Goal: Share content: Share content

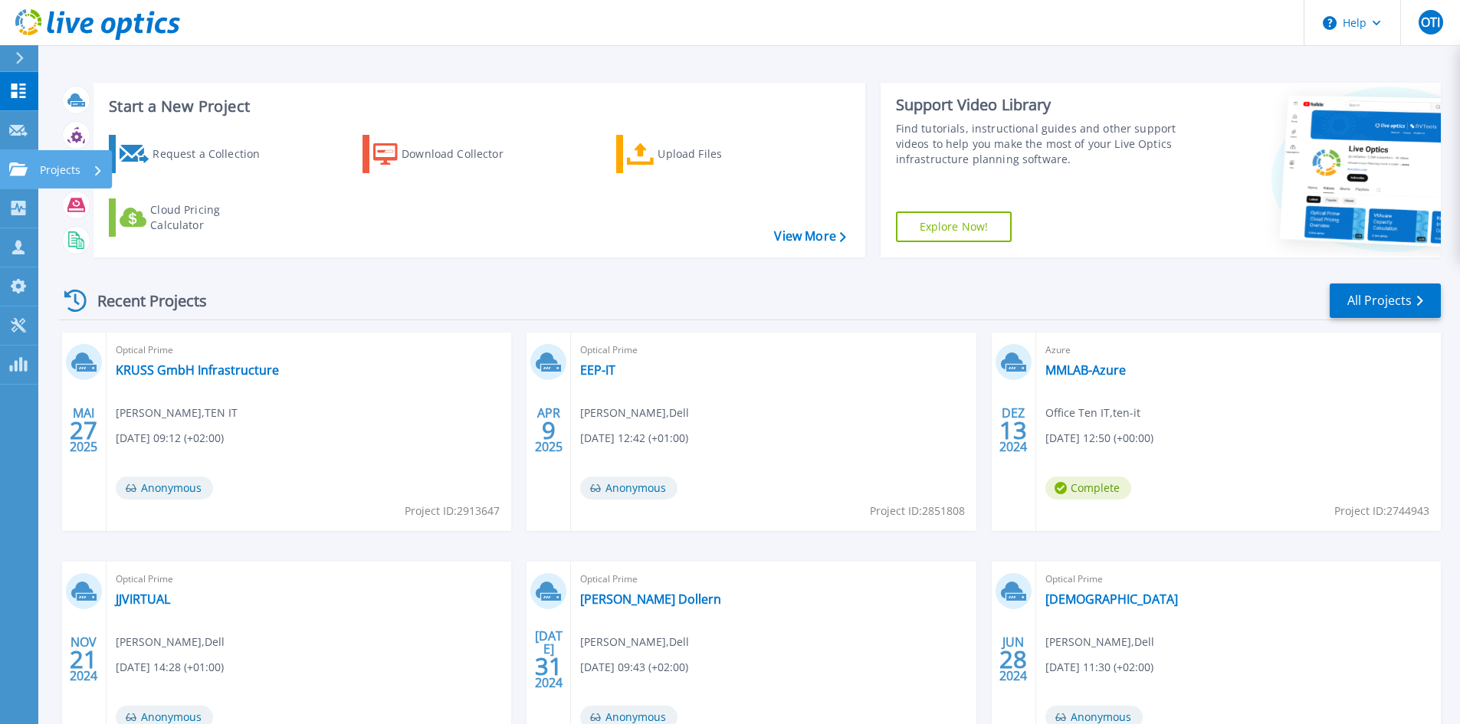
click at [16, 169] on icon at bounding box center [18, 169] width 18 height 13
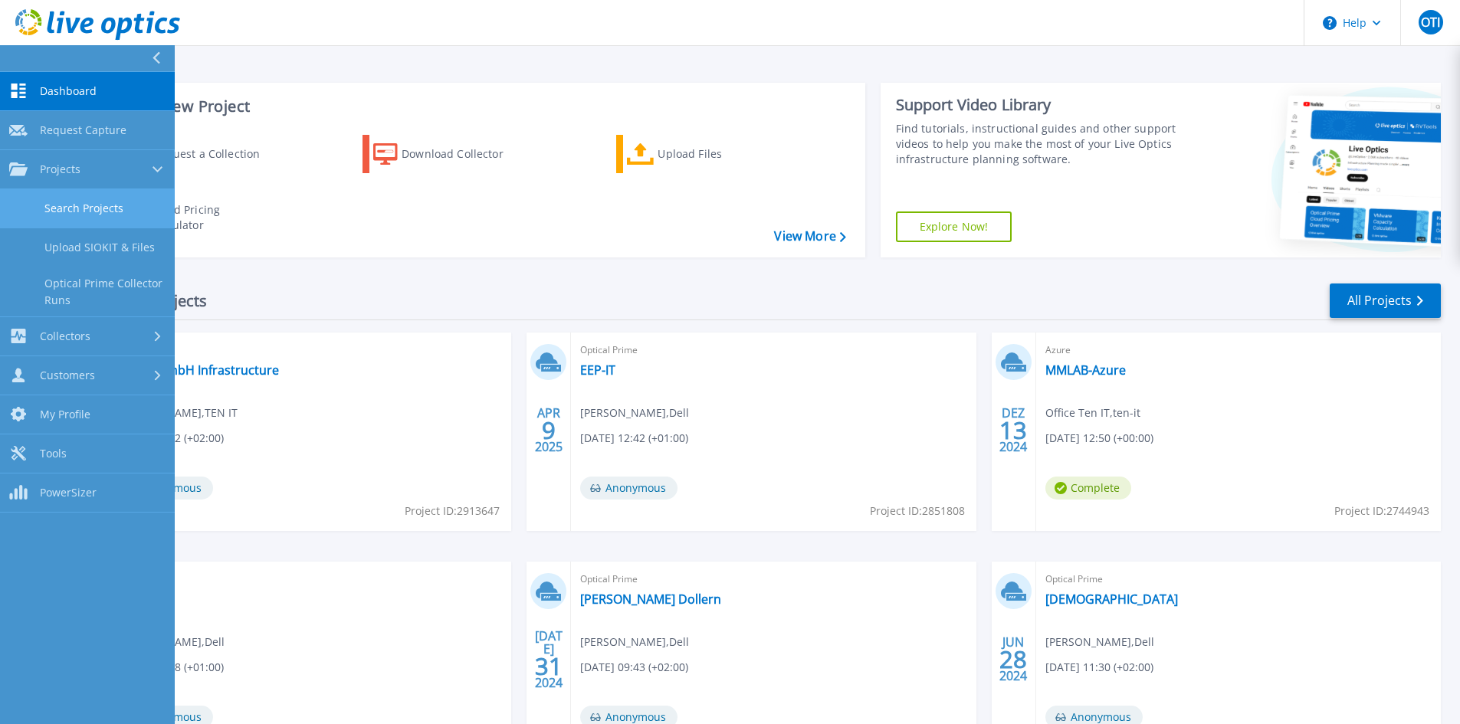
click at [73, 199] on link "Search Projects" at bounding box center [87, 208] width 175 height 39
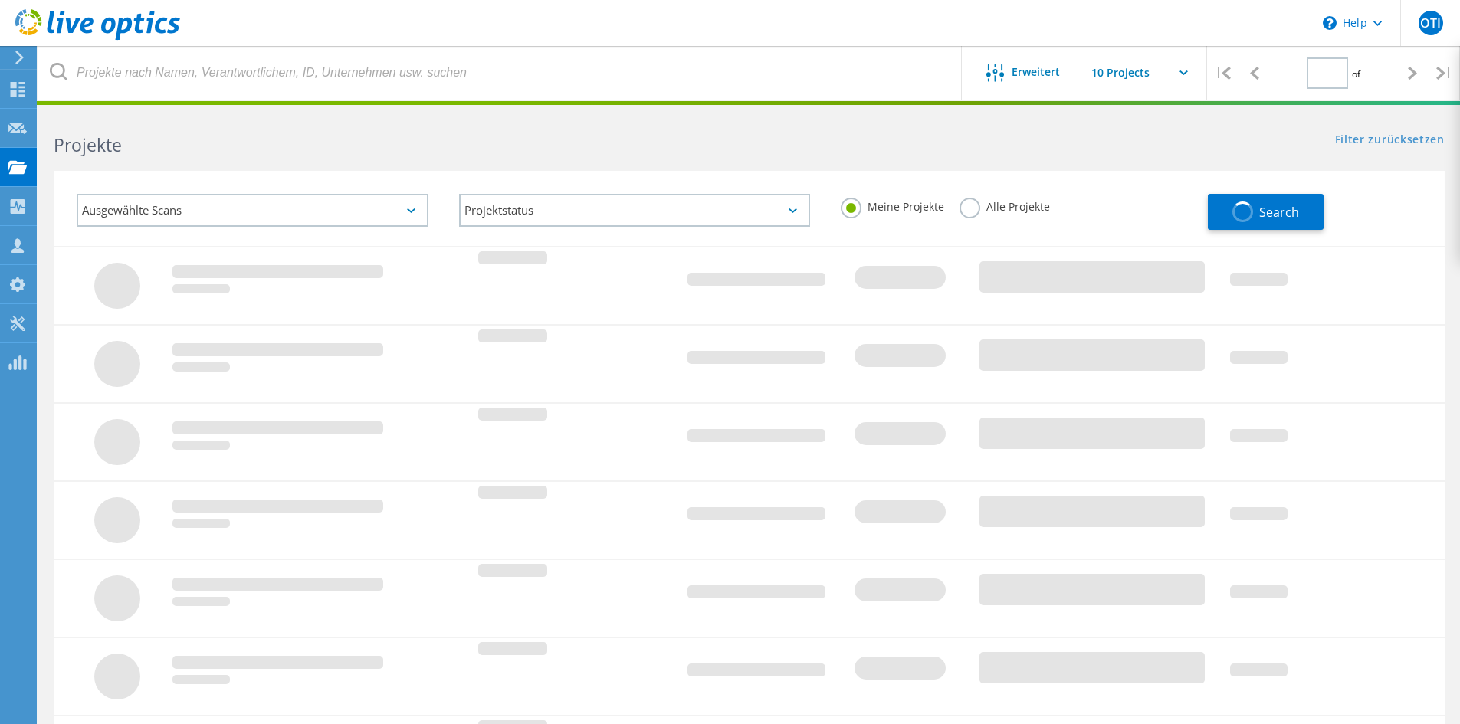
type input "1"
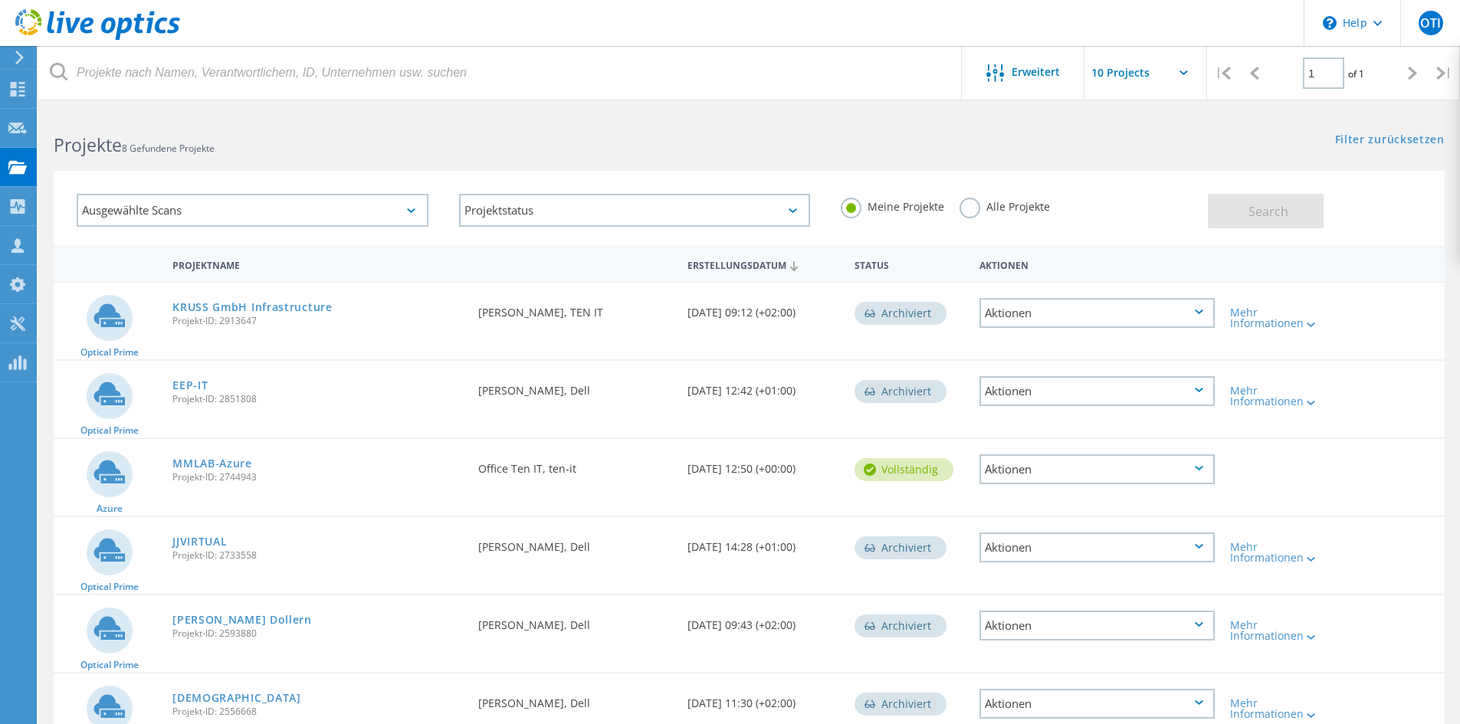
click at [1036, 206] on label "Alle Projekte" at bounding box center [1005, 205] width 90 height 15
click at [0, 0] on input "Alle Projekte" at bounding box center [0, 0] width 0 height 0
click at [1249, 203] on span "Search" at bounding box center [1269, 211] width 40 height 17
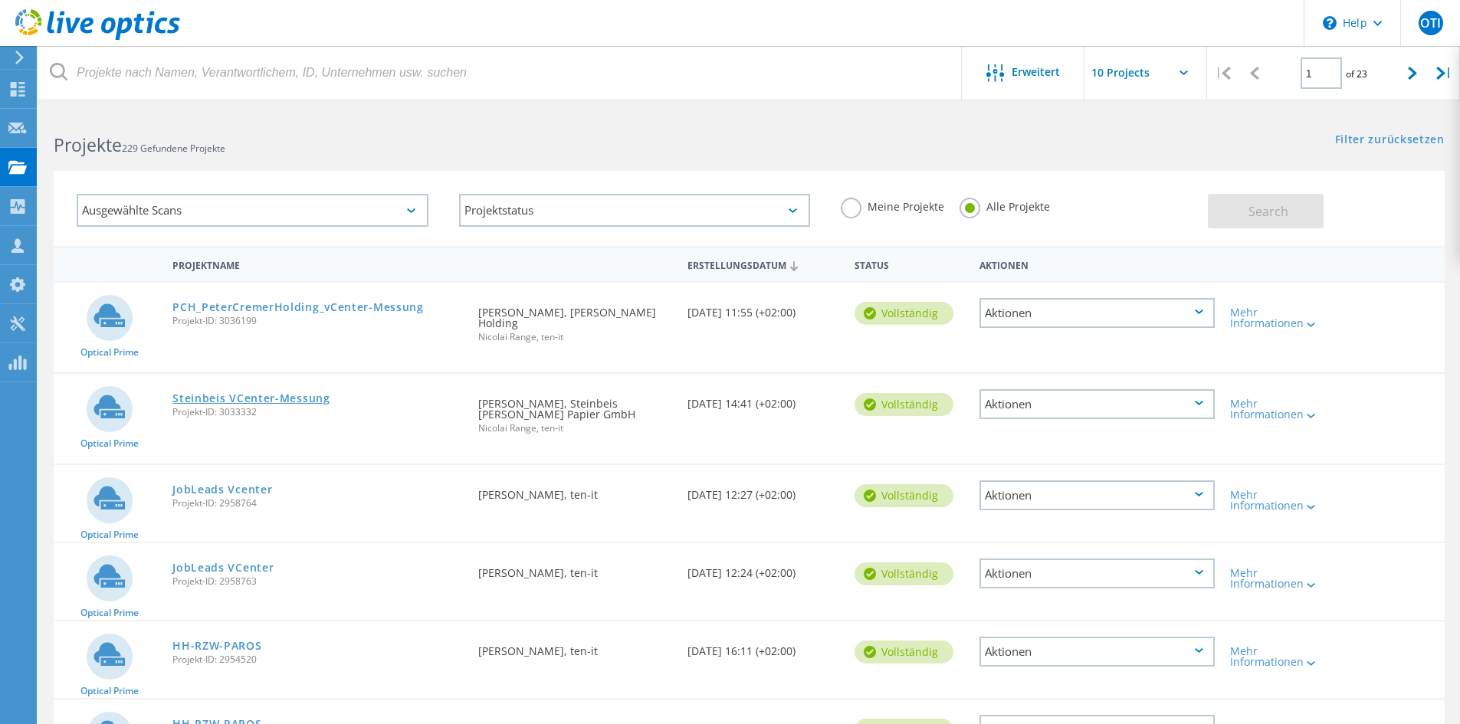
click at [263, 393] on link "Steinbeis VCenter-Messung" at bounding box center [251, 398] width 158 height 11
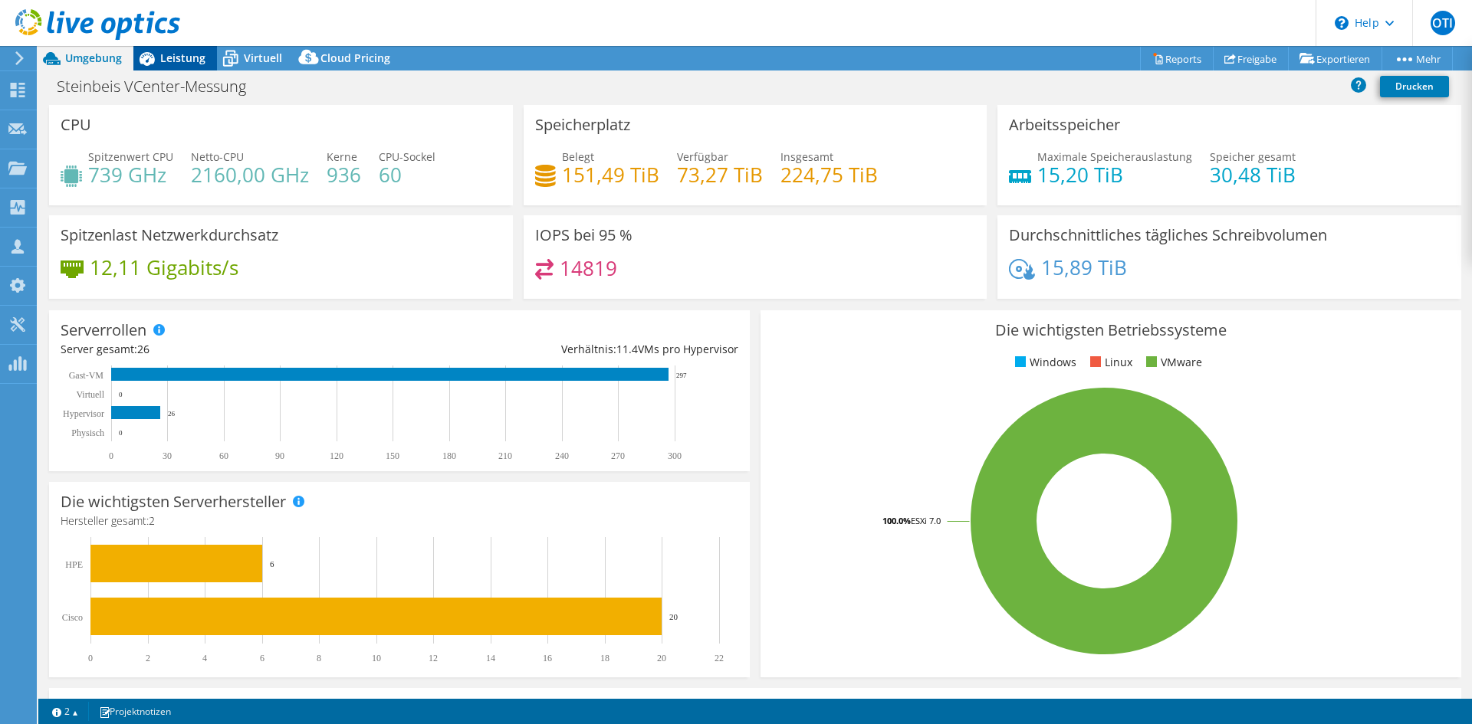
click at [187, 57] on span "Leistung" at bounding box center [182, 58] width 45 height 15
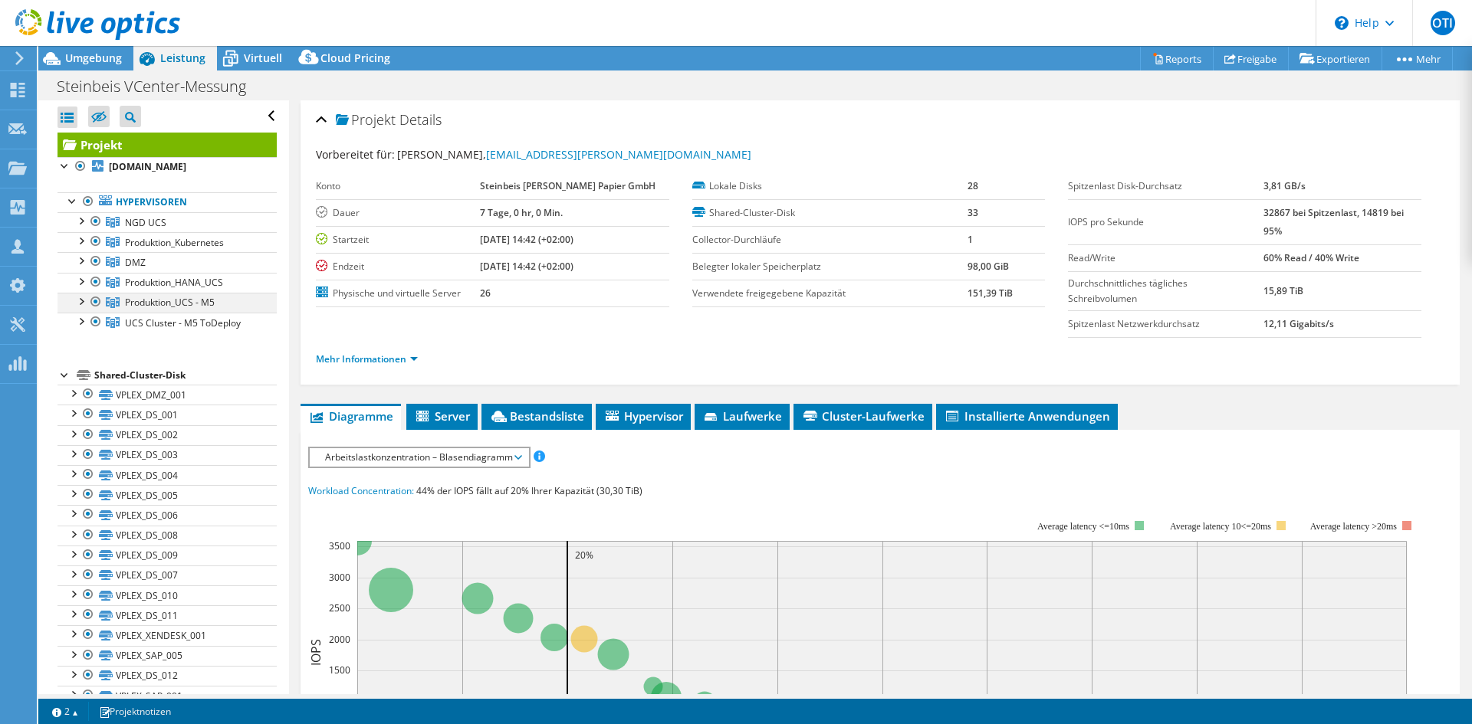
click at [80, 294] on div at bounding box center [80, 300] width 15 height 15
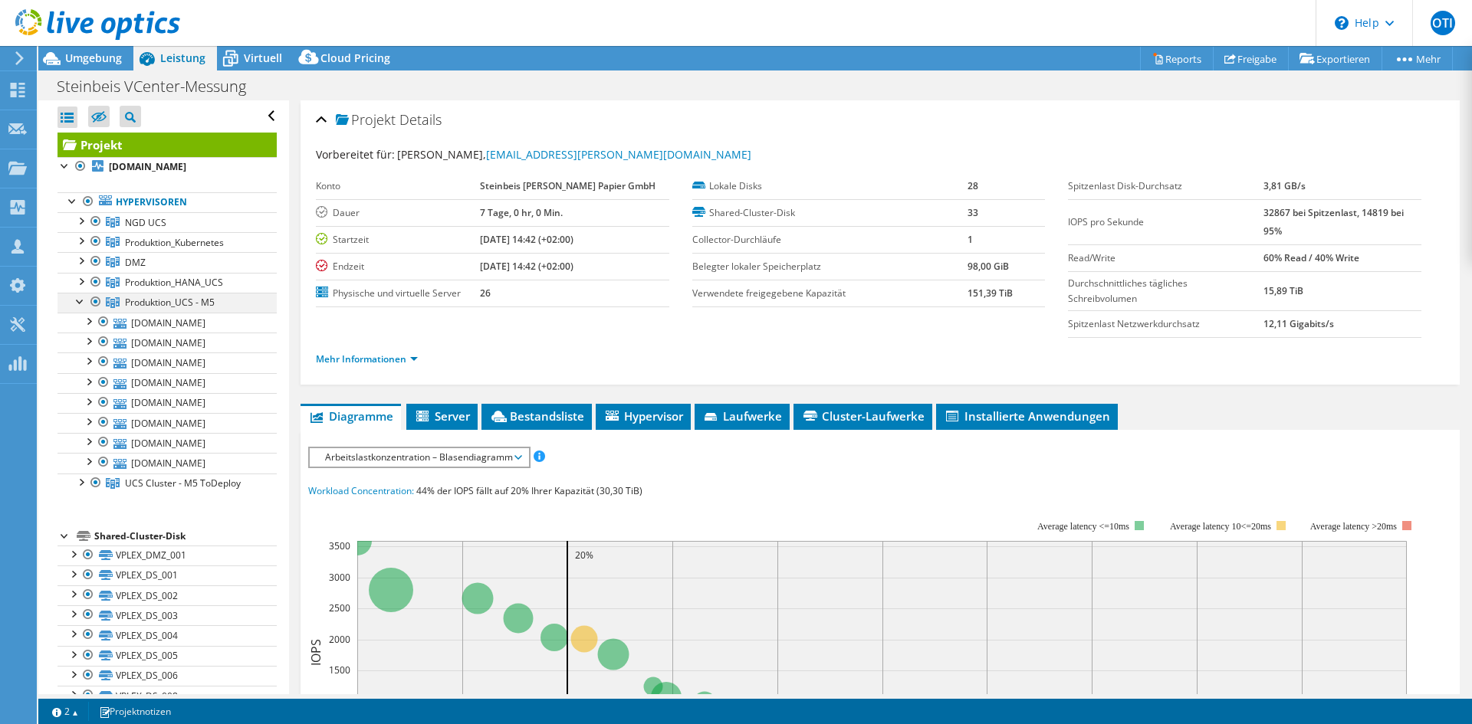
click at [83, 302] on div at bounding box center [80, 300] width 15 height 15
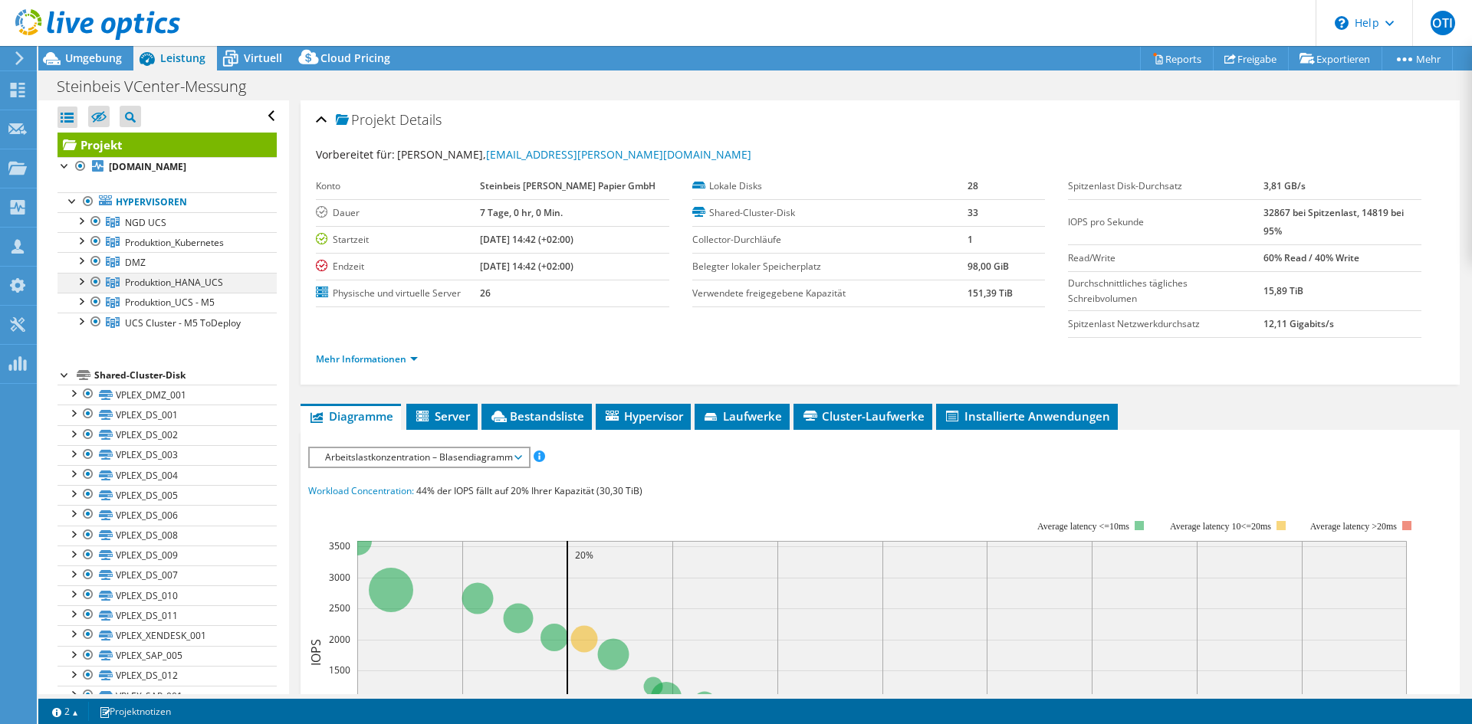
click at [78, 280] on div at bounding box center [80, 280] width 15 height 15
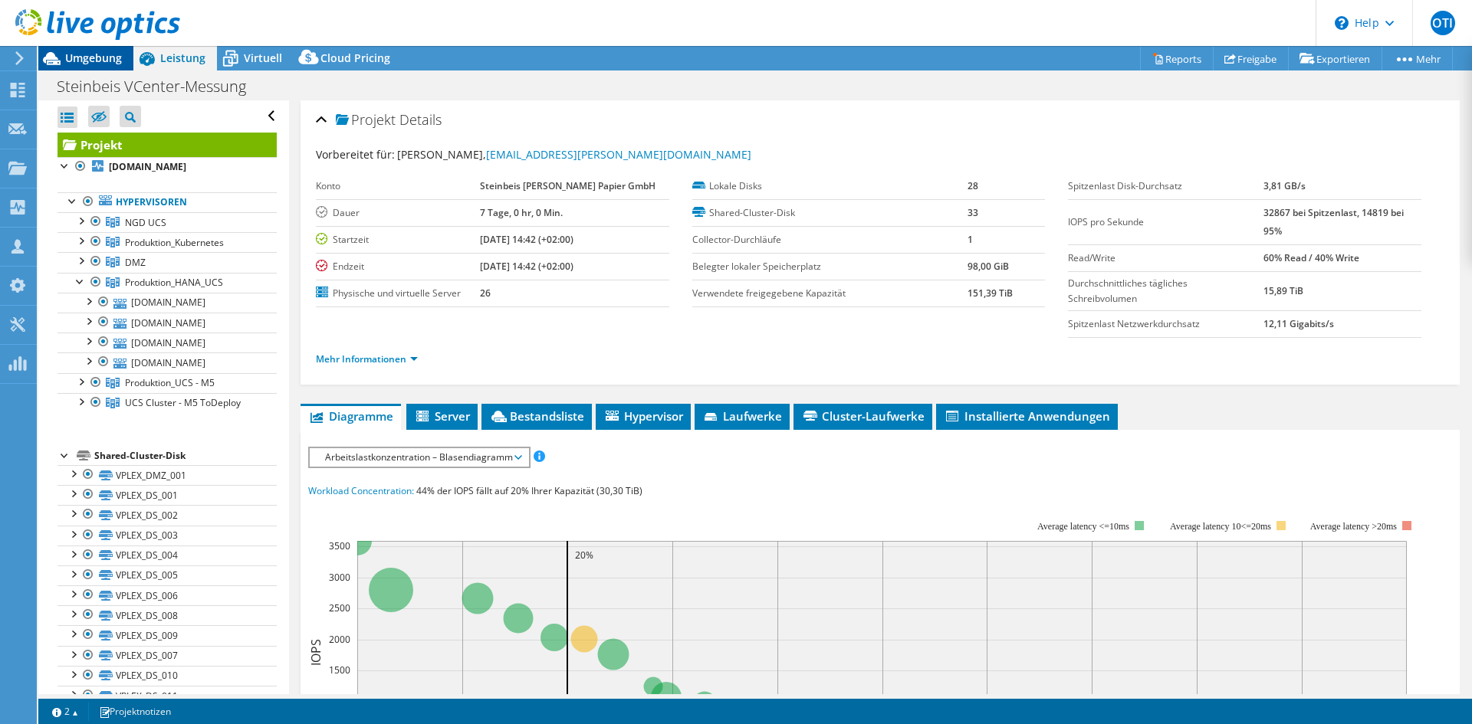
click at [97, 57] on span "Umgebung" at bounding box center [93, 58] width 57 height 15
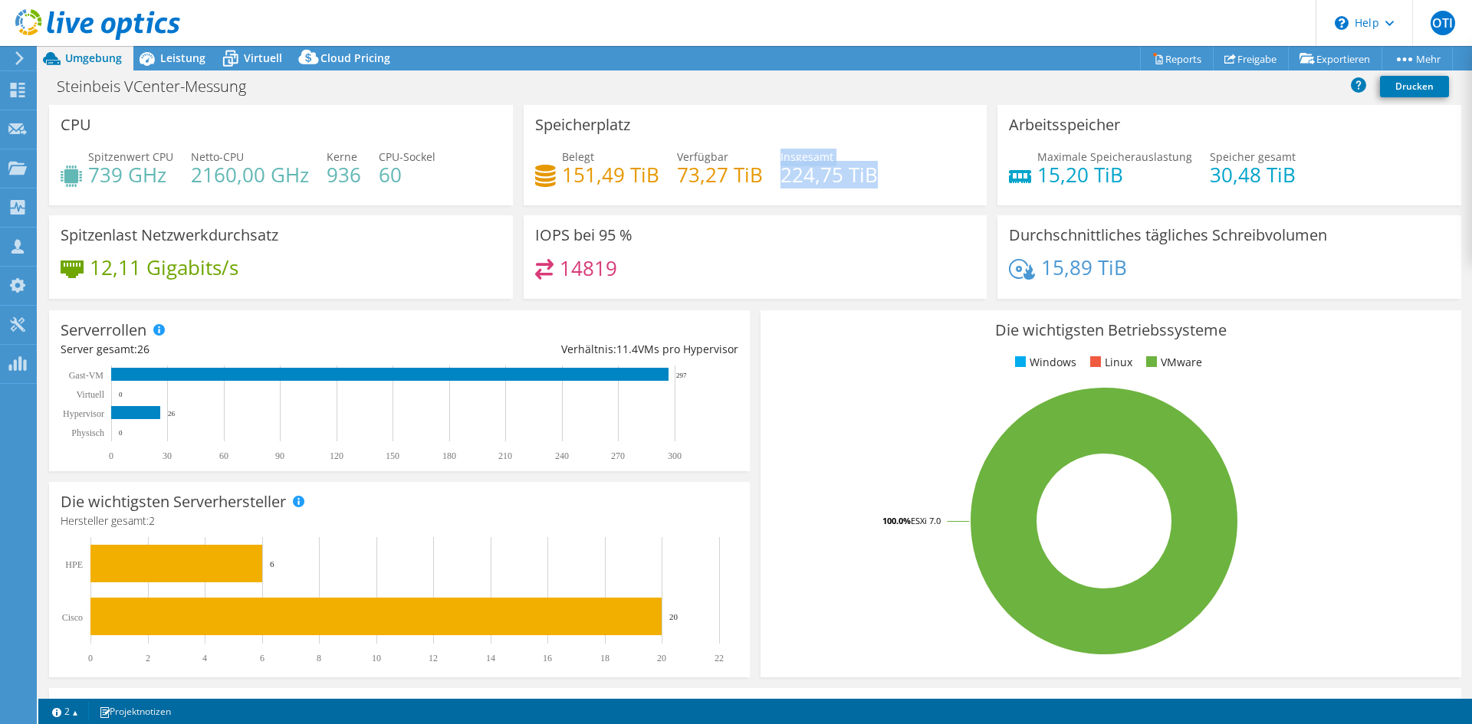
drag, startPoint x: 774, startPoint y: 176, endPoint x: 878, endPoint y: 179, distance: 104.3
click at [878, 179] on div "Belegt 151,49 TiB Verfügbar 73,27 TiB Insgesamt 224,75 TiB" at bounding box center [755, 174] width 441 height 50
drag, startPoint x: 870, startPoint y: 176, endPoint x: 783, endPoint y: 179, distance: 87.4
click at [783, 179] on h4 "224,75 TiB" at bounding box center [828, 174] width 97 height 17
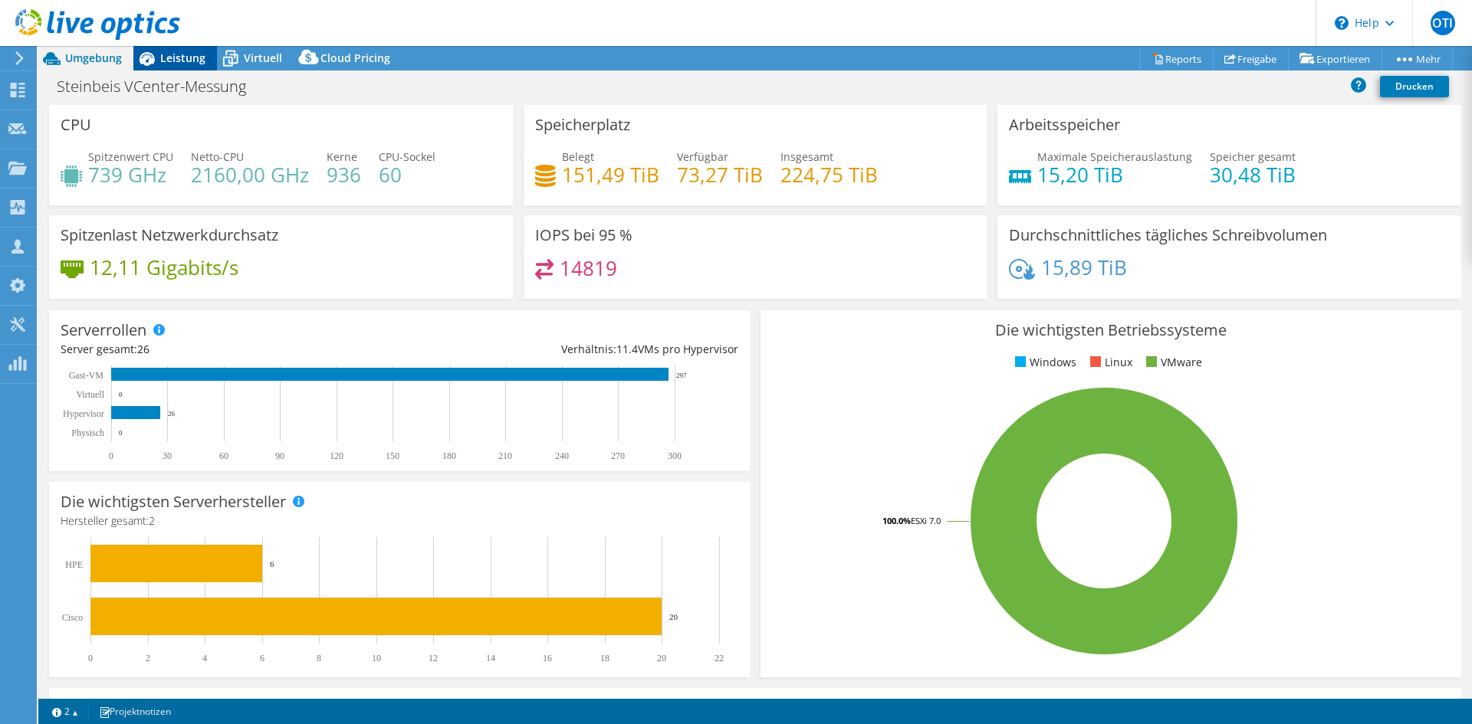
click at [157, 54] on icon at bounding box center [146, 58] width 27 height 27
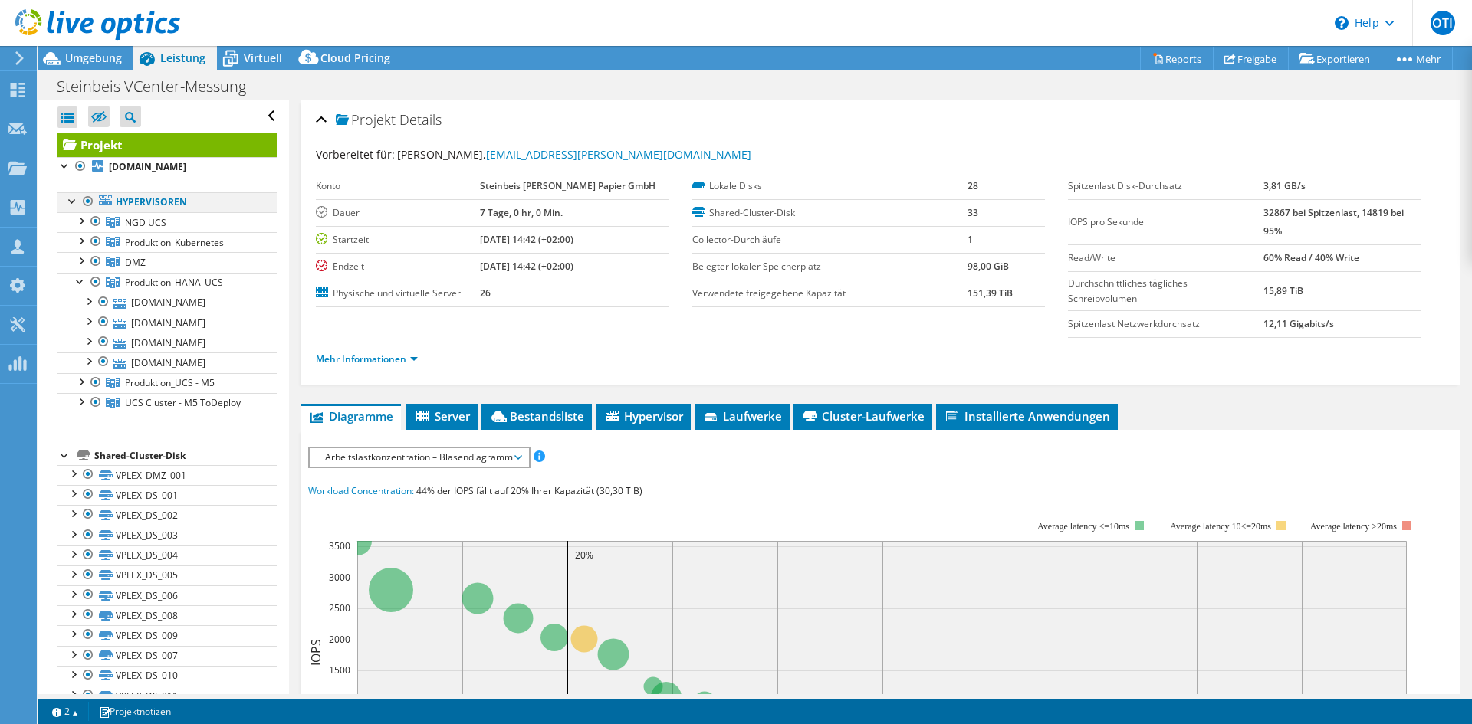
click at [87, 201] on div at bounding box center [87, 201] width 15 height 18
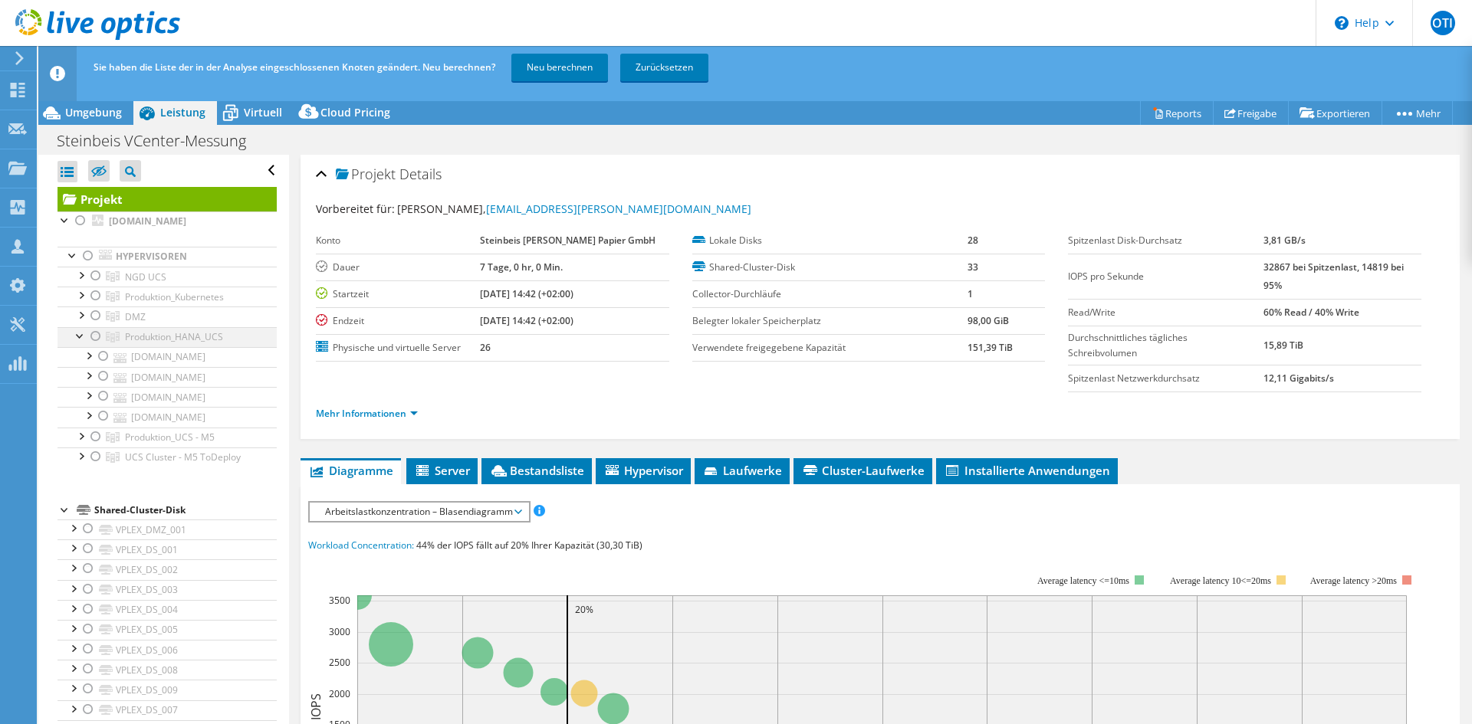
click at [94, 332] on div at bounding box center [95, 336] width 15 height 18
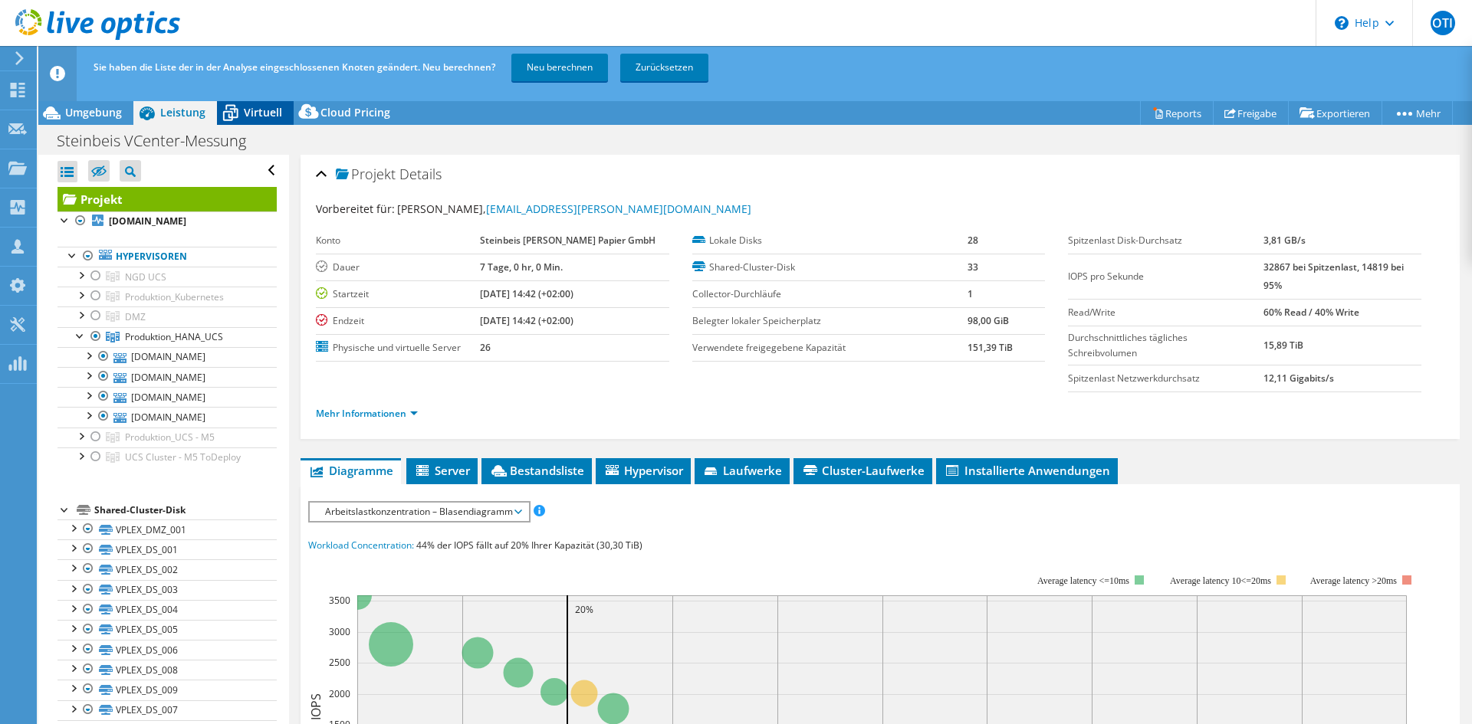
click at [234, 113] on icon at bounding box center [230, 114] width 15 height 12
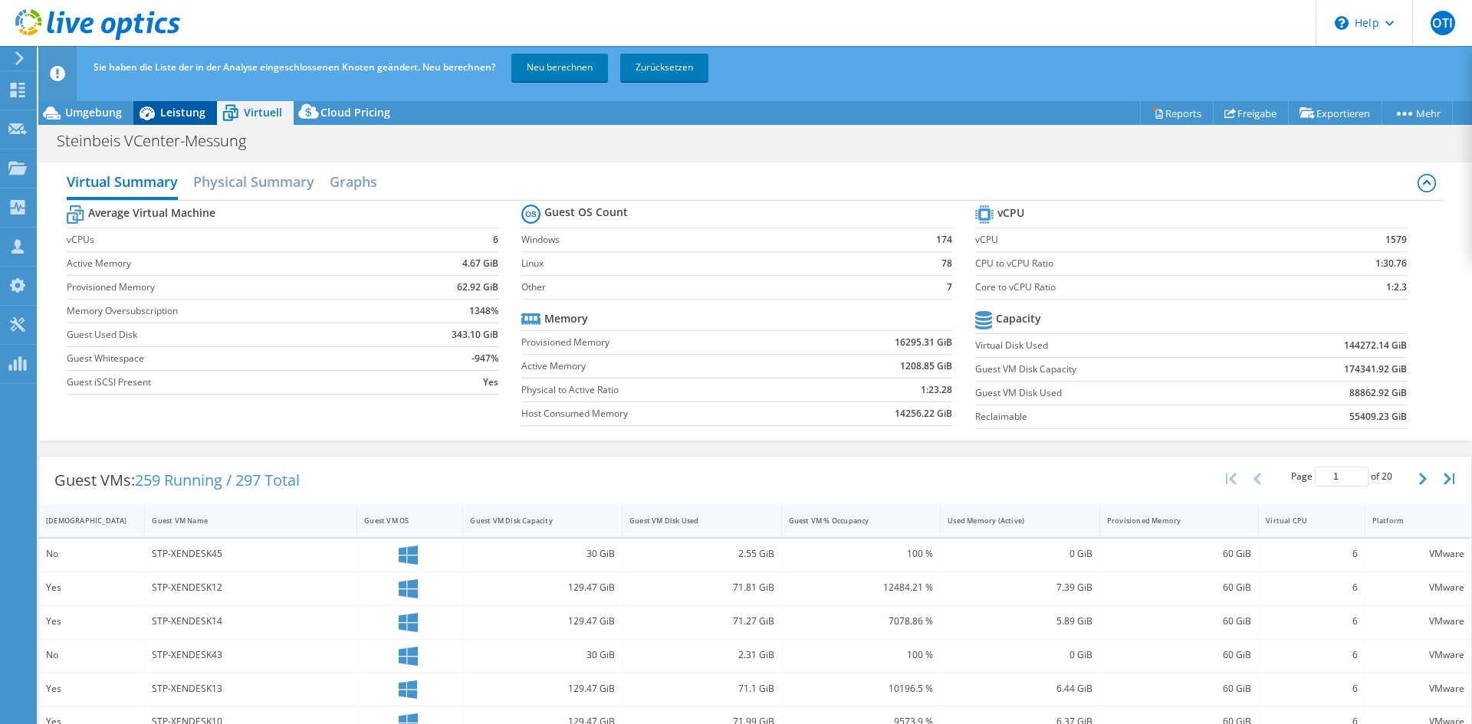
click at [193, 115] on span "Leistung" at bounding box center [182, 112] width 45 height 15
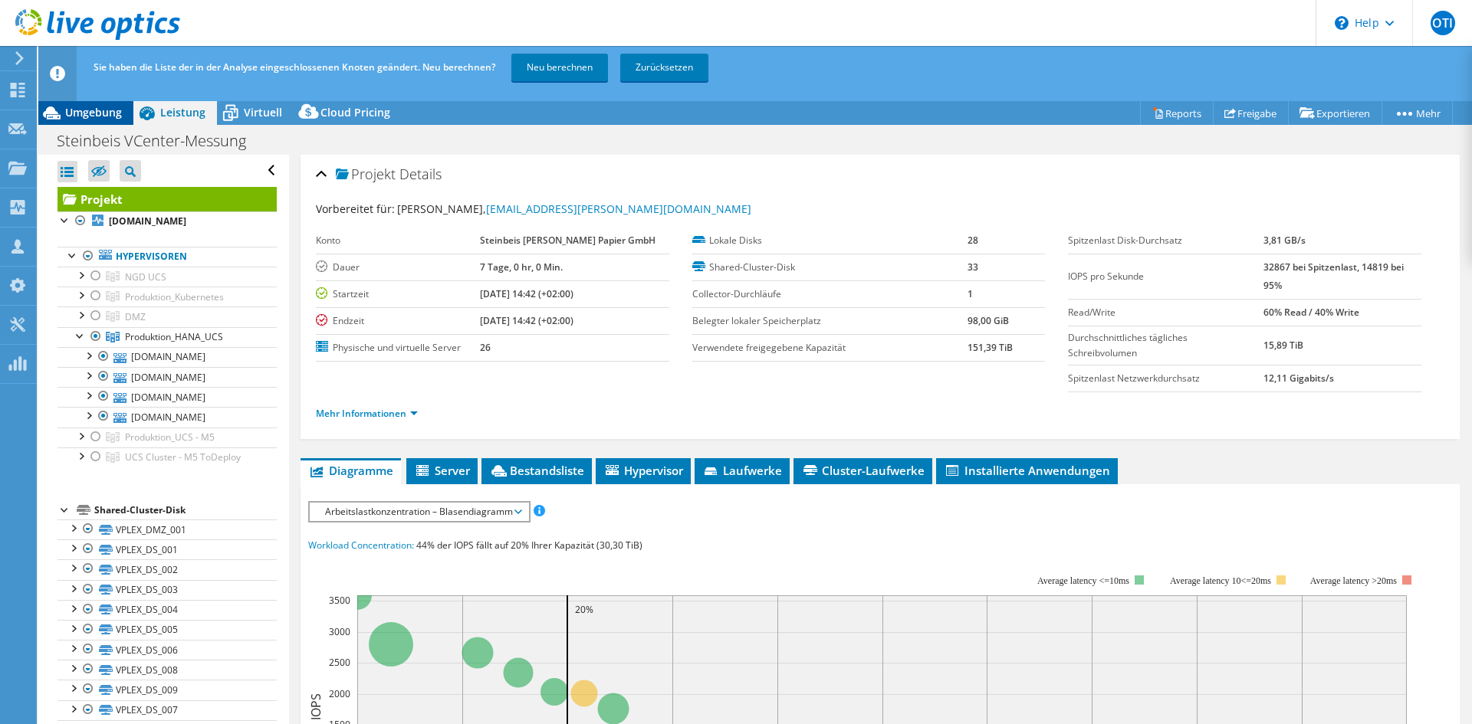
click at [115, 114] on span "Umgebung" at bounding box center [93, 112] width 57 height 15
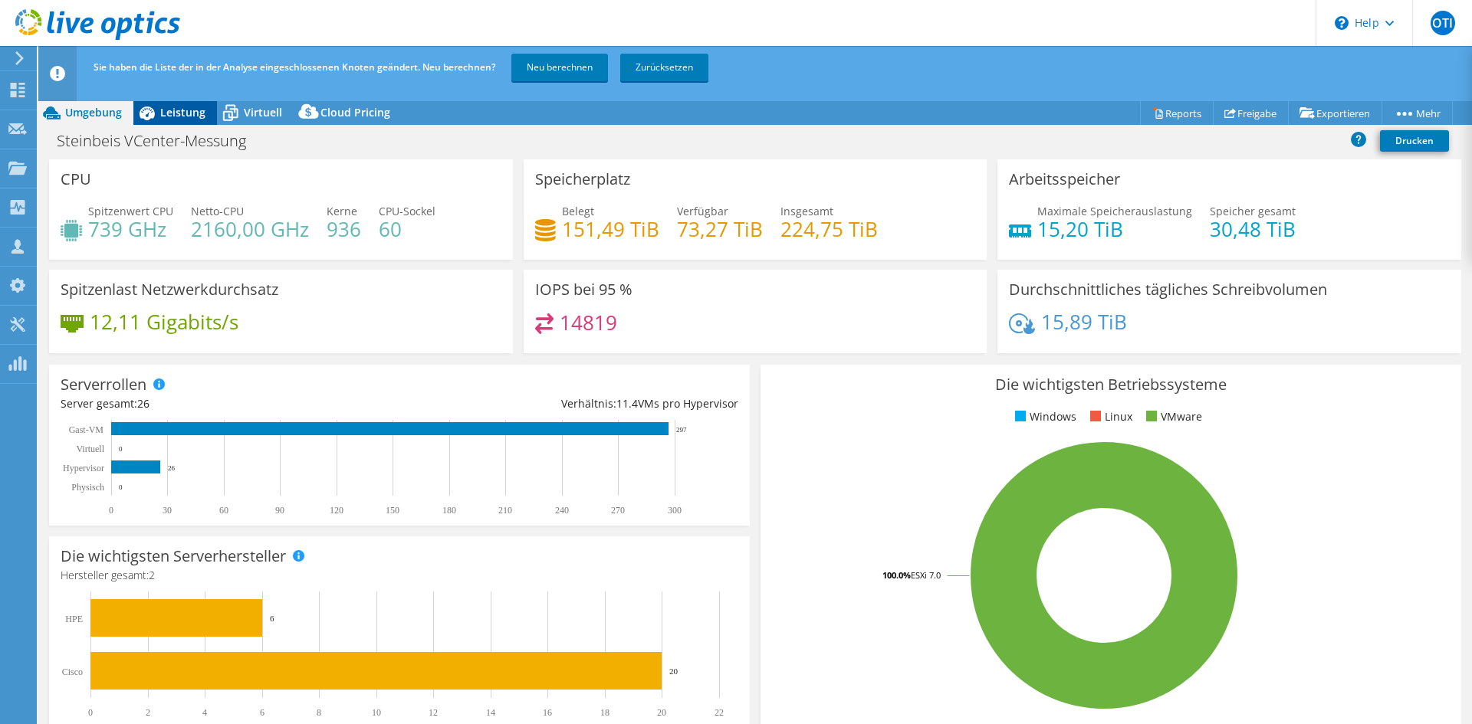
drag, startPoint x: 189, startPoint y: 117, endPoint x: 233, endPoint y: 118, distance: 43.7
click at [191, 117] on span "Leistung" at bounding box center [182, 112] width 45 height 15
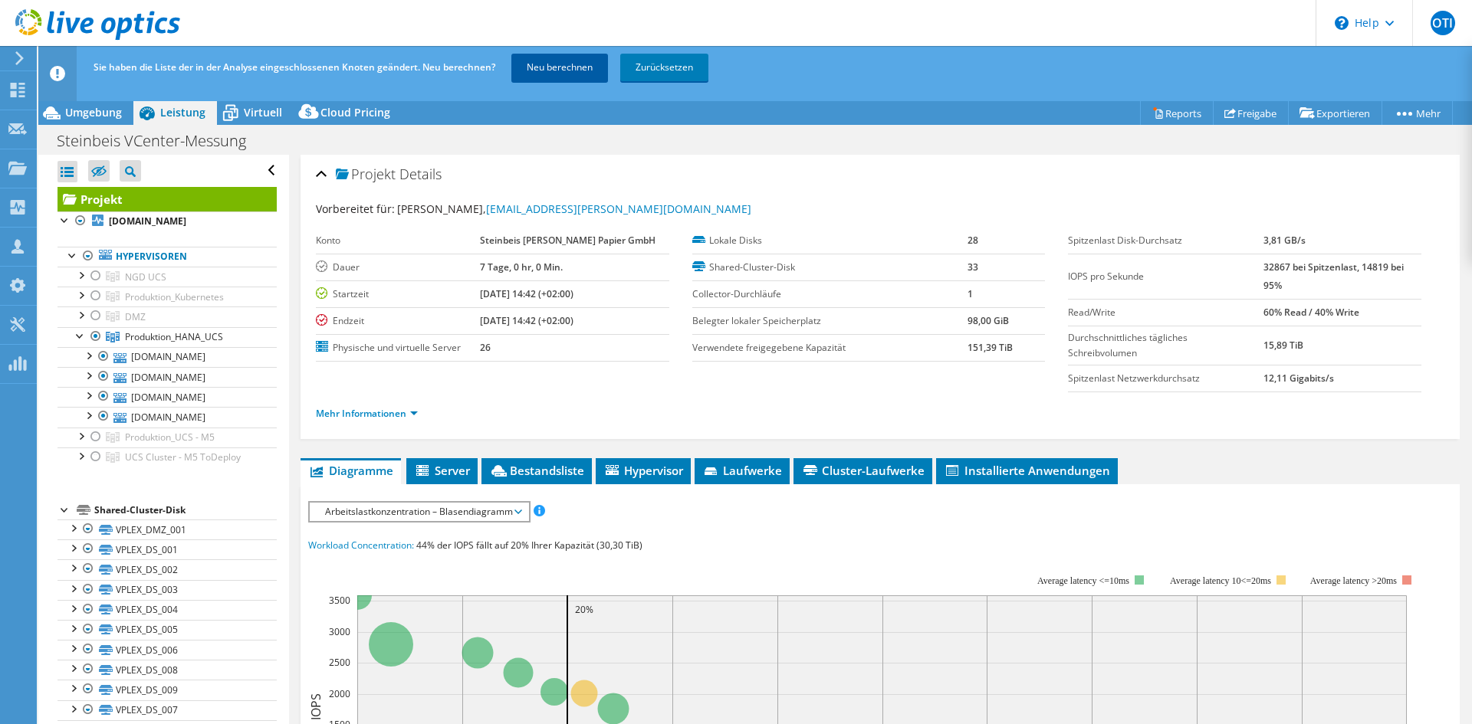
click at [565, 64] on link "Neu berechnen" at bounding box center [559, 68] width 97 height 28
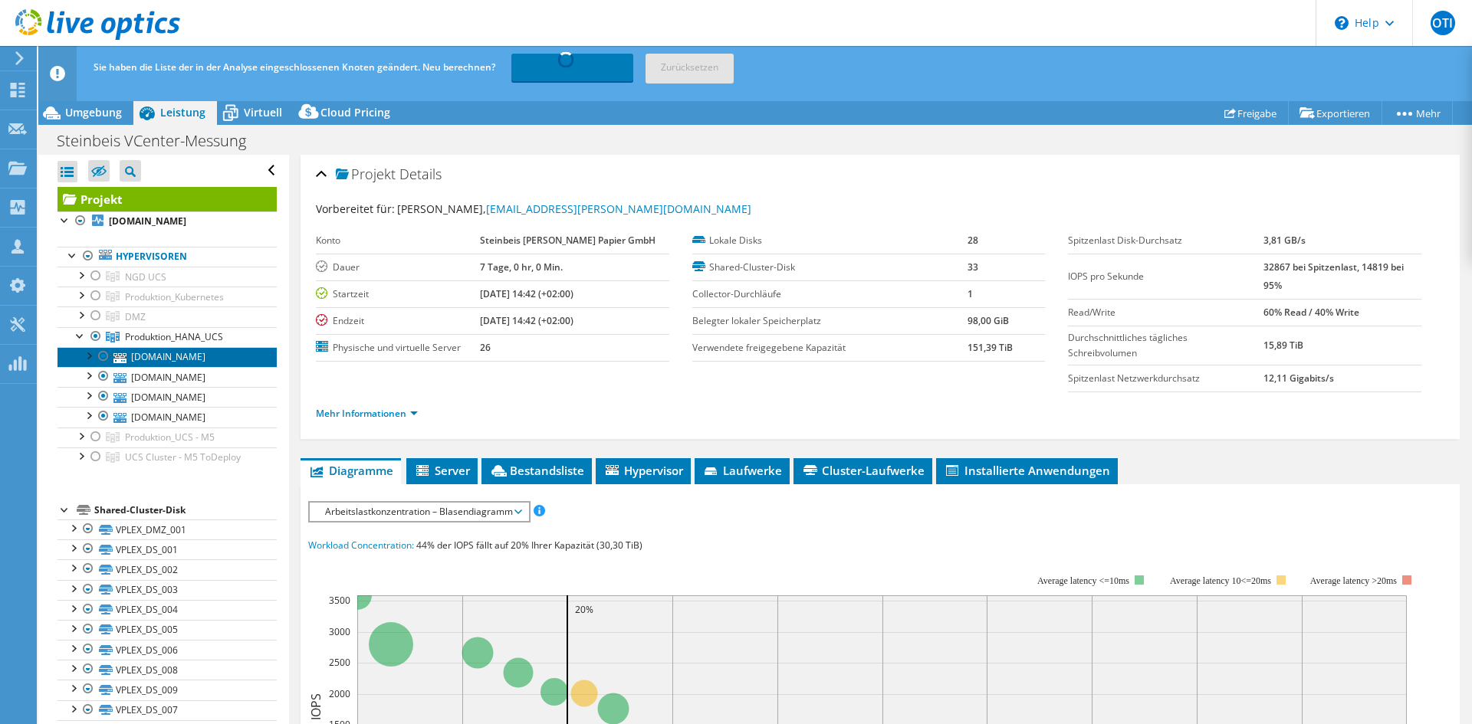
click at [189, 358] on link "[DOMAIN_NAME]" at bounding box center [166, 357] width 219 height 20
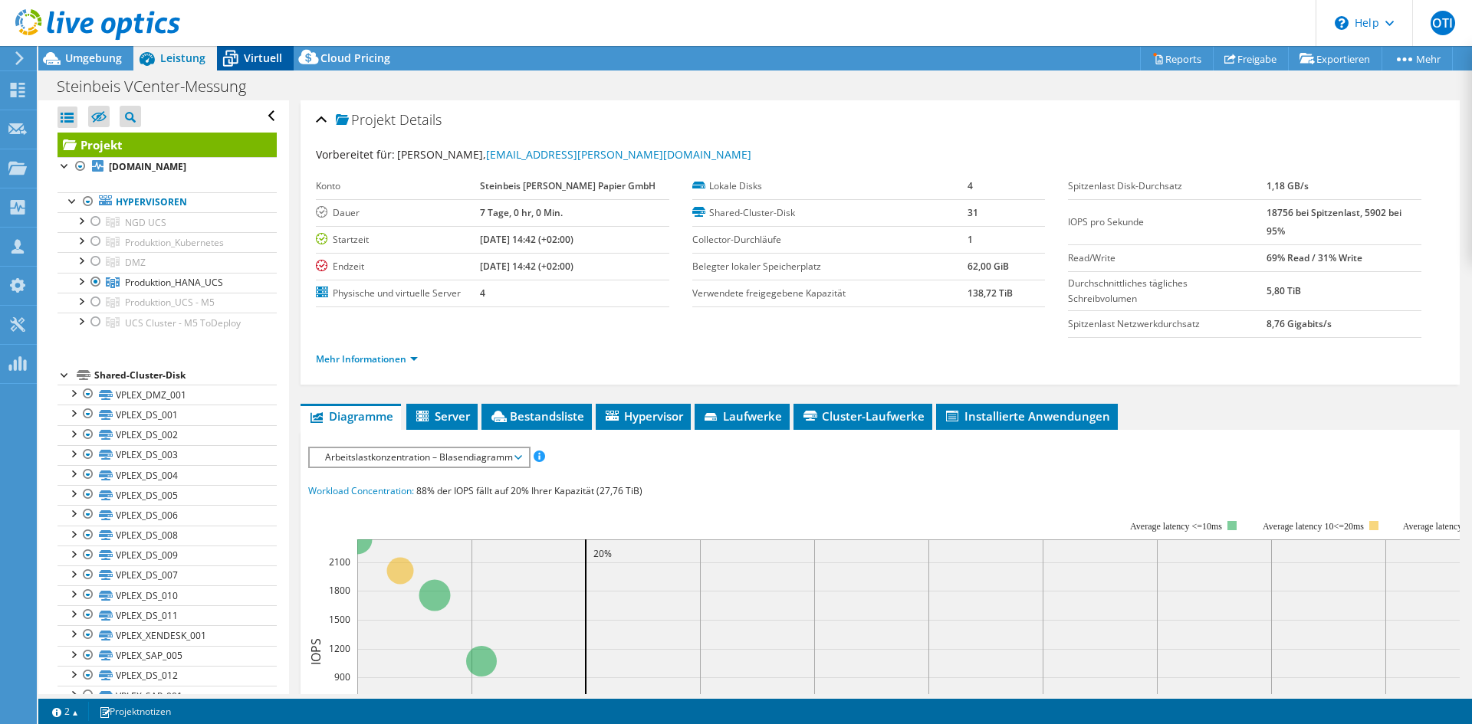
click at [268, 64] on span "Virtuell" at bounding box center [263, 58] width 38 height 15
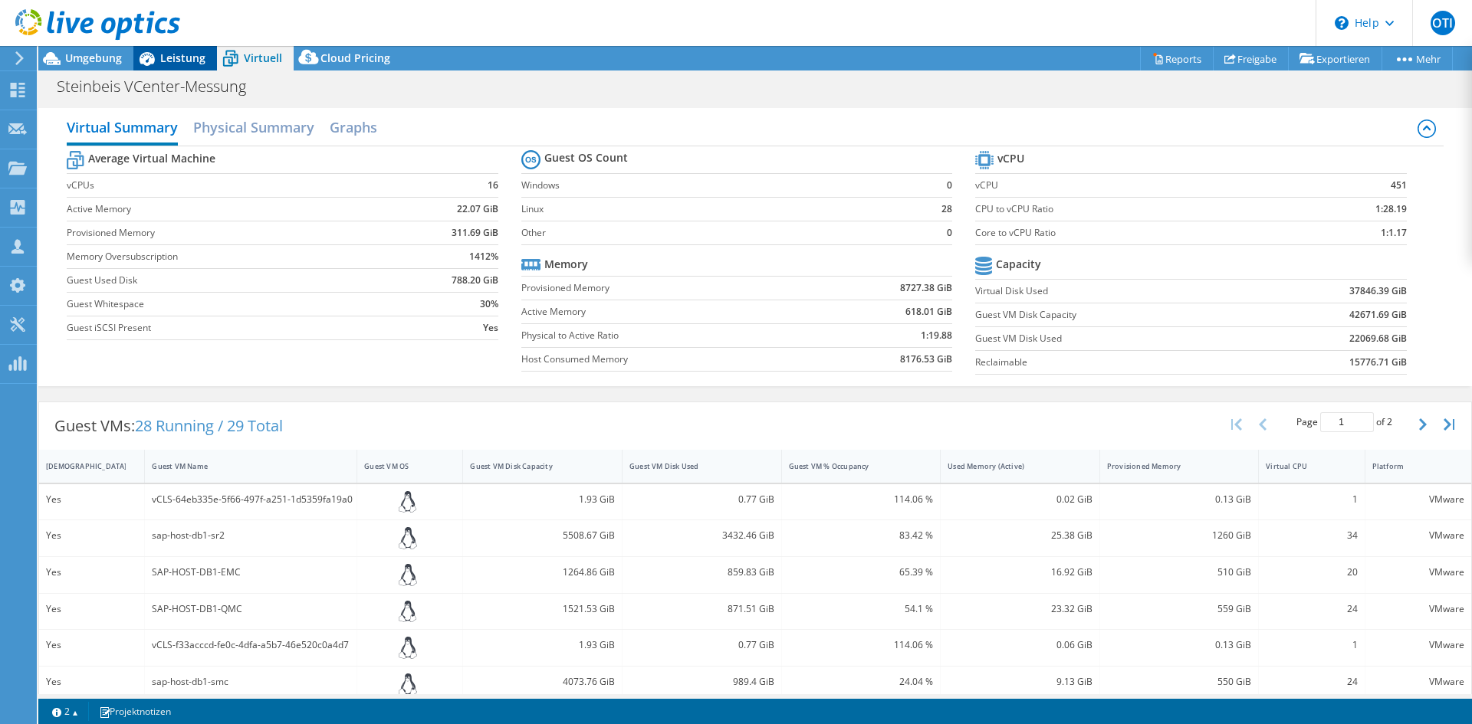
click at [188, 52] on span "Leistung" at bounding box center [182, 58] width 45 height 15
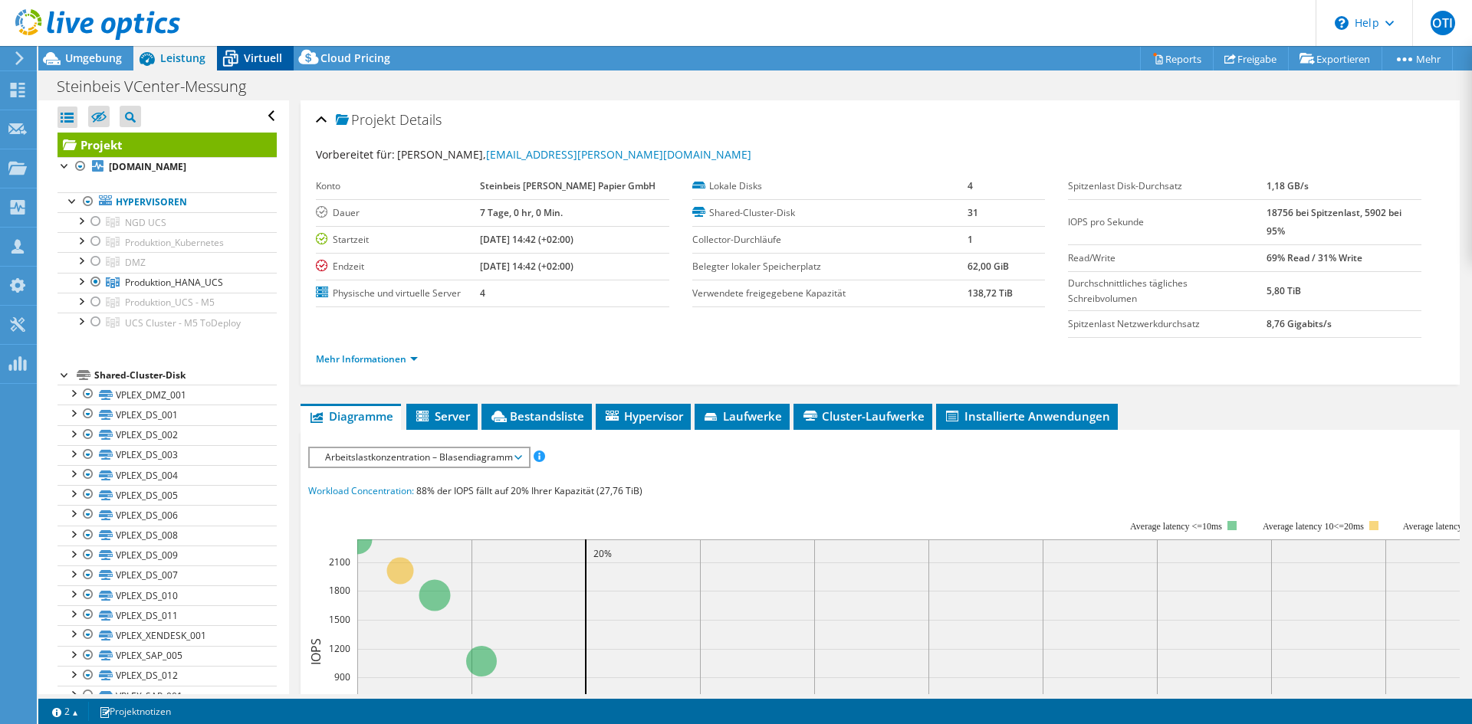
click at [265, 60] on span "Virtuell" at bounding box center [263, 58] width 38 height 15
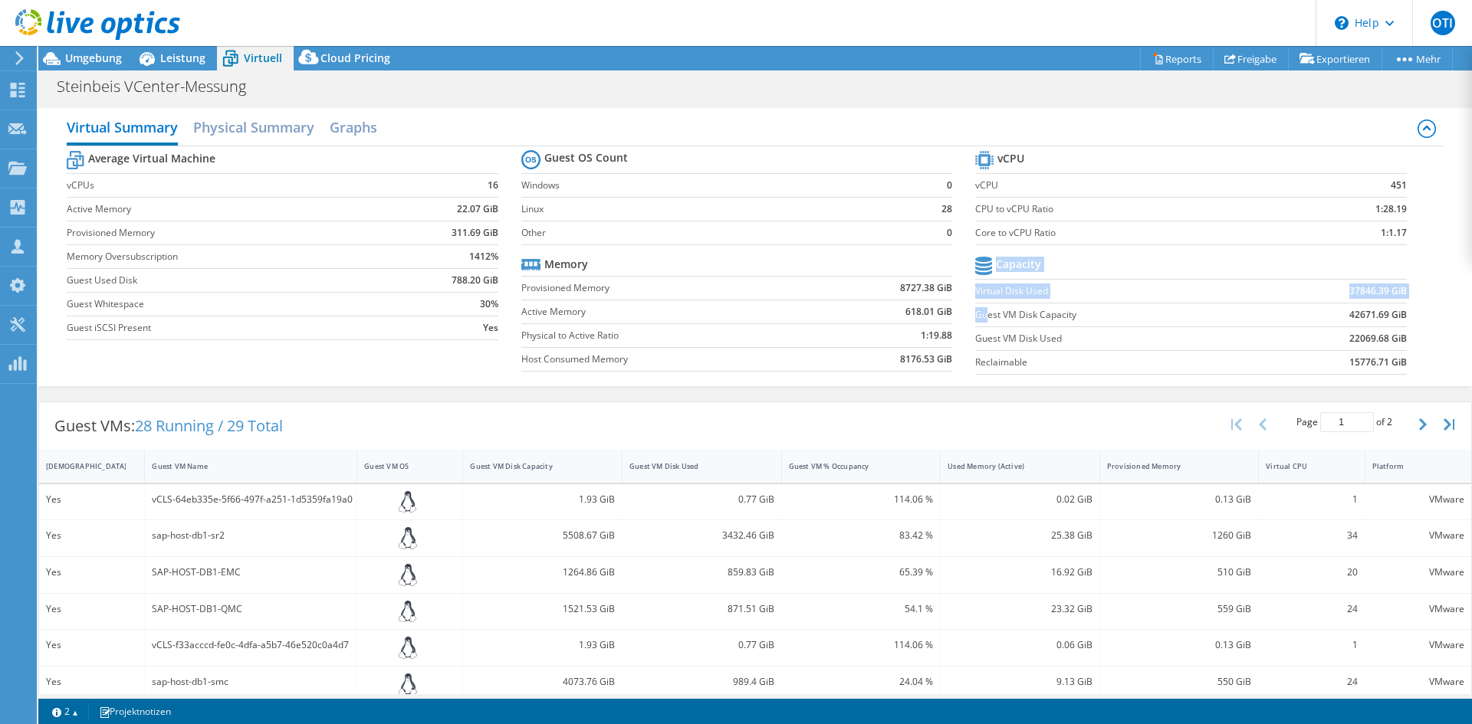
drag, startPoint x: 1402, startPoint y: 314, endPoint x: 981, endPoint y: 316, distance: 420.9
click at [981, 316] on section "vCPU vCPU 451 CPU to vCPU Ratio 1:28.19 Core to vCPU Ratio 1:1.17 Capacity Virt…" at bounding box center [1202, 264] width 454 height 235
click at [981, 316] on label "Guest VM Disk Capacity" at bounding box center [1116, 314] width 282 height 15
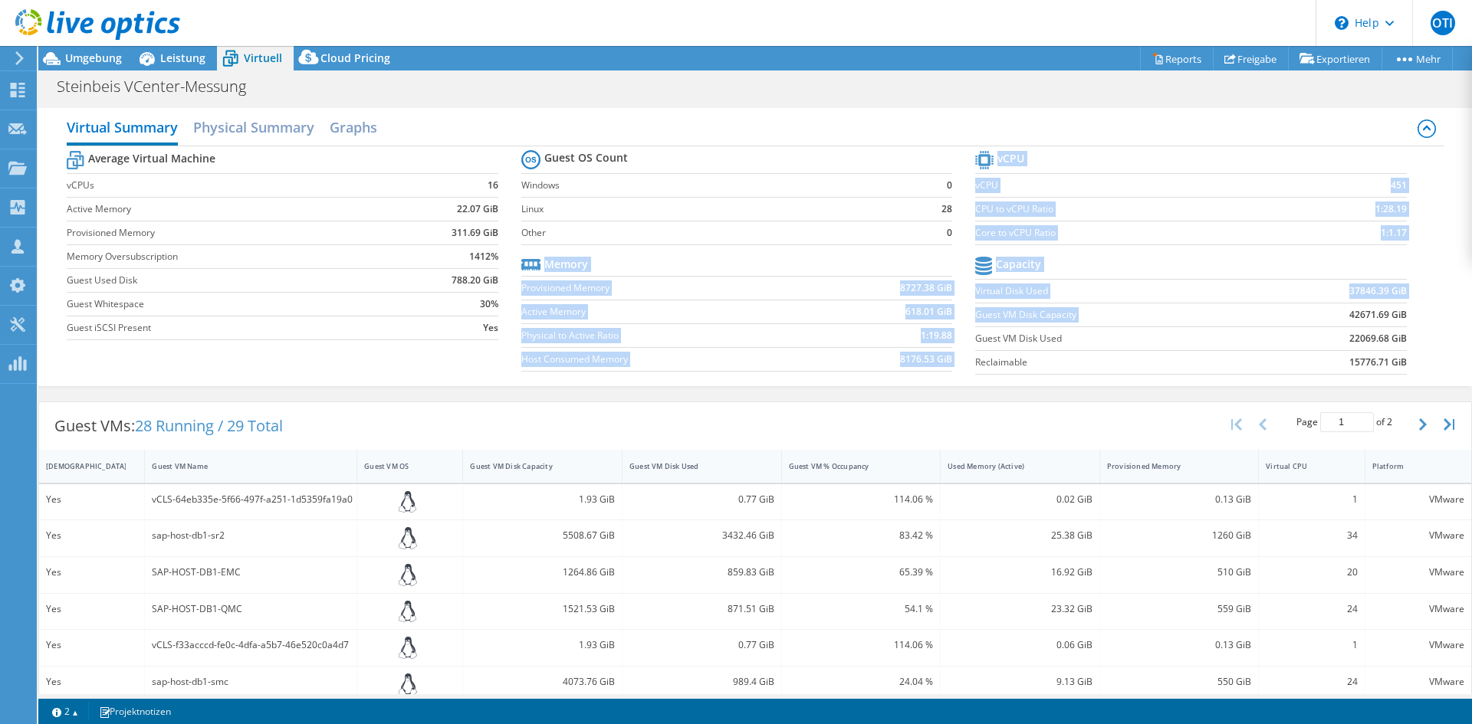
drag, startPoint x: 967, startPoint y: 311, endPoint x: 1278, endPoint y: 306, distance: 310.5
click at [1278, 306] on div "Average Virtual Machine vCPUs 16 Active Memory 22.07 GiB Provisioned Memory 311…" at bounding box center [755, 264] width 1376 height 236
click at [1283, 317] on td "42671.69 GiB" at bounding box center [1331, 315] width 149 height 24
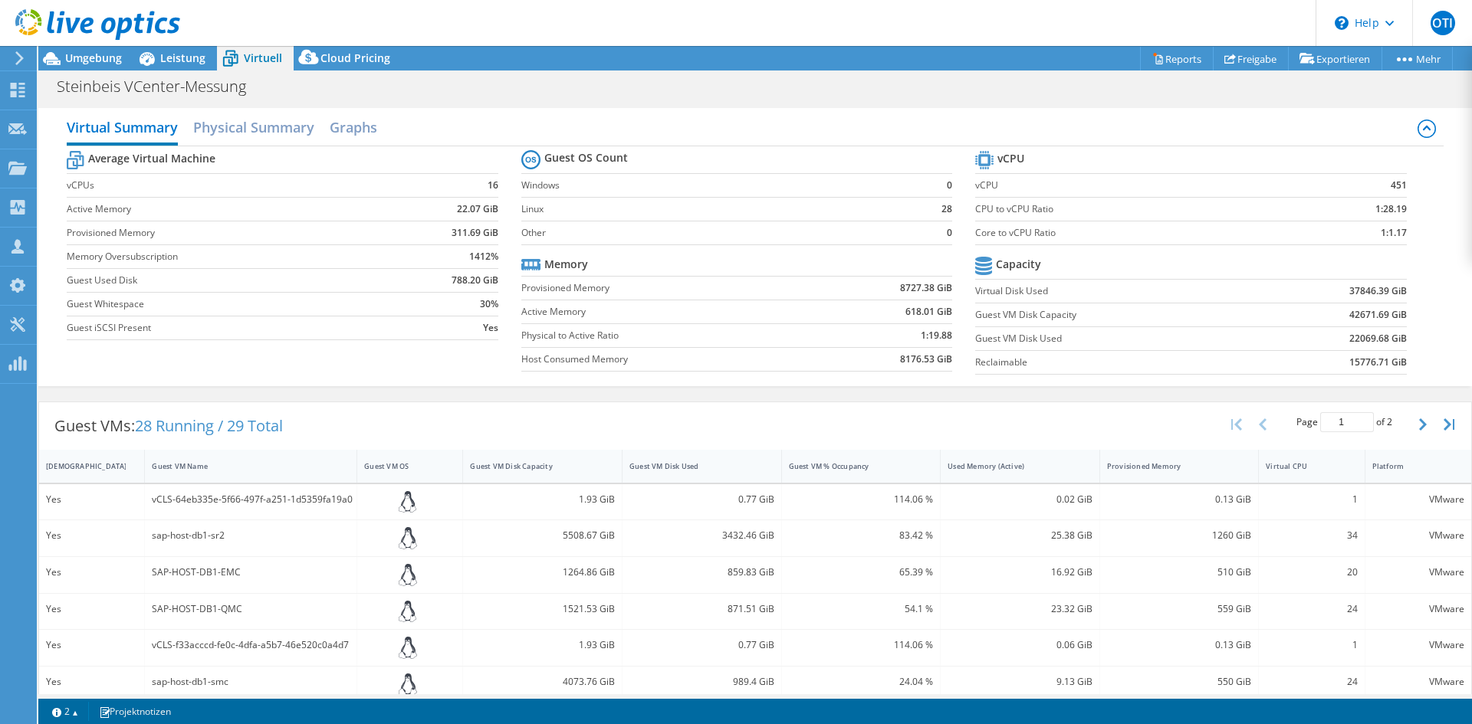
click at [1419, 313] on div "Average Virtual Machine vCPUs 16 Active Memory 22.07 GiB Provisioned Memory 311…" at bounding box center [755, 264] width 1376 height 236
drag, startPoint x: 1398, startPoint y: 313, endPoint x: 969, endPoint y: 319, distance: 429.3
click at [975, 319] on section "vCPU vCPU 451 CPU to vCPU Ratio 1:28.19 Core to vCPU Ratio 1:1.17 Capacity Virt…" at bounding box center [1202, 264] width 454 height 235
click at [975, 313] on label "Guest VM Disk Capacity" at bounding box center [1116, 314] width 282 height 15
drag, startPoint x: 968, startPoint y: 310, endPoint x: 1401, endPoint y: 314, distance: 432.4
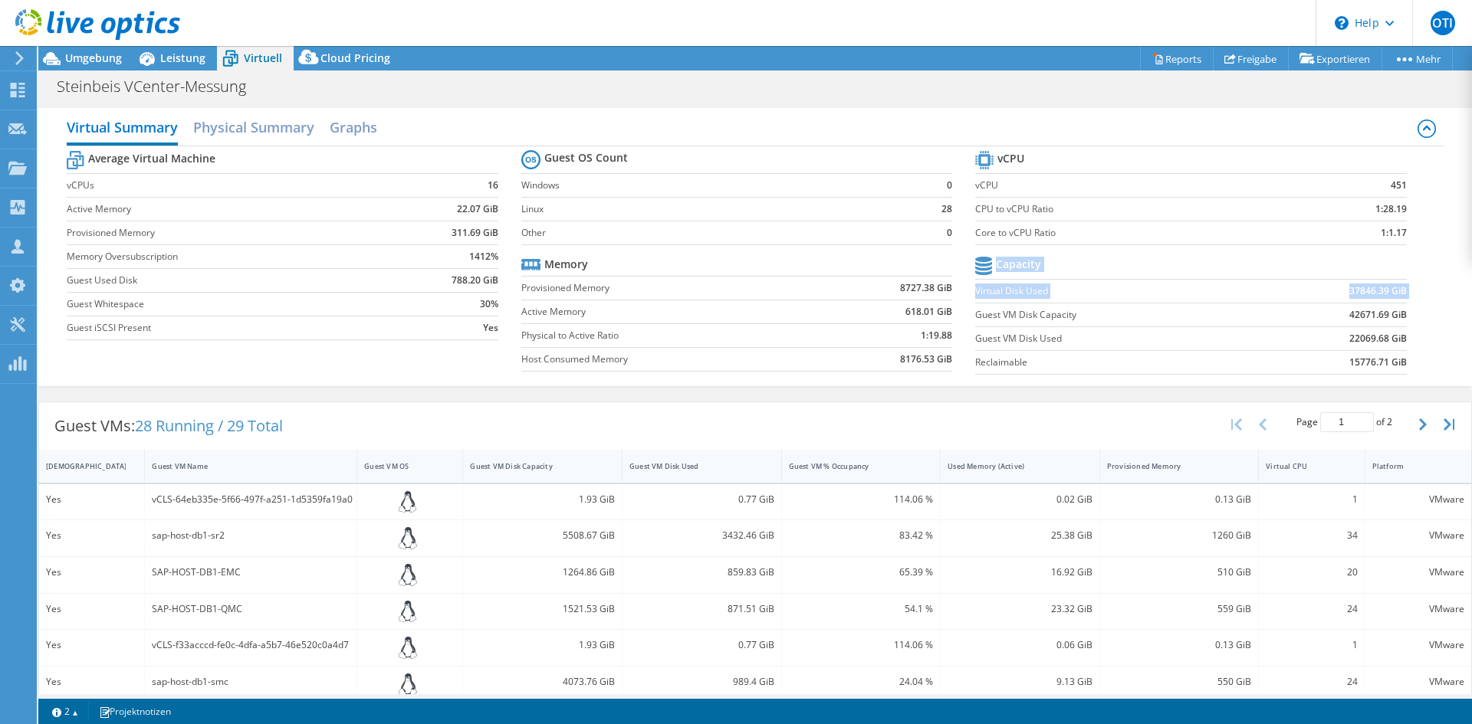
click at [1401, 314] on section "vCPU vCPU 451 CPU to vCPU Ratio 1:28.19 Core to vCPU Ratio 1:1.17 Capacity Virt…" at bounding box center [1202, 264] width 454 height 235
click at [233, 136] on h2 "Physical Summary" at bounding box center [253, 129] width 121 height 34
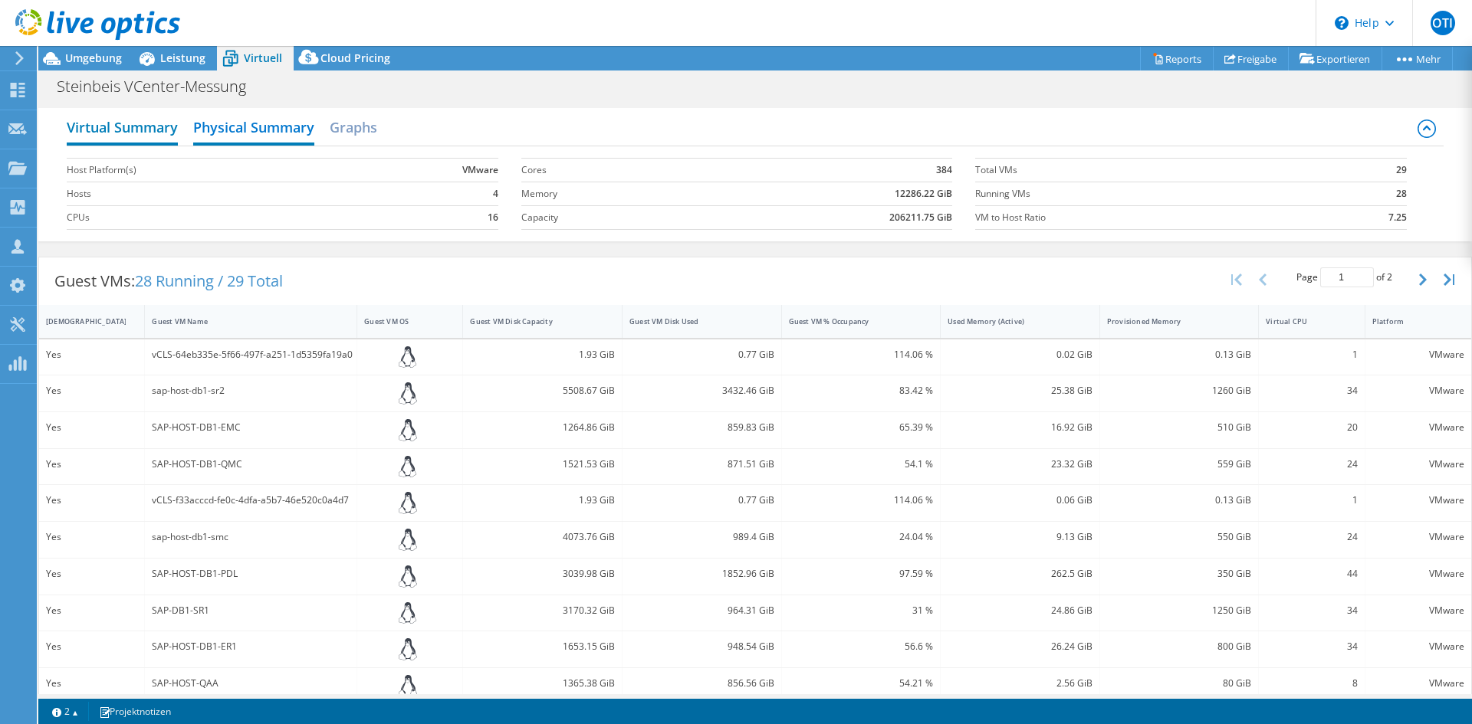
click at [138, 135] on h2 "Virtual Summary" at bounding box center [122, 129] width 111 height 34
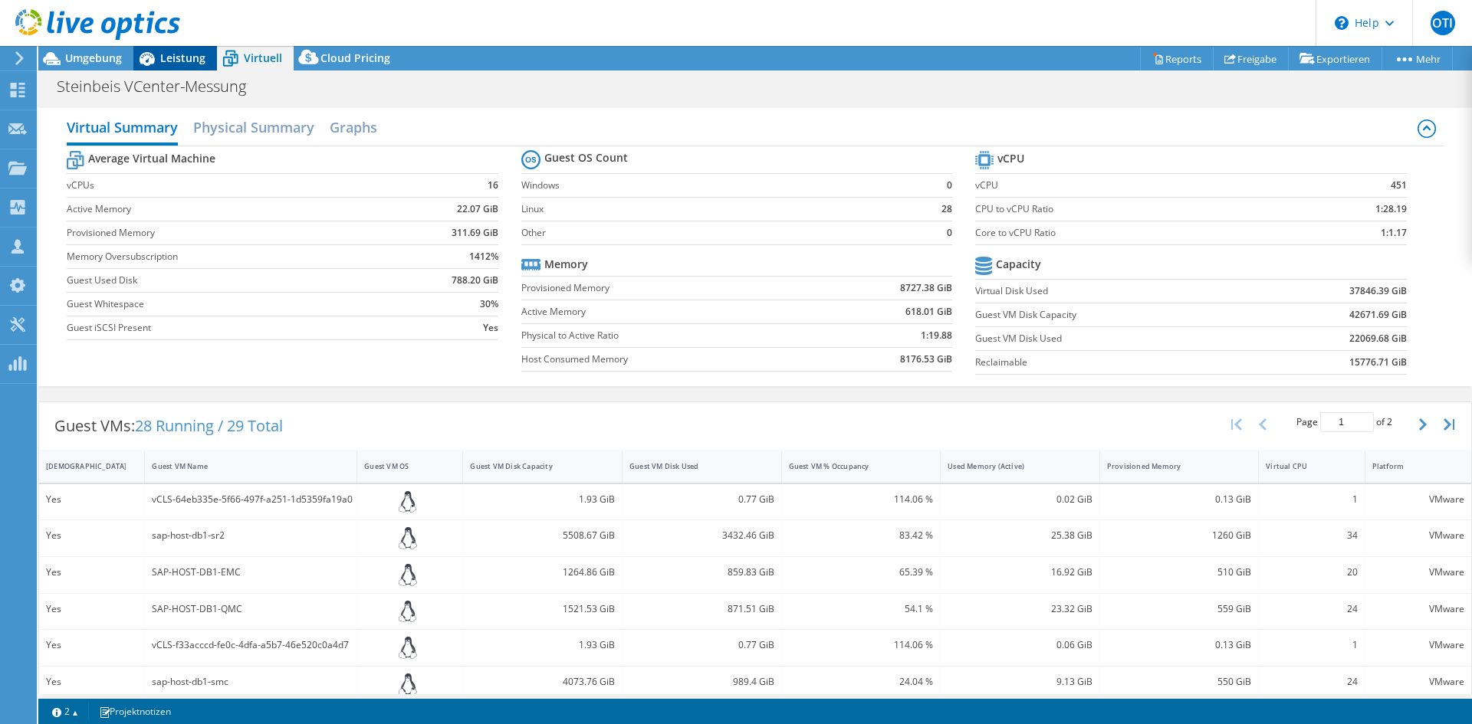
click at [151, 68] on icon at bounding box center [146, 58] width 27 height 27
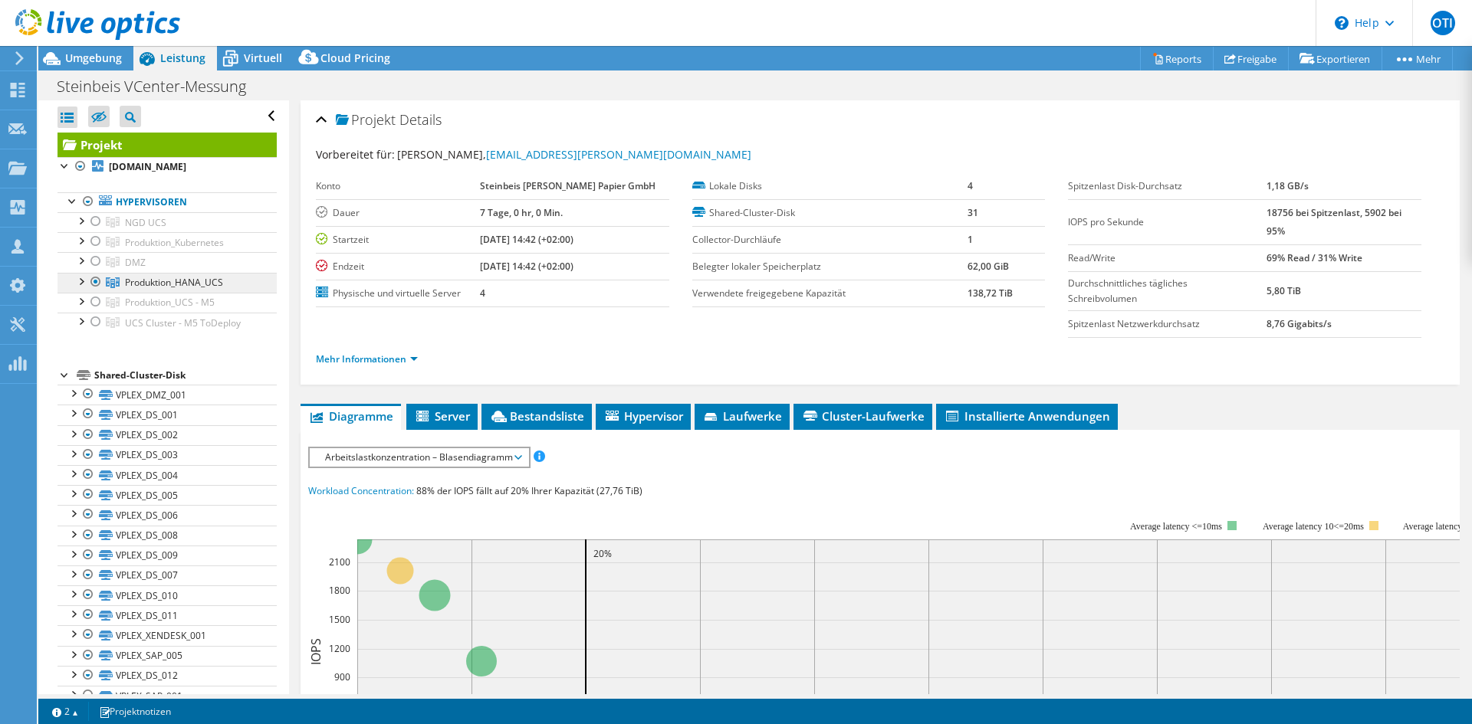
click at [213, 280] on span "Produktion_HANA_UCS" at bounding box center [174, 282] width 98 height 13
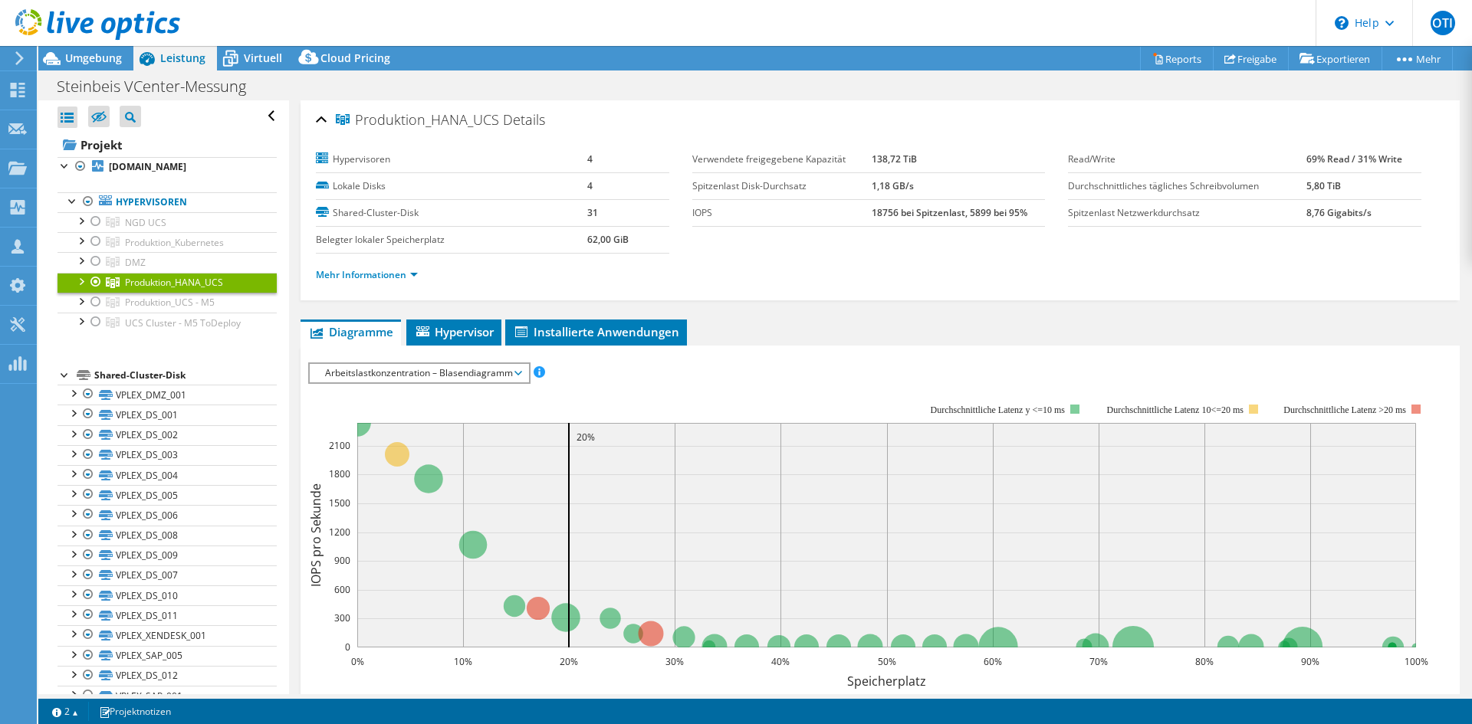
click at [84, 285] on div at bounding box center [80, 280] width 15 height 15
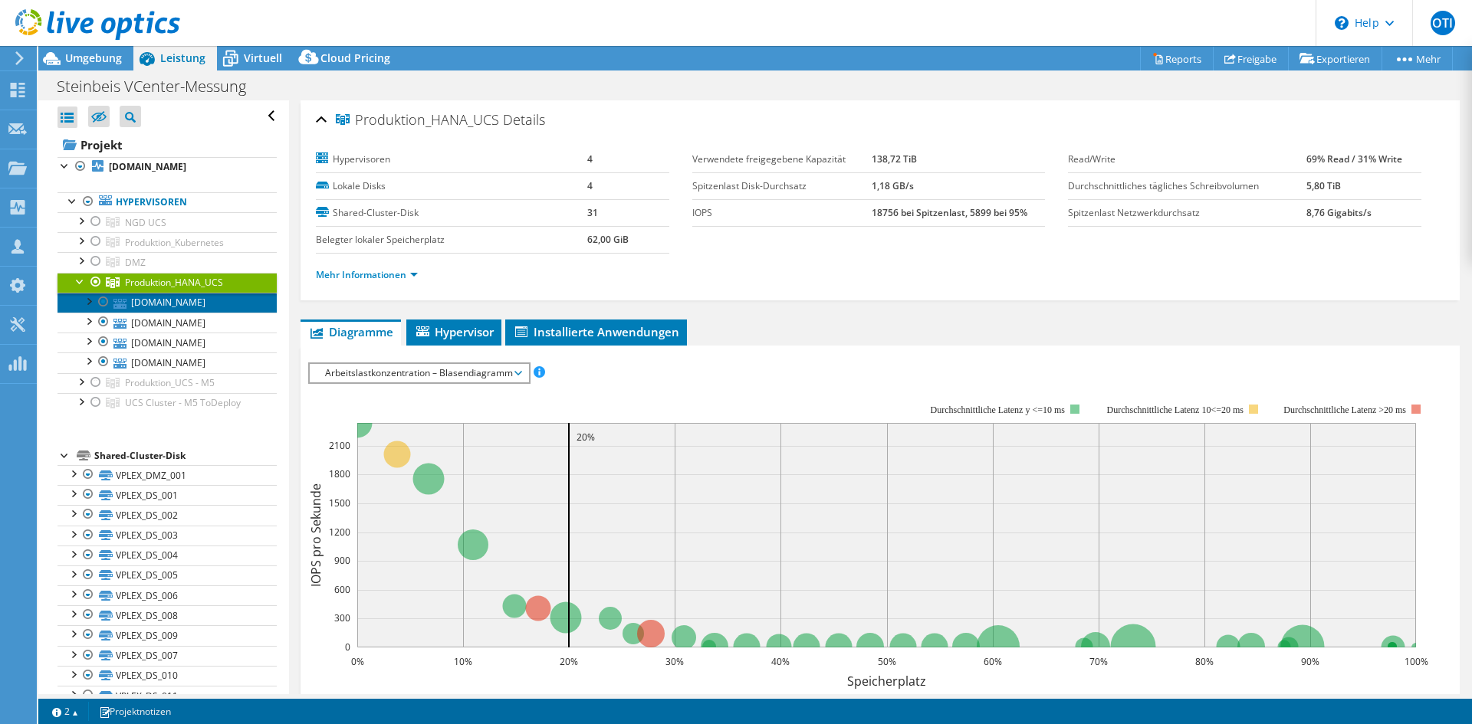
click at [163, 304] on link "stp-hanaesx4.pmbw.de" at bounding box center [166, 303] width 219 height 20
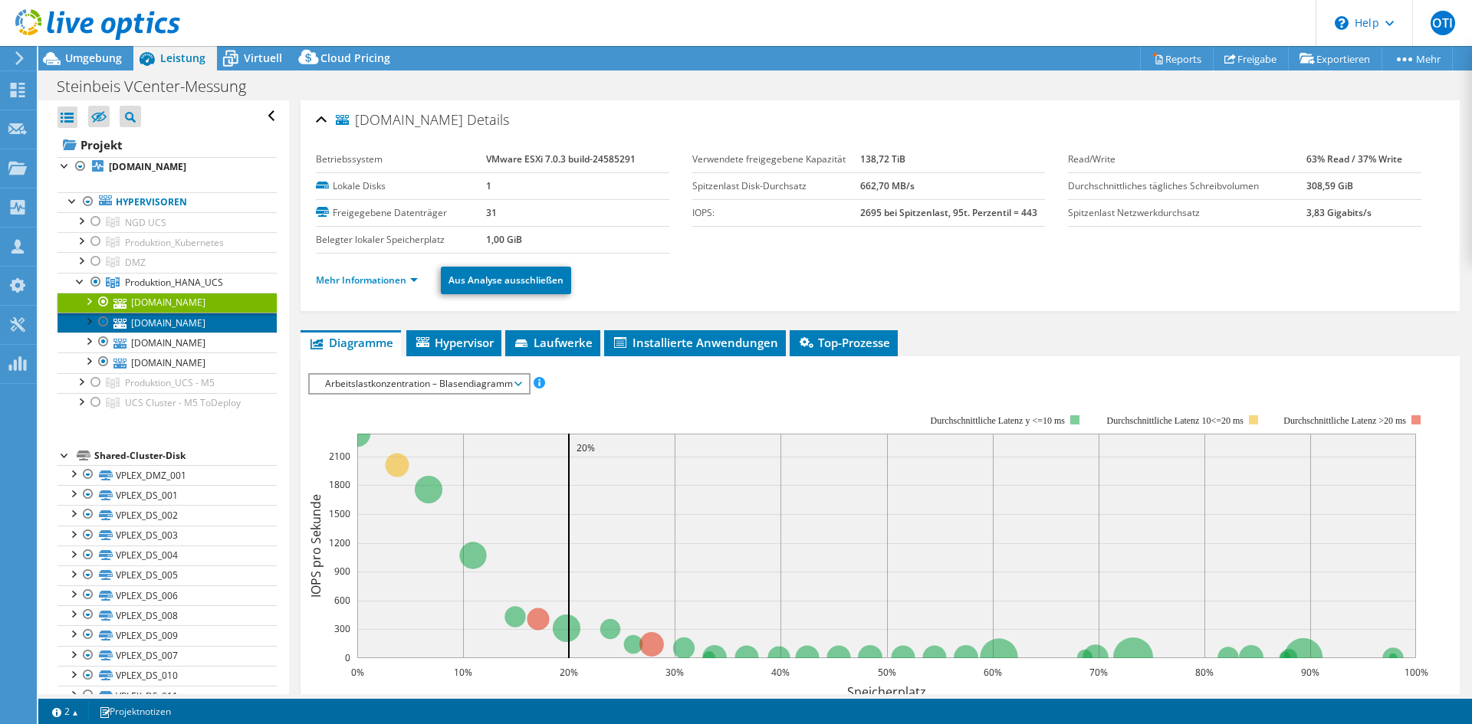
click at [185, 327] on link "stp-hanaesx1.pmbw.de" at bounding box center [166, 323] width 219 height 20
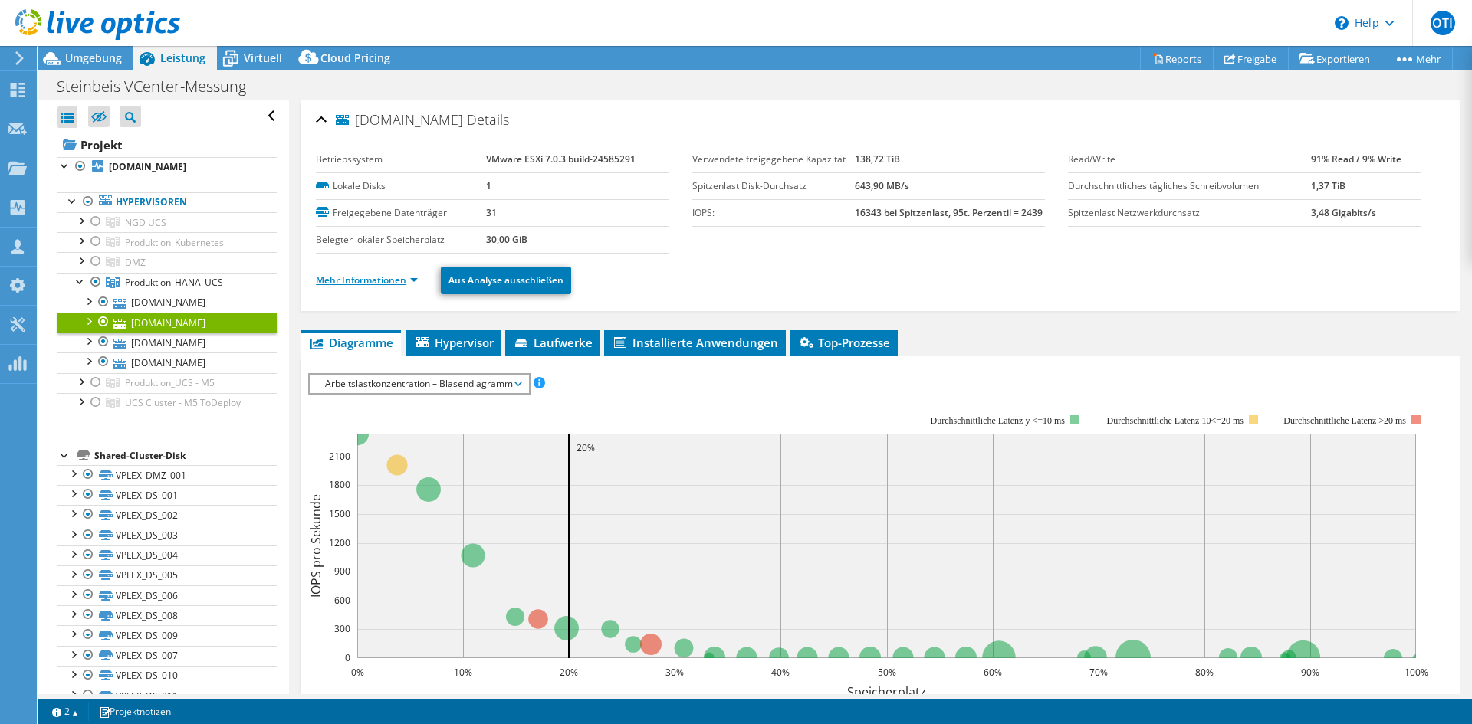
click at [370, 277] on link "Mehr Informationen" at bounding box center [367, 280] width 102 height 13
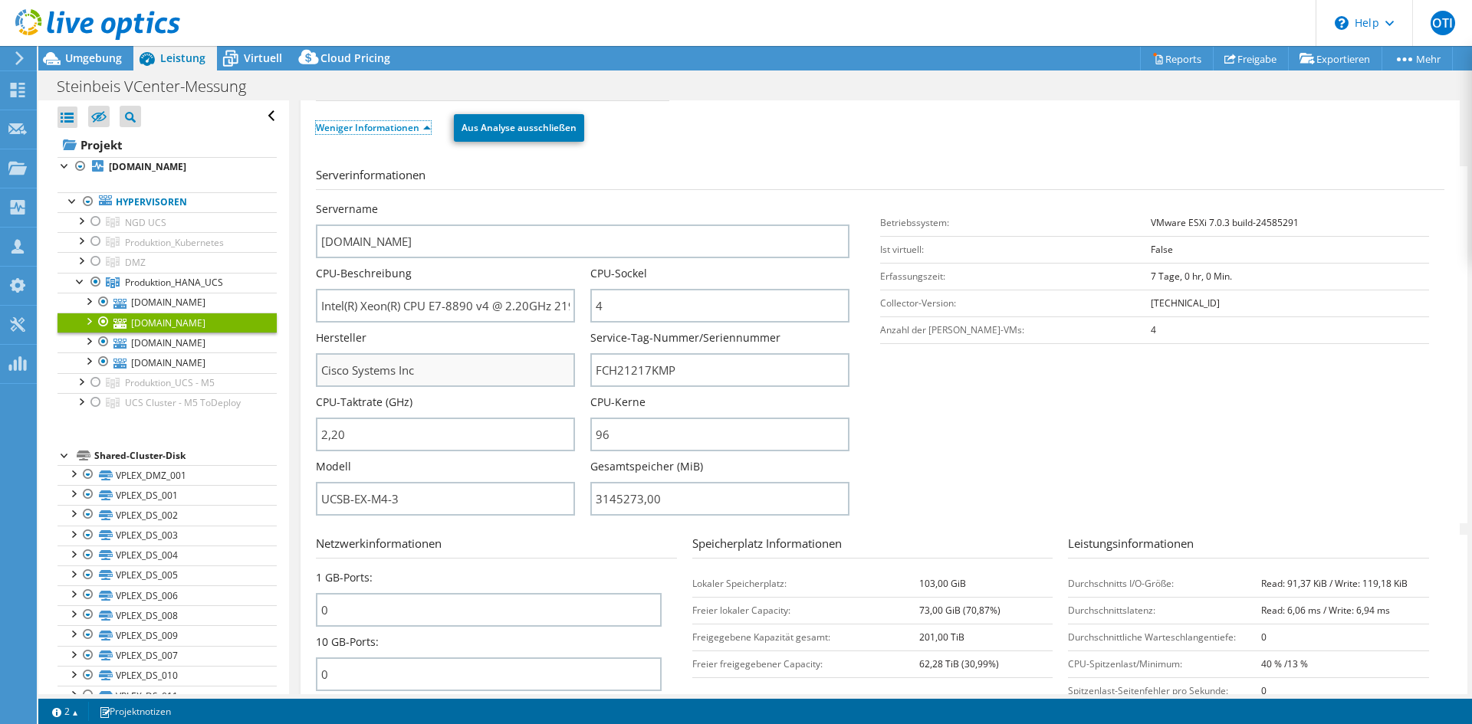
scroll to position [153, 0]
drag, startPoint x: 616, startPoint y: 314, endPoint x: 593, endPoint y: 308, distance: 23.6
click at [593, 308] on input "4" at bounding box center [719, 305] width 259 height 34
drag, startPoint x: 477, startPoint y: 304, endPoint x: 340, endPoint y: 310, distance: 137.4
click at [340, 310] on input "Intel(R) Xeon(R) CPU E7-8890 v4 @ 2.20GHz 219 GHz" at bounding box center [445, 305] width 259 height 34
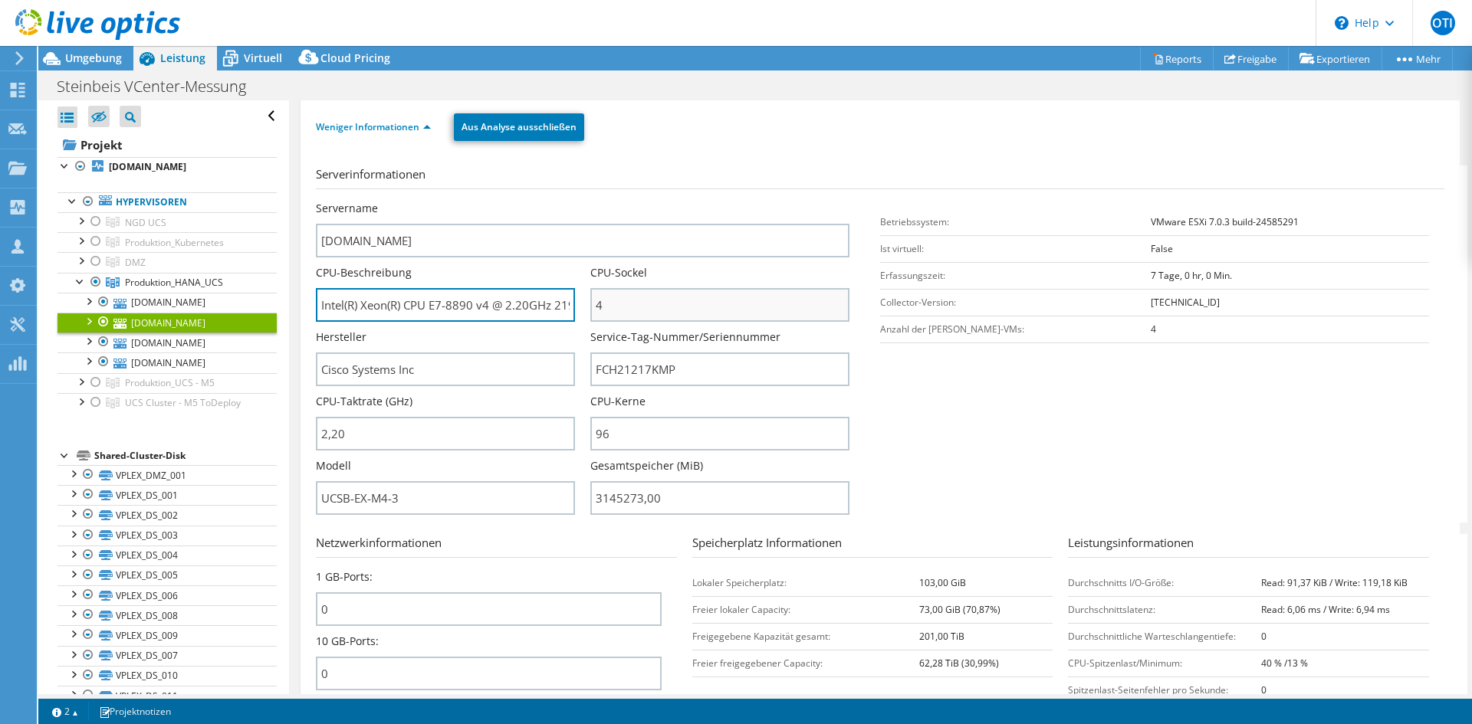
scroll to position [0, 32]
drag, startPoint x: 534, startPoint y: 303, endPoint x: 580, endPoint y: 304, distance: 45.3
click at [580, 304] on div "CPU-Beschreibung Intel(R) Xeon(R) CPU E7-8890 v4 @ 2.20GHz 219 GHz" at bounding box center [453, 293] width 274 height 57
click at [516, 303] on input "Intel(R) Xeon(R) CPU E7-8890 v4 @ 2.20GHz 219 GHz" at bounding box center [445, 305] width 259 height 34
click at [450, 302] on input "Intel(R) Xeon(R) CPU E7-8890 v4 @ 2.20GHz 219 GHz" at bounding box center [445, 305] width 259 height 34
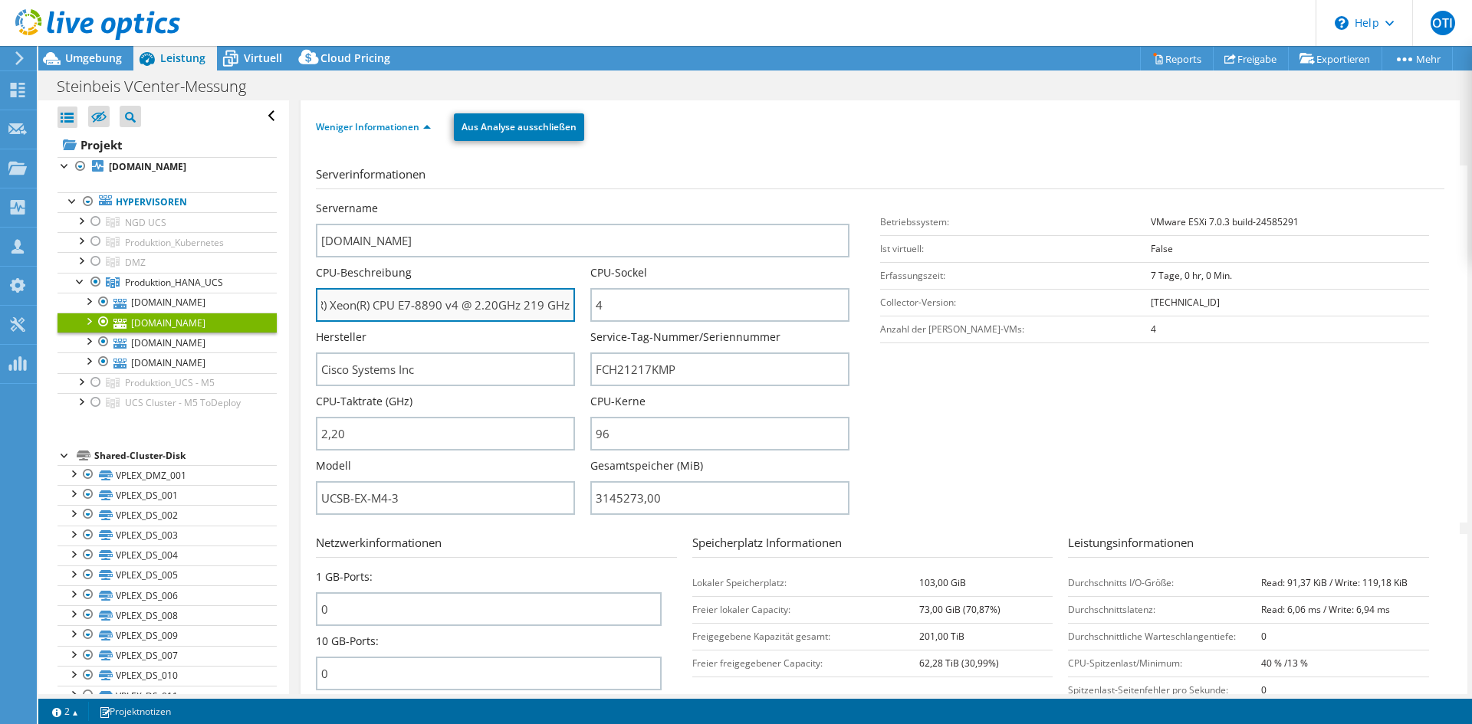
drag, startPoint x: 456, startPoint y: 302, endPoint x: 399, endPoint y: 303, distance: 56.7
click at [399, 303] on input "Intel(R) Xeon(R) CPU E7-8890 v4 @ 2.20GHz 219 GHz" at bounding box center [445, 305] width 259 height 34
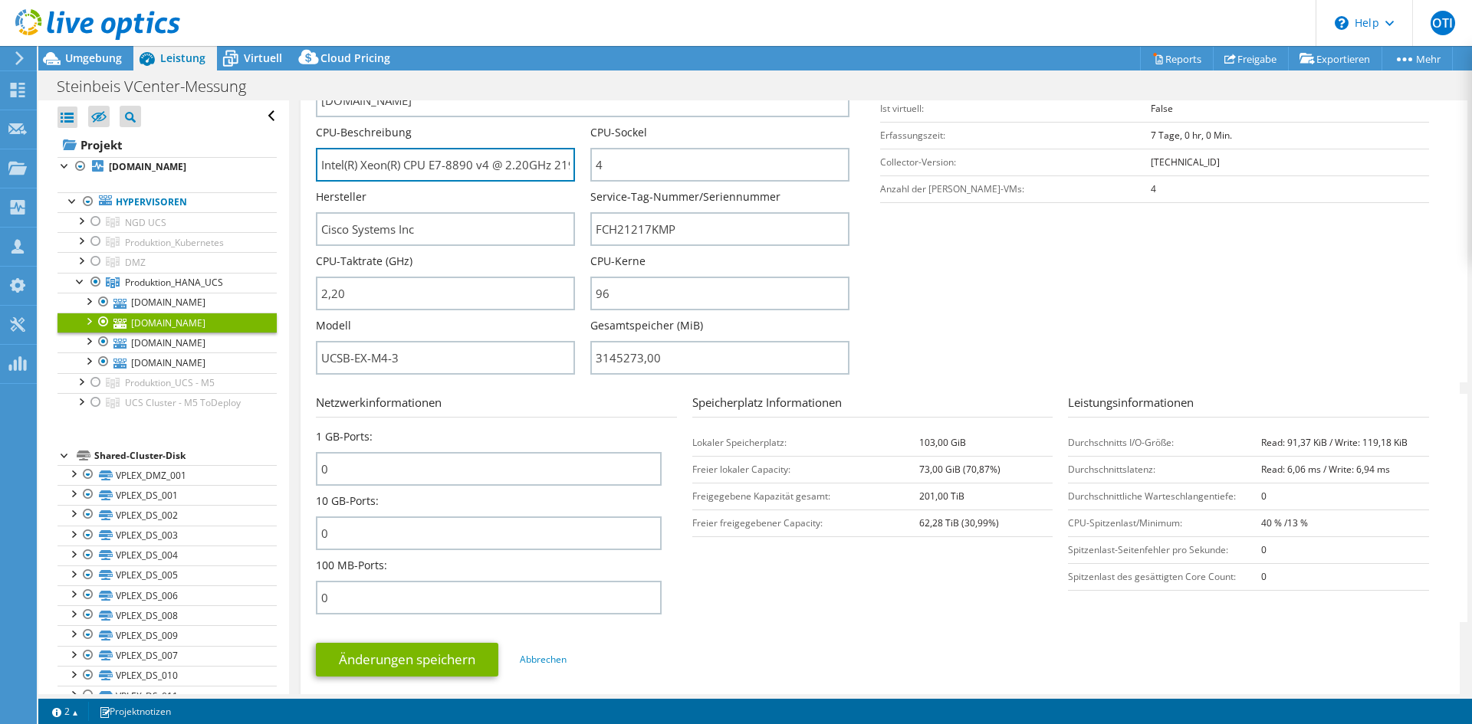
scroll to position [307, 0]
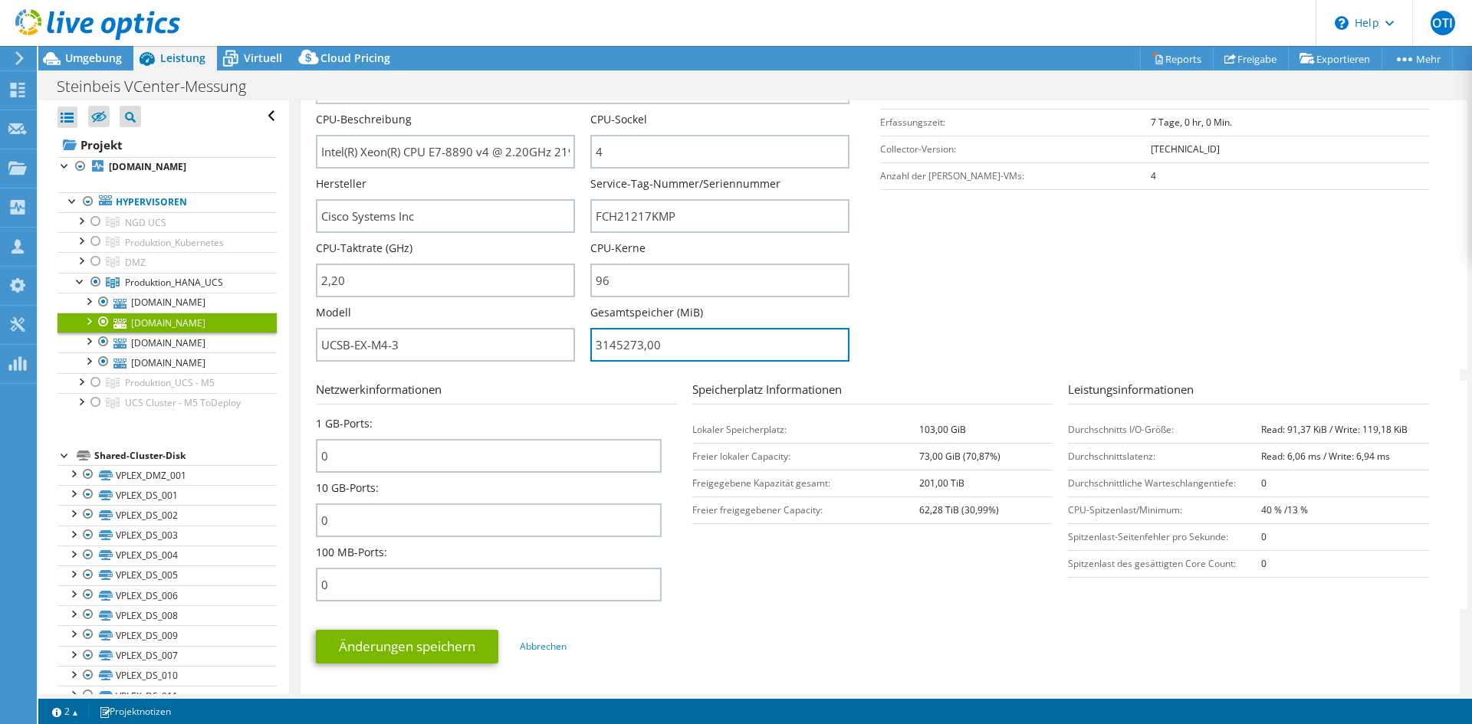
drag, startPoint x: 687, startPoint y: 347, endPoint x: 584, endPoint y: 351, distance: 102.8
click at [584, 48] on div "Servername stp-hanaesx1.pmbw.de CPU-Beschreibung Intel(R) Xeon(R) CPU E7-8890 v…" at bounding box center [590, 48] width 549 height 0
click at [612, 350] on input "3145273,00" at bounding box center [719, 345] width 259 height 34
click at [614, 350] on input "3145273,00" at bounding box center [719, 345] width 259 height 34
drag, startPoint x: 614, startPoint y: 350, endPoint x: 659, endPoint y: 347, distance: 45.3
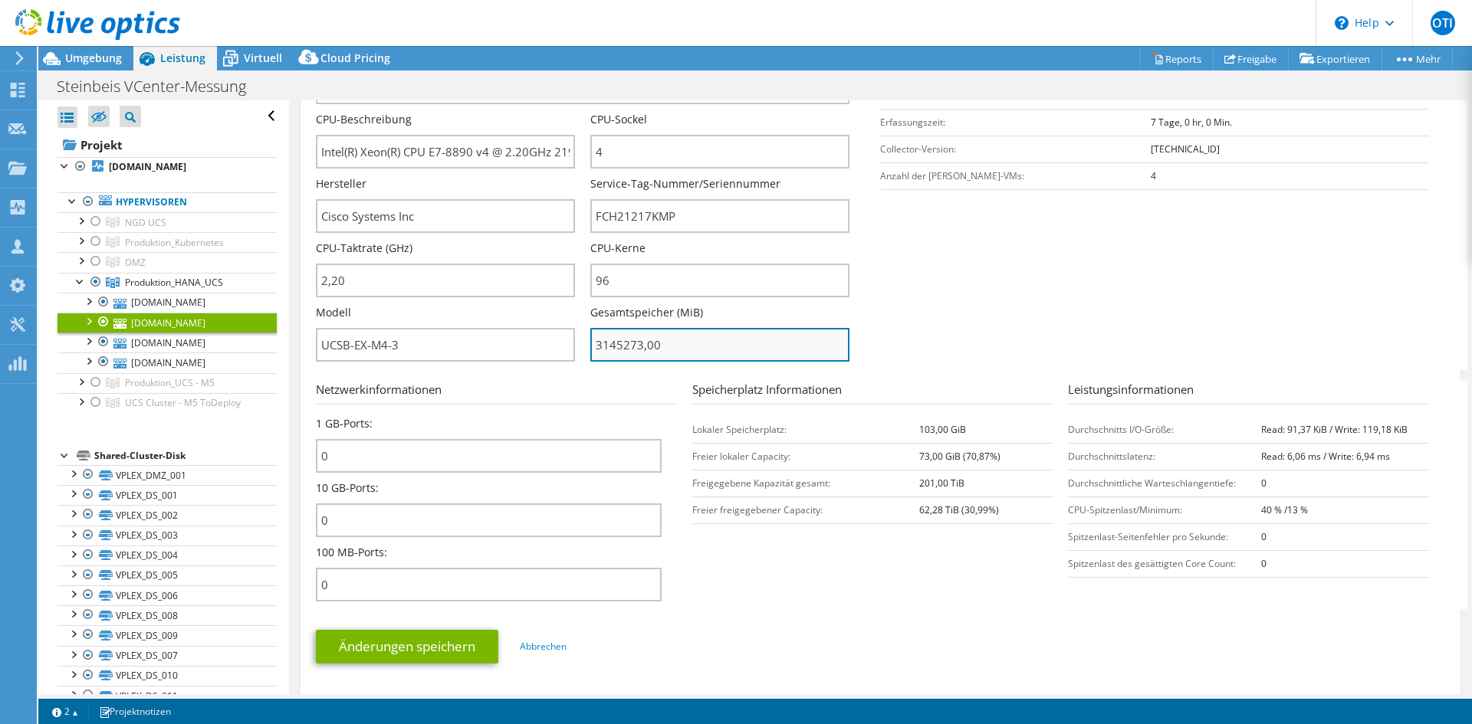
click at [659, 347] on input "3145273,00" at bounding box center [719, 345] width 259 height 34
type input "314527300"
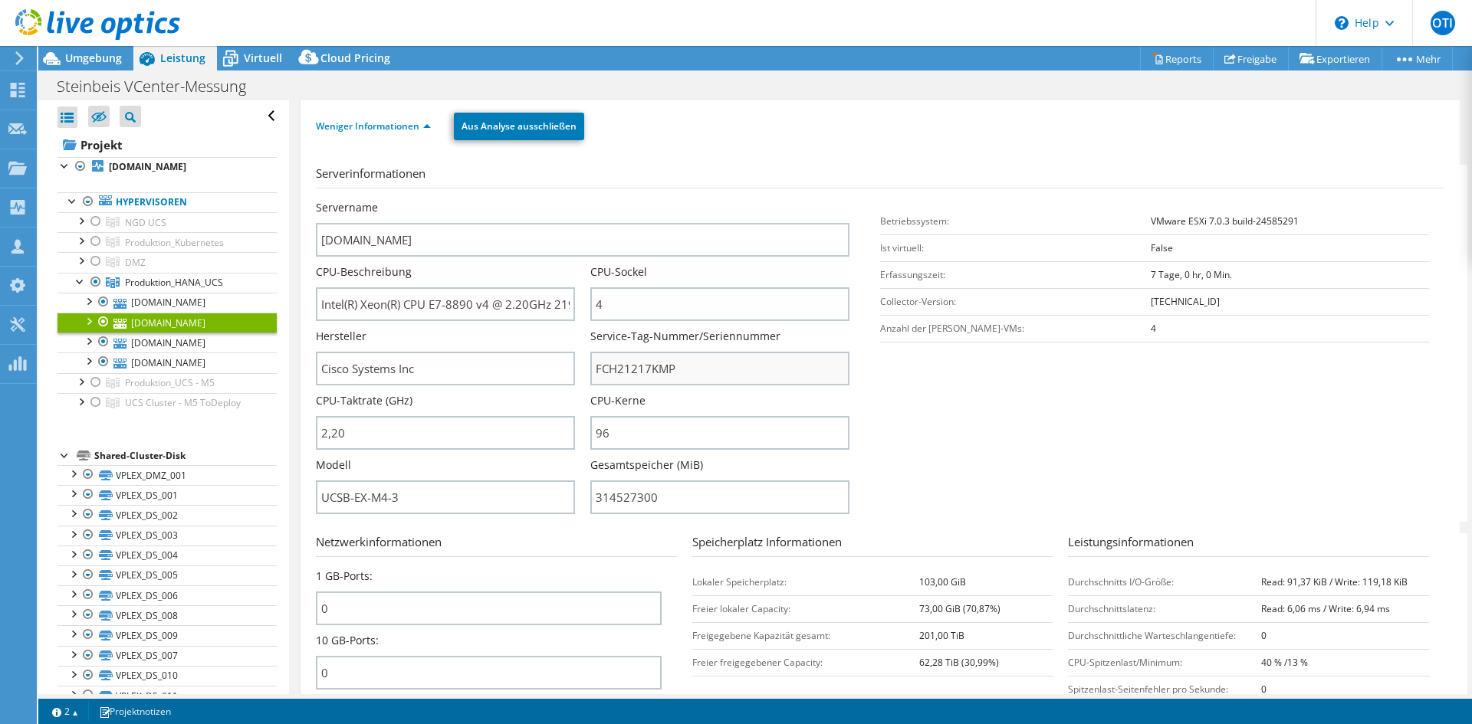
scroll to position [153, 0]
drag, startPoint x: 660, startPoint y: 495, endPoint x: 575, endPoint y: 503, distance: 85.4
click at [575, 201] on div "Servername stp-hanaesx1.pmbw.de CPU-Beschreibung Intel(R) Xeon(R) CPU E7-8890 v…" at bounding box center [590, 201] width 549 height 0
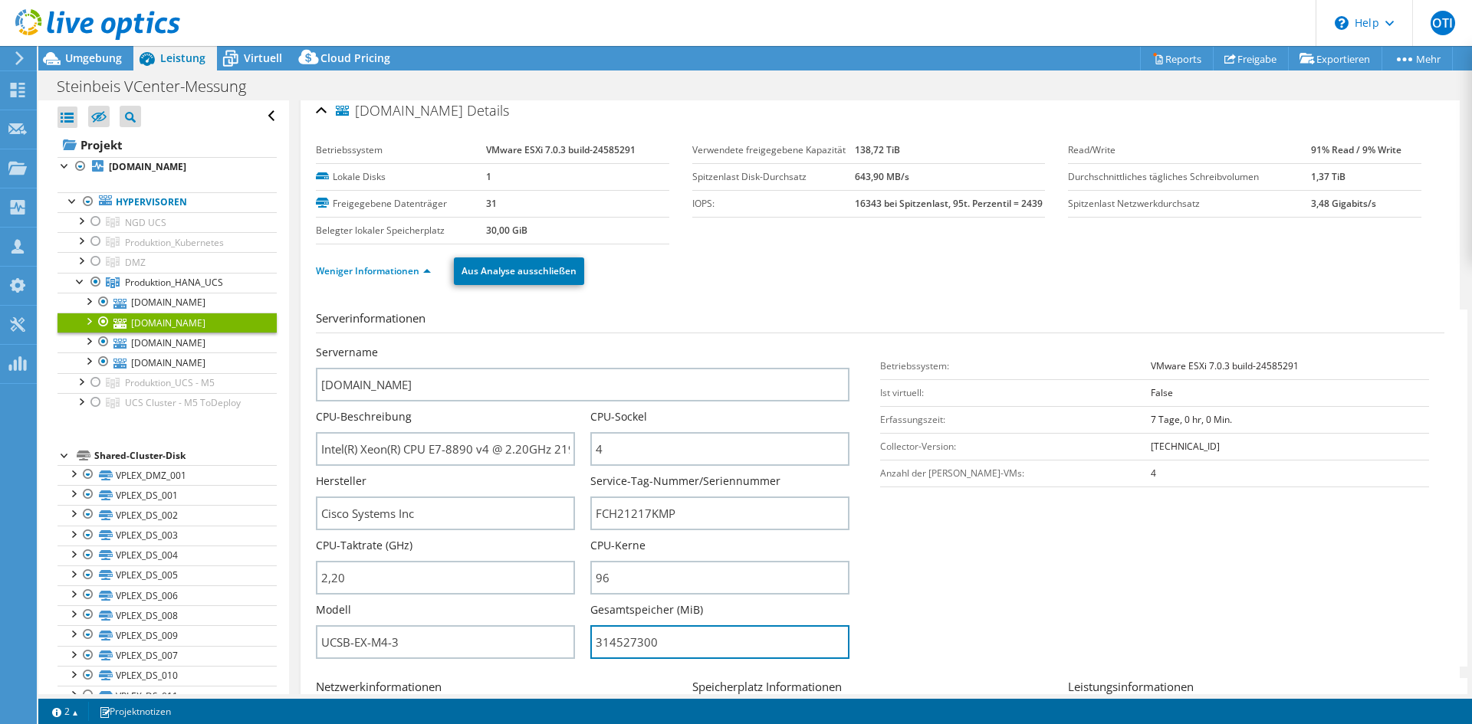
scroll to position [0, 0]
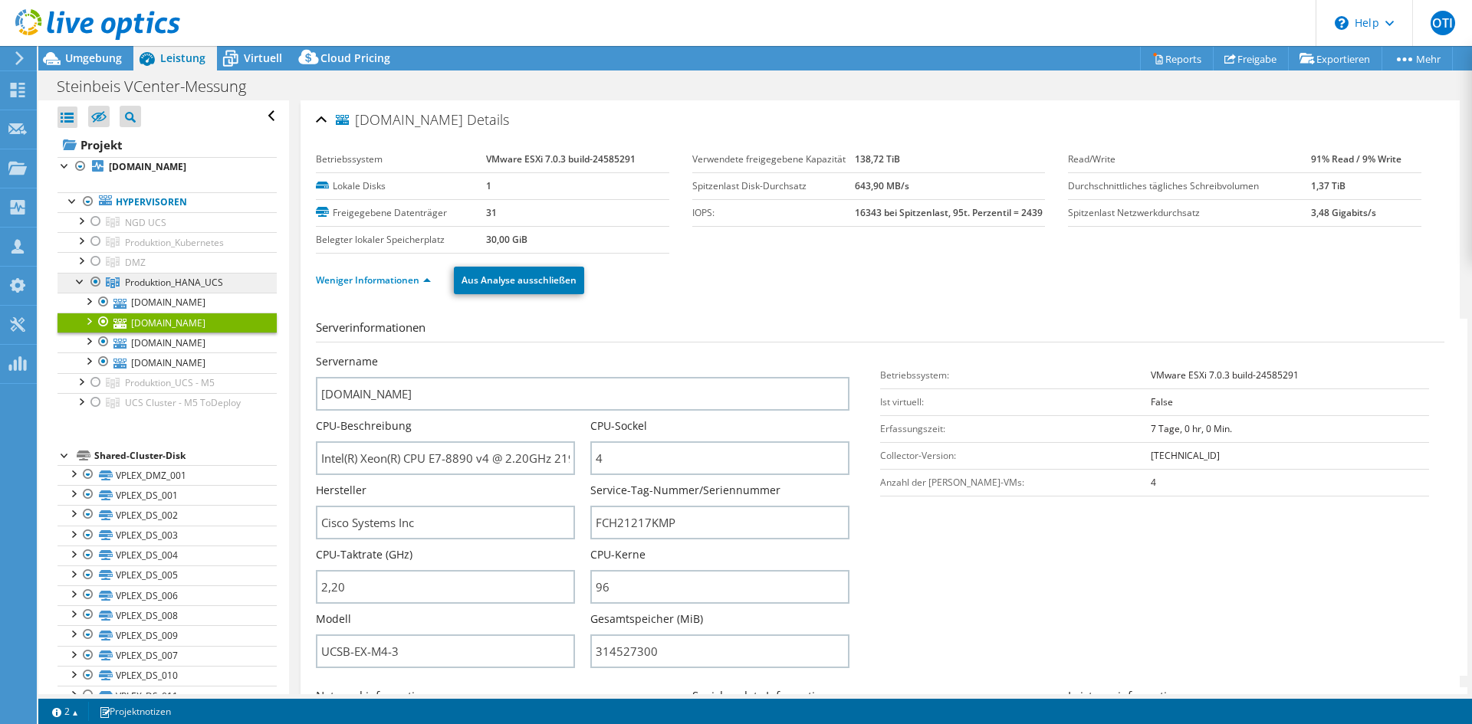
click at [152, 281] on span "Produktion_HANA_UCS" at bounding box center [174, 282] width 98 height 13
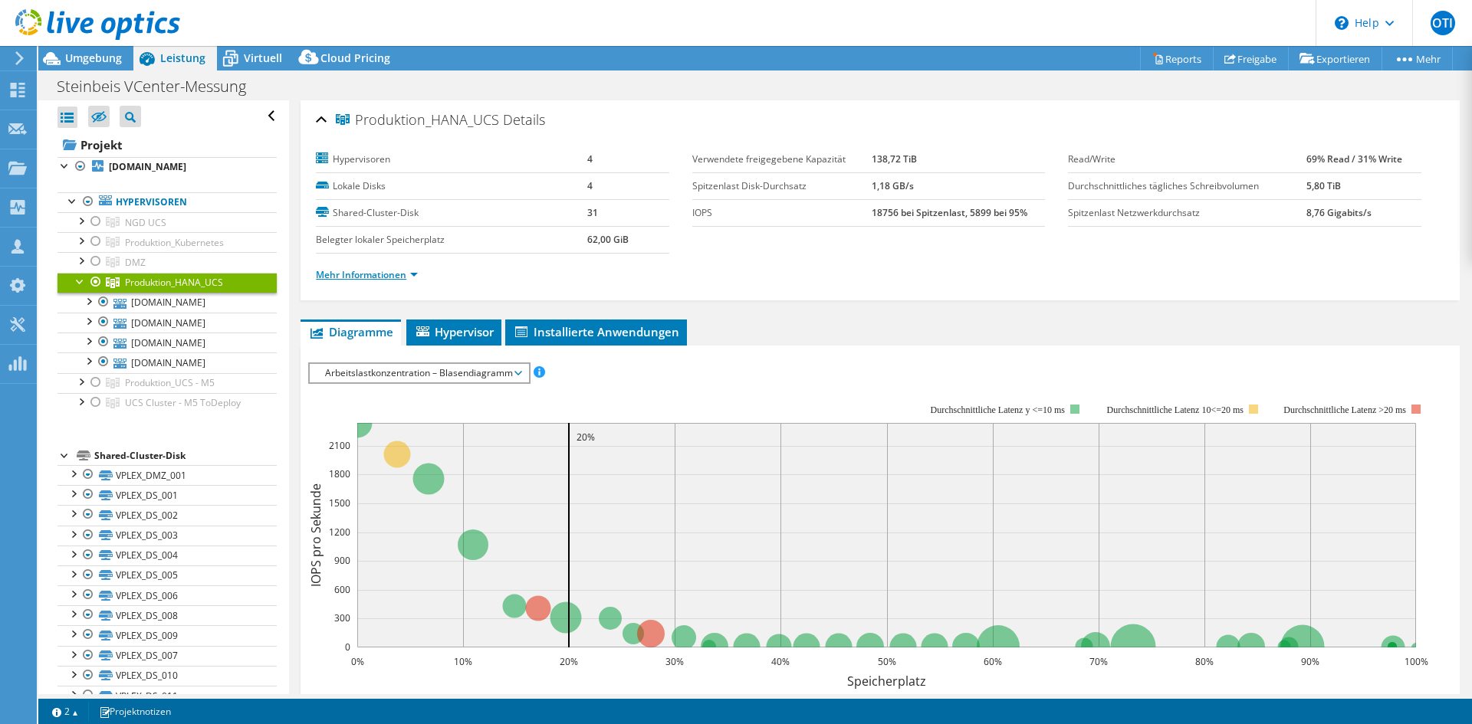
click at [371, 271] on link "Mehr Informationen" at bounding box center [367, 274] width 102 height 13
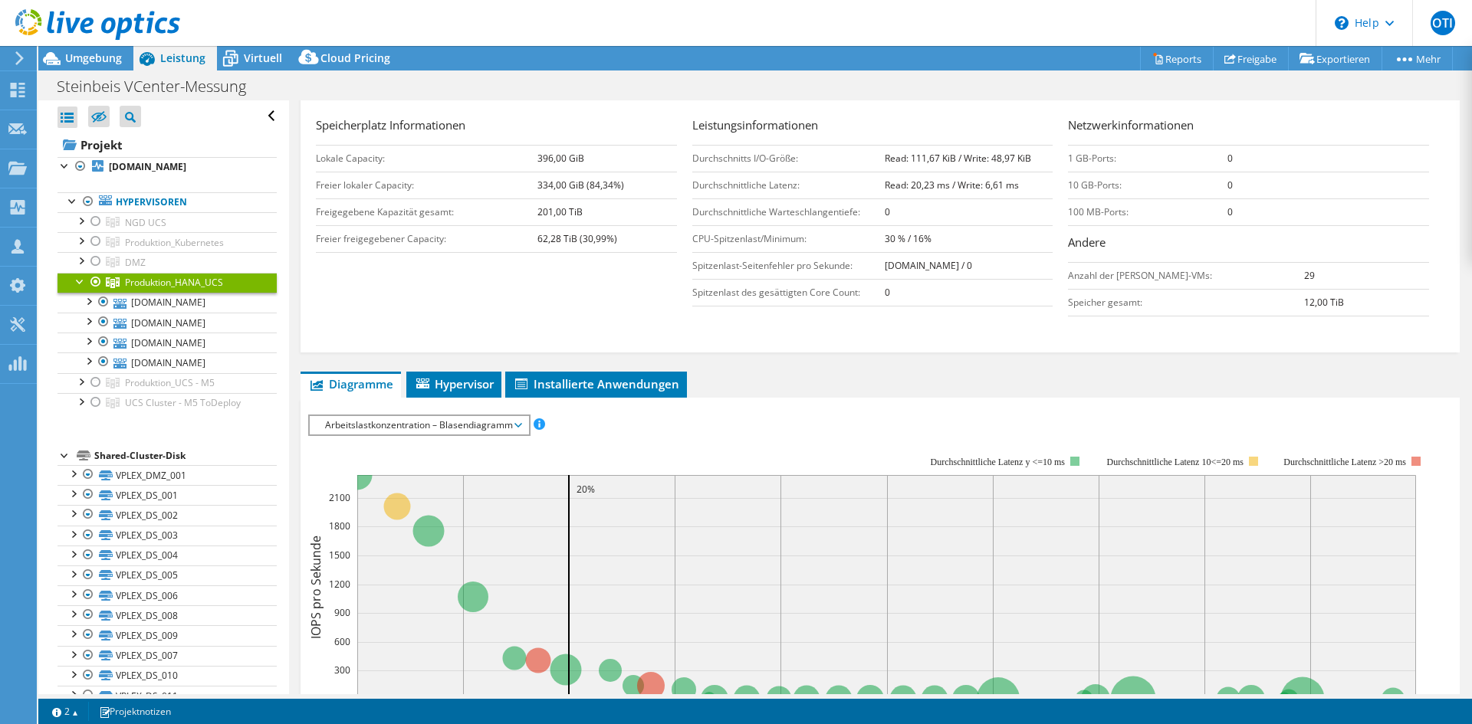
scroll to position [307, 0]
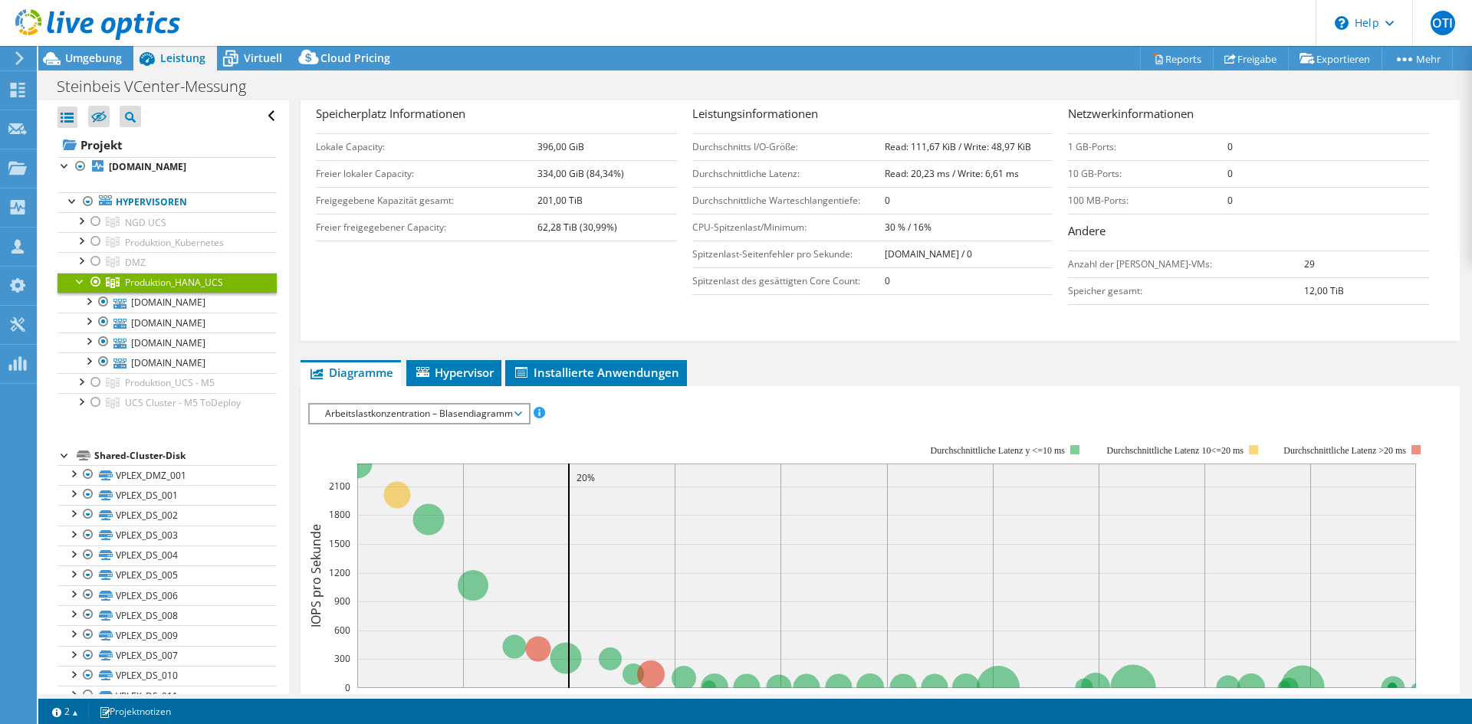
click at [437, 421] on span "Arbeitslastkonzentration – Blasendiagramm" at bounding box center [418, 414] width 203 height 18
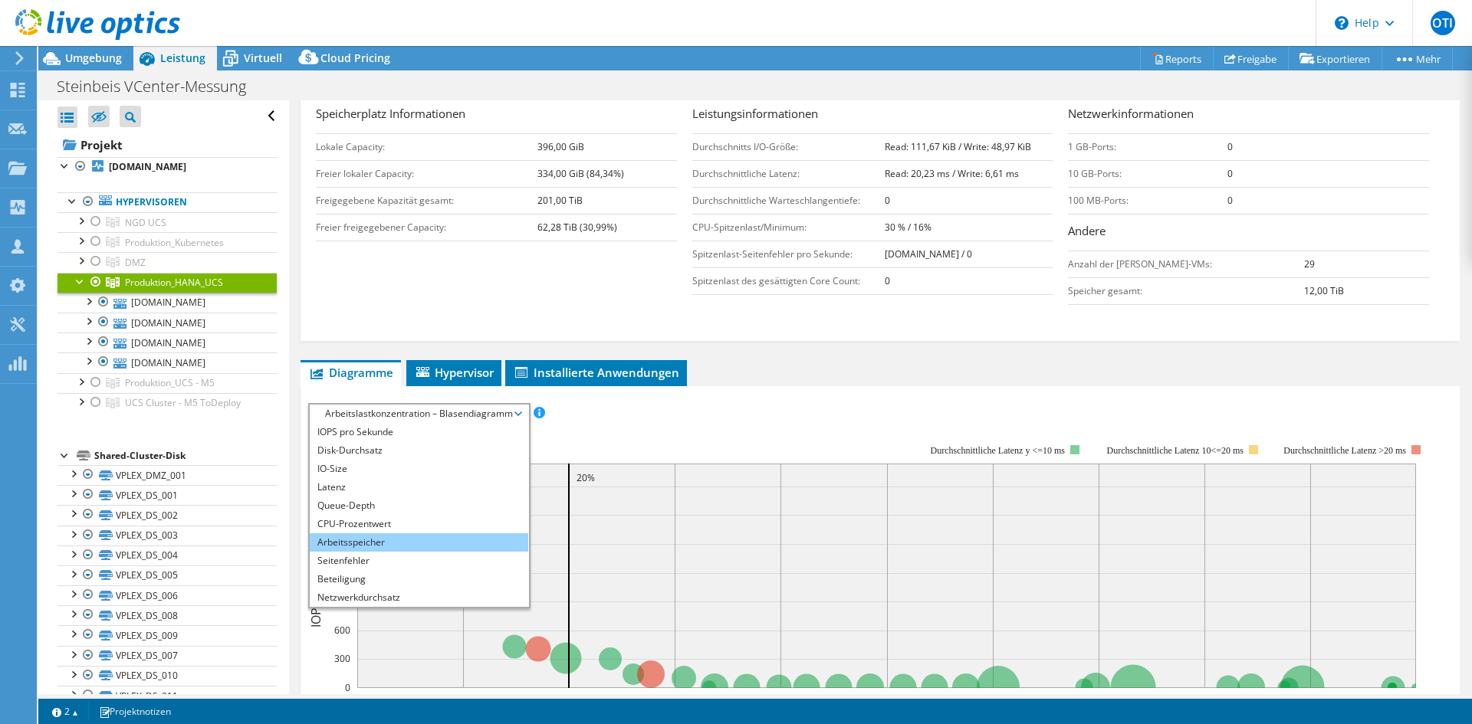
click at [359, 541] on li "Arbeitsspeicher" at bounding box center [419, 543] width 218 height 18
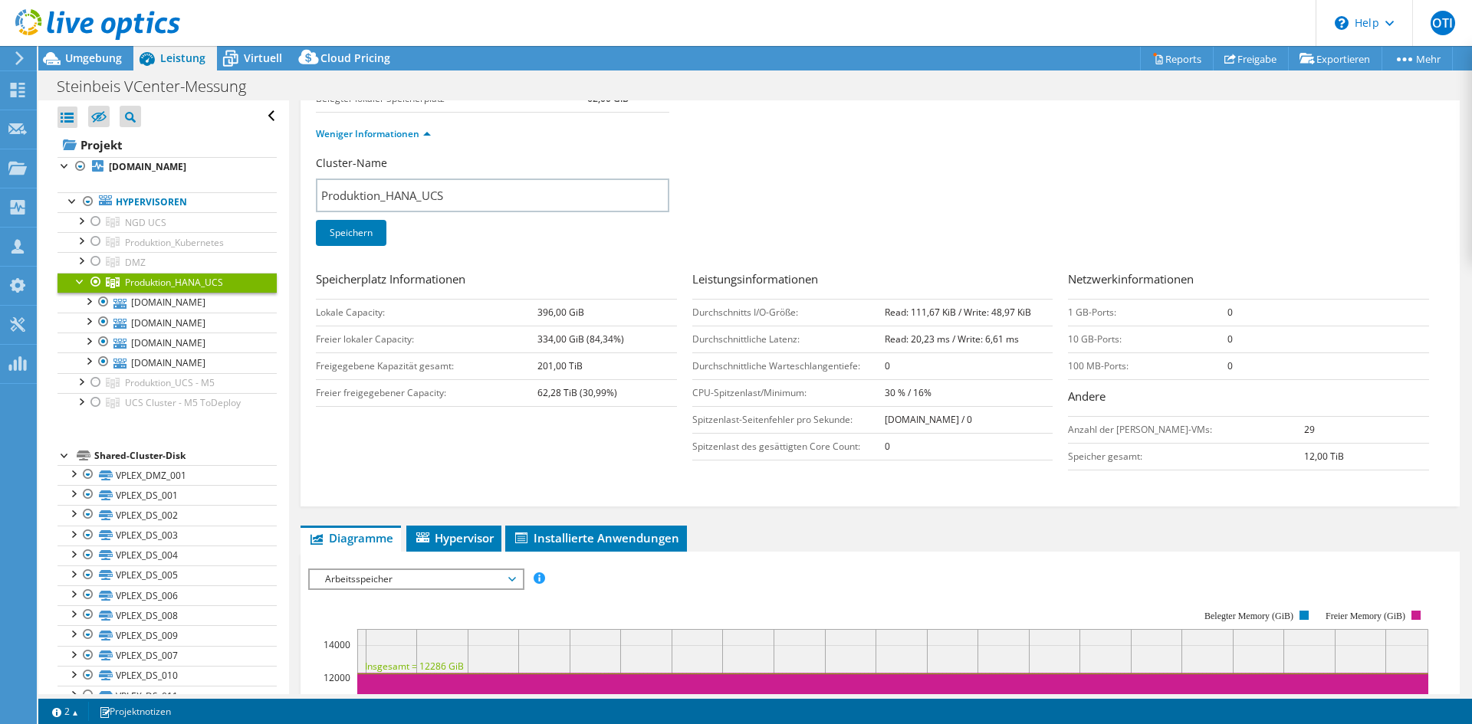
scroll to position [153, 0]
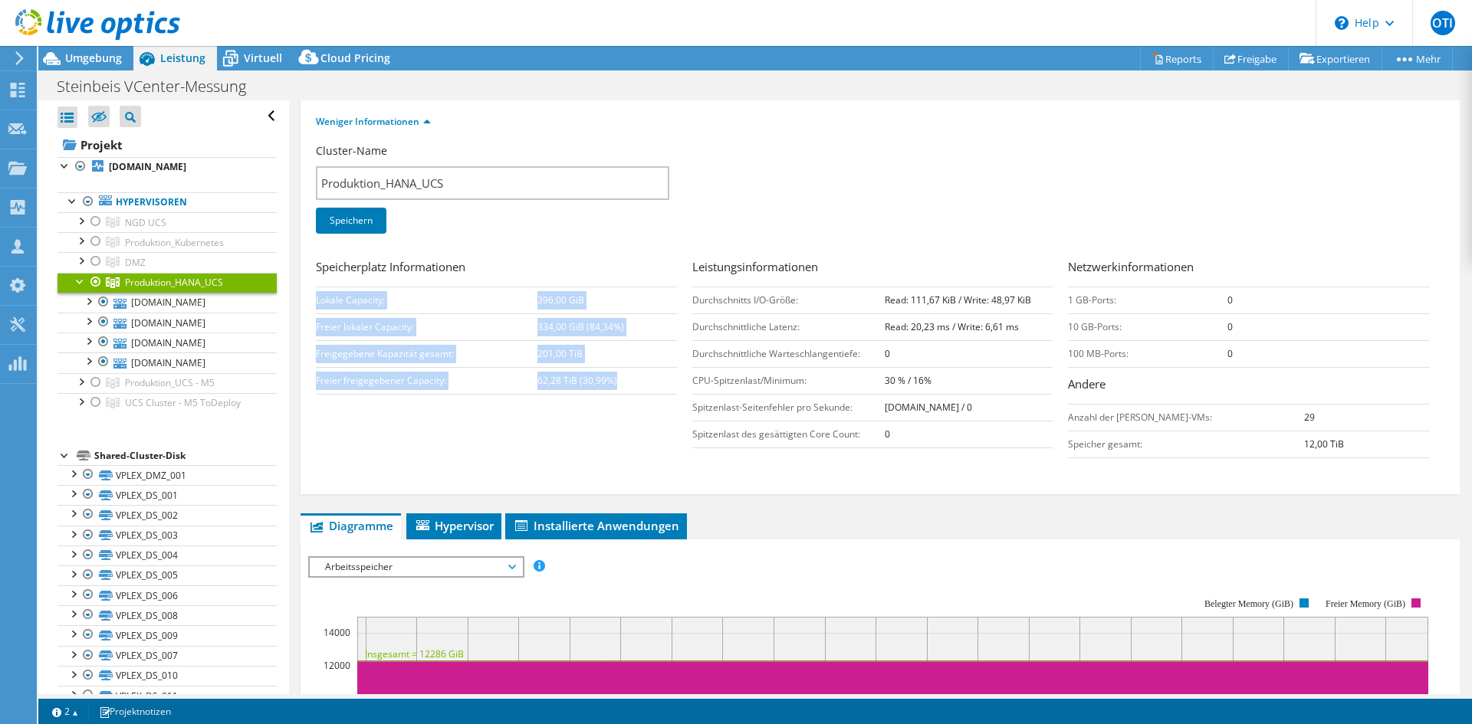
drag, startPoint x: 619, startPoint y: 381, endPoint x: 317, endPoint y: 281, distance: 318.8
click at [317, 281] on div "Speicherplatz Informationen Lokale Capacity: 396,00 GiB Freier lokaler Capacity…" at bounding box center [504, 326] width 376 height 136
click at [324, 281] on div "Speicherplatz Informationen Lokale Capacity: 396,00 GiB Freier lokaler Capacity…" at bounding box center [504, 326] width 376 height 136
click at [377, 308] on td "Lokale Capacity:" at bounding box center [427, 300] width 222 height 27
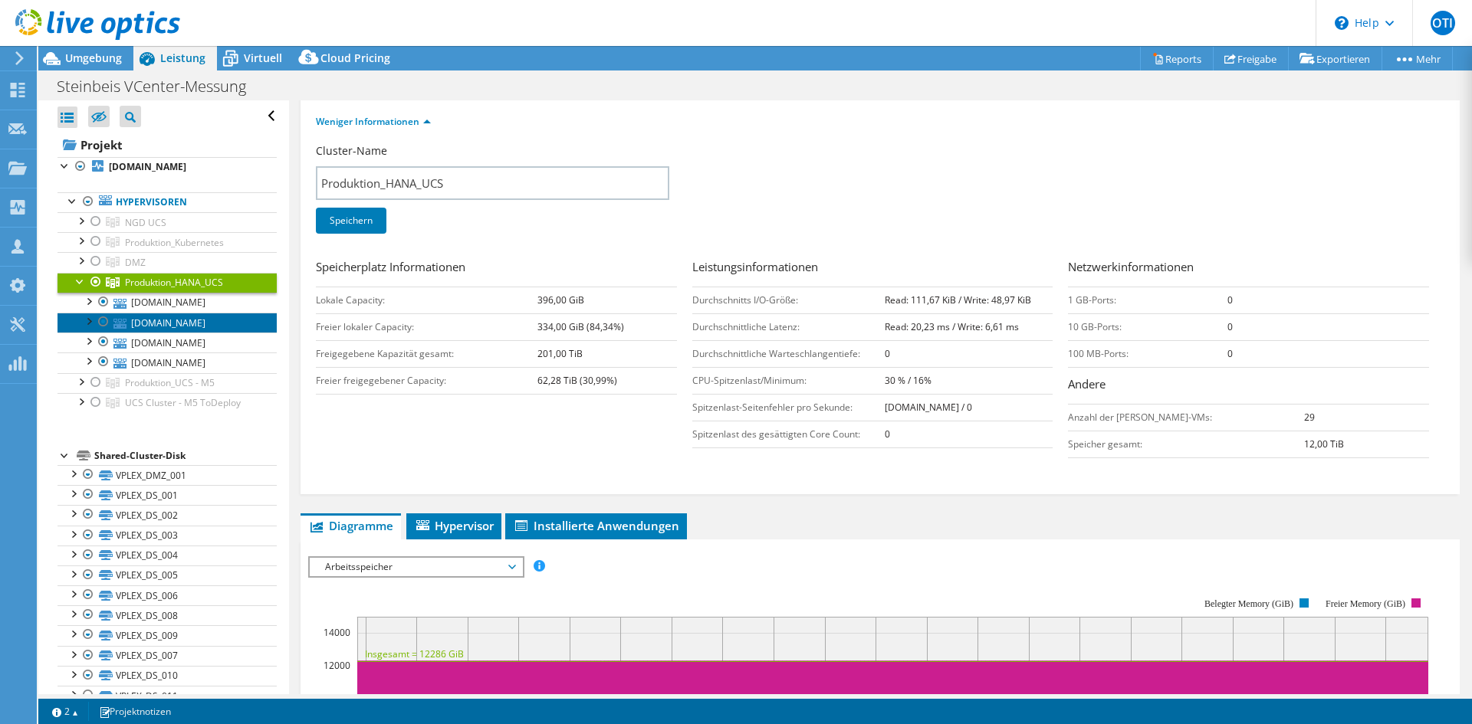
click at [202, 323] on link "stp-hanaesx1.pmbw.de" at bounding box center [166, 323] width 219 height 20
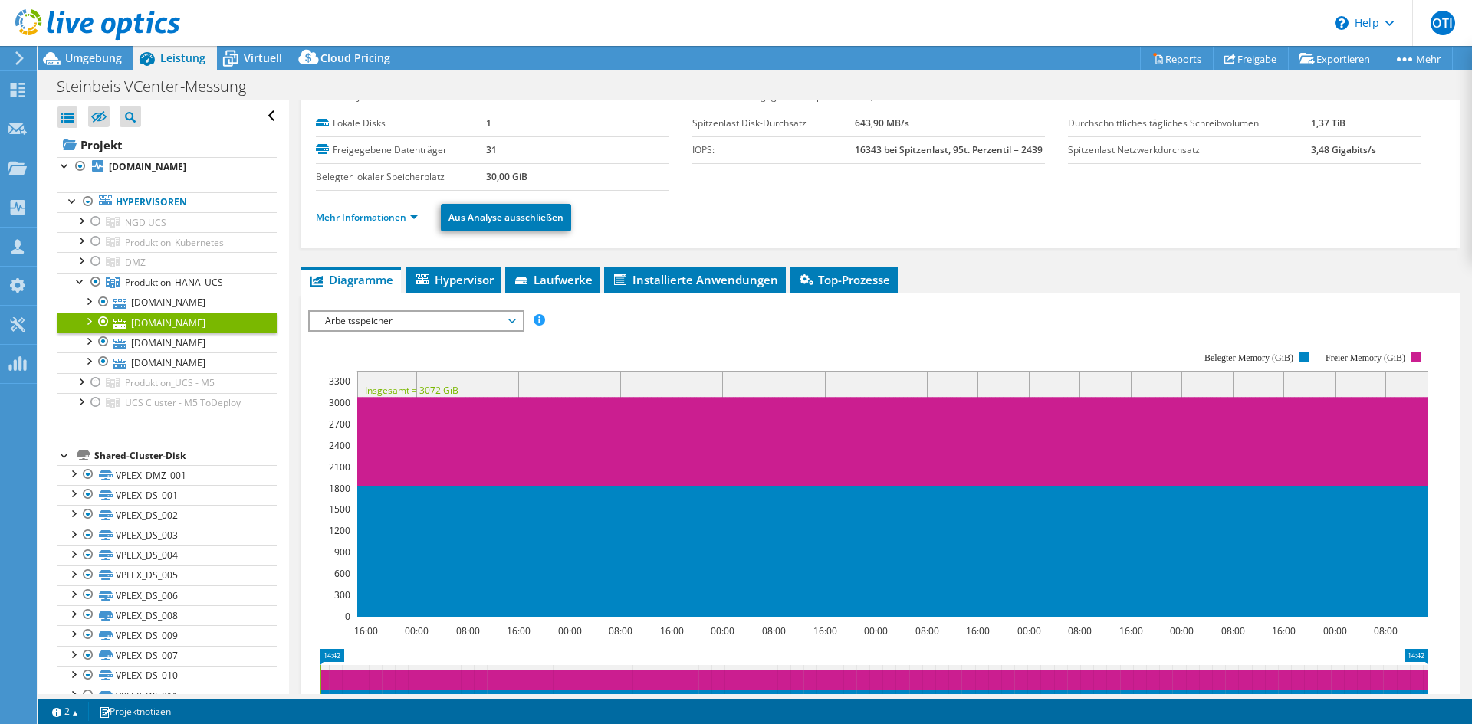
scroll to position [0, 0]
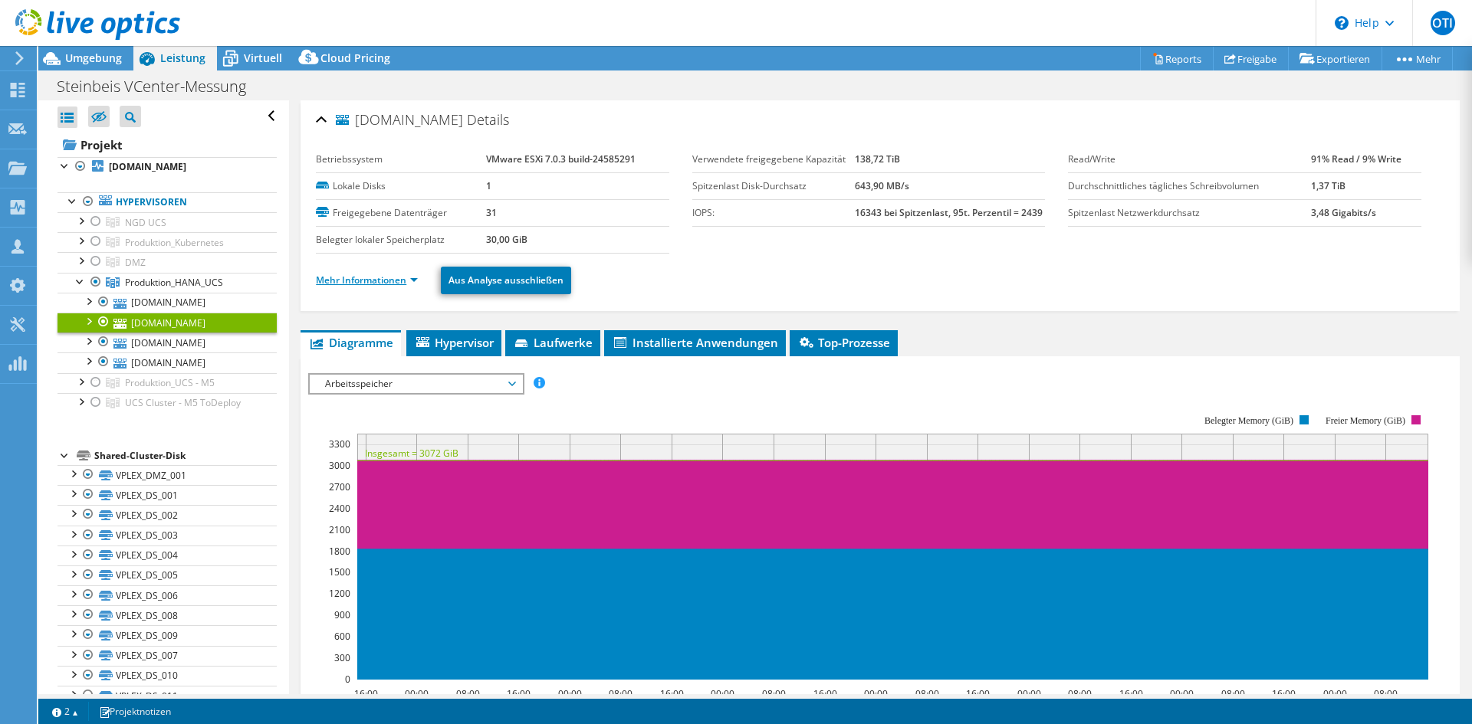
click at [381, 283] on link "Mehr Informationen" at bounding box center [367, 280] width 102 height 13
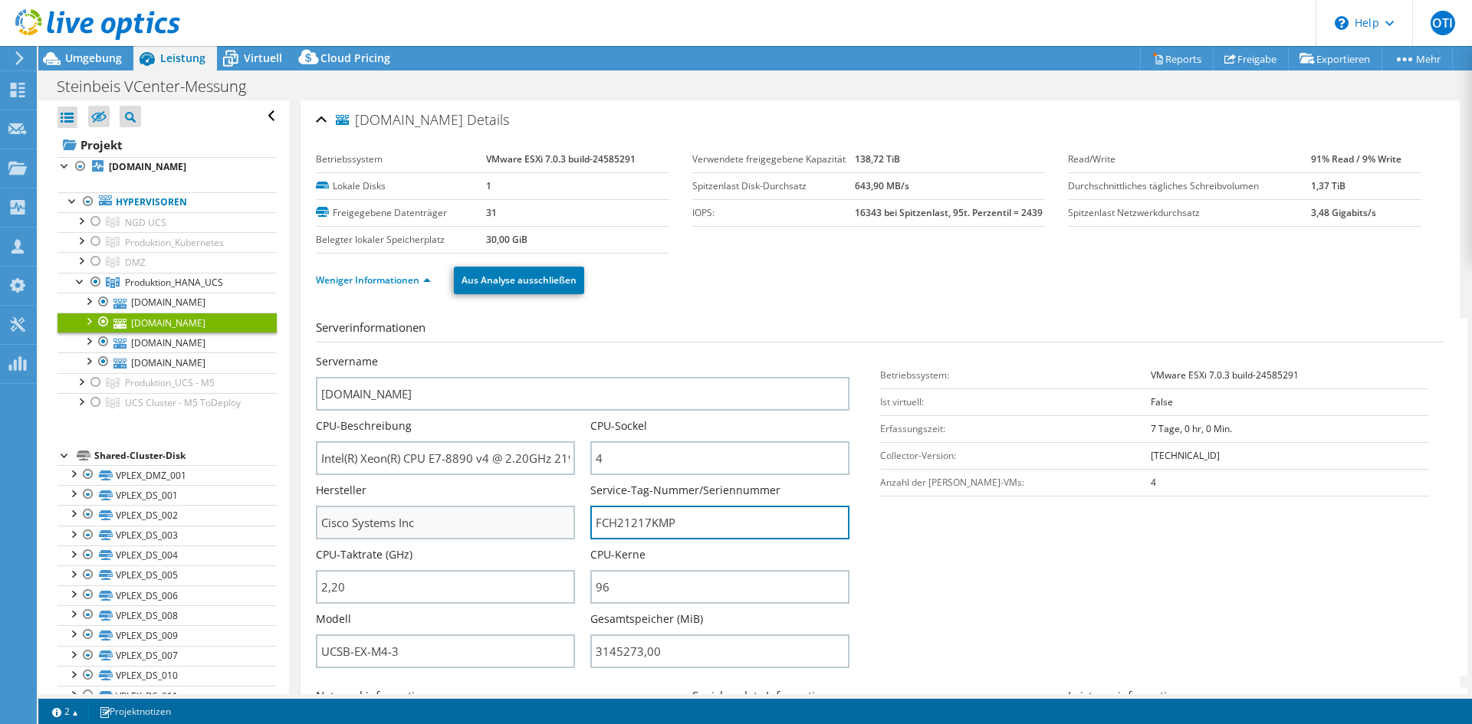
drag, startPoint x: 688, startPoint y: 522, endPoint x: 534, endPoint y: 524, distance: 154.9
click at [550, 354] on div "Servername stp-hanaesx1.pmbw.de CPU-Beschreibung Intel(R) Xeon(R) CPU E7-8890 v…" at bounding box center [590, 354] width 549 height 0
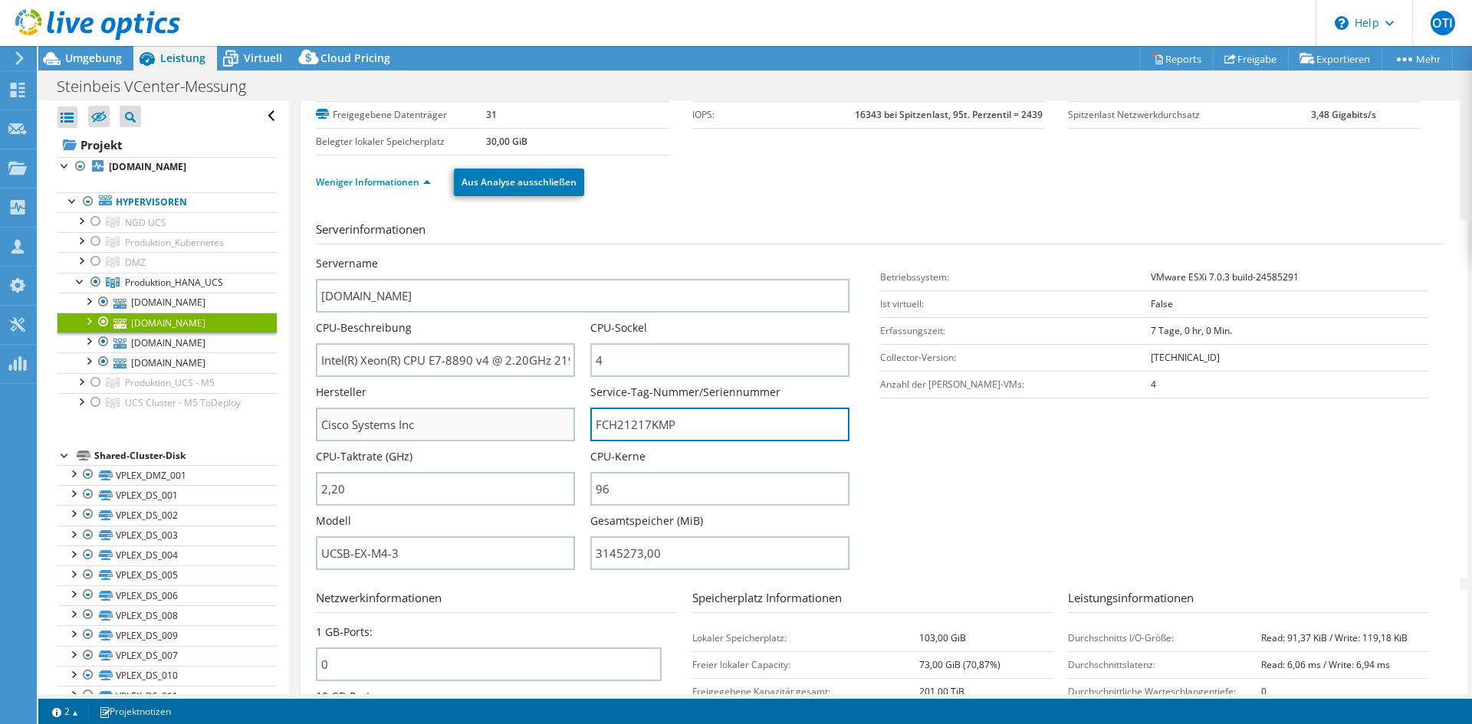
scroll to position [153, 0]
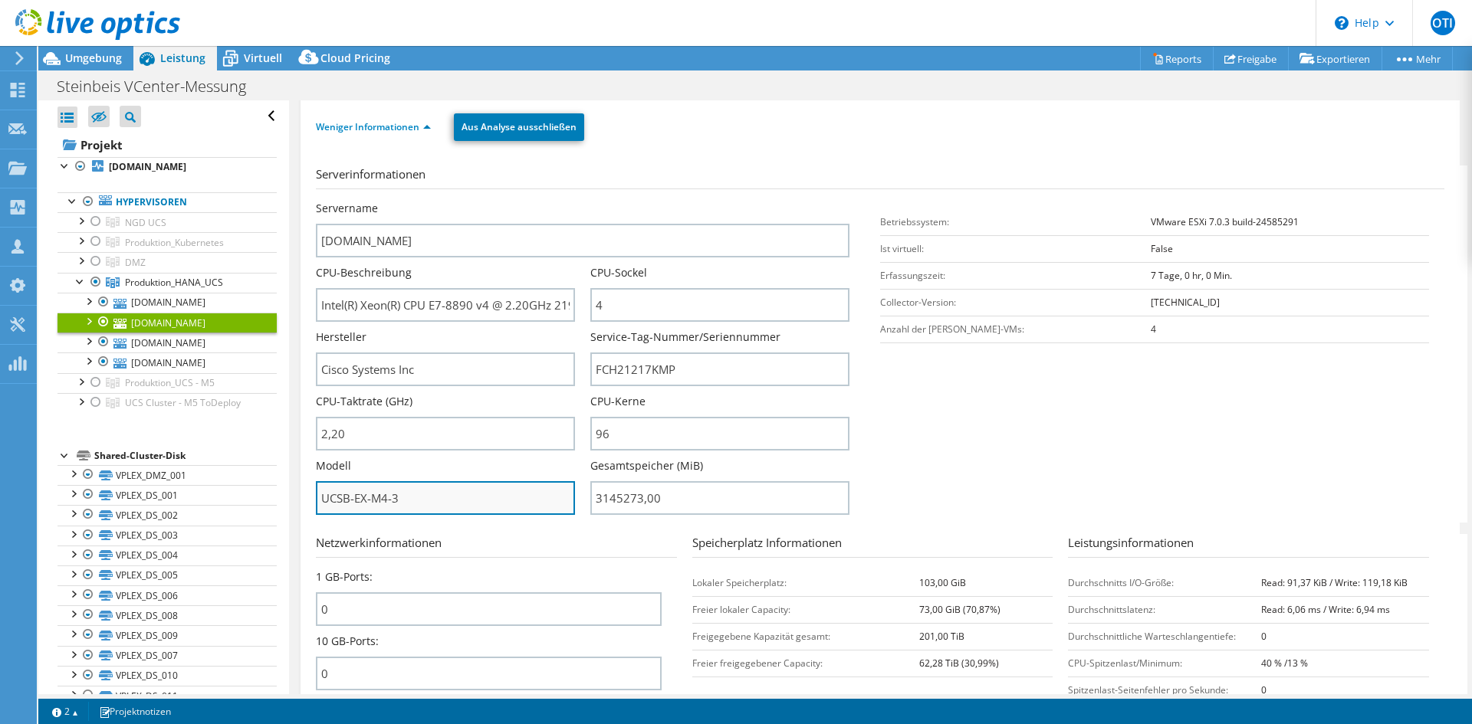
drag, startPoint x: 403, startPoint y: 499, endPoint x: 318, endPoint y: 500, distance: 85.1
click at [318, 500] on input "UCSB-EX-M4-3" at bounding box center [445, 498] width 259 height 34
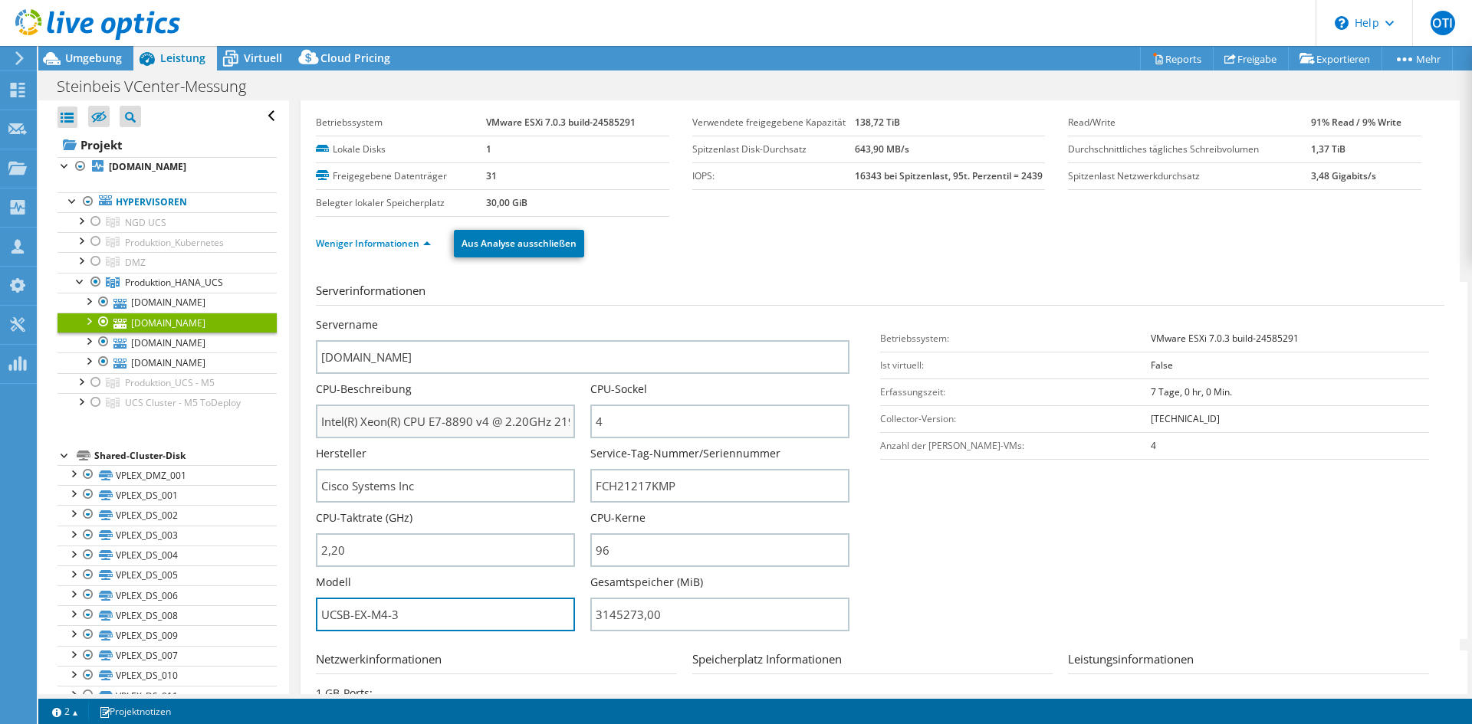
scroll to position [0, 0]
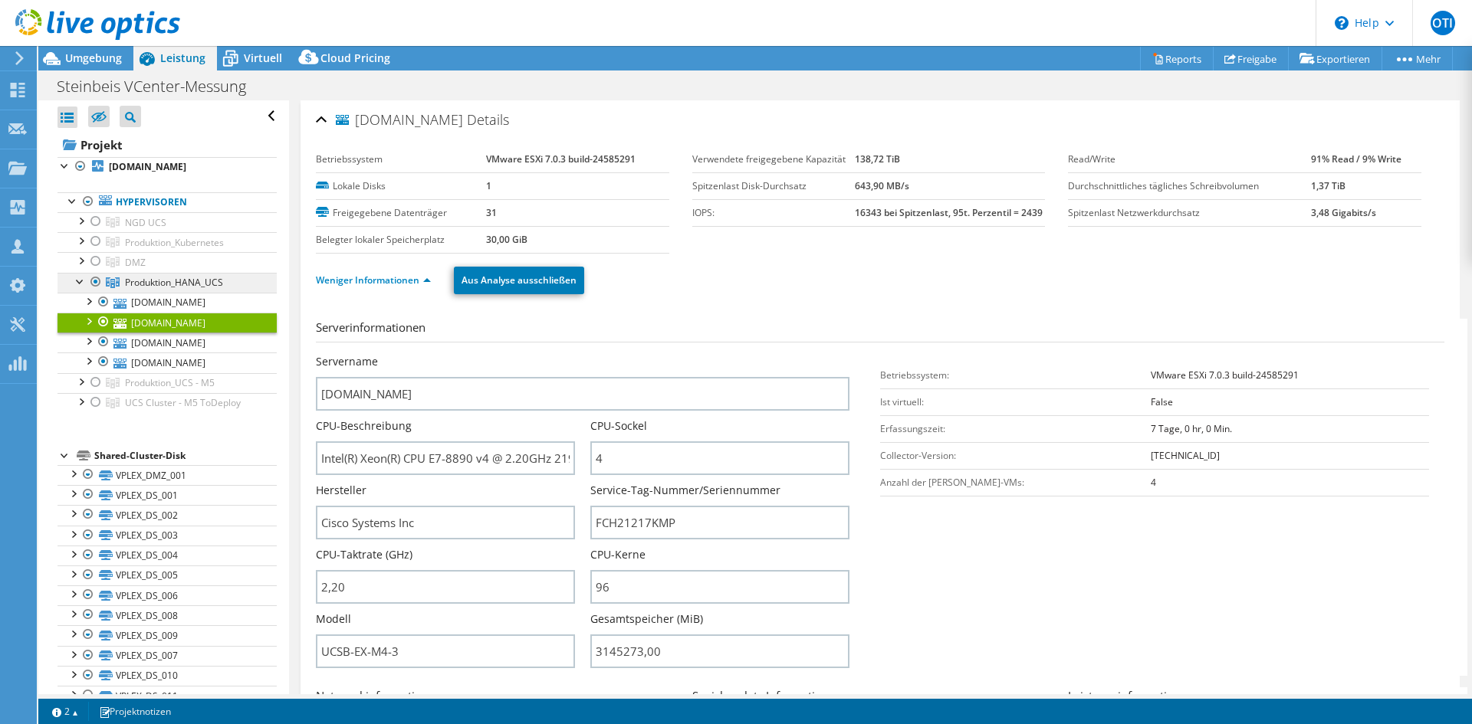
click at [200, 282] on span "Produktion_HANA_UCS" at bounding box center [174, 282] width 98 height 13
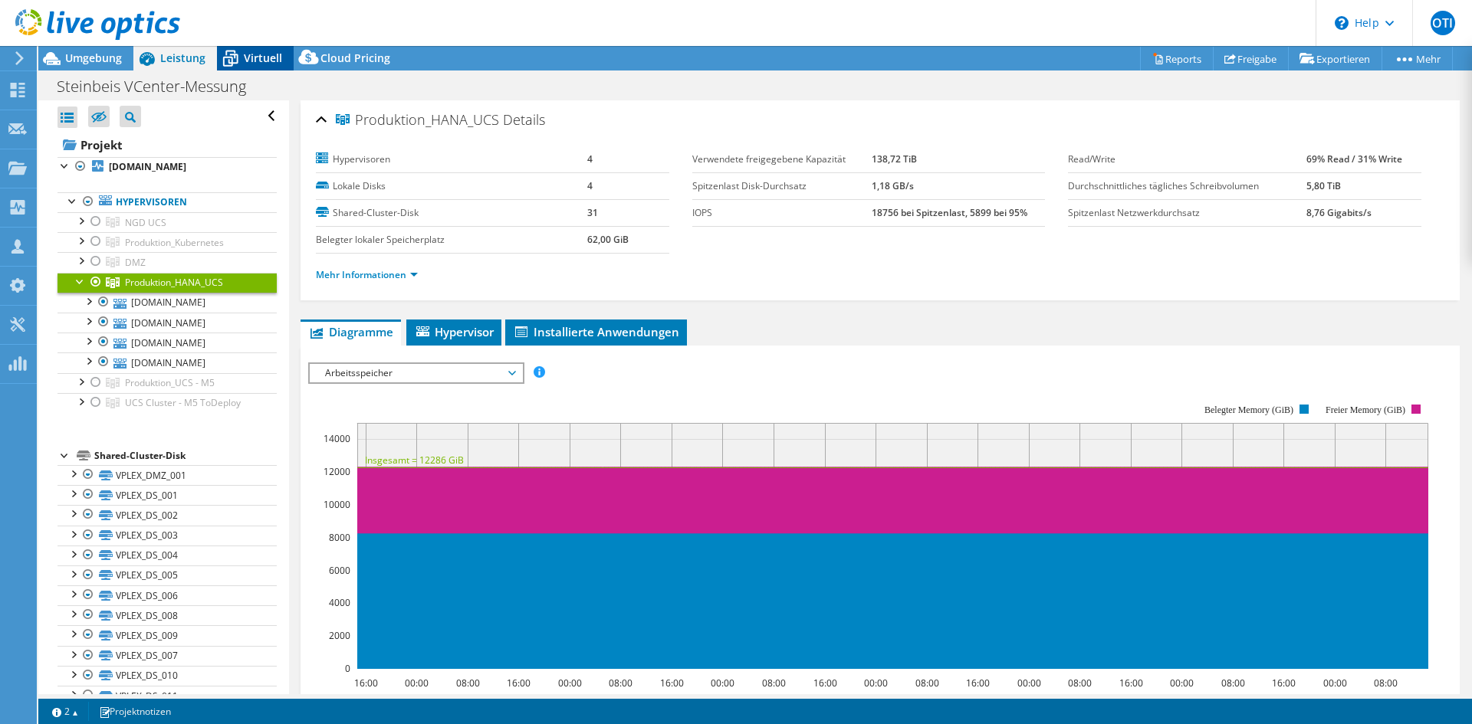
click at [271, 55] on span "Virtuell" at bounding box center [263, 58] width 38 height 15
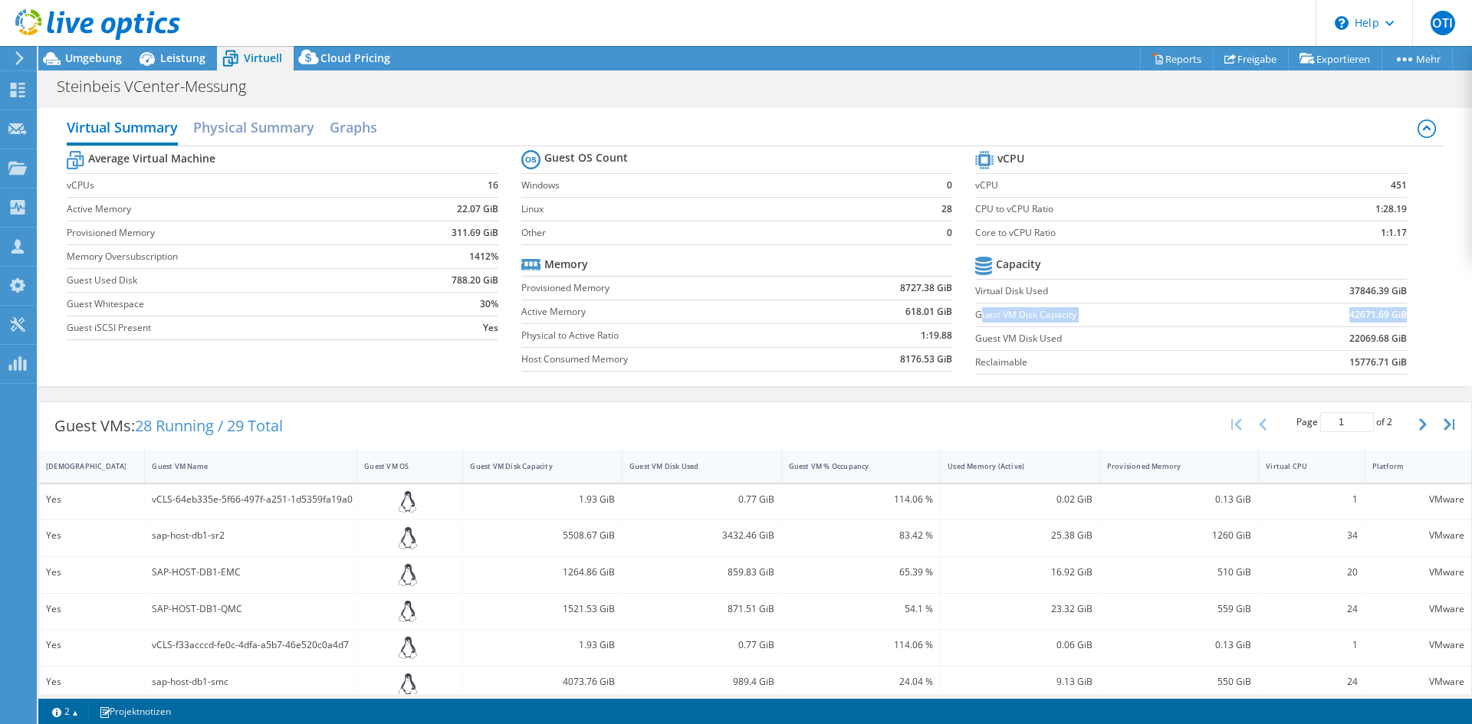
drag, startPoint x: 1395, startPoint y: 311, endPoint x: 974, endPoint y: 313, distance: 421.6
click at [975, 313] on tr "Guest VM Disk Capacity 42671.69 GiB" at bounding box center [1190, 315] width 431 height 24
drag, startPoint x: 948, startPoint y: 288, endPoint x: 900, endPoint y: 284, distance: 48.5
click at [901, 283] on section "Guest OS Count Windows 0 Linux 28 Other 0 Memory Provisioned Memory 8727.38 GiB…" at bounding box center [748, 262] width 454 height 233
click at [900, 284] on b "8727.38 GiB" at bounding box center [926, 288] width 52 height 15
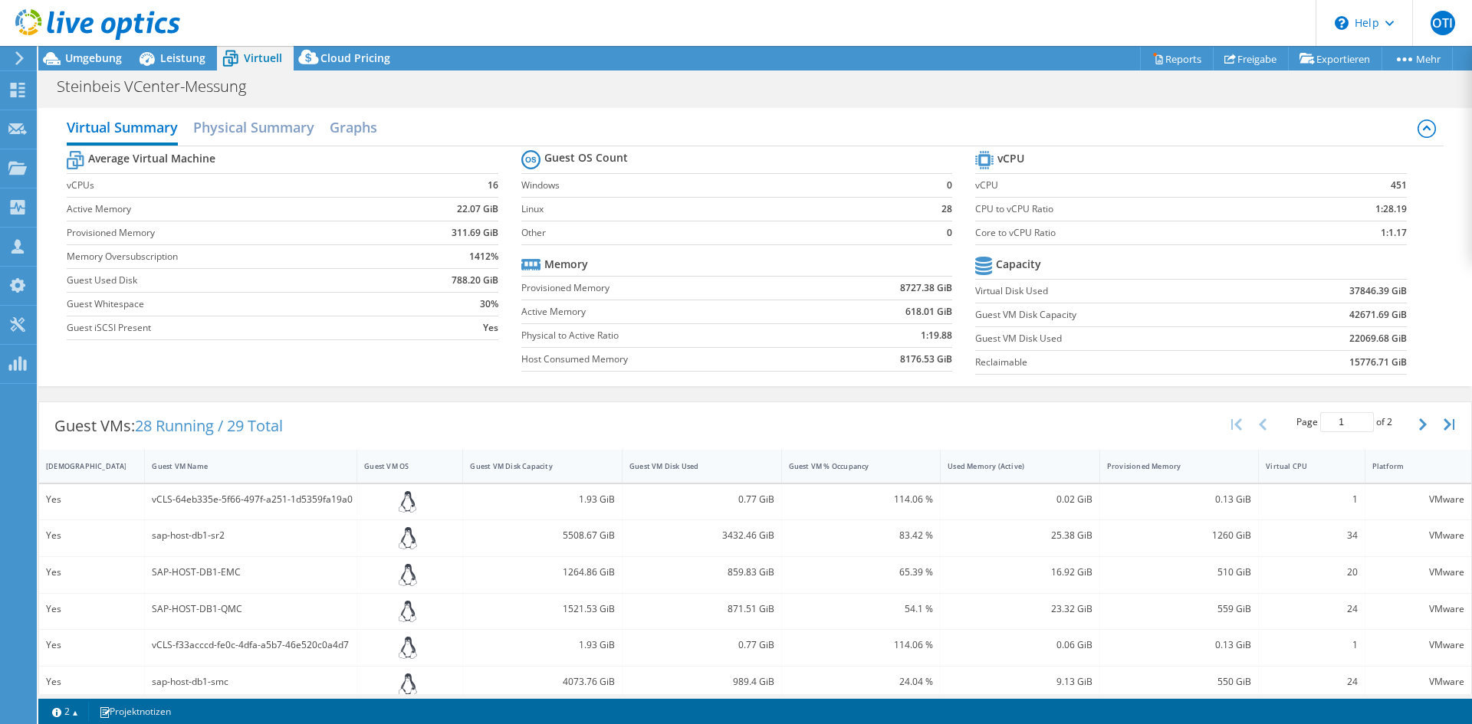
click at [889, 284] on td "8727.38 GiB" at bounding box center [884, 288] width 135 height 24
drag, startPoint x: 893, startPoint y: 284, endPoint x: 942, endPoint y: 286, distance: 49.1
click at [942, 286] on b "8727.38 GiB" at bounding box center [926, 288] width 52 height 15
click at [1126, 465] on div "Provisioned Memory" at bounding box center [1170, 466] width 126 height 10
click at [1127, 465] on div "Provisioned Memory" at bounding box center [1170, 466] width 126 height 10
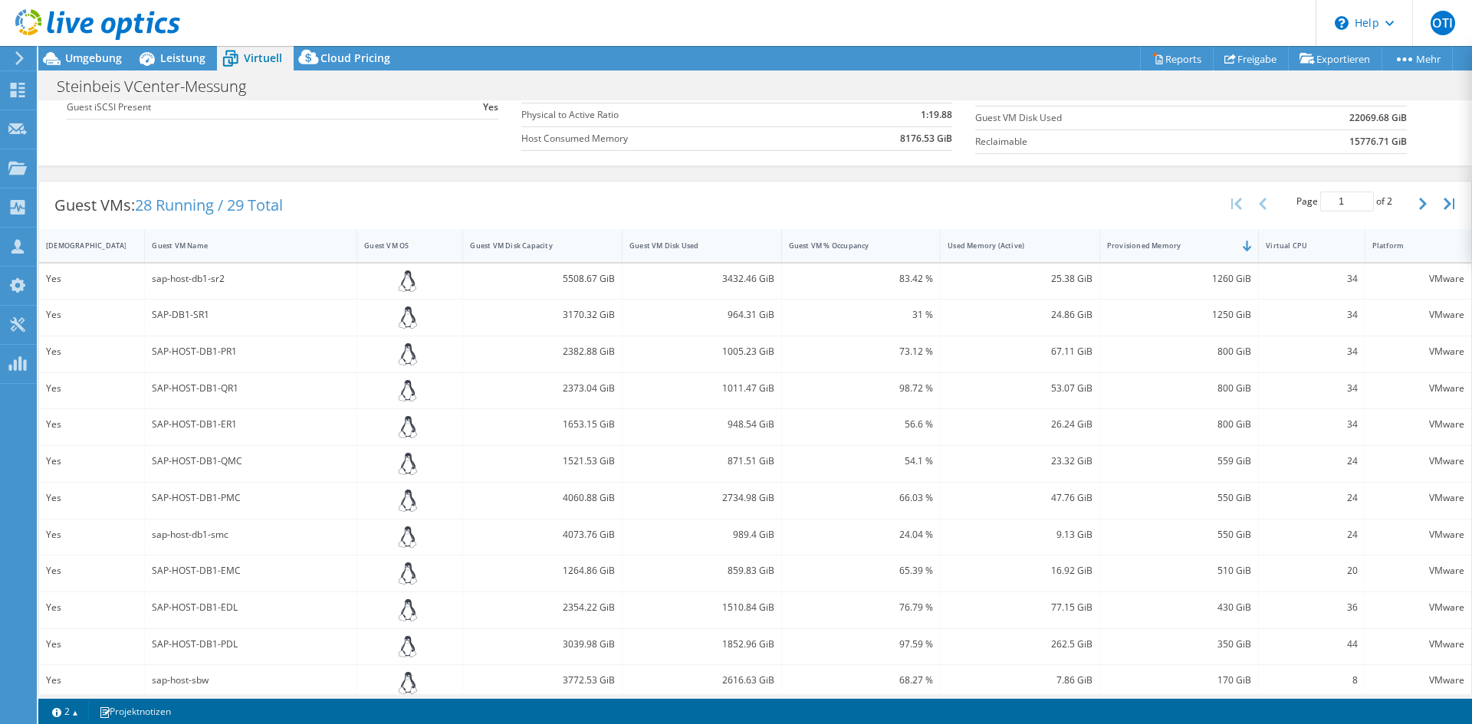
scroll to position [230, 0]
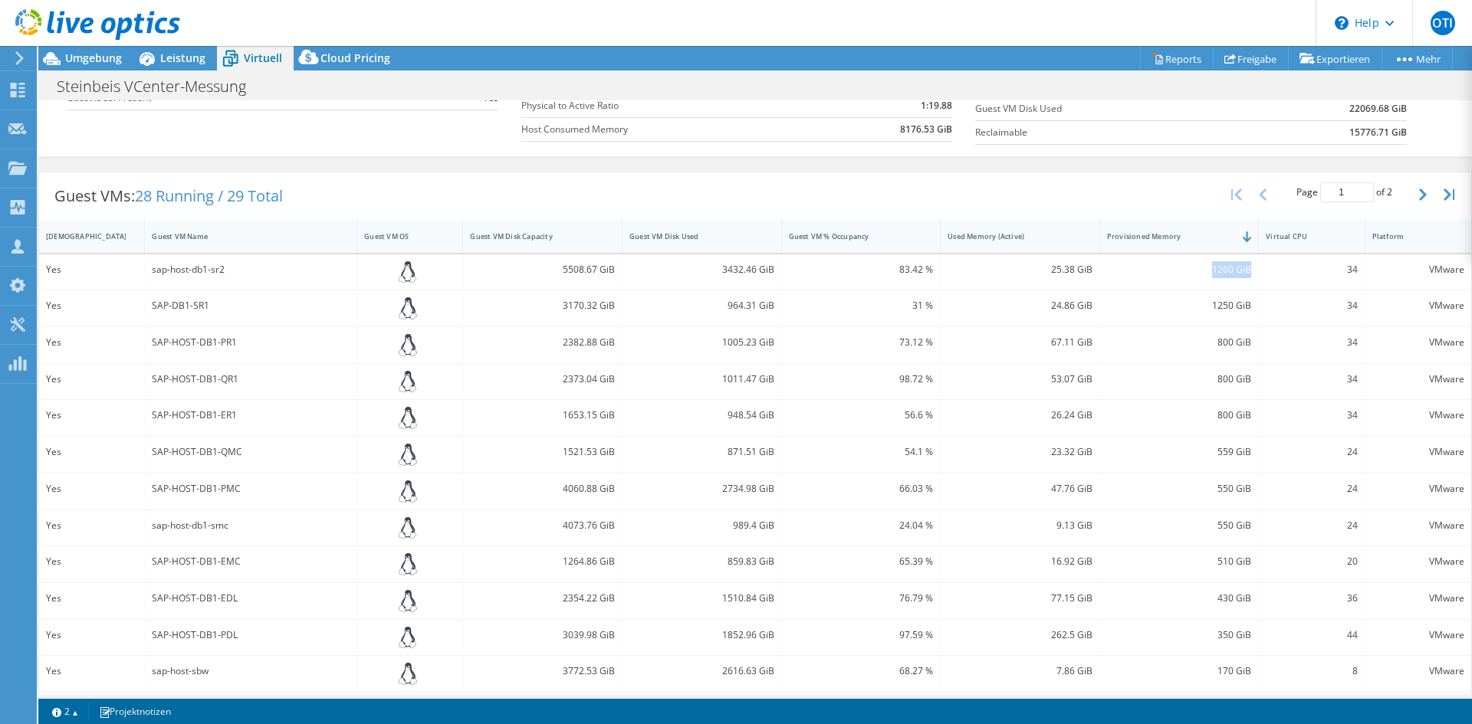
drag, startPoint x: 1182, startPoint y: 268, endPoint x: 1243, endPoint y: 283, distance: 63.0
click at [1243, 283] on div "1260 GiB" at bounding box center [1179, 273] width 159 height 36
drag, startPoint x: 1204, startPoint y: 303, endPoint x: 1239, endPoint y: 307, distance: 35.6
click at [1239, 307] on div "1250 GiB" at bounding box center [1179, 305] width 145 height 17
click at [1224, 341] on div "800 GiB" at bounding box center [1179, 342] width 145 height 17
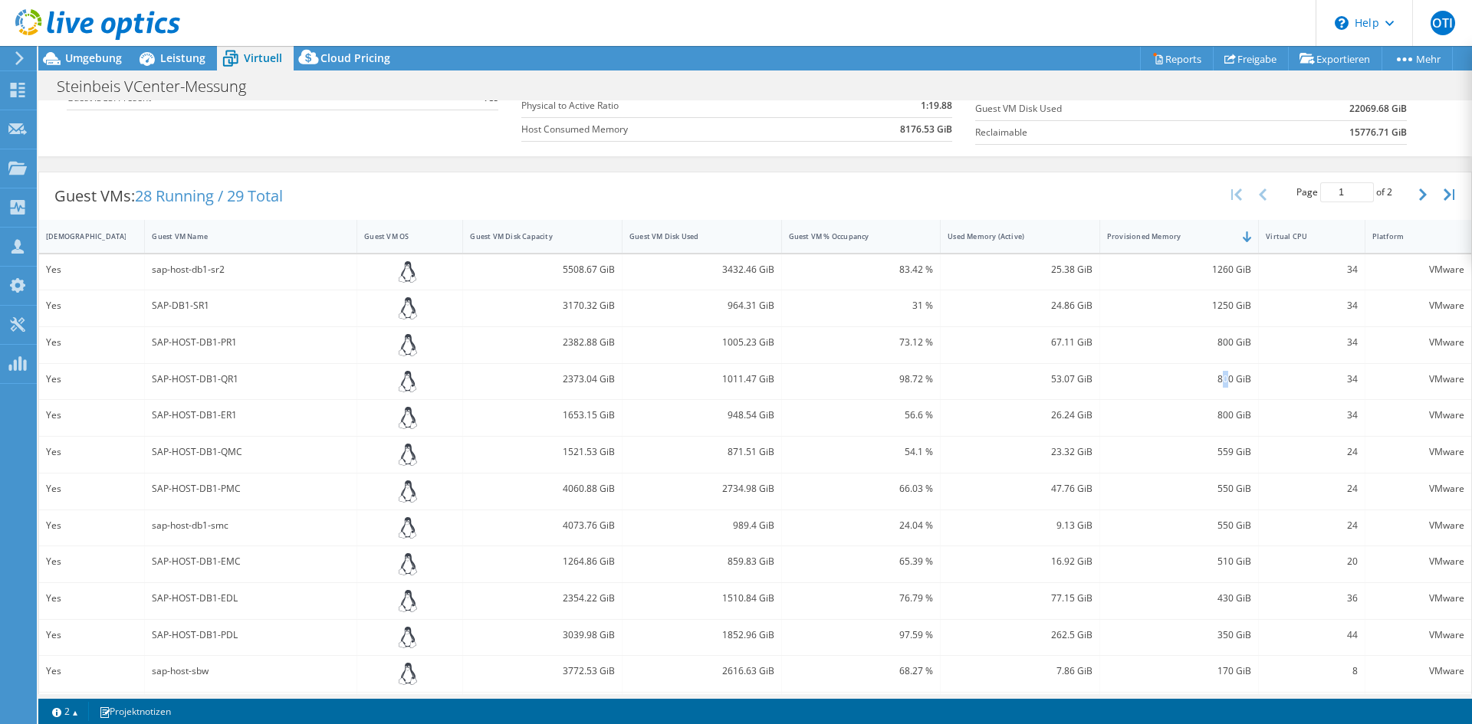
click at [1220, 370] on div "800 GiB" at bounding box center [1179, 382] width 159 height 36
drag, startPoint x: 1210, startPoint y: 405, endPoint x: 1227, endPoint y: 418, distance: 21.9
click at [1227, 418] on div "800 GiB" at bounding box center [1179, 418] width 159 height 36
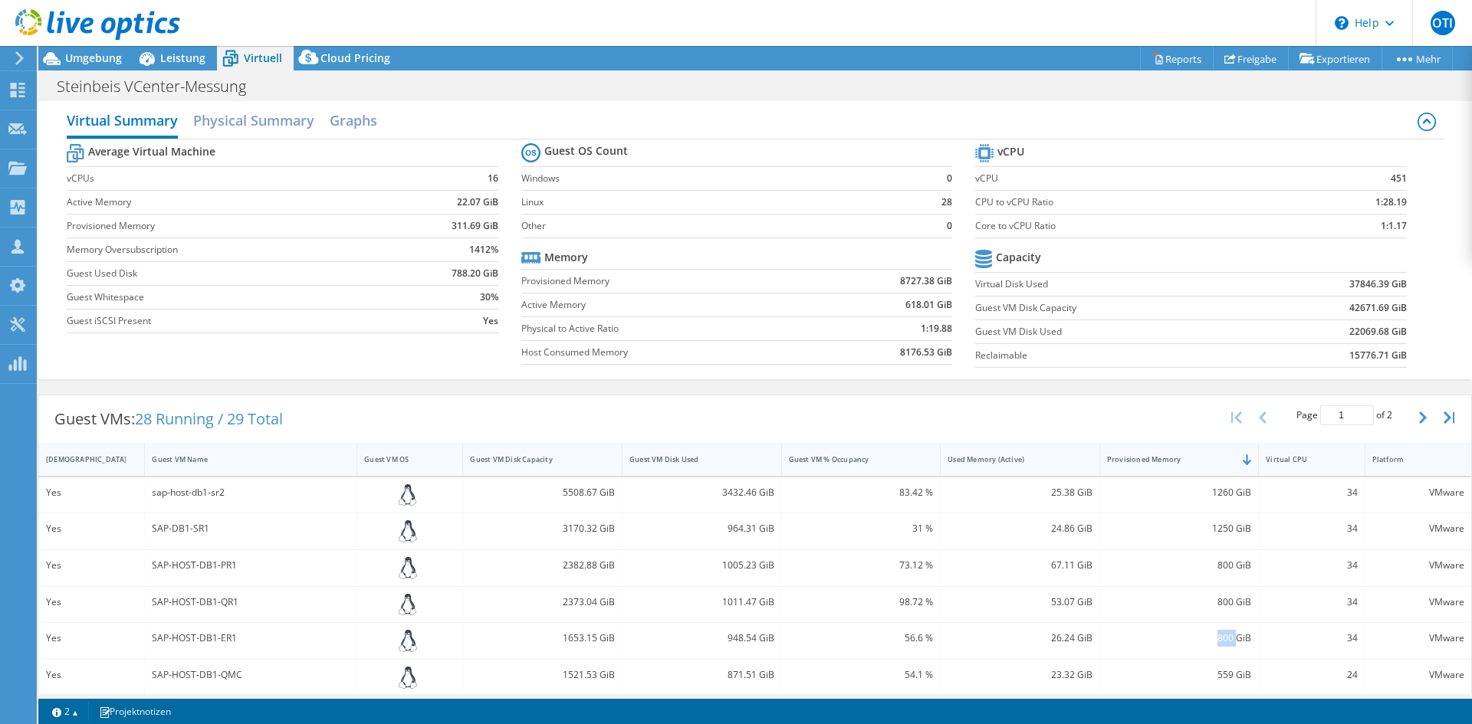
scroll to position [0, 0]
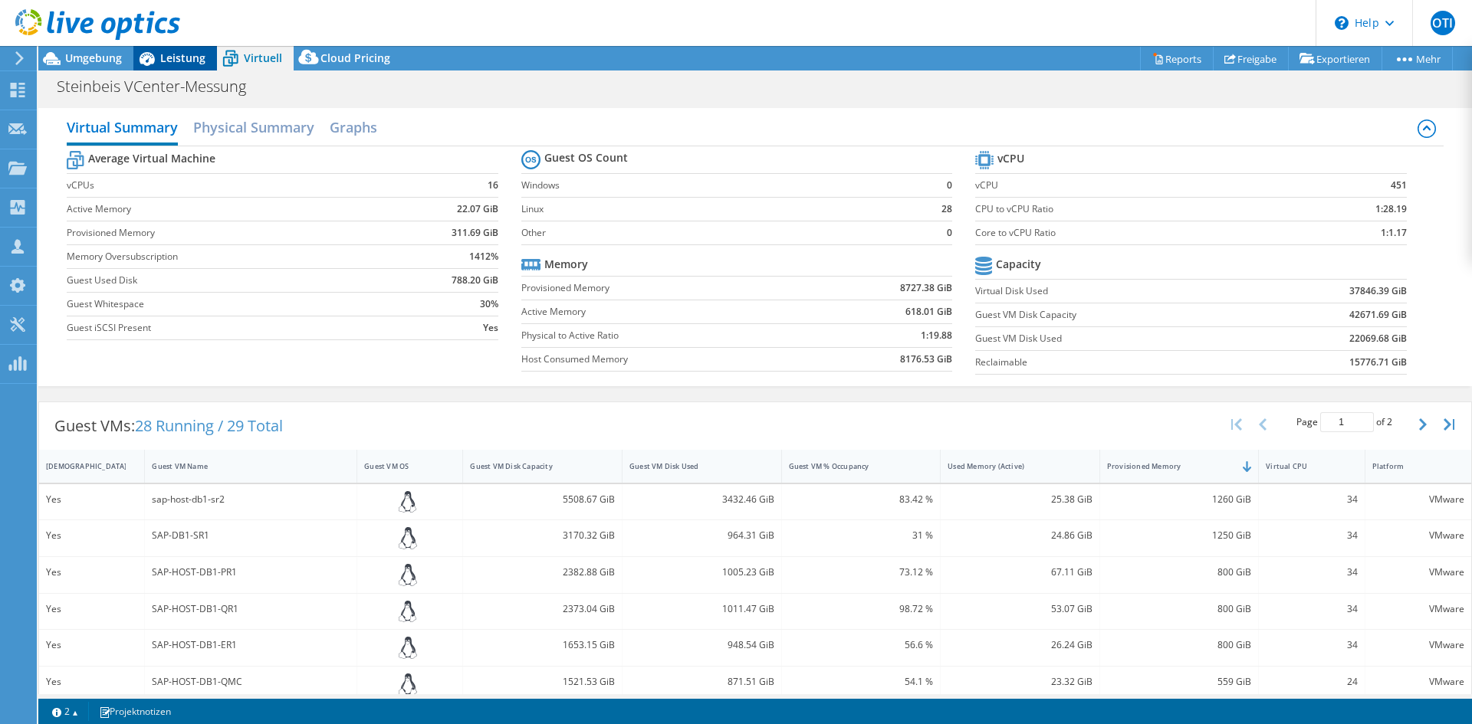
click at [195, 59] on span "Leistung" at bounding box center [182, 58] width 45 height 15
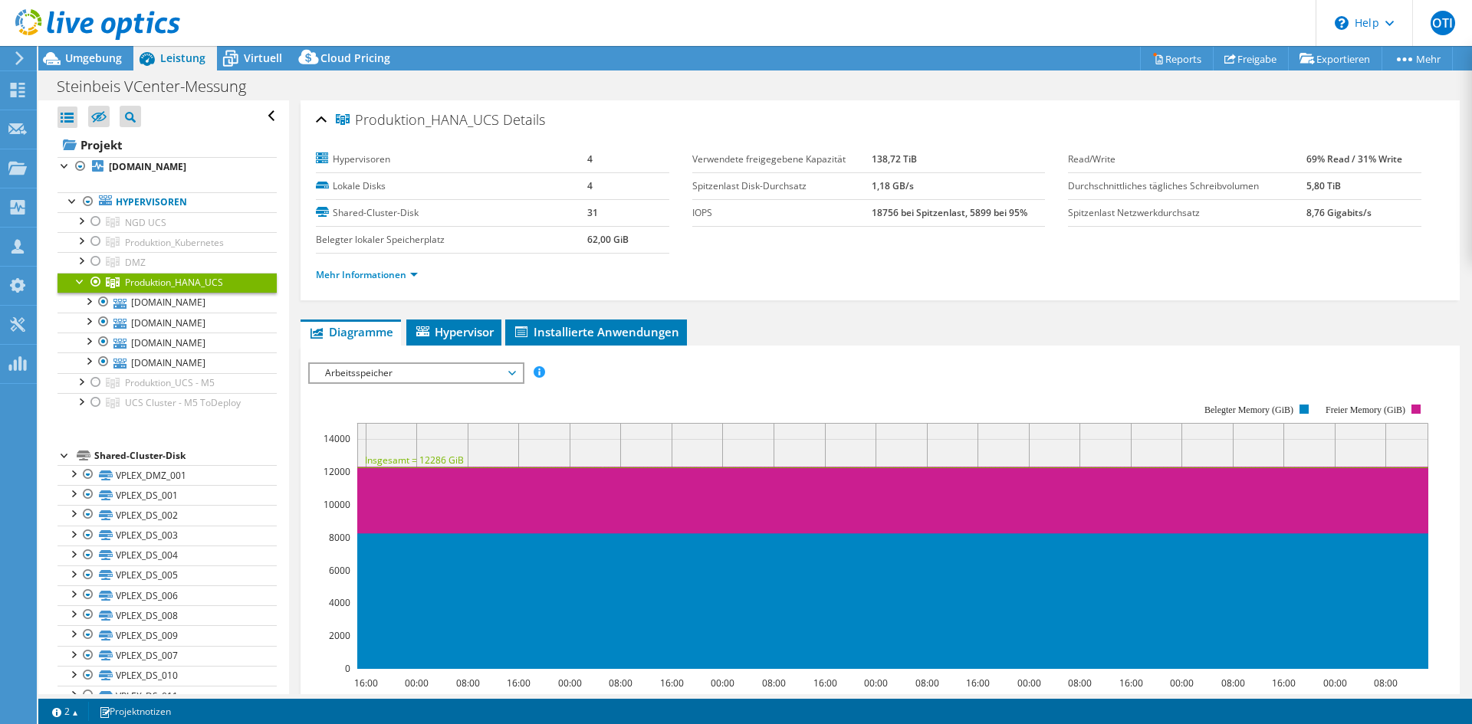
click at [78, 282] on div at bounding box center [80, 280] width 15 height 15
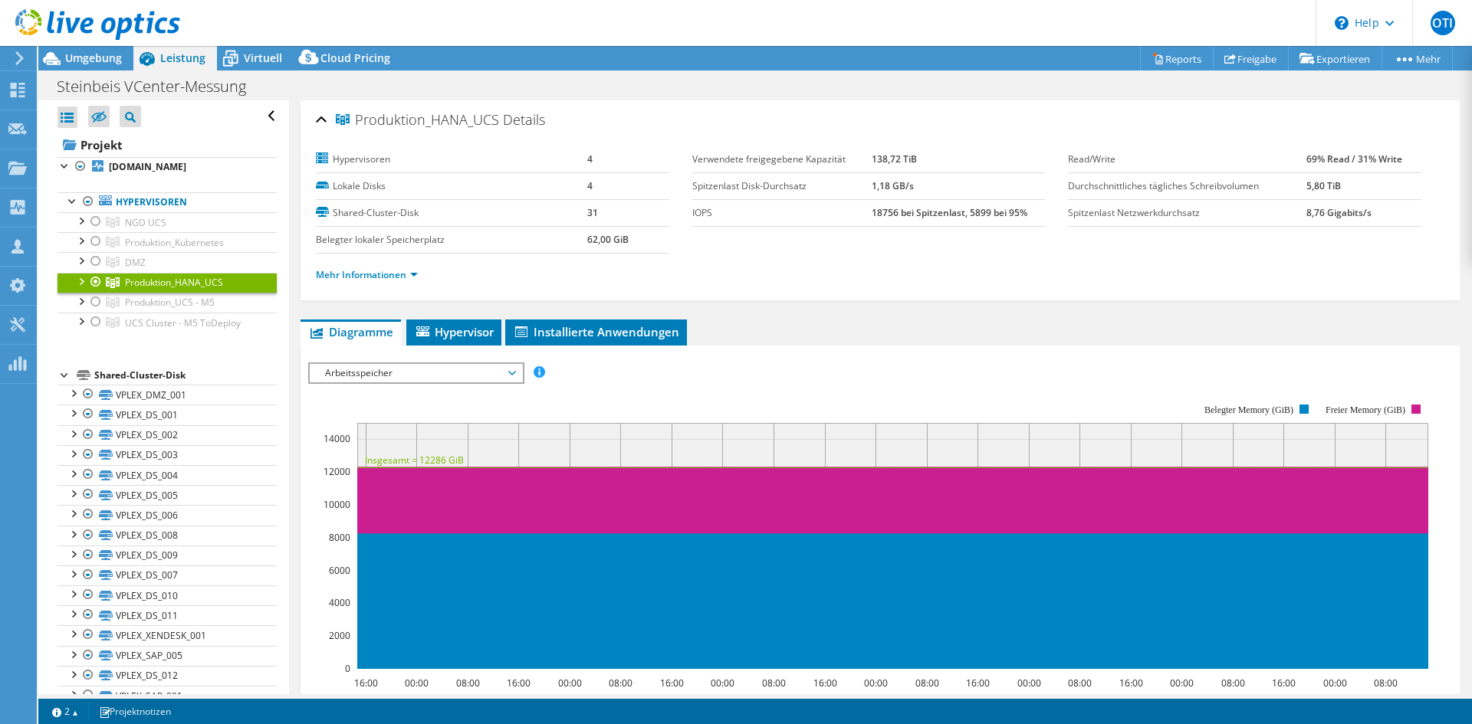
click at [78, 282] on div at bounding box center [80, 280] width 15 height 15
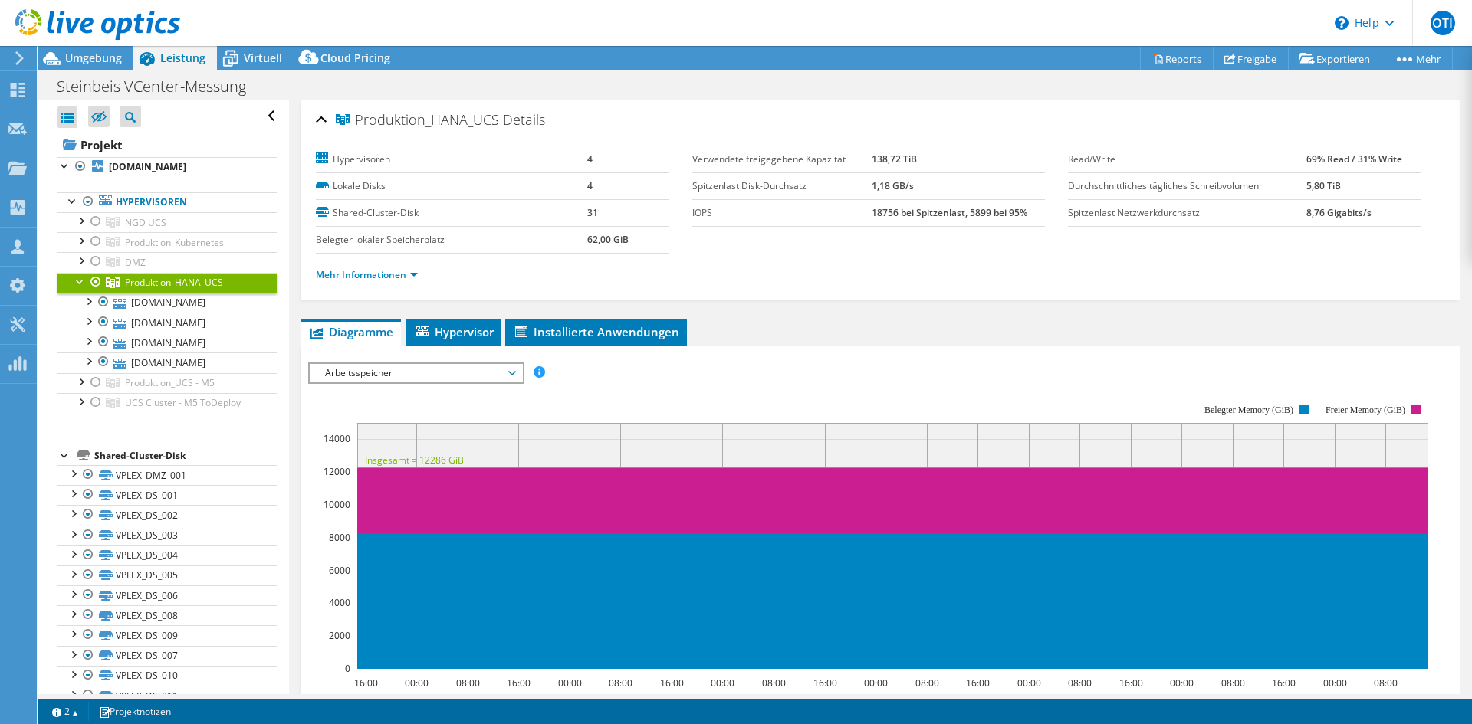
drag, startPoint x: 688, startPoint y: 264, endPoint x: 310, endPoint y: 110, distance: 408.9
click at [310, 110] on div "Produktion_HANA_UCS Details Hypervisoren 4 Lokale Disks 4 Shared-Cluster-Disk 3…" at bounding box center [880, 200] width 1159 height 200
drag, startPoint x: 310, startPoint y: 110, endPoint x: 1026, endPoint y: 278, distance: 736.2
click at [1026, 278] on div "Produktion_HANA_UCS Details Hypervisoren 4 Lokale Disks 4 Shared-Cluster-Disk 3…" at bounding box center [880, 200] width 1159 height 200
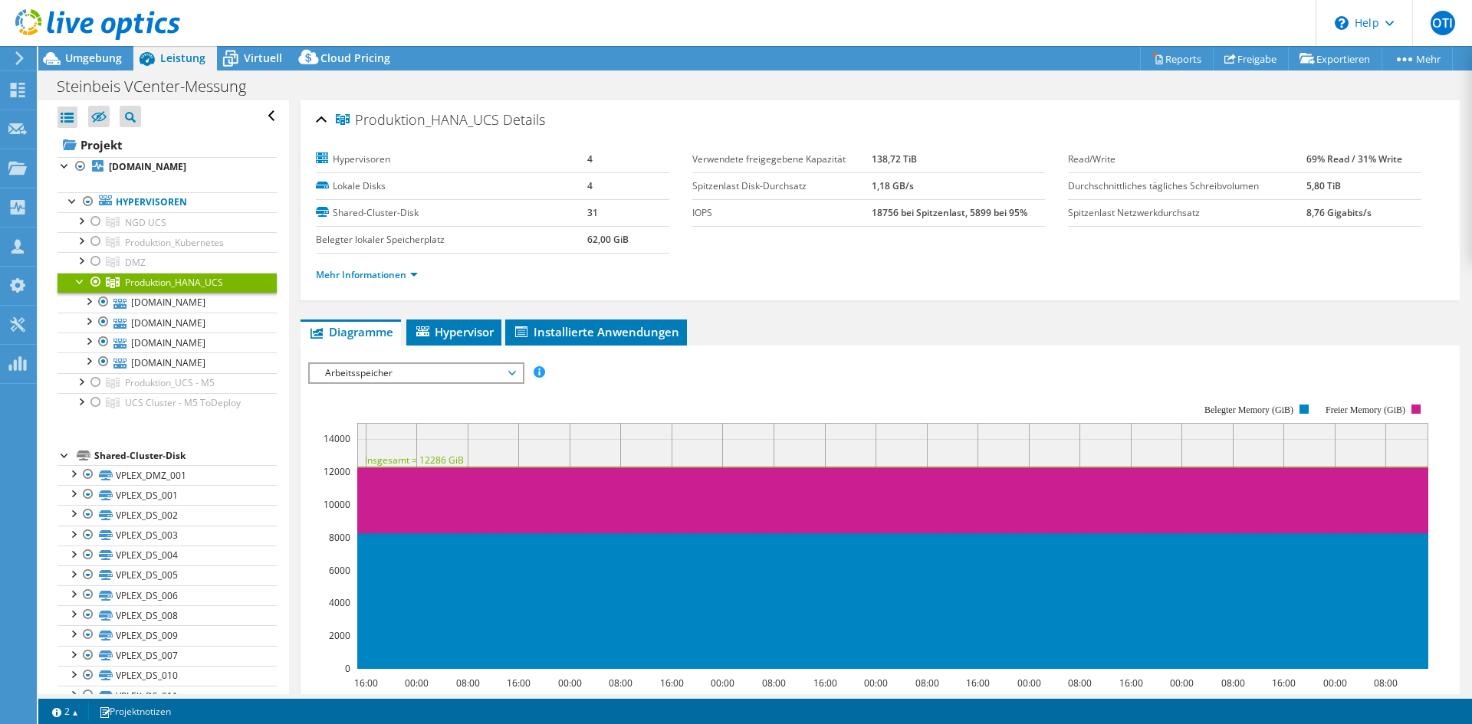
click at [1026, 278] on ul "Mehr Informationen" at bounding box center [880, 273] width 1128 height 21
drag, startPoint x: 557, startPoint y: 204, endPoint x: 310, endPoint y: 107, distance: 265.4
click at [310, 107] on div "Produktion_HANA_UCS Details Hypervisoren 4 Lokale Disks 4 Shared-Cluster-Disk 3…" at bounding box center [880, 200] width 1159 height 200
drag, startPoint x: 426, startPoint y: 133, endPoint x: 1309, endPoint y: 250, distance: 890.0
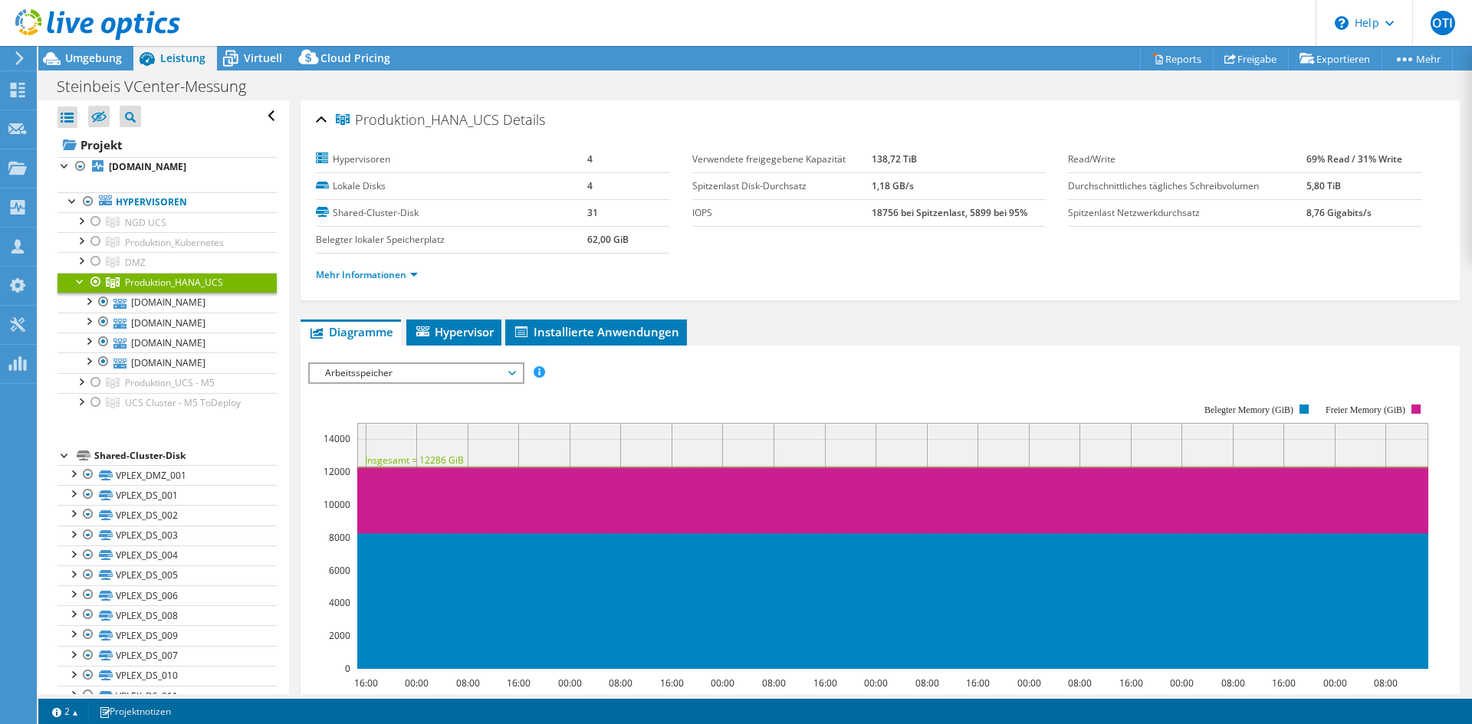
click at [1309, 250] on div "Produktion_HANA_UCS Details Hypervisoren 4 Lokale Disks 4 Shared-Cluster-Disk 3…" at bounding box center [880, 200] width 1159 height 200
click at [1309, 250] on section "Hypervisoren 4 Lokale Disks 4 Shared-Cluster-Disk 31 Belegter lokaler Speicherp…" at bounding box center [880, 221] width 1128 height 150
click at [175, 299] on link "stp-hanaesx4.pmbw.de" at bounding box center [166, 303] width 219 height 20
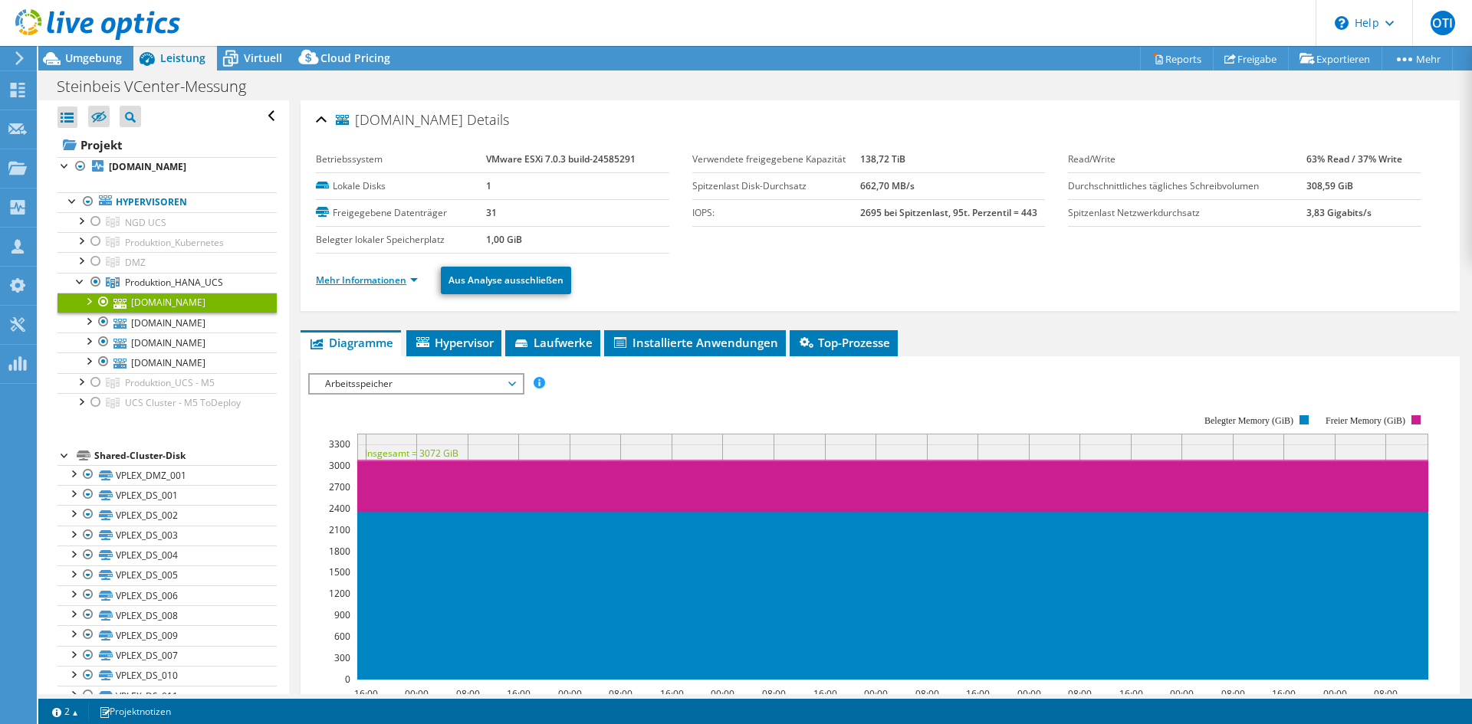
click at [401, 281] on link "Mehr Informationen" at bounding box center [367, 280] width 102 height 13
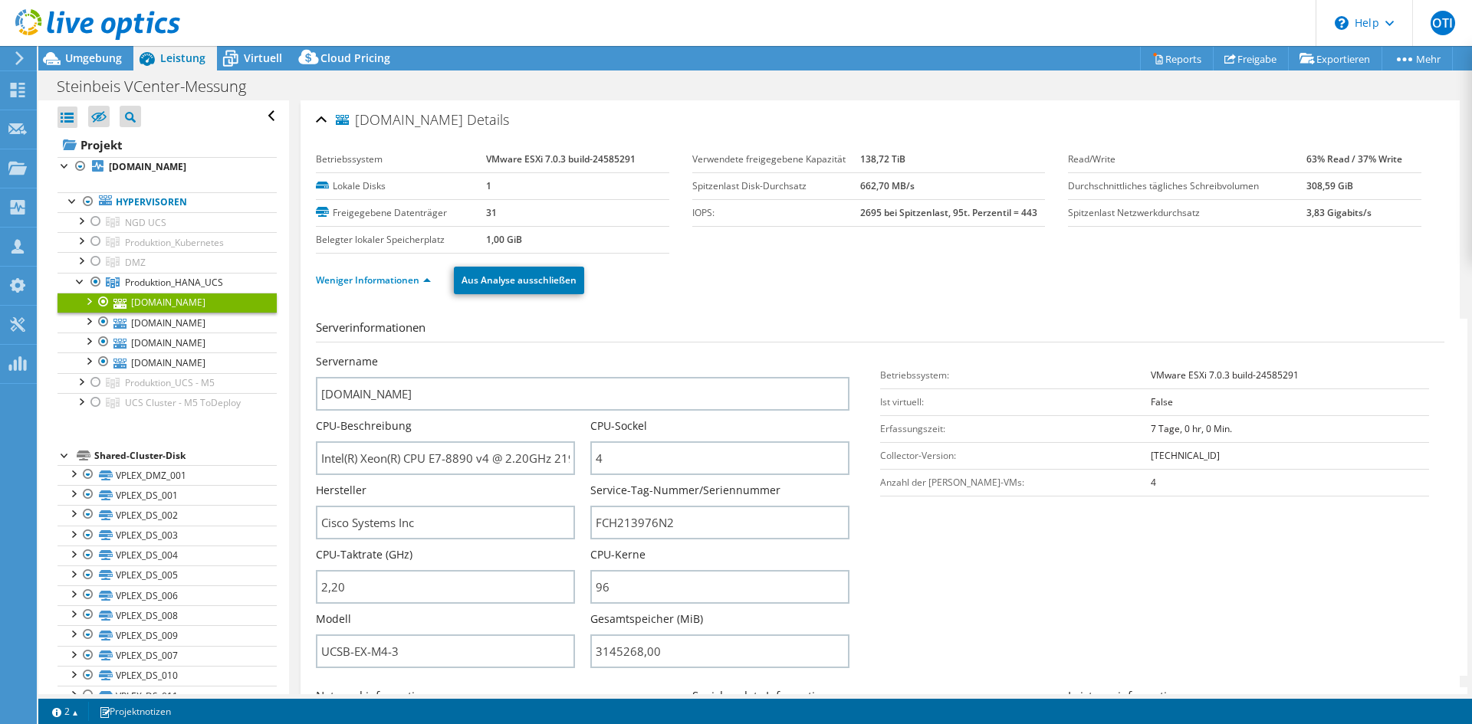
drag, startPoint x: 1251, startPoint y: 375, endPoint x: 1050, endPoint y: 375, distance: 200.9
click at [1050, 375] on tr "Betriebssystem: VMware ESXi 7.0.3 build-24585291" at bounding box center [1154, 375] width 549 height 27
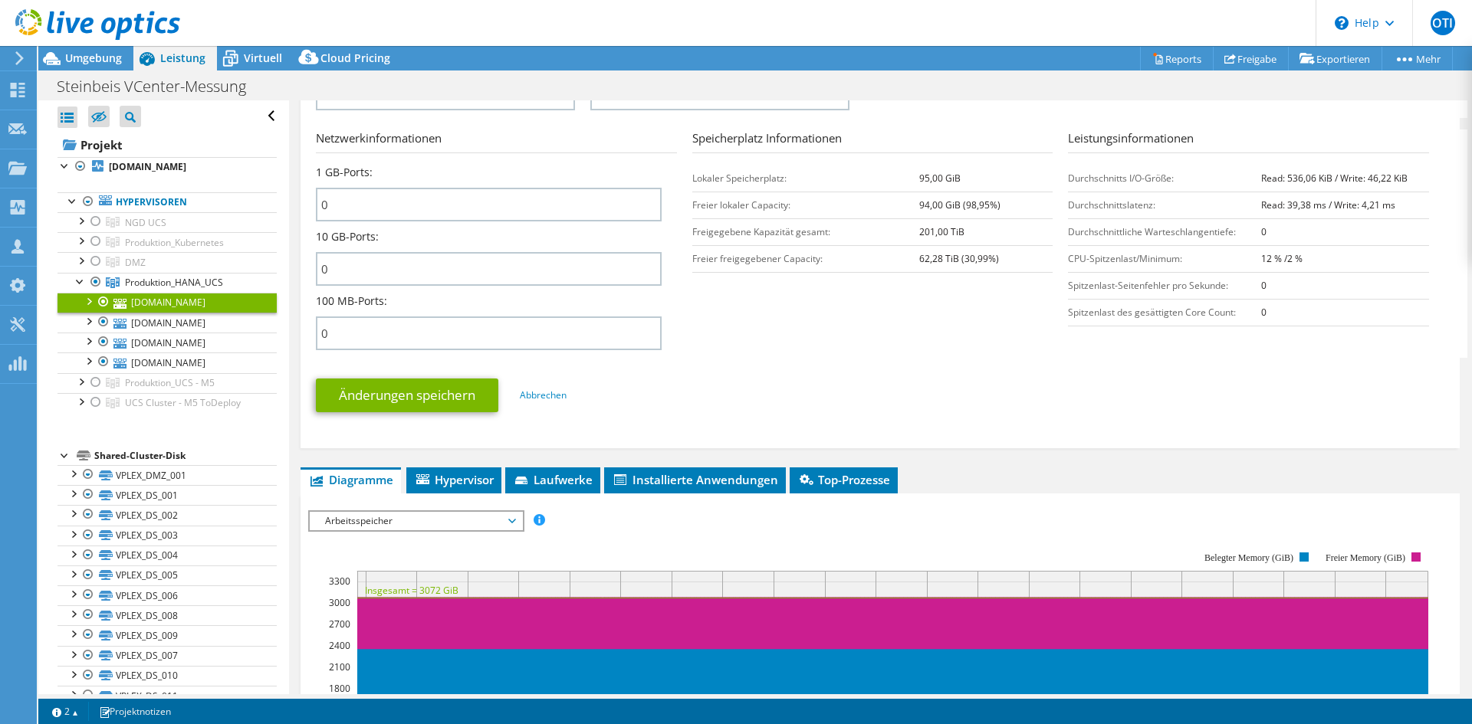
scroll to position [690, 0]
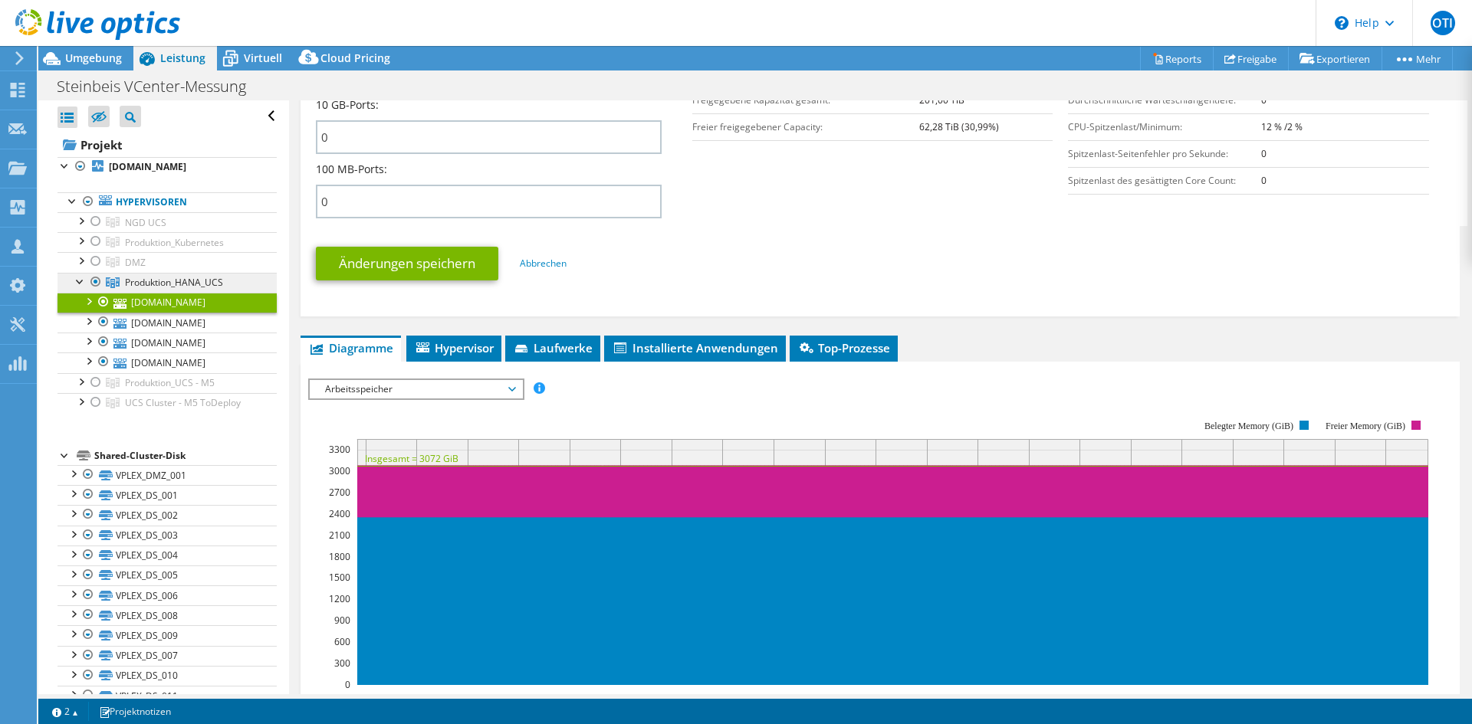
click at [199, 284] on span "Produktion_HANA_UCS" at bounding box center [174, 282] width 98 height 13
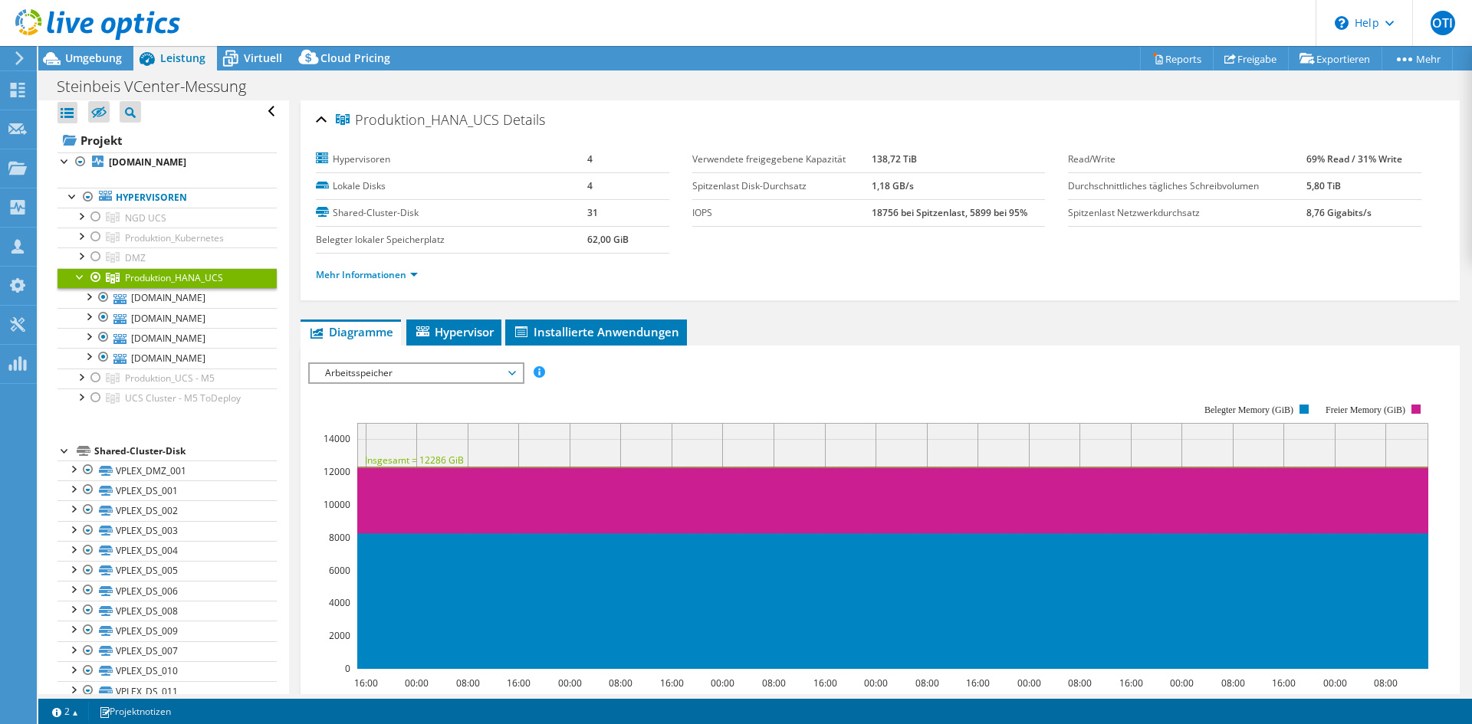
scroll to position [0, 0]
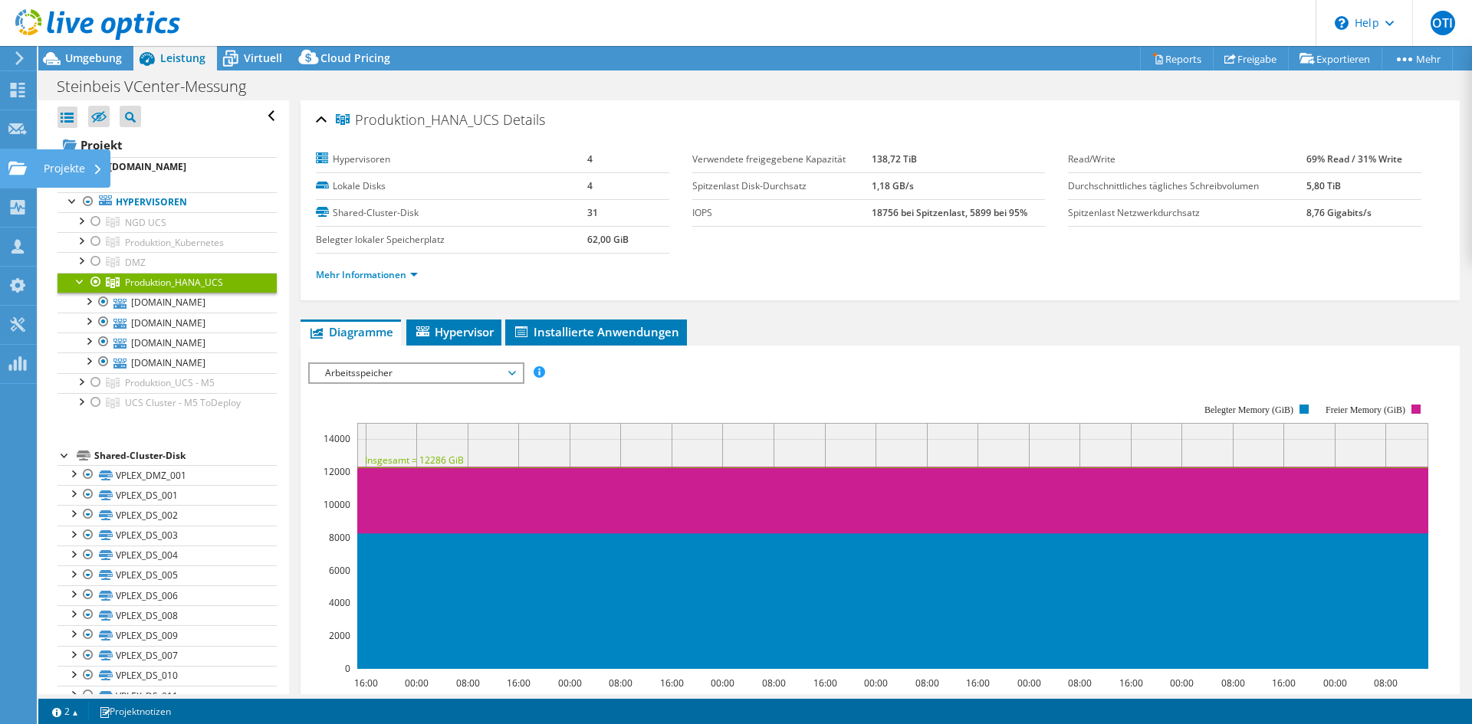
click at [10, 166] on use at bounding box center [17, 167] width 18 height 13
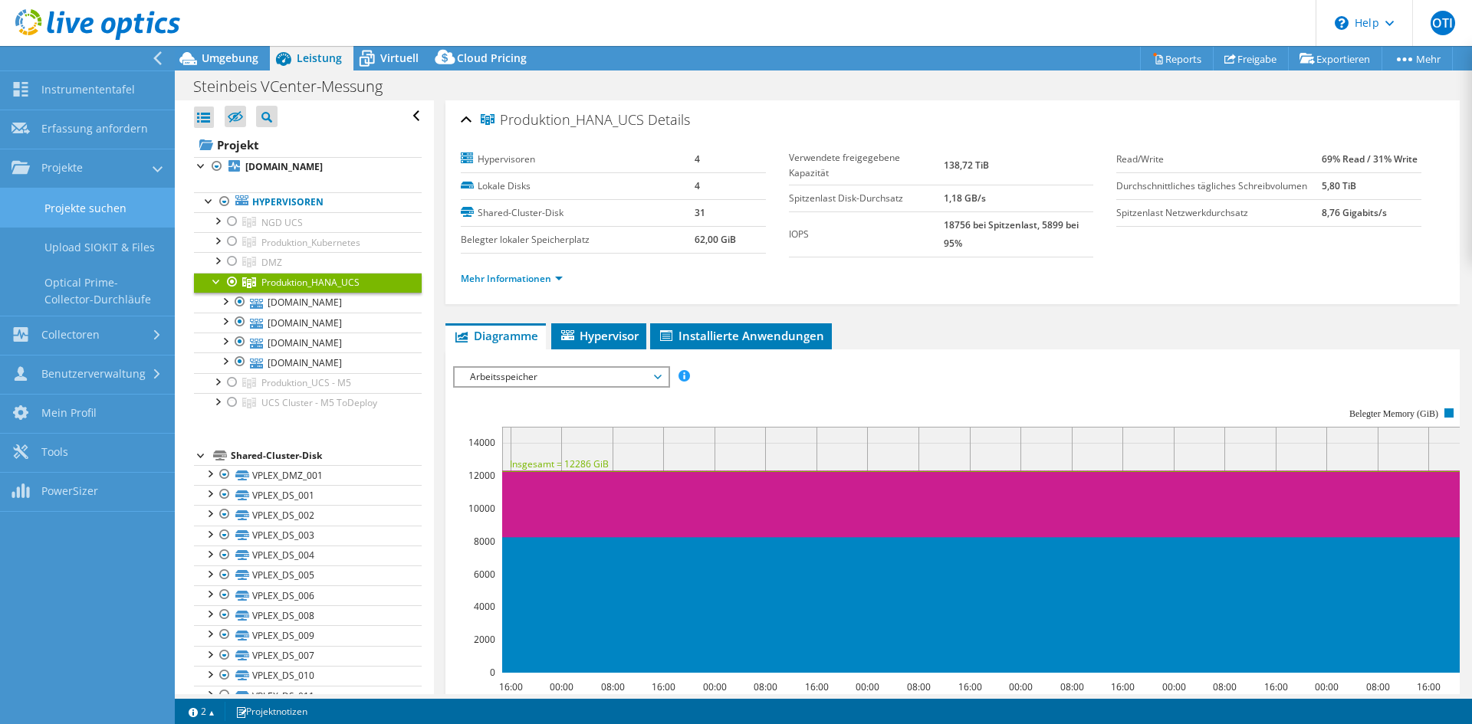
click at [44, 204] on link "Projekte suchen" at bounding box center [87, 208] width 175 height 39
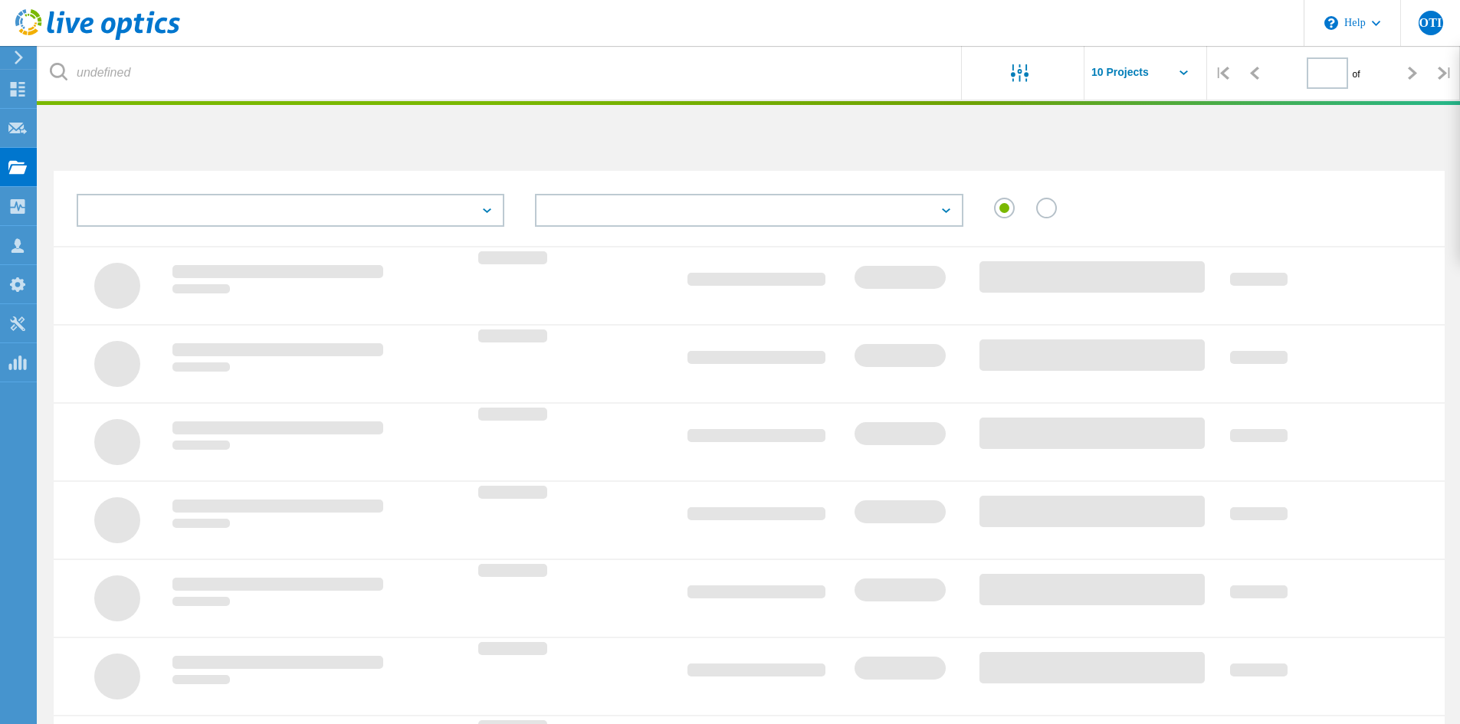
type input "1"
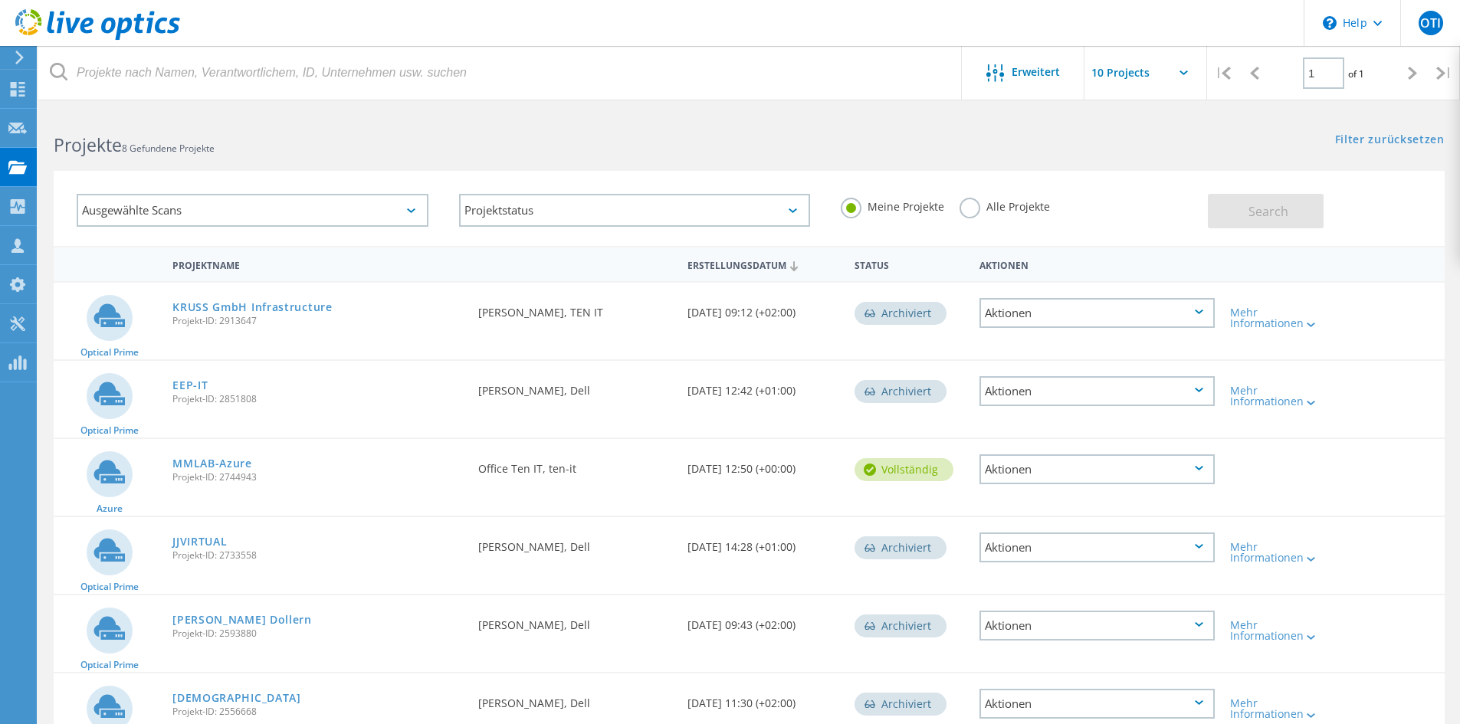
click at [986, 198] on label "Alle Projekte" at bounding box center [1005, 205] width 90 height 15
click at [0, 0] on input "Alle Projekte" at bounding box center [0, 0] width 0 height 0
click at [1309, 218] on button "Search" at bounding box center [1266, 211] width 116 height 34
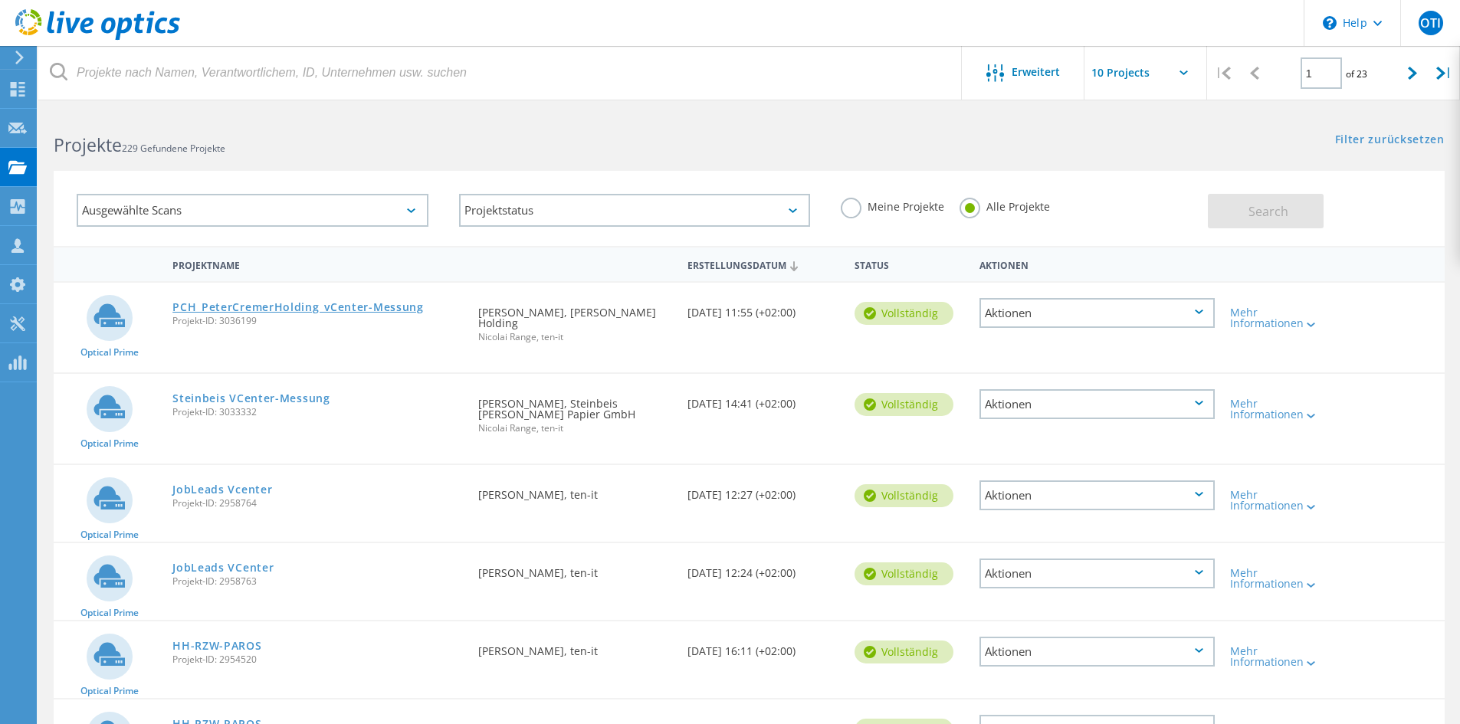
click at [387, 303] on link "PCH_PeterCremerHolding_vCenter-Messung" at bounding box center [297, 307] width 251 height 11
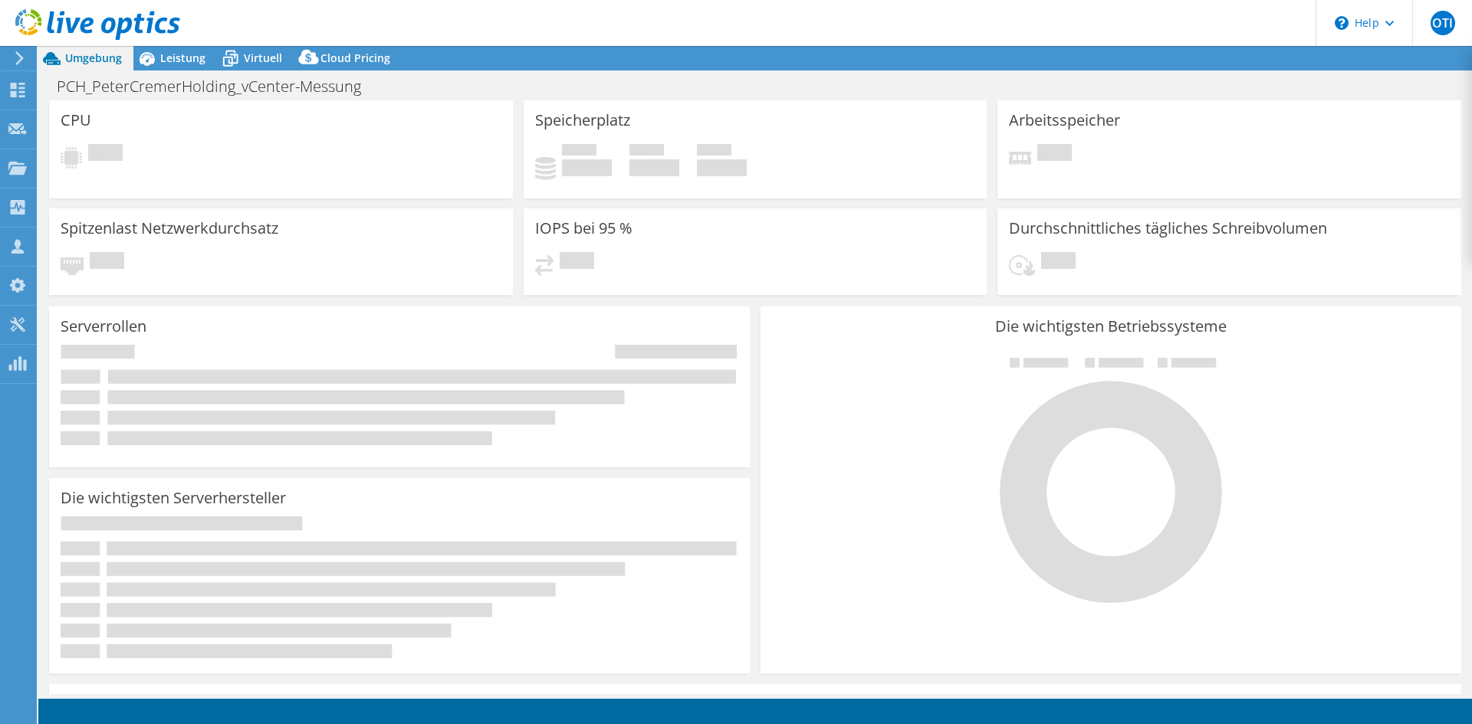
select select "USD"
select select "EUFrankfurt"
select select "EUR"
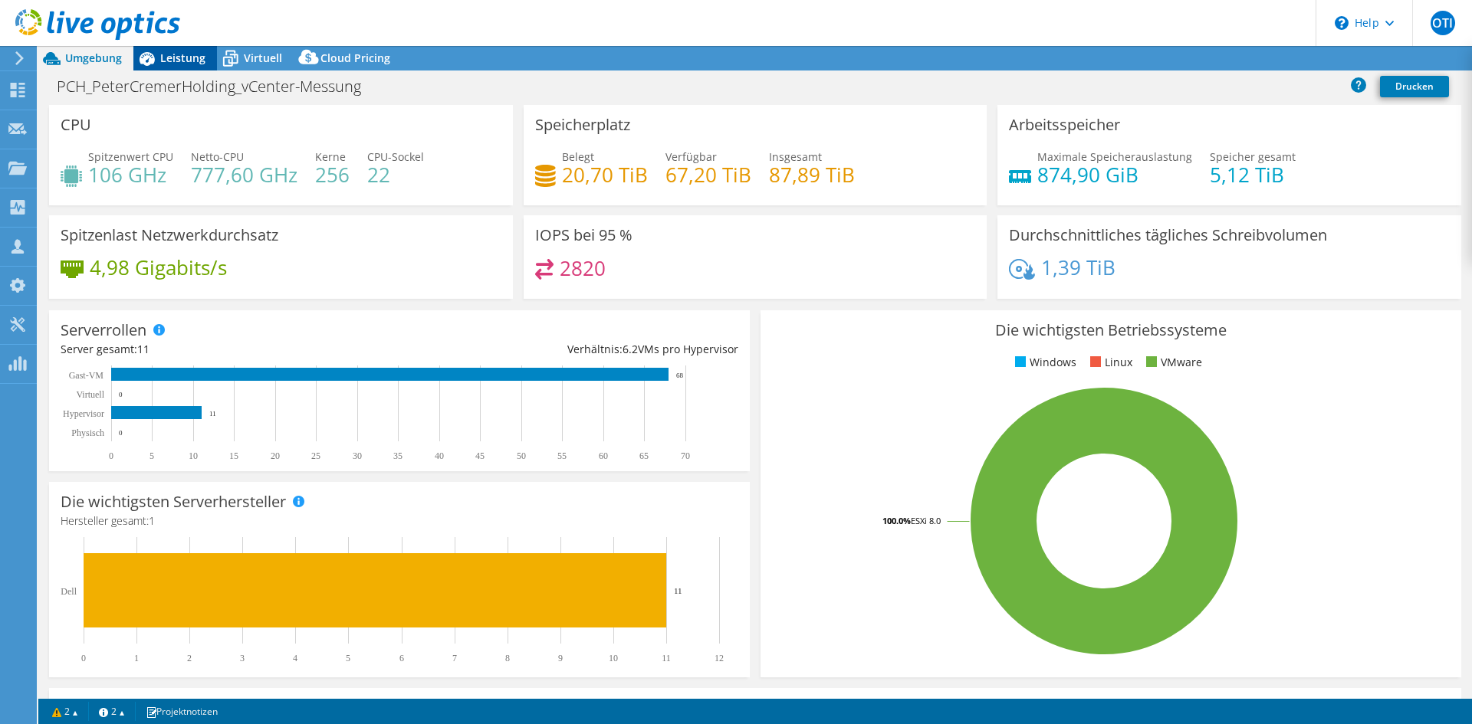
click at [162, 52] on span "Leistung" at bounding box center [182, 58] width 45 height 15
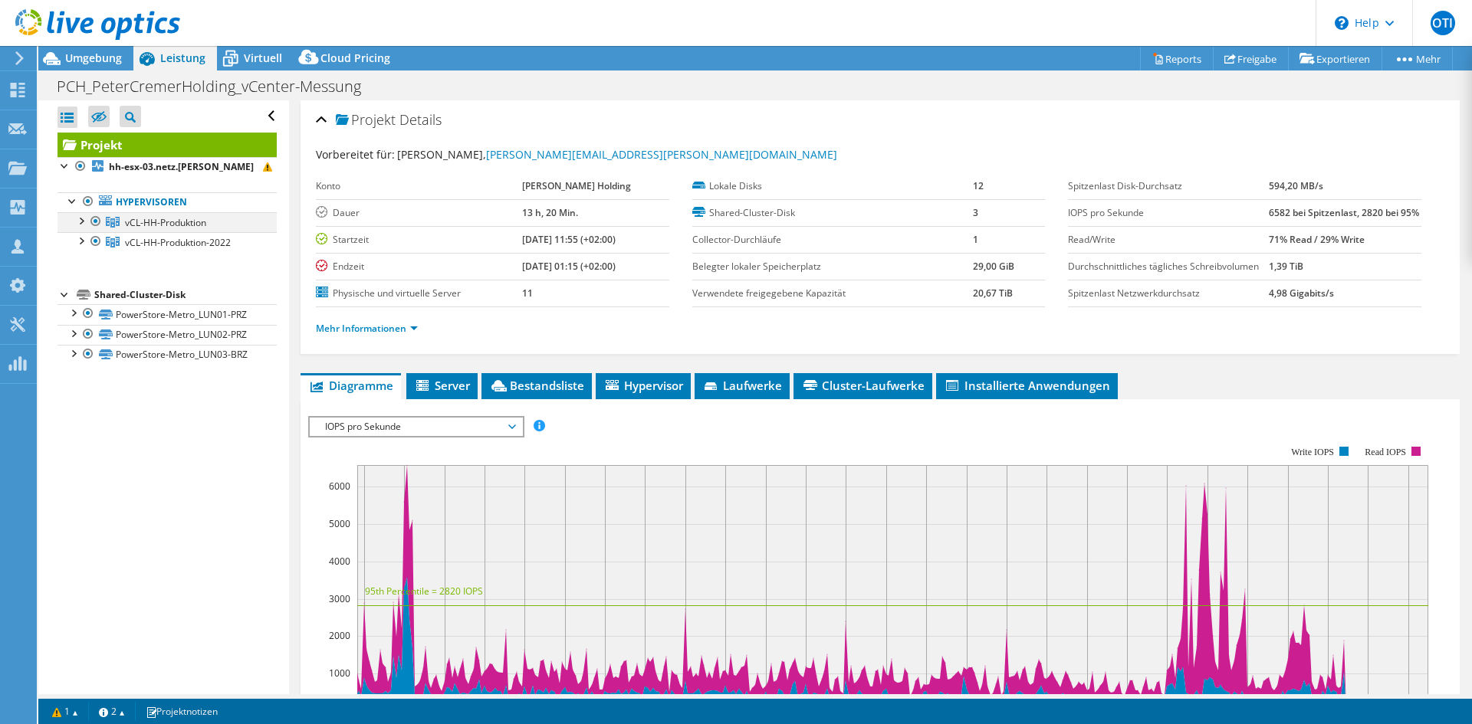
click at [86, 221] on div at bounding box center [80, 219] width 15 height 15
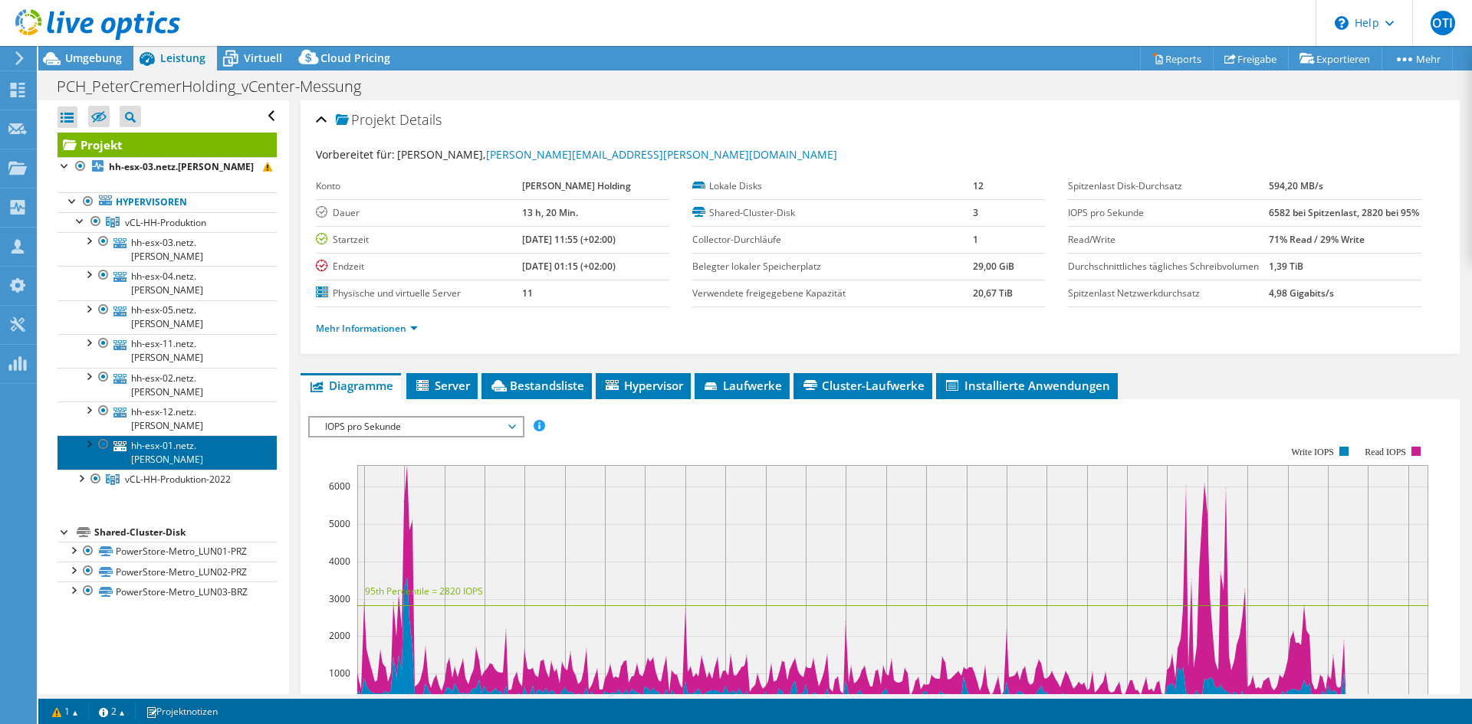
click at [78, 435] on link "hh-esx-01.netz.cremer" at bounding box center [166, 452] width 219 height 34
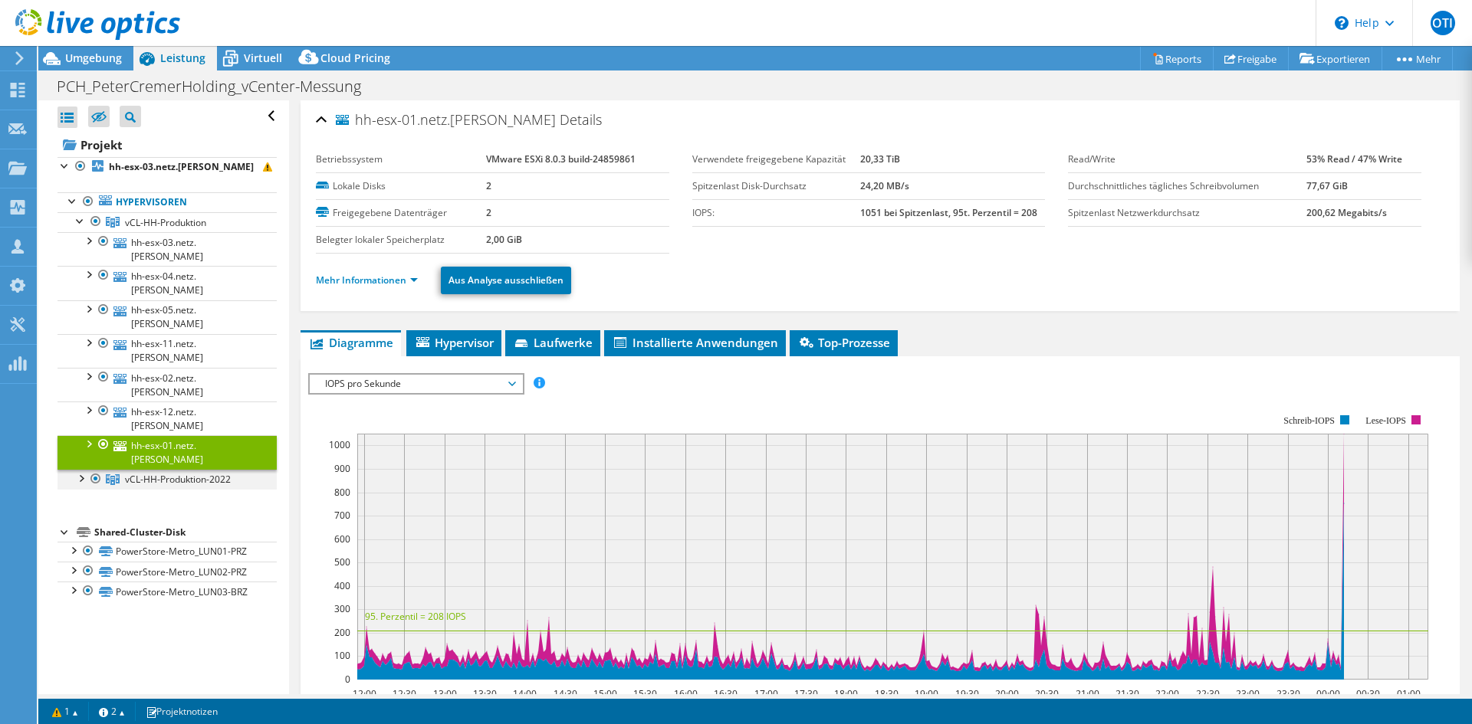
click at [80, 470] on div at bounding box center [80, 477] width 15 height 15
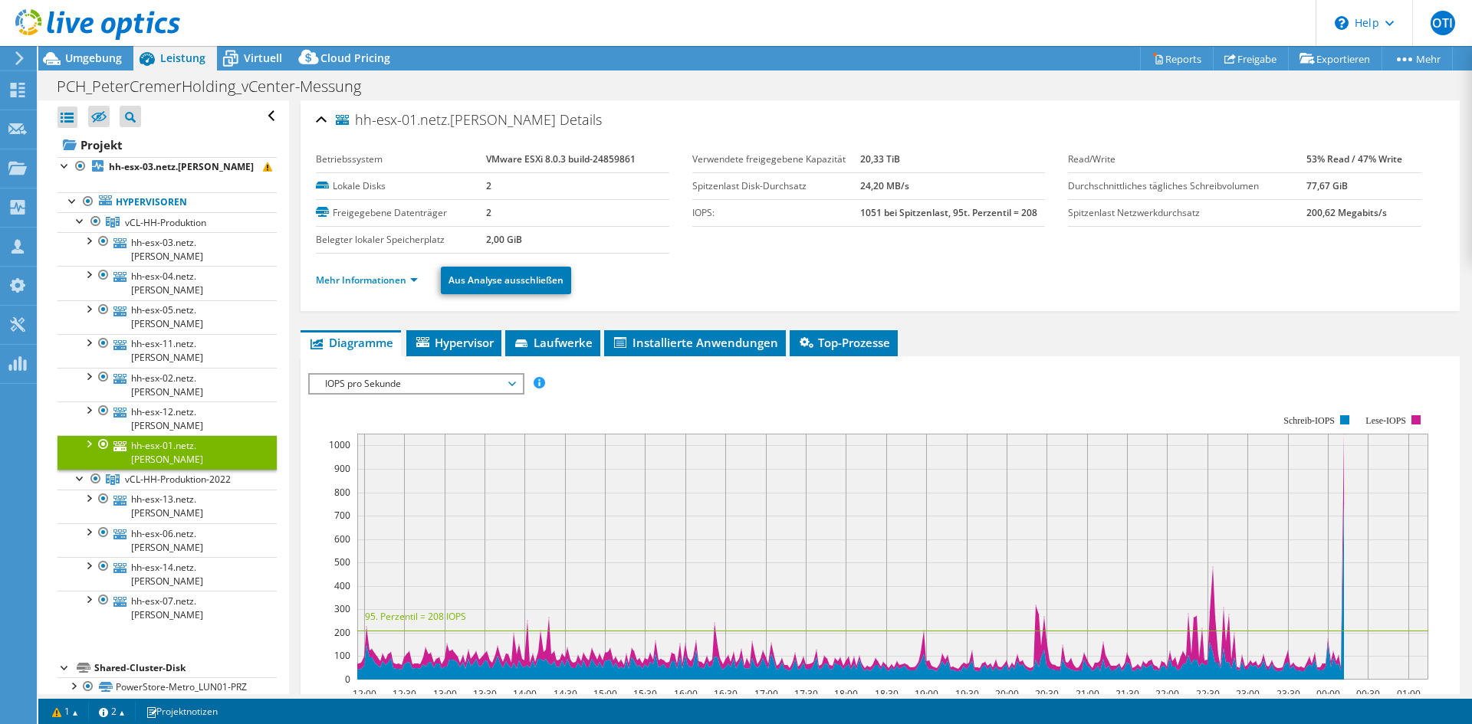
click at [202, 435] on link "hh-esx-01.netz.cremer" at bounding box center [166, 452] width 219 height 34
click at [398, 275] on link "Mehr Informationen" at bounding box center [367, 280] width 102 height 13
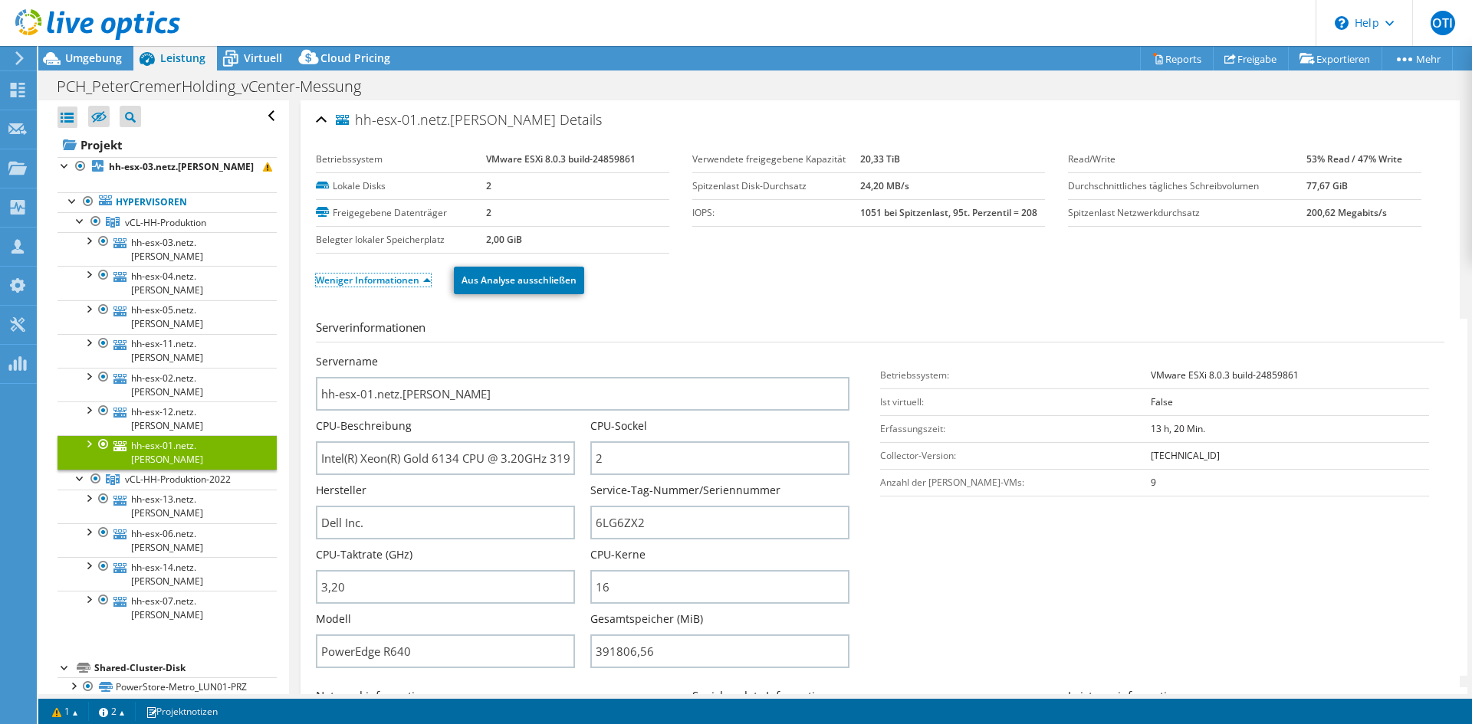
scroll to position [77, 0]
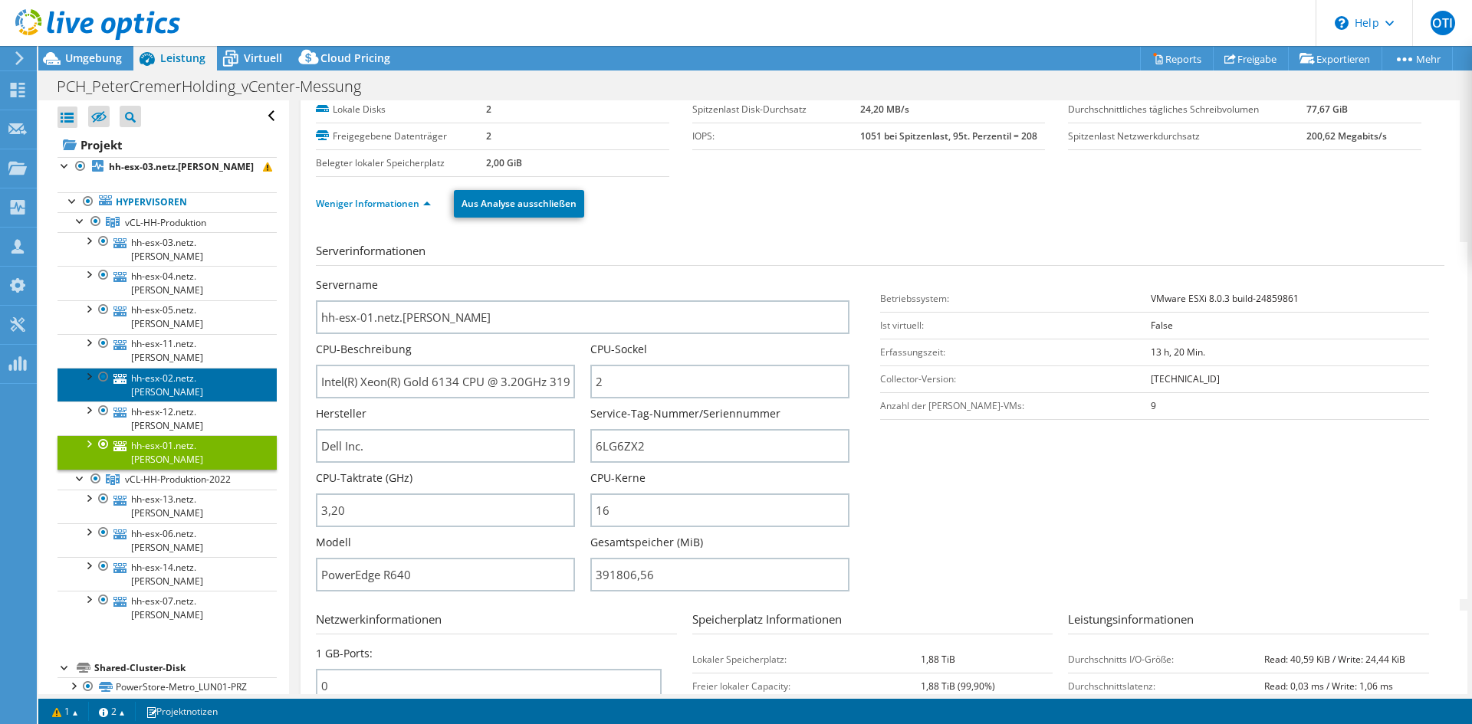
click at [181, 368] on link "hh-esx-02.netz.cremer" at bounding box center [166, 385] width 219 height 34
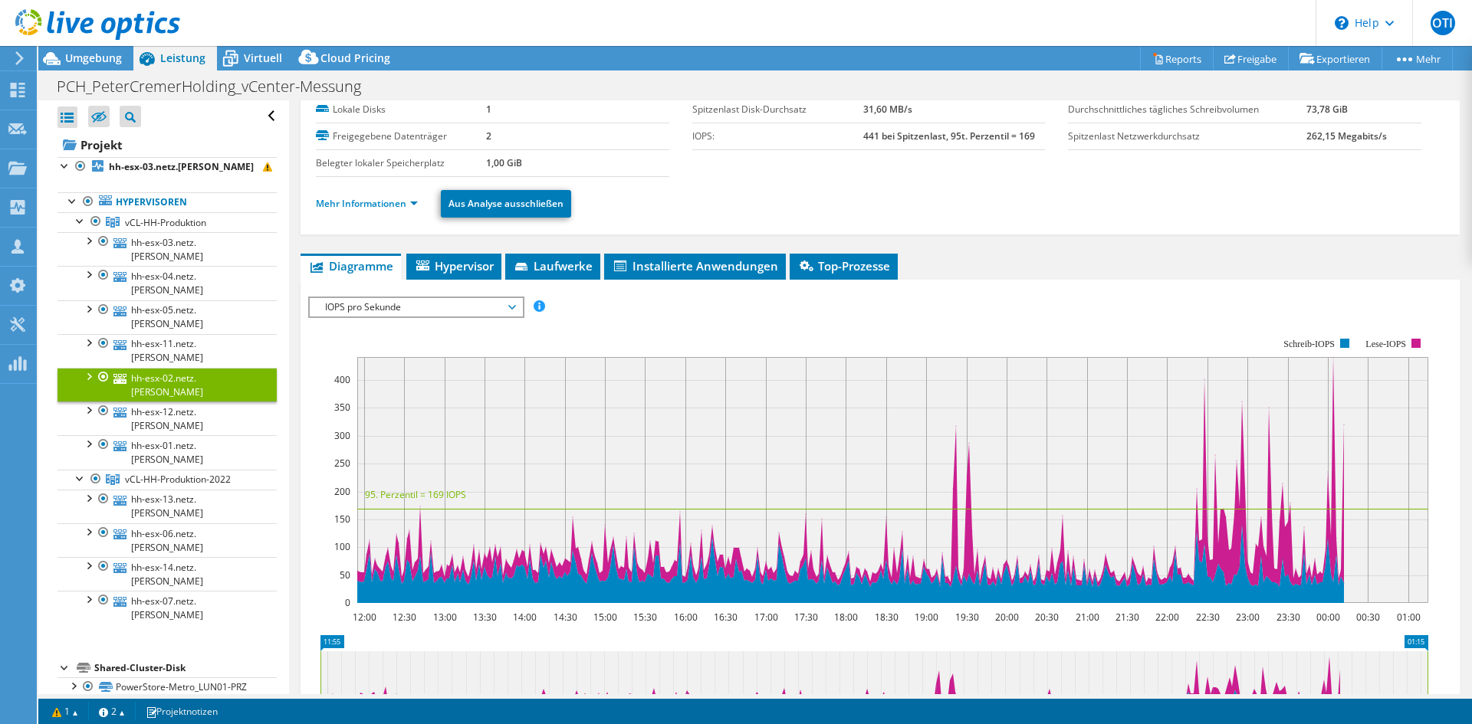
click at [383, 196] on li "Mehr Informationen" at bounding box center [371, 203] width 111 height 17
click at [386, 203] on link "Mehr Informationen" at bounding box center [367, 203] width 102 height 13
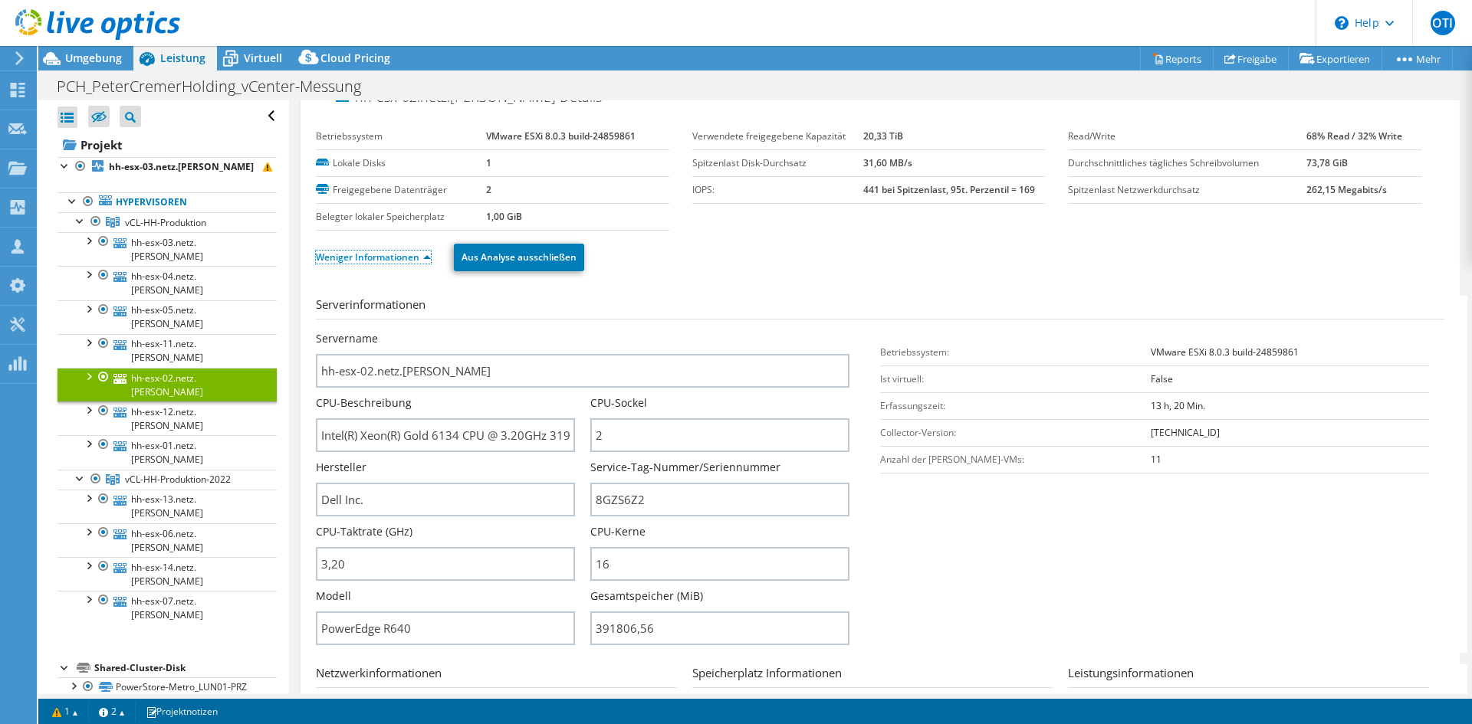
scroll to position [0, 0]
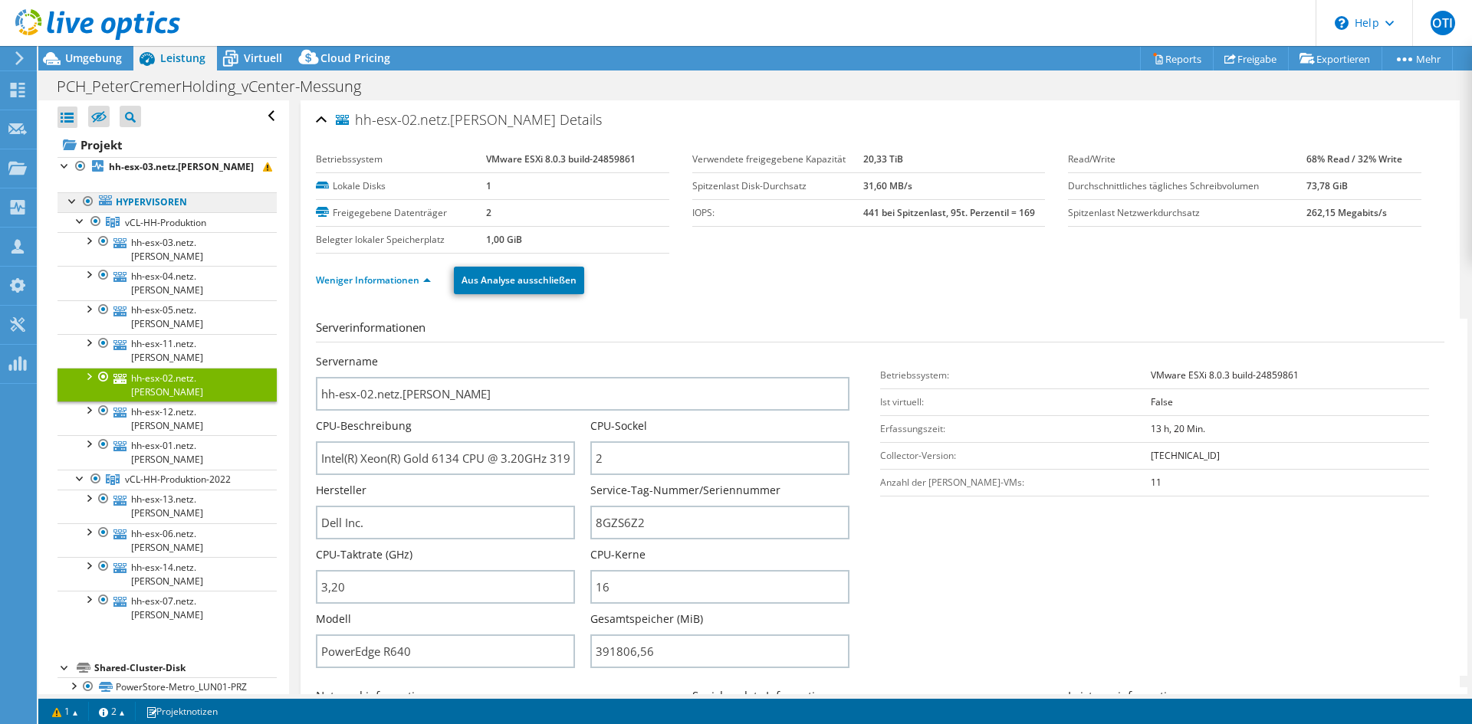
click at [136, 211] on link "Hypervisoren" at bounding box center [166, 202] width 219 height 20
click at [152, 204] on link "Hypervisoren" at bounding box center [166, 202] width 219 height 20
click at [254, 60] on span "Virtuell" at bounding box center [263, 58] width 38 height 15
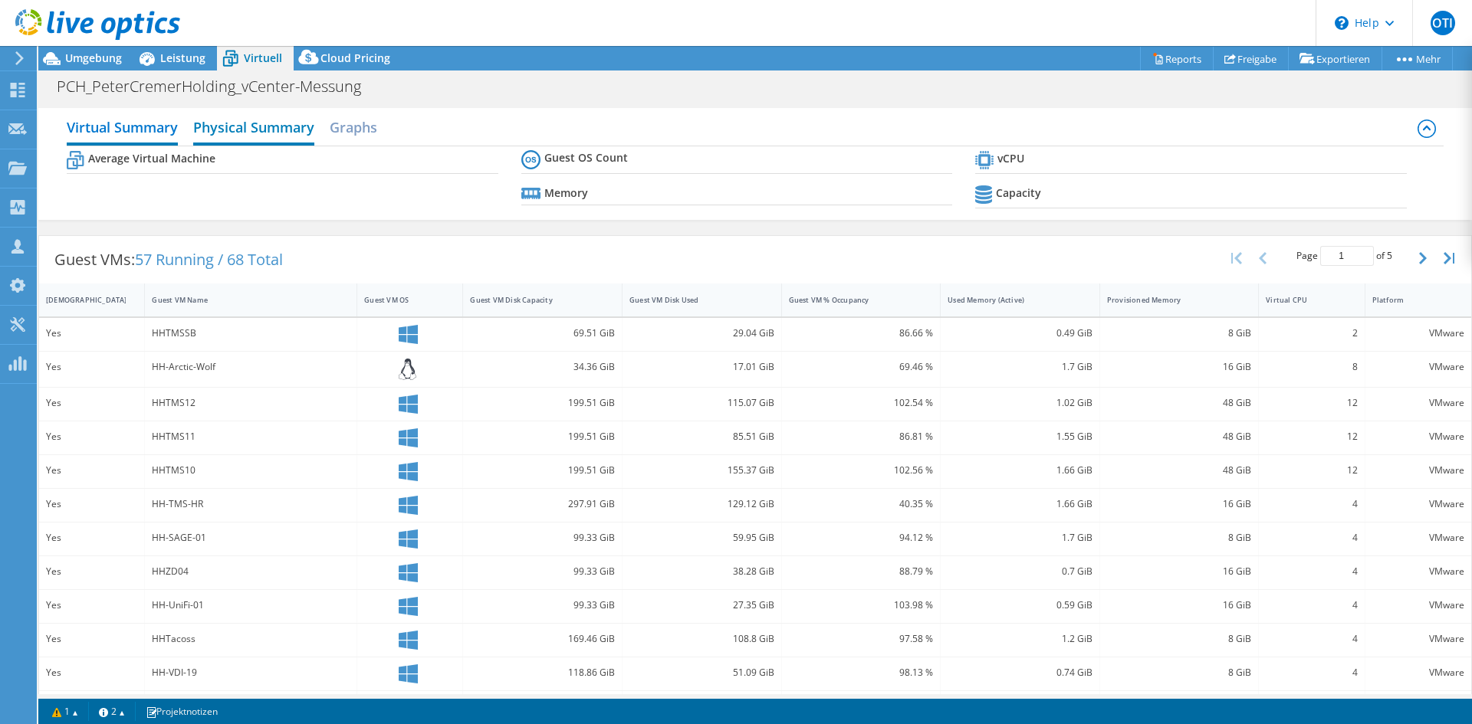
click at [278, 119] on h2 "Physical Summary" at bounding box center [253, 129] width 121 height 34
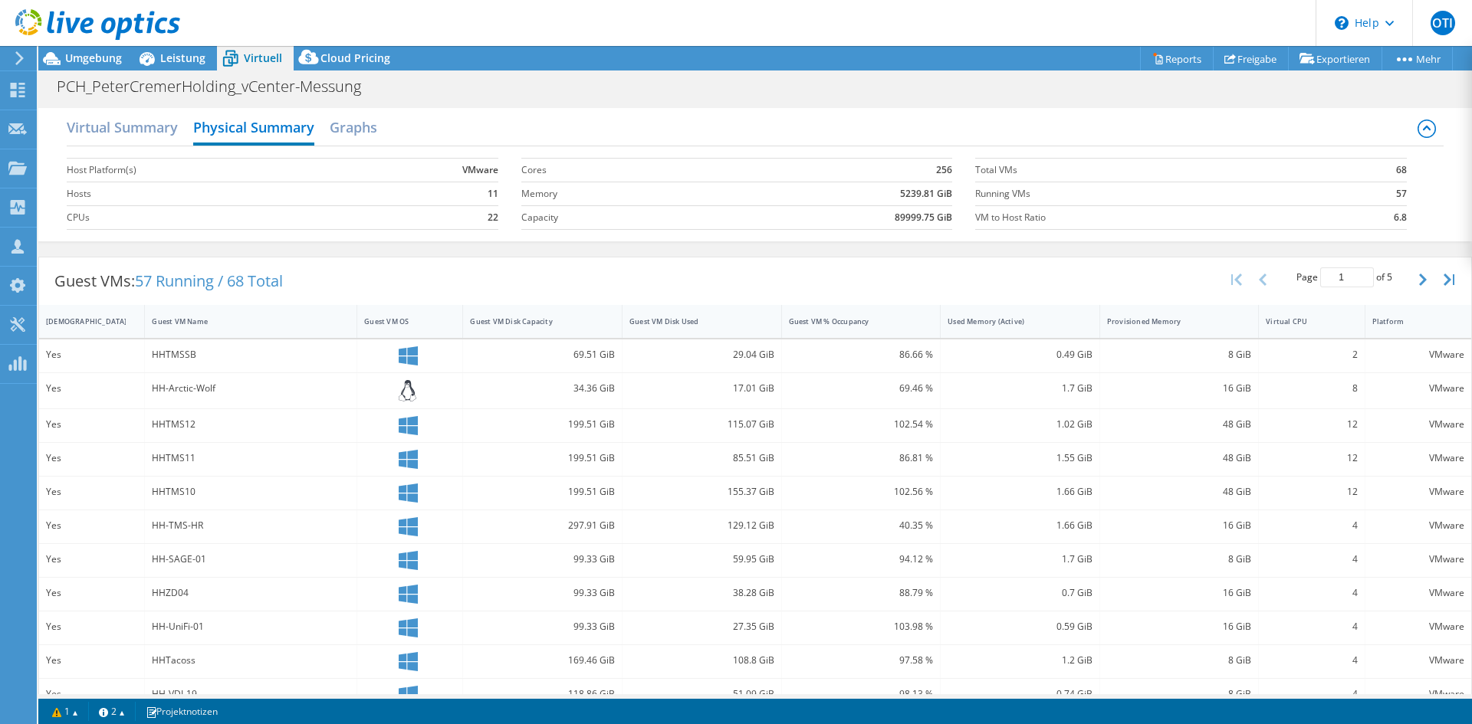
click at [196, 39] on header "OTI Teammitglied Office Ten IT office@ten-it.de ten-it My Profile Log Out \n He…" at bounding box center [736, 23] width 1472 height 46
click at [196, 49] on div "Leistung" at bounding box center [175, 58] width 84 height 25
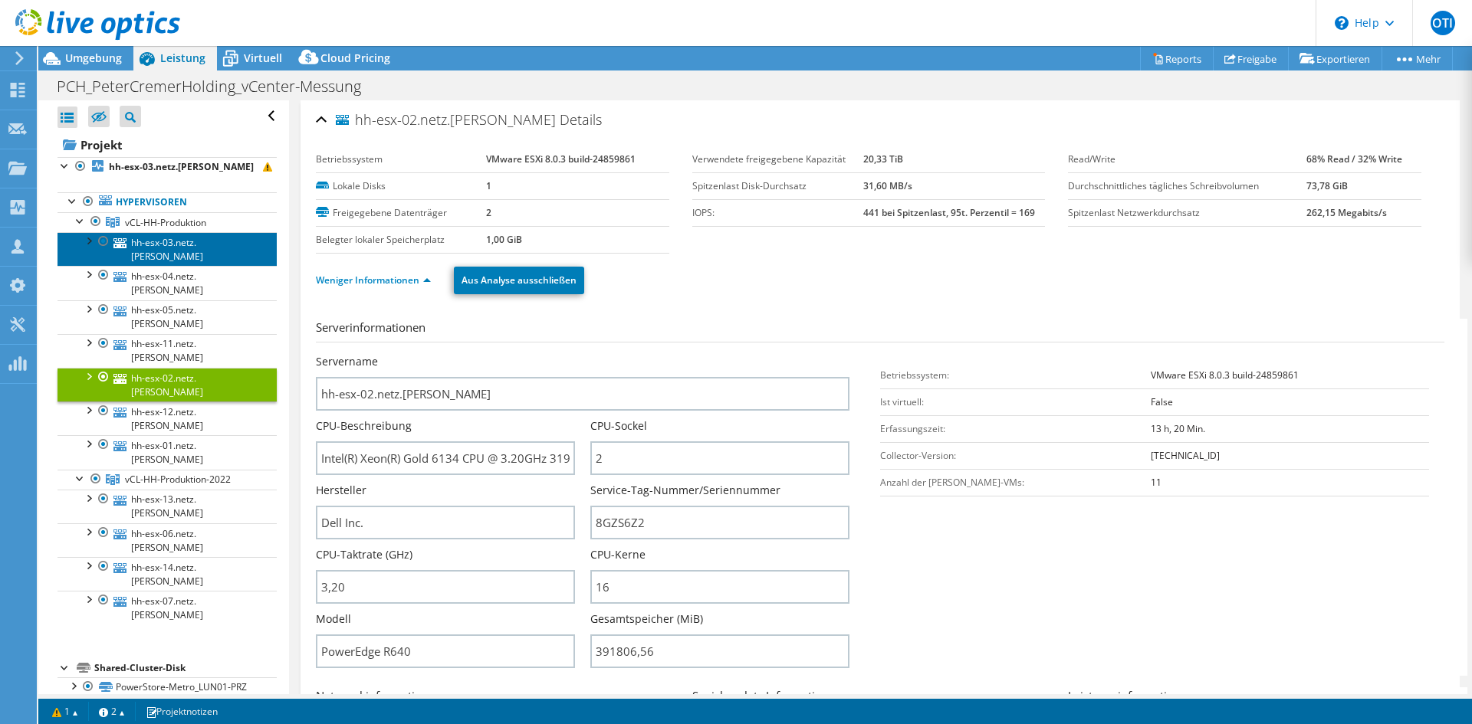
click at [172, 241] on link "hh-esx-03.netz.cremer" at bounding box center [166, 249] width 219 height 34
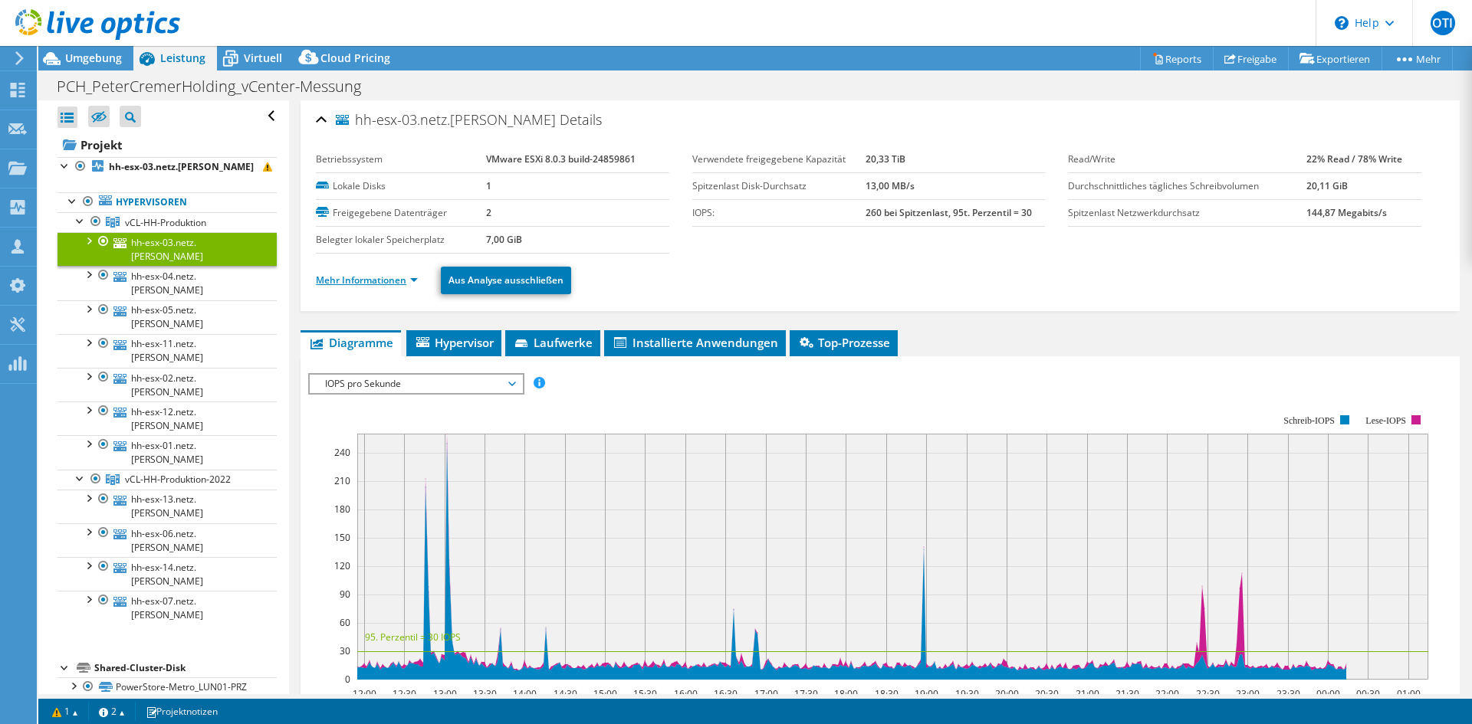
click at [406, 280] on link "Mehr Informationen" at bounding box center [367, 280] width 102 height 13
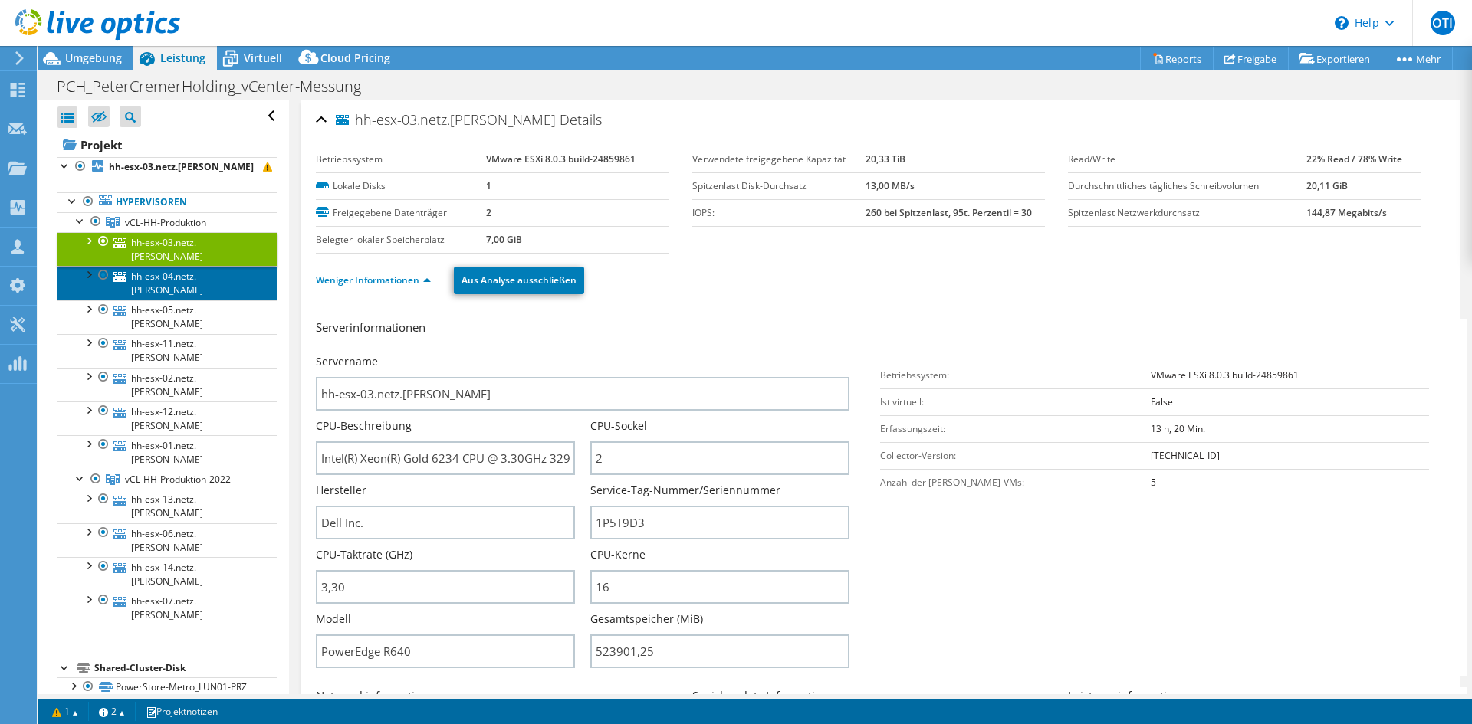
click at [182, 266] on link "hh-esx-04.netz.cremer" at bounding box center [166, 283] width 219 height 34
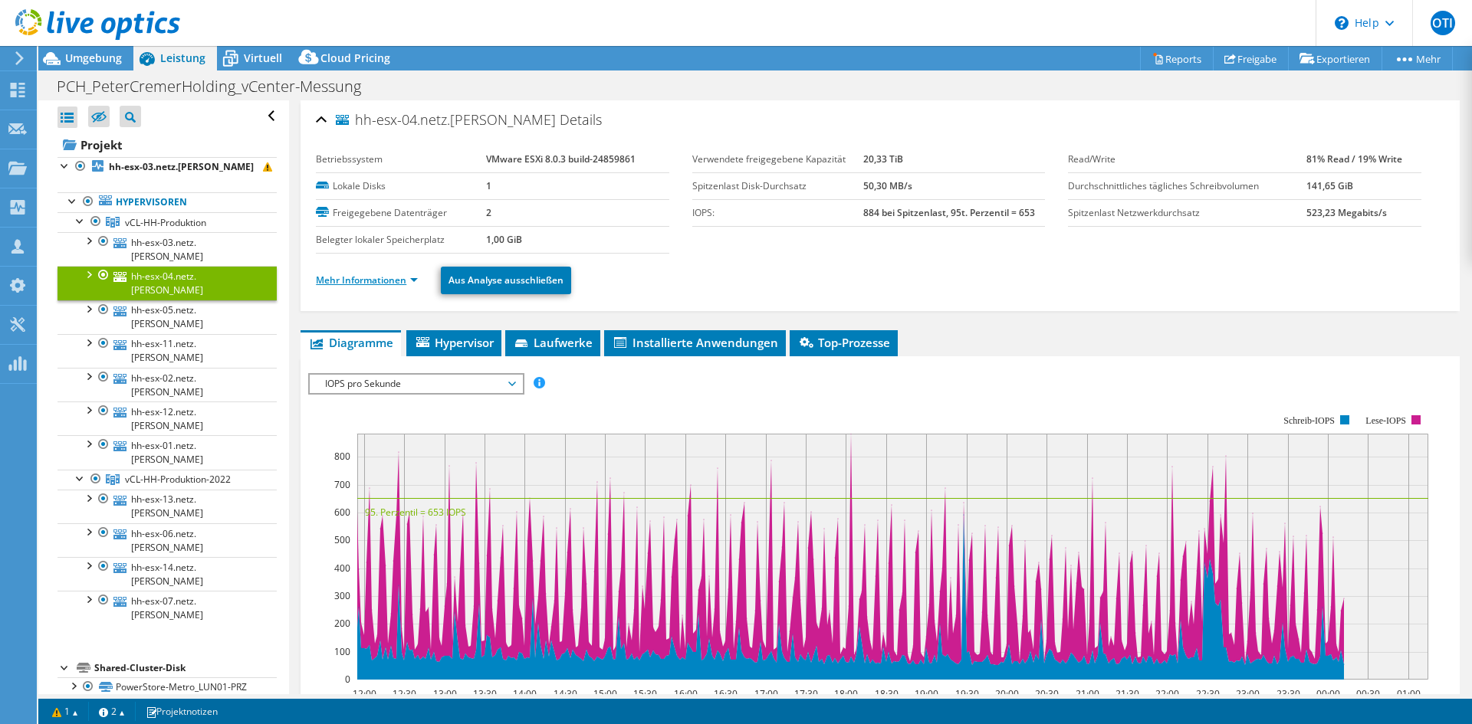
click at [390, 284] on link "Mehr Informationen" at bounding box center [367, 280] width 102 height 13
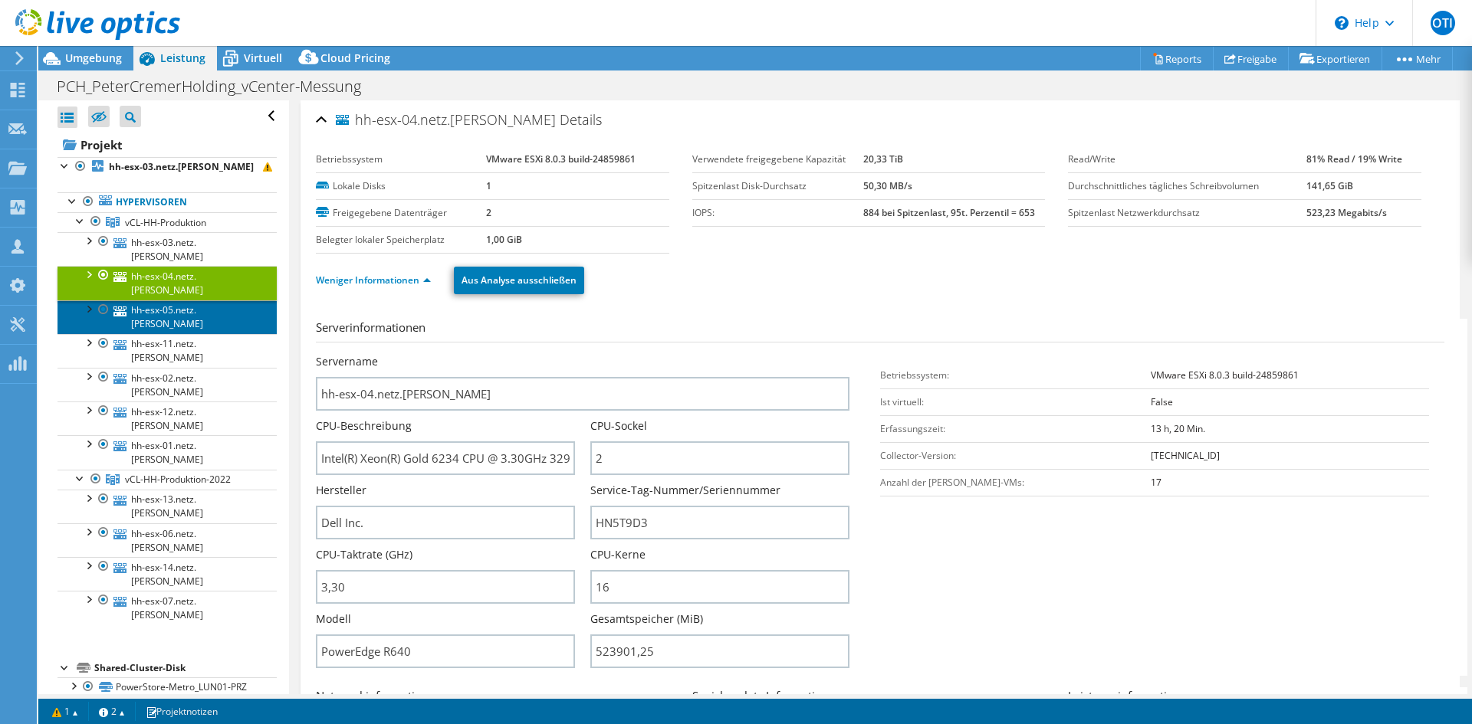
click at [179, 301] on link "hh-esx-05.netz.cremer" at bounding box center [166, 318] width 219 height 34
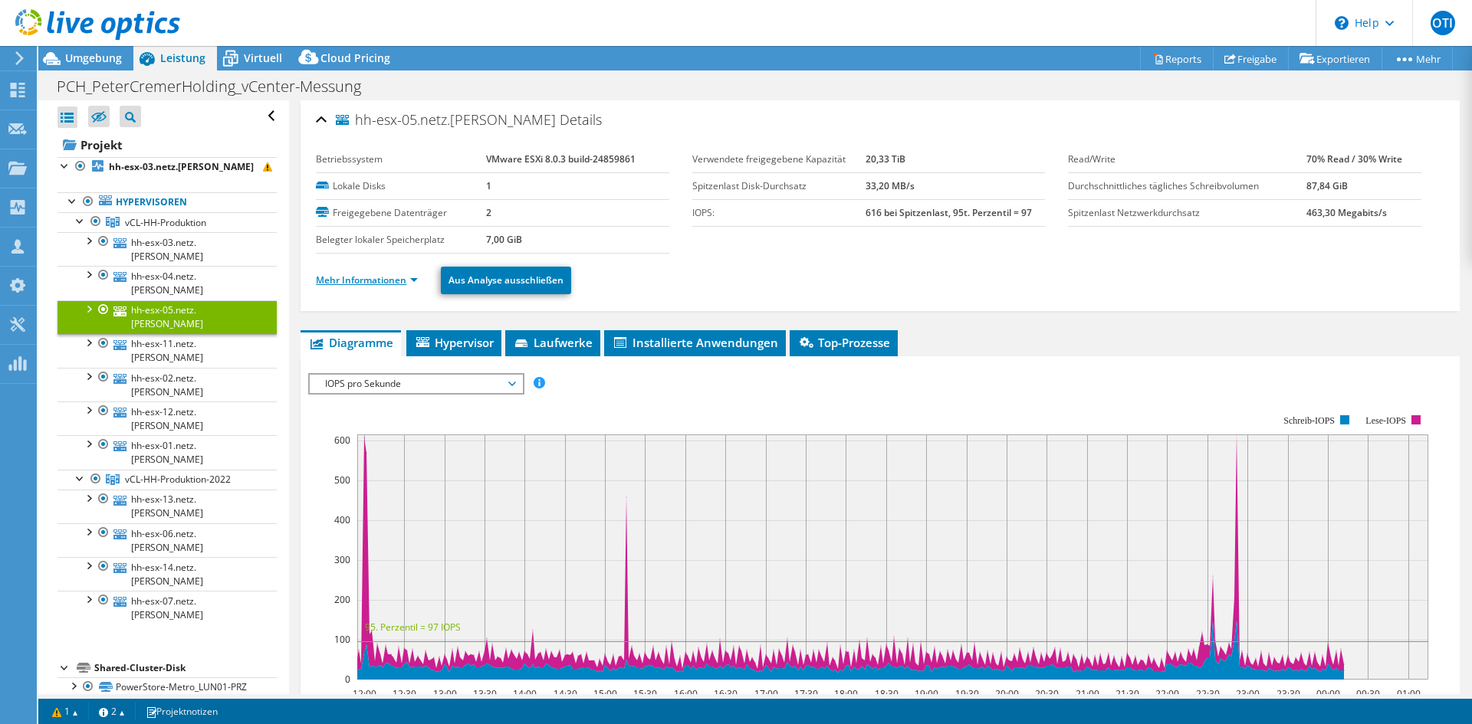
click at [380, 282] on link "Mehr Informationen" at bounding box center [367, 280] width 102 height 13
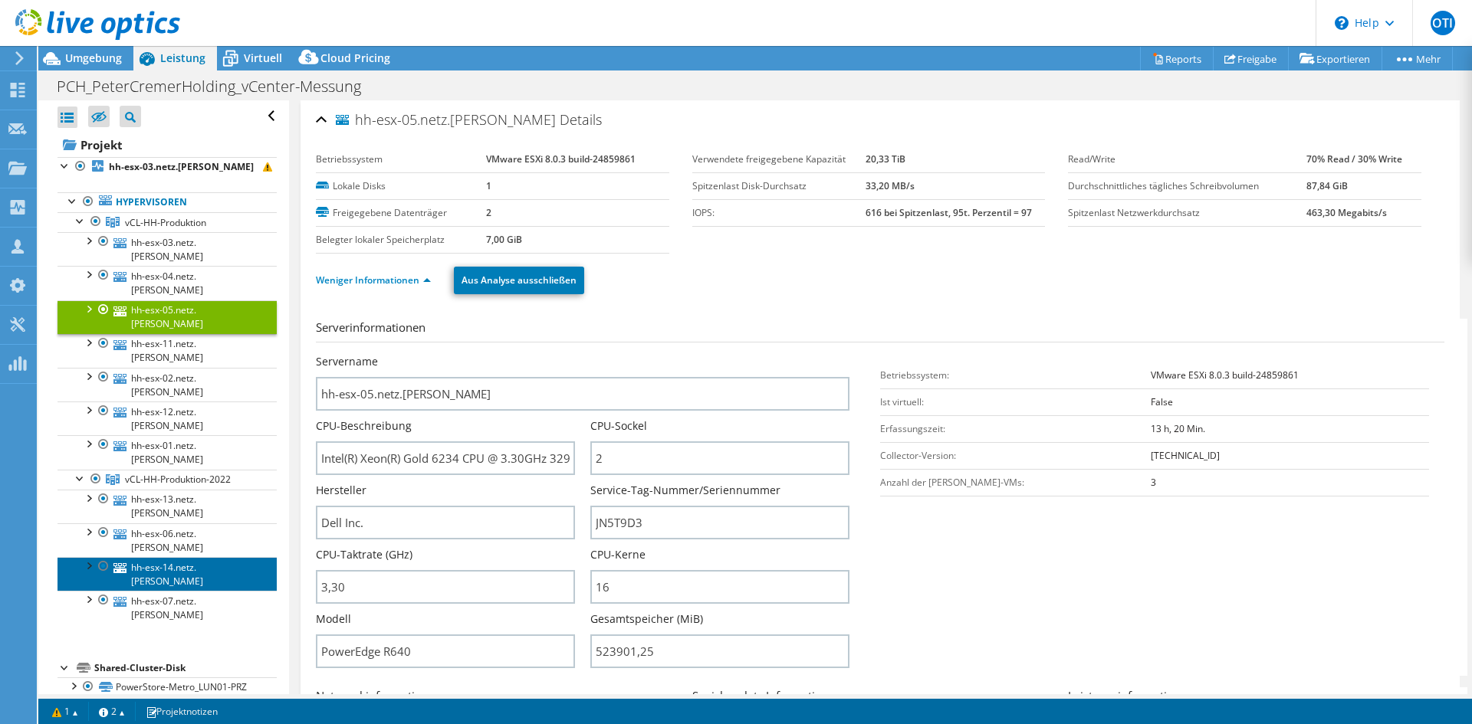
click at [193, 557] on link "hh-esx-14.netz.cremer" at bounding box center [166, 574] width 219 height 34
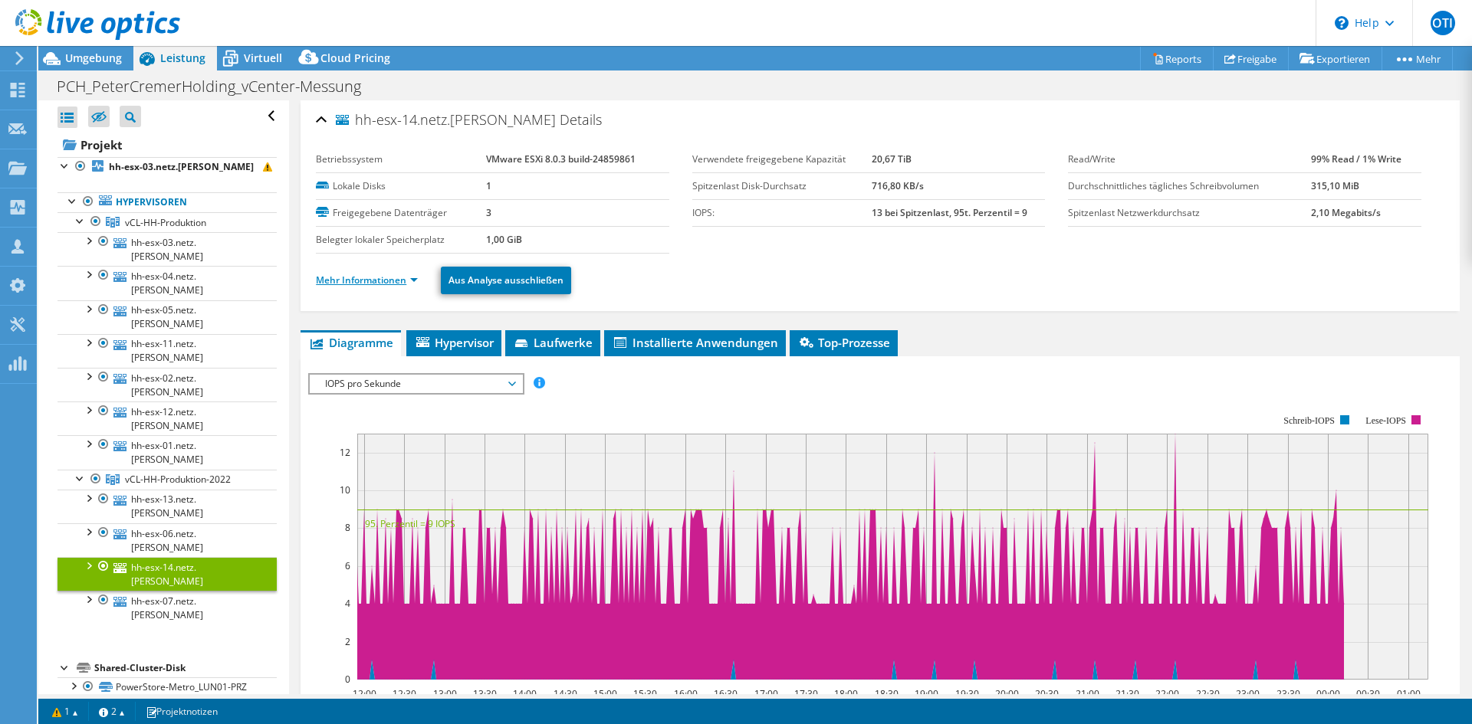
click at [366, 283] on link "Mehr Informationen" at bounding box center [367, 280] width 102 height 13
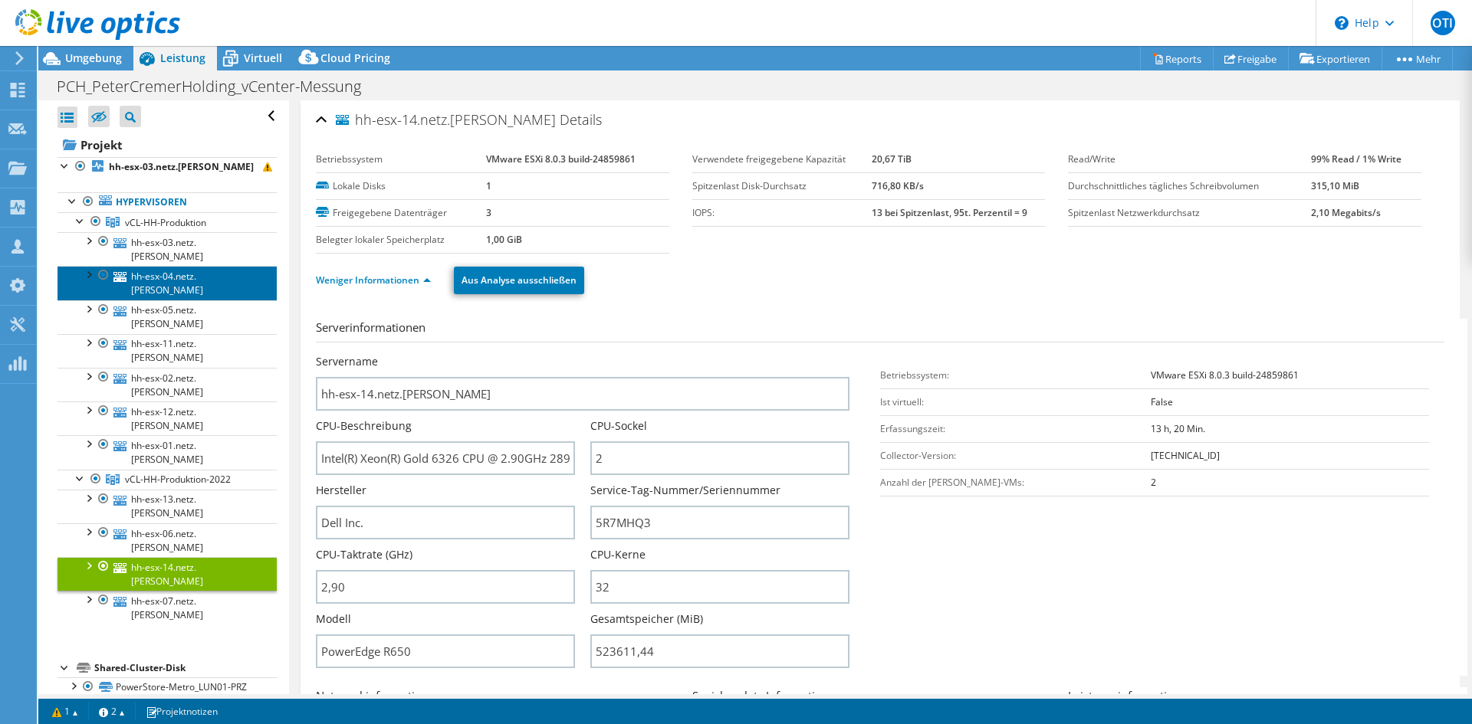
click at [199, 266] on link "hh-esx-04.netz.cremer" at bounding box center [166, 283] width 219 height 34
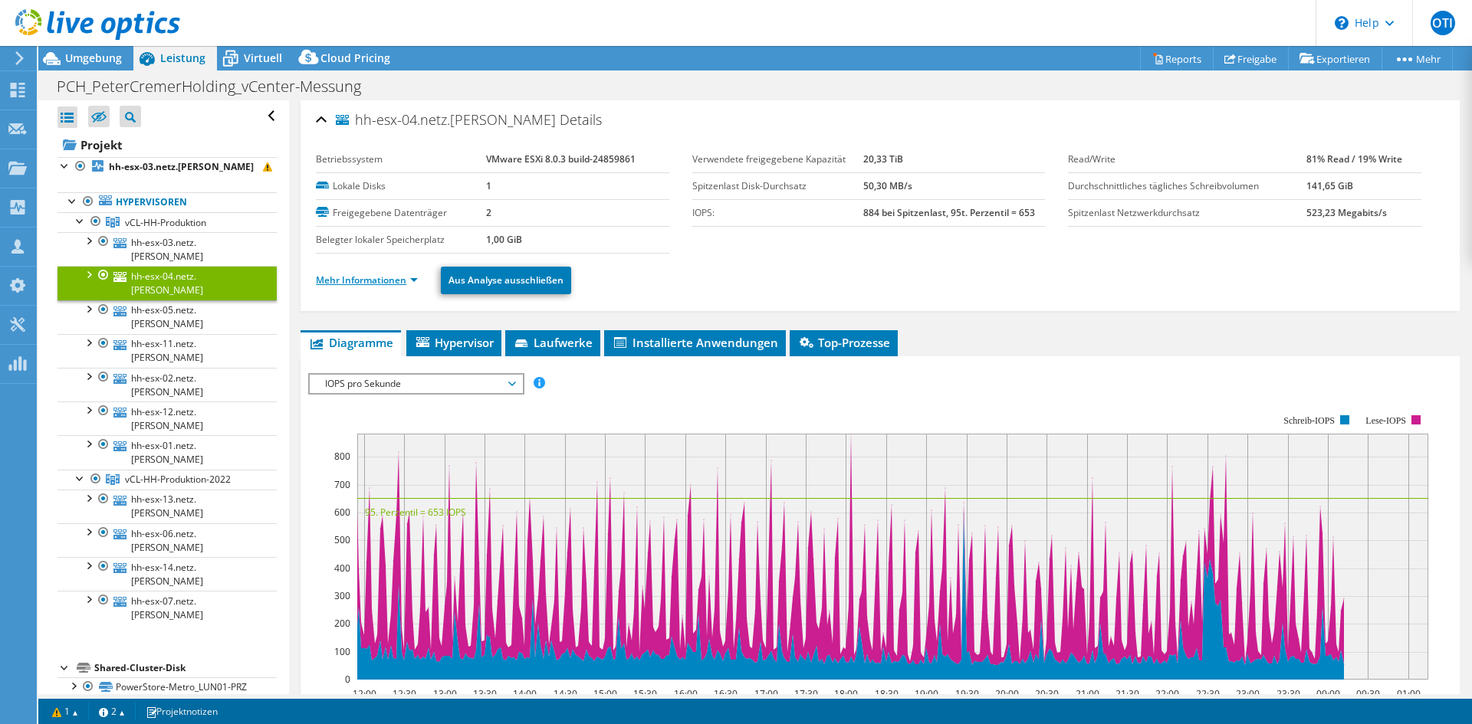
click at [395, 276] on link "Mehr Informationen" at bounding box center [367, 280] width 102 height 13
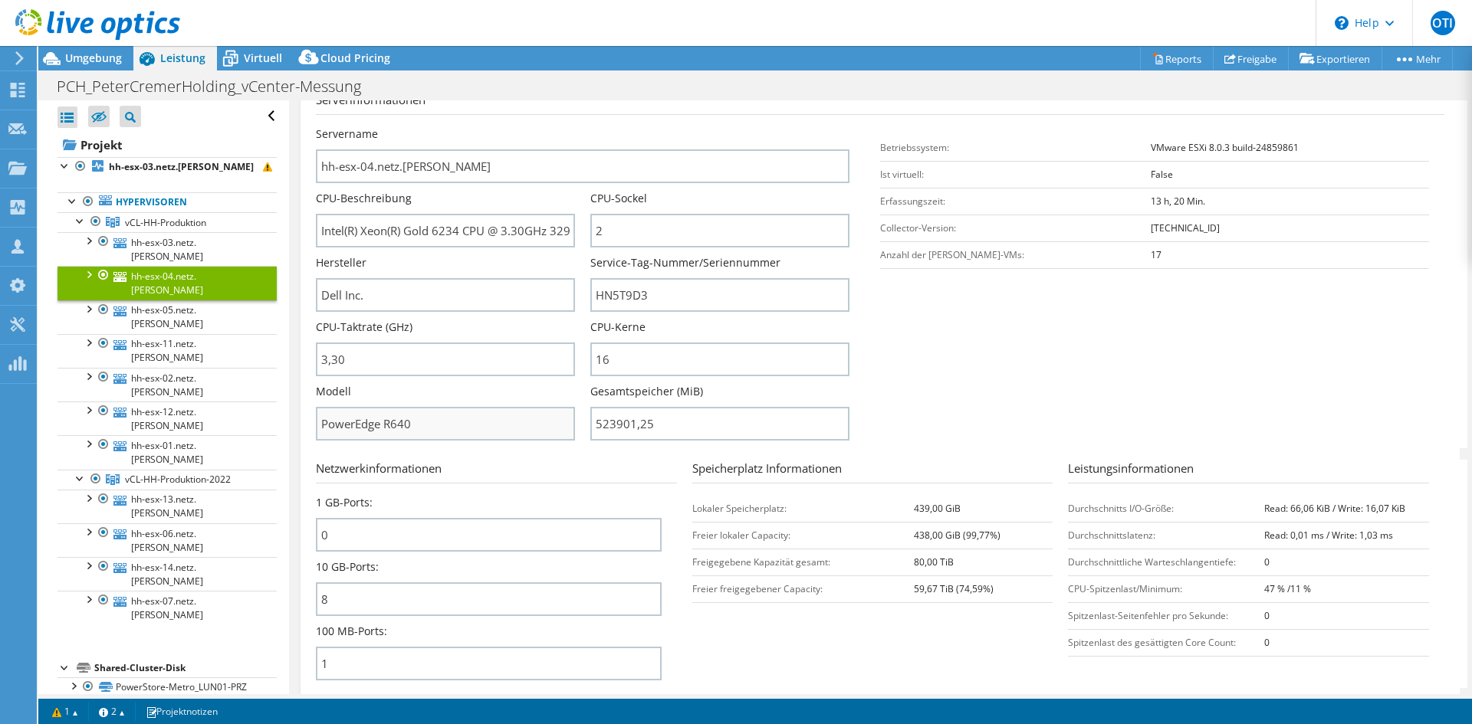
scroll to position [230, 0]
click at [87, 301] on div at bounding box center [87, 308] width 15 height 15
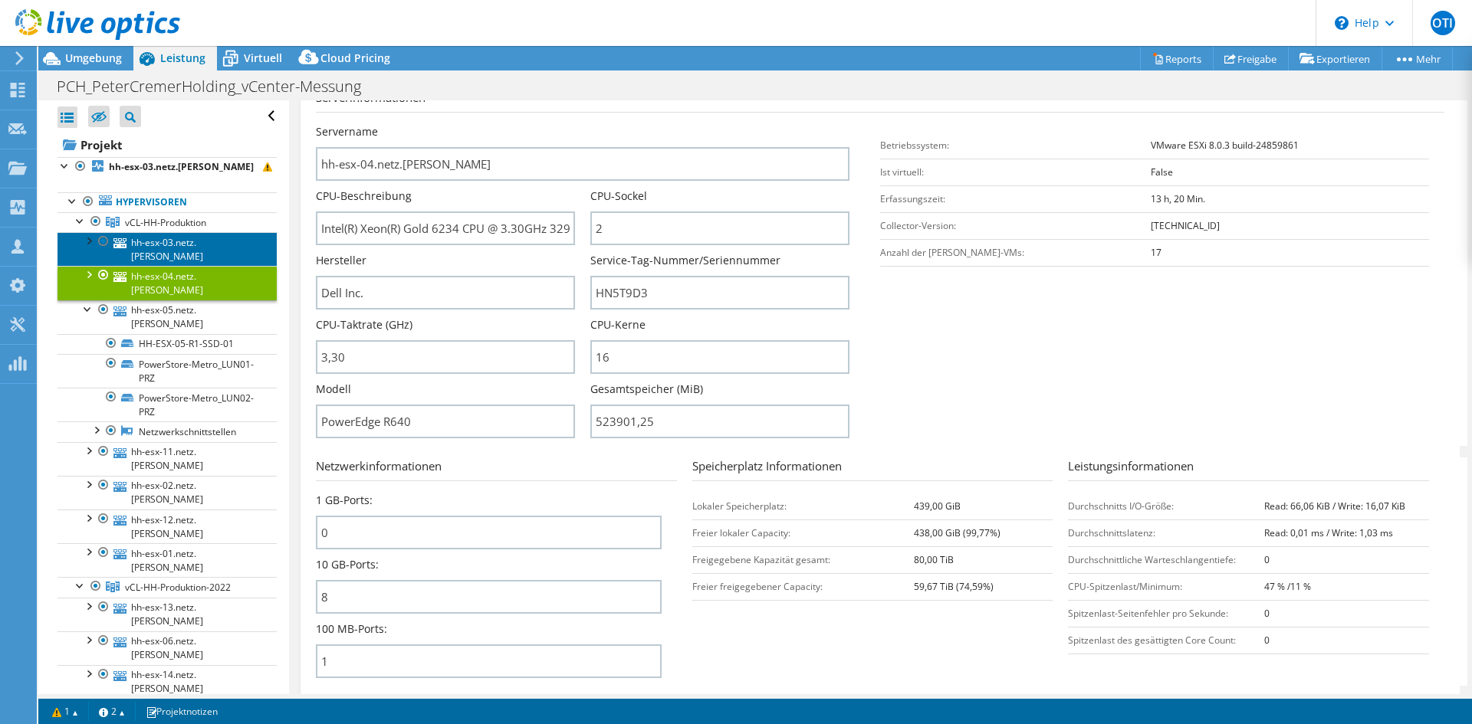
click at [151, 242] on link "hh-esx-03.netz.cremer" at bounding box center [166, 249] width 219 height 34
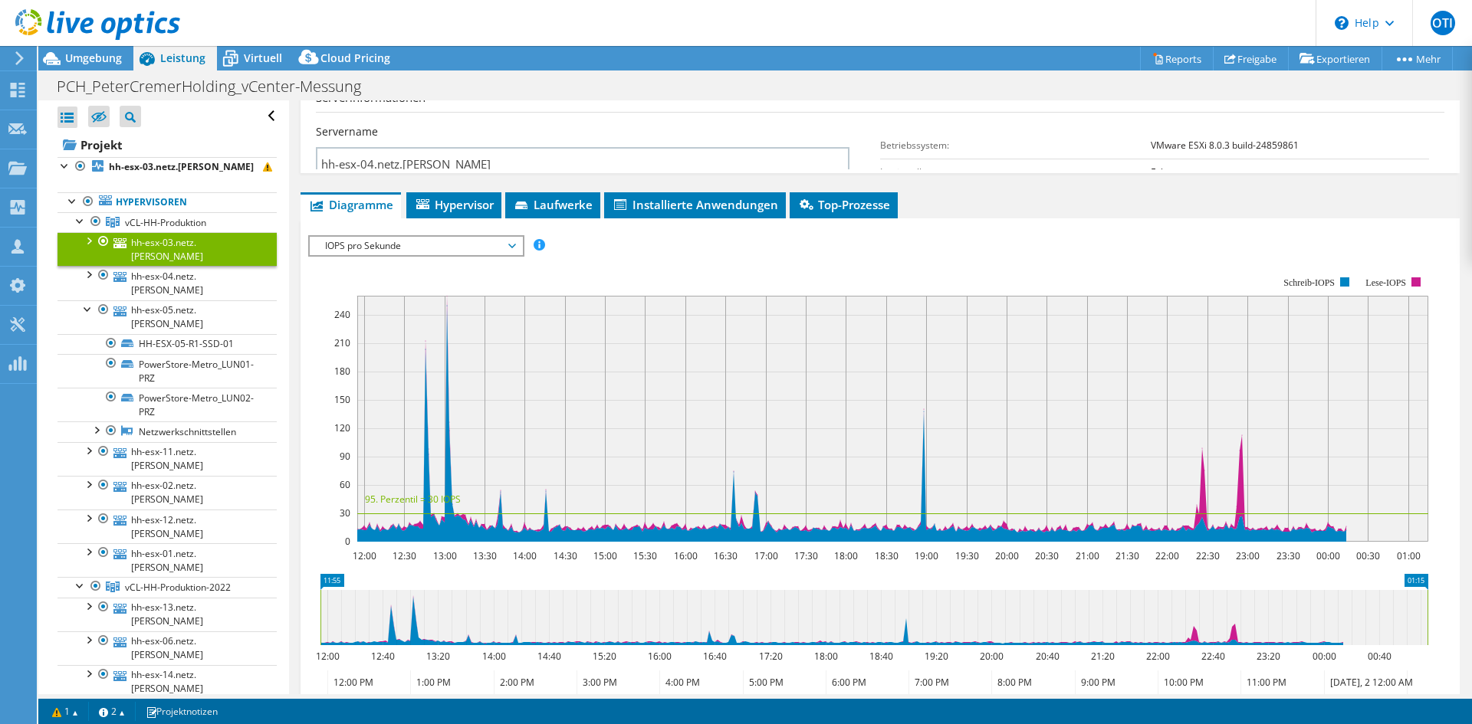
scroll to position [218, 0]
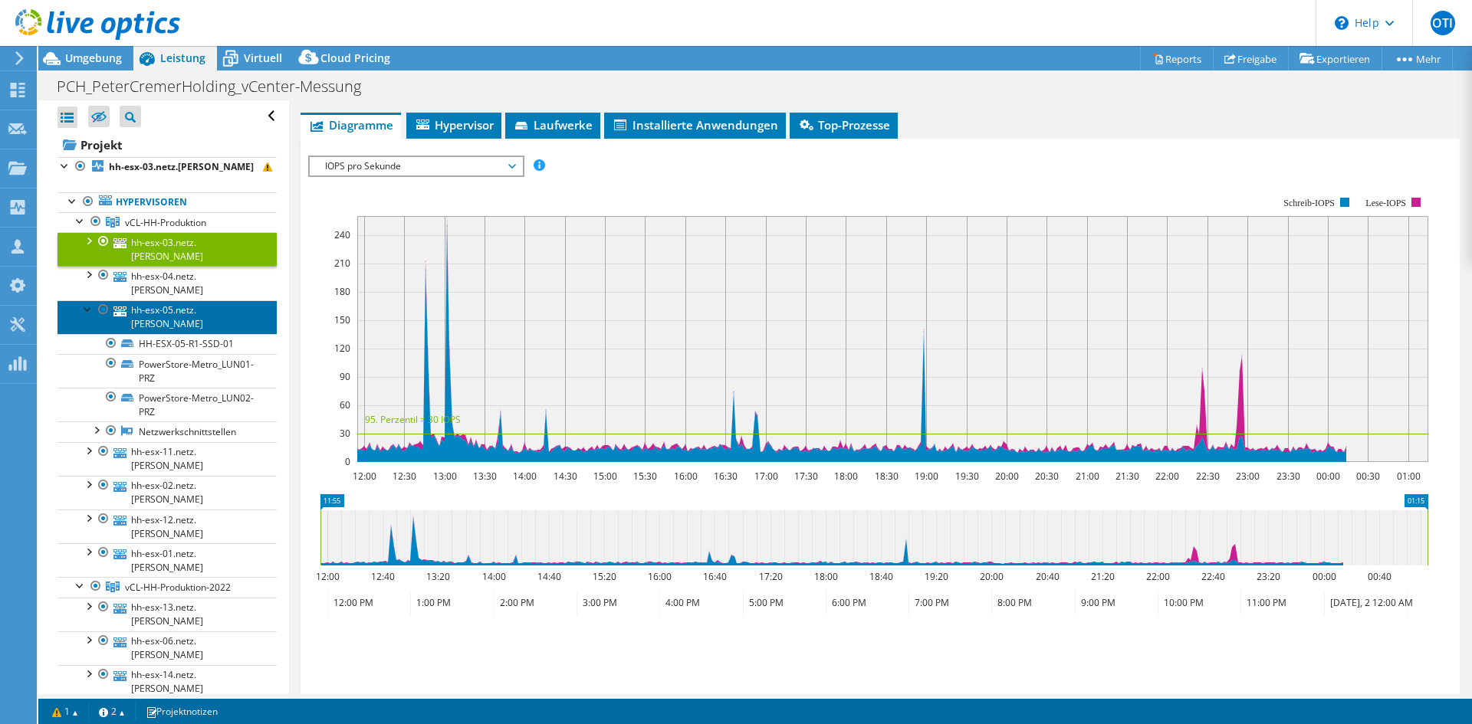
click at [199, 301] on link "hh-esx-05.netz.cremer" at bounding box center [166, 318] width 219 height 34
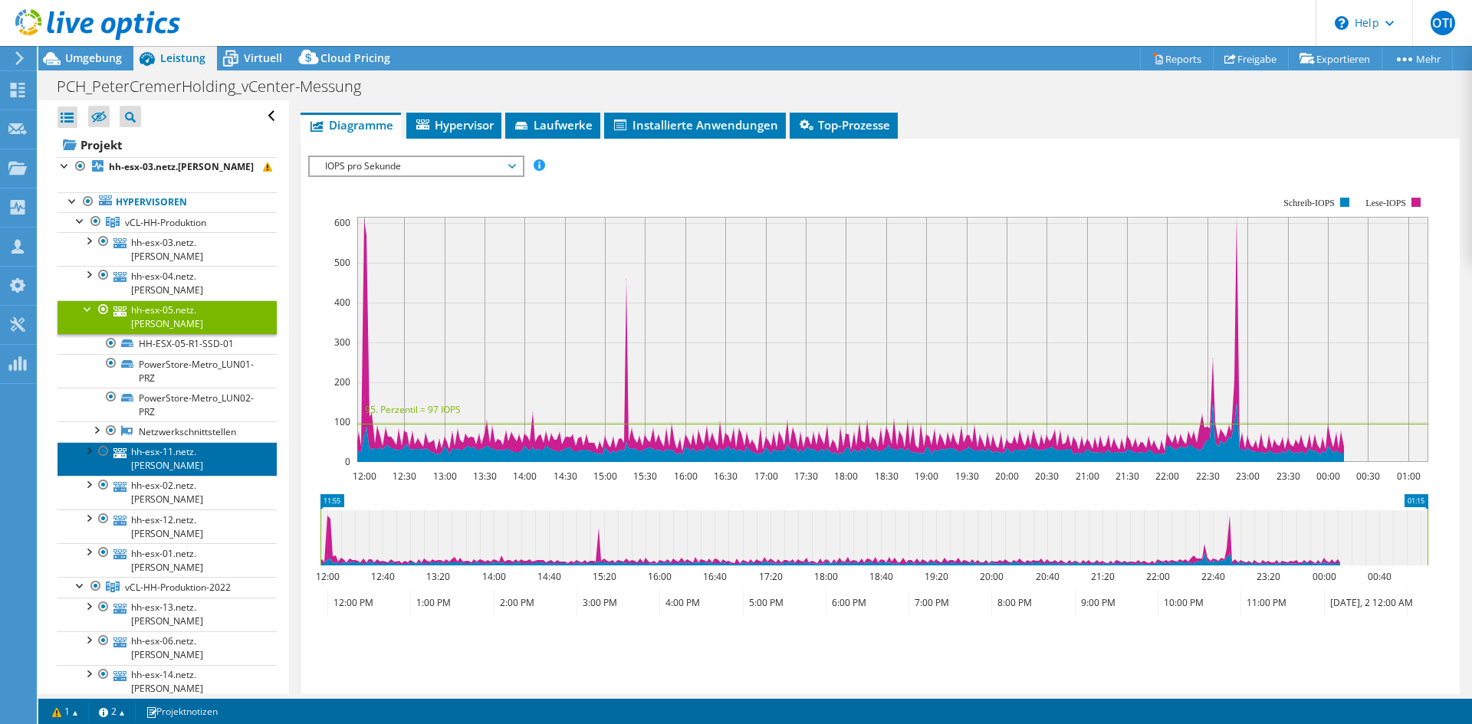
click at [150, 442] on link "hh-esx-11.netz.cremer" at bounding box center [166, 459] width 219 height 34
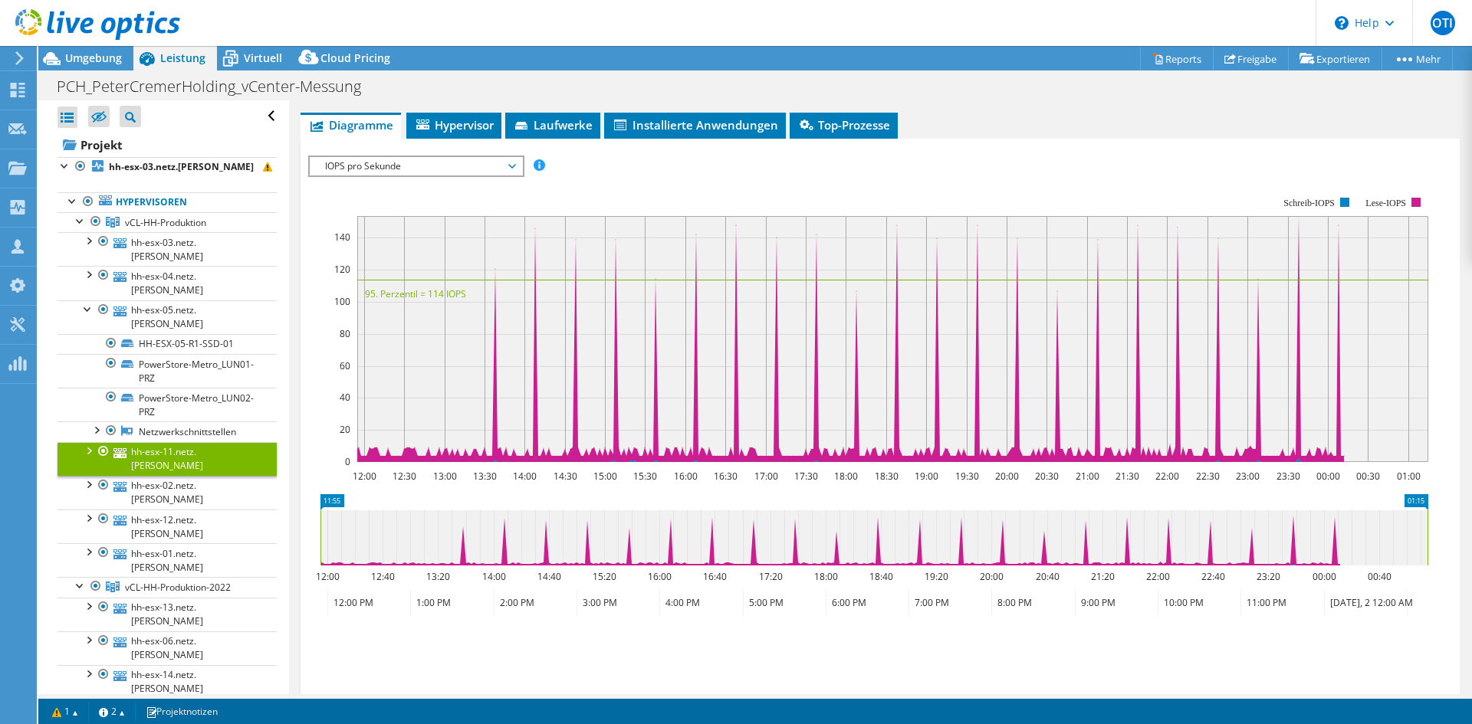
scroll to position [0, 0]
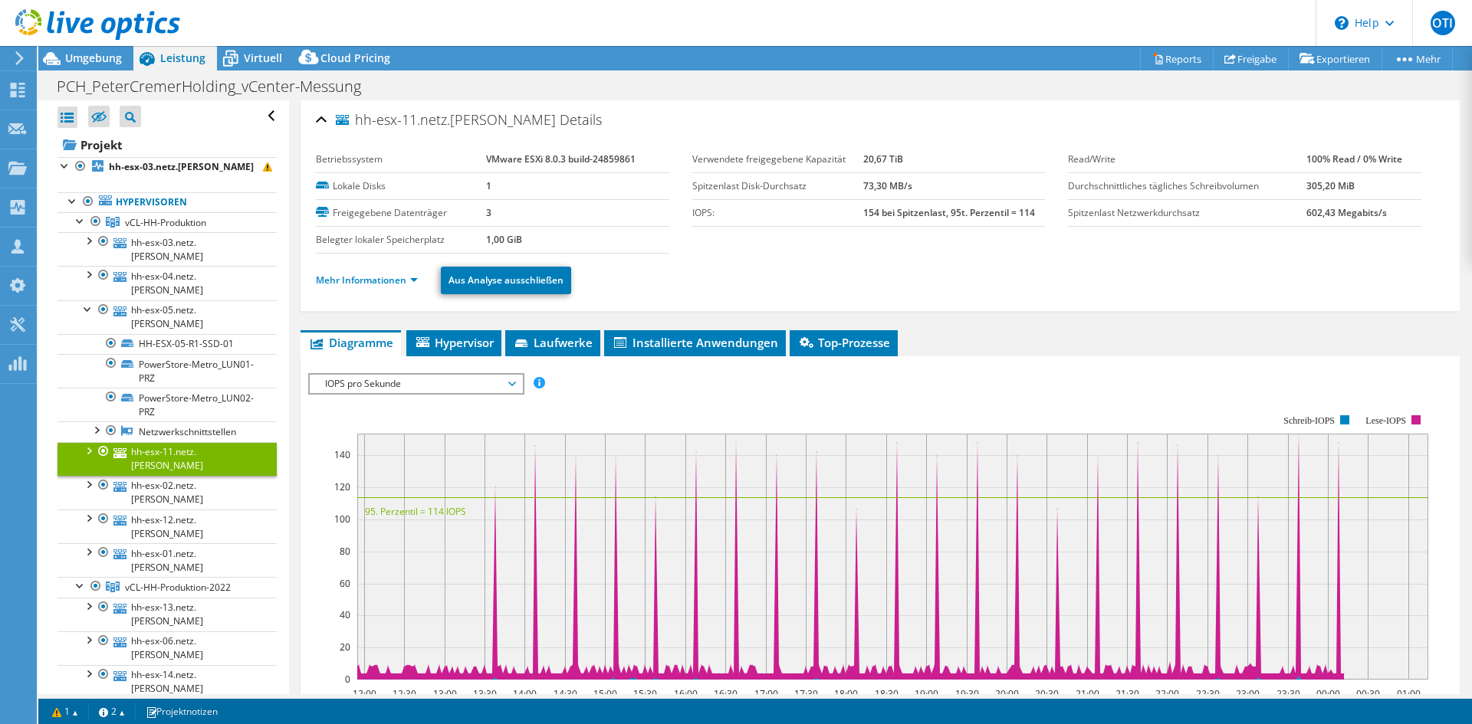
click at [404, 273] on li "Mehr Informationen" at bounding box center [371, 280] width 111 height 17
click at [399, 274] on link "Mehr Informationen" at bounding box center [367, 280] width 102 height 13
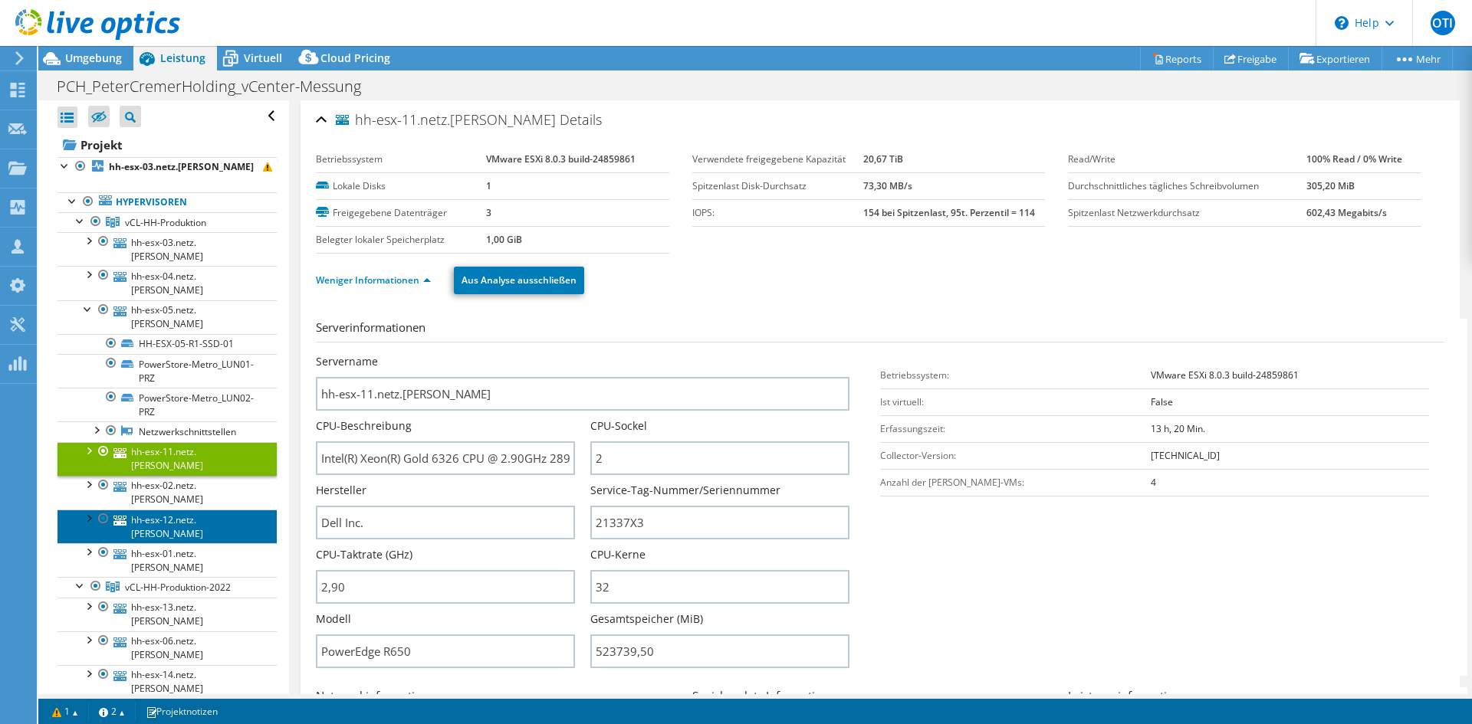
click at [206, 510] on link "hh-esx-12.netz.cremer" at bounding box center [166, 527] width 219 height 34
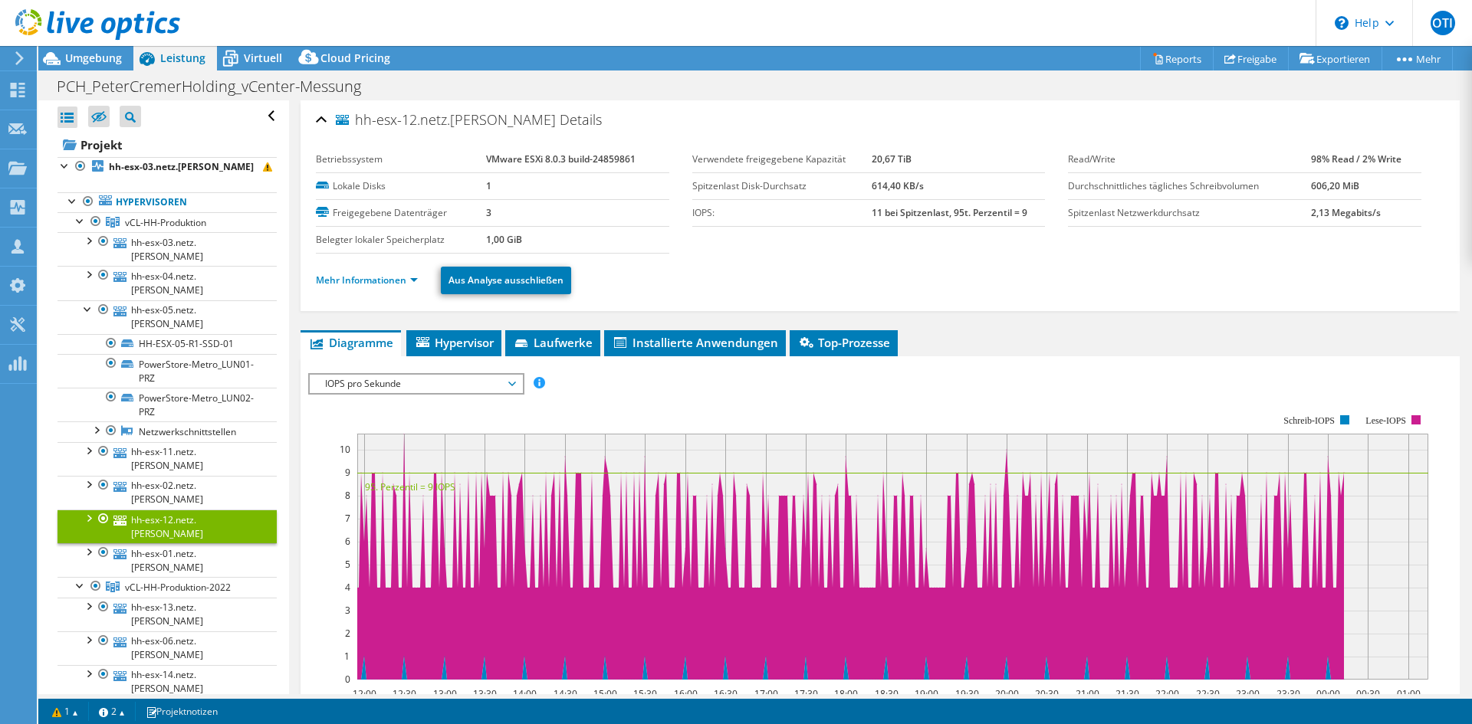
click at [196, 699] on link "hh-esx-07.netz.cremer" at bounding box center [166, 716] width 219 height 34
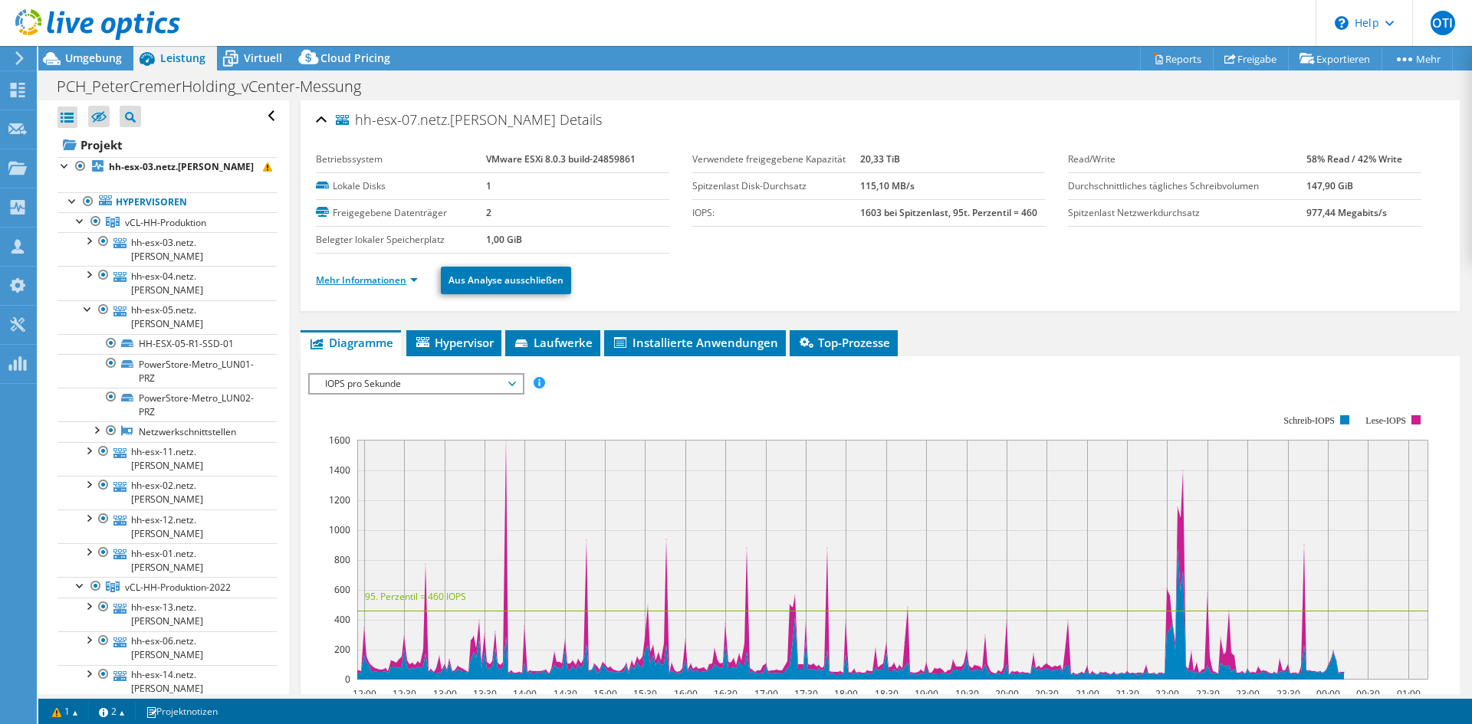
click at [353, 285] on link "Mehr Informationen" at bounding box center [367, 280] width 102 height 13
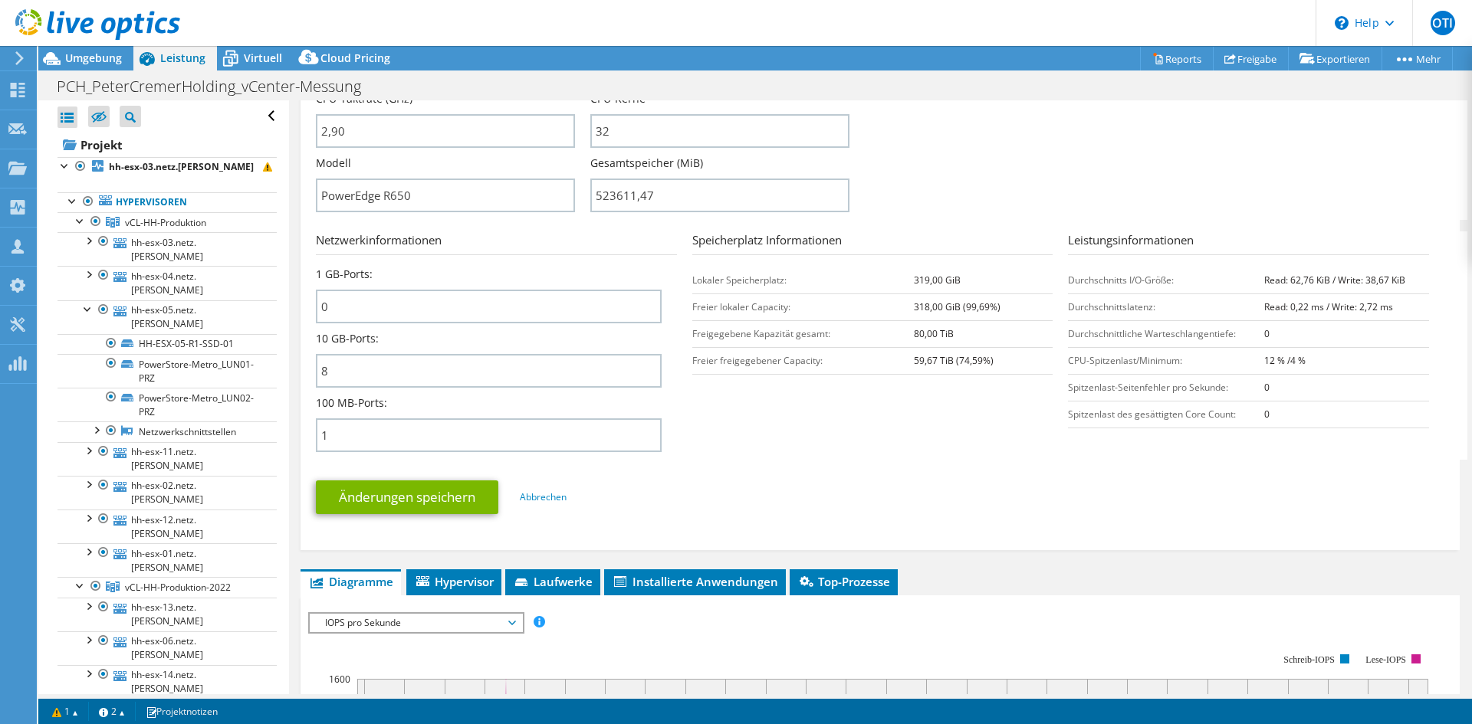
scroll to position [460, 0]
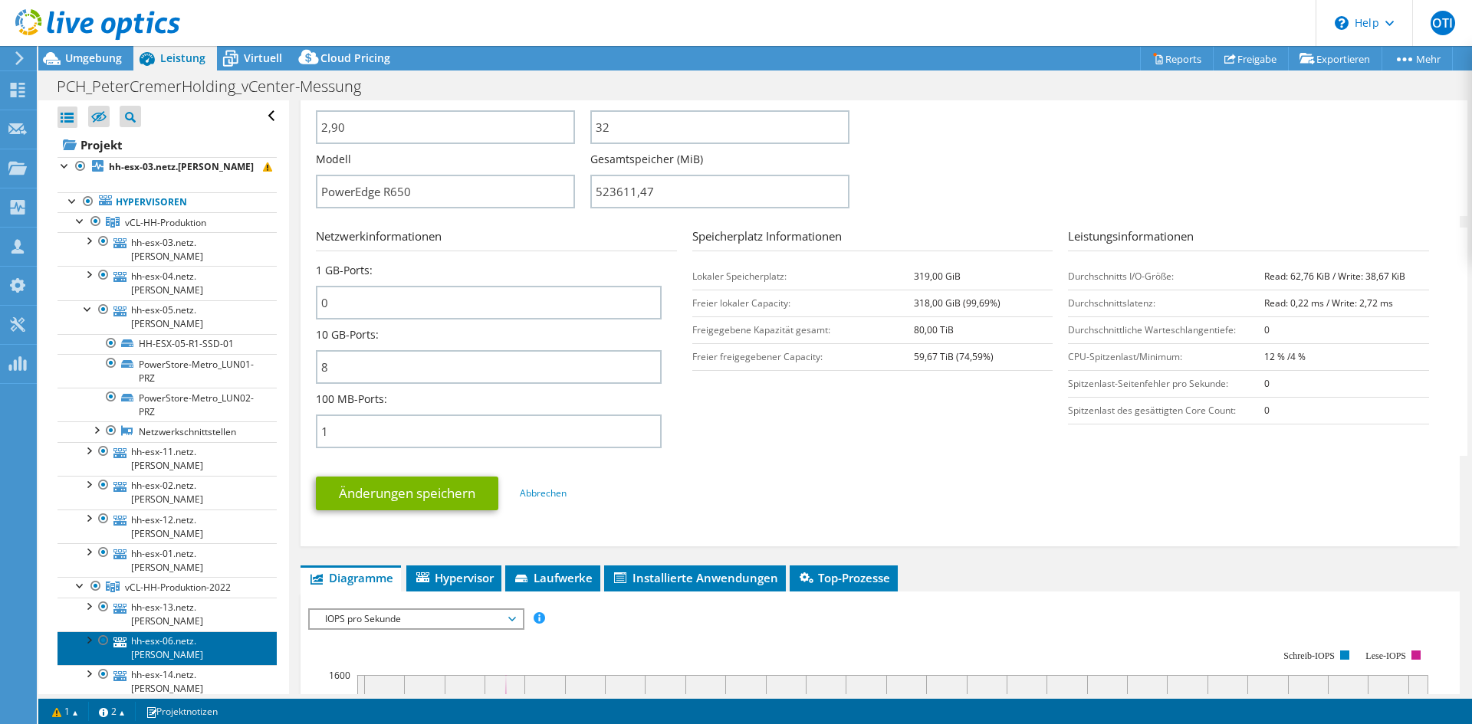
click at [202, 632] on link "hh-esx-06.netz.cremer" at bounding box center [166, 649] width 219 height 34
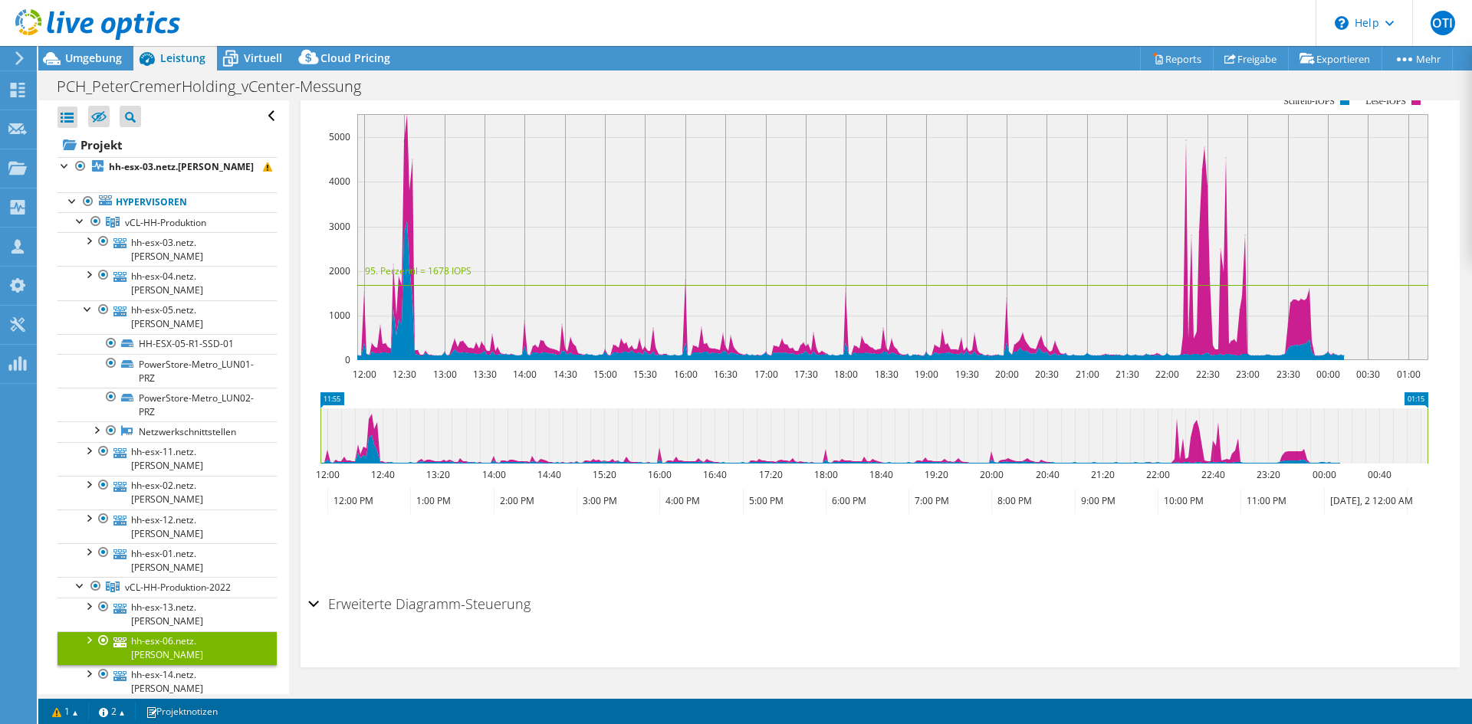
scroll to position [0, 0]
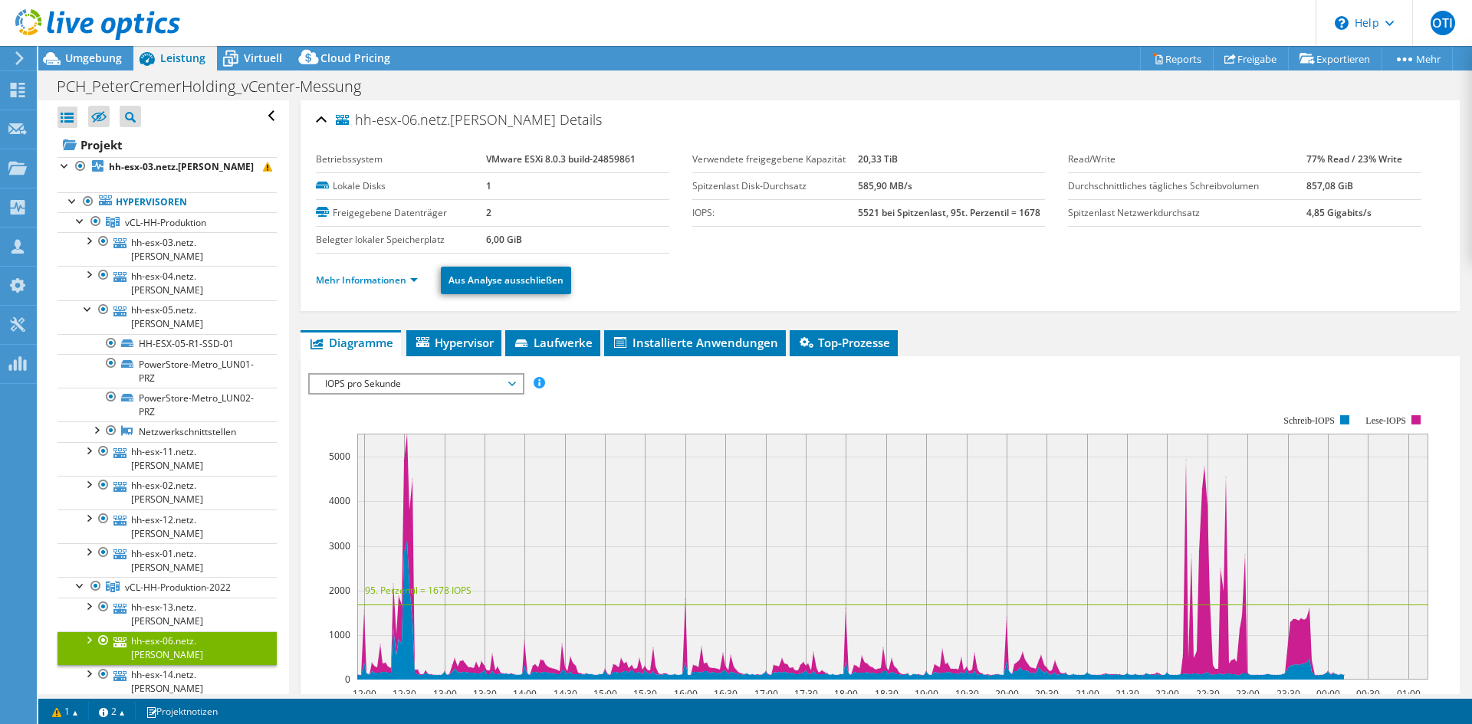
click at [394, 294] on ul "Mehr Informationen Aus Analyse ausschließen" at bounding box center [880, 278] width 1128 height 31
click at [393, 287] on li "Mehr Informationen" at bounding box center [371, 280] width 111 height 17
click at [395, 286] on link "Mehr Informationen" at bounding box center [367, 280] width 102 height 13
click at [400, 280] on link "Mehr Informationen" at bounding box center [367, 280] width 102 height 13
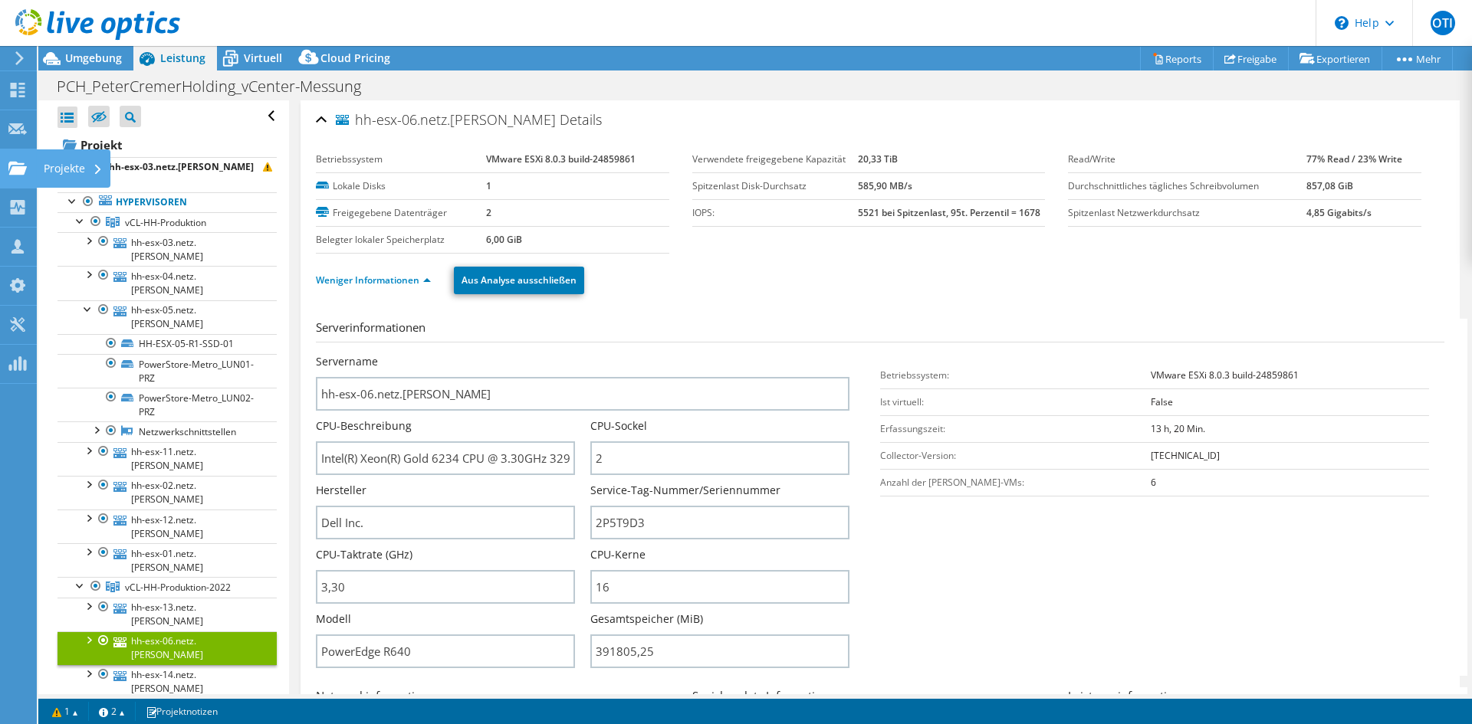
click at [22, 167] on use at bounding box center [17, 167] width 18 height 13
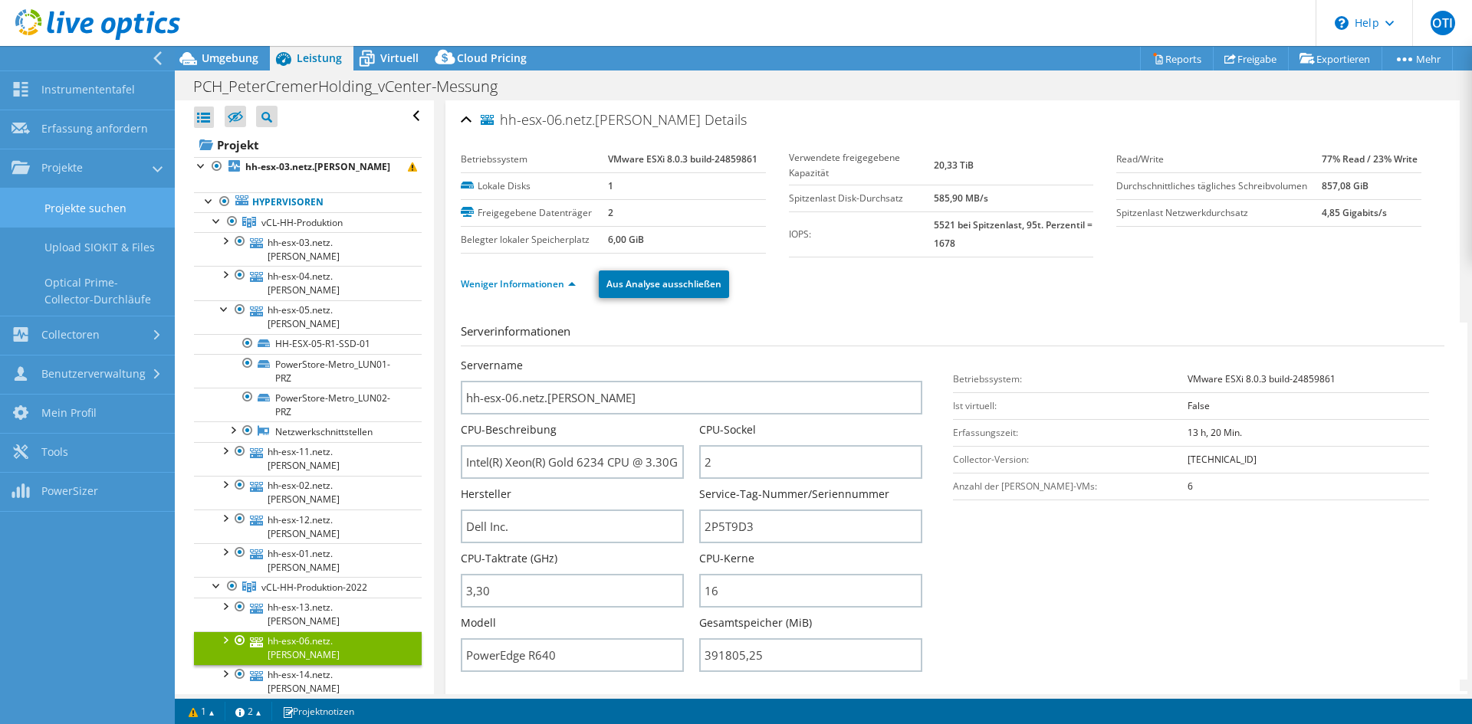
click at [55, 196] on link "Projekte suchen" at bounding box center [87, 208] width 175 height 39
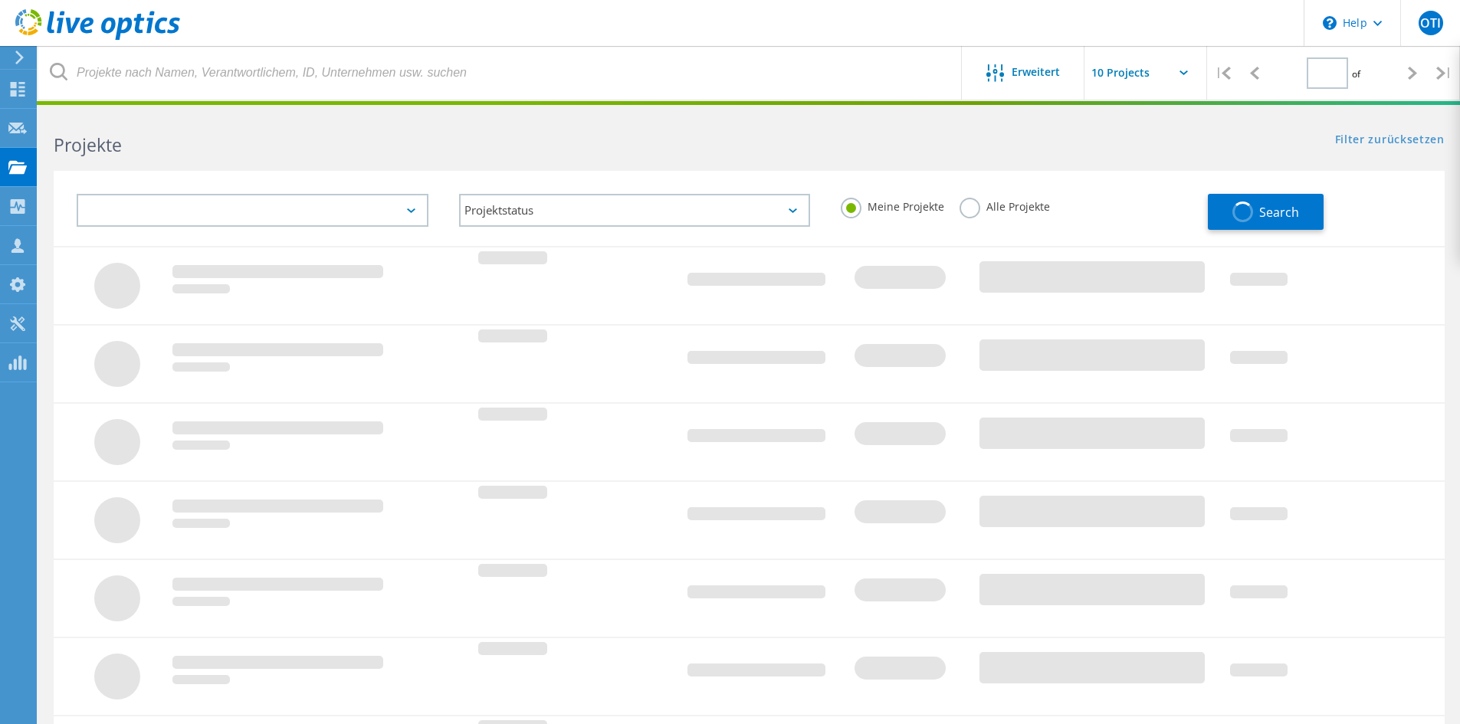
type input "1"
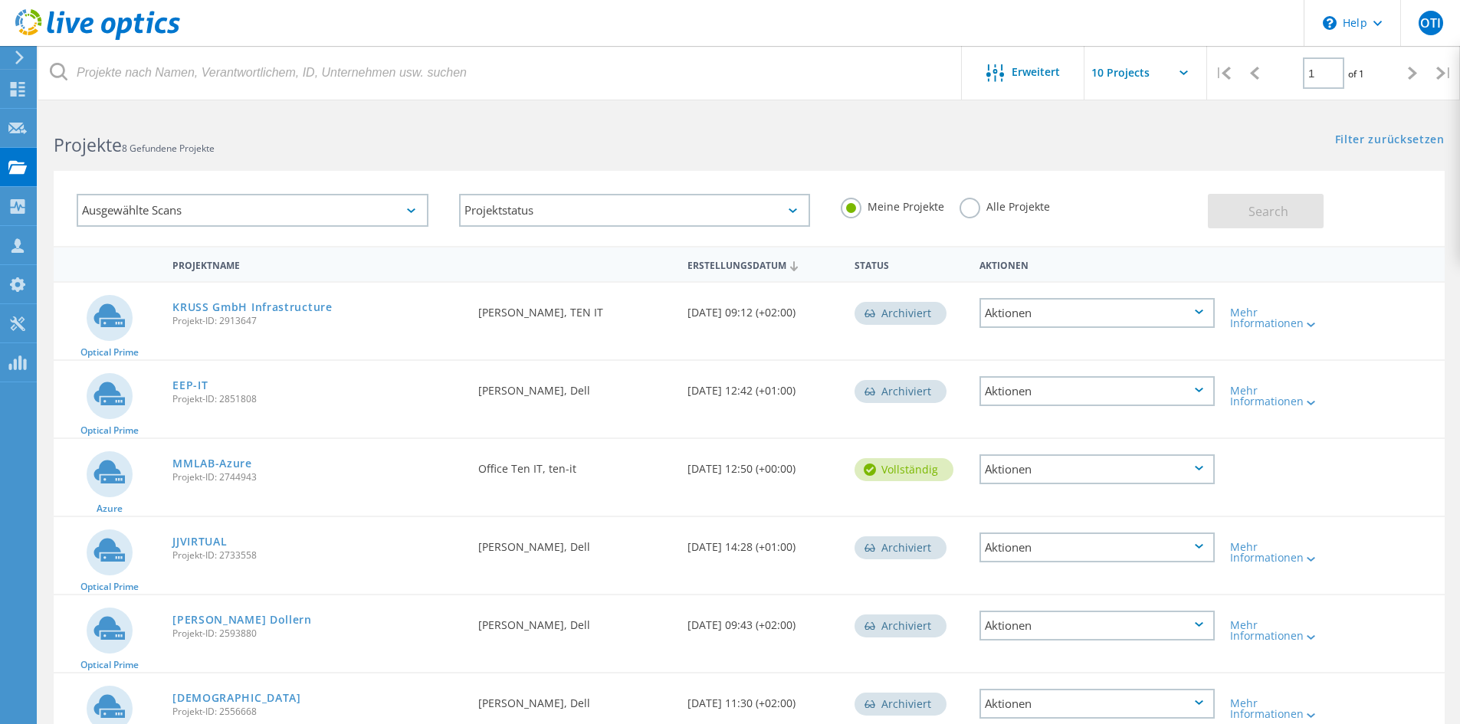
click at [1026, 206] on label "Alle Projekte" at bounding box center [1005, 205] width 90 height 15
click at [0, 0] on input "Alle Projekte" at bounding box center [0, 0] width 0 height 0
click at [1266, 196] on button "Search" at bounding box center [1266, 211] width 116 height 34
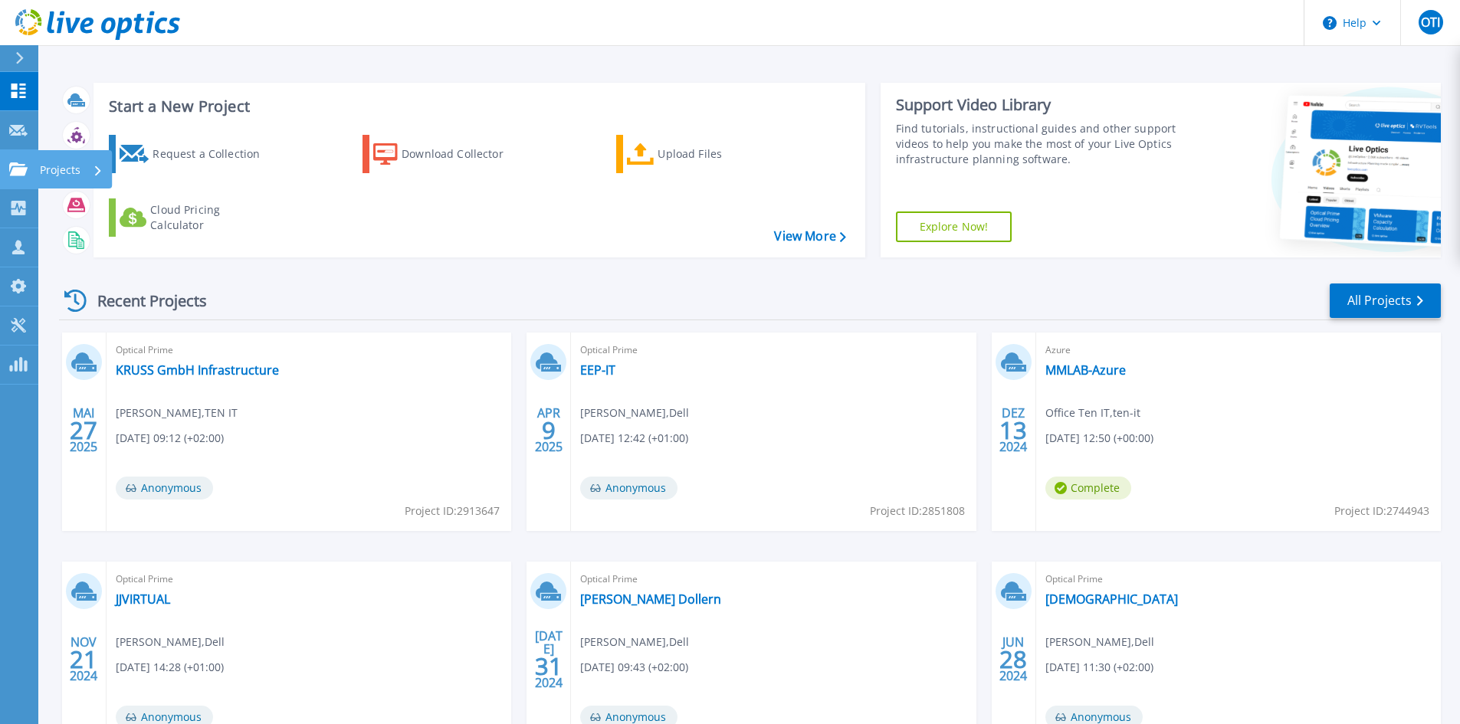
click at [21, 166] on icon at bounding box center [18, 169] width 18 height 13
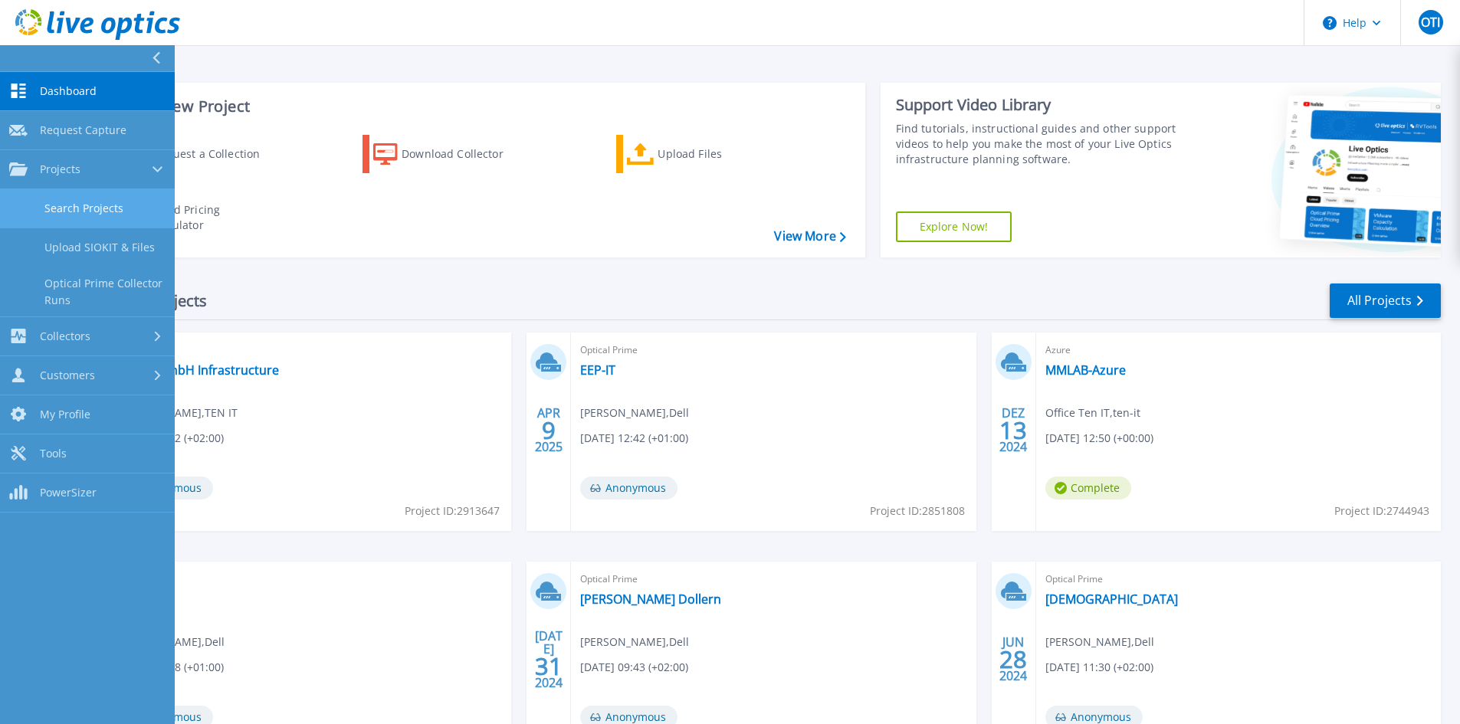
click at [127, 209] on link "Search Projects" at bounding box center [87, 208] width 175 height 39
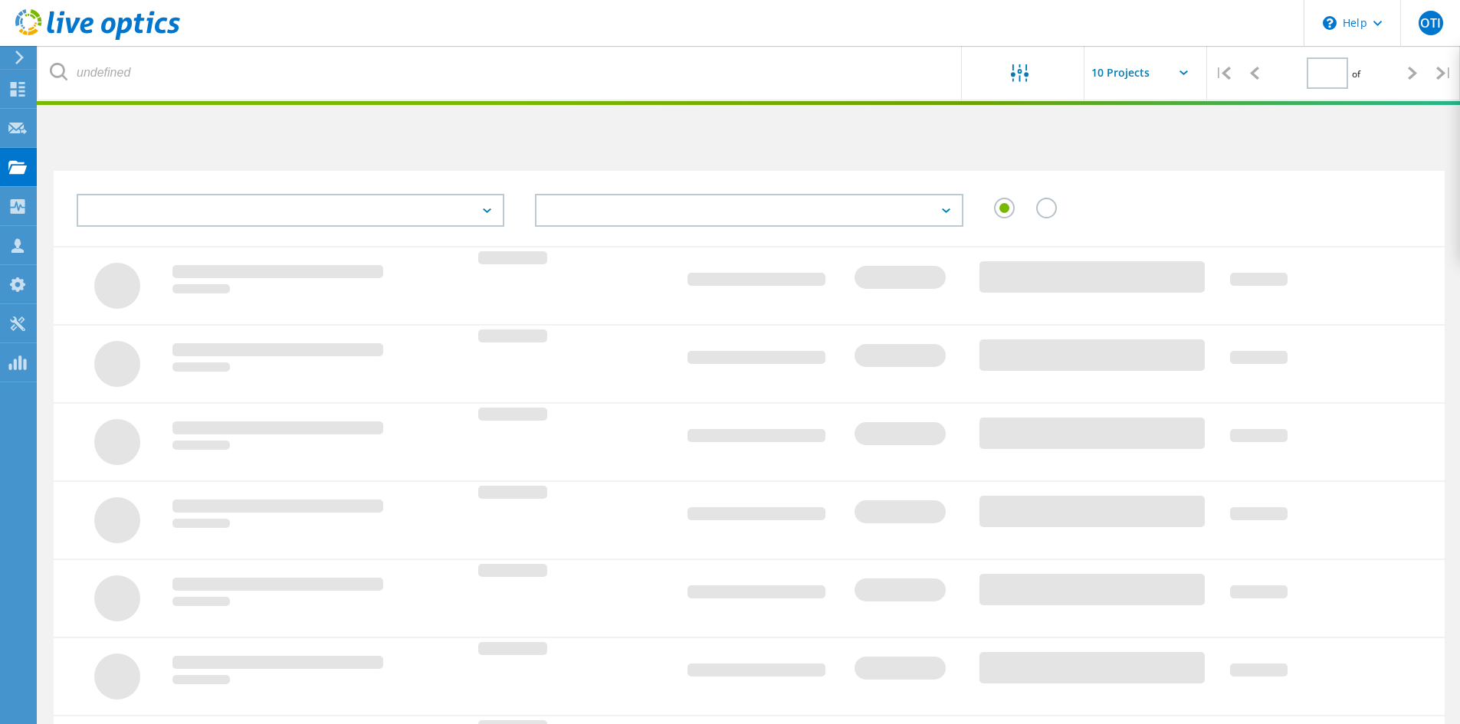
type input "1"
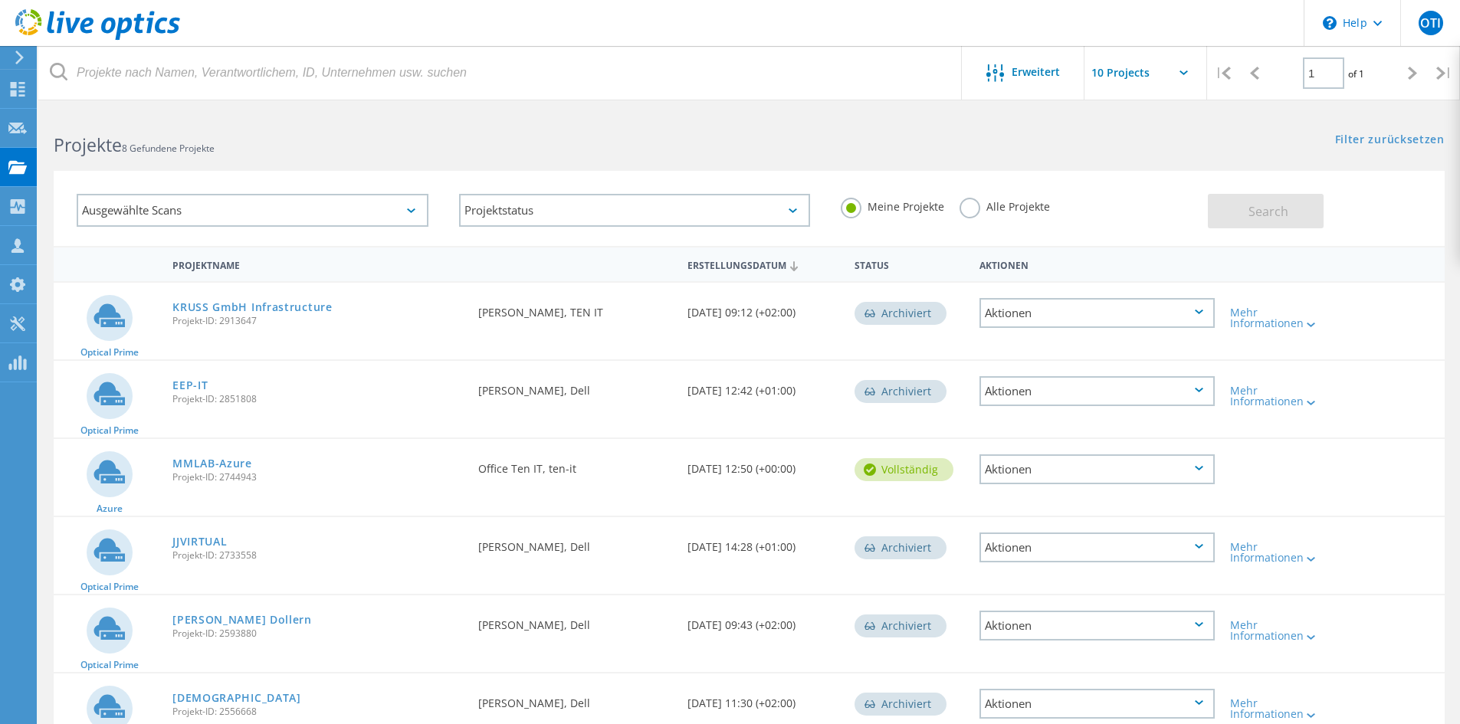
click at [987, 192] on div "Meine Projekte Alle Projekte" at bounding box center [1017, 207] width 383 height 57
click at [990, 202] on label "Alle Projekte" at bounding box center [1005, 205] width 90 height 15
click at [0, 0] on input "Alle Projekte" at bounding box center [0, 0] width 0 height 0
click at [1279, 205] on span "Search" at bounding box center [1269, 211] width 40 height 17
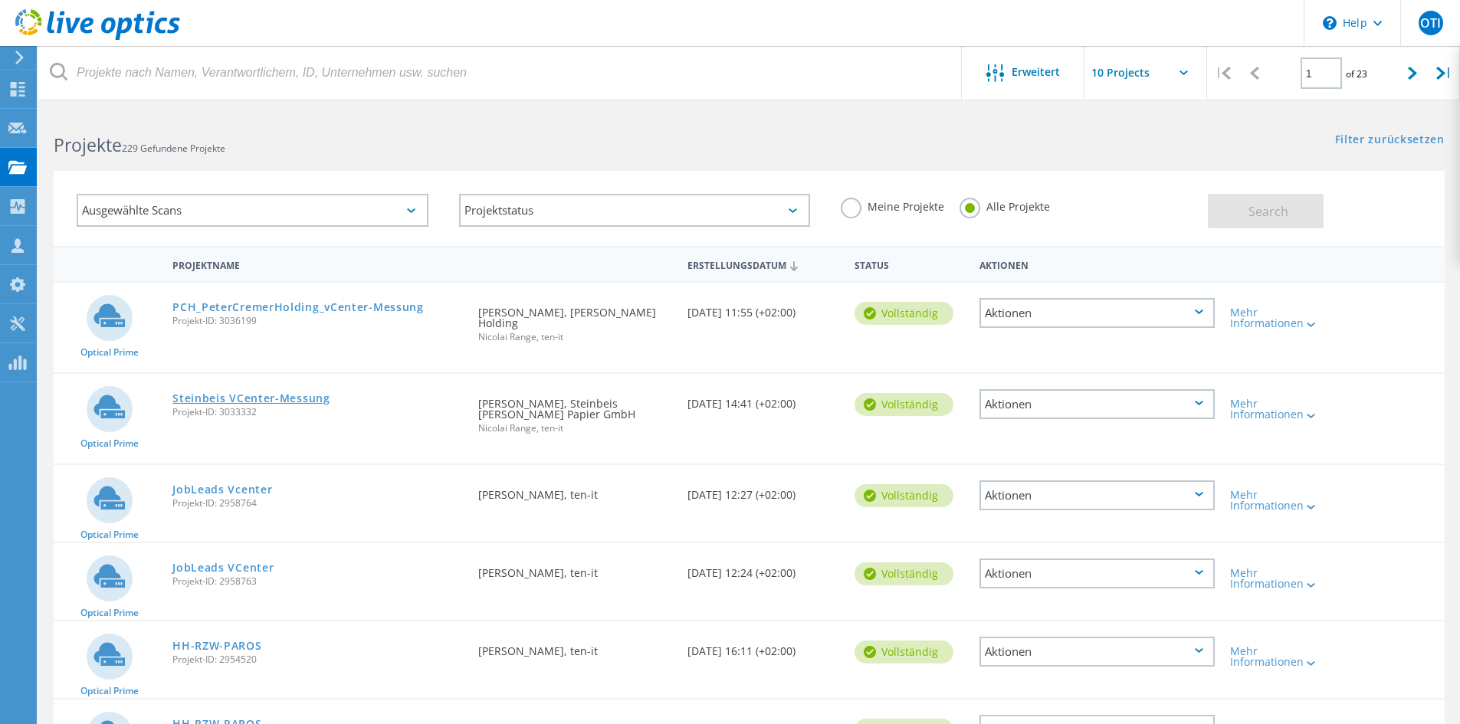
click at [268, 393] on link "Steinbeis VCenter-Messung" at bounding box center [251, 398] width 158 height 11
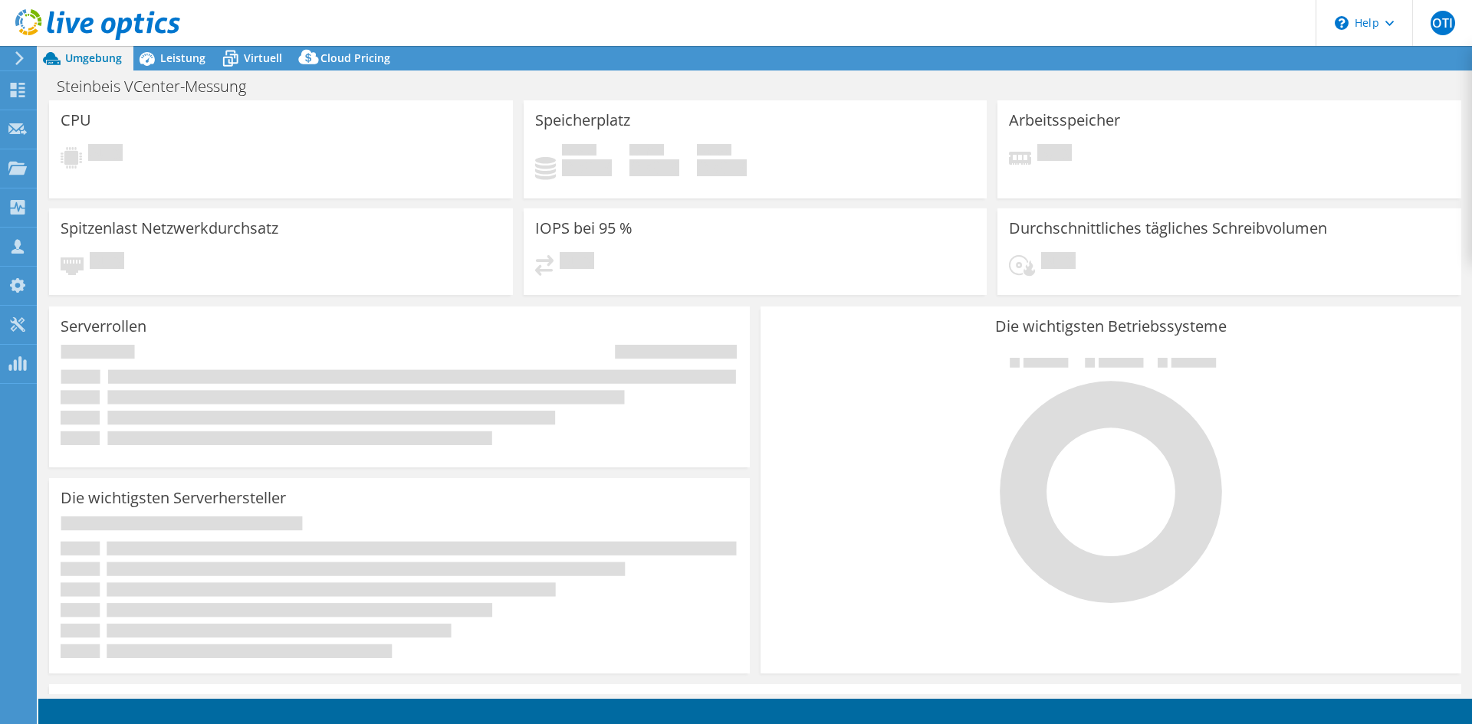
select select "USD"
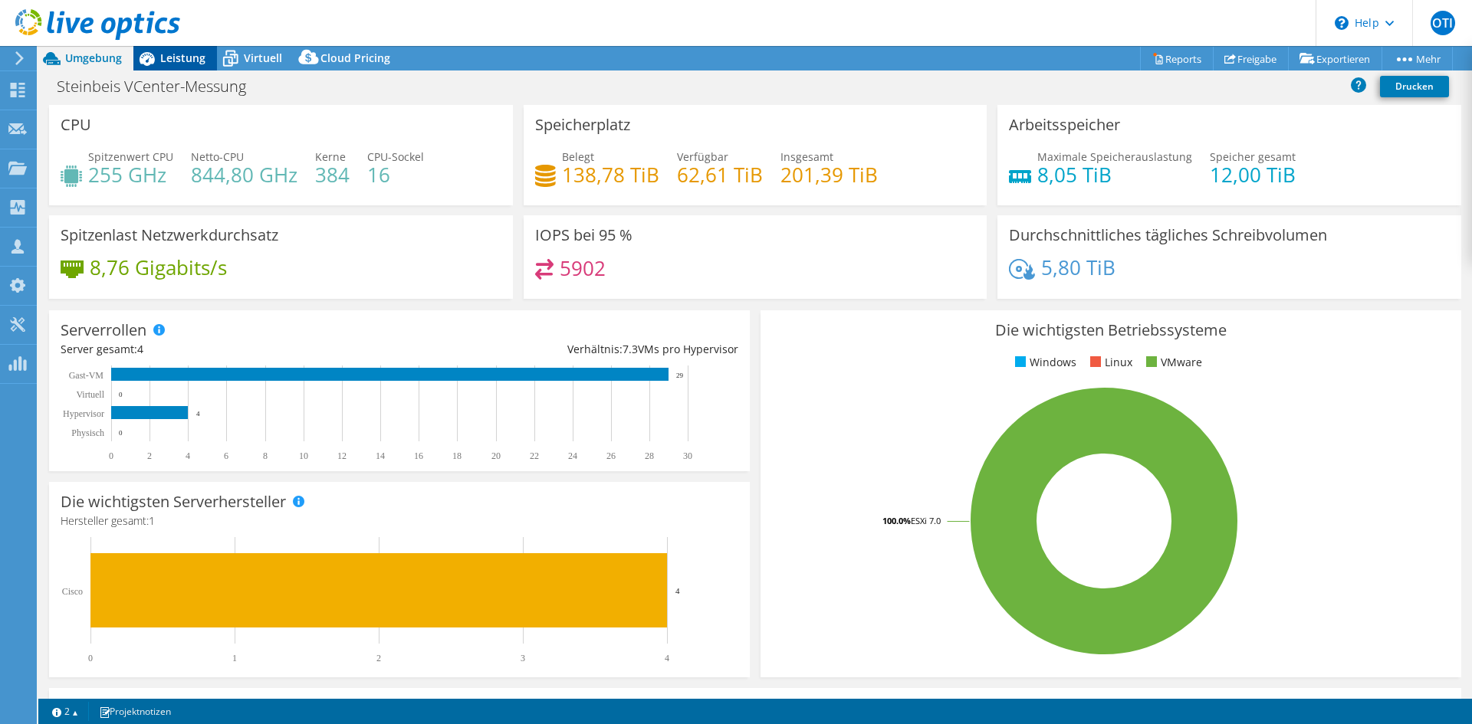
click at [154, 53] on icon at bounding box center [146, 58] width 27 height 27
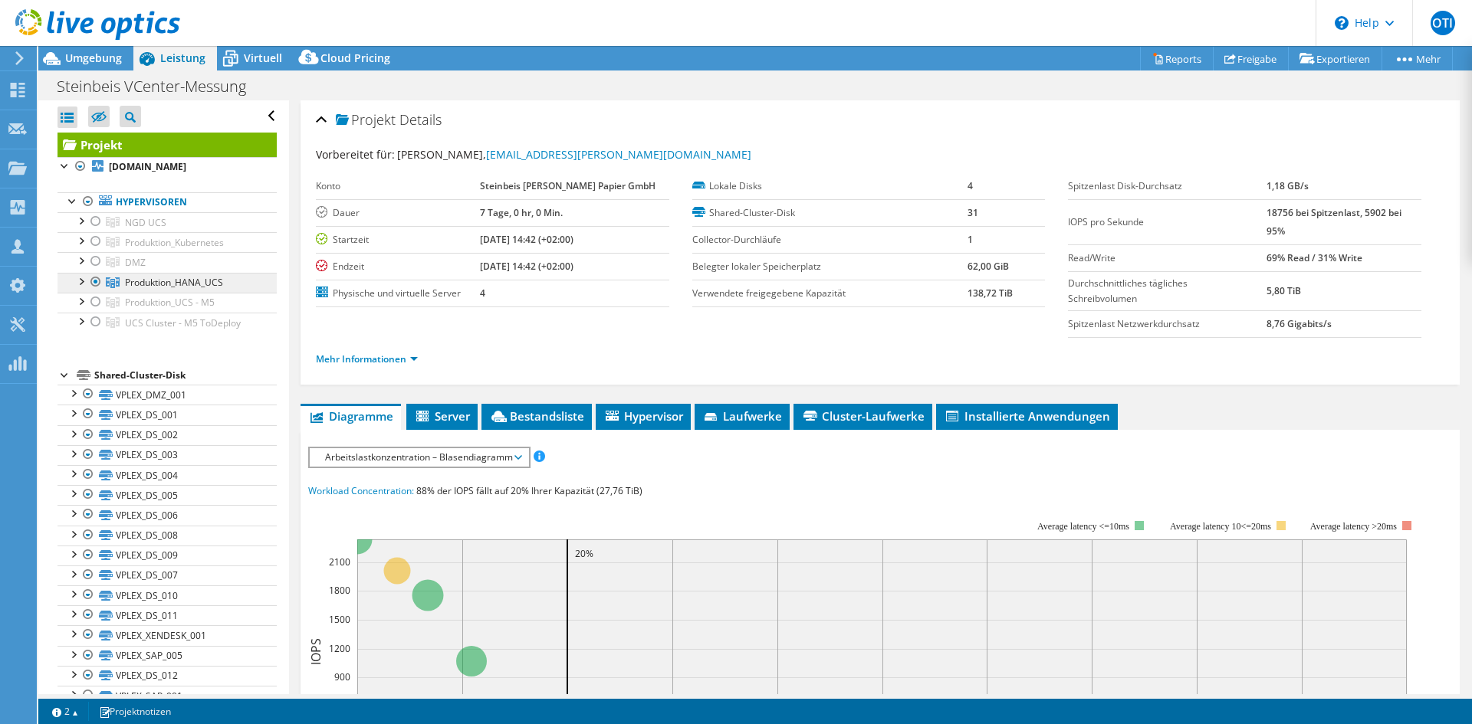
click at [162, 278] on span "Produktion_HANA_UCS" at bounding box center [174, 282] width 98 height 13
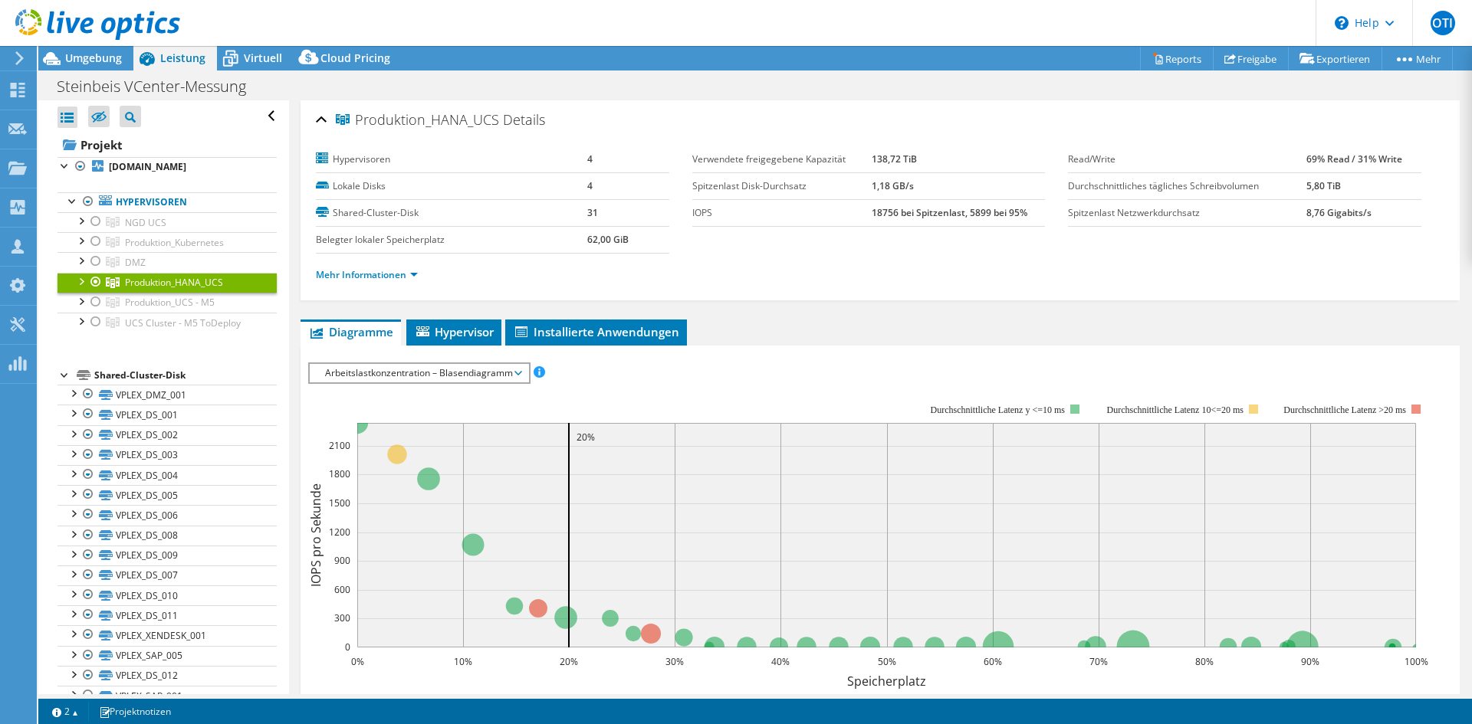
click at [82, 279] on div at bounding box center [80, 280] width 15 height 15
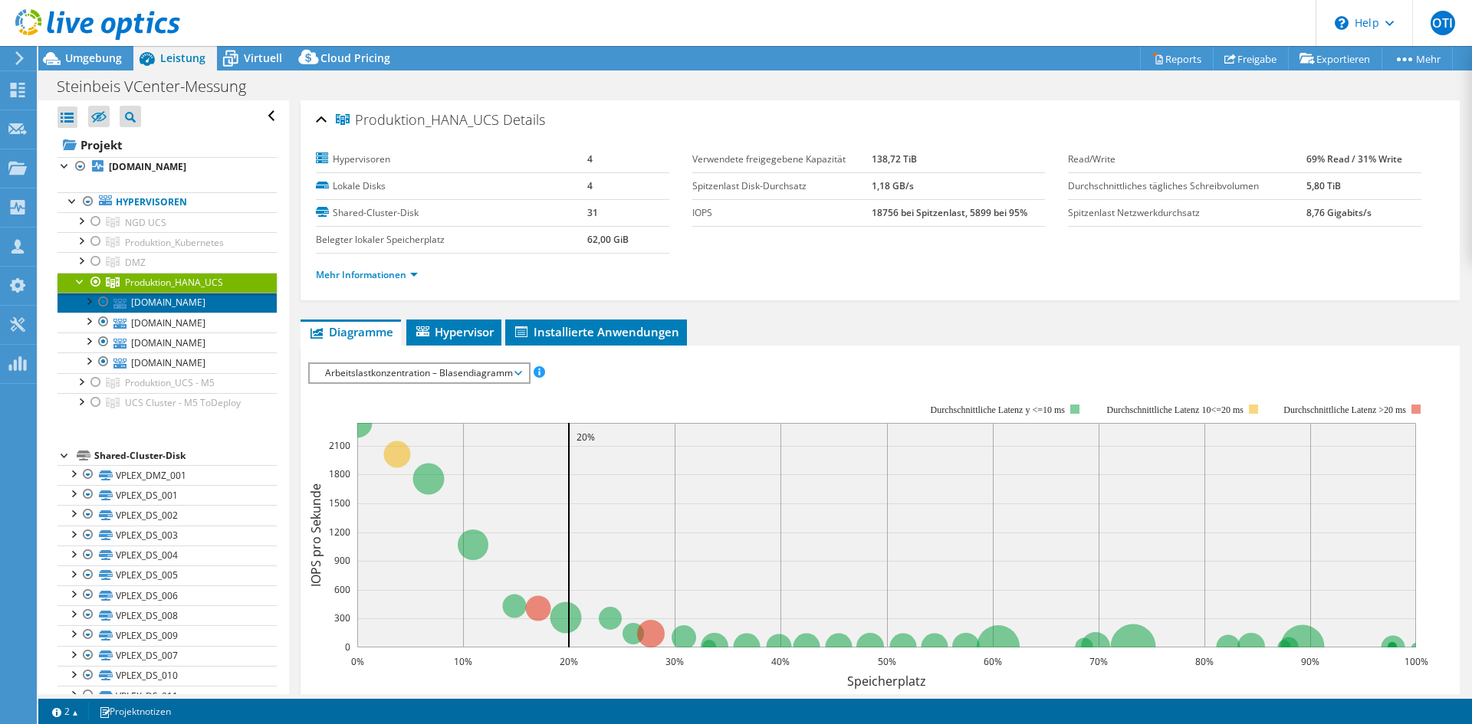
click at [172, 308] on link "[DOMAIN_NAME]" at bounding box center [166, 303] width 219 height 20
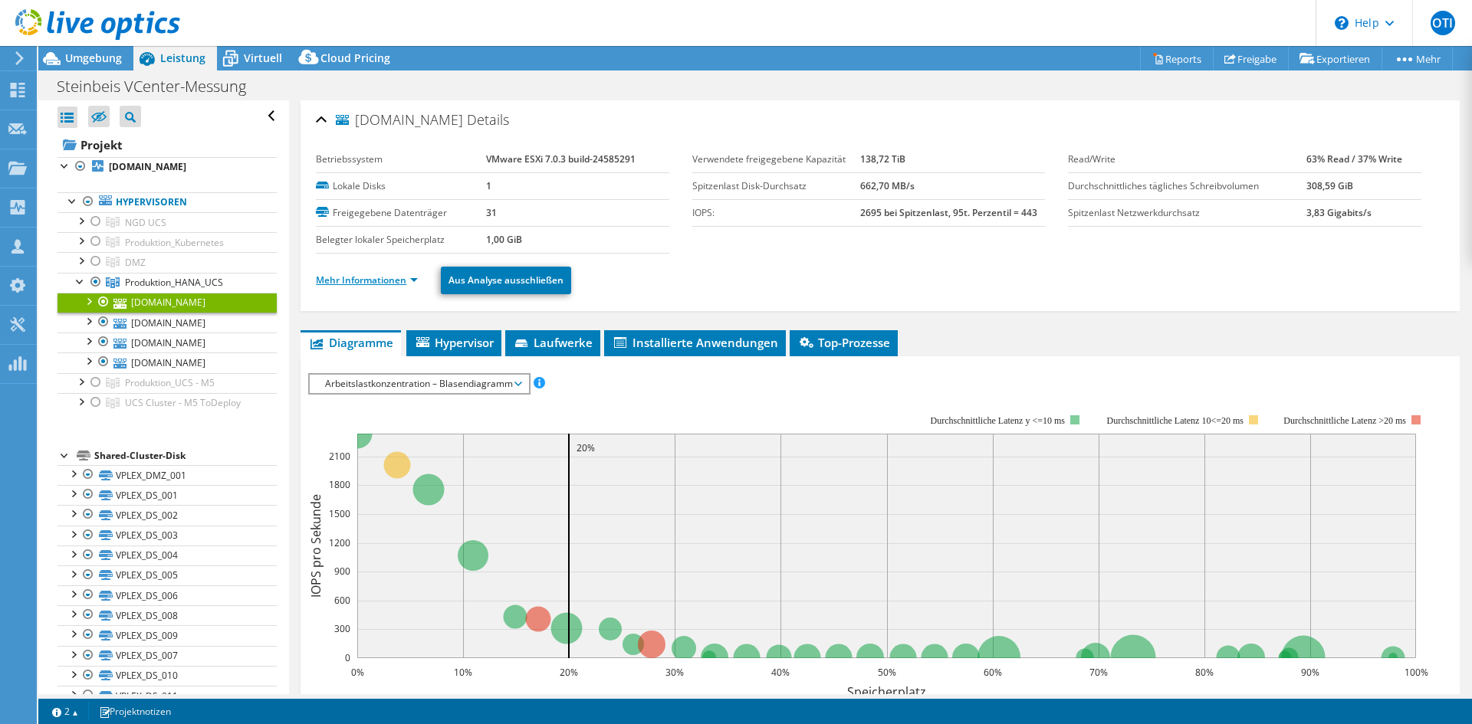
click at [408, 281] on link "Mehr Informationen" at bounding box center [367, 280] width 102 height 13
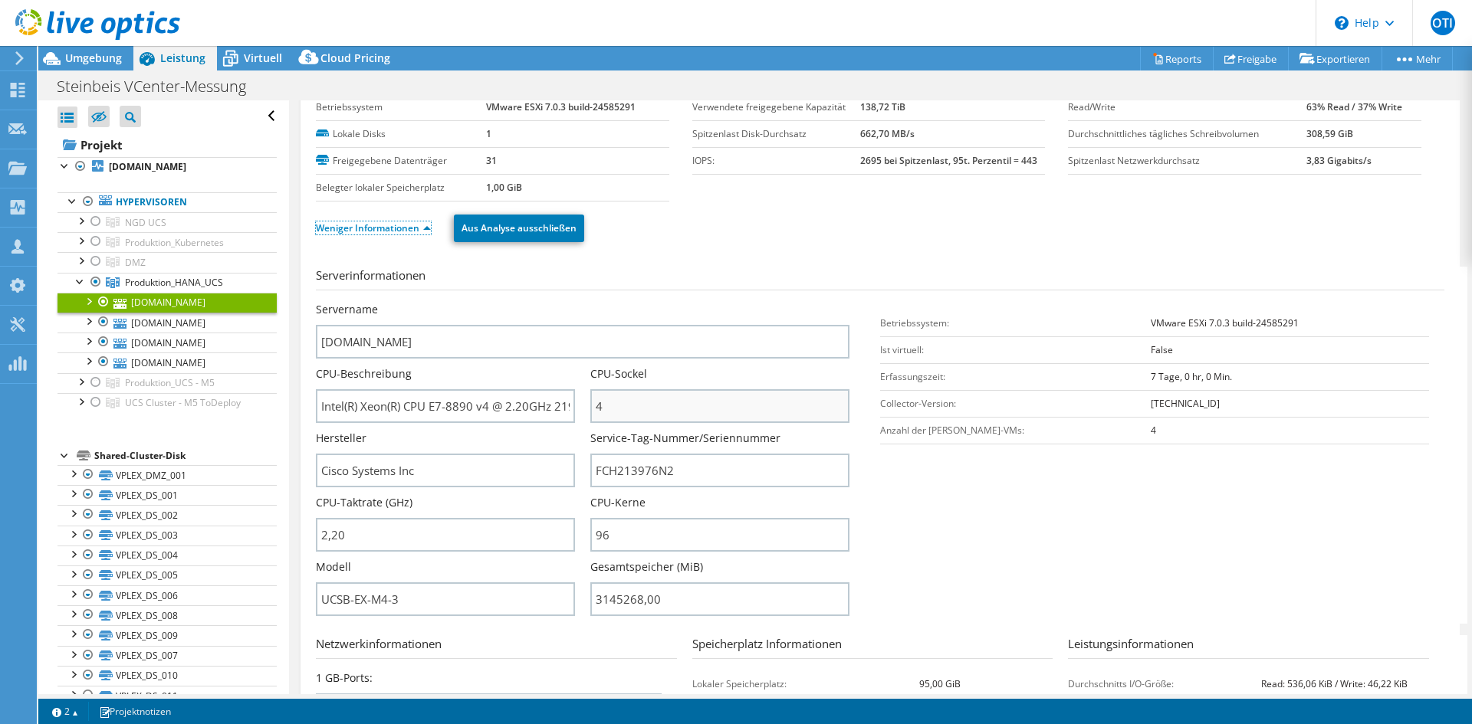
scroll to position [77, 0]
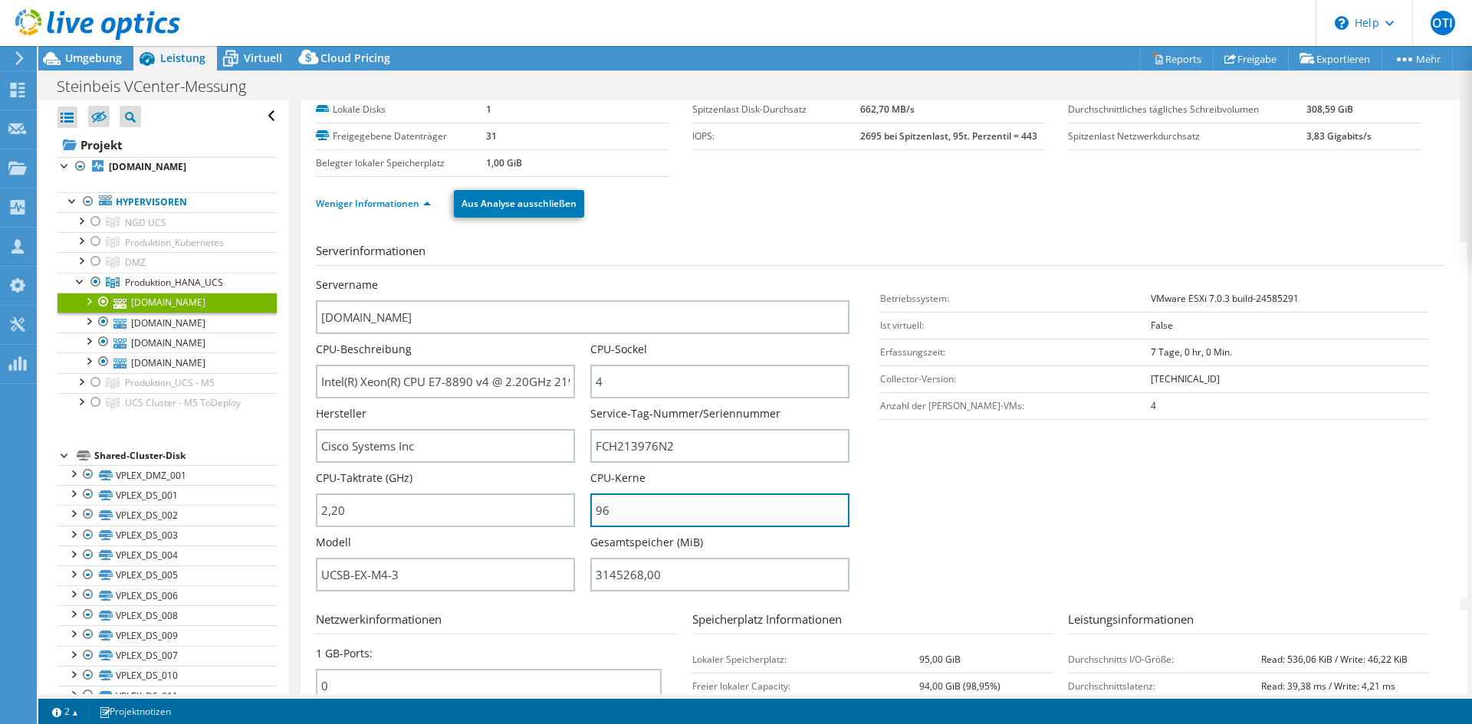
drag, startPoint x: 612, startPoint y: 511, endPoint x: 591, endPoint y: 511, distance: 20.7
click at [591, 511] on input "96" at bounding box center [719, 511] width 259 height 34
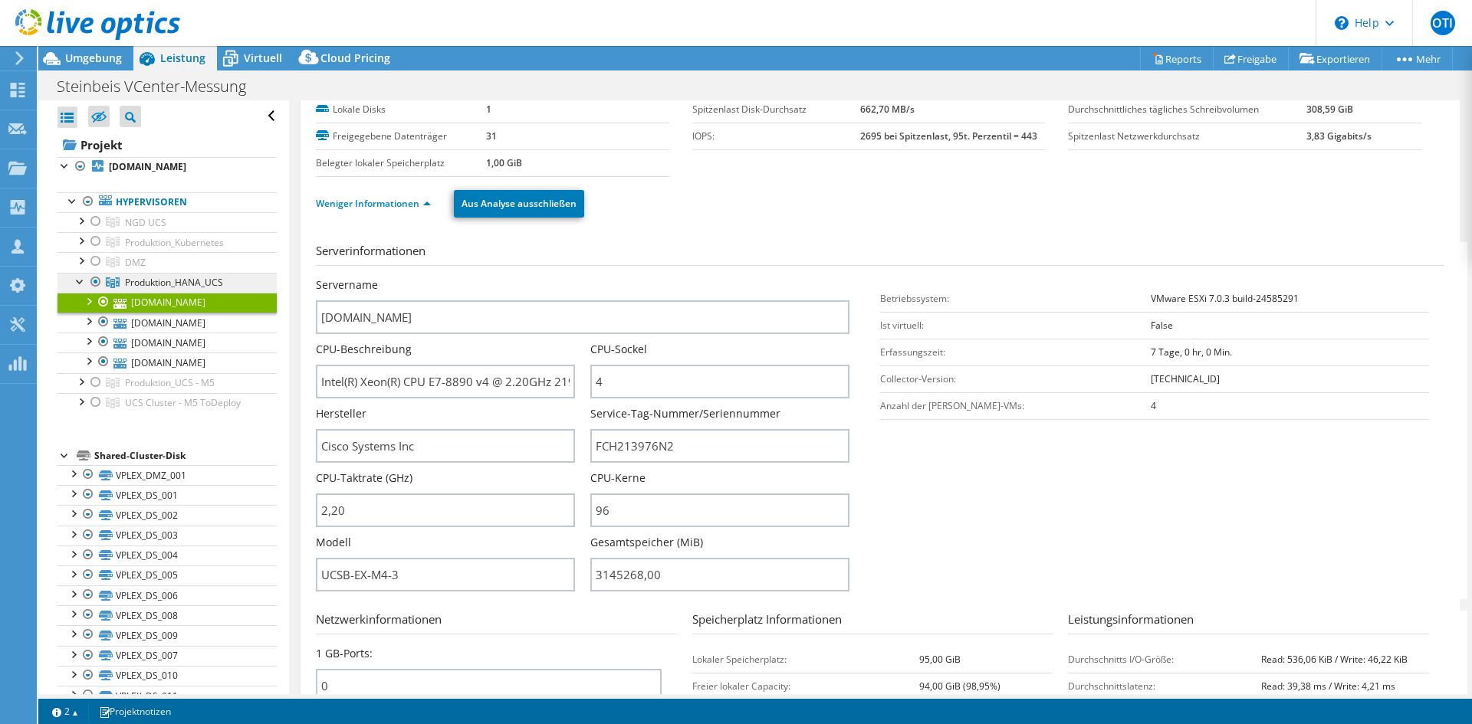
click at [174, 280] on span "Produktion_HANA_UCS" at bounding box center [174, 282] width 98 height 13
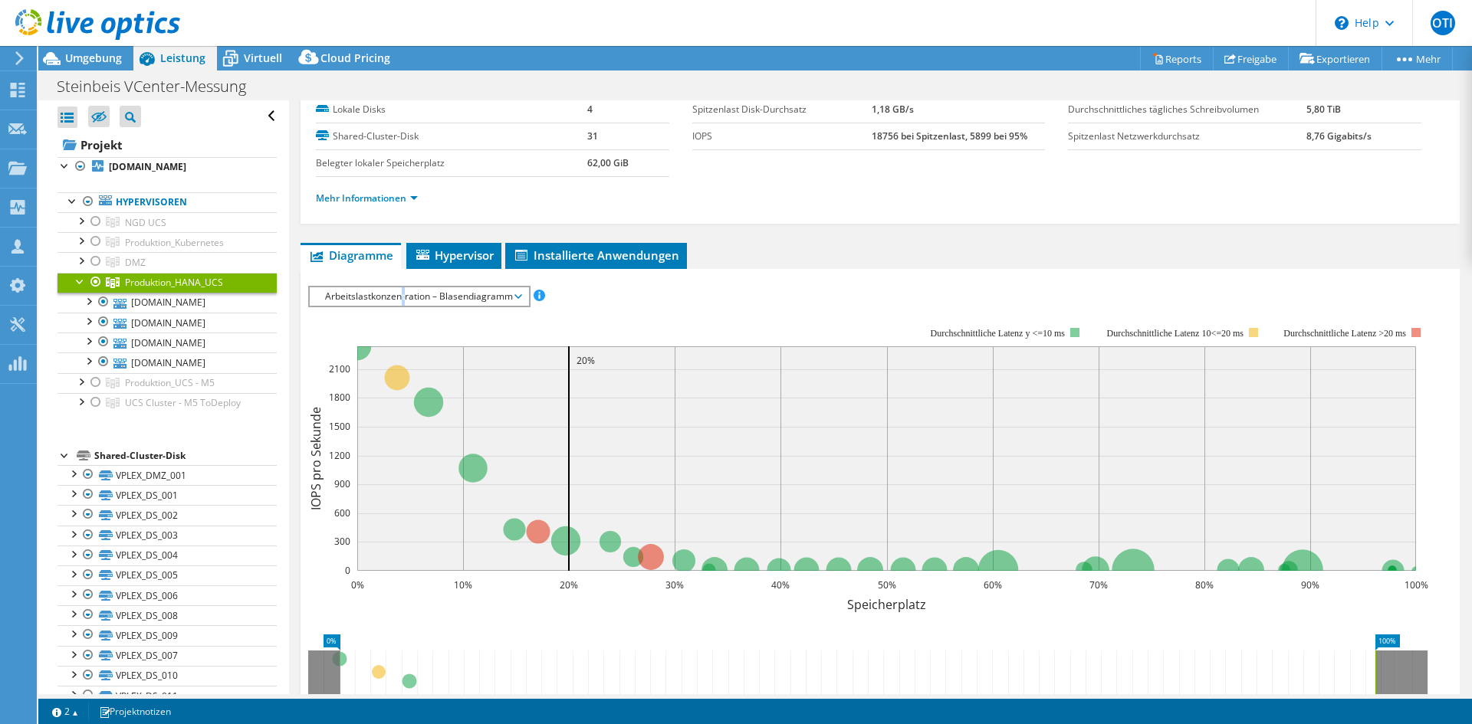
drag, startPoint x: 404, startPoint y: 292, endPoint x: 406, endPoint y: 304, distance: 12.4
click at [402, 292] on span "Arbeitslastkonzentration – Blasendiagramm" at bounding box center [418, 296] width 203 height 18
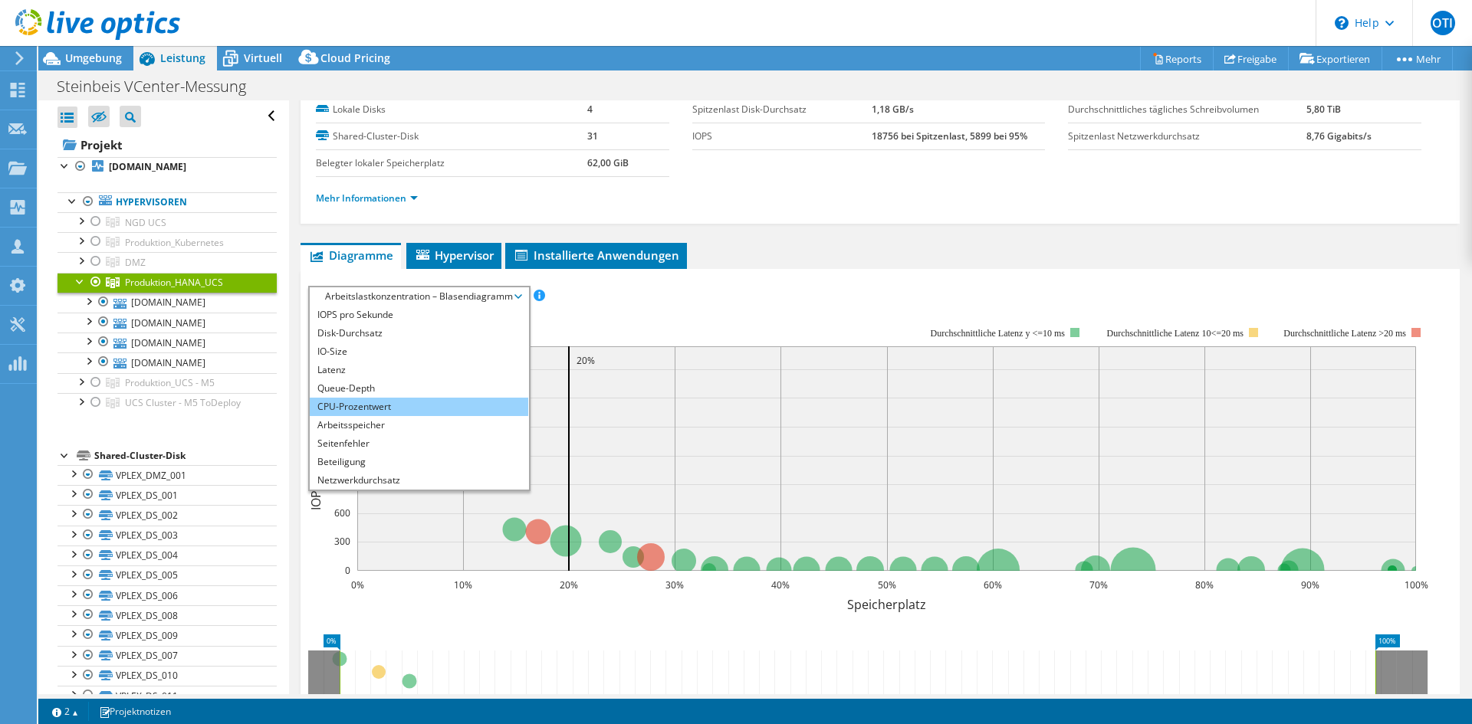
click at [407, 399] on li "CPU-Prozentwert" at bounding box center [419, 407] width 218 height 18
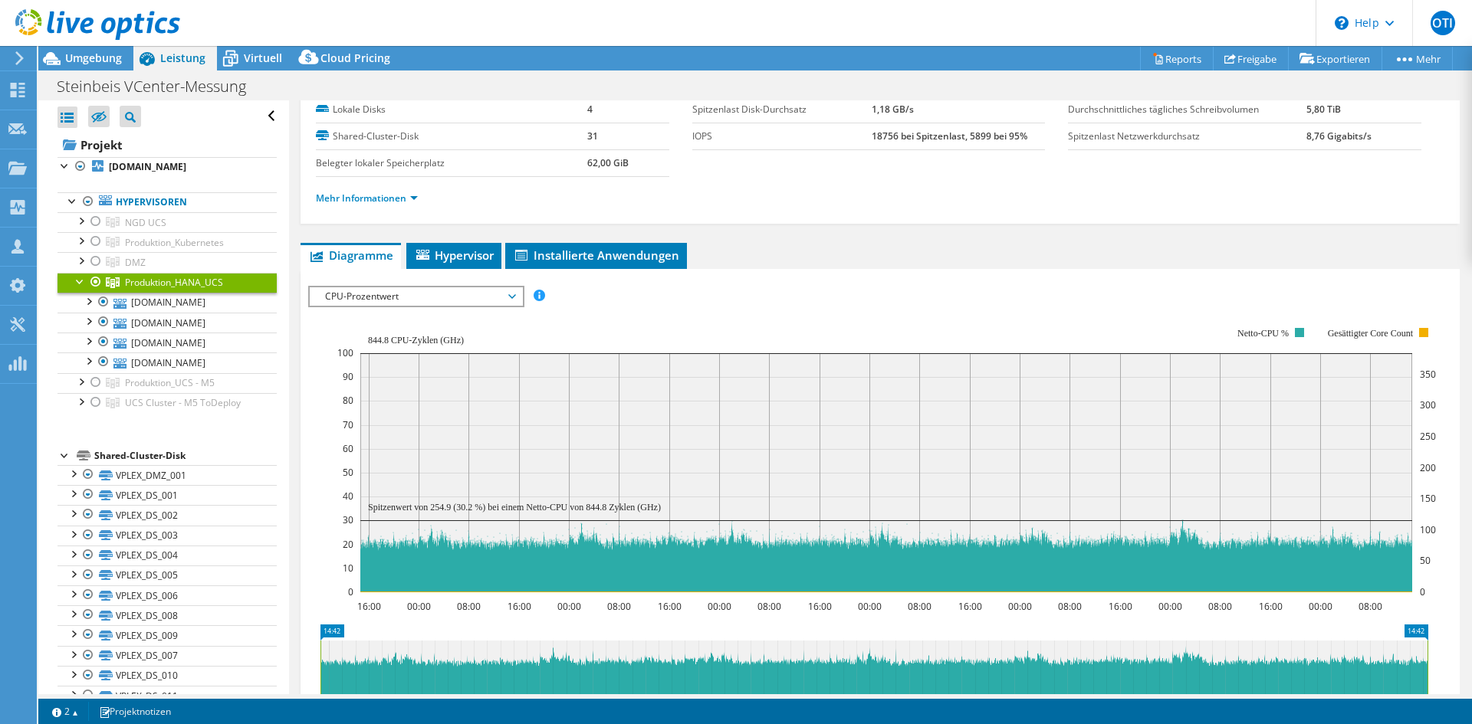
click at [461, 303] on span "CPU-Prozentwert" at bounding box center [415, 296] width 197 height 18
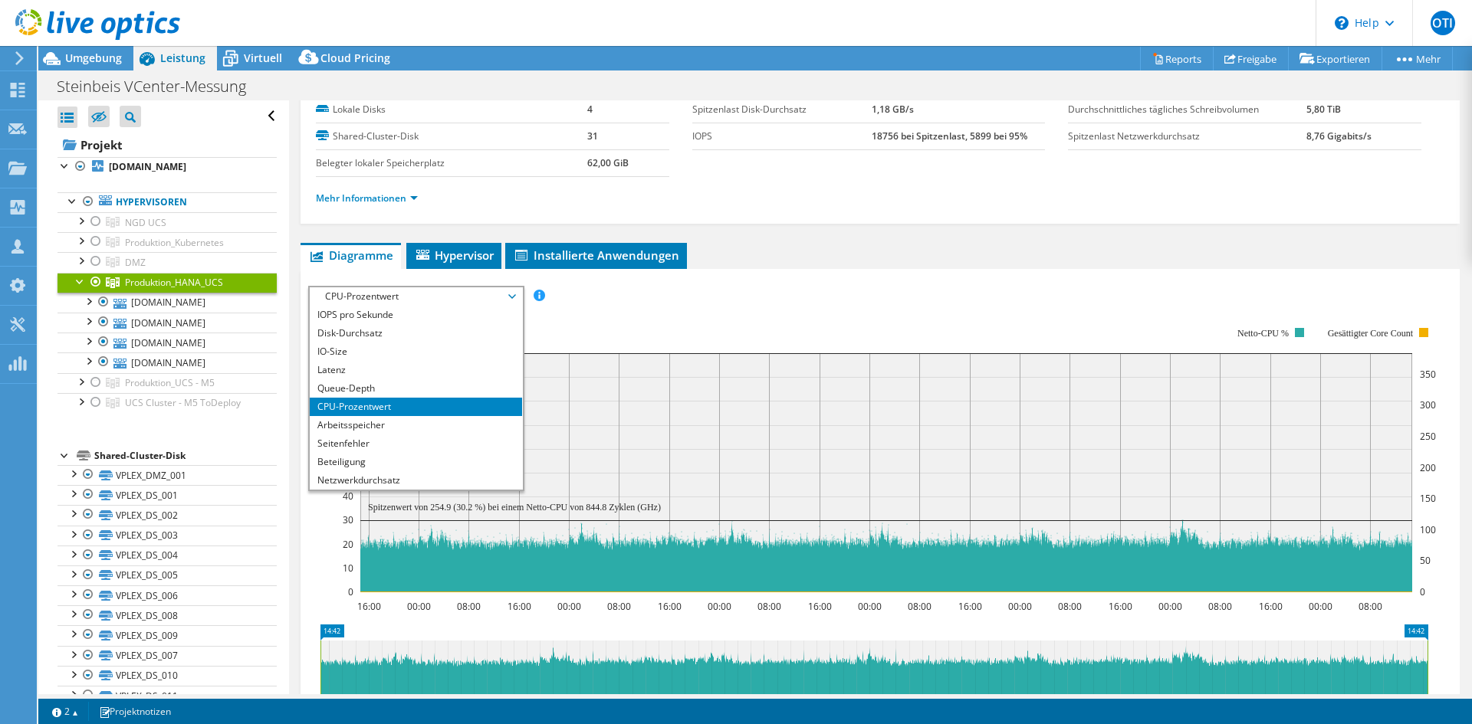
click at [705, 311] on rect at bounding box center [886, 460] width 1099 height 307
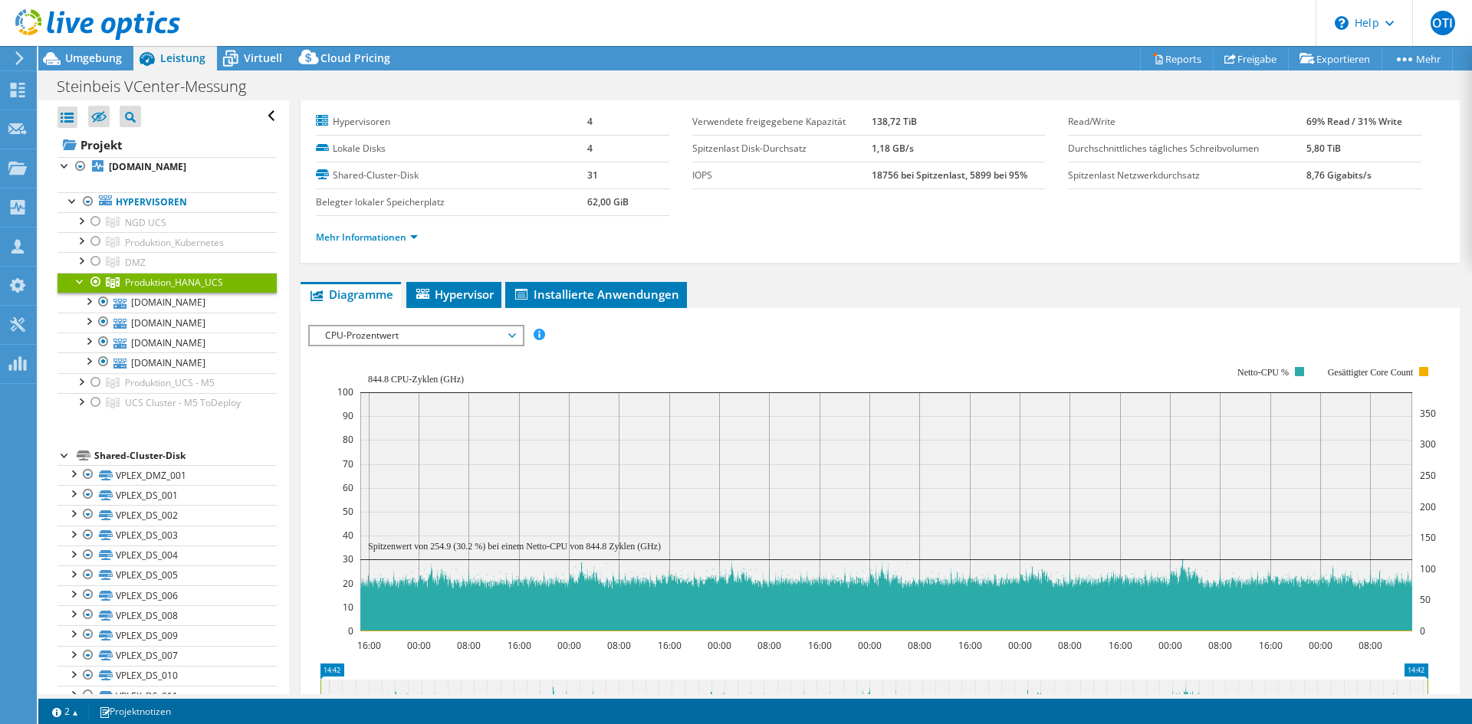
scroll to position [0, 0]
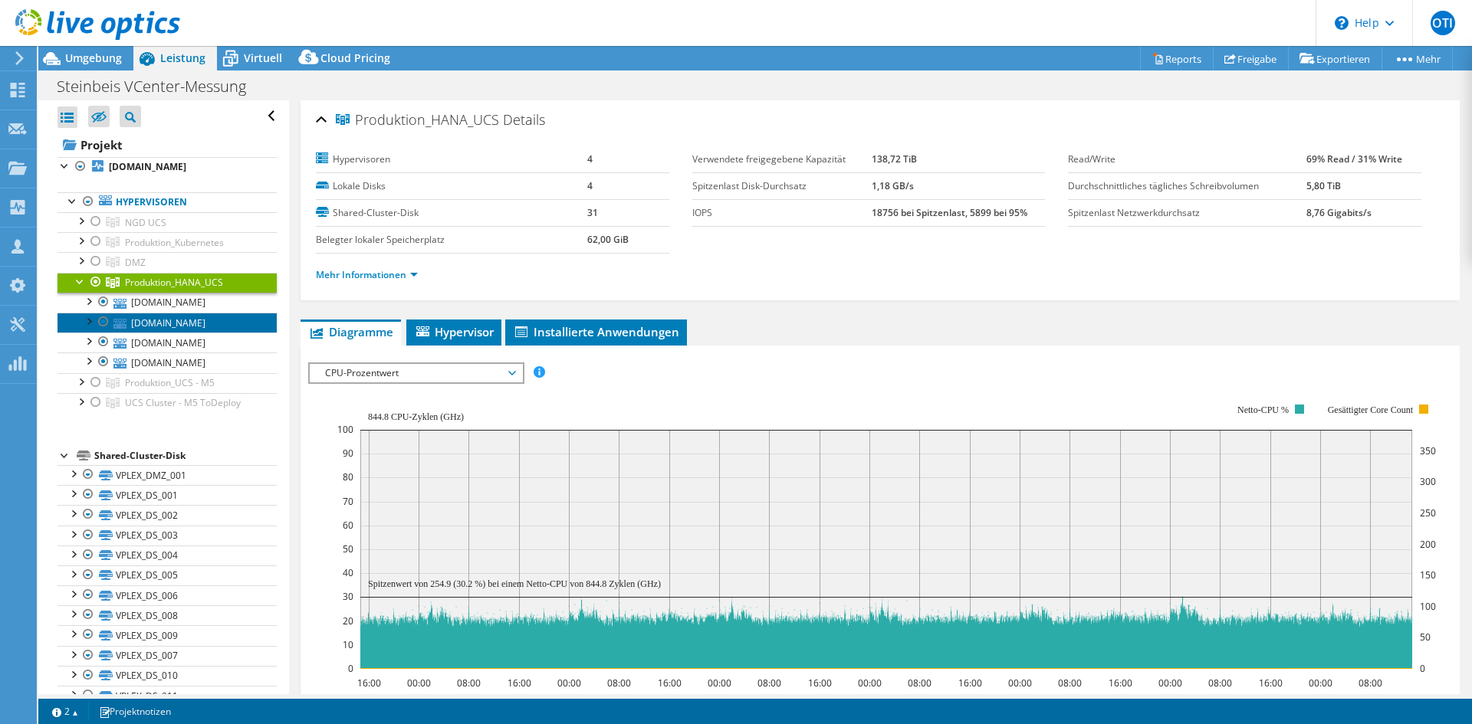
click at [167, 325] on link "stp-hanaesx1.pmbw.de" at bounding box center [166, 323] width 219 height 20
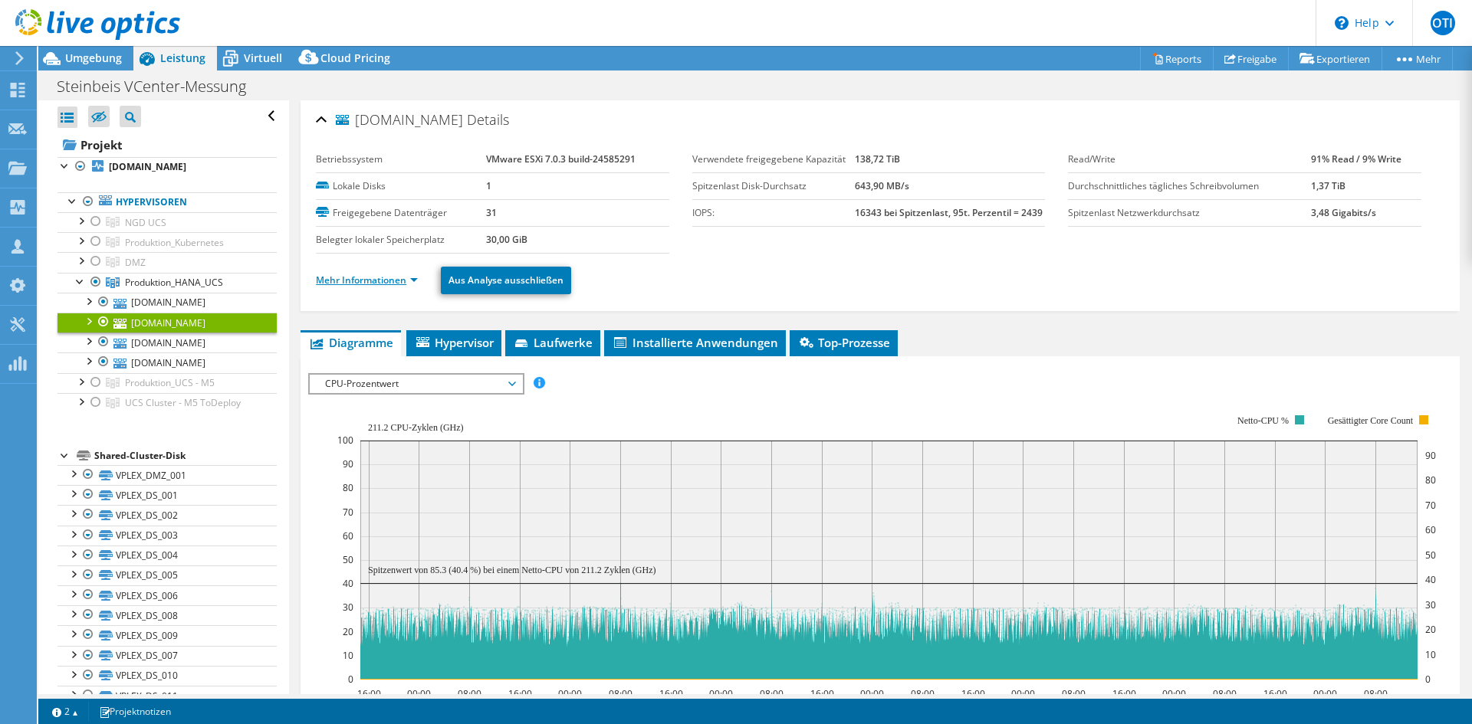
click at [370, 276] on link "Mehr Informationen" at bounding box center [367, 280] width 102 height 13
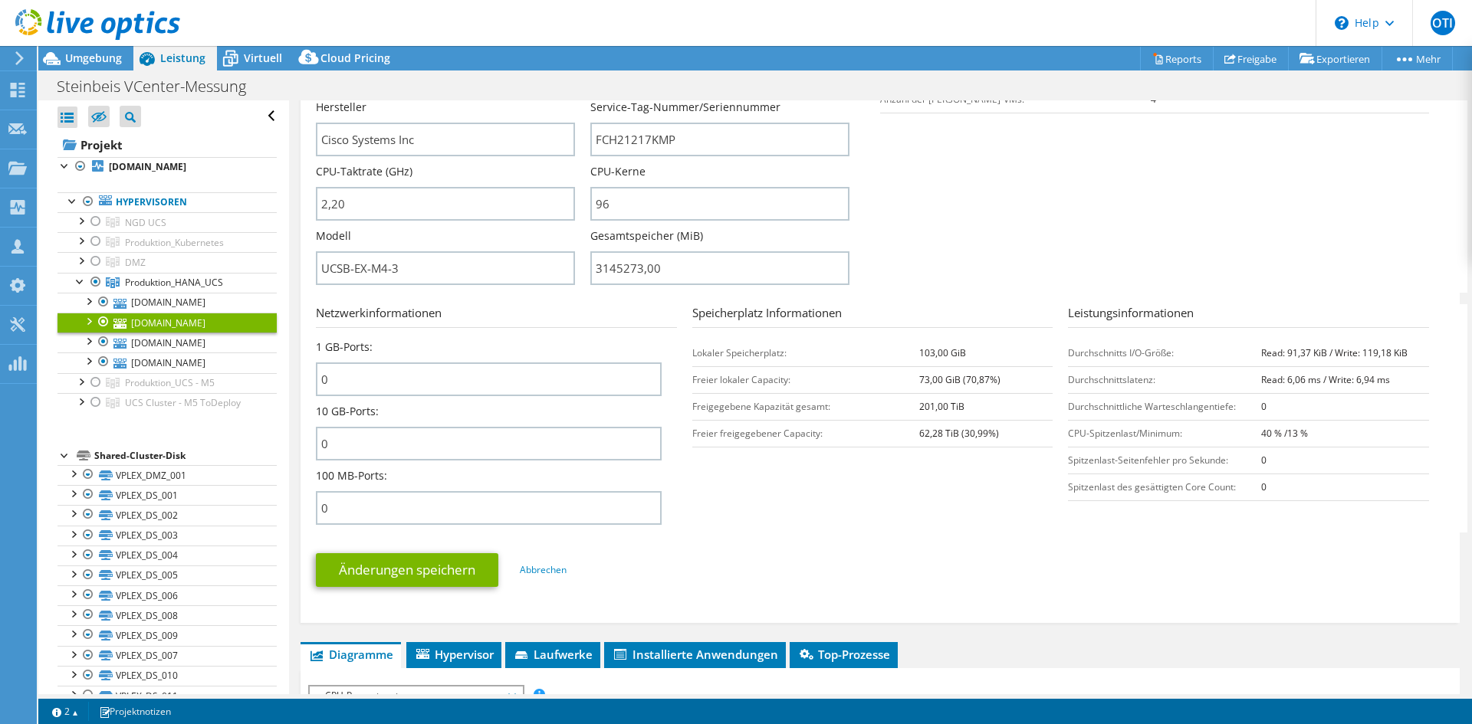
scroll to position [383, 0]
click at [39, 171] on div "Projekte" at bounding box center [73, 168] width 74 height 38
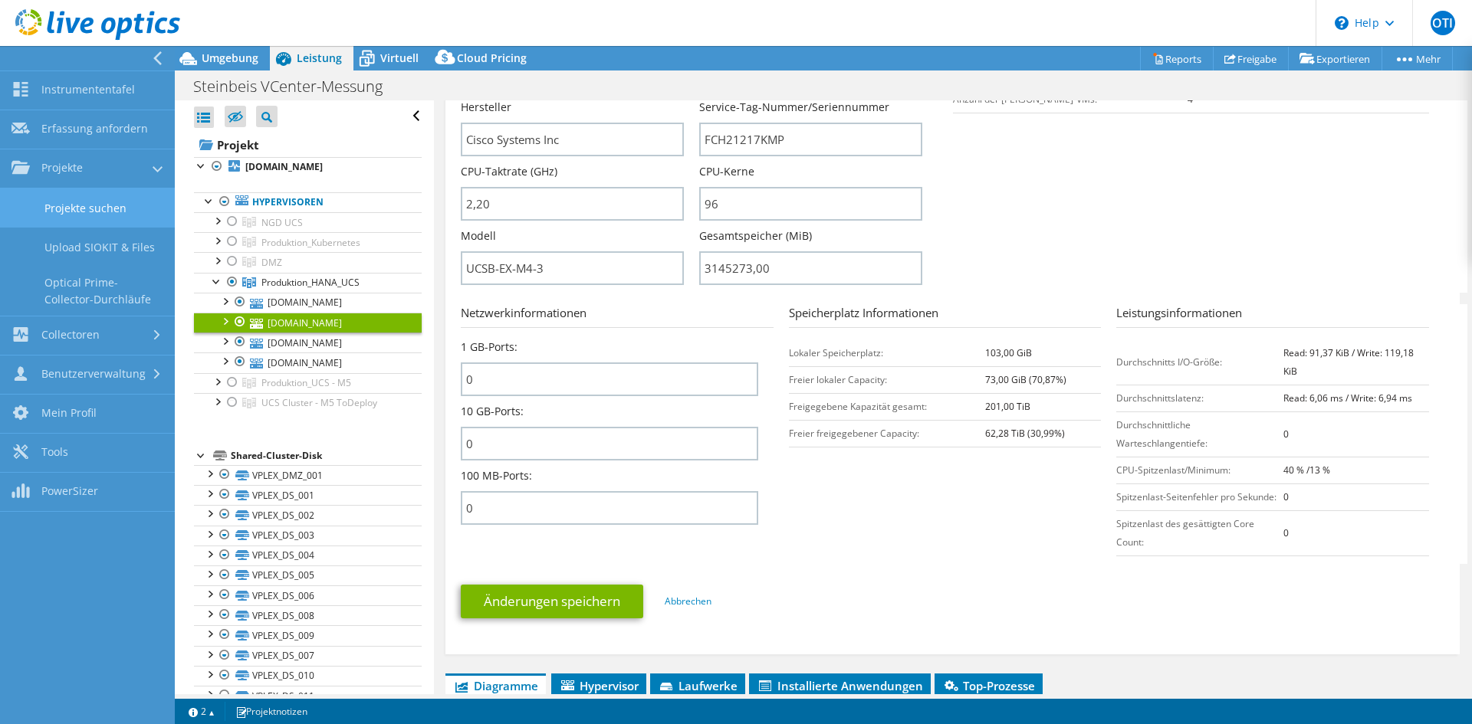
click at [112, 210] on link "Projekte suchen" at bounding box center [87, 208] width 175 height 39
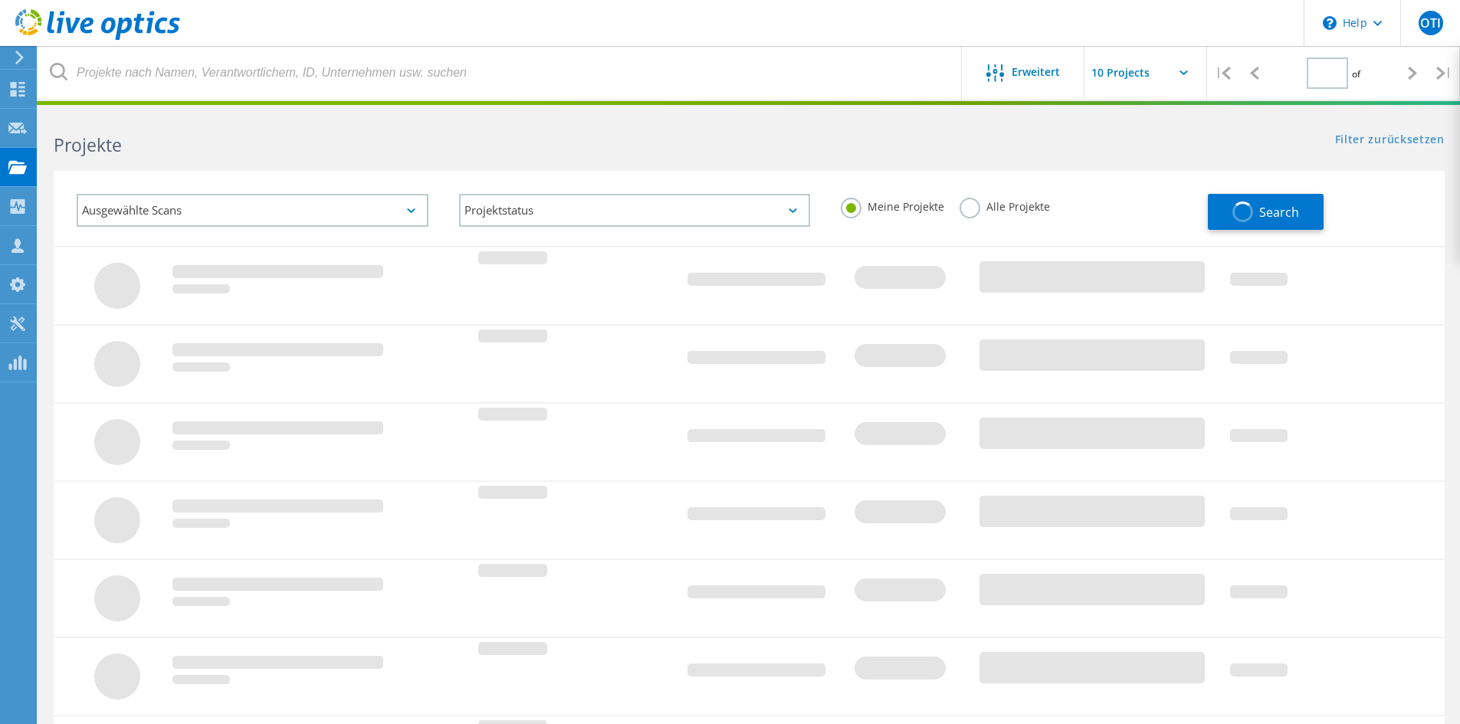
type input "1"
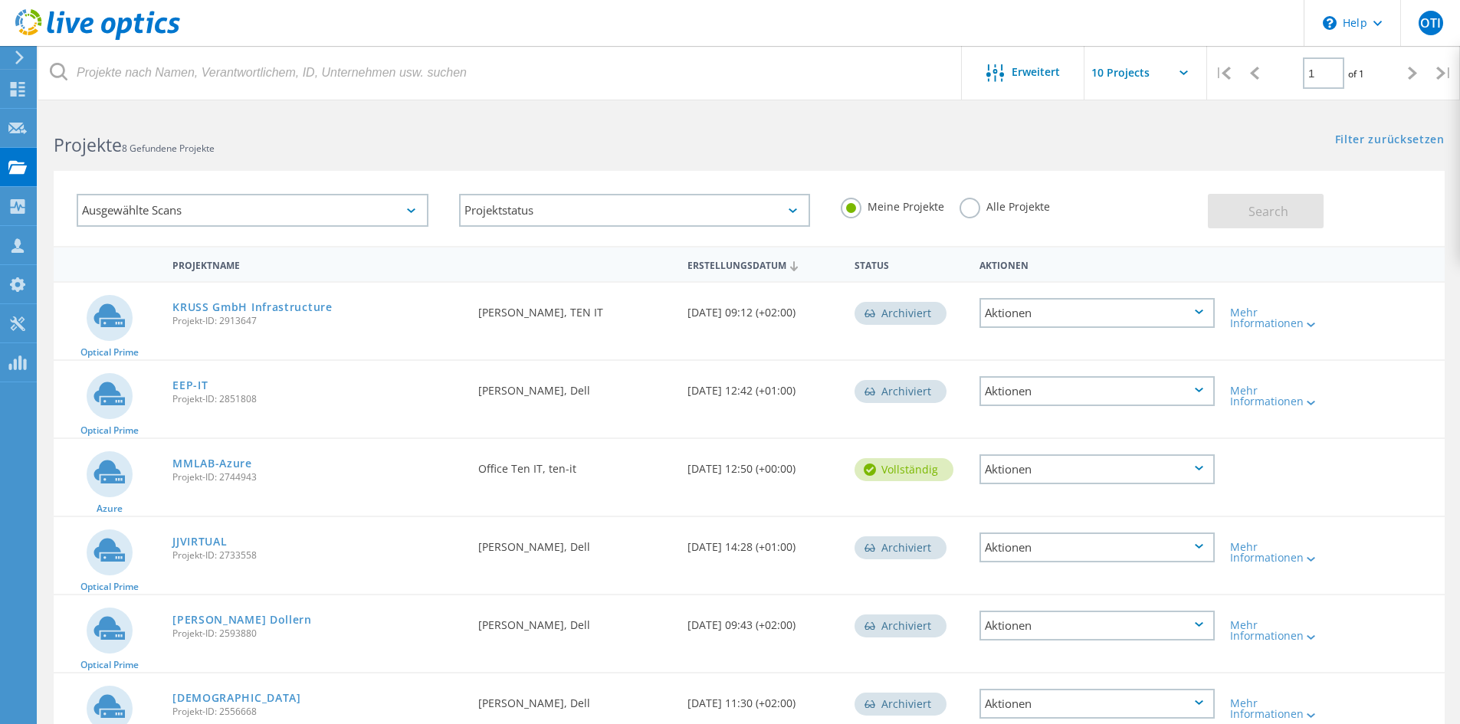
click at [1000, 211] on label "Alle Projekte" at bounding box center [1005, 205] width 90 height 15
click at [0, 0] on input "Alle Projekte" at bounding box center [0, 0] width 0 height 0
click at [1242, 196] on button "Search" at bounding box center [1266, 211] width 116 height 34
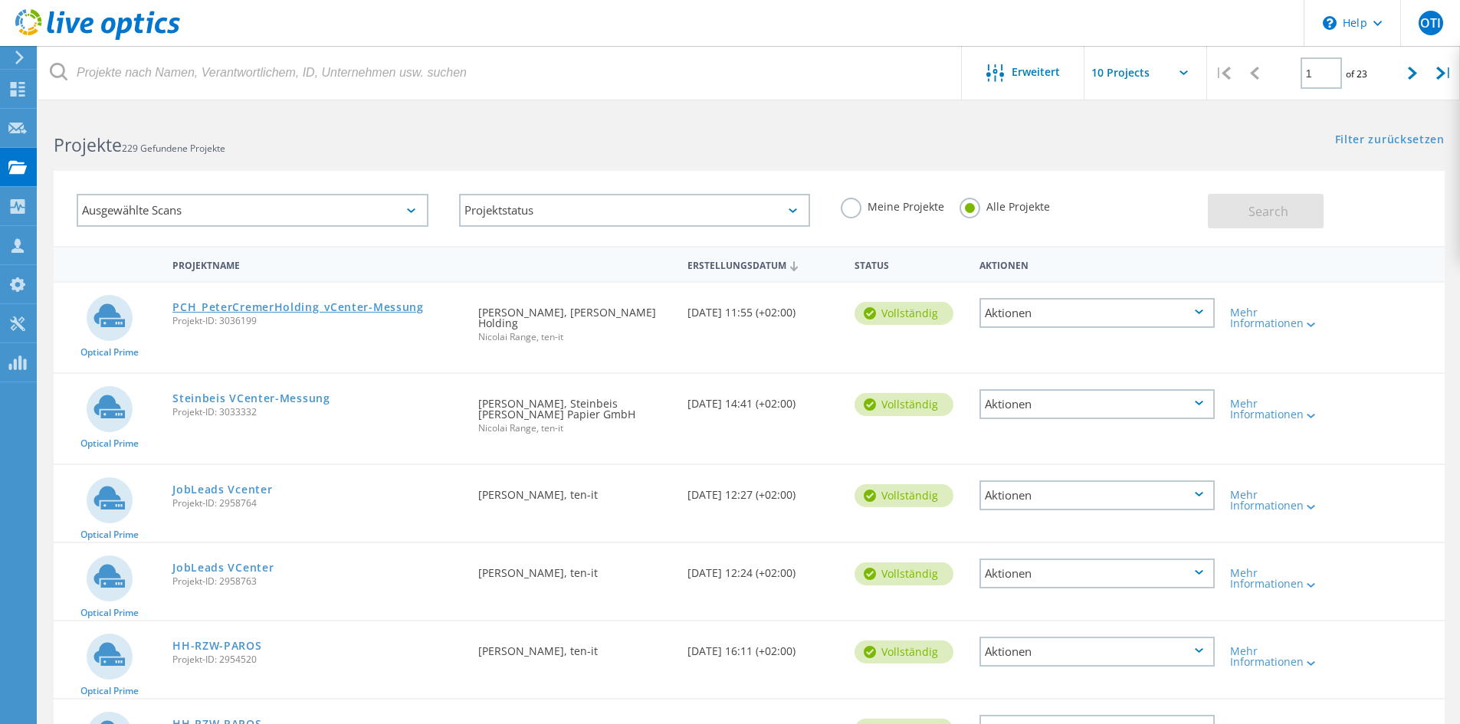
click at [245, 304] on link "PCH_PeterCremerHolding_vCenter-Messung" at bounding box center [297, 307] width 251 height 11
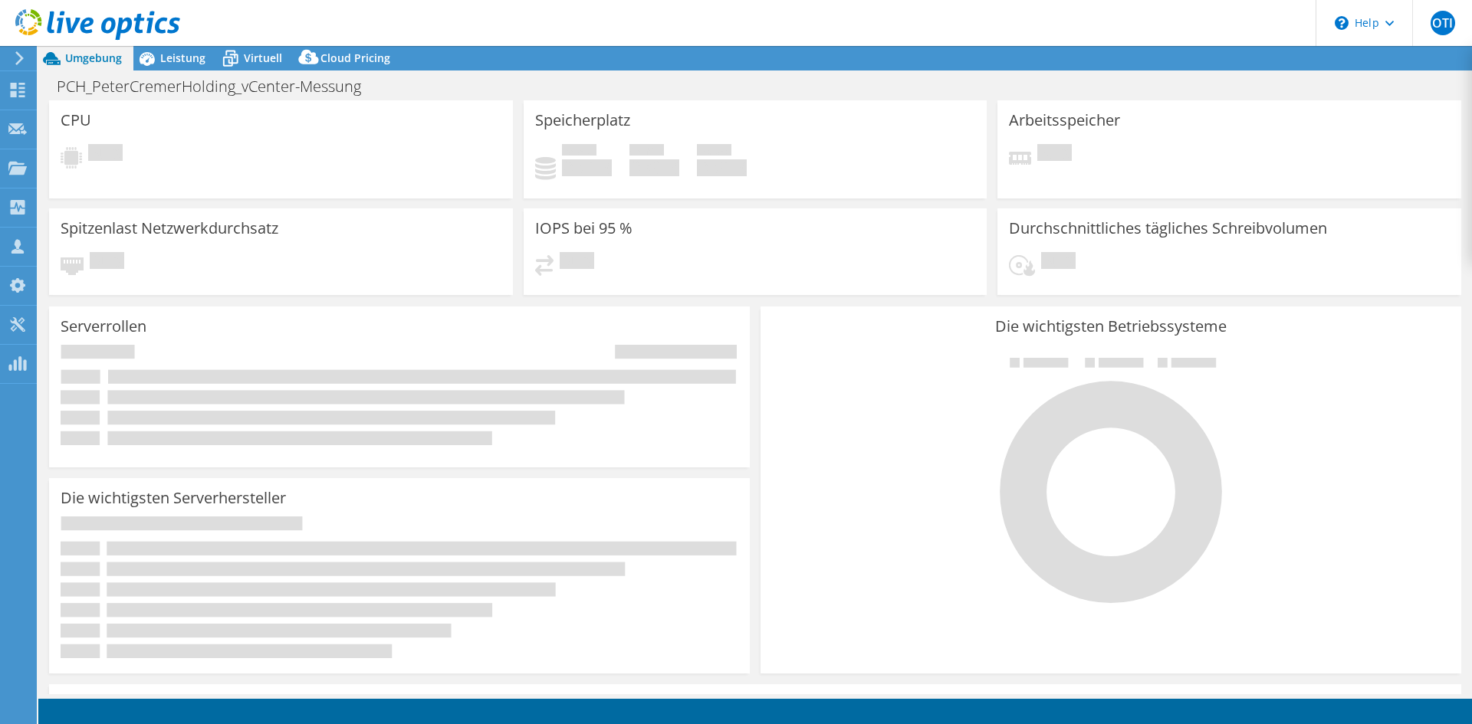
select select "USD"
select select "EUFrankfurt"
select select "EUR"
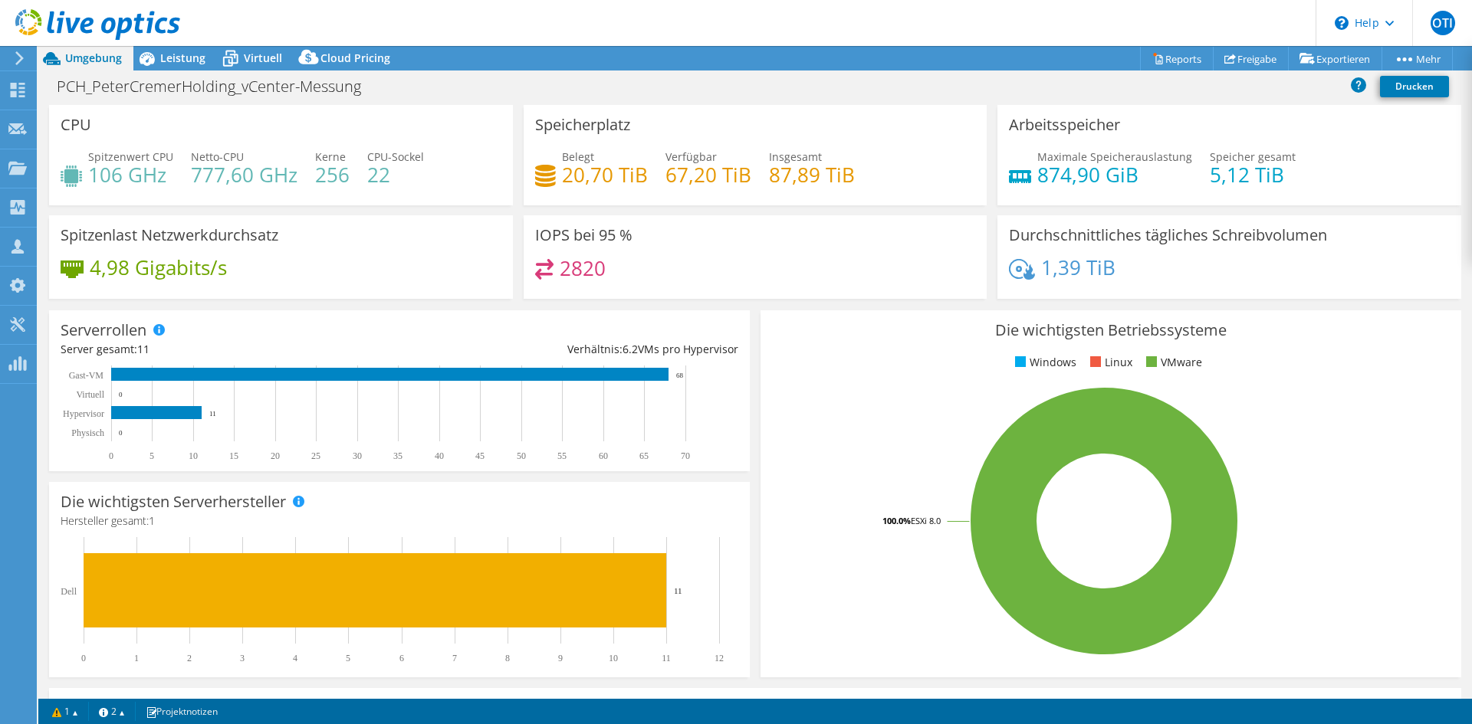
click at [159, 50] on div at bounding box center [90, 25] width 180 height 51
click at [169, 53] on span "Leistung" at bounding box center [182, 58] width 45 height 15
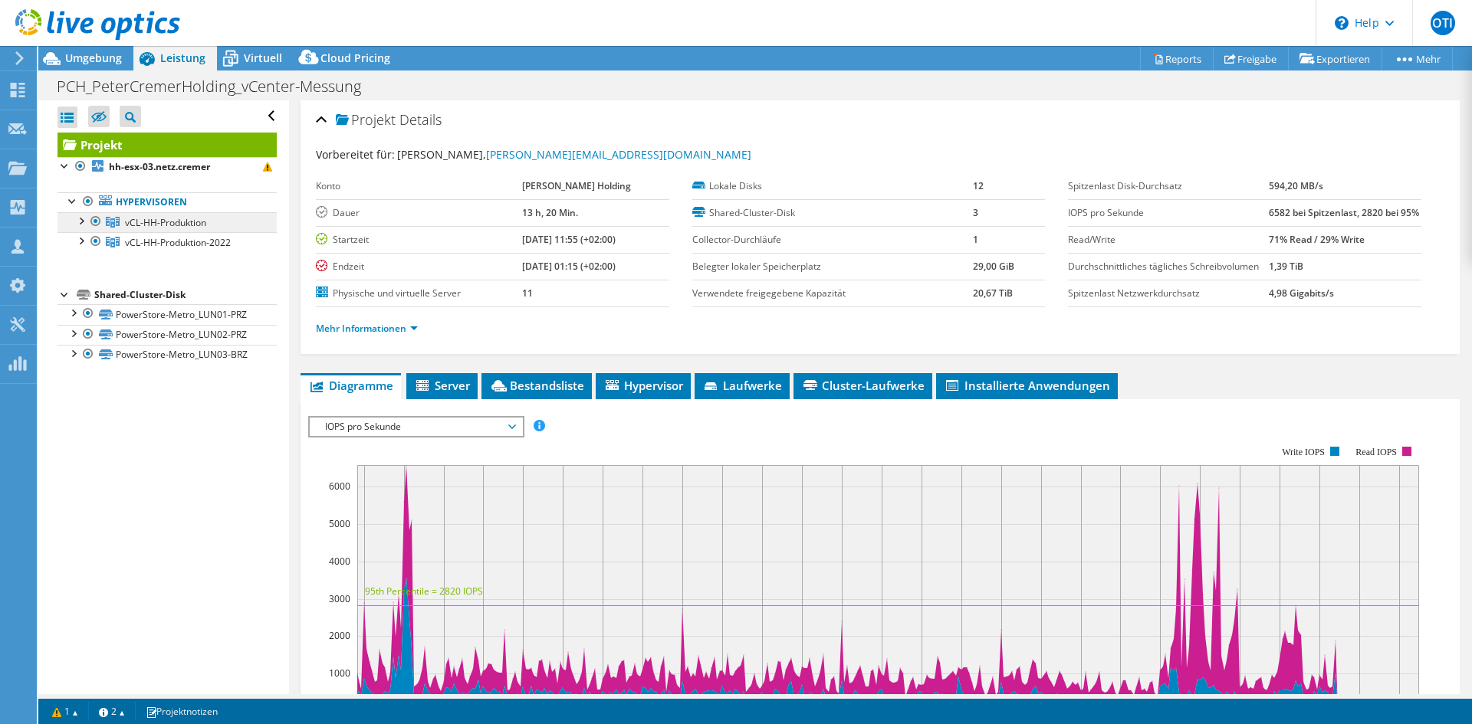
click at [159, 223] on span "vCL-HH-Produktion" at bounding box center [165, 222] width 81 height 13
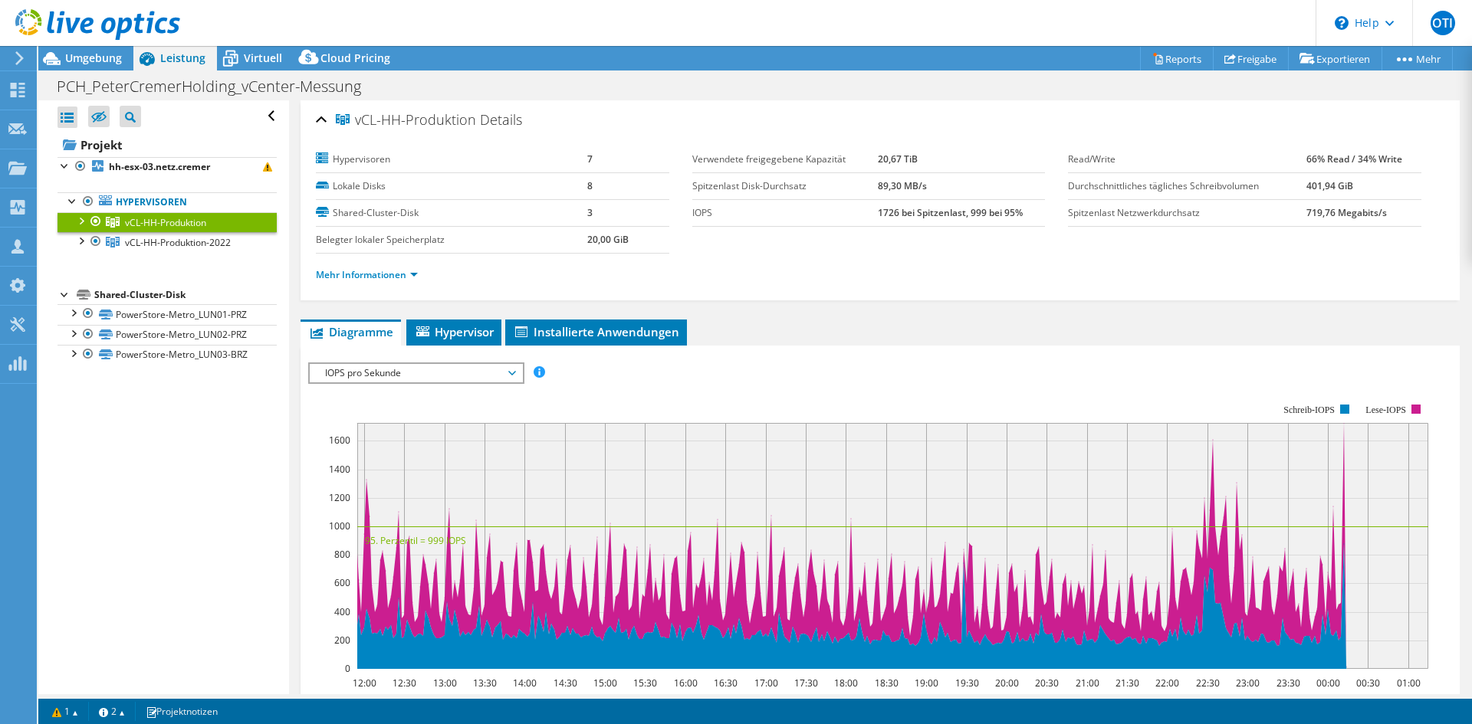
click at [77, 219] on div at bounding box center [80, 219] width 15 height 15
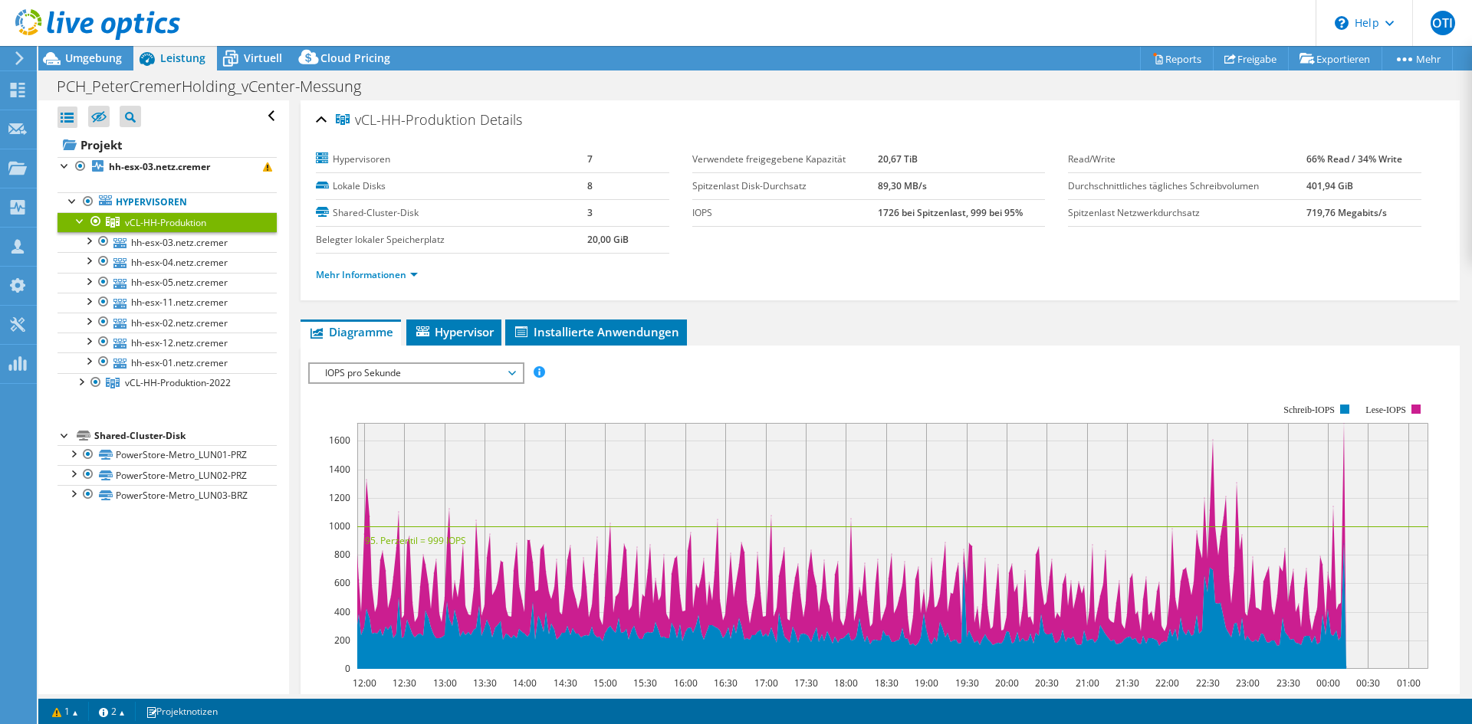
click at [423, 366] on span "IOPS pro Sekunde" at bounding box center [415, 373] width 197 height 18
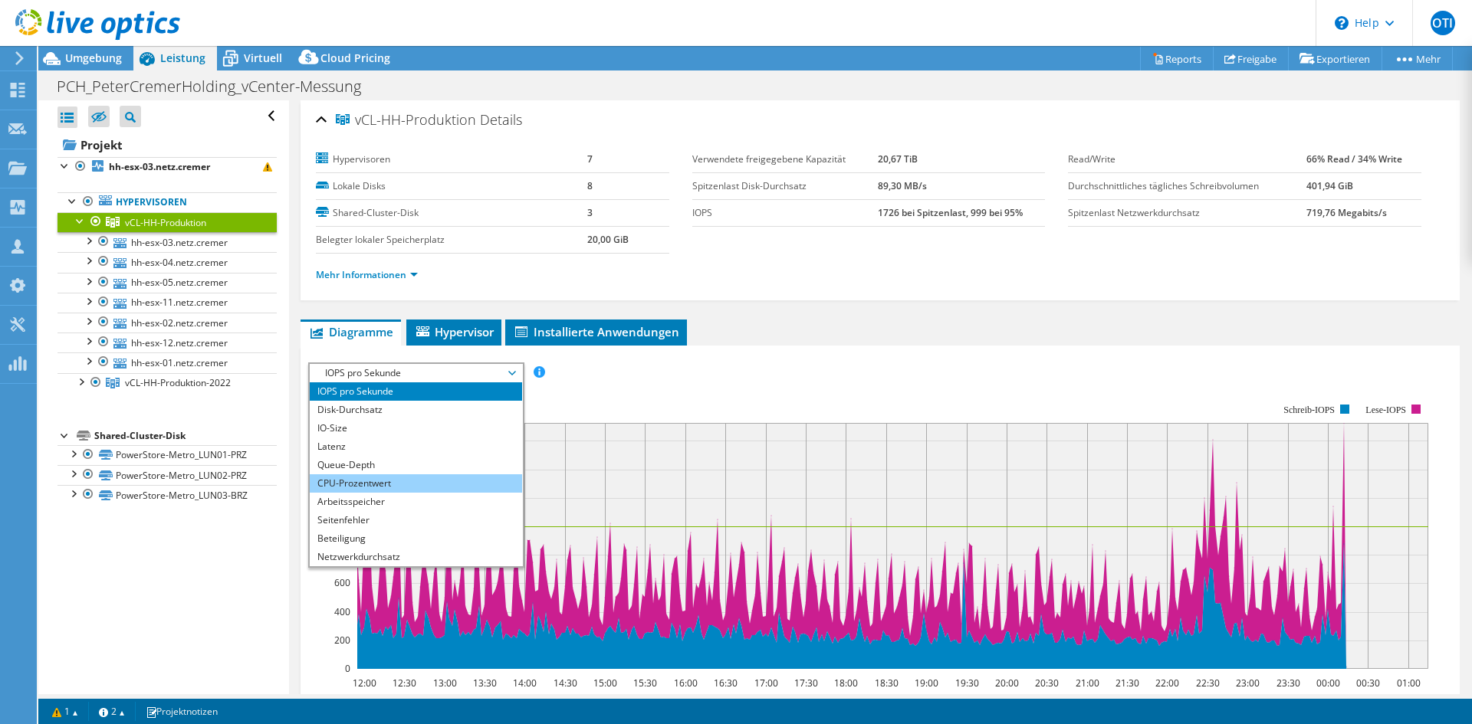
click at [396, 481] on li "CPU-Prozentwert" at bounding box center [416, 484] width 212 height 18
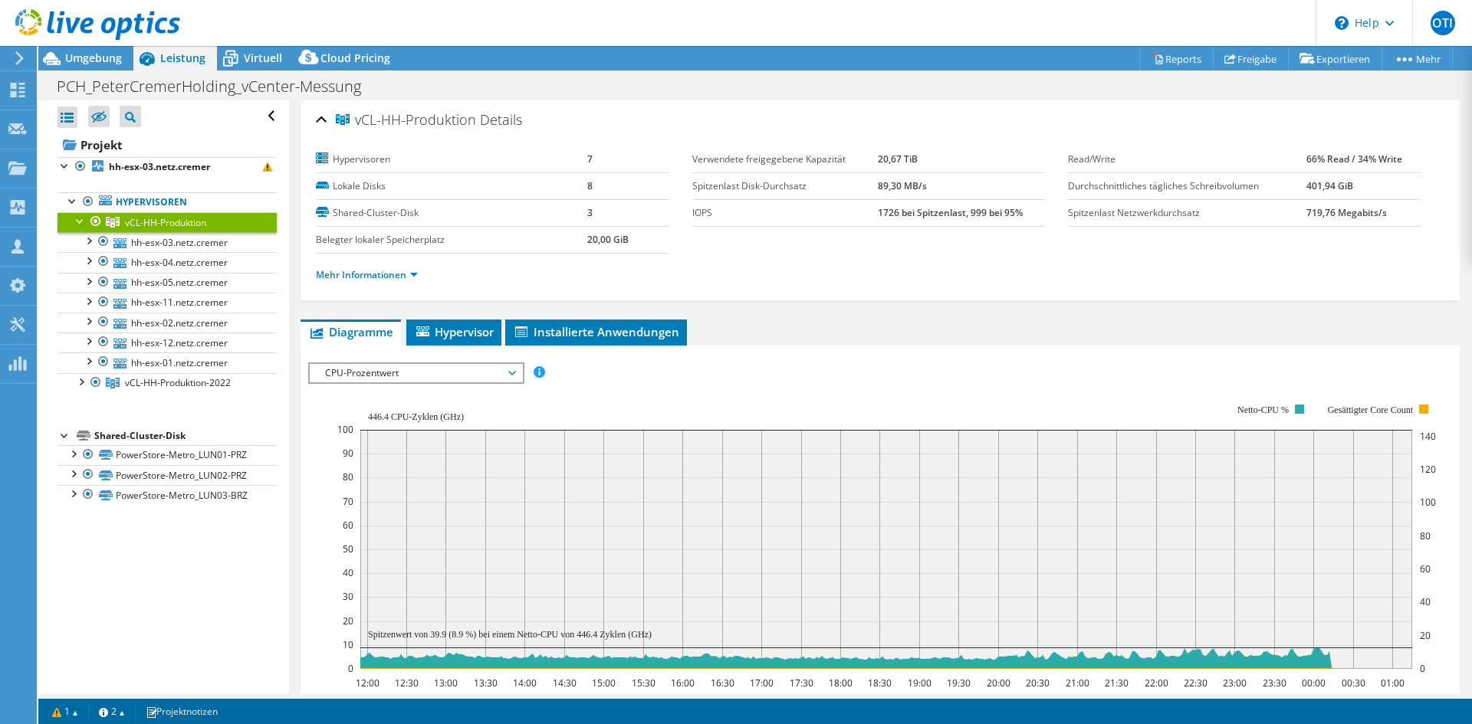
click at [415, 365] on span "CPU-Prozentwert" at bounding box center [415, 373] width 197 height 18
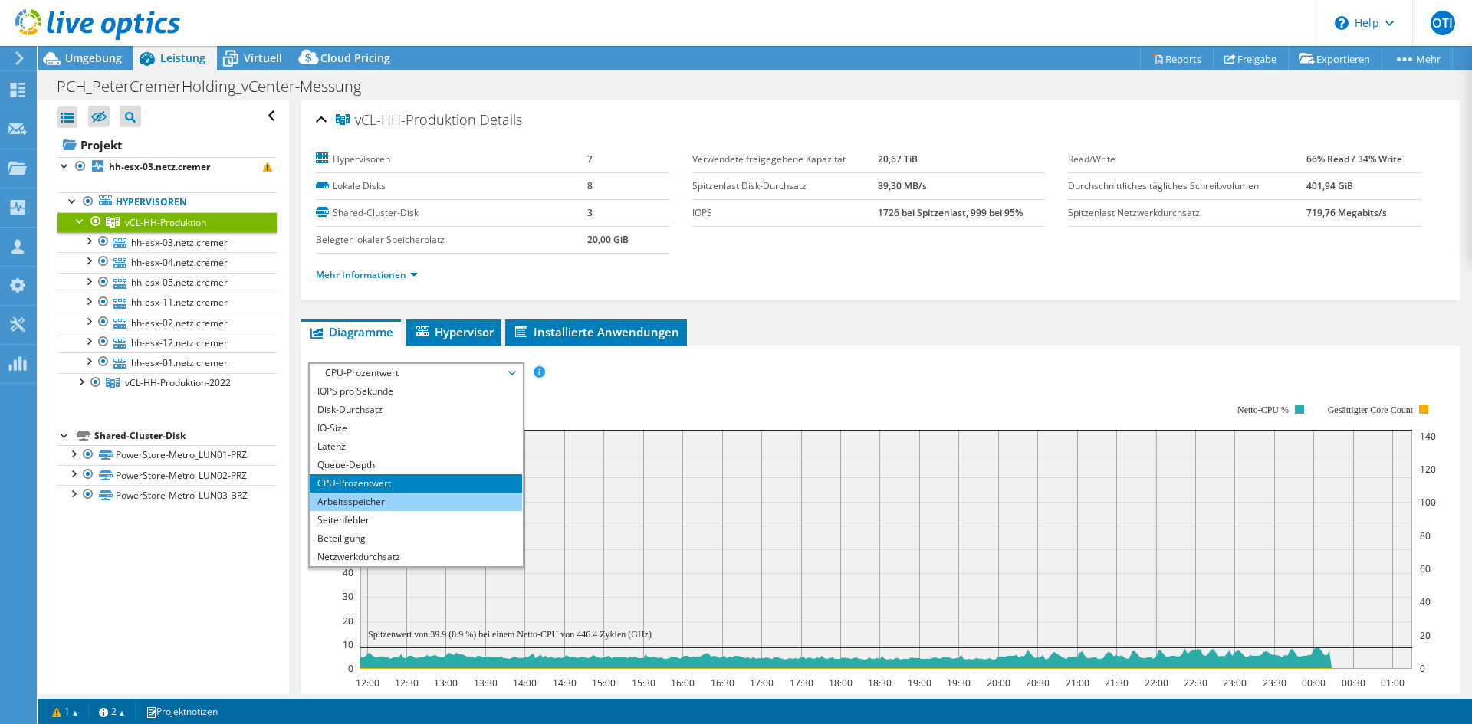
click at [381, 501] on li "Arbeitsspeicher" at bounding box center [416, 502] width 212 height 18
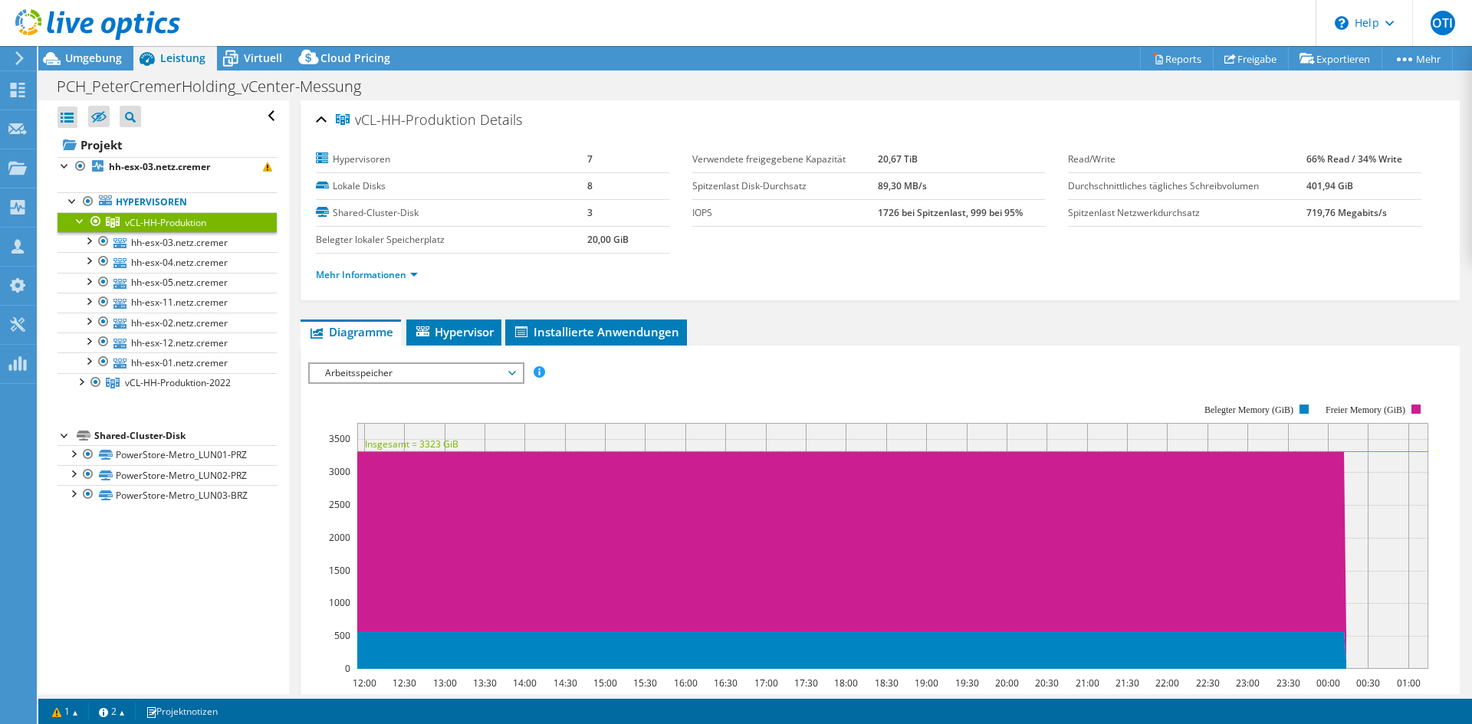
click at [389, 372] on span "Arbeitsspeicher" at bounding box center [415, 373] width 197 height 18
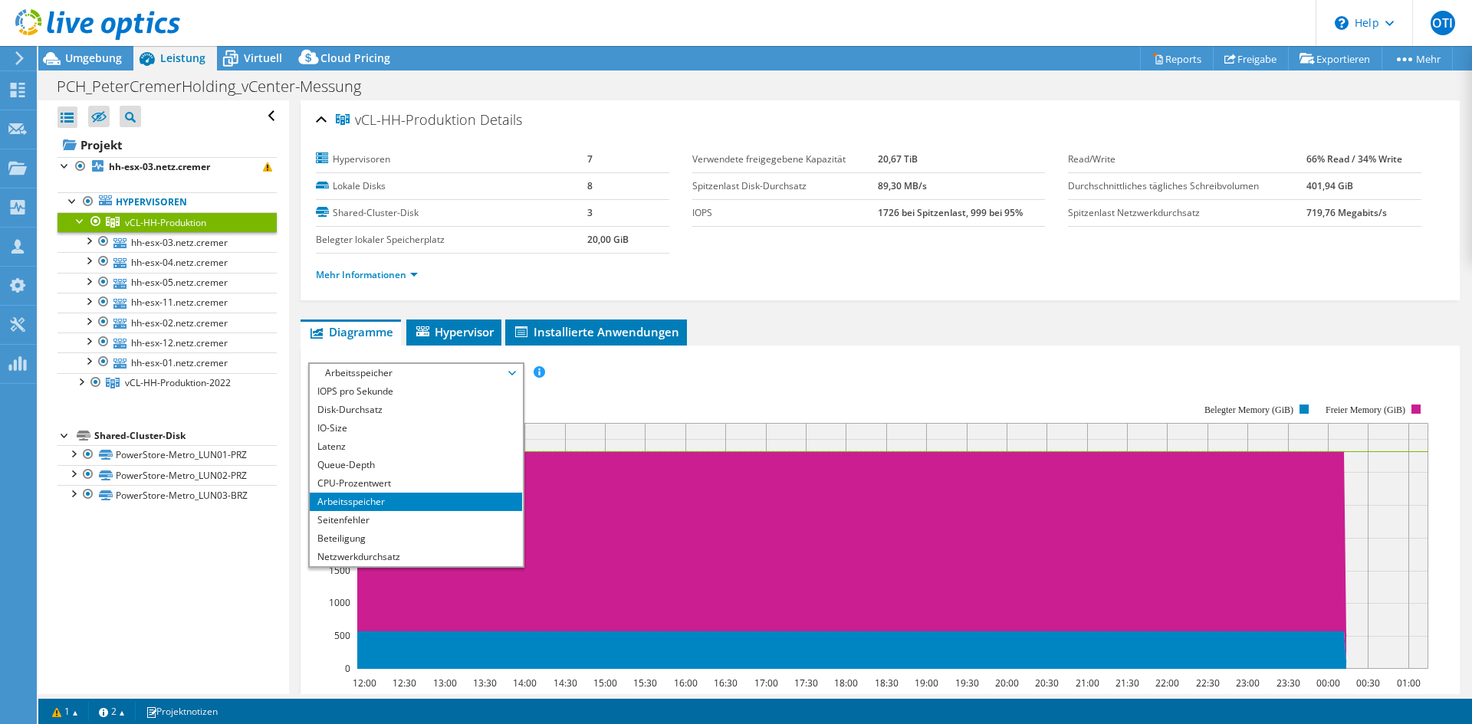
click at [670, 378] on div "IOPS pro Sekunde Disk-Durchsatz IO-Size Latenz Queue-Depth CPU-Prozentwert Arbe…" at bounding box center [880, 373] width 1144 height 21
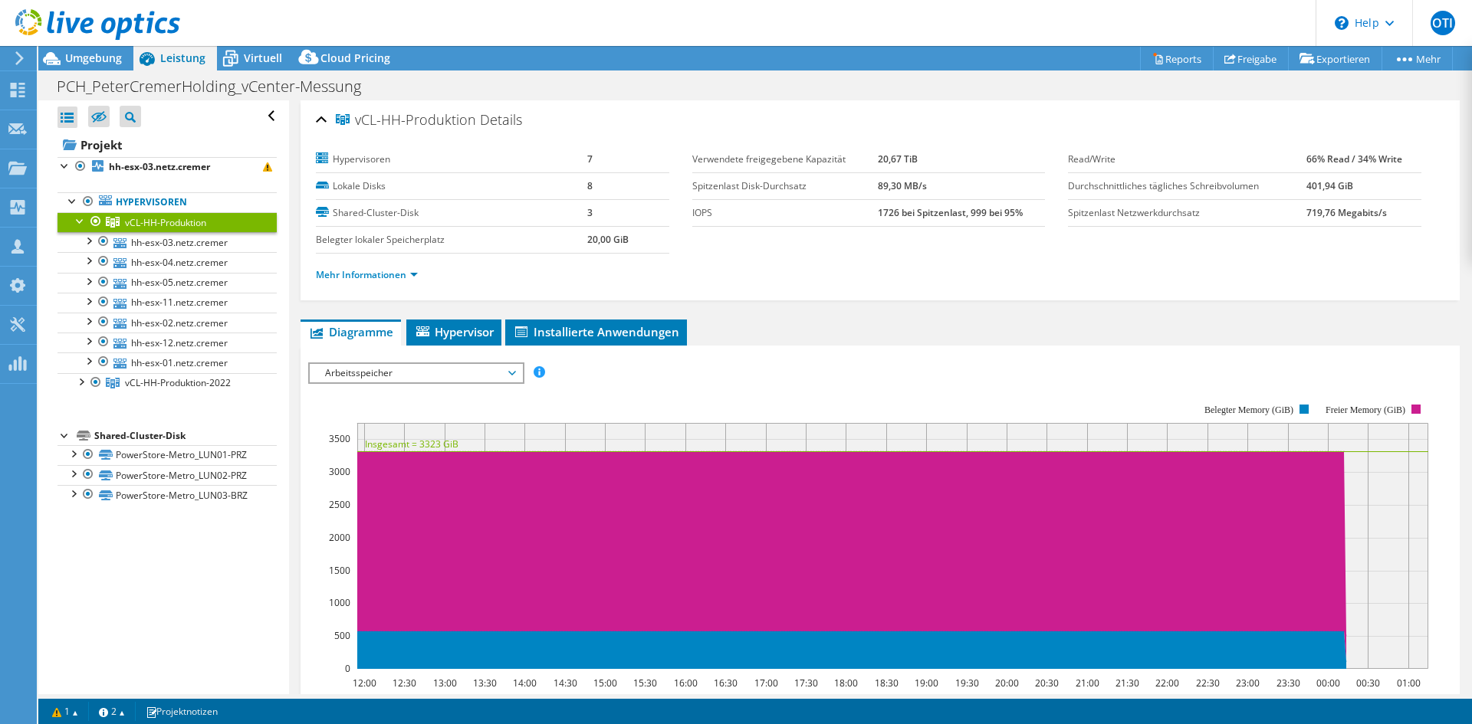
click at [396, 368] on span "Arbeitsspeicher" at bounding box center [415, 373] width 197 height 18
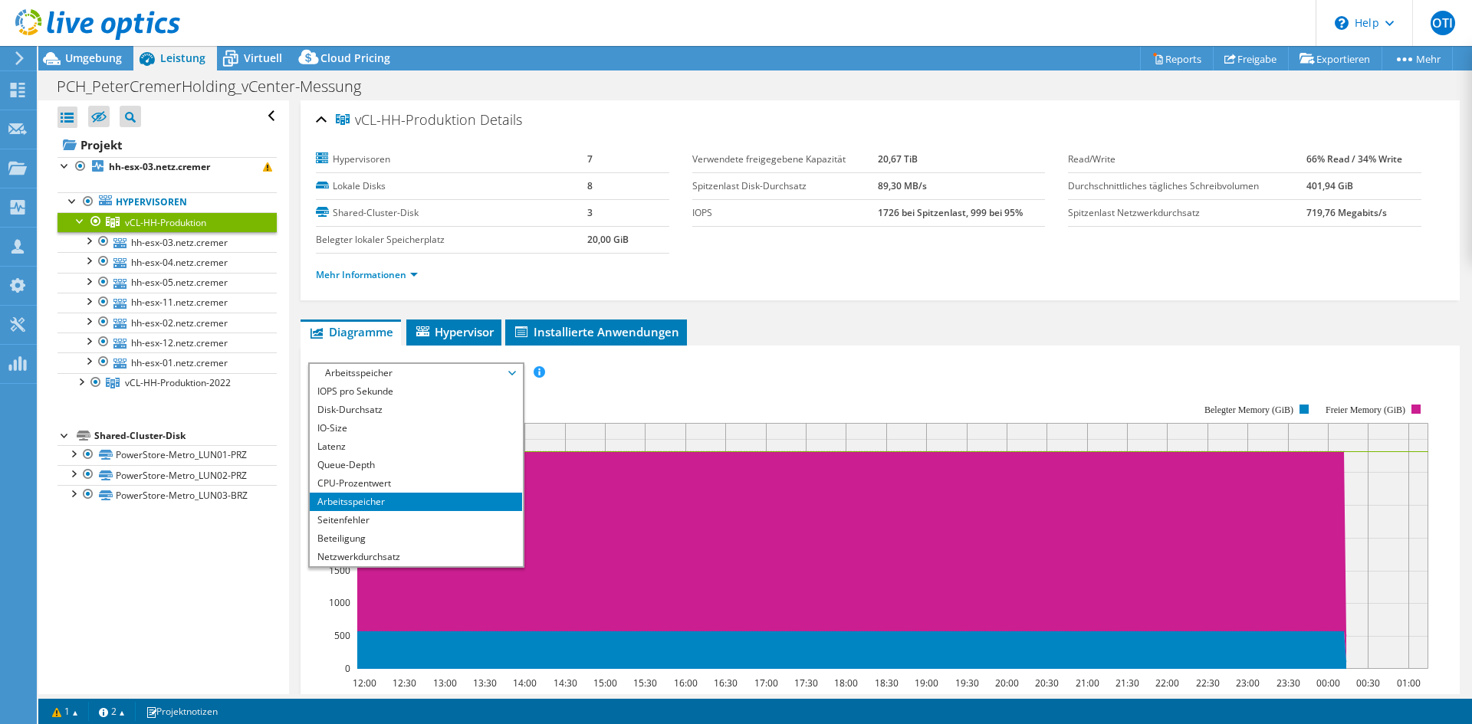
click at [690, 366] on div "IOPS pro Sekunde Disk-Durchsatz IO-Size Latenz Queue-Depth CPU-Prozentwert Arbe…" at bounding box center [880, 373] width 1144 height 21
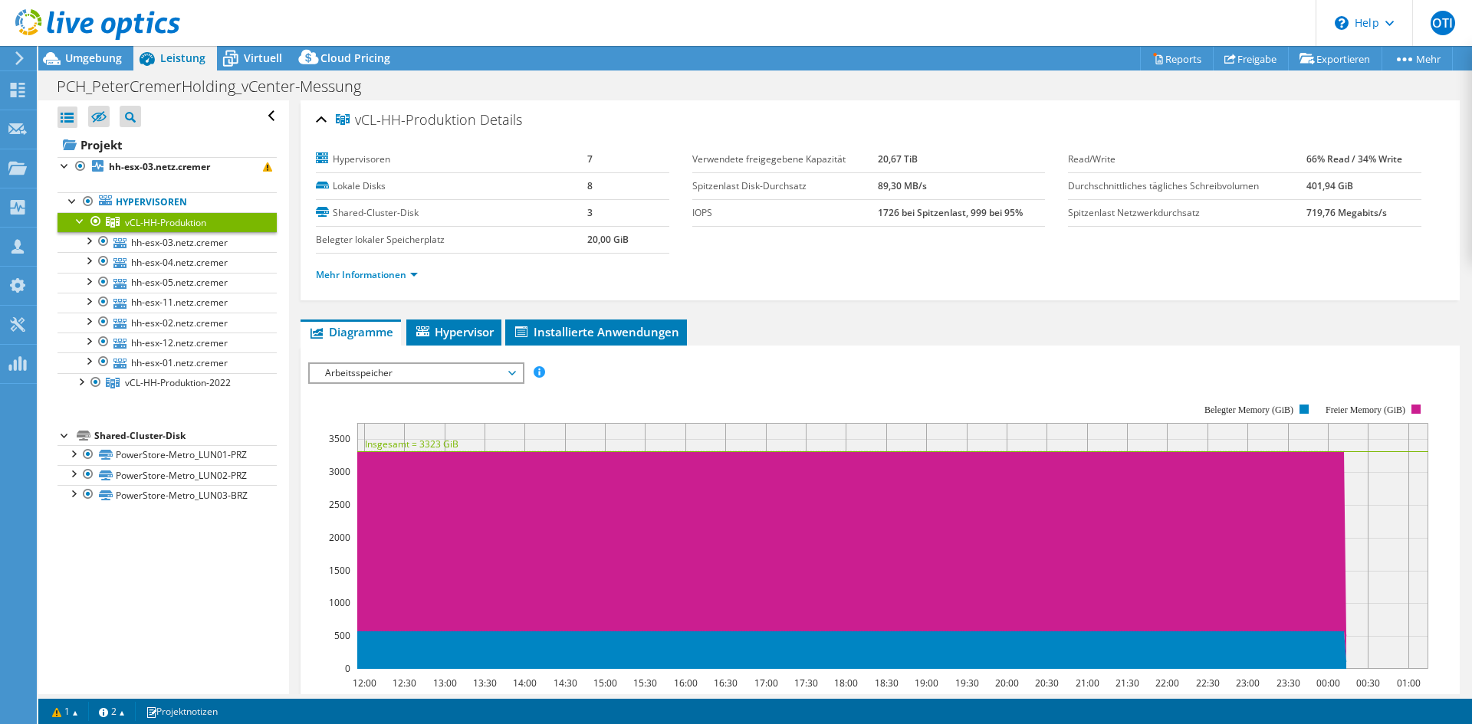
click at [274, 45] on header "OTI Teammitglied Office Ten IT office@ten-it.de ten-it My Profile Log Out \n He…" at bounding box center [736, 23] width 1472 height 46
click at [269, 45] on header "OTI Teammitglied Office Ten IT office@ten-it.de ten-it My Profile Log Out \n He…" at bounding box center [736, 23] width 1472 height 46
click at [262, 56] on span "Virtuell" at bounding box center [263, 58] width 38 height 15
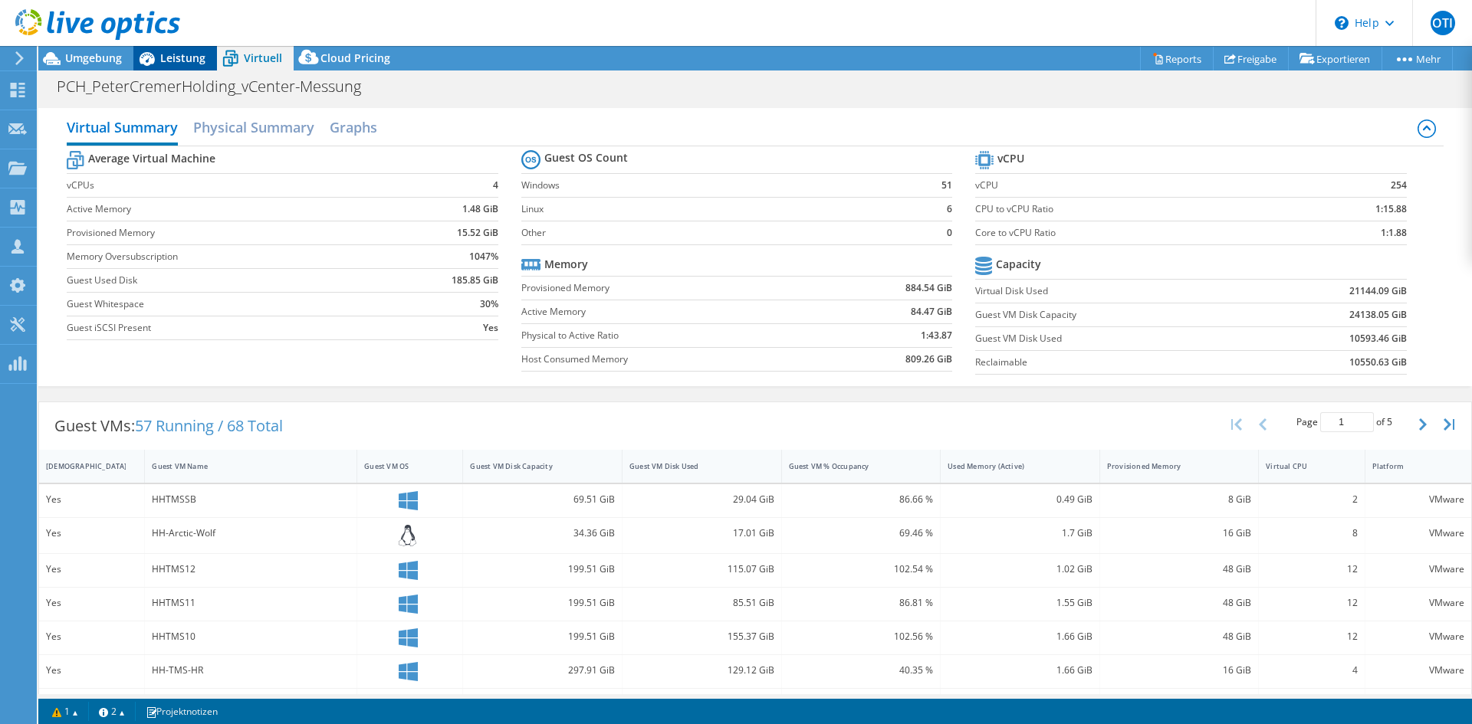
click at [179, 56] on span "Leistung" at bounding box center [182, 58] width 45 height 15
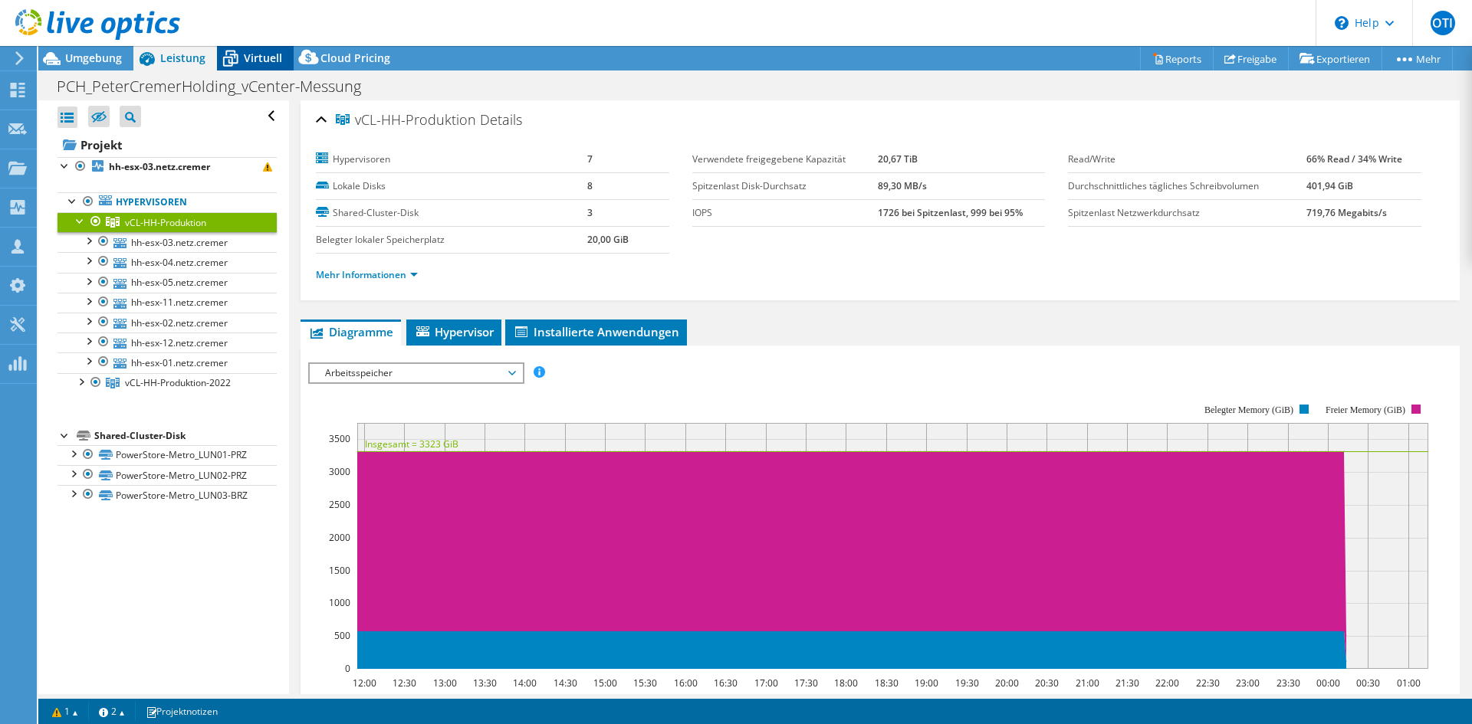
click at [251, 54] on span "Virtuell" at bounding box center [263, 58] width 38 height 15
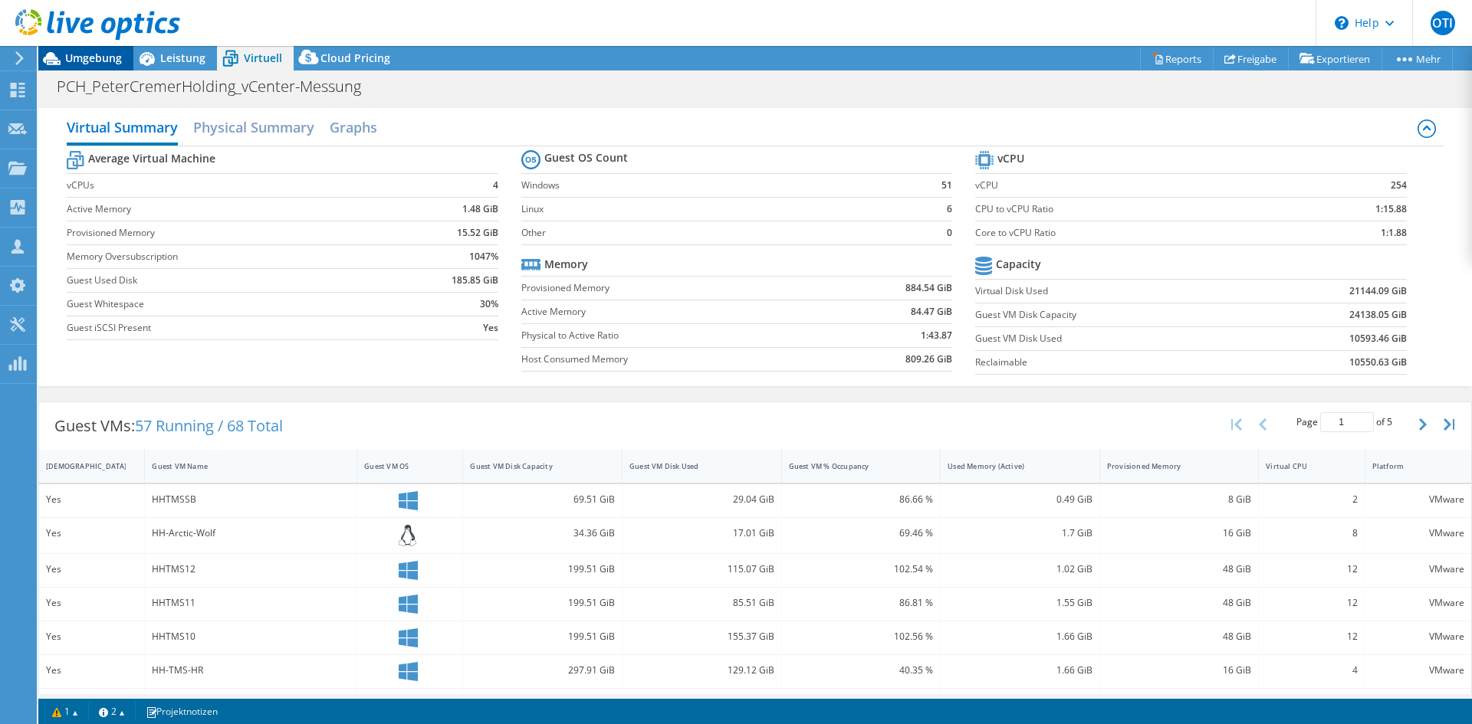
click at [99, 62] on span "Umgebung" at bounding box center [93, 58] width 57 height 15
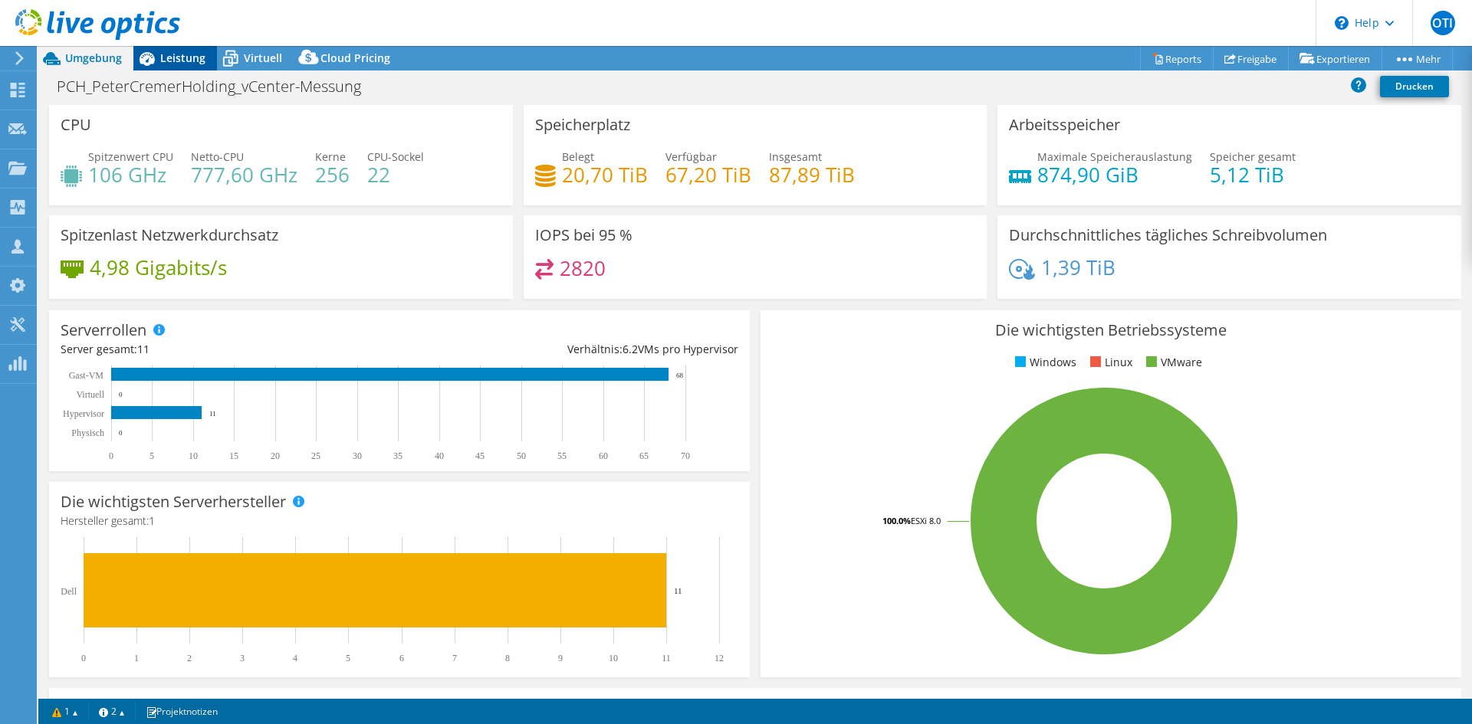
click at [179, 61] on span "Leistung" at bounding box center [182, 58] width 45 height 15
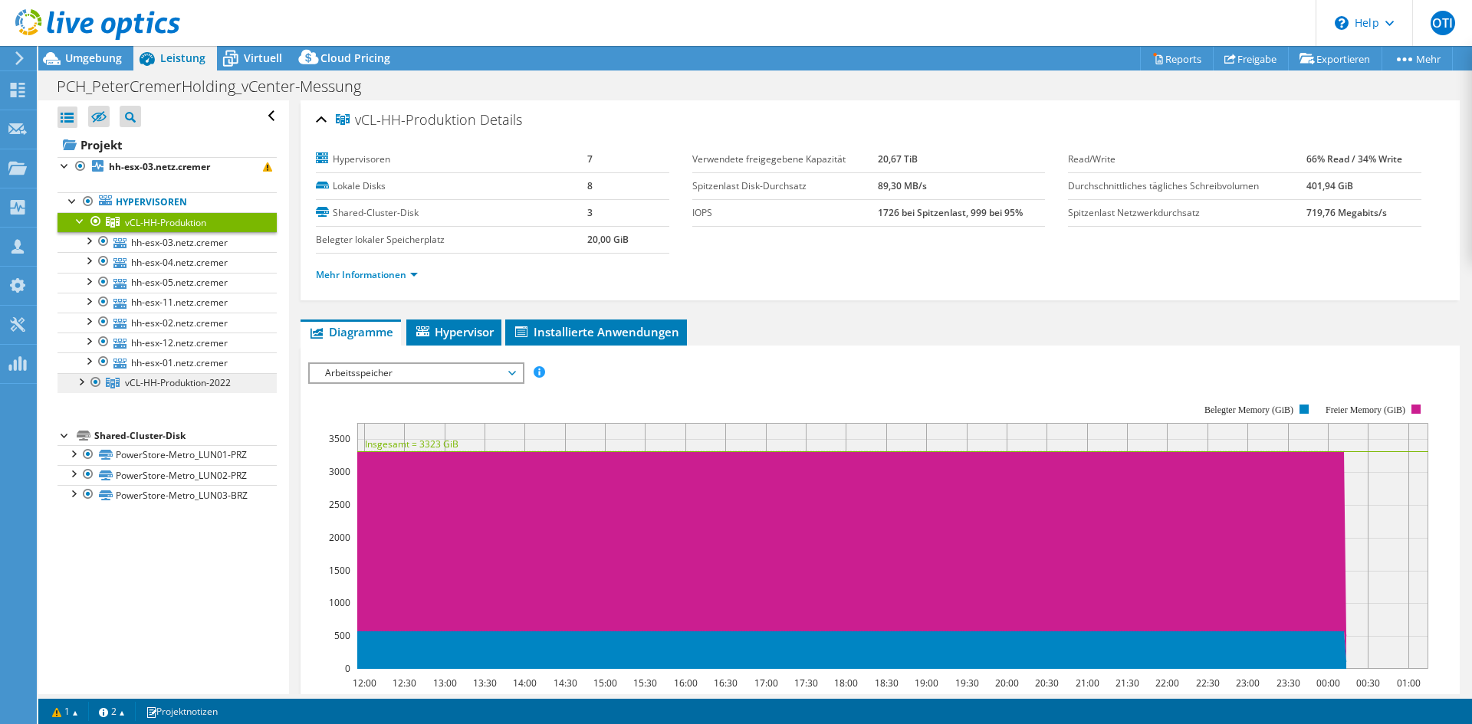
click at [198, 381] on span "vCL-HH-Produktion-2022" at bounding box center [178, 382] width 106 height 13
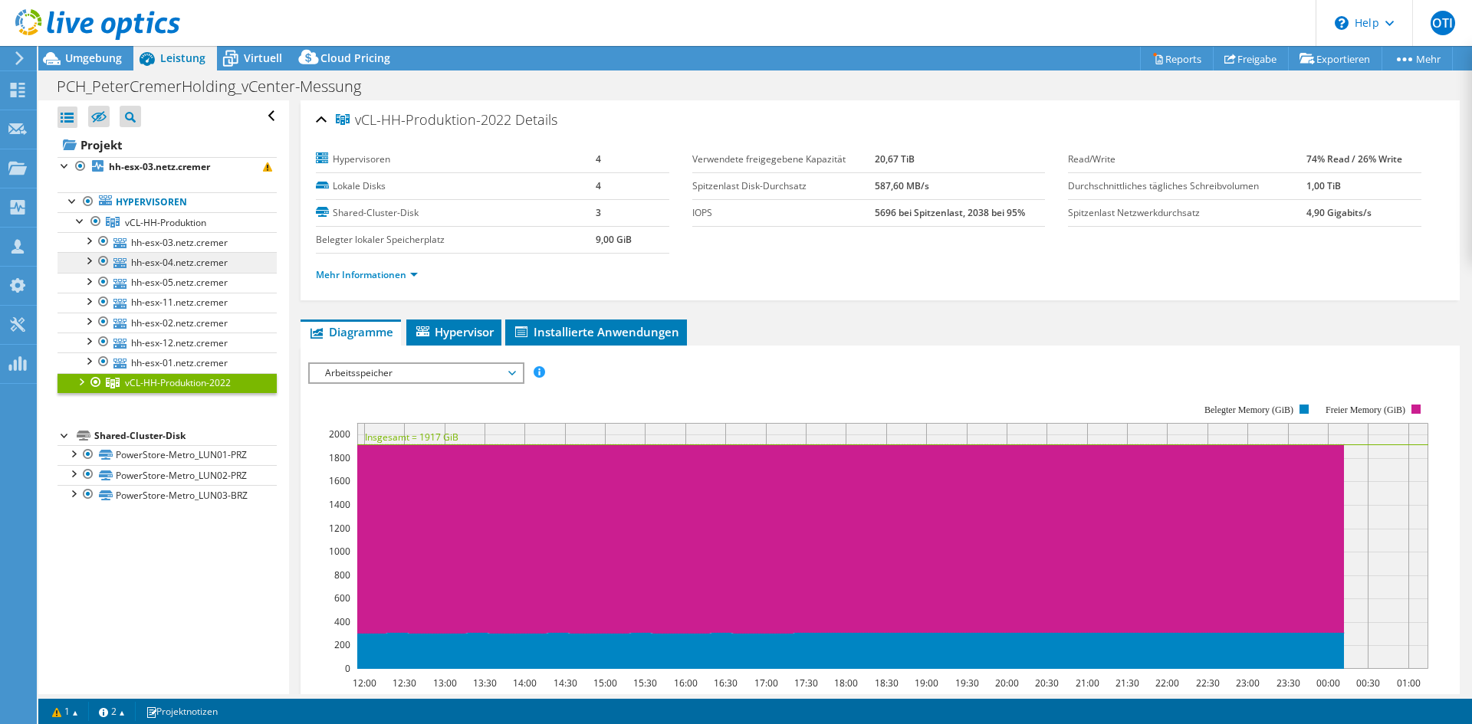
drag, startPoint x: 169, startPoint y: 225, endPoint x: 201, endPoint y: 269, distance: 53.8
click at [167, 225] on span "vCL-HH-Produktion" at bounding box center [165, 222] width 81 height 13
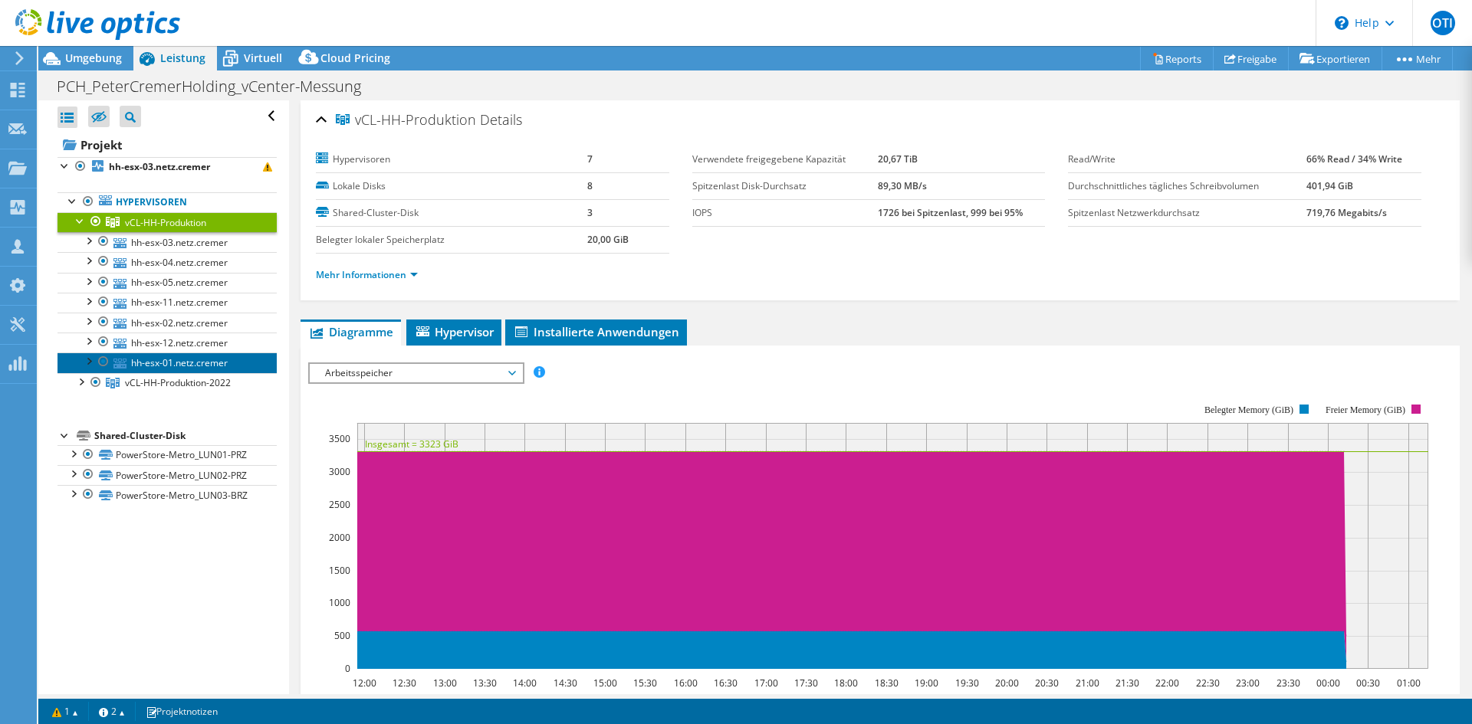
click at [192, 359] on link "hh-esx-01.netz.cremer" at bounding box center [166, 363] width 219 height 20
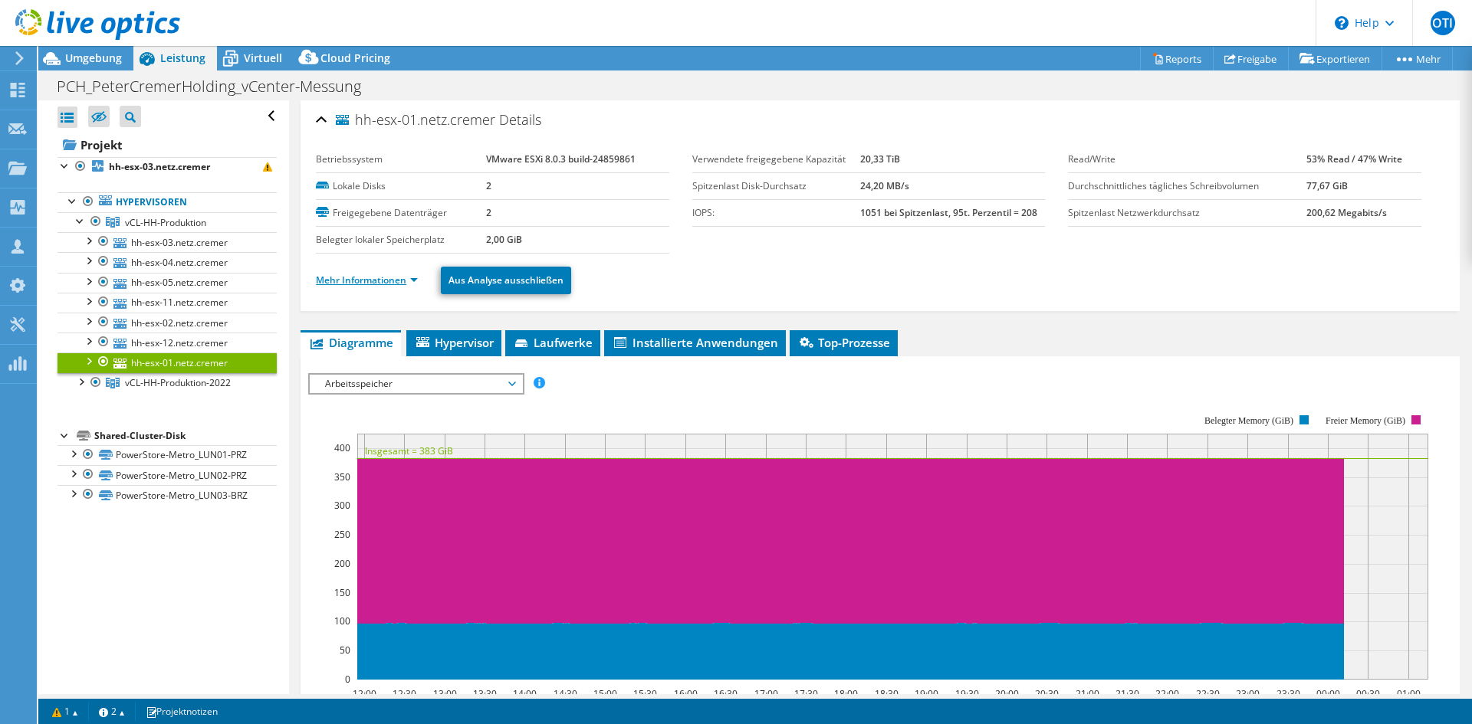
click at [404, 283] on link "Mehr Informationen" at bounding box center [367, 280] width 102 height 13
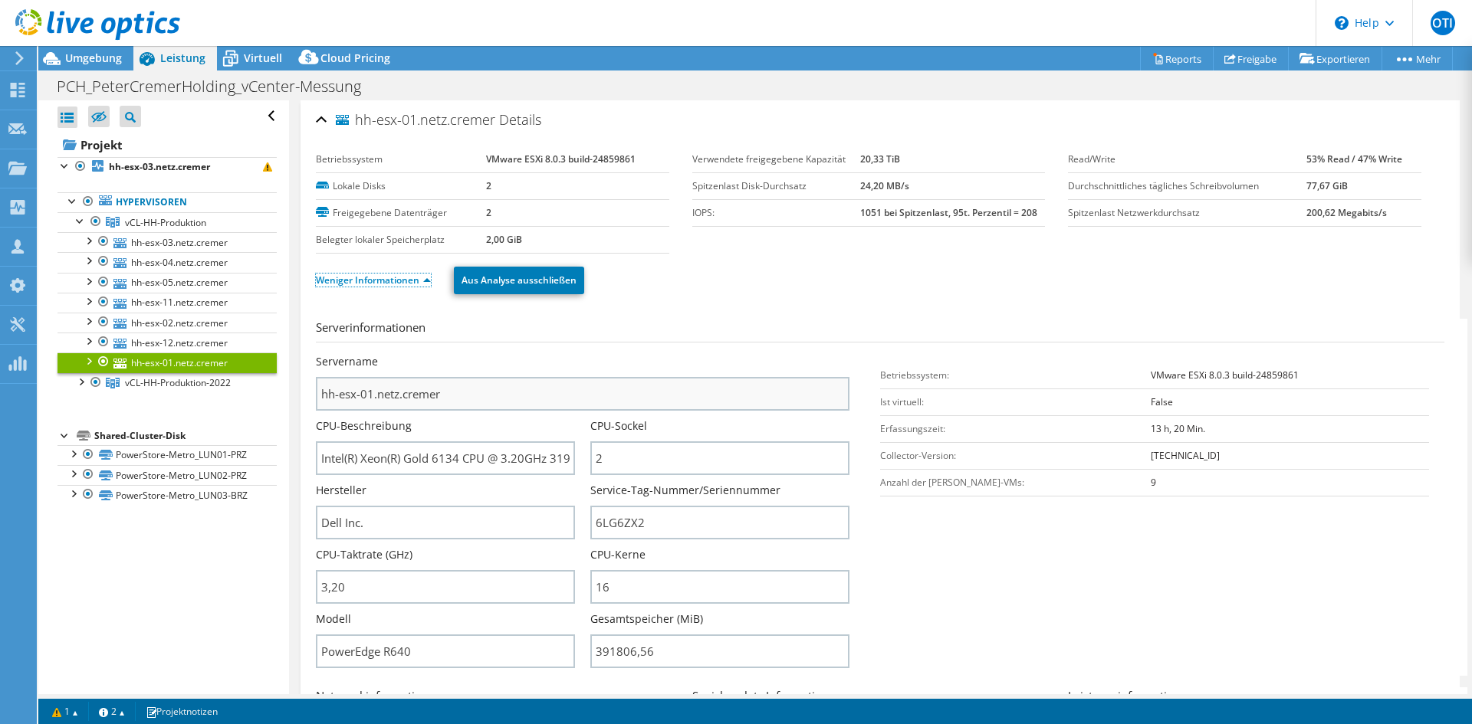
scroll to position [230, 0]
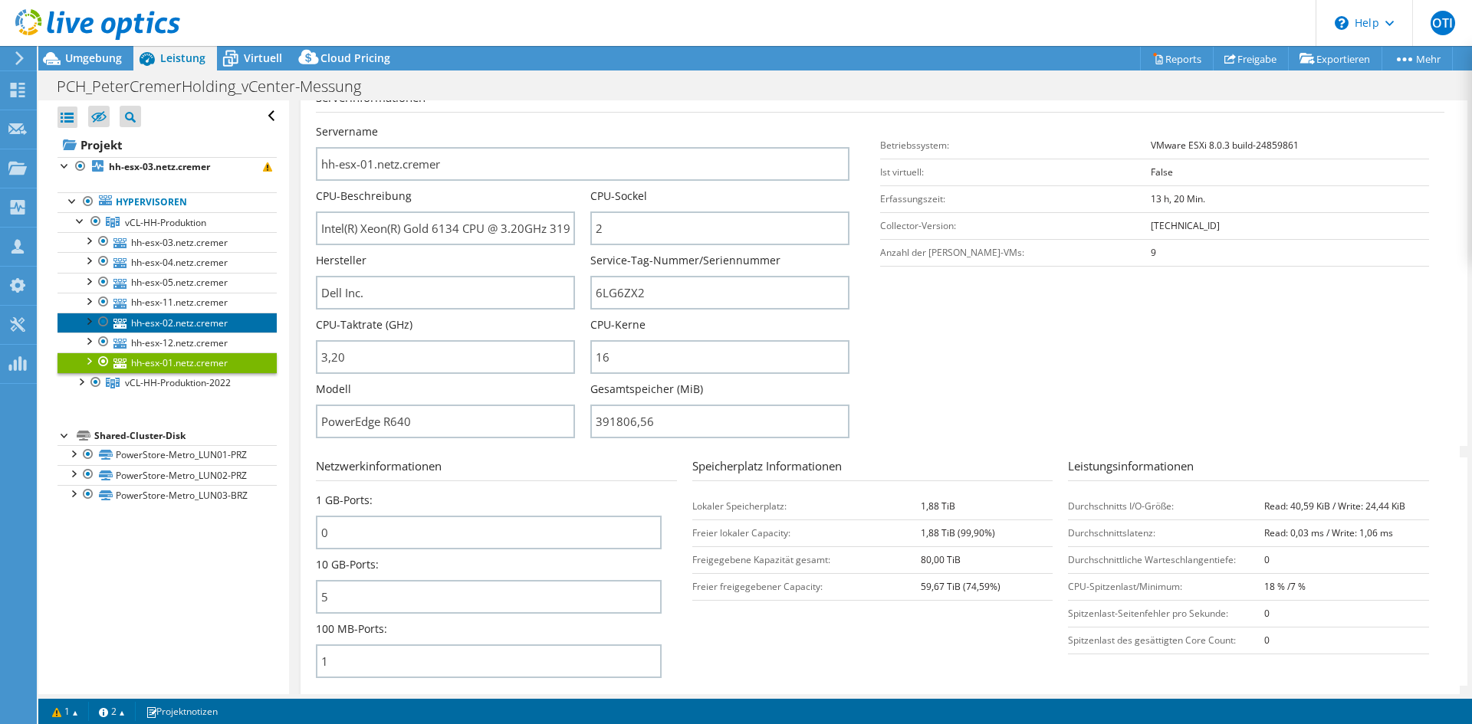
click at [183, 325] on link "hh-esx-02.netz.cremer" at bounding box center [166, 323] width 219 height 20
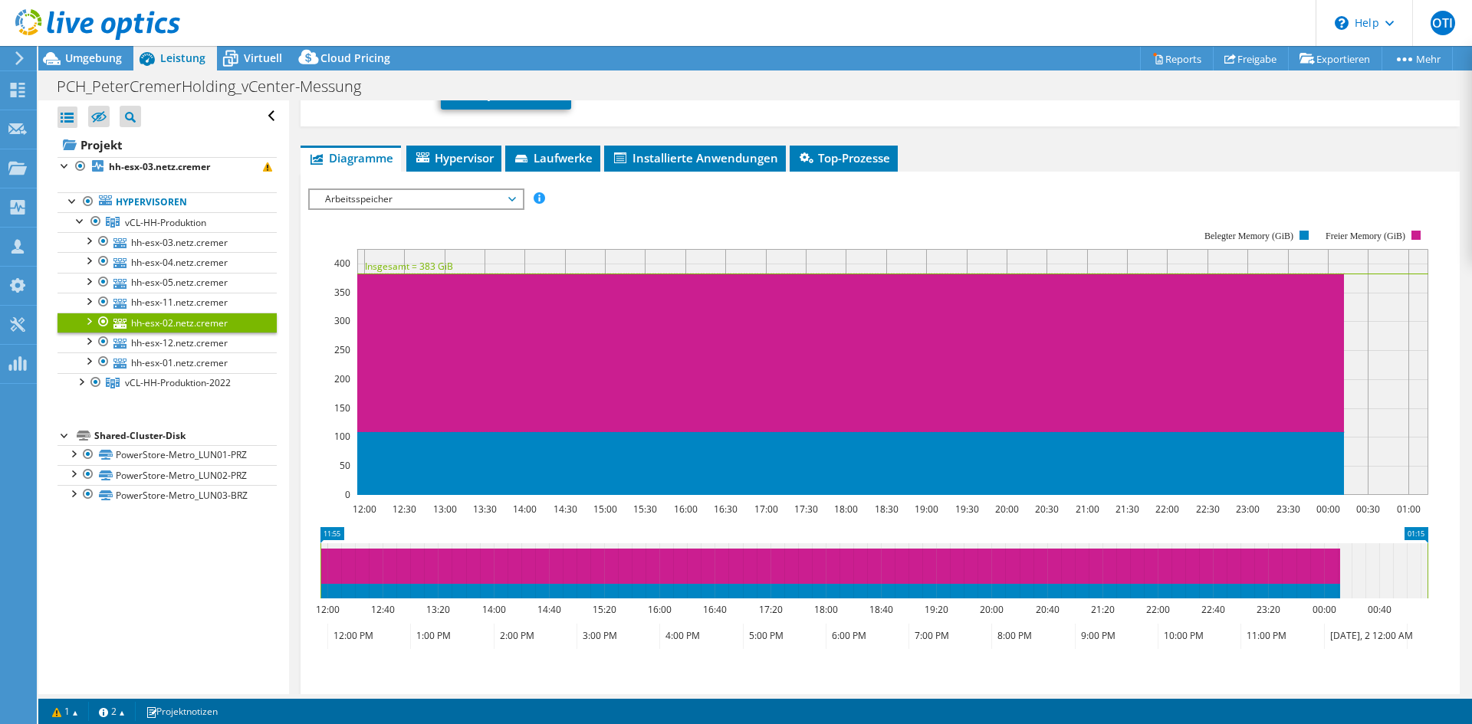
scroll to position [75, 0]
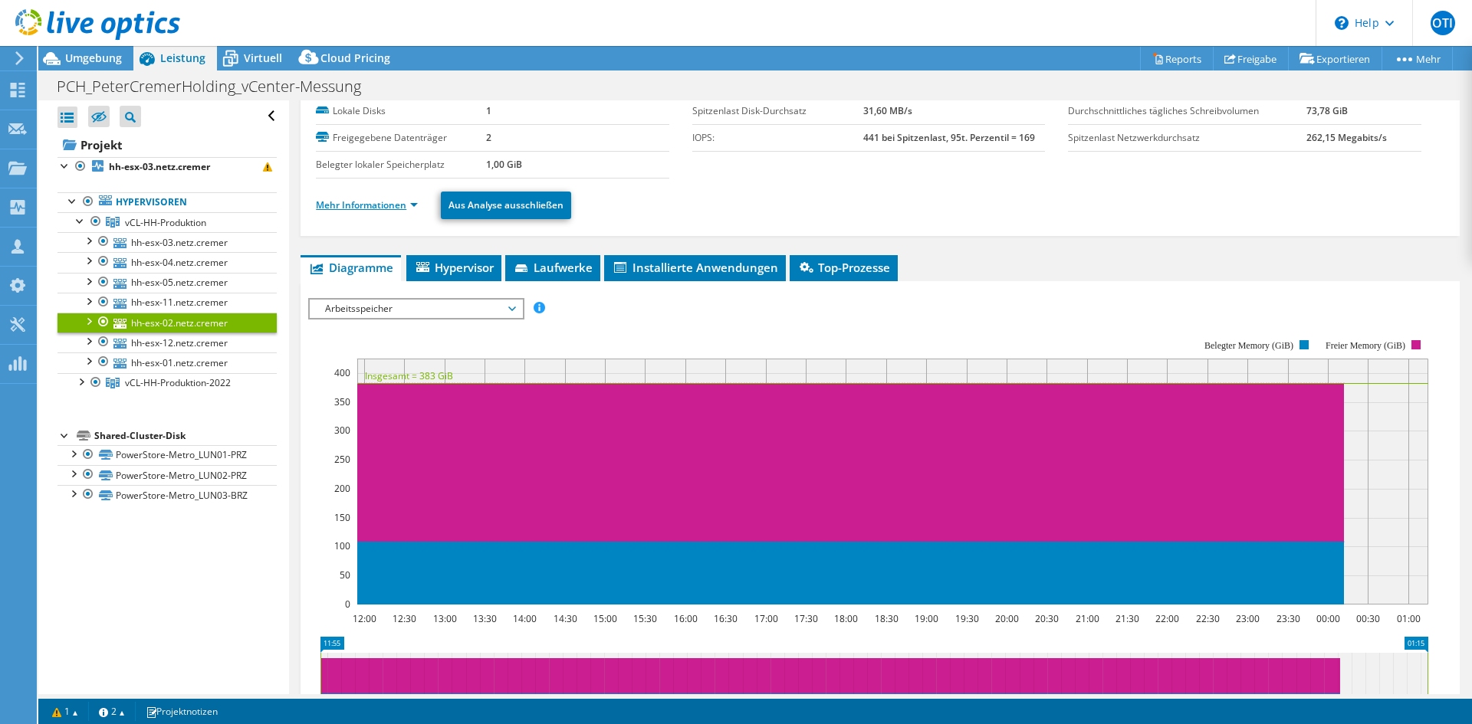
click at [383, 199] on link "Mehr Informationen" at bounding box center [367, 205] width 102 height 13
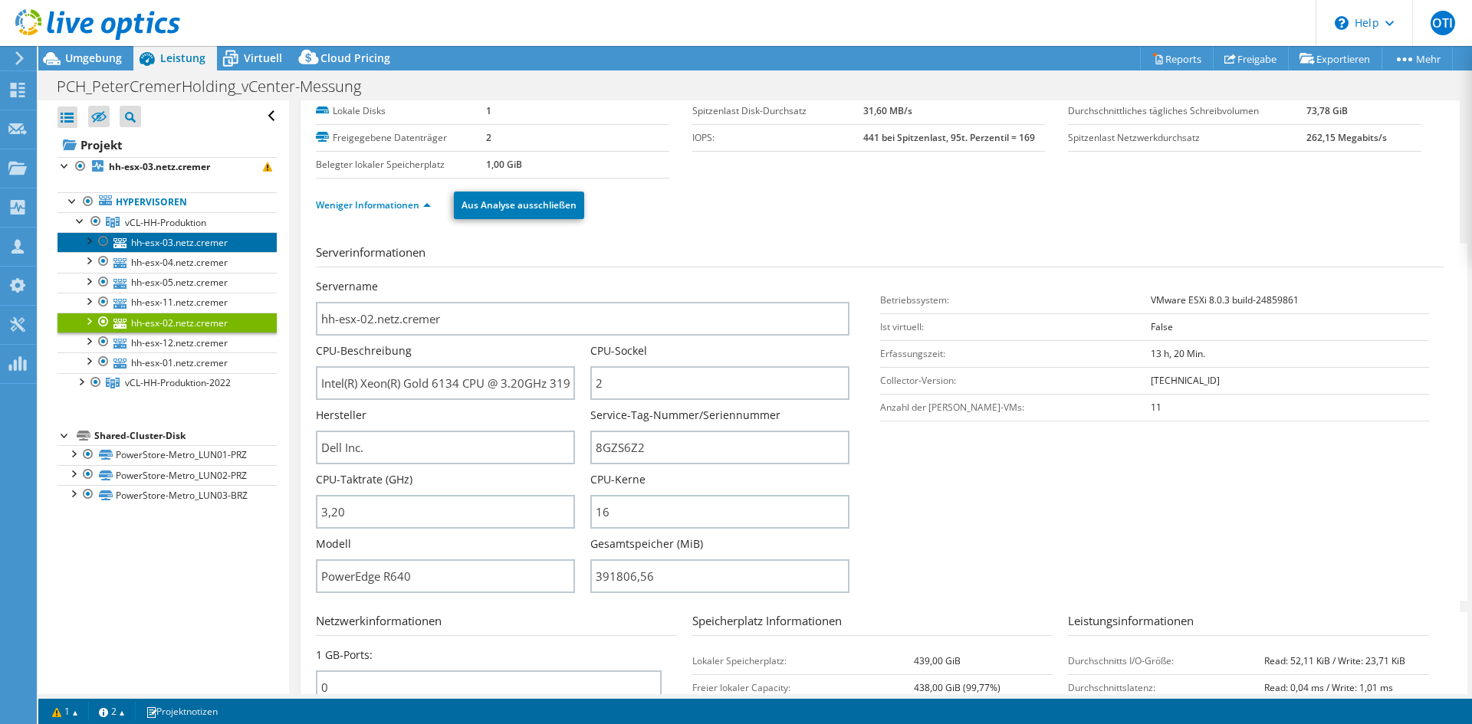
click at [173, 241] on link "hh-esx-03.netz.cremer" at bounding box center [166, 242] width 219 height 20
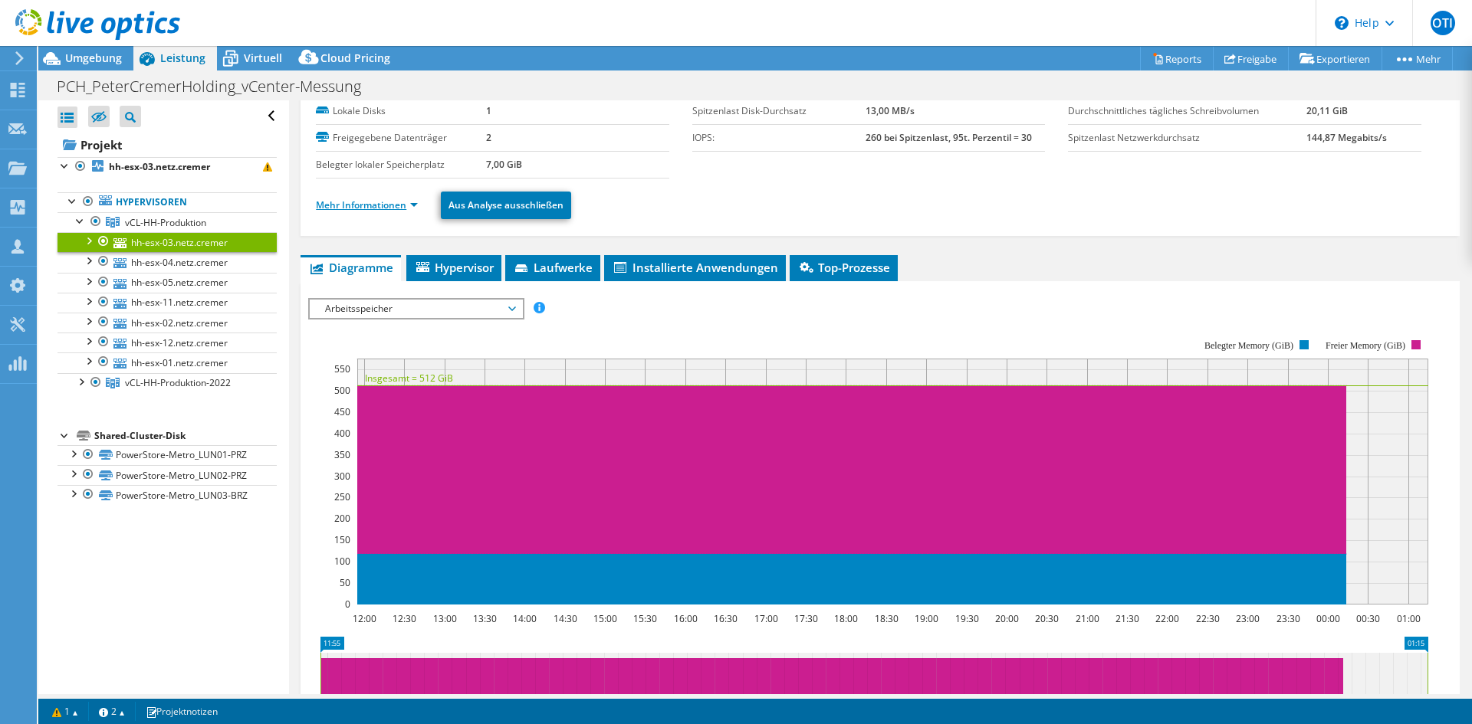
click at [372, 209] on link "Mehr Informationen" at bounding box center [367, 205] width 102 height 13
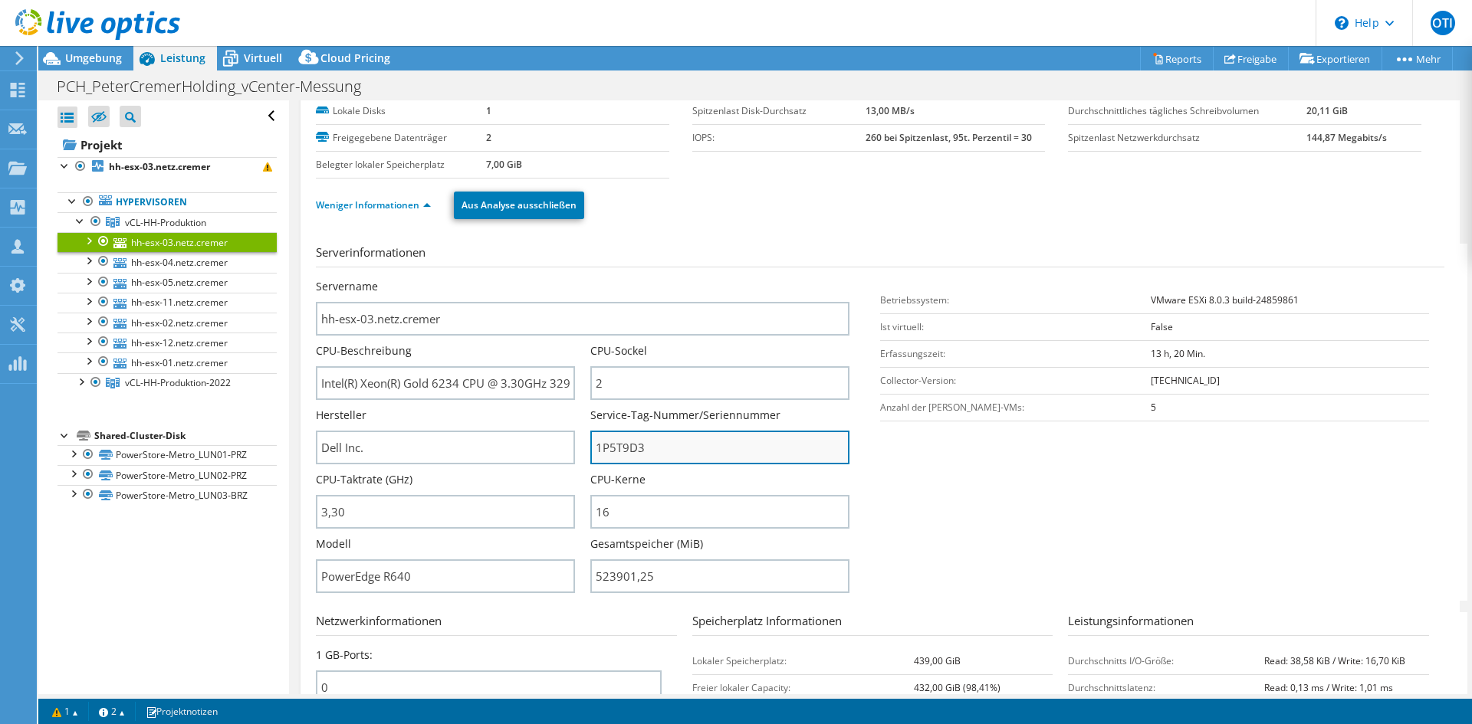
drag, startPoint x: 649, startPoint y: 447, endPoint x: 588, endPoint y: 448, distance: 60.6
click at [590, 448] on input "1P5T9D3" at bounding box center [719, 448] width 259 height 34
click at [685, 449] on input "1P5T9D3" at bounding box center [719, 448] width 259 height 34
drag, startPoint x: 663, startPoint y: 446, endPoint x: 527, endPoint y: 446, distance: 135.7
click at [527, 279] on div "Servername hh-esx-03.netz.cremer CPU-Beschreibung Intel(R) Xeon(R) Gold 6234 CP…" at bounding box center [590, 279] width 549 height 0
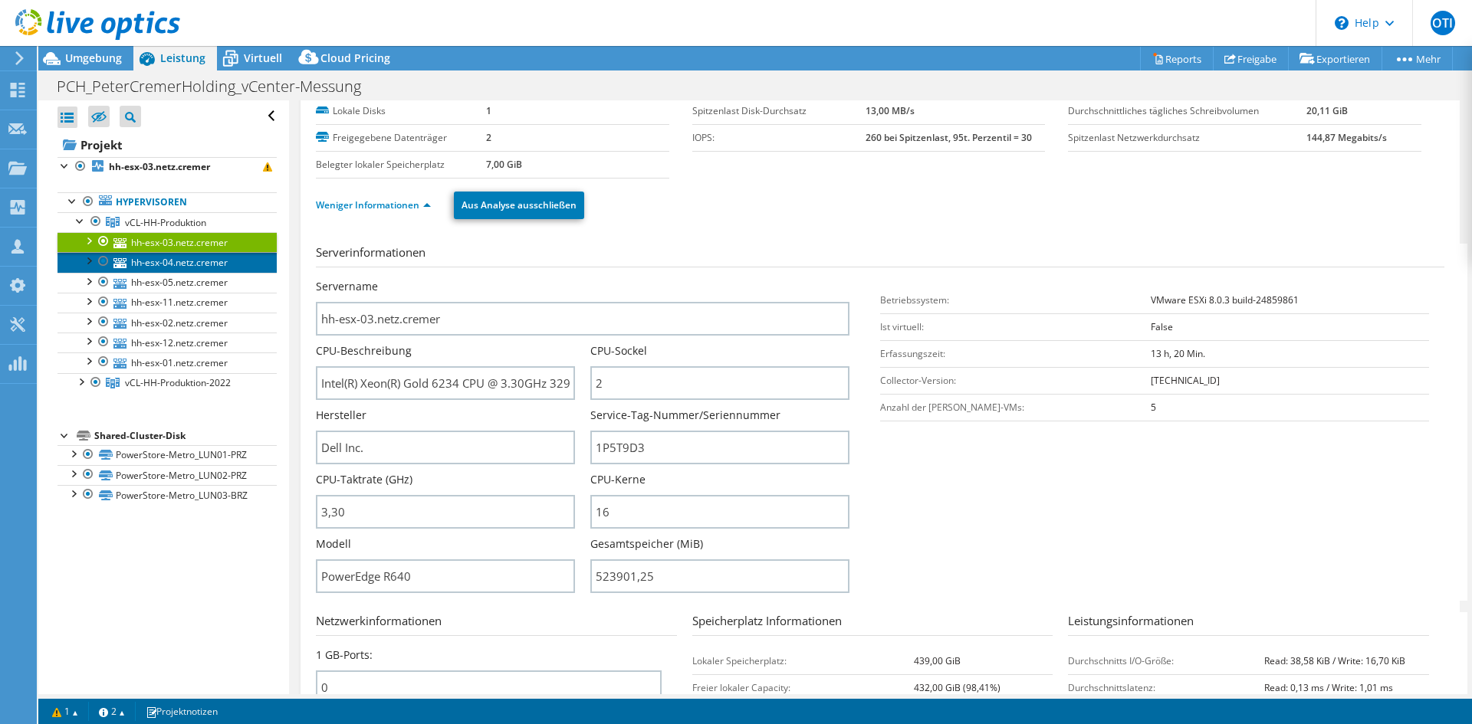
click at [192, 263] on link "hh-esx-04.netz.cremer" at bounding box center [166, 262] width 219 height 20
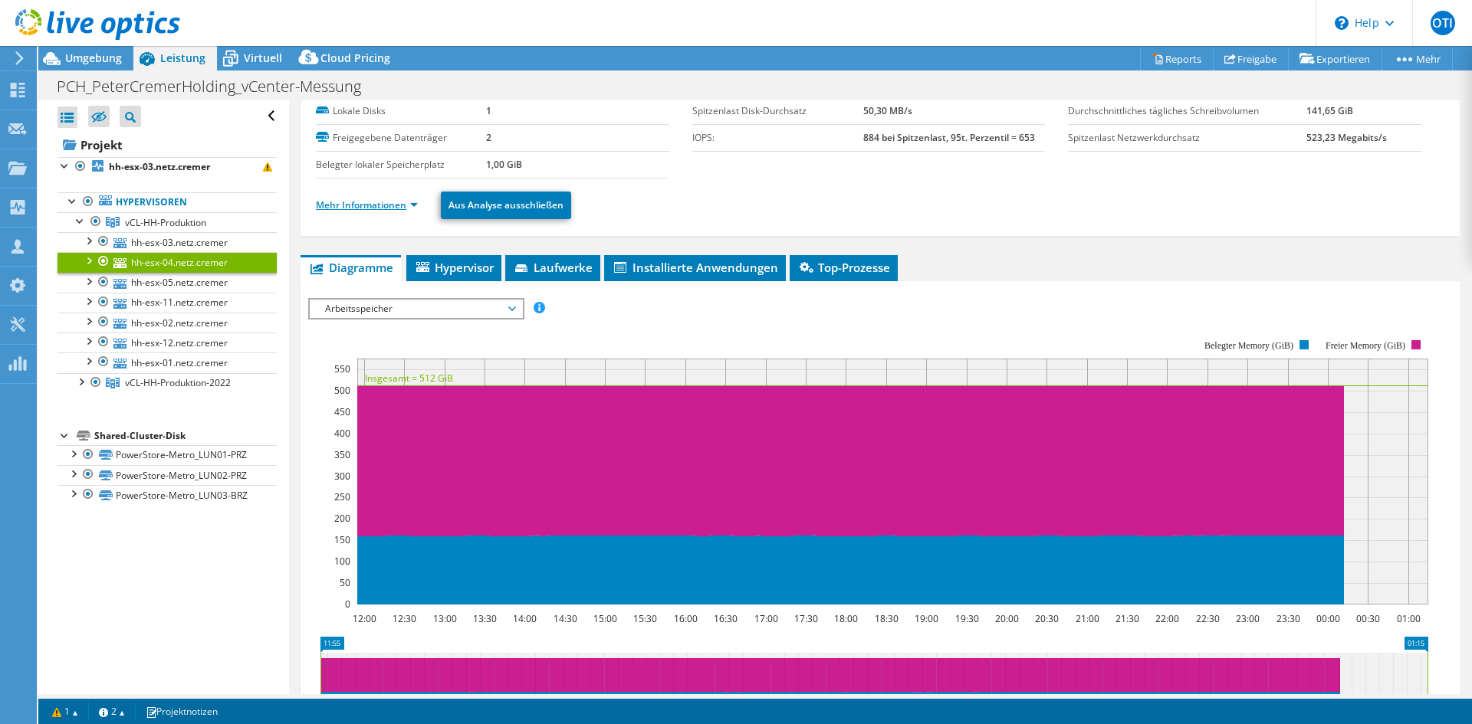
click at [379, 205] on link "Mehr Informationen" at bounding box center [367, 205] width 102 height 13
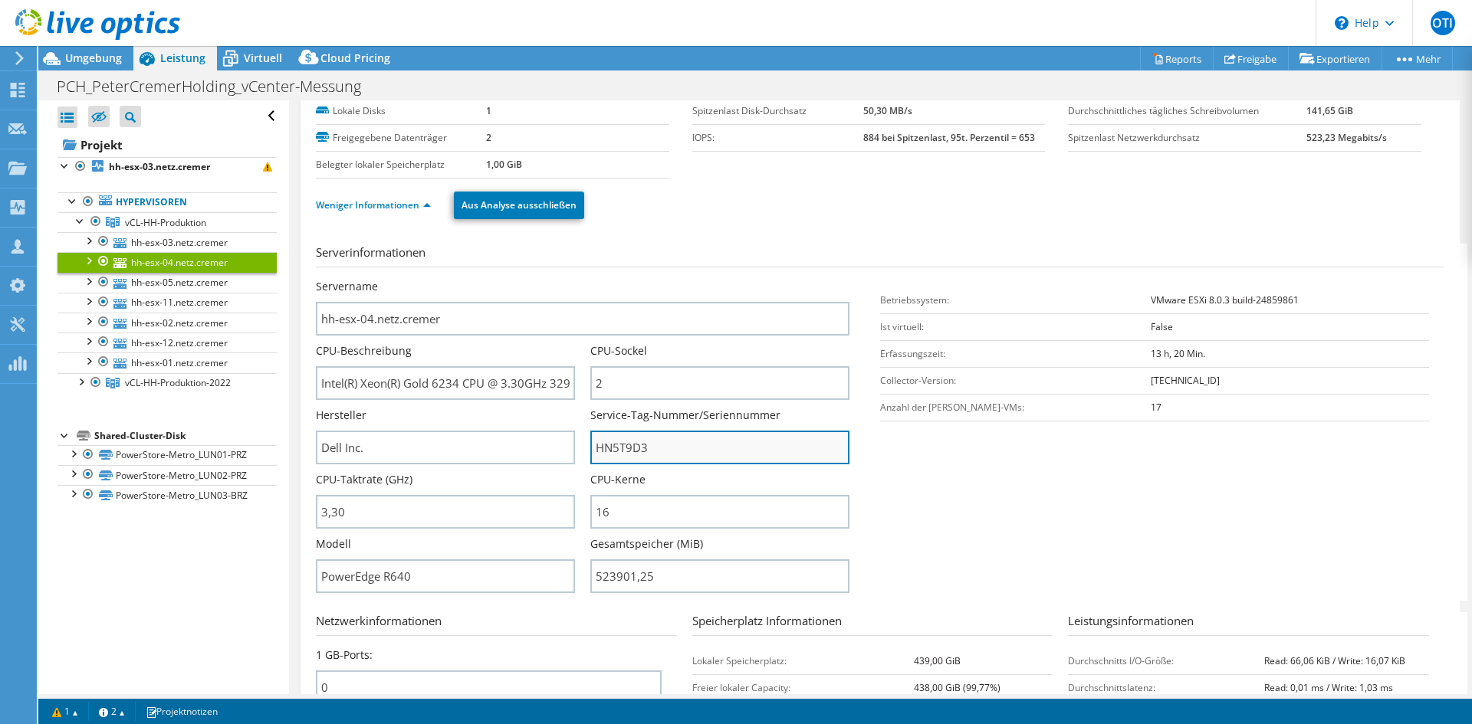
drag, startPoint x: 660, startPoint y: 440, endPoint x: 593, endPoint y: 449, distance: 68.1
click at [593, 449] on input "HN5T9D3" at bounding box center [719, 448] width 259 height 34
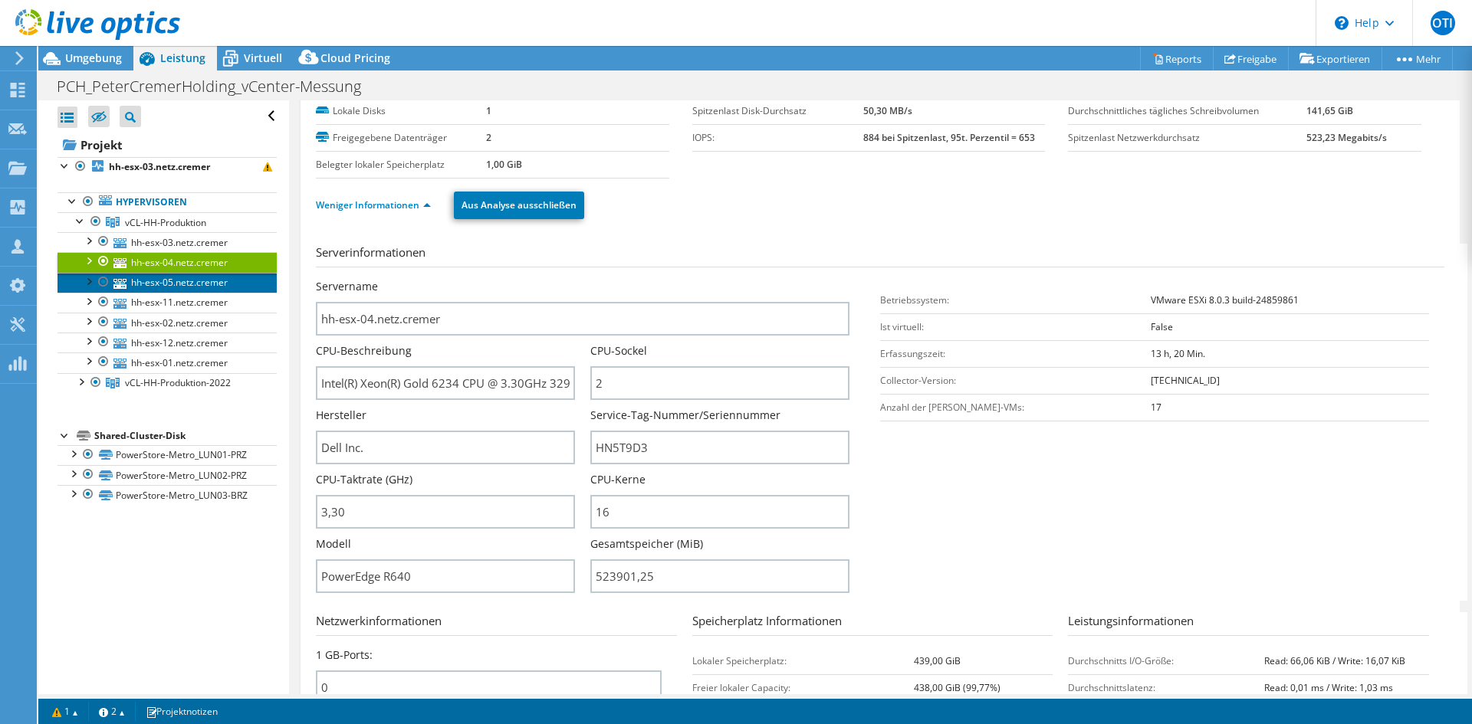
click at [163, 286] on link "hh-esx-05.netz.cremer" at bounding box center [166, 283] width 219 height 20
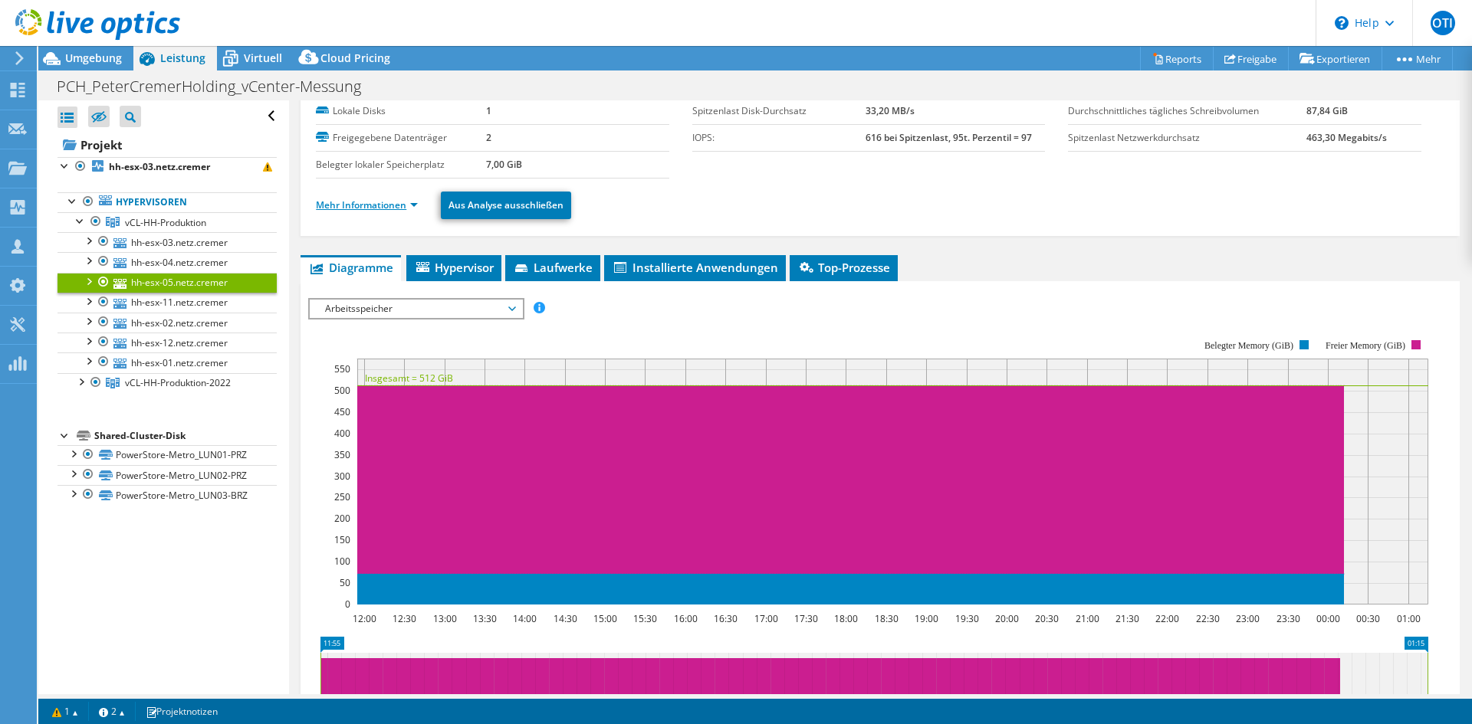
click at [400, 204] on link "Mehr Informationen" at bounding box center [367, 205] width 102 height 13
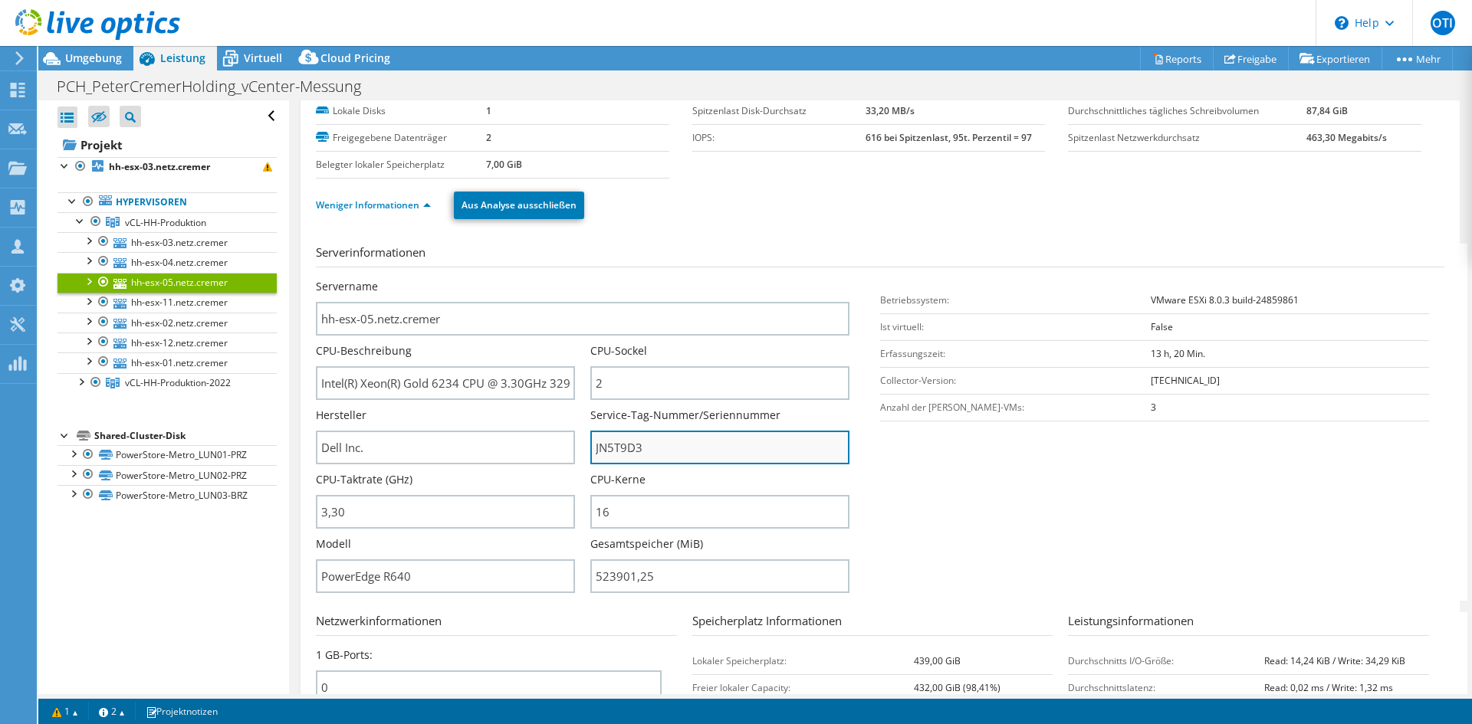
drag, startPoint x: 653, startPoint y: 450, endPoint x: 590, endPoint y: 451, distance: 62.9
click at [590, 451] on input "JN5T9D3" at bounding box center [719, 448] width 259 height 34
click at [81, 383] on div at bounding box center [80, 380] width 15 height 15
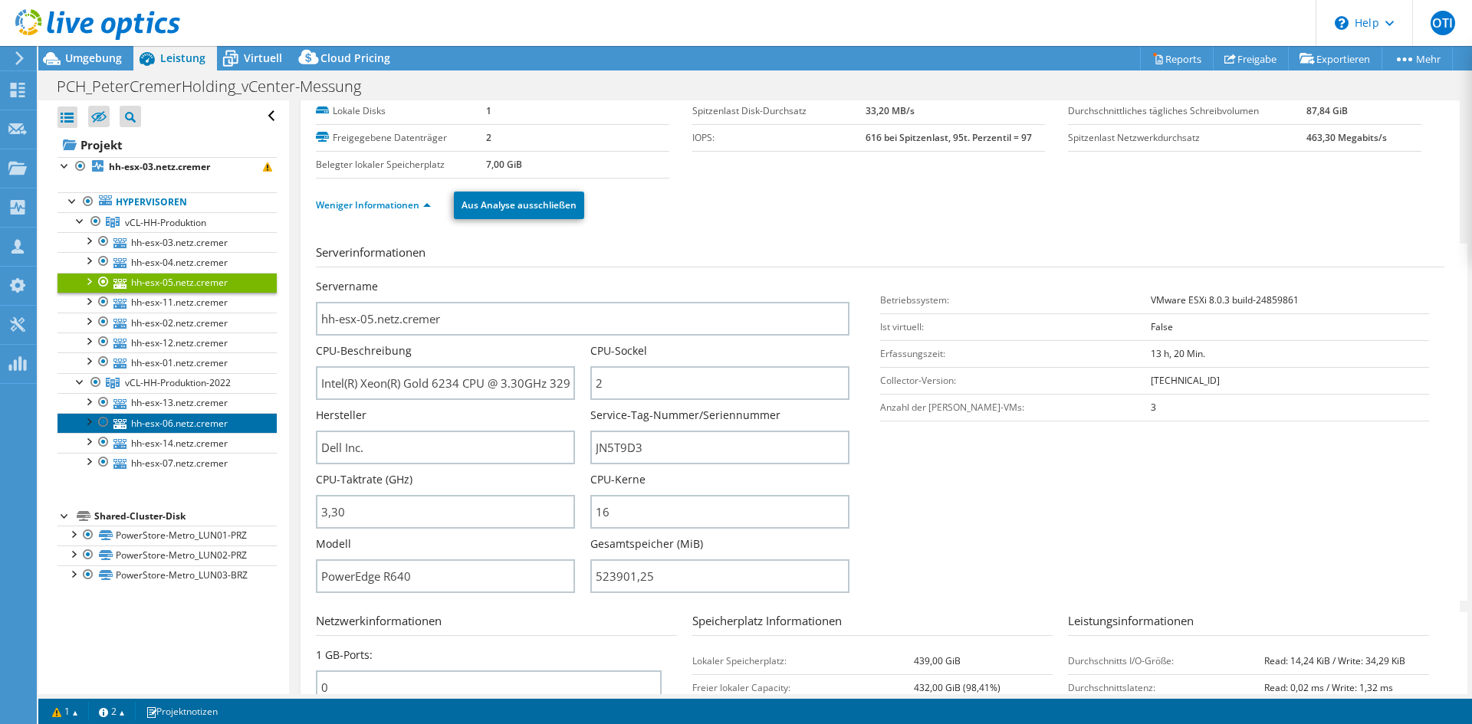
click at [152, 422] on link "hh-esx-06.netz.cremer" at bounding box center [166, 423] width 219 height 20
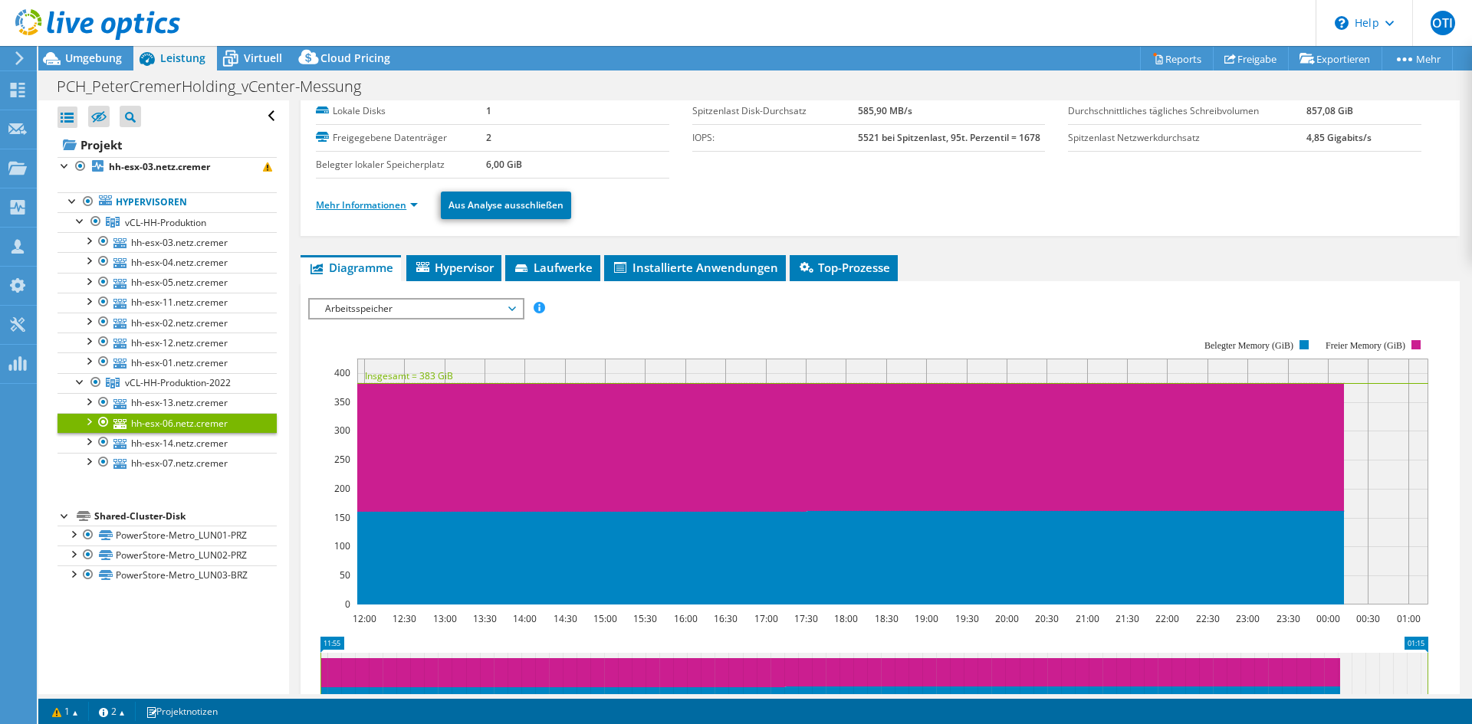
click at [403, 208] on link "Mehr Informationen" at bounding box center [367, 205] width 102 height 13
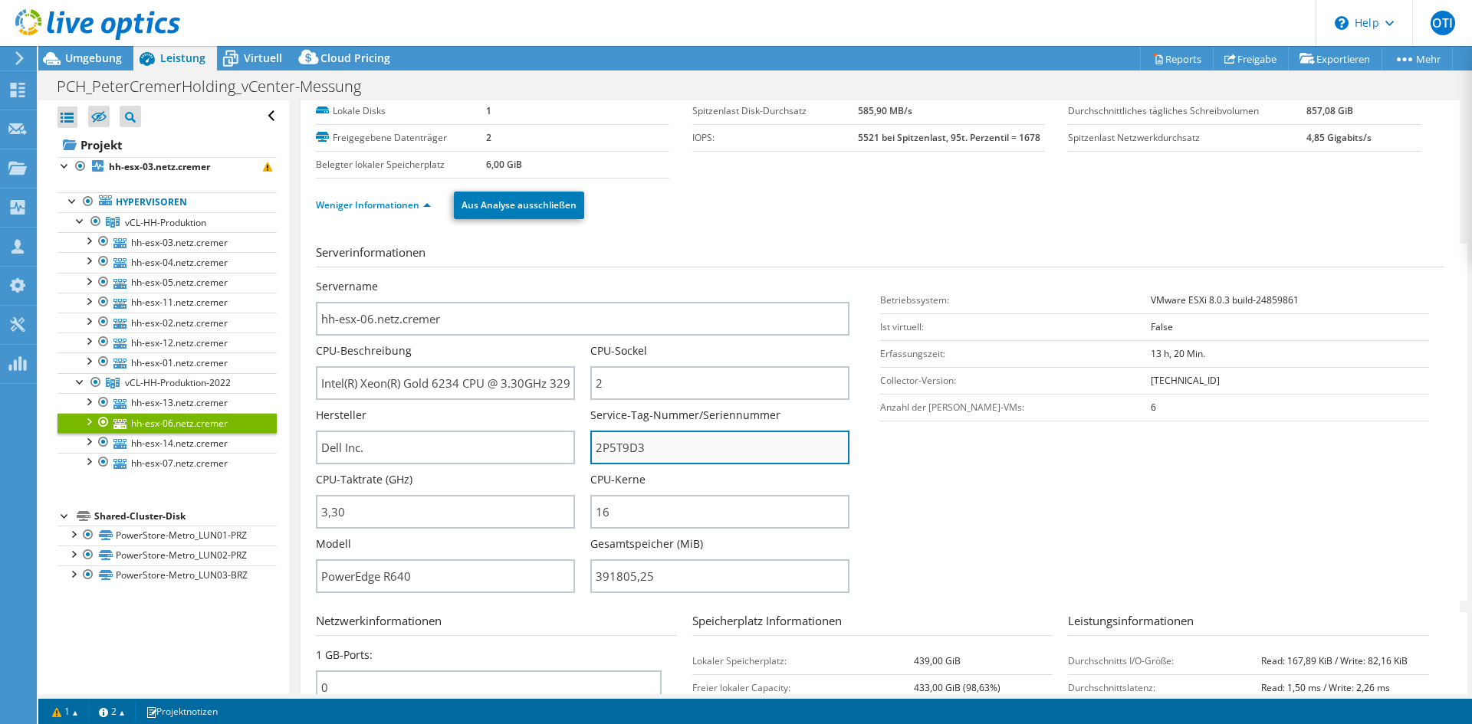
drag, startPoint x: 653, startPoint y: 443, endPoint x: 590, endPoint y: 446, distance: 63.7
click at [590, 446] on input "2P5T9D3" at bounding box center [719, 448] width 259 height 34
click at [708, 454] on input "2P5T9D3" at bounding box center [719, 448] width 259 height 34
click at [705, 453] on input "2P5T9D3" at bounding box center [719, 448] width 259 height 34
click at [699, 452] on input "2P5T9D3" at bounding box center [719, 448] width 259 height 34
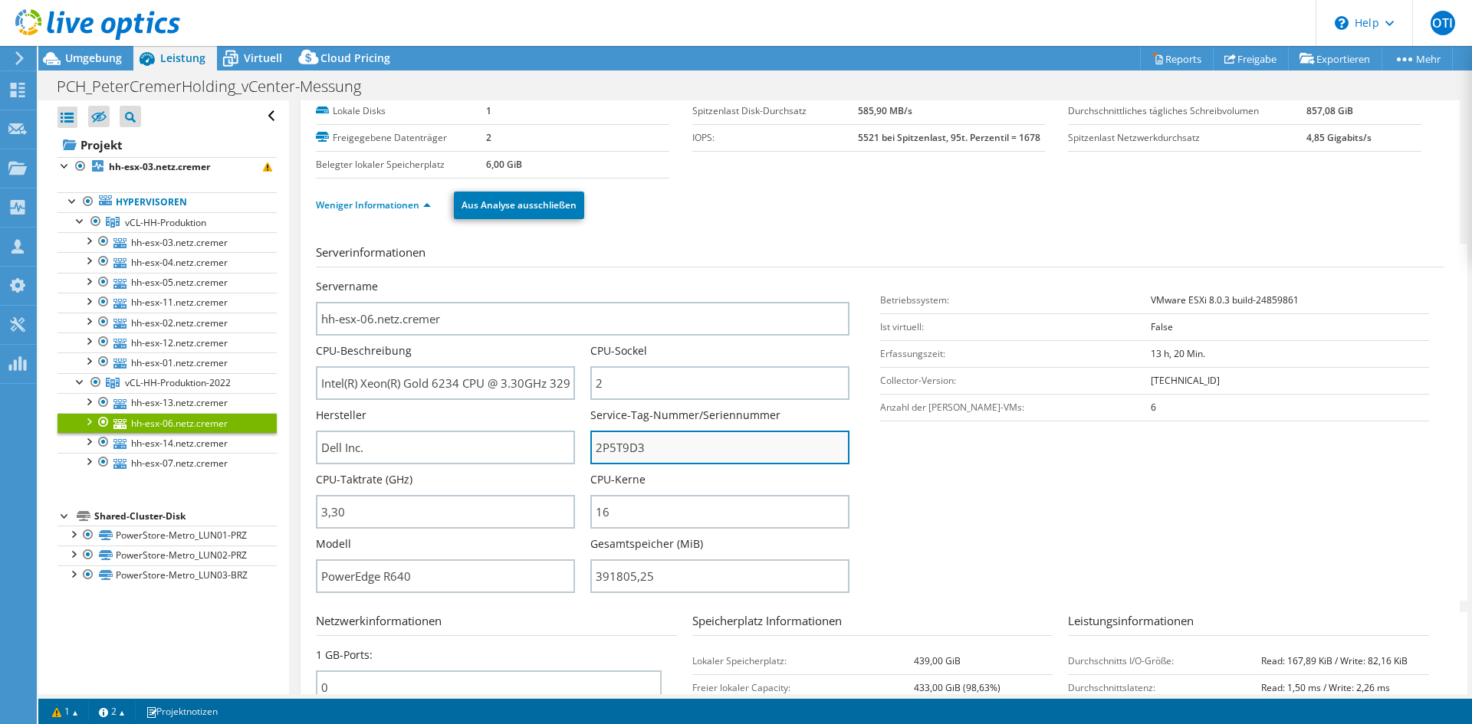
drag, startPoint x: 691, startPoint y: 449, endPoint x: 594, endPoint y: 448, distance: 97.4
click at [594, 448] on input "2P5T9D3" at bounding box center [719, 448] width 259 height 34
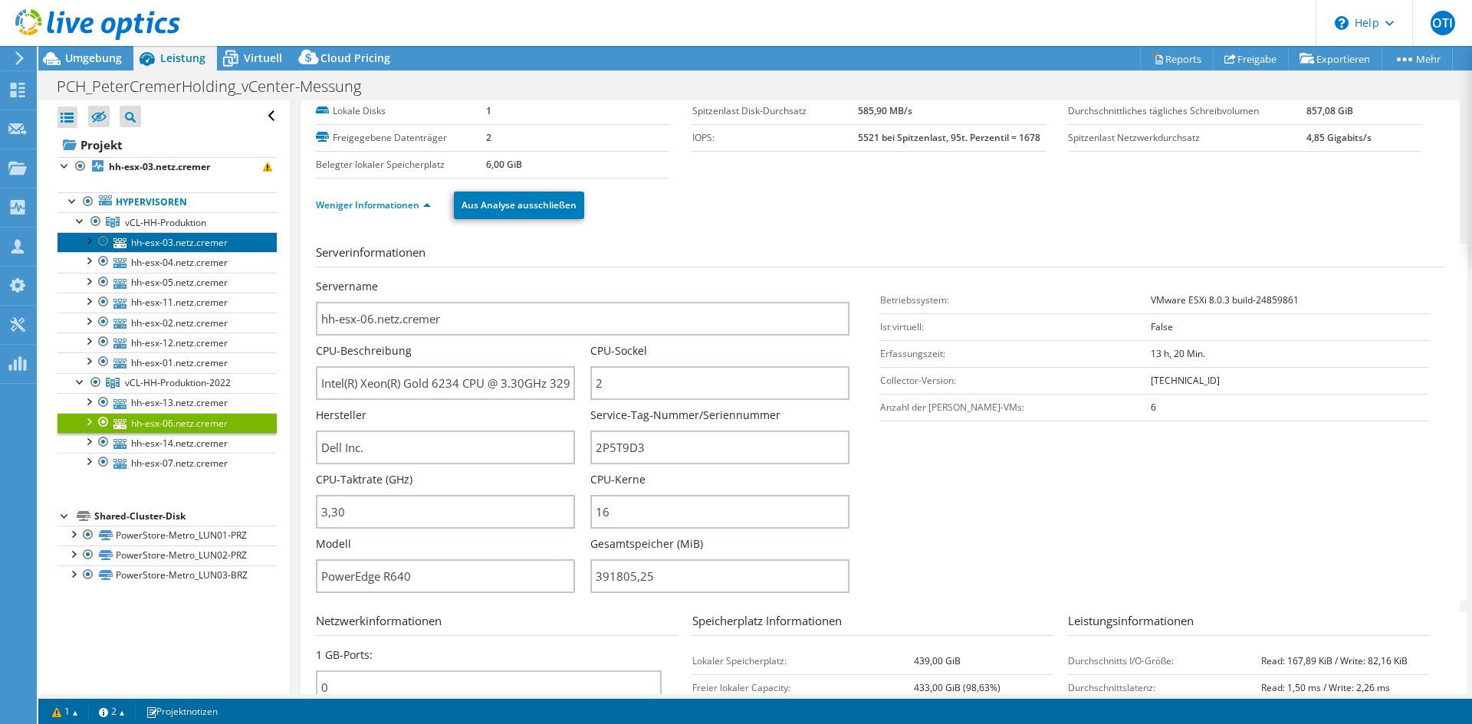
click at [149, 239] on link "hh-esx-03.netz.cremer" at bounding box center [166, 242] width 219 height 20
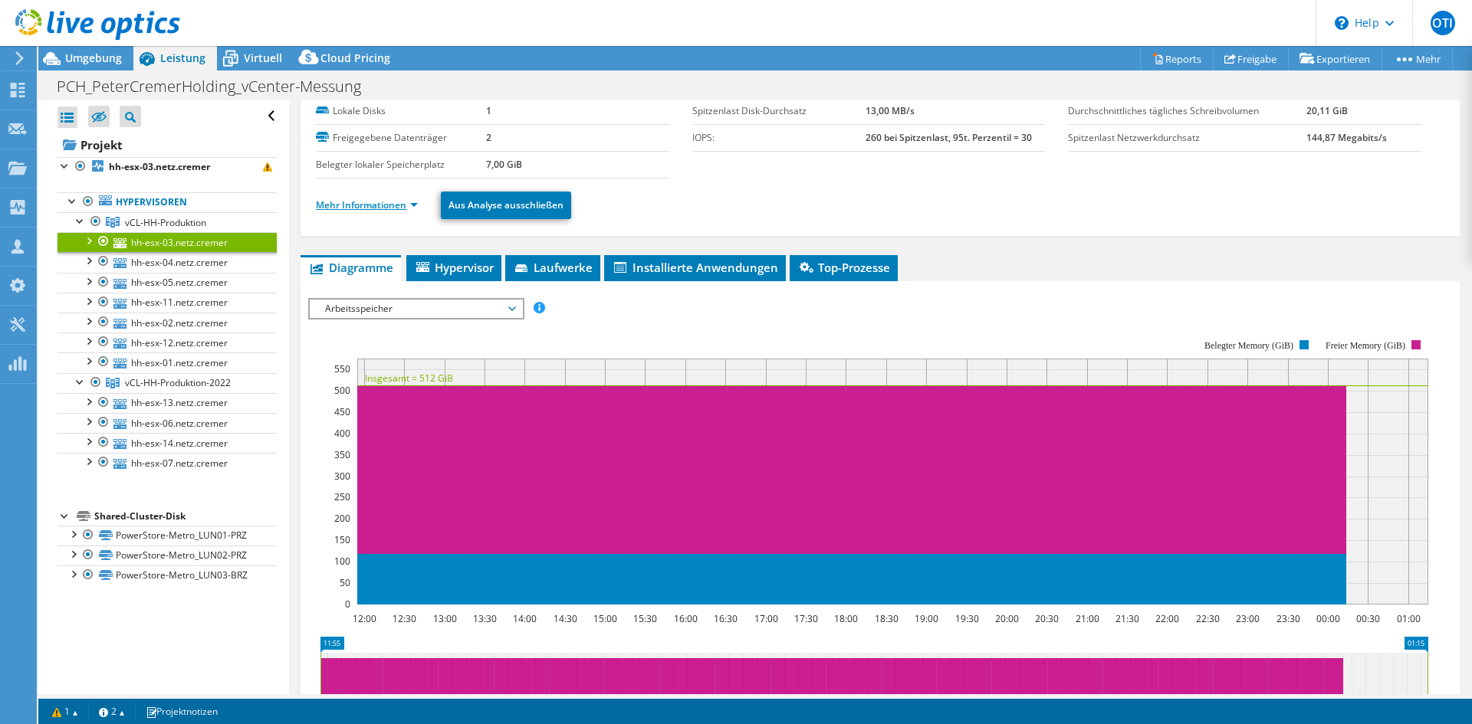
click at [412, 209] on link "Mehr Informationen" at bounding box center [367, 205] width 102 height 13
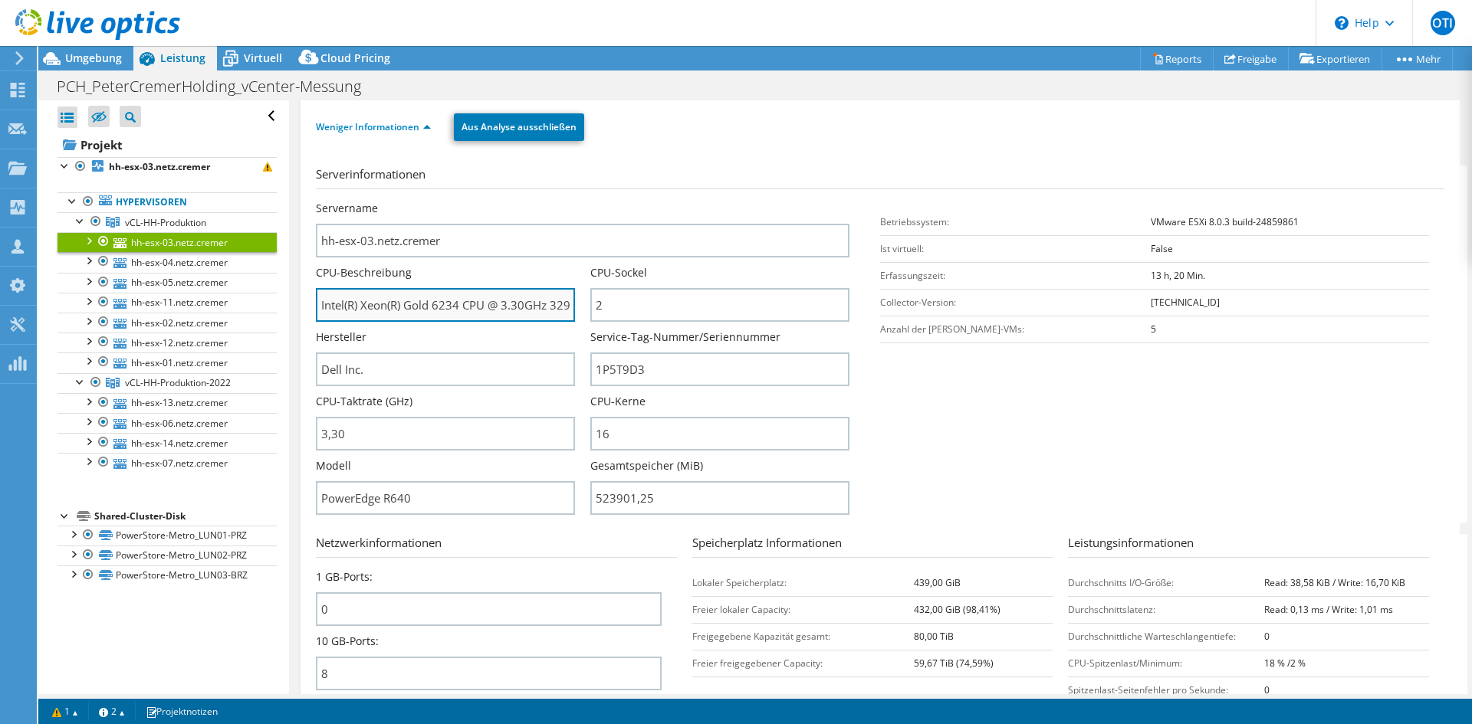
scroll to position [0, 28]
drag, startPoint x: 319, startPoint y: 306, endPoint x: 576, endPoint y: 307, distance: 256.8
click at [576, 307] on div "CPU-Beschreibung Intel(R) Xeon(R) Gold 6234 CPU @ 3.30GHz 329 GHz" at bounding box center [453, 293] width 274 height 57
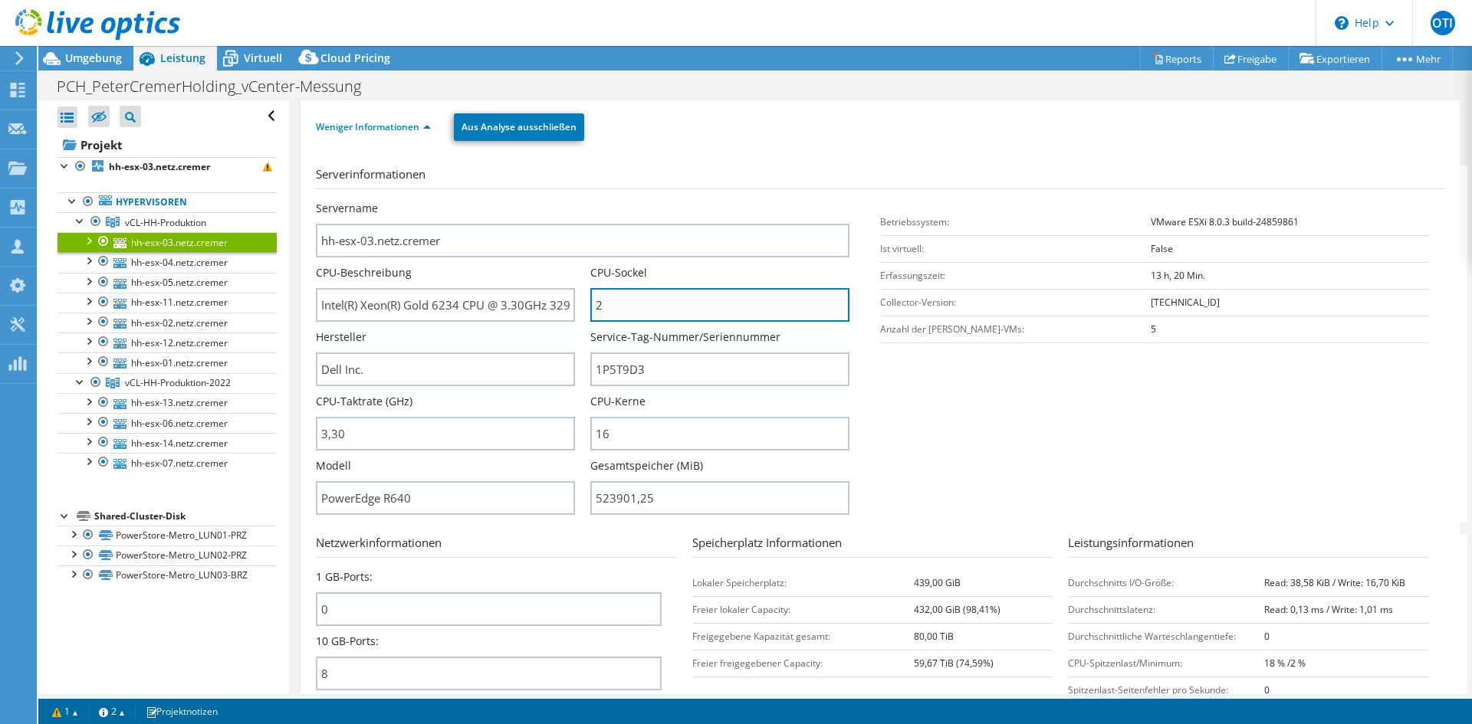
drag, startPoint x: 619, startPoint y: 297, endPoint x: 590, endPoint y: 301, distance: 28.6
click at [590, 301] on input "2" at bounding box center [719, 305] width 259 height 34
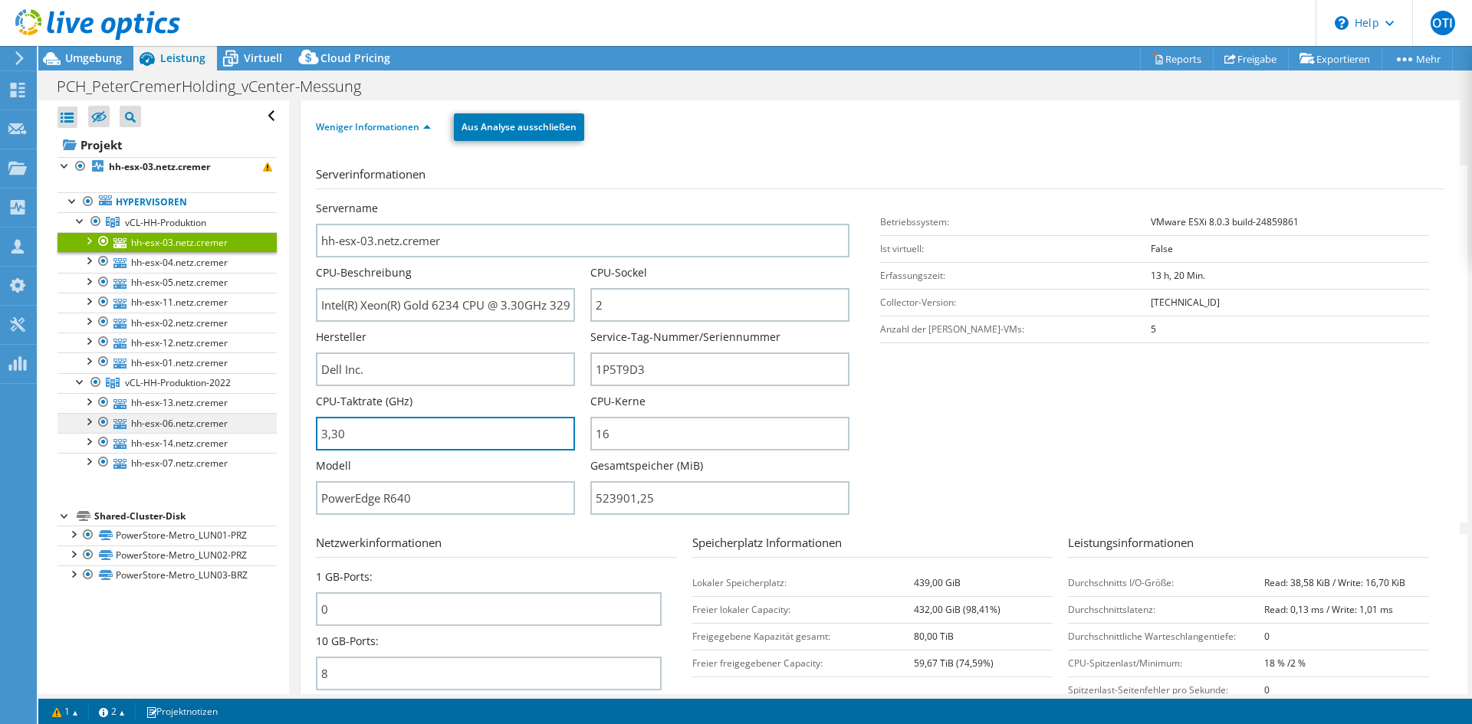
drag, startPoint x: 373, startPoint y: 441, endPoint x: 253, endPoint y: 432, distance: 119.9
click at [253, 432] on div "Alle öffnen Alle schließen Ausgeschlossene Knoten verbergen Projektbaumfilter" at bounding box center [755, 397] width 1434 height 594
type input "330"
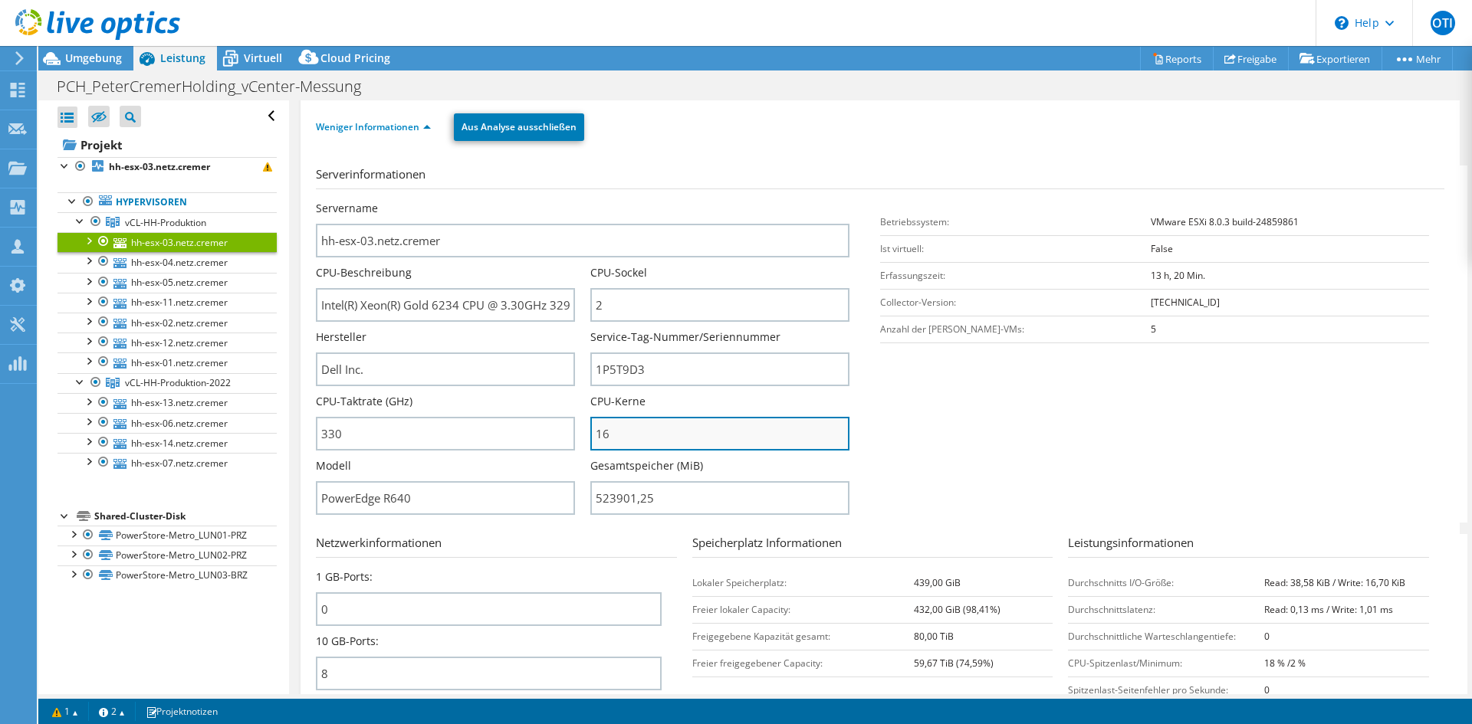
drag, startPoint x: 618, startPoint y: 436, endPoint x: 590, endPoint y: 437, distance: 28.4
click at [590, 437] on input "16" at bounding box center [719, 434] width 259 height 34
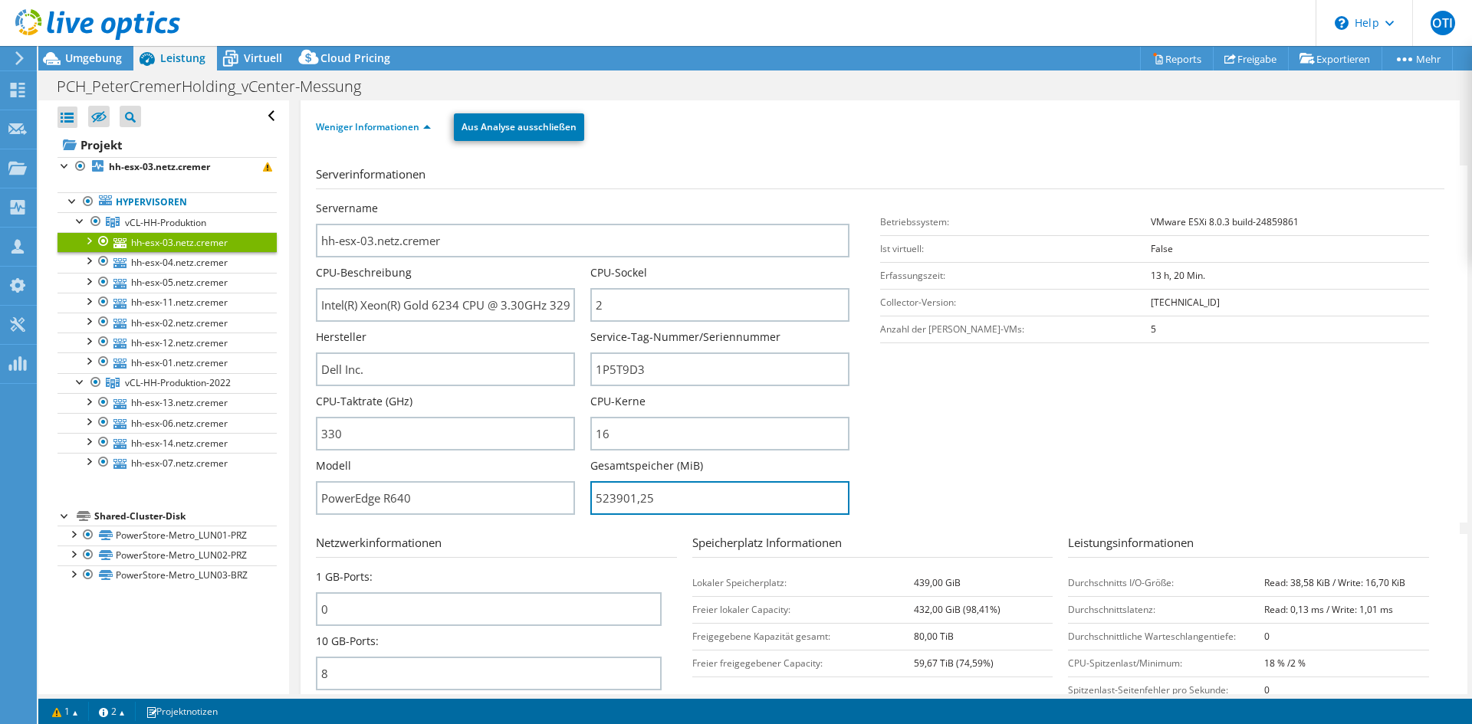
drag, startPoint x: 658, startPoint y: 498, endPoint x: 577, endPoint y: 495, distance: 80.5
click at [577, 201] on div "Servername hh-esx-03.netz.cremer CPU-Beschreibung Intel(R) Xeon(R) Gold 6234 CP…" at bounding box center [590, 201] width 549 height 0
type input "52390125"
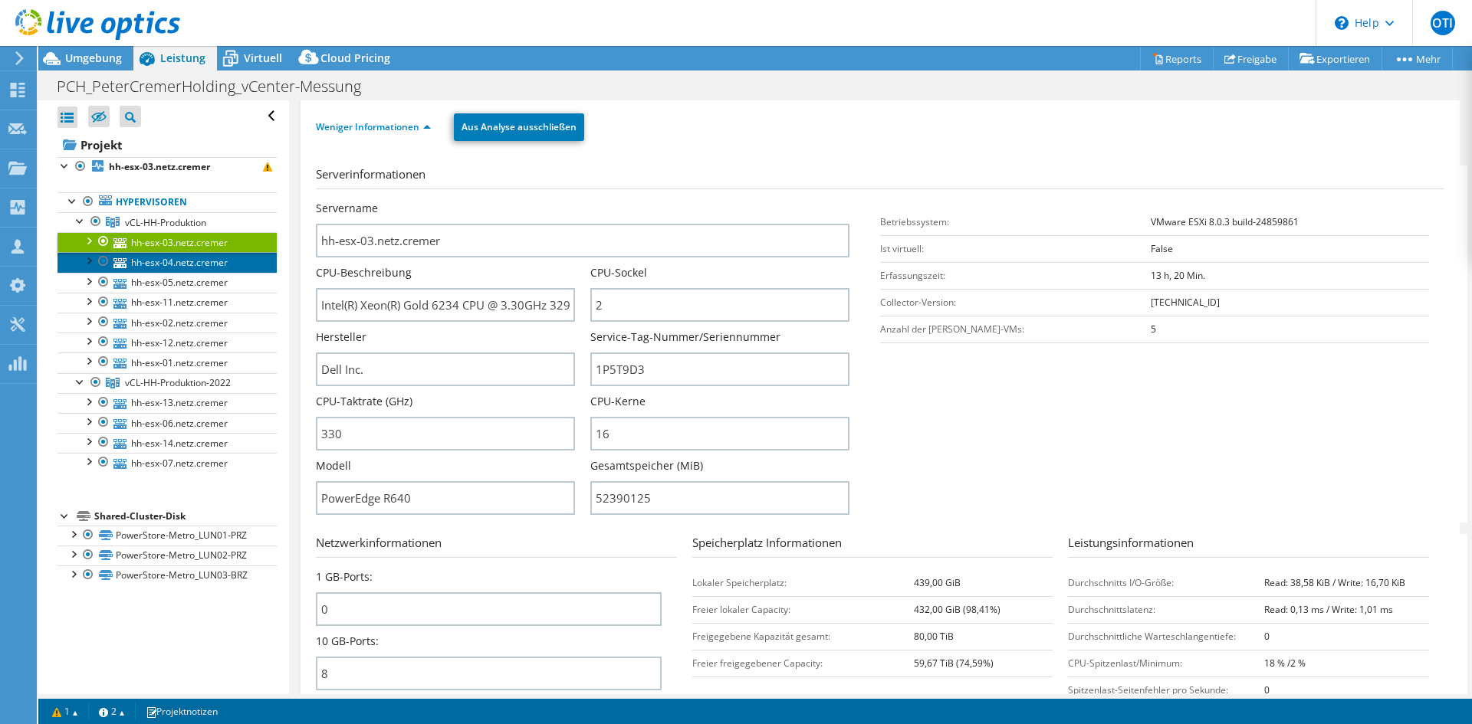
click at [180, 260] on link "hh-esx-04.netz.cremer" at bounding box center [166, 262] width 219 height 20
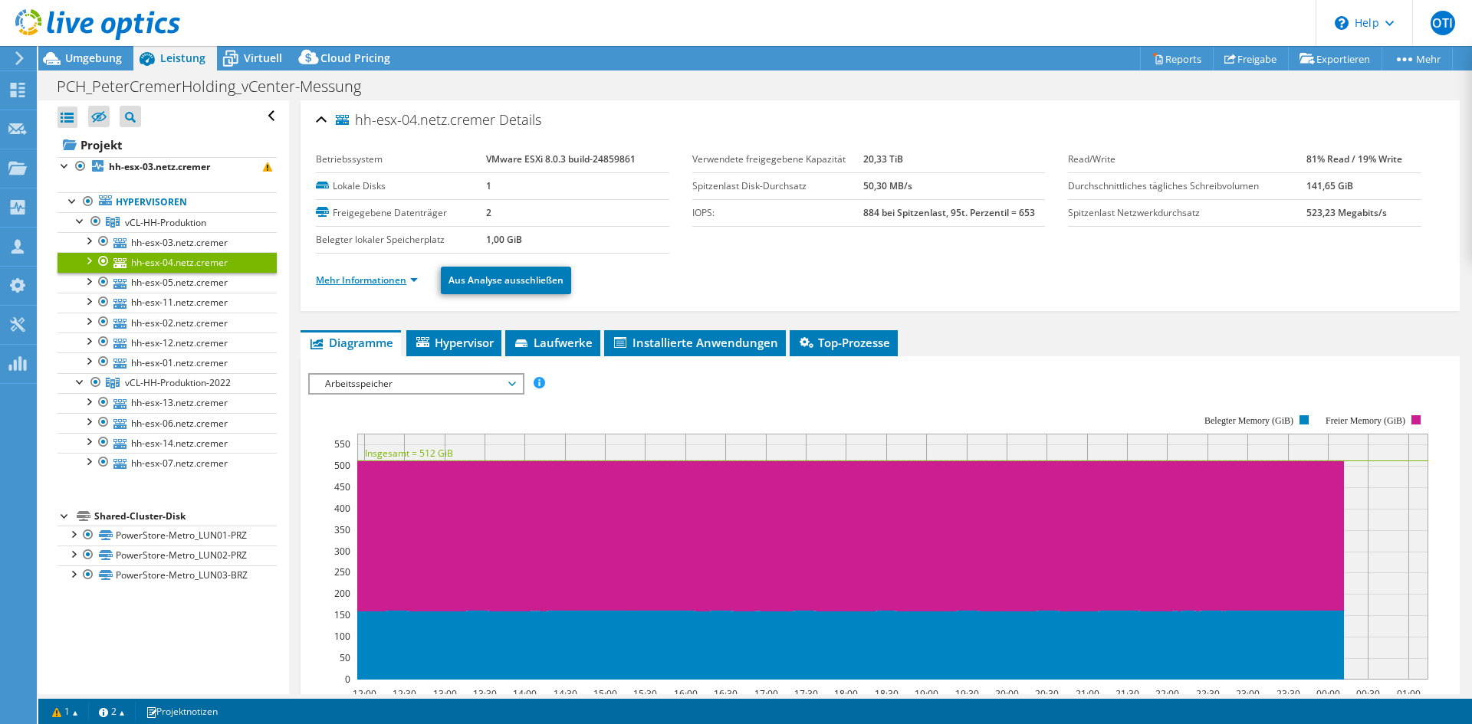
click at [394, 275] on link "Mehr Informationen" at bounding box center [367, 280] width 102 height 13
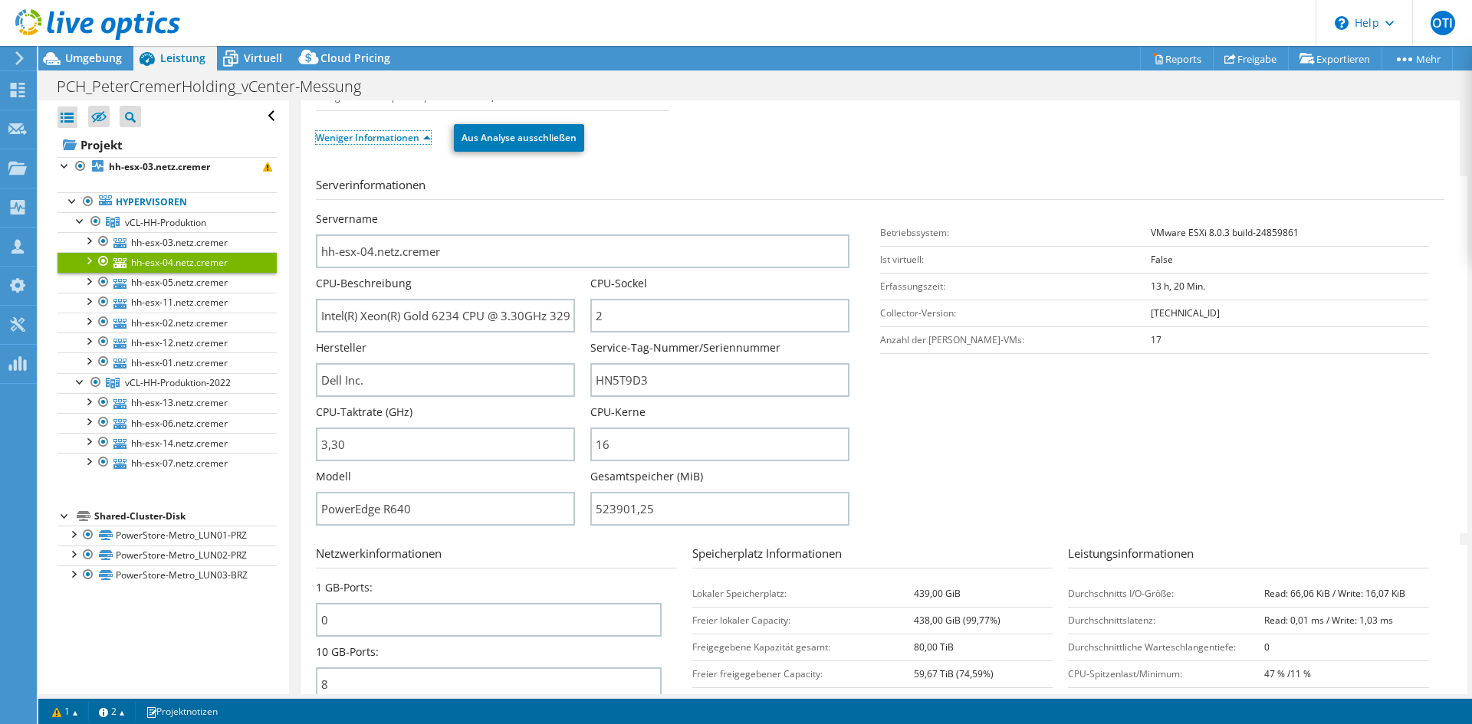
scroll to position [153, 0]
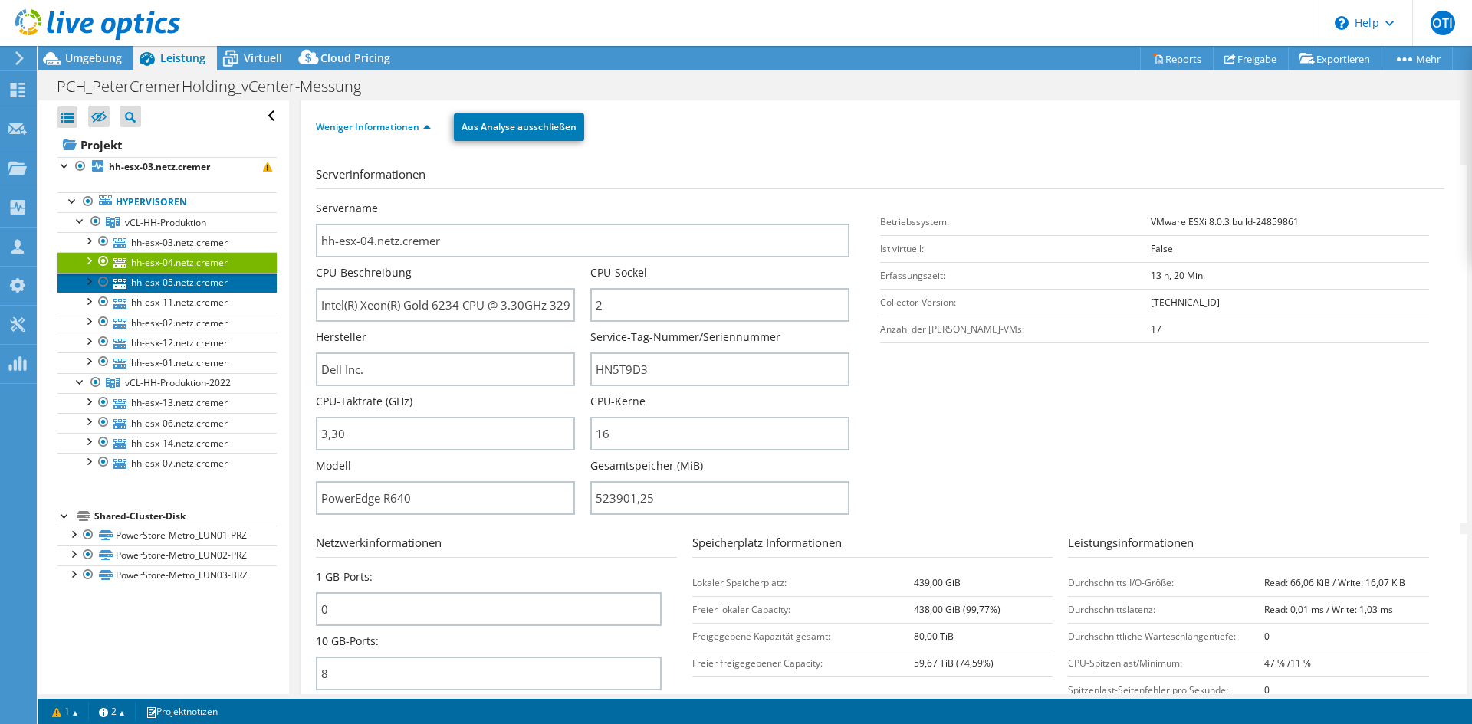
click at [152, 283] on link "hh-esx-05.netz.cremer" at bounding box center [166, 283] width 219 height 20
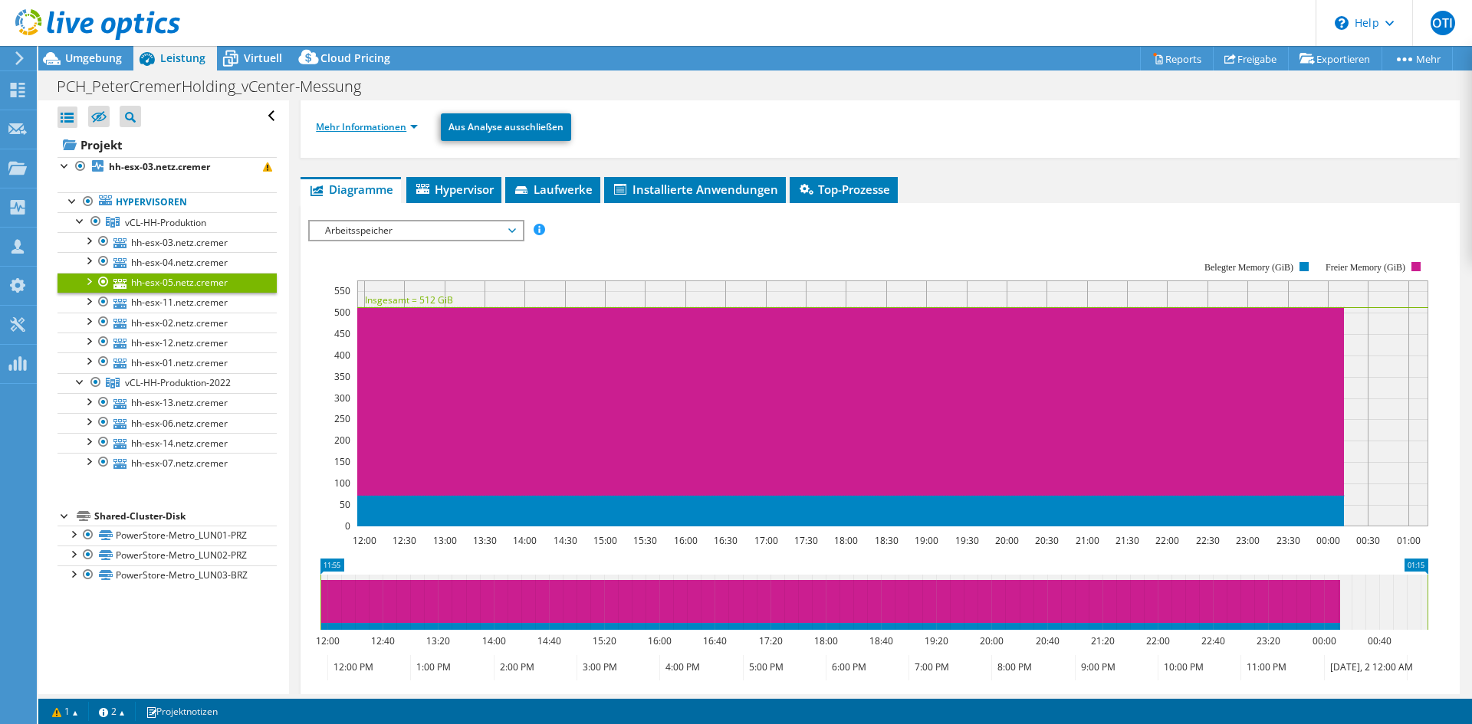
click at [402, 127] on link "Mehr Informationen" at bounding box center [367, 126] width 102 height 13
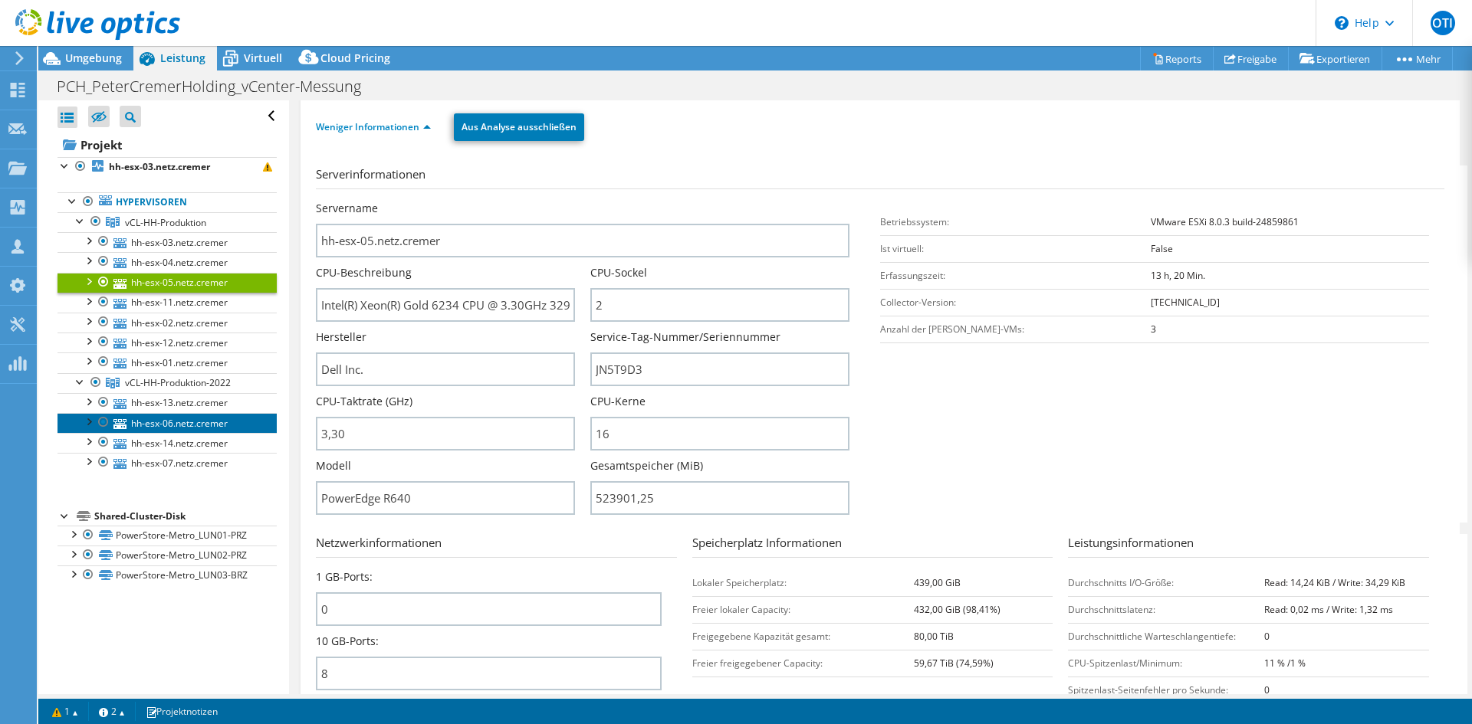
click at [154, 424] on link "hh-esx-06.netz.cremer" at bounding box center [166, 423] width 219 height 20
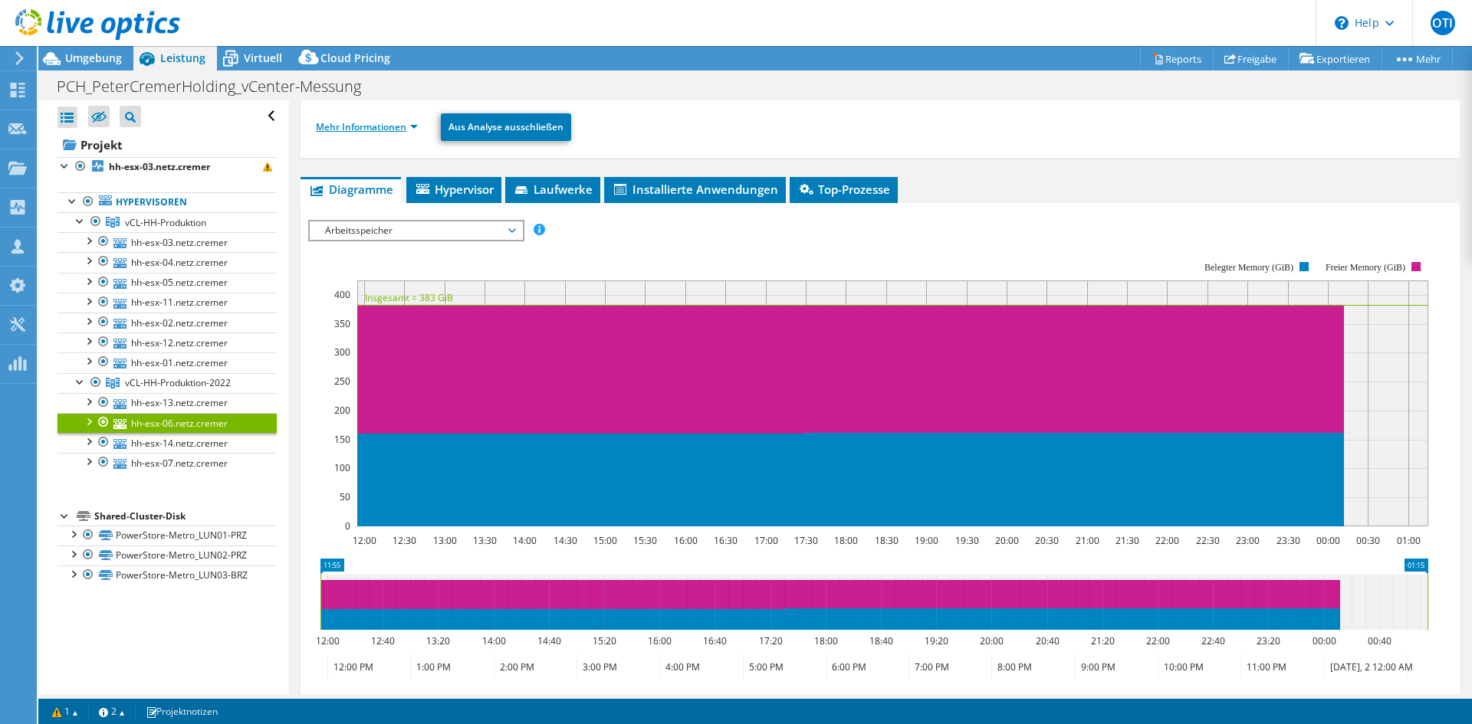
click at [379, 130] on link "Mehr Informationen" at bounding box center [367, 126] width 102 height 13
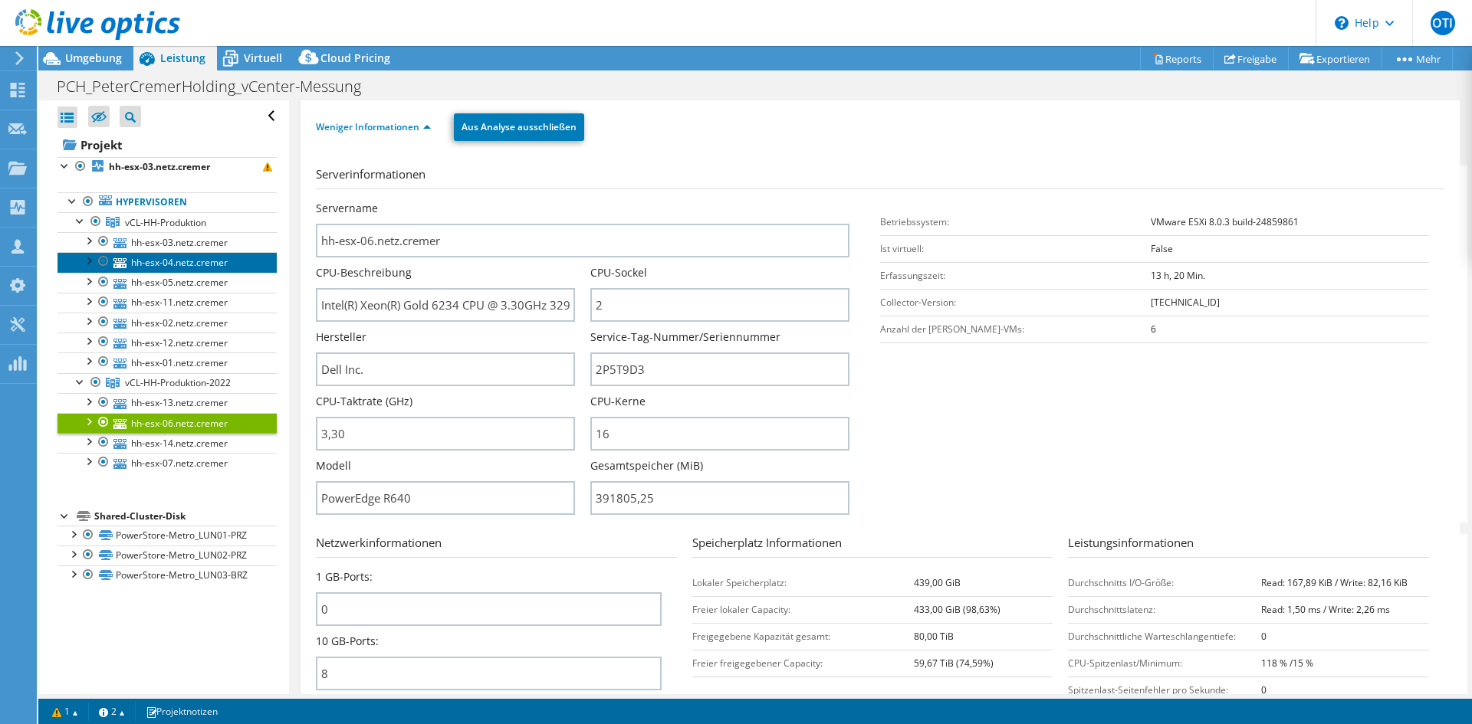
click at [180, 264] on link "hh-esx-04.netz.cremer" at bounding box center [166, 262] width 219 height 20
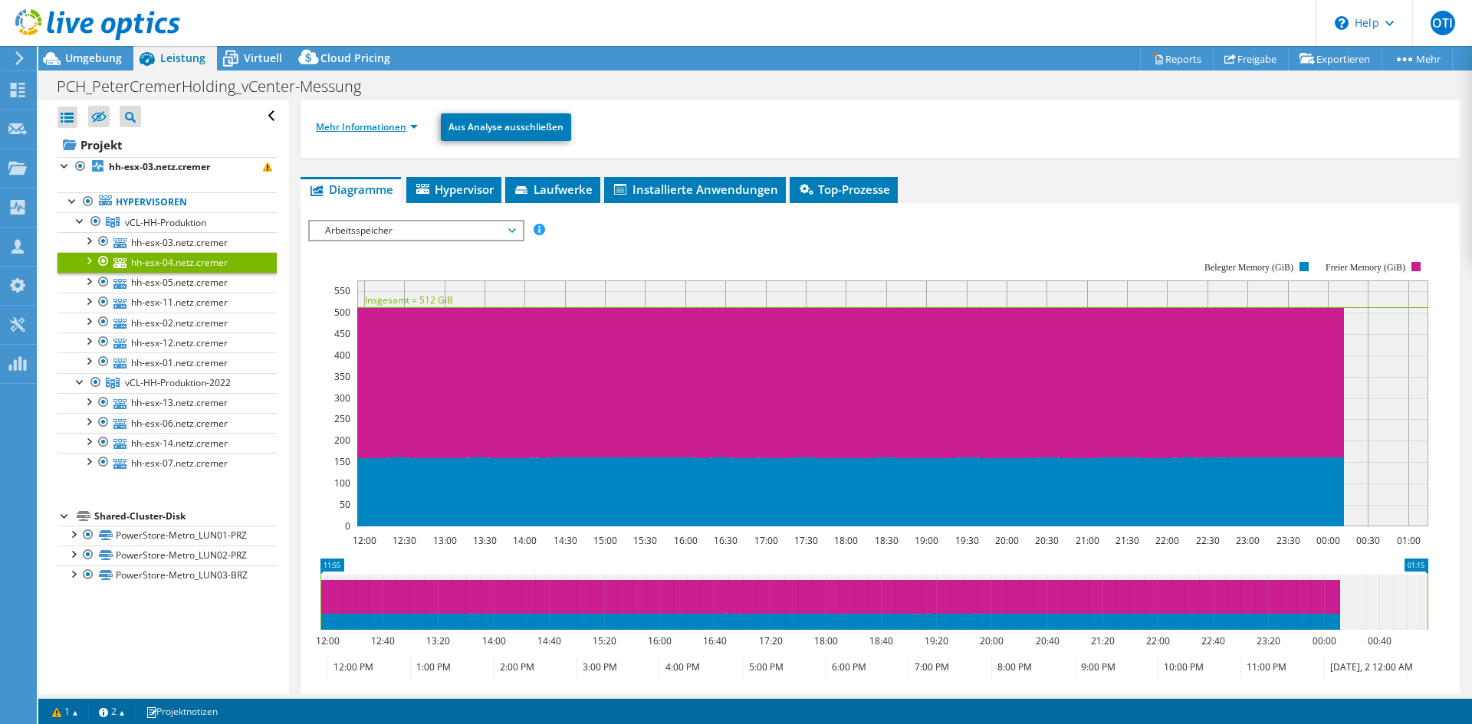
click at [384, 127] on link "Mehr Informationen" at bounding box center [367, 126] width 102 height 13
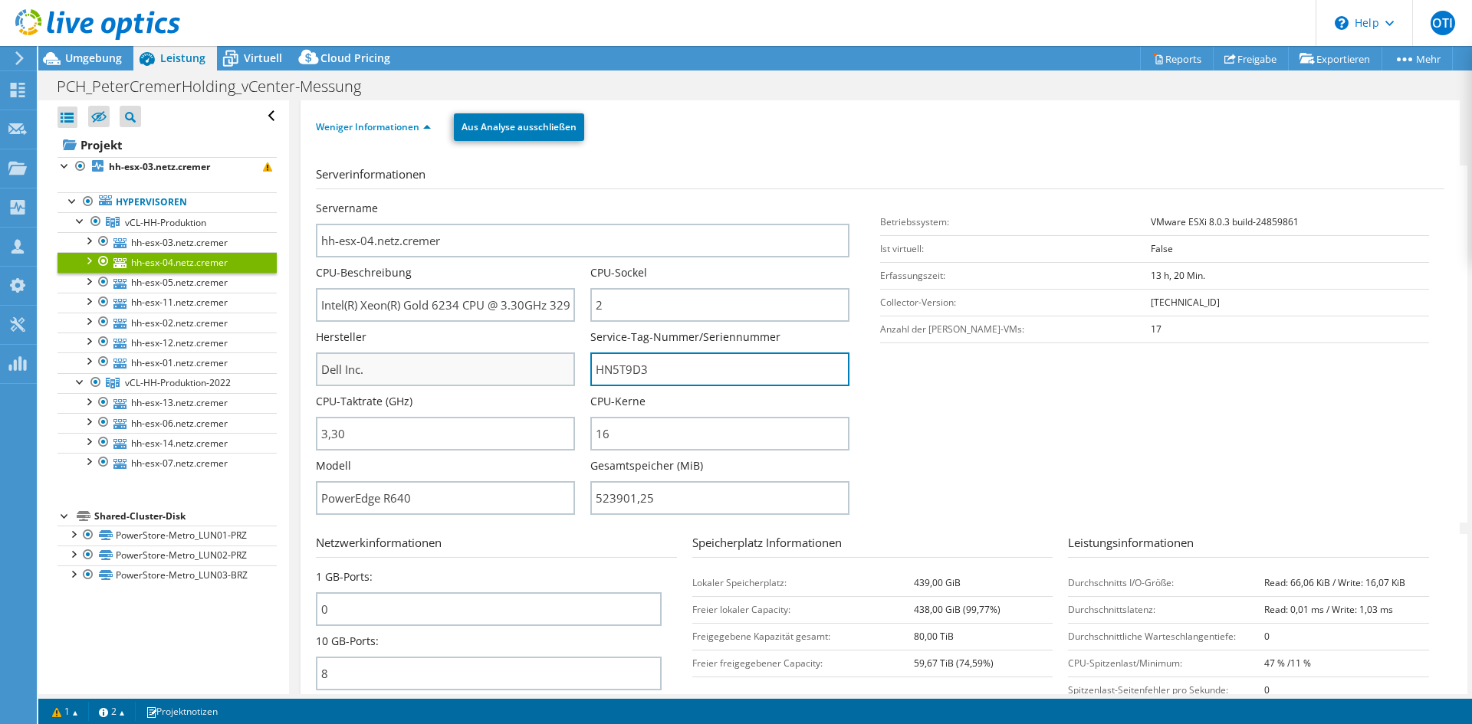
drag, startPoint x: 627, startPoint y: 375, endPoint x: 571, endPoint y: 373, distance: 56.0
click at [571, 201] on div "Servername hh-esx-04.netz.cremer CPU-Beschreibung Intel(R) Xeon(R) Gold 6234 CP…" at bounding box center [590, 201] width 549 height 0
click at [176, 58] on span "Leistung" at bounding box center [182, 58] width 45 height 15
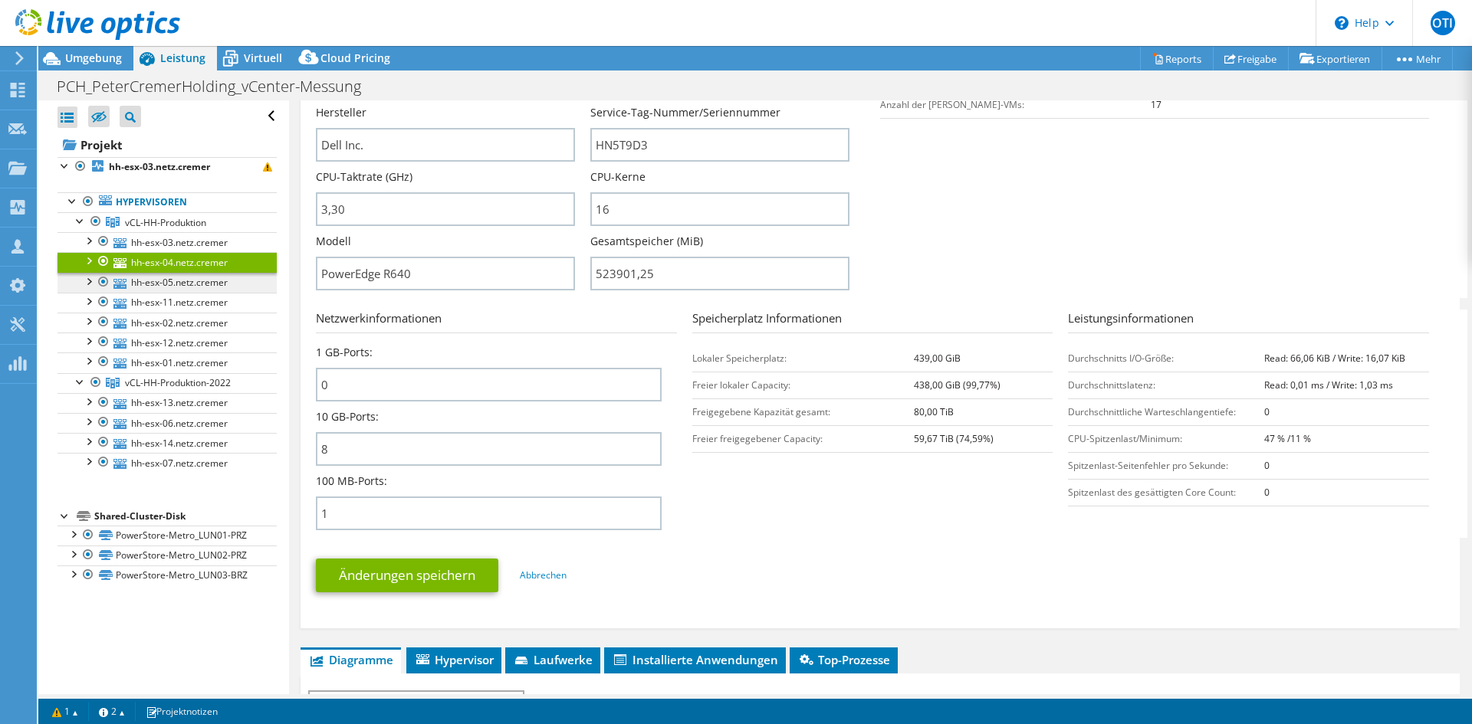
scroll to position [383, 0]
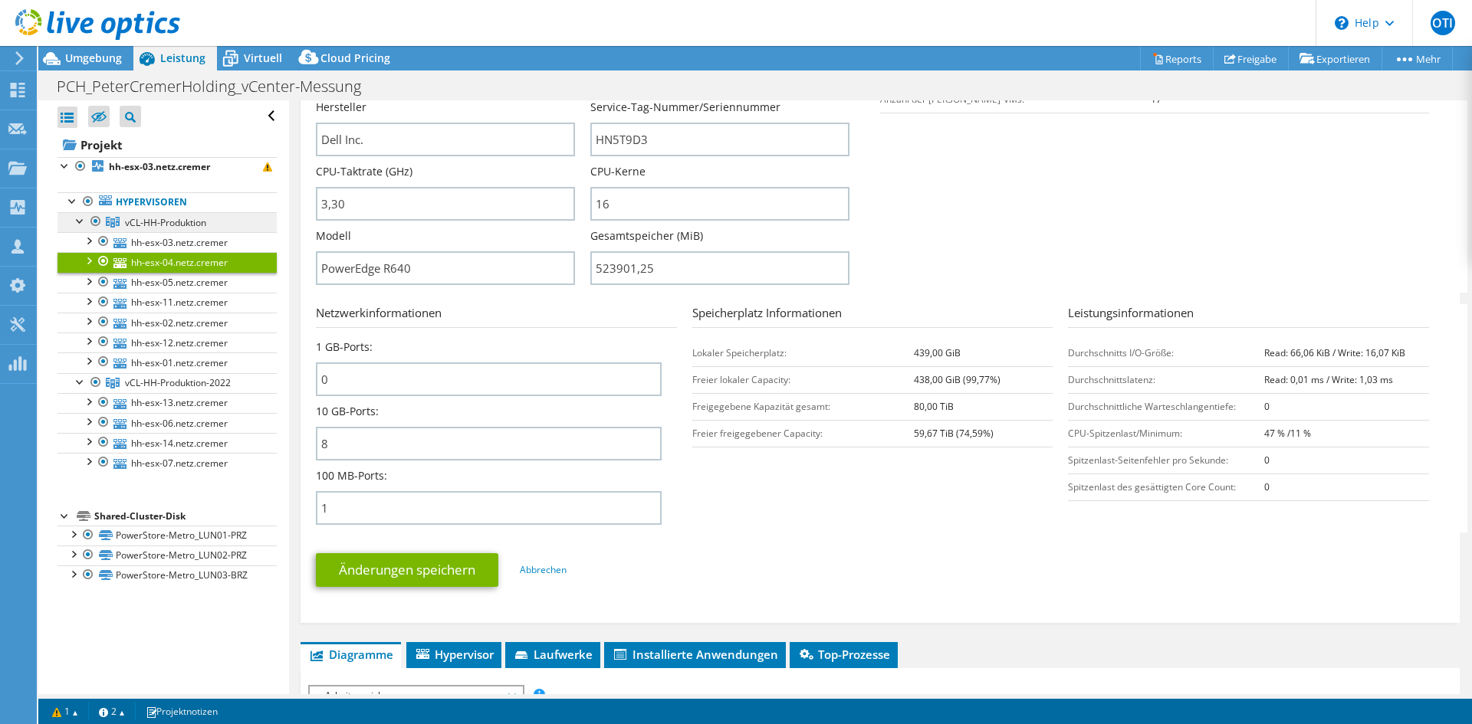
click at [143, 218] on span "vCL-HH-Produktion" at bounding box center [165, 222] width 81 height 13
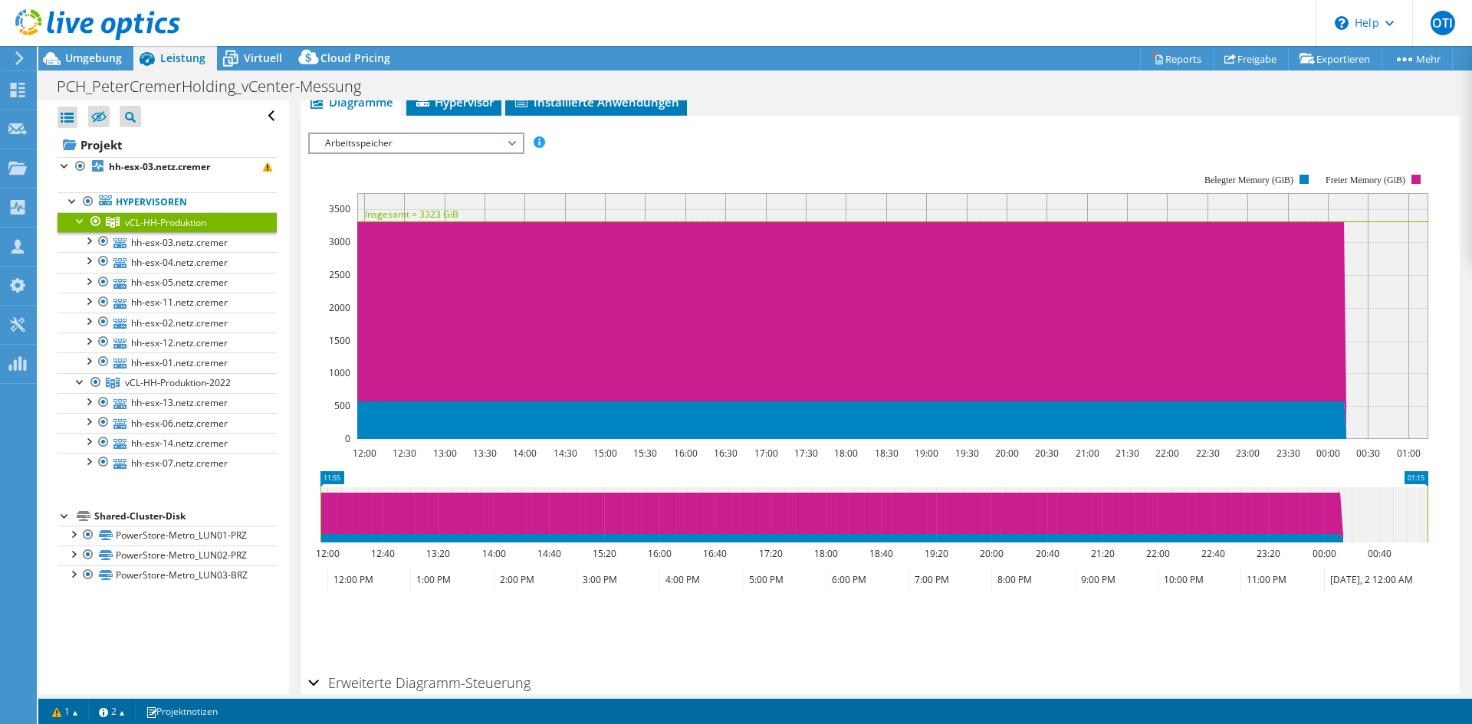
scroll to position [232, 0]
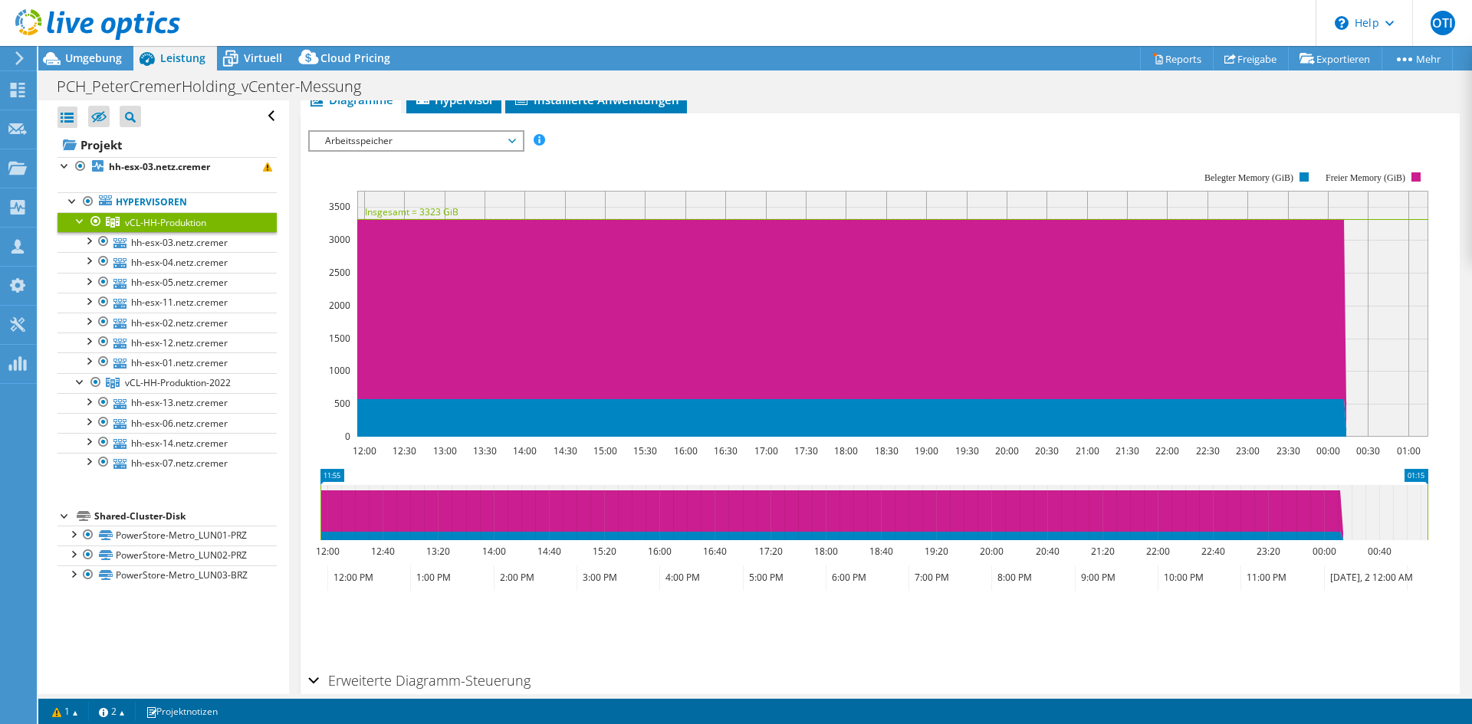
click at [384, 143] on span "Arbeitsspeicher" at bounding box center [415, 141] width 197 height 18
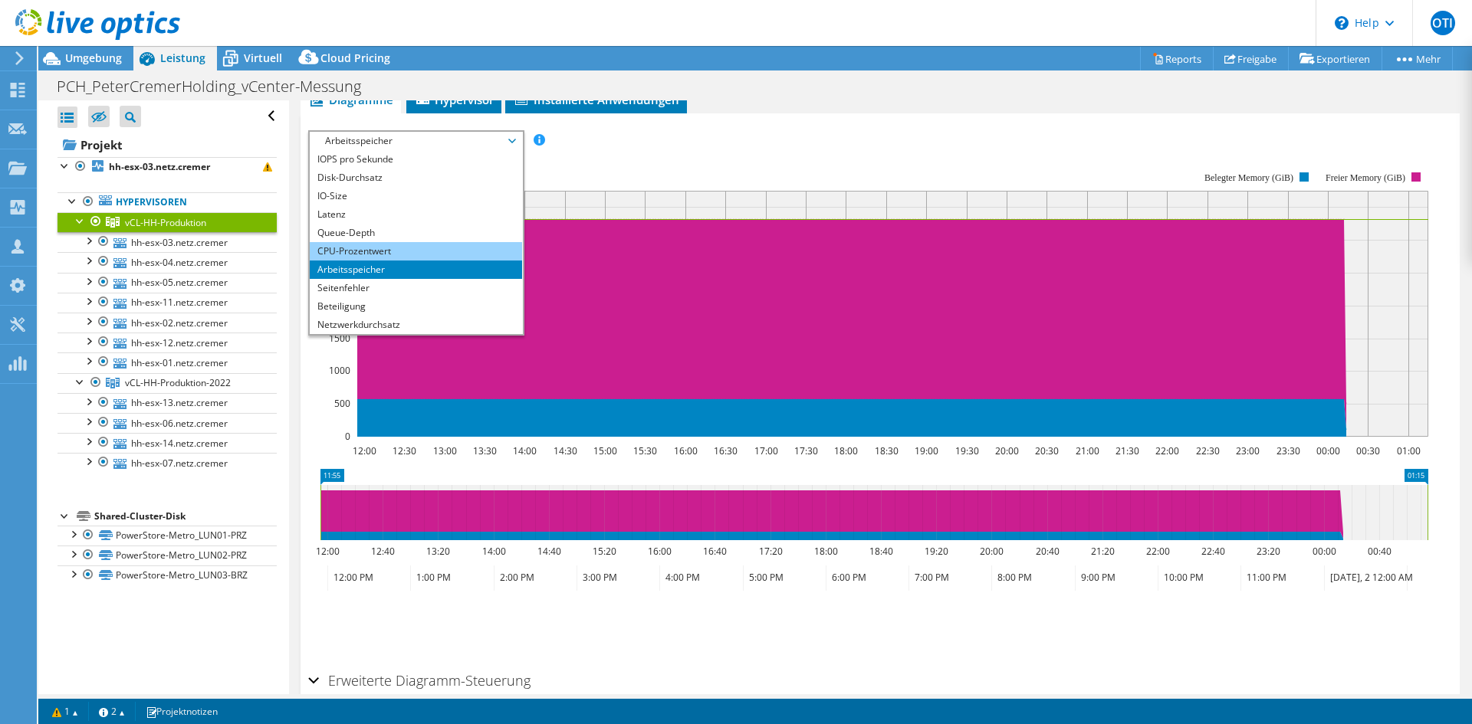
click at [356, 246] on li "CPU-Prozentwert" at bounding box center [416, 251] width 212 height 18
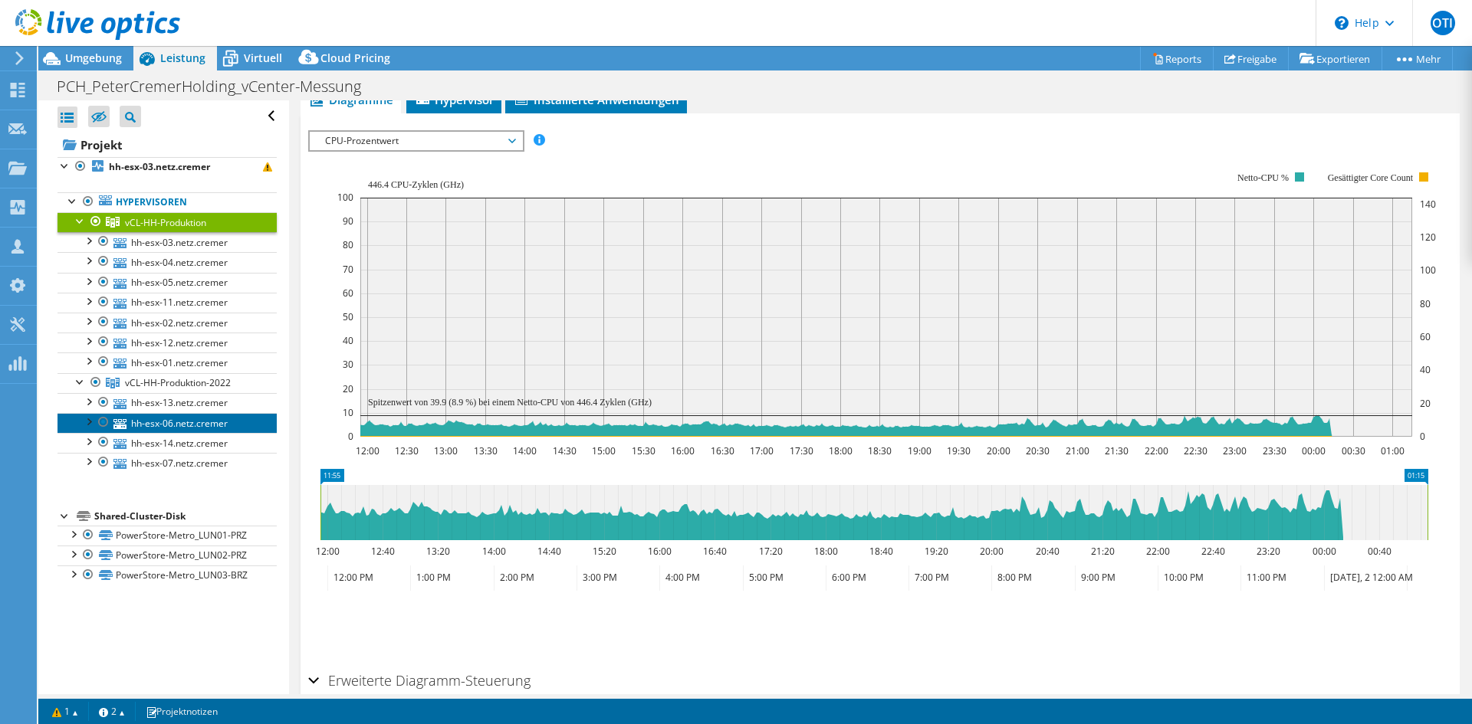
click at [190, 422] on link "hh-esx-06.netz.cremer" at bounding box center [166, 423] width 219 height 20
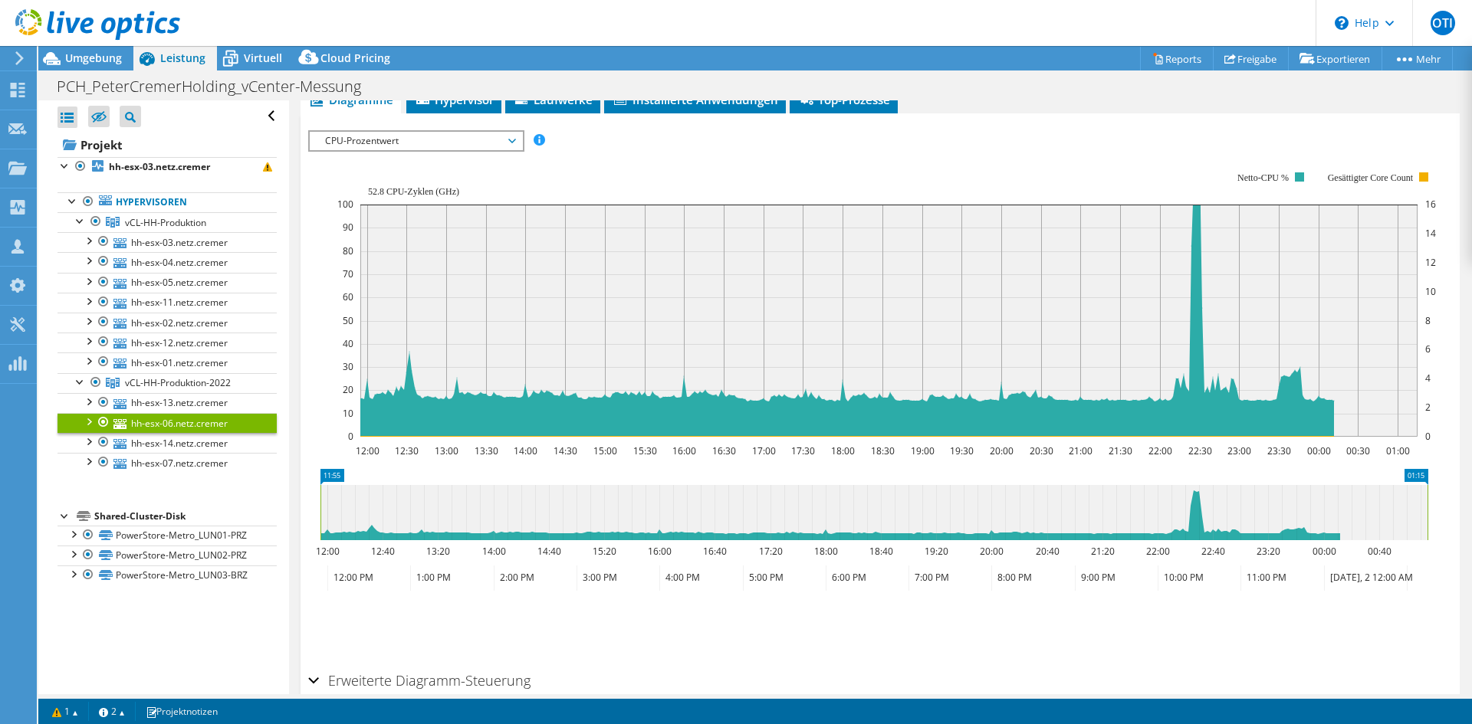
scroll to position [243, 0]
click at [187, 385] on span "vCL-HH-Produktion-2022" at bounding box center [178, 382] width 106 height 13
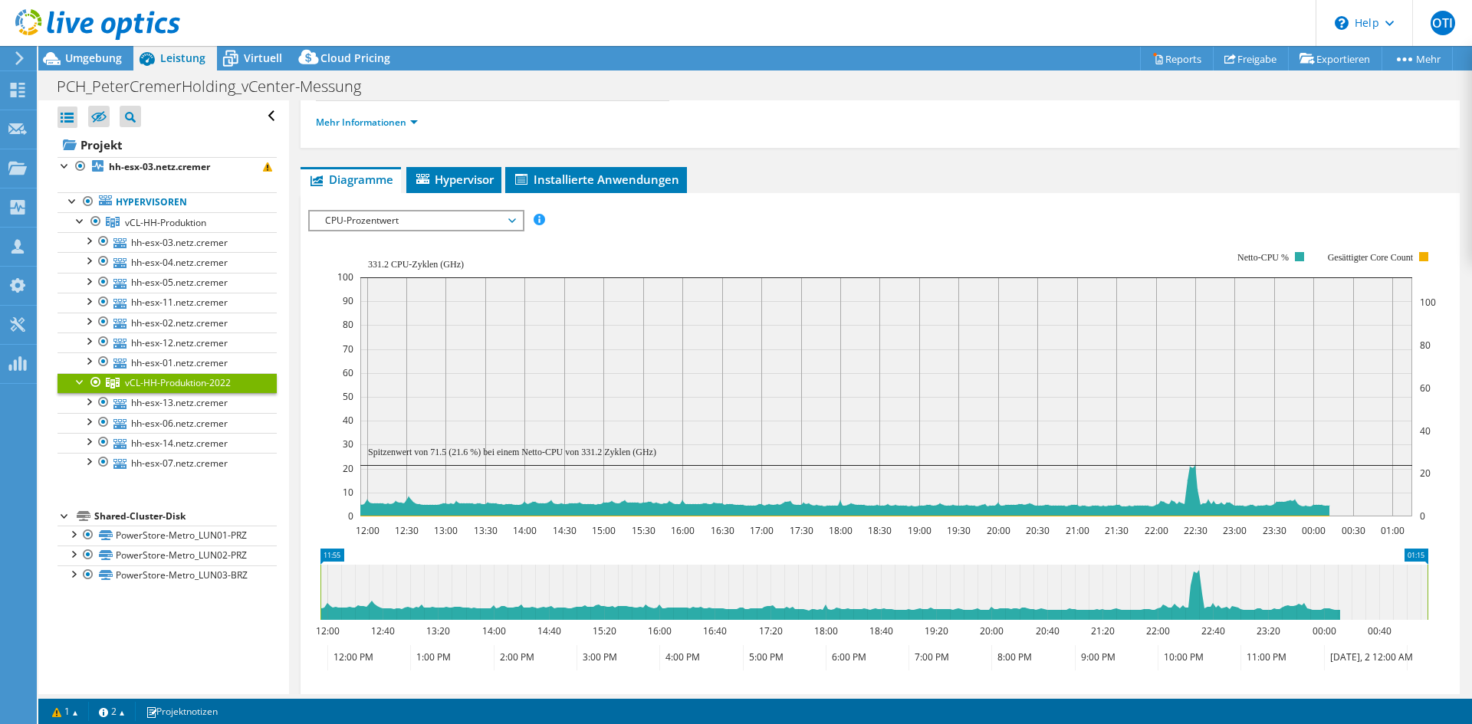
scroll to position [79, 0]
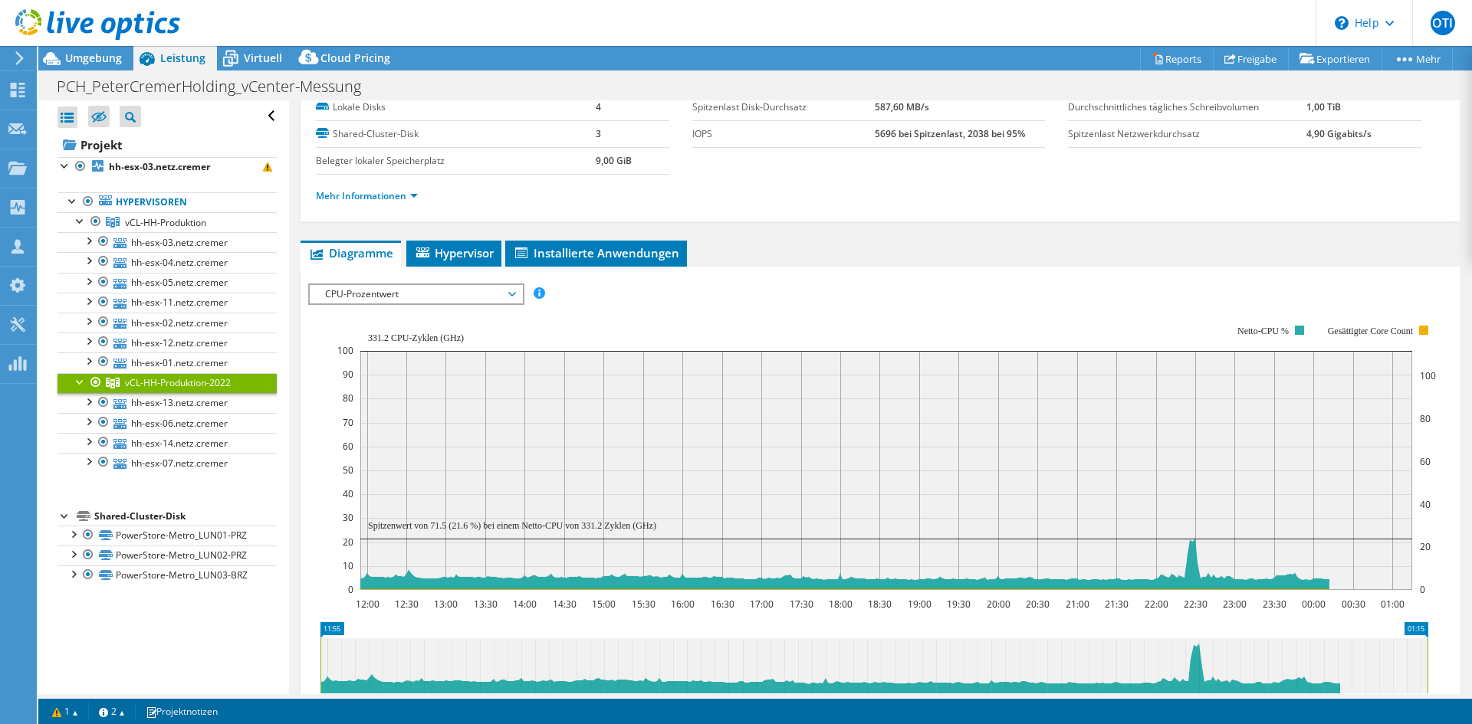
click at [381, 299] on span "CPU-Prozentwert" at bounding box center [415, 294] width 197 height 18
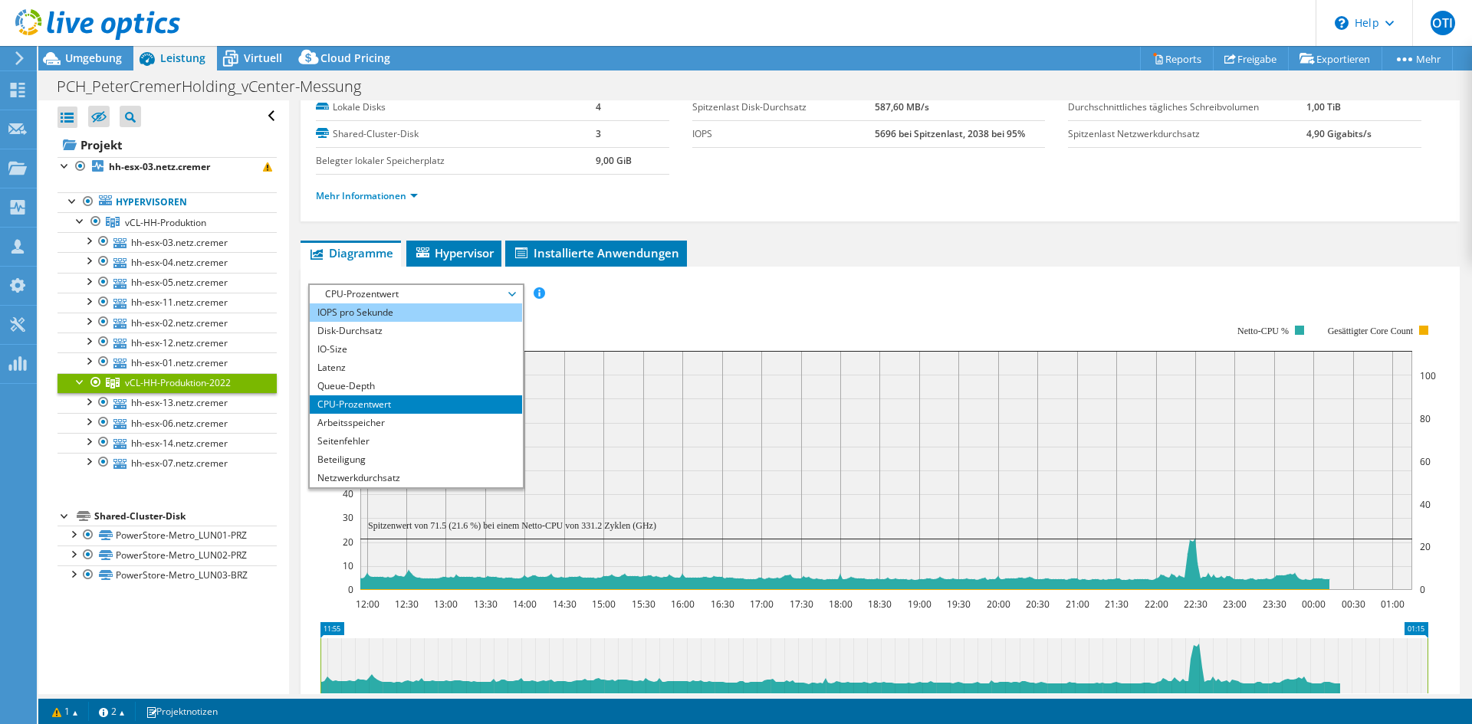
scroll to position [0, 0]
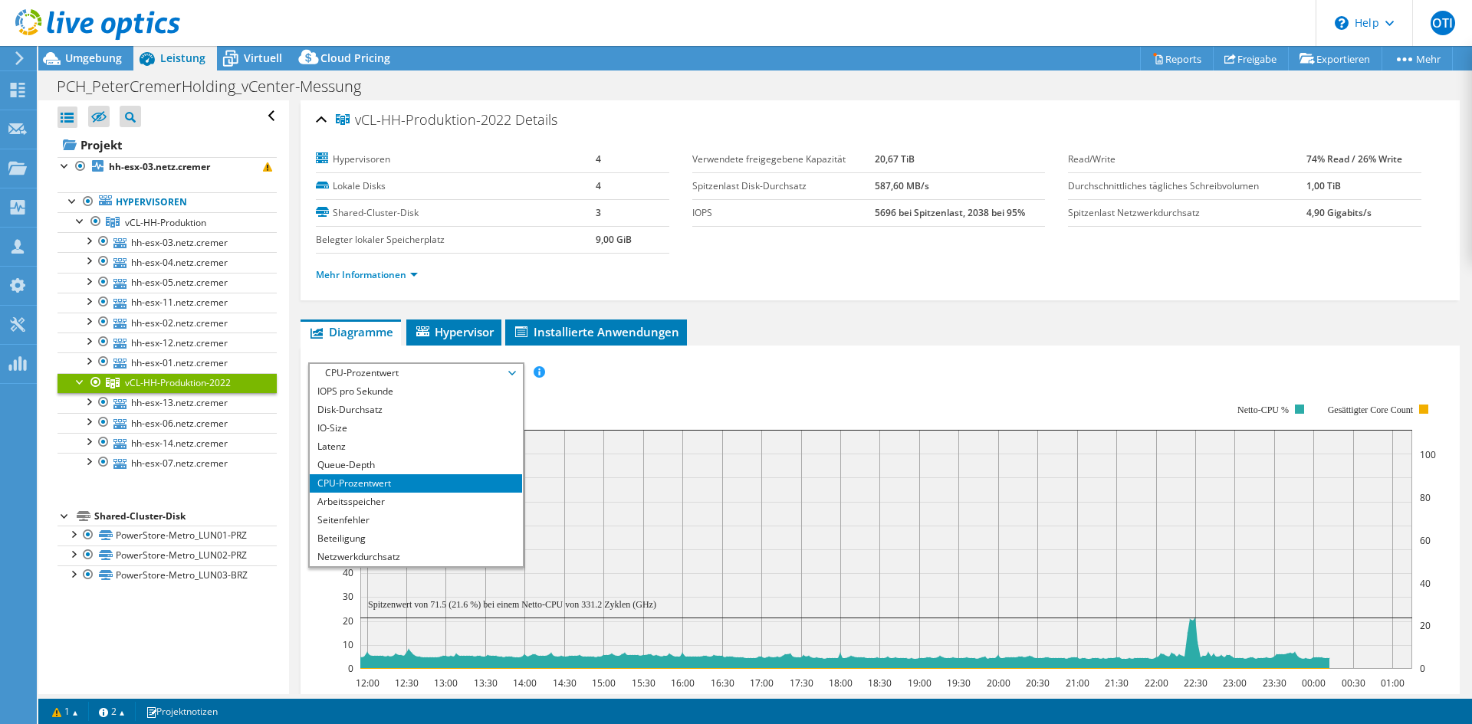
drag, startPoint x: 806, startPoint y: 355, endPoint x: 729, endPoint y: 353, distance: 76.7
click at [805, 355] on div "IOPS pro Sekunde Disk-Durchsatz IO-Size Latenz Queue-Depth CPU-Prozentwert Arbe…" at bounding box center [880, 626] width 1144 height 543
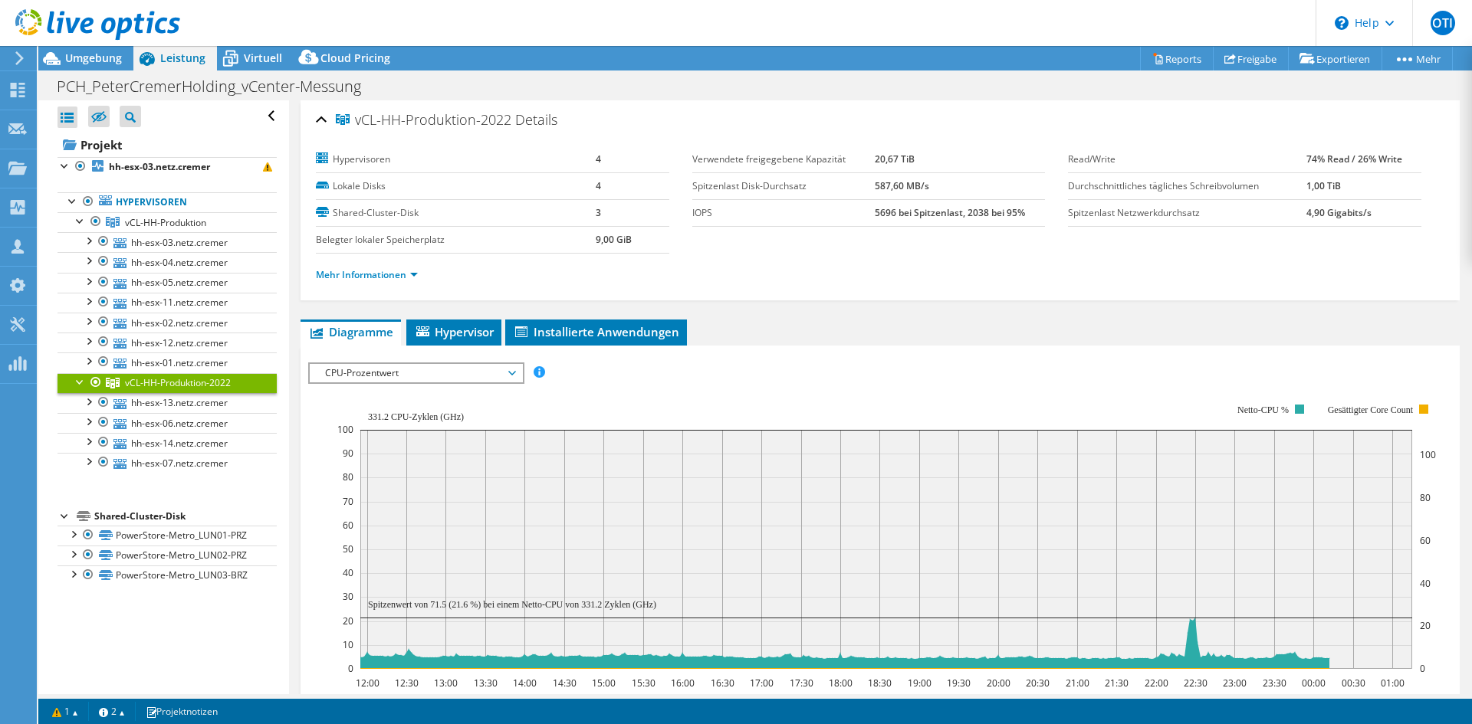
click at [414, 373] on span "CPU-Prozentwert" at bounding box center [415, 373] width 197 height 18
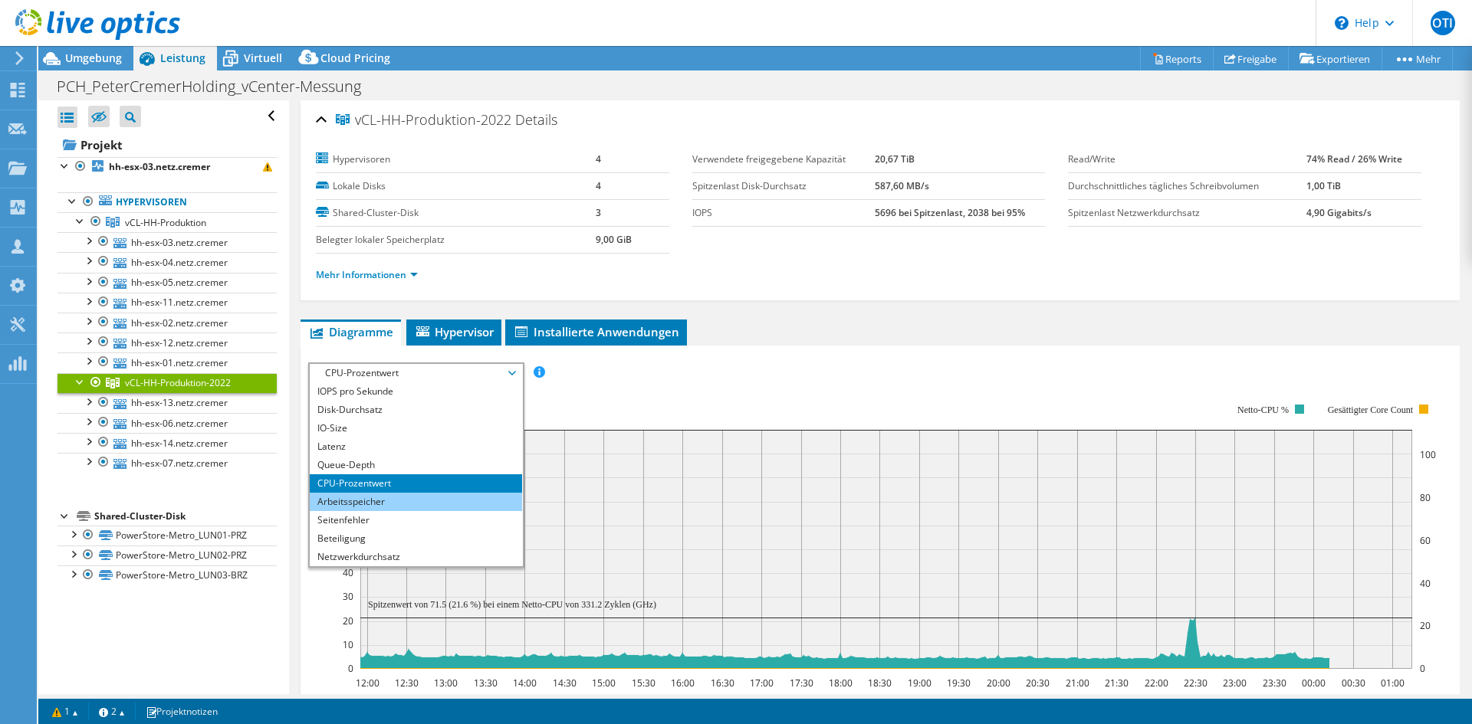
click at [393, 501] on li "Arbeitsspeicher" at bounding box center [416, 502] width 212 height 18
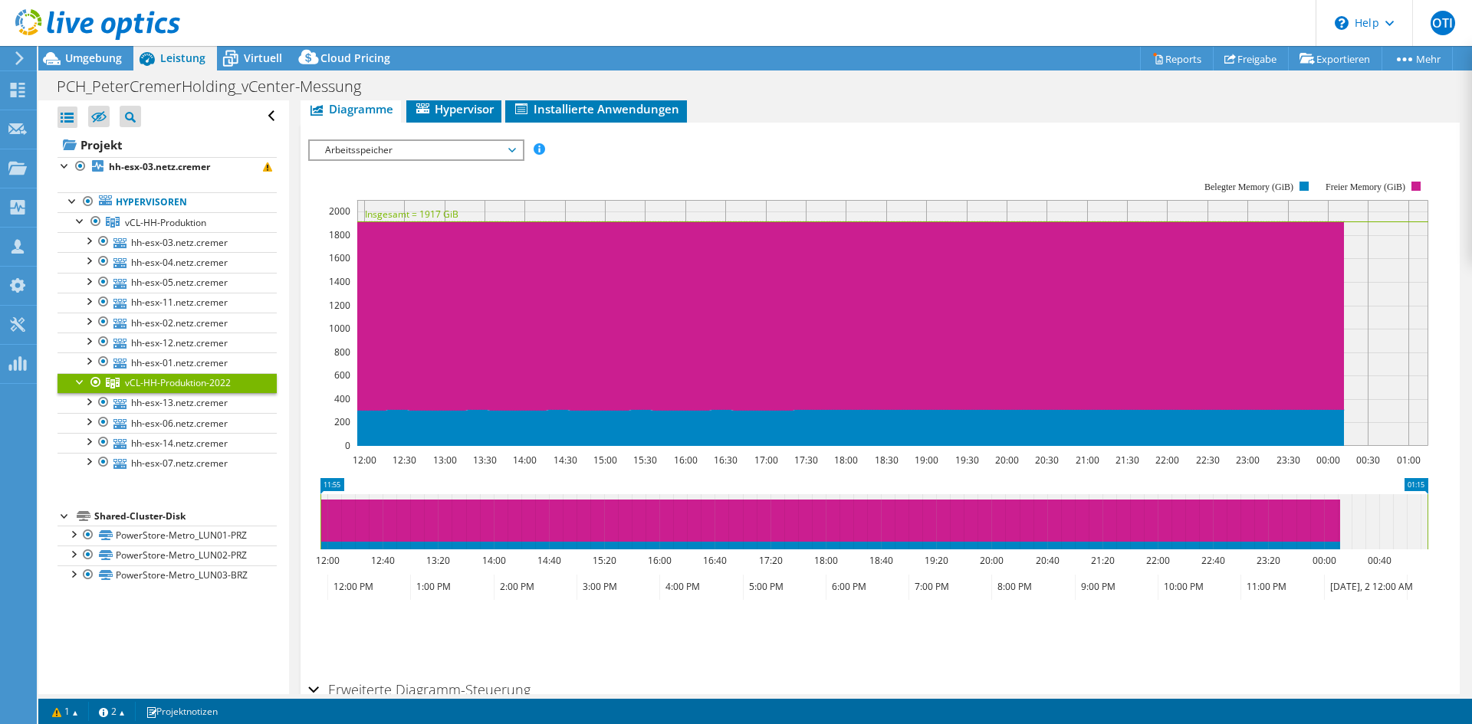
scroll to position [230, 0]
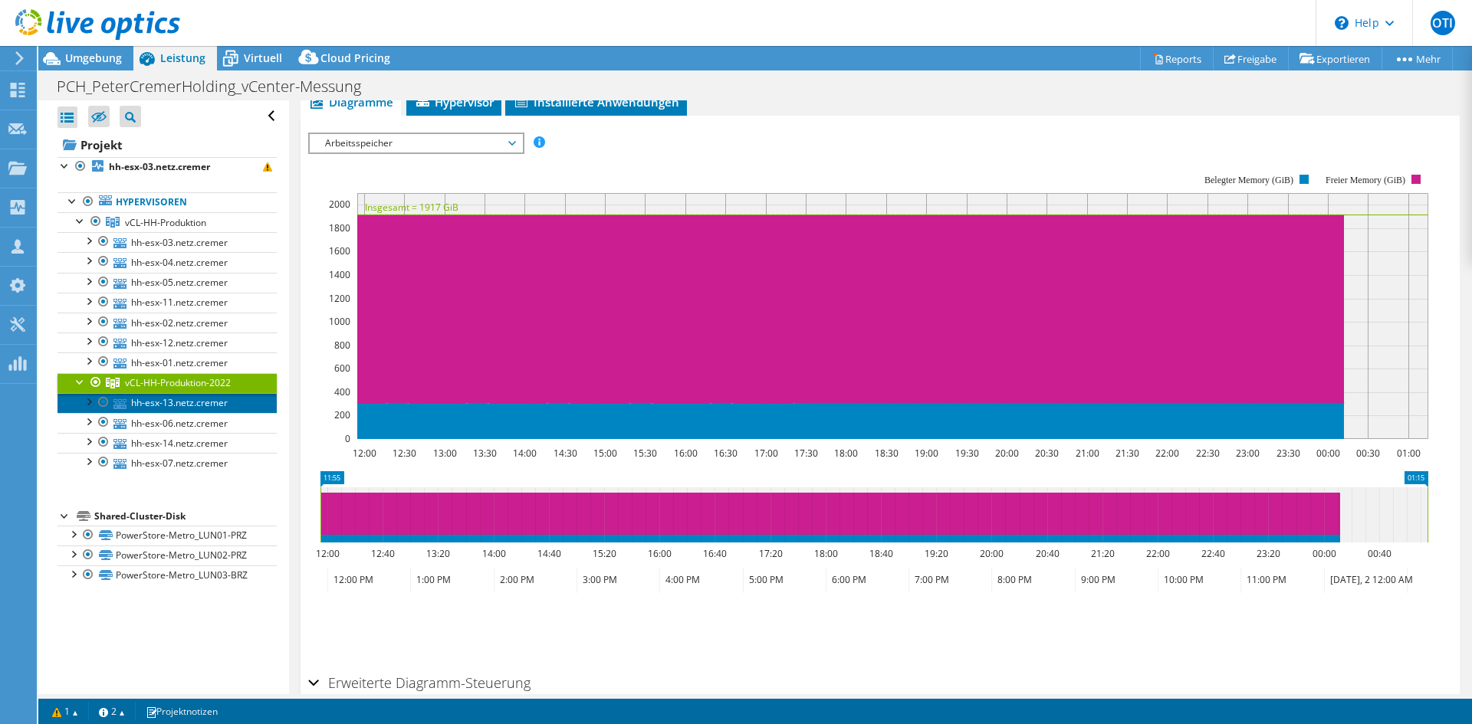
click at [151, 402] on link "hh-esx-13.netz.cremer" at bounding box center [166, 403] width 219 height 20
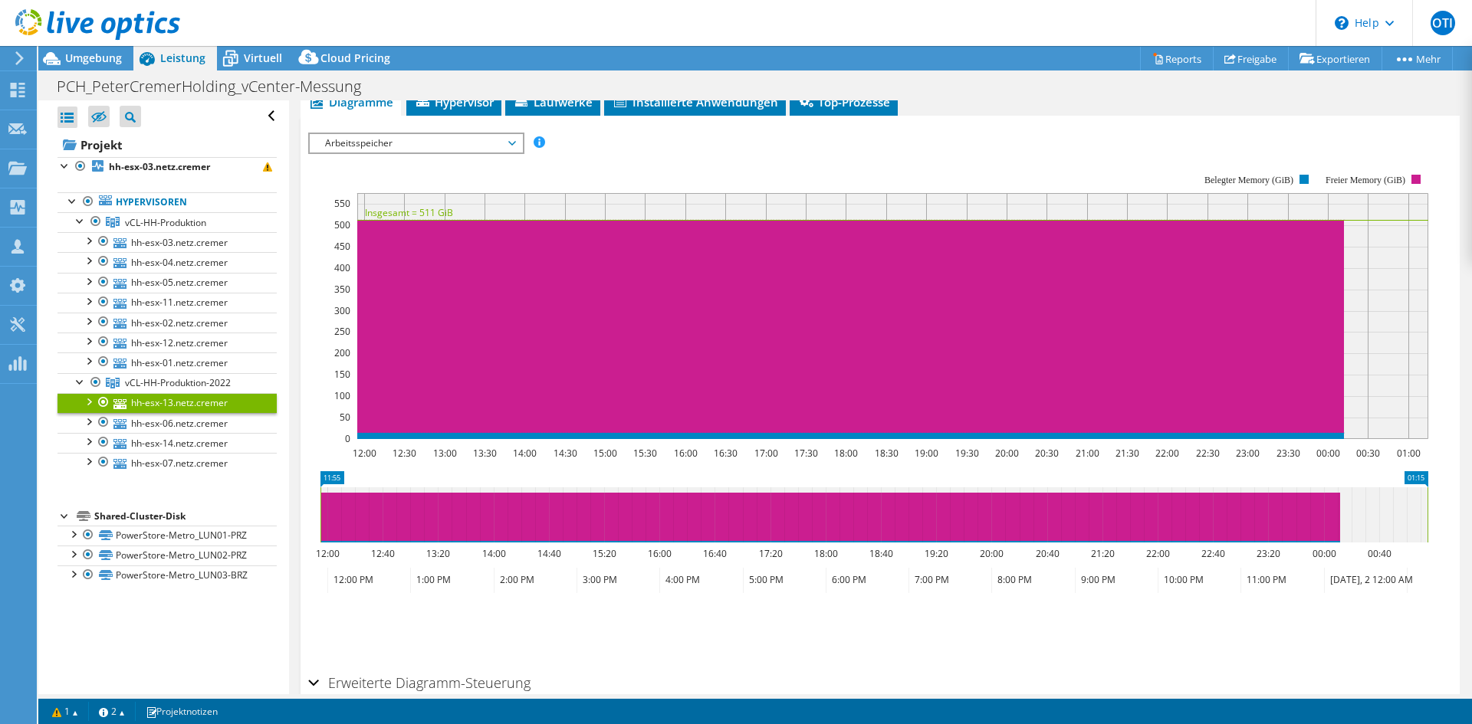
scroll to position [87, 0]
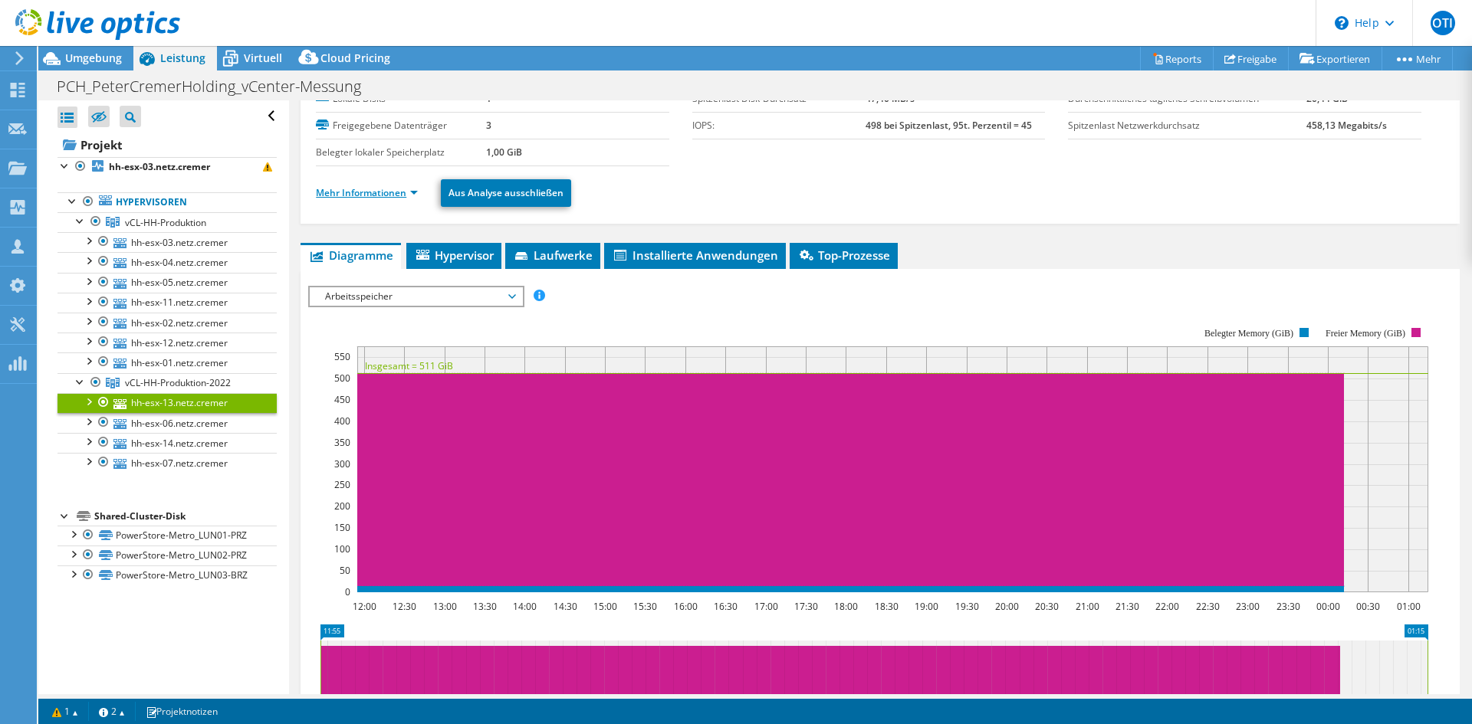
click at [373, 189] on link "Mehr Informationen" at bounding box center [367, 192] width 102 height 13
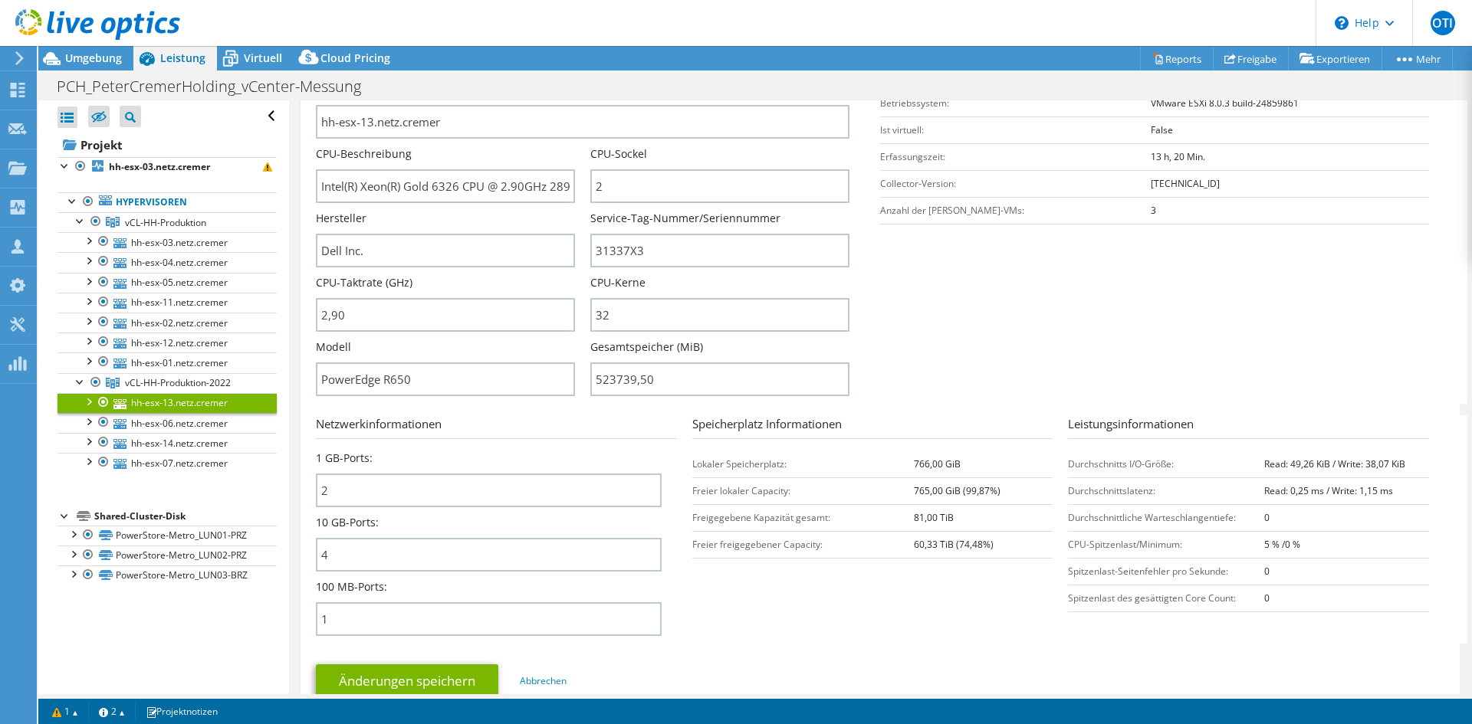
scroll to position [164, 0]
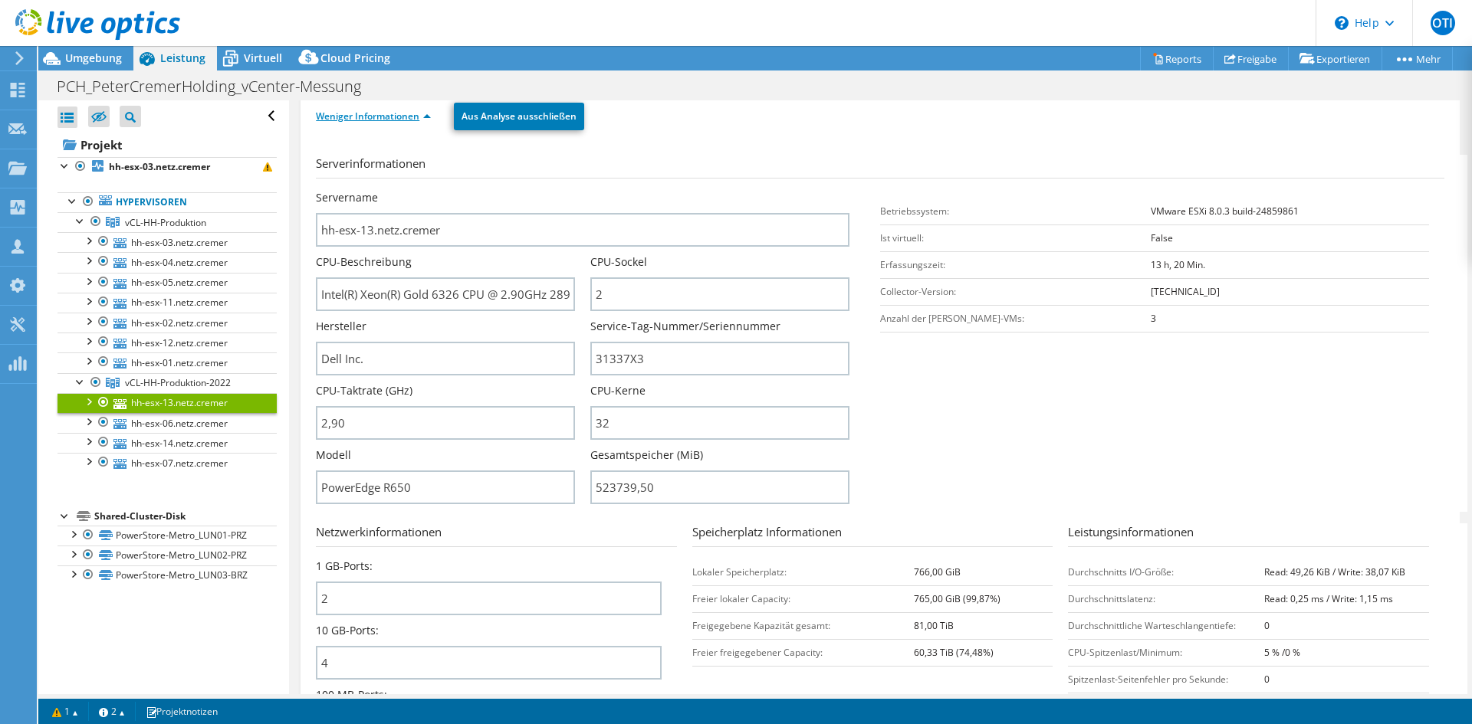
click at [422, 112] on link "Weniger Informationen" at bounding box center [373, 116] width 115 height 13
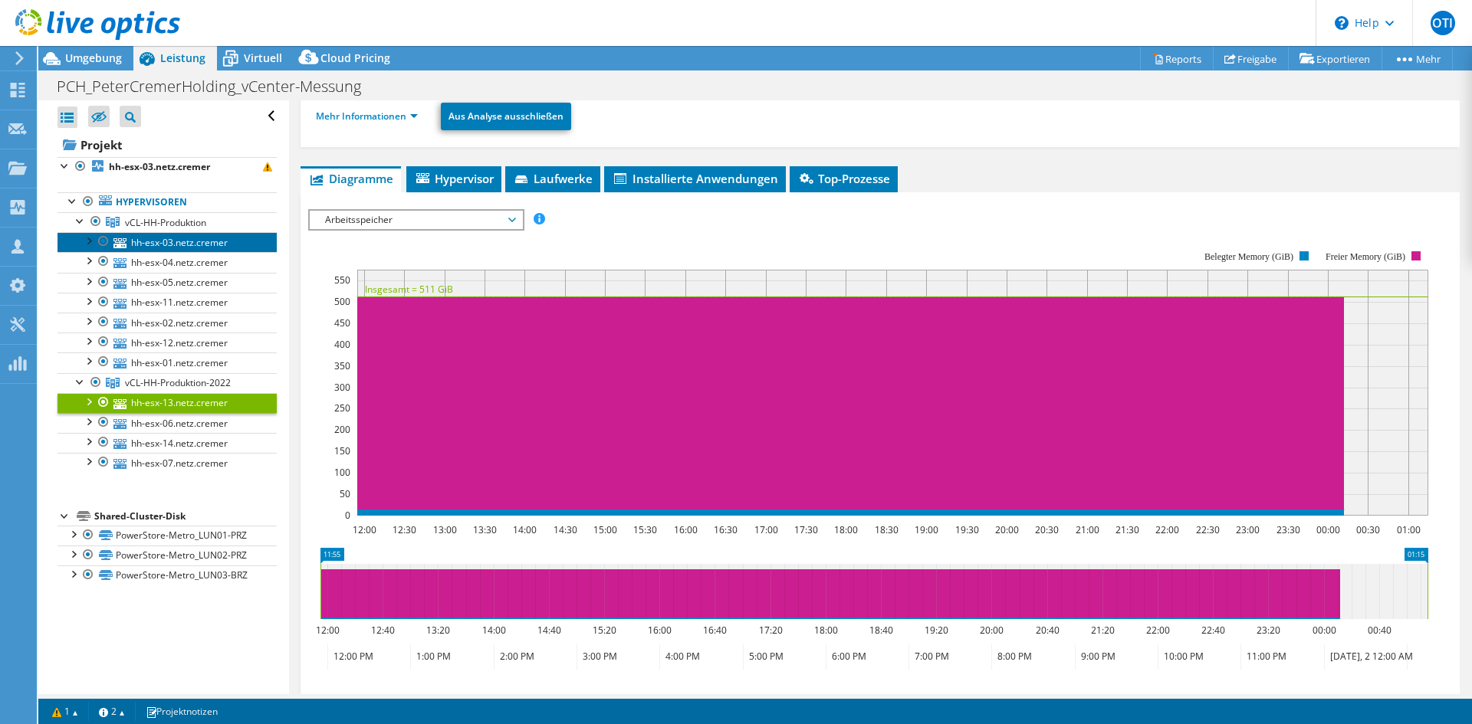
click at [176, 244] on link "hh-esx-03.netz.cremer" at bounding box center [166, 242] width 219 height 20
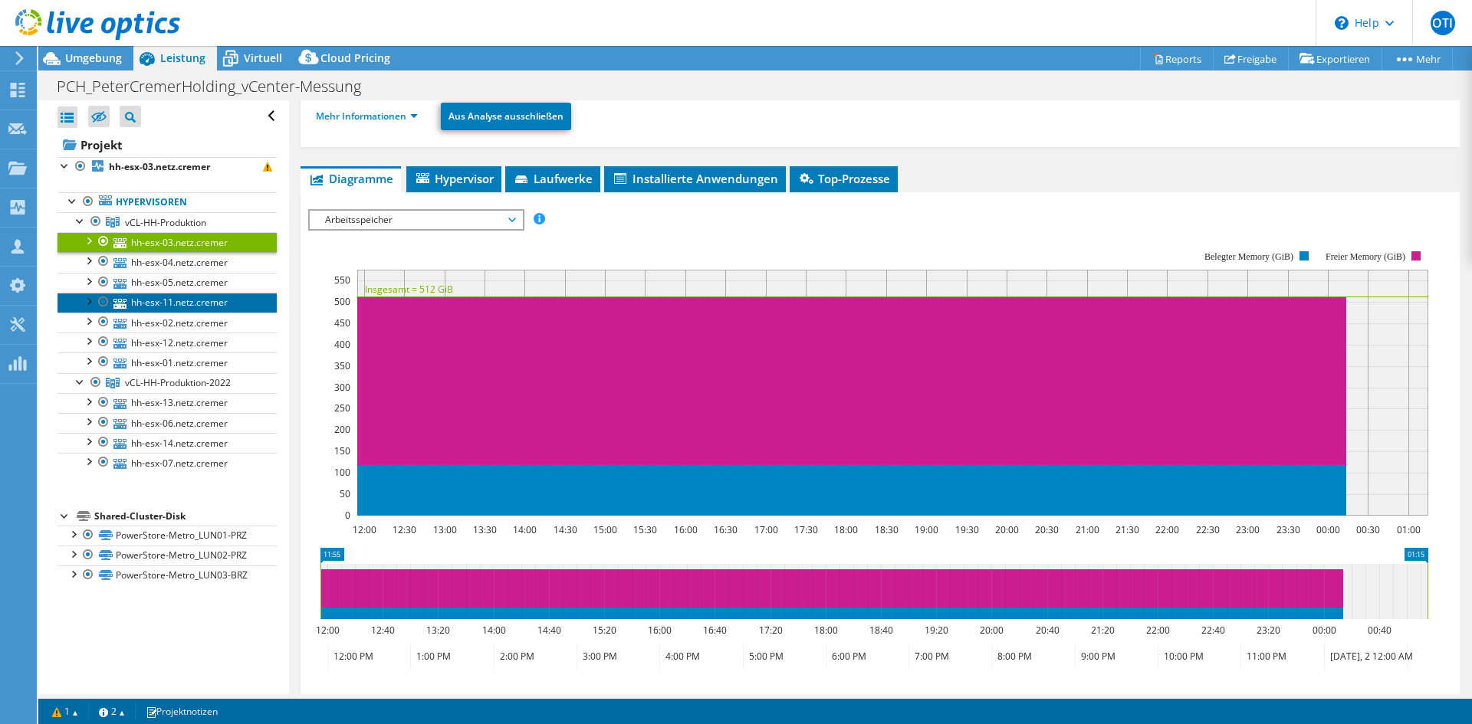
click at [192, 301] on link "hh-esx-11.netz.cremer" at bounding box center [166, 303] width 219 height 20
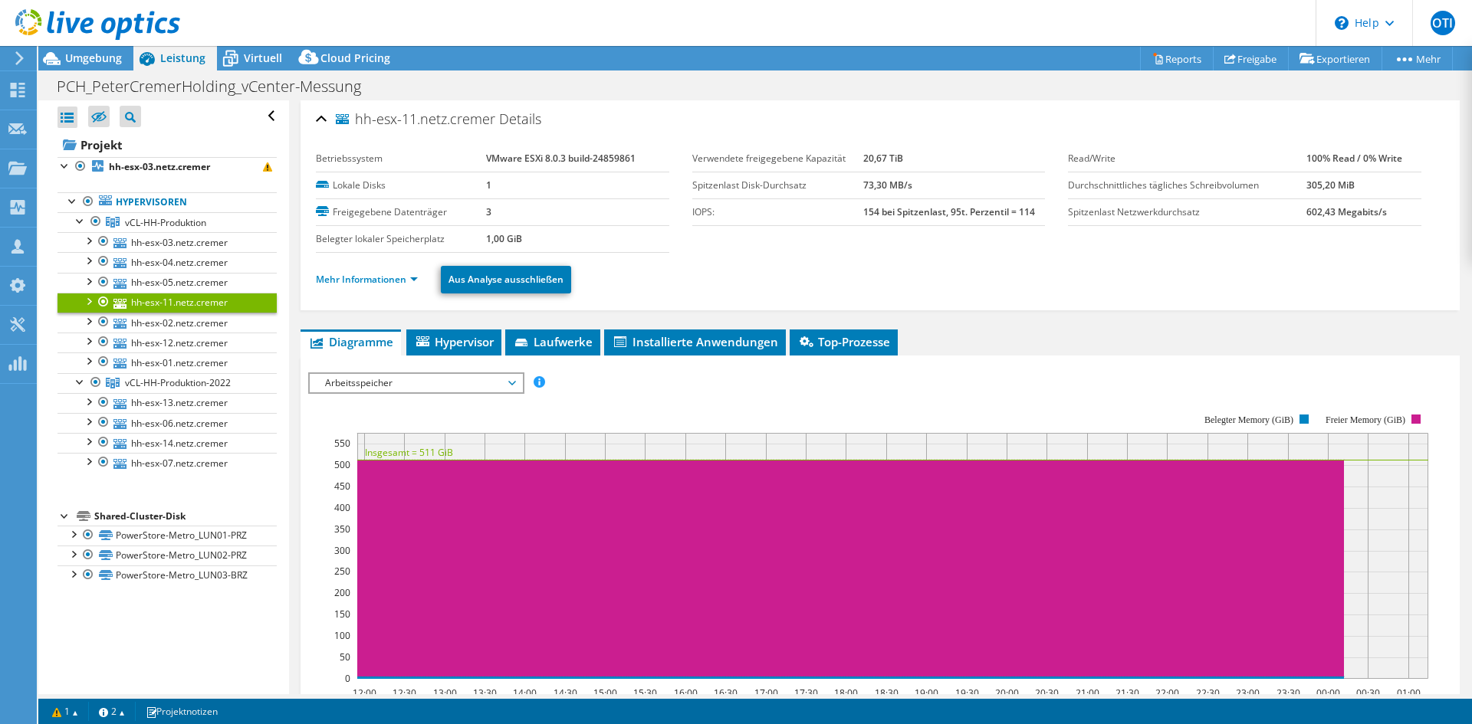
scroll to position [0, 0]
click at [379, 275] on link "Mehr Informationen" at bounding box center [367, 280] width 102 height 13
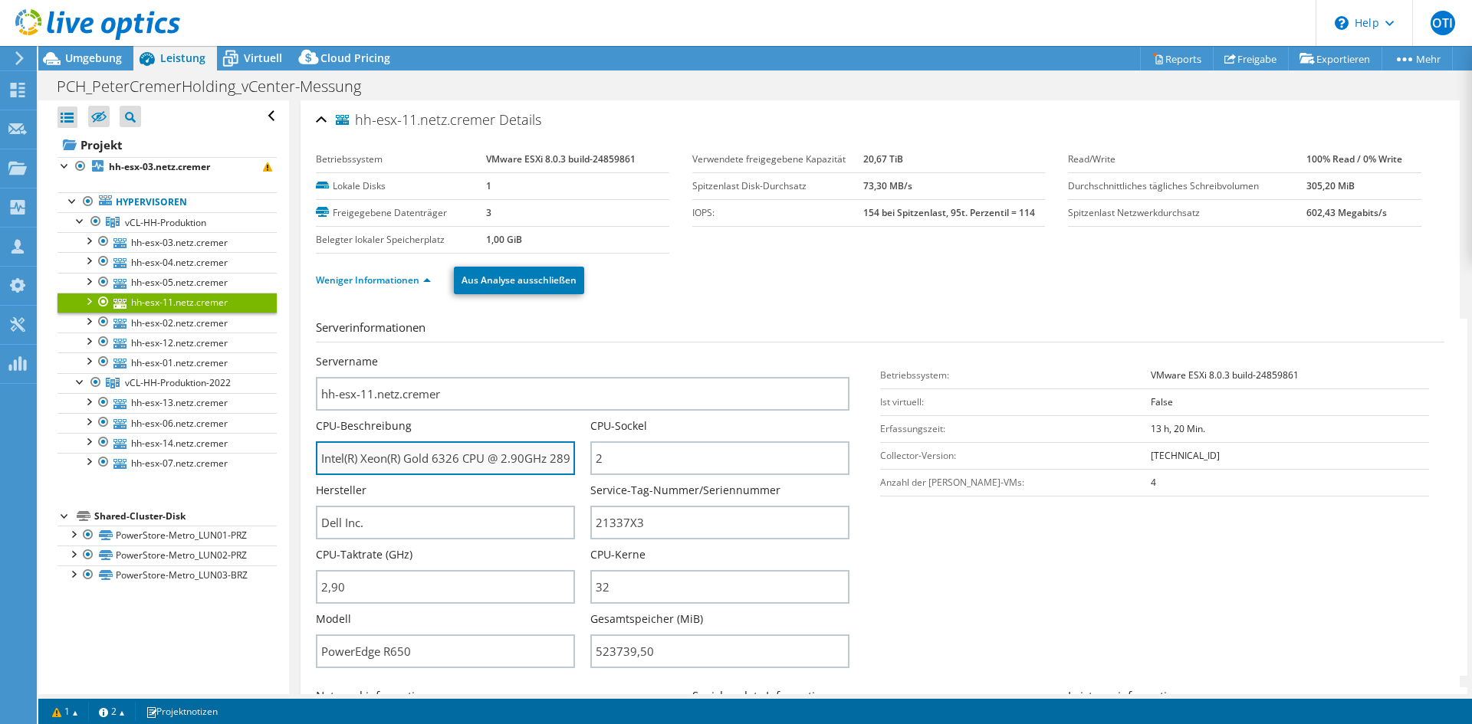
scroll to position [0, 28]
drag, startPoint x: 427, startPoint y: 453, endPoint x: 557, endPoint y: 455, distance: 130.3
click at [557, 455] on input "Intel(R) Xeon(R) Gold 6326 CPU @ 2.90GHz 289 GHz" at bounding box center [445, 459] width 259 height 34
click at [568, 459] on input "Intel(R) Xeon(R) Gold 6326 CPU @ 2.90GHz 289 GHz" at bounding box center [445, 459] width 259 height 34
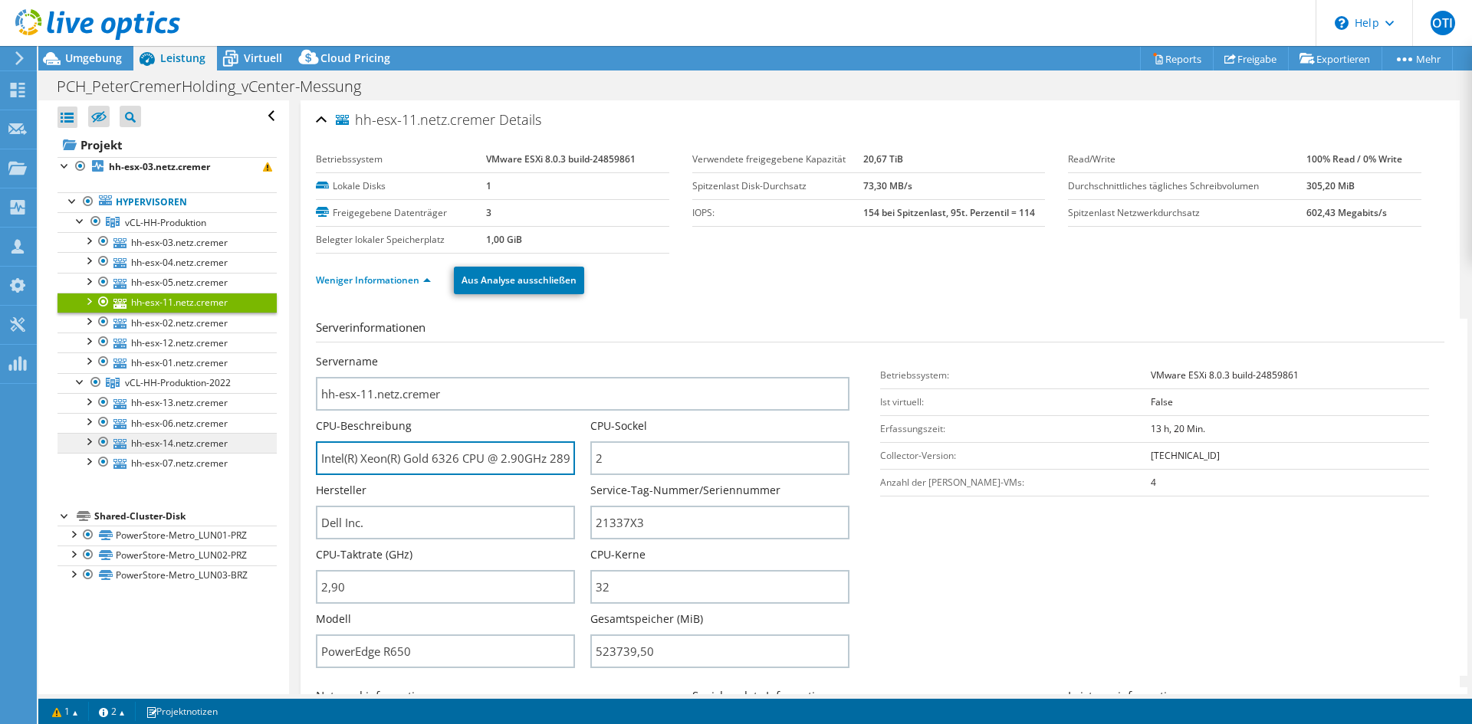
drag, startPoint x: 563, startPoint y: 459, endPoint x: 209, endPoint y: 442, distance: 355.4
click at [209, 442] on div "Alle öffnen Alle schließen Ausgeschlossene Knoten verbergen Projektbaumfilter" at bounding box center [755, 397] width 1434 height 594
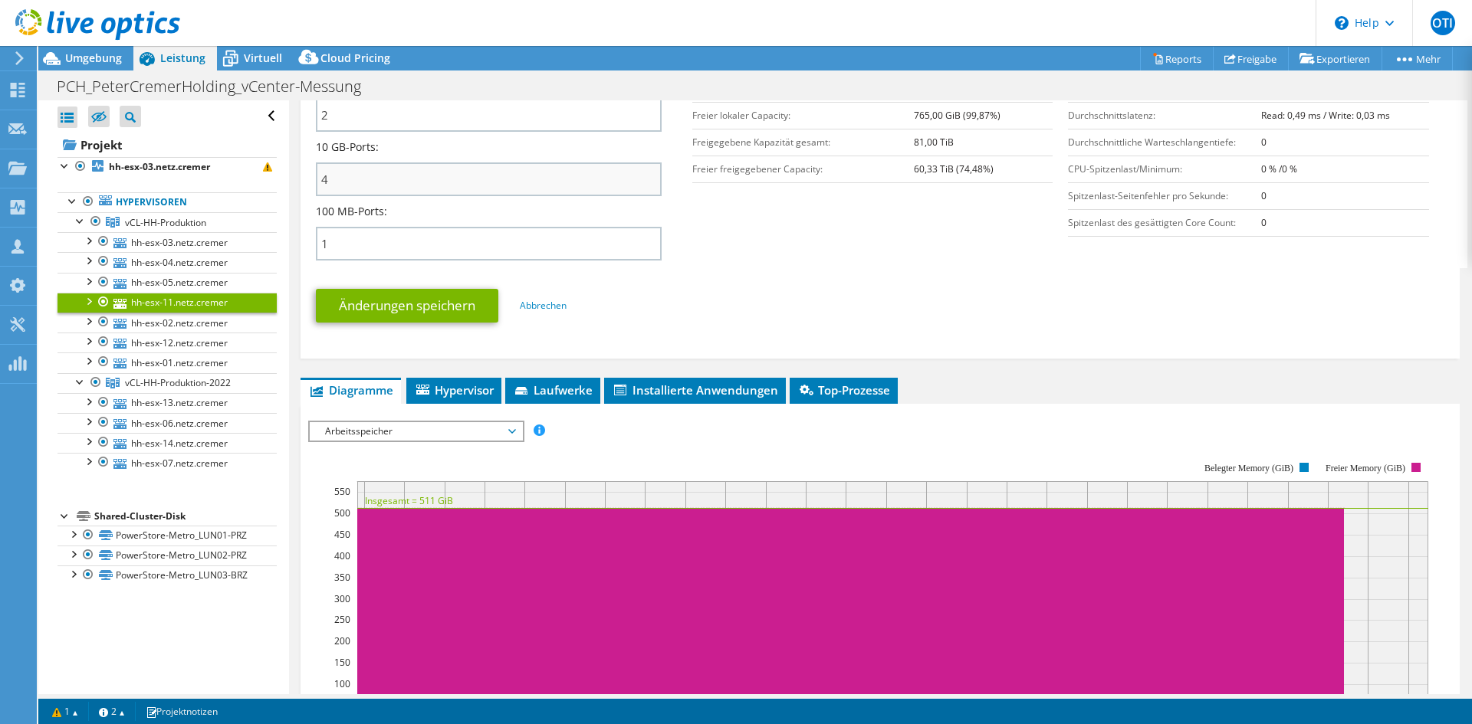
scroll to position [843, 0]
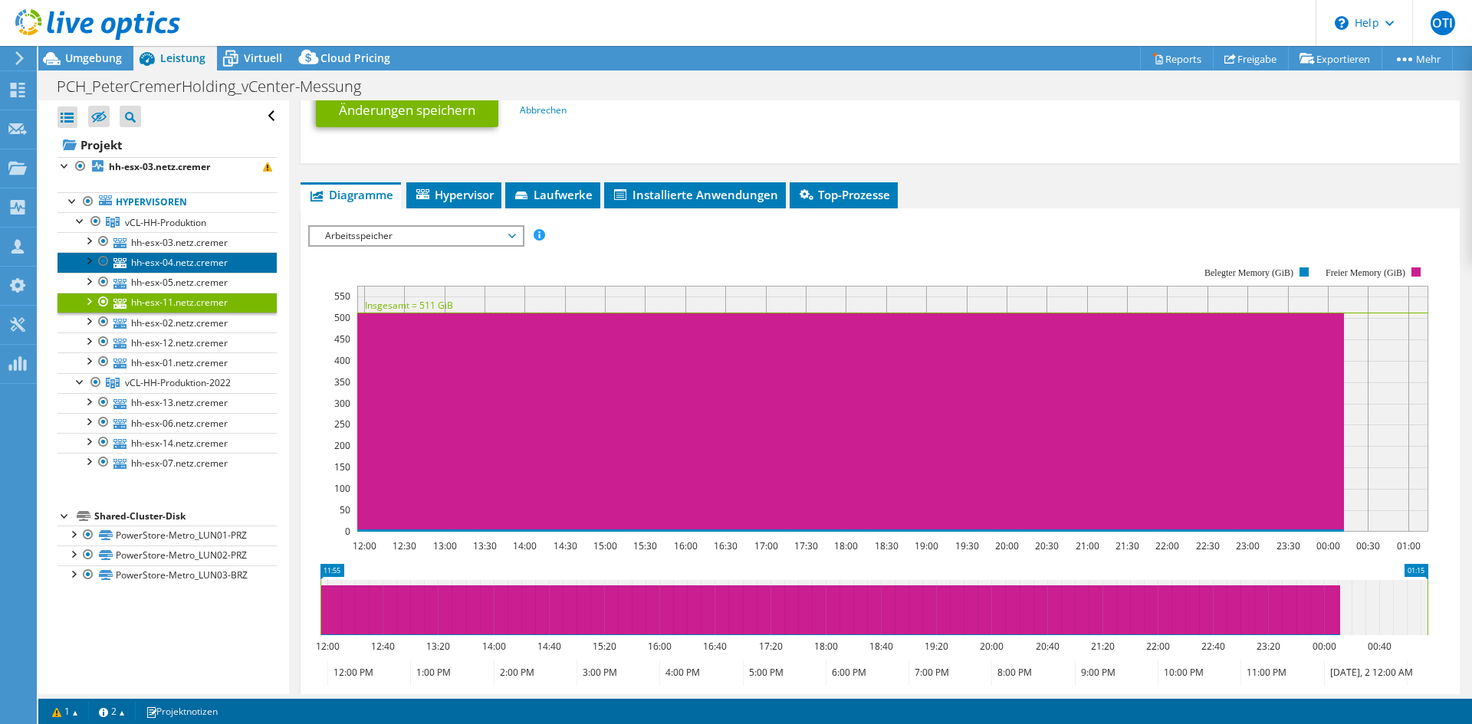
click at [188, 260] on link "hh-esx-04.netz.cremer" at bounding box center [166, 262] width 219 height 20
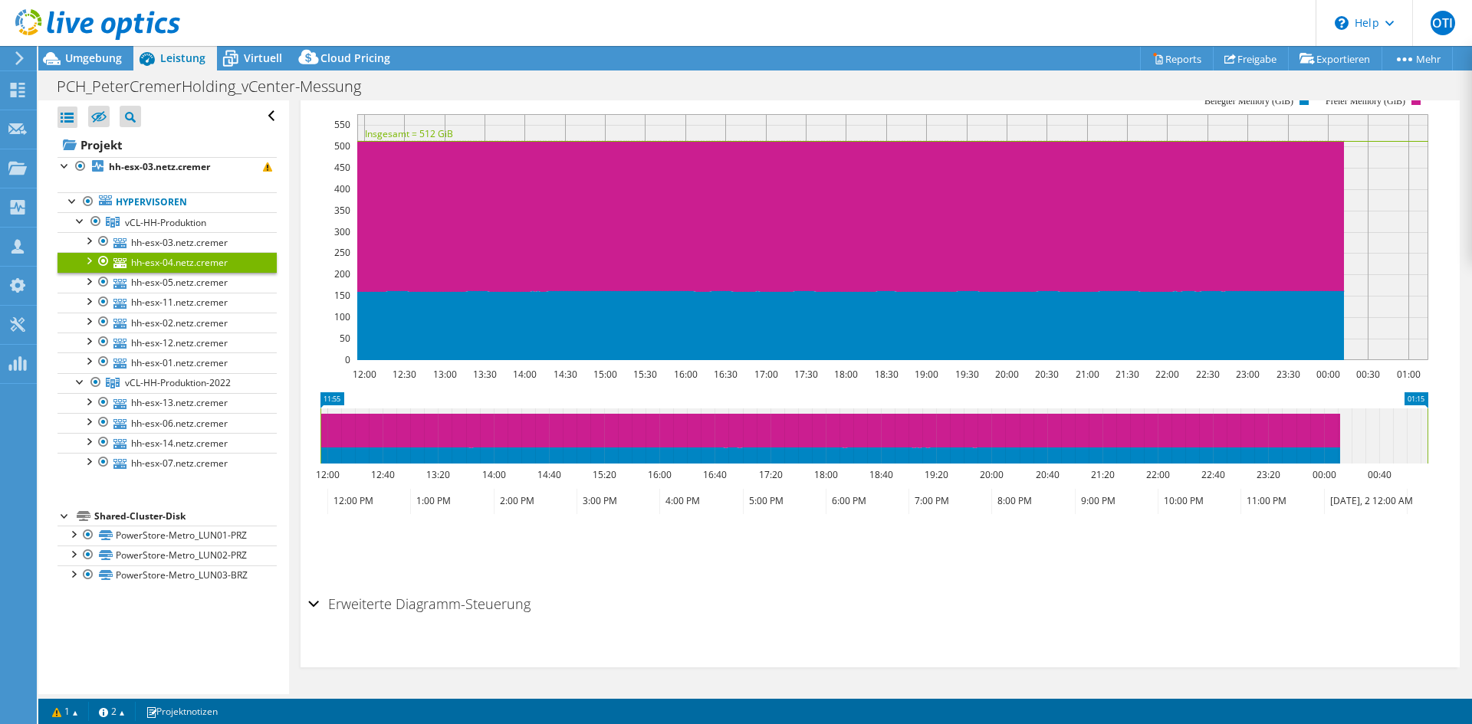
scroll to position [13, 0]
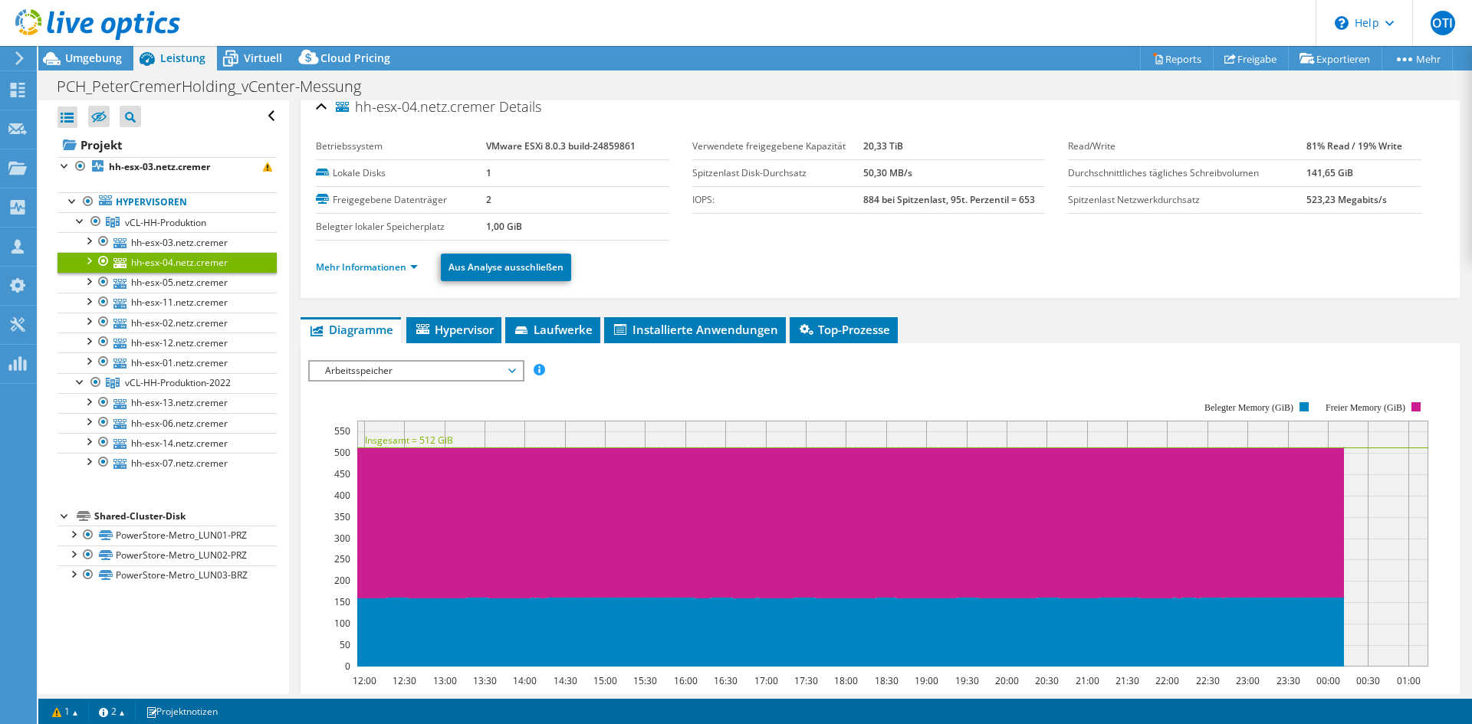
click at [409, 275] on li "Mehr Informationen" at bounding box center [371, 267] width 111 height 17
click at [402, 268] on link "Mehr Informationen" at bounding box center [367, 267] width 102 height 13
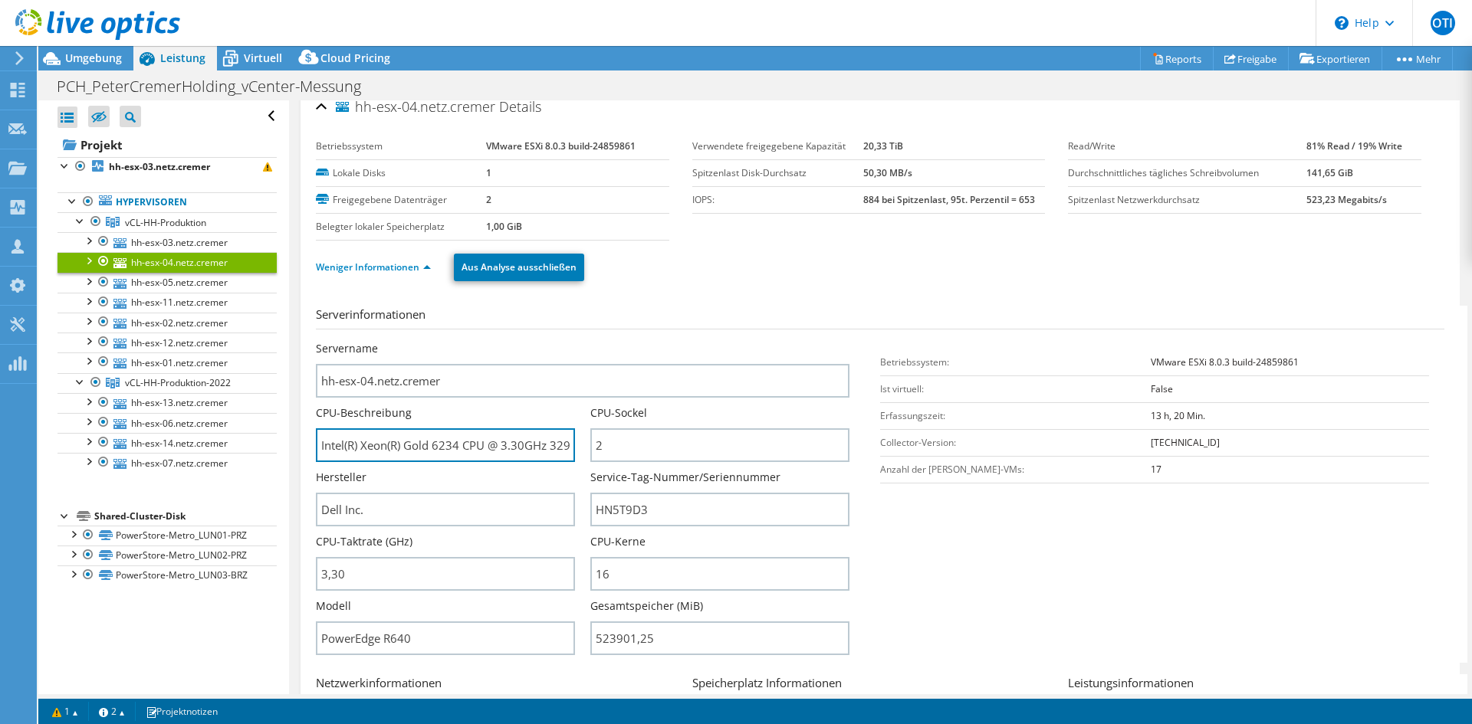
scroll to position [0, 28]
drag, startPoint x: 500, startPoint y: 447, endPoint x: 582, endPoint y: 452, distance: 82.2
click at [582, 452] on div "CPU-Beschreibung Intel(R) Xeon(R) Gold 6234 CPU @ 3.30GHz 329 GHz" at bounding box center [453, 434] width 274 height 57
click at [475, 440] on input "Intel(R) Xeon(R) Gold 6234 CPU @ 3.30GHz 329 GHz" at bounding box center [445, 446] width 259 height 34
drag, startPoint x: 434, startPoint y: 443, endPoint x: 407, endPoint y: 445, distance: 26.9
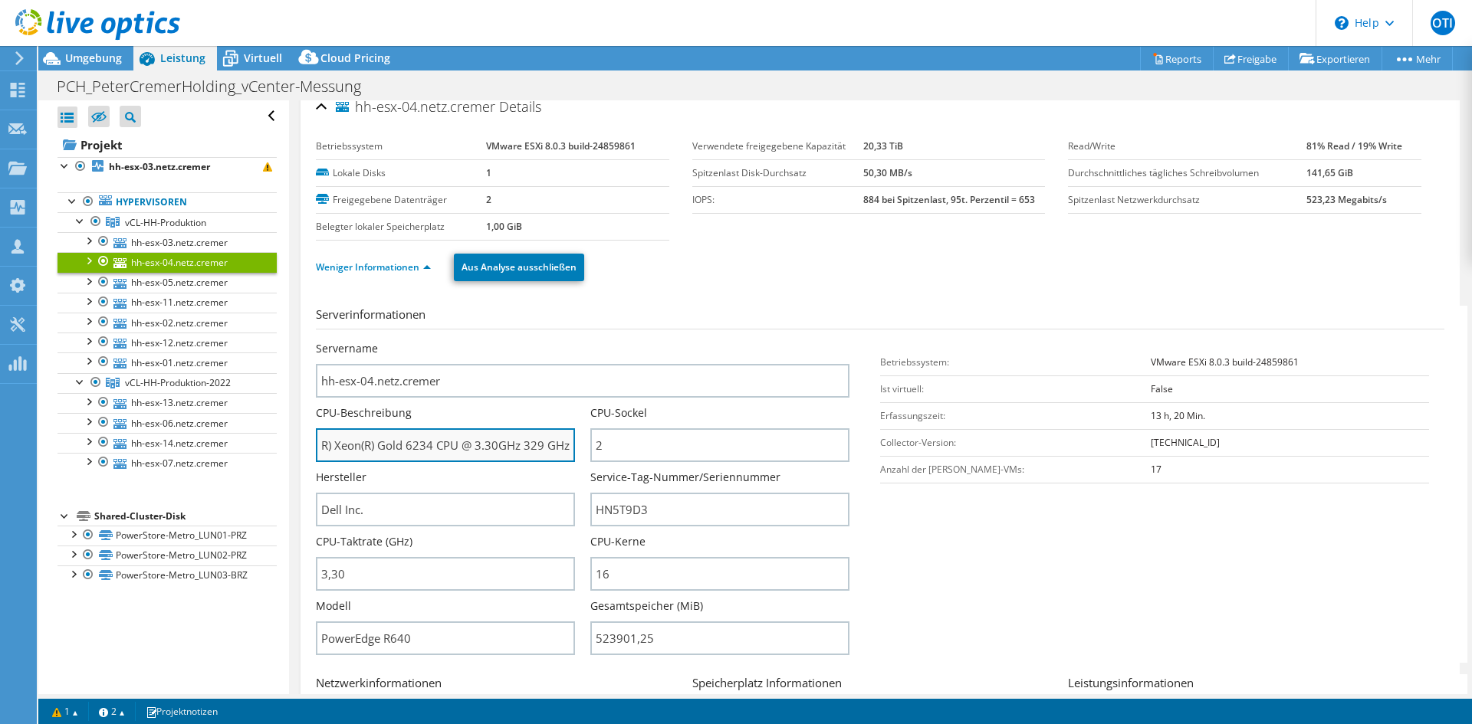
click at [407, 445] on input "Intel(R) Xeon(R) Gold 6234 CPU @ 3.30GHz 329 GHz" at bounding box center [445, 446] width 259 height 34
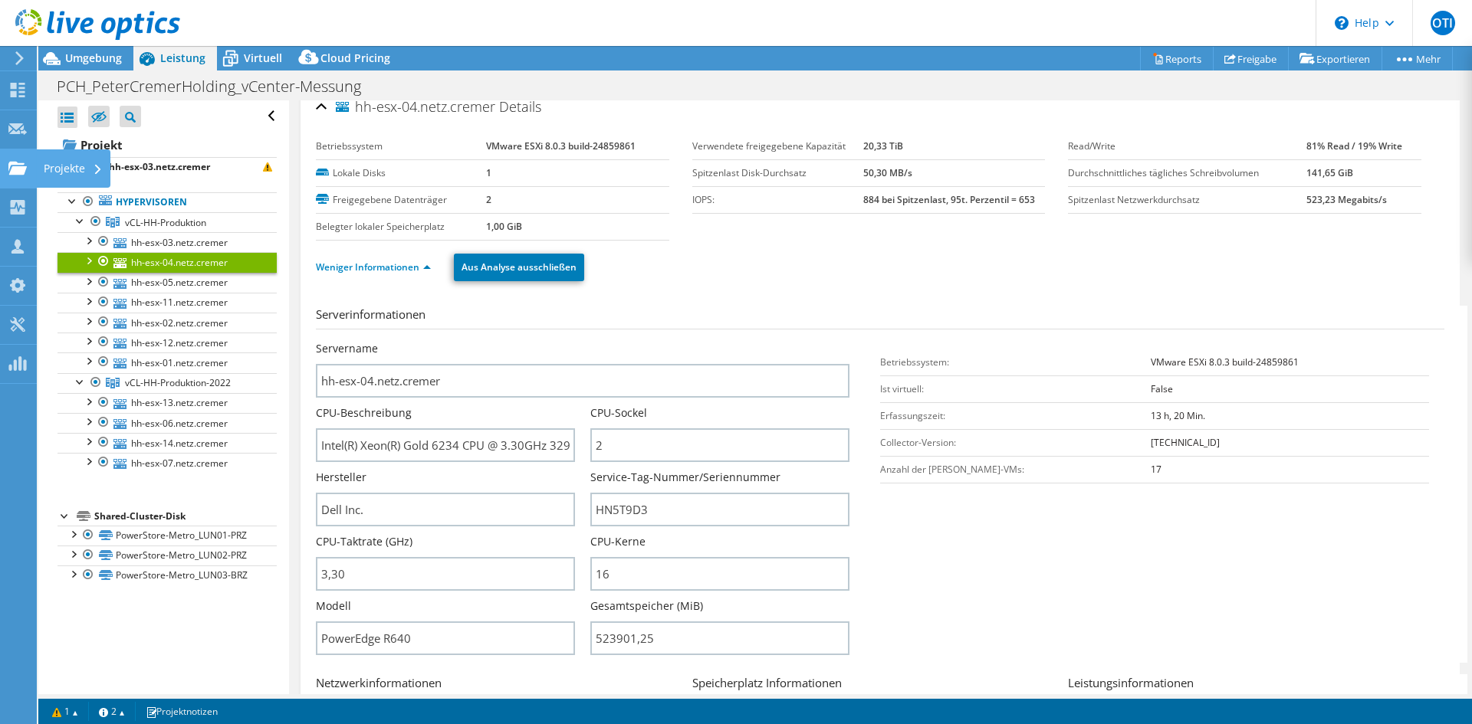
click at [25, 175] on icon at bounding box center [17, 168] width 18 height 15
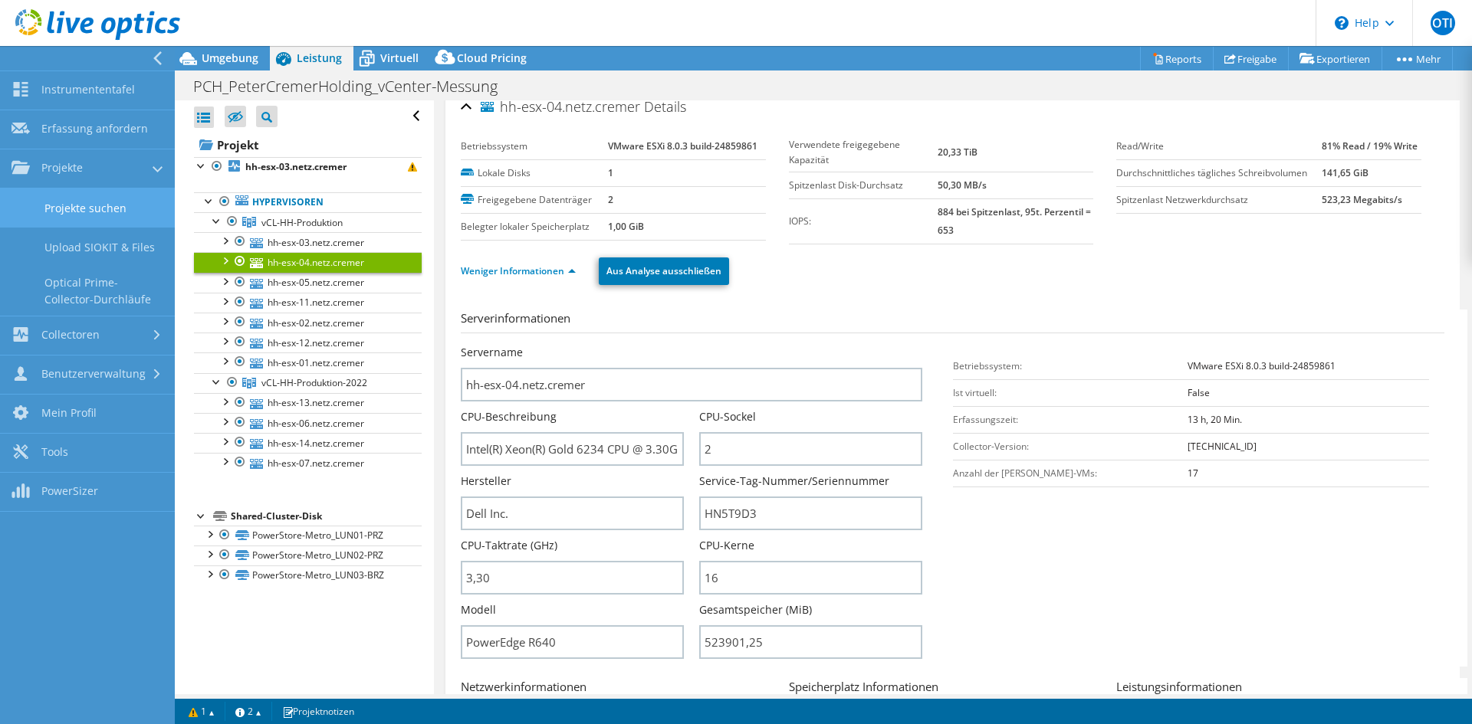
click at [80, 205] on link "Projekte suchen" at bounding box center [87, 208] width 175 height 39
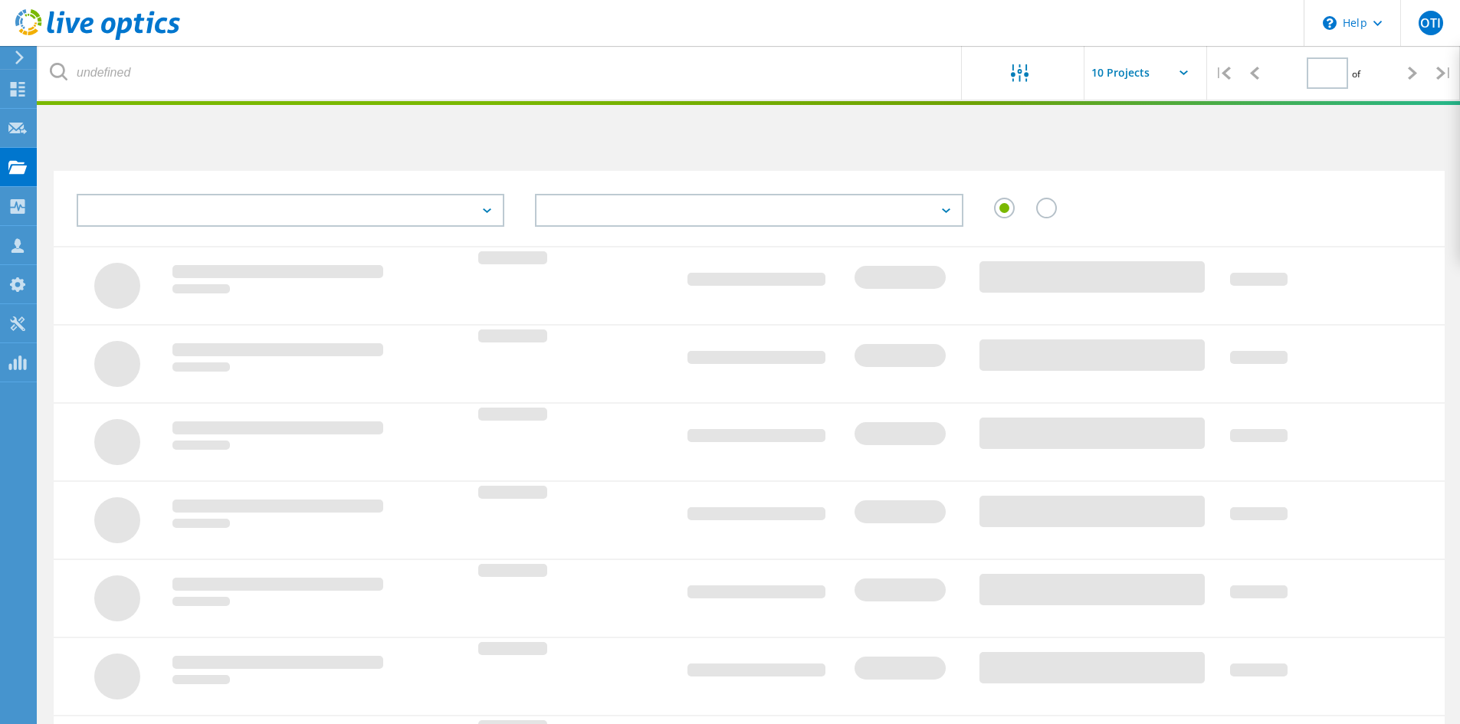
type input "1"
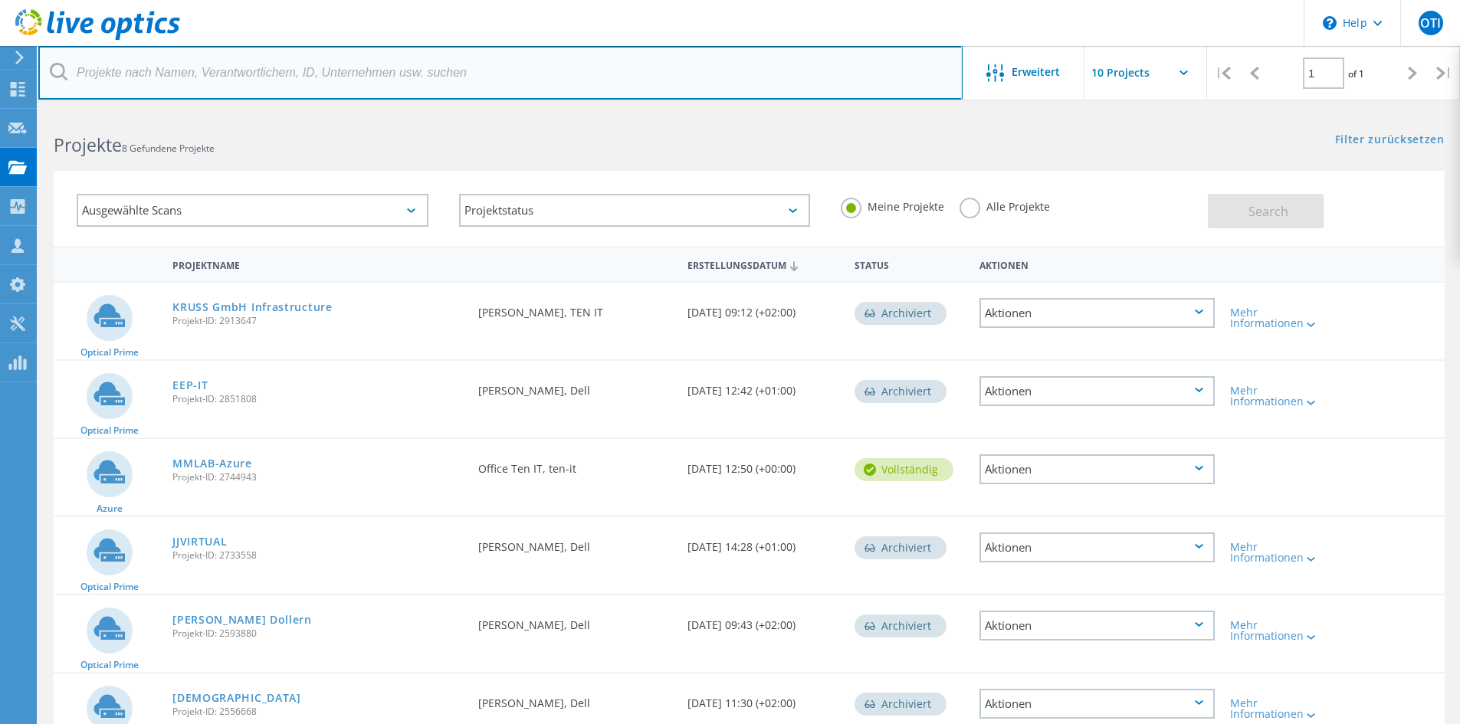
click at [575, 81] on input "text" at bounding box center [500, 73] width 925 height 54
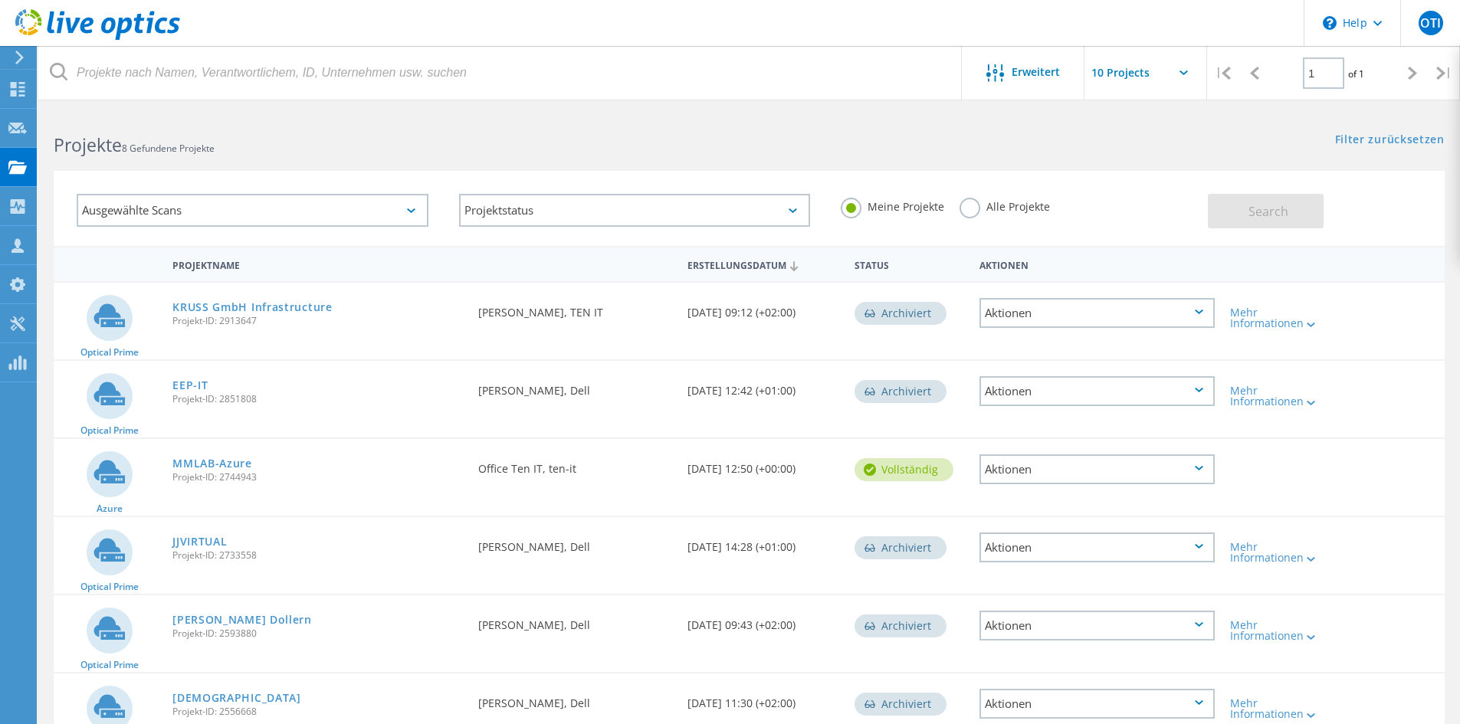
click at [1023, 191] on div "Meine Projekte Alle Projekte" at bounding box center [1017, 207] width 383 height 57
drag, startPoint x: 1025, startPoint y: 203, endPoint x: 1189, endPoint y: 225, distance: 165.6
click at [1024, 203] on label "Alle Projekte" at bounding box center [1005, 205] width 90 height 15
click at [0, 0] on input "Alle Projekte" at bounding box center [0, 0] width 0 height 0
drag, startPoint x: 1289, startPoint y: 213, endPoint x: 1059, endPoint y: 198, distance: 230.5
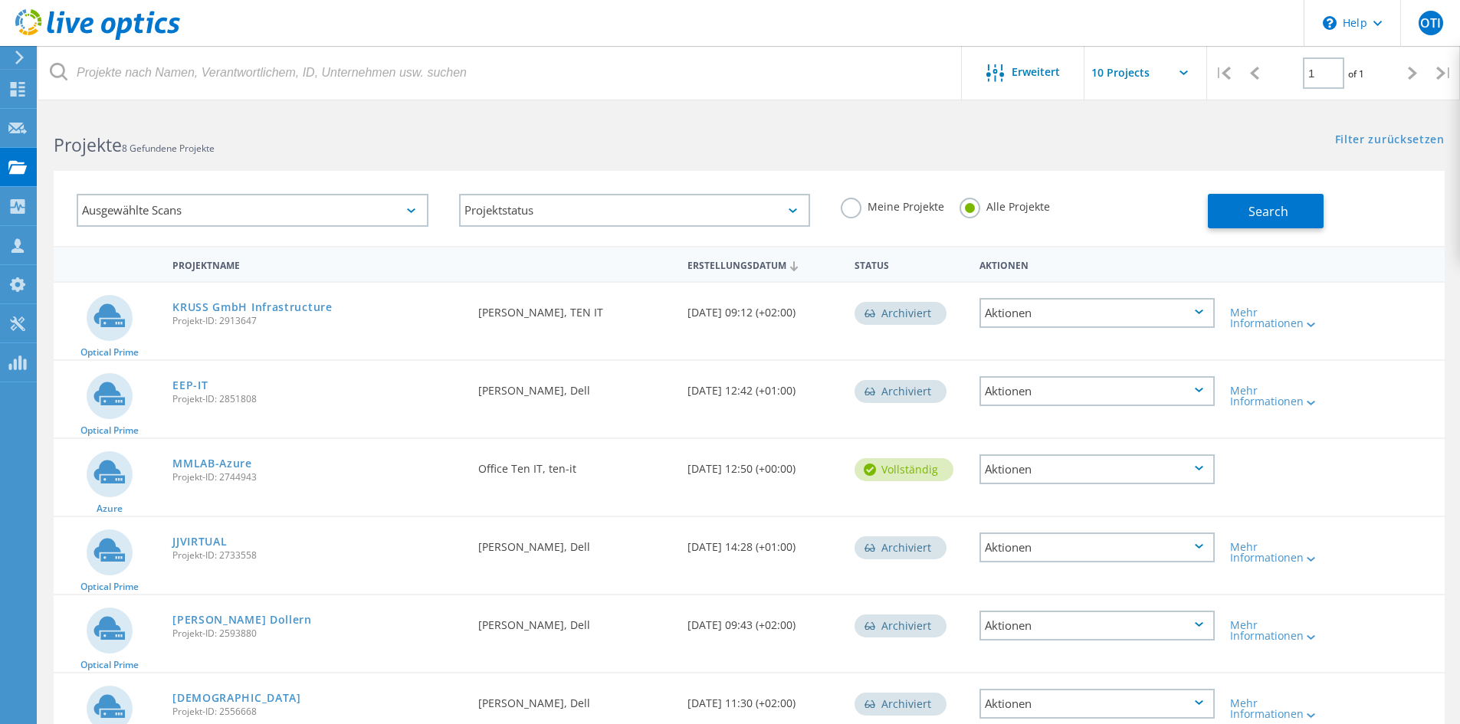
click at [1288, 213] on button "Search" at bounding box center [1266, 211] width 116 height 34
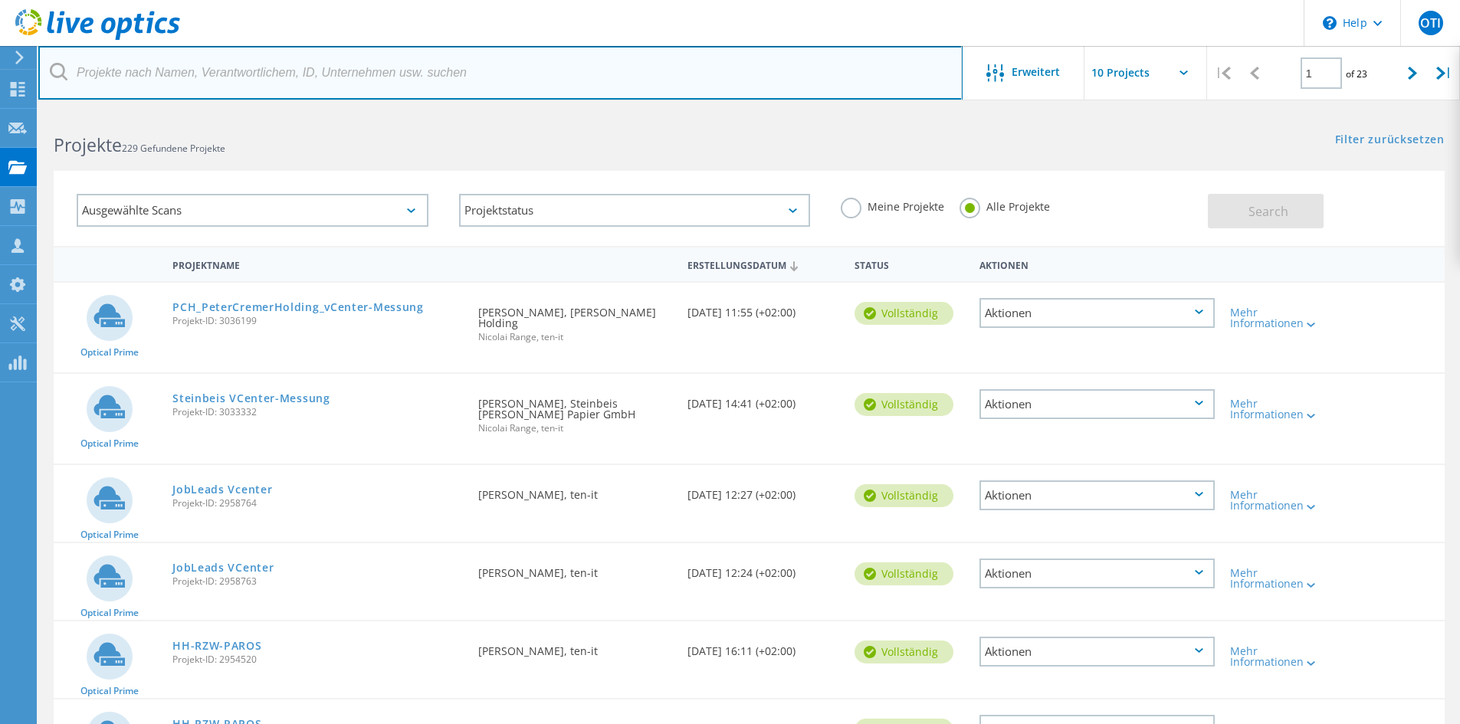
click at [264, 66] on input "text" at bounding box center [500, 73] width 925 height 54
type input "elsd"
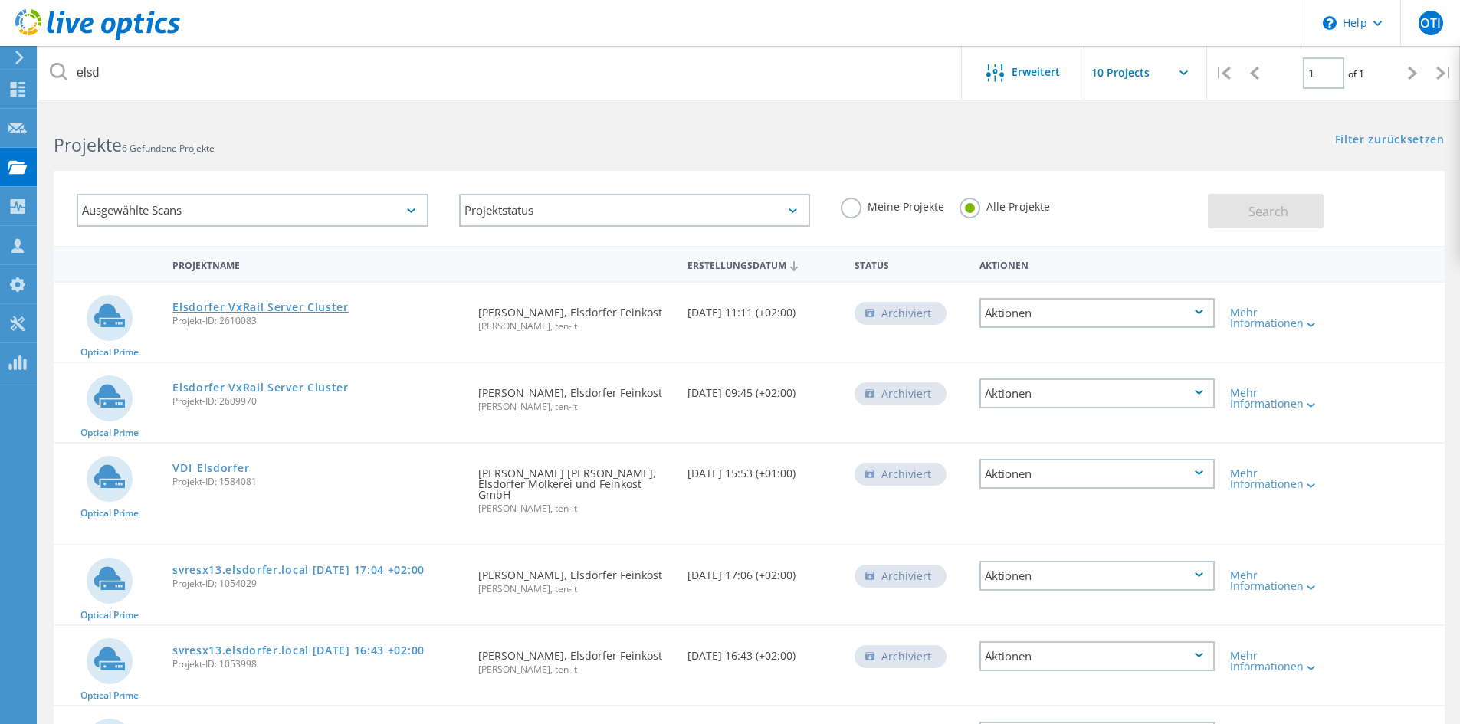
click at [304, 308] on link "Elsdorfer VxRail Server Cluster" at bounding box center [260, 307] width 176 height 11
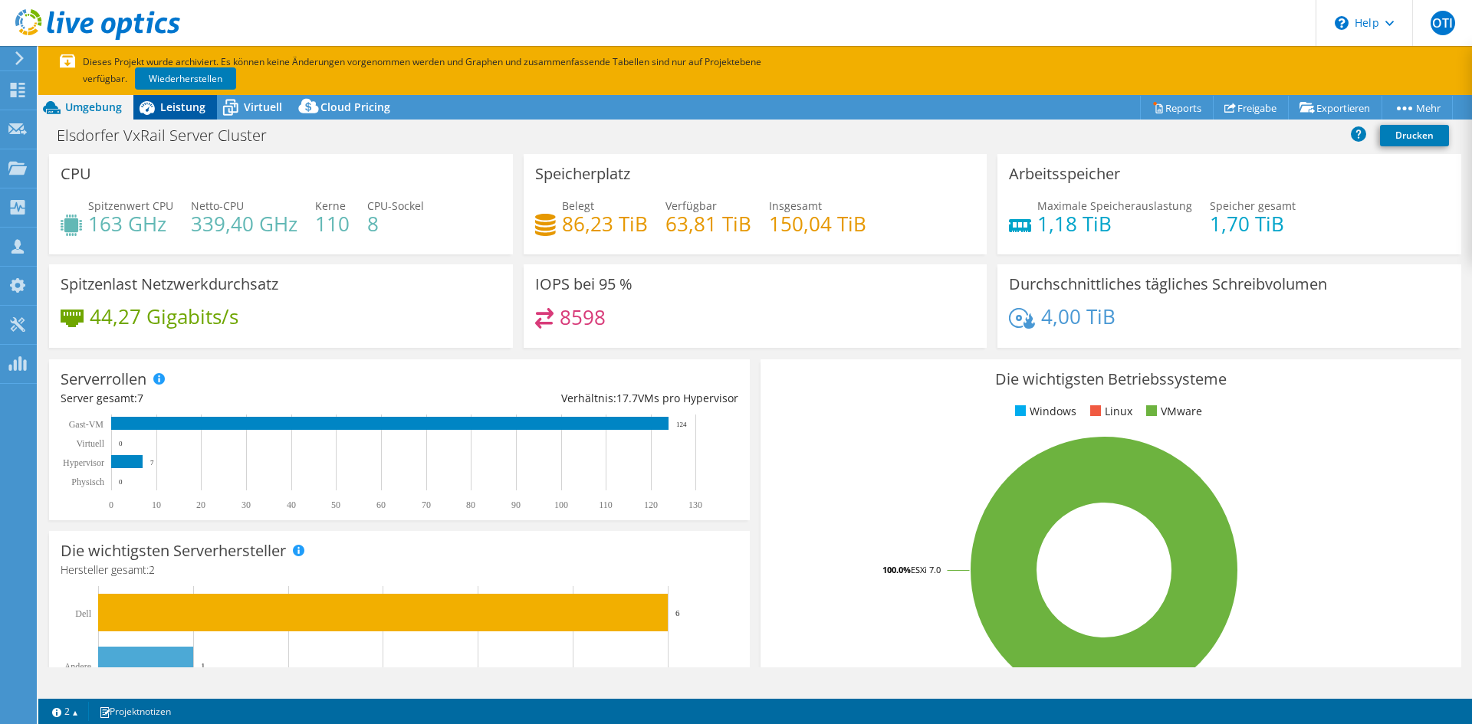
click at [185, 105] on span "Leistung" at bounding box center [182, 107] width 45 height 15
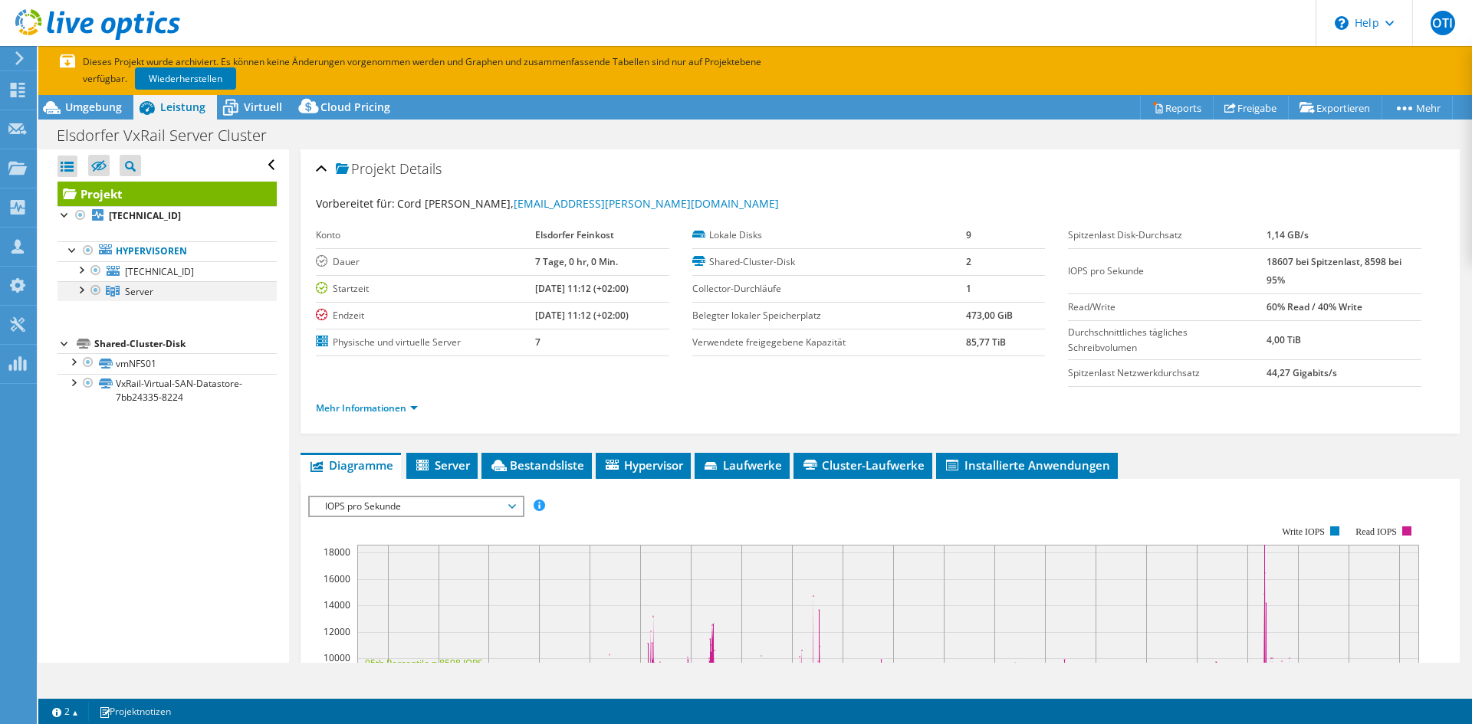
click at [81, 287] on div at bounding box center [80, 288] width 15 height 15
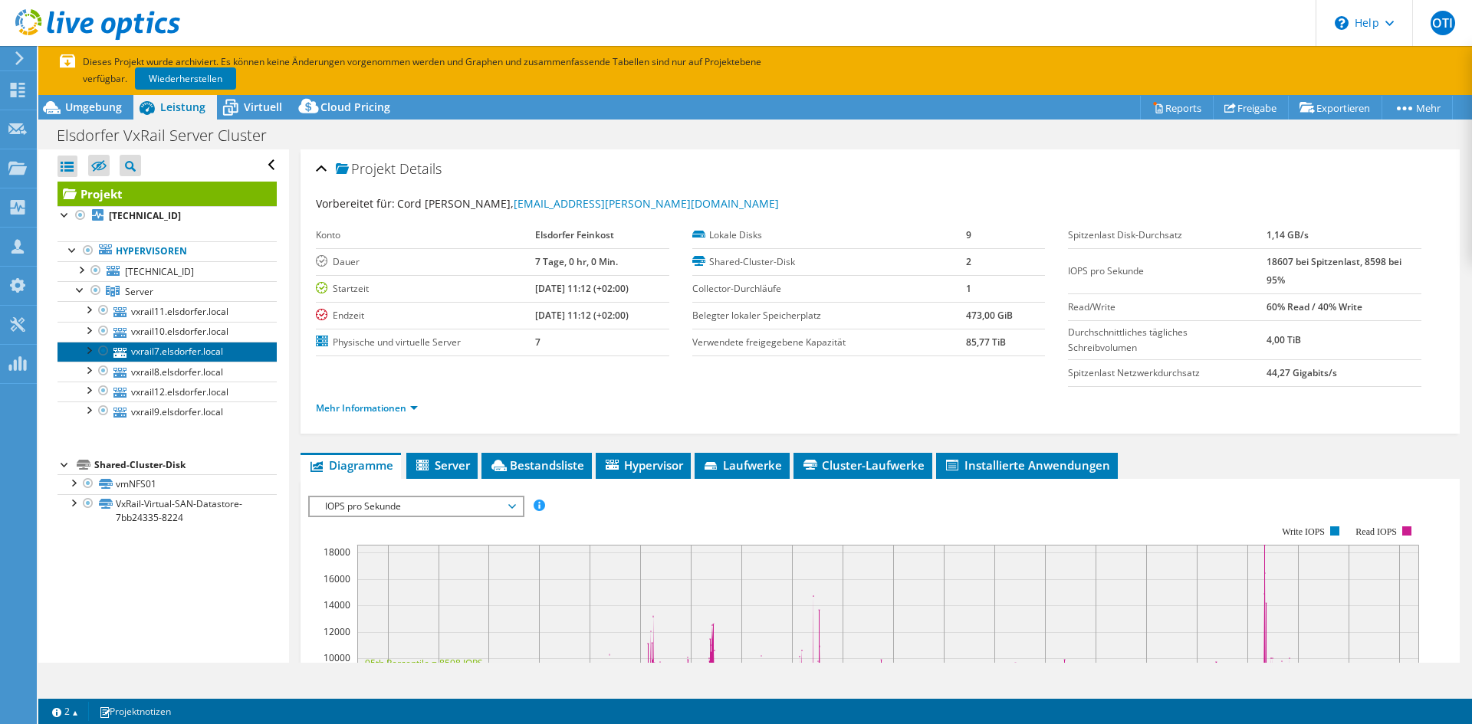
click at [169, 351] on link "vxrail7.elsdorfer.local" at bounding box center [166, 352] width 219 height 20
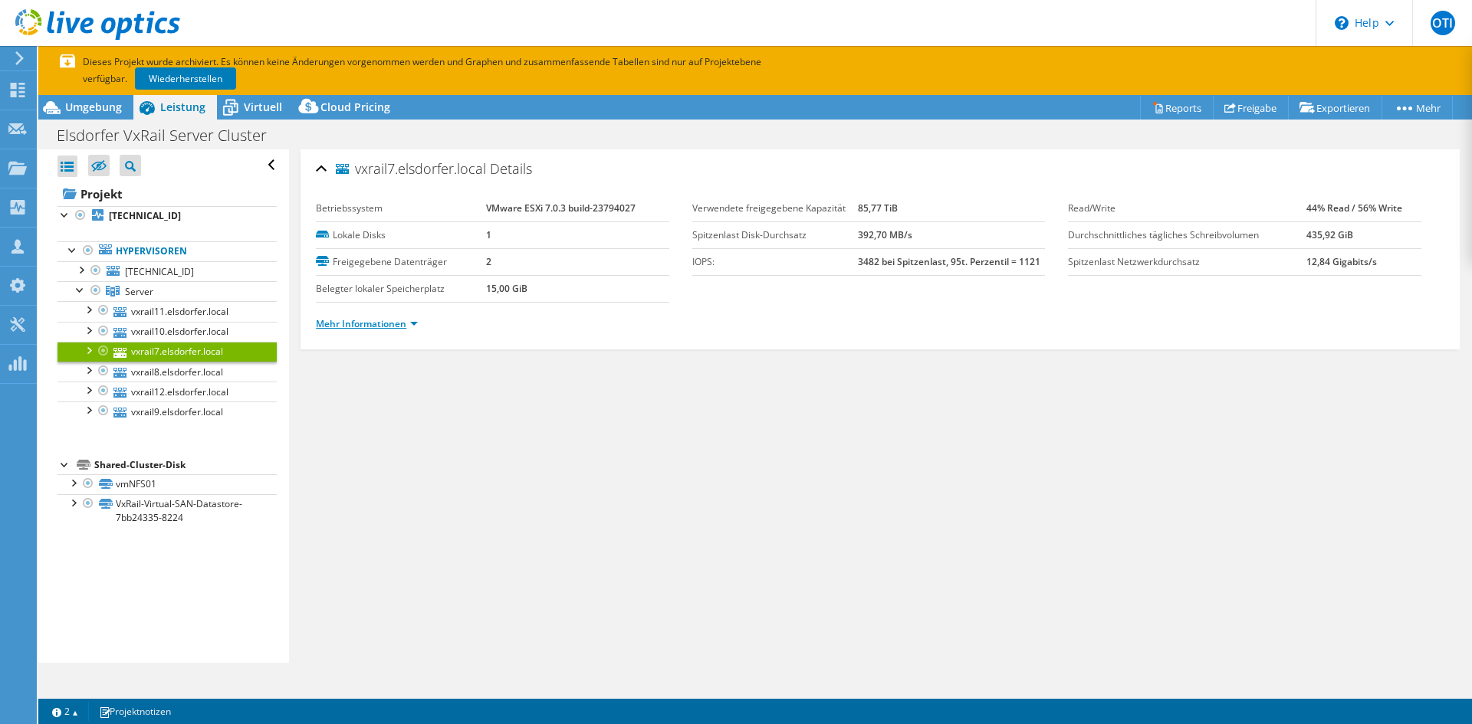
click at [356, 328] on link "Mehr Informationen" at bounding box center [367, 323] width 102 height 13
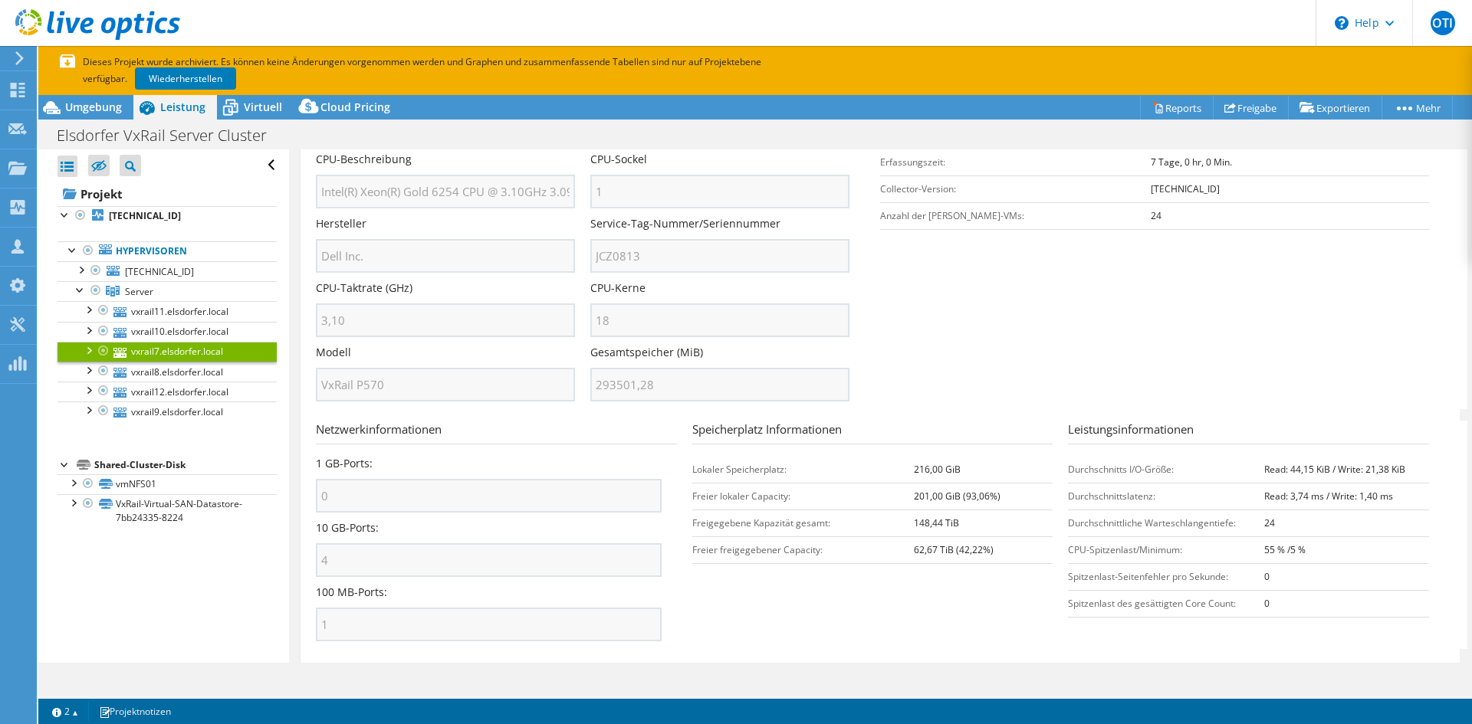
scroll to position [307, 0]
click at [195, 308] on link "vxrail11.elsdorfer.local" at bounding box center [166, 311] width 219 height 20
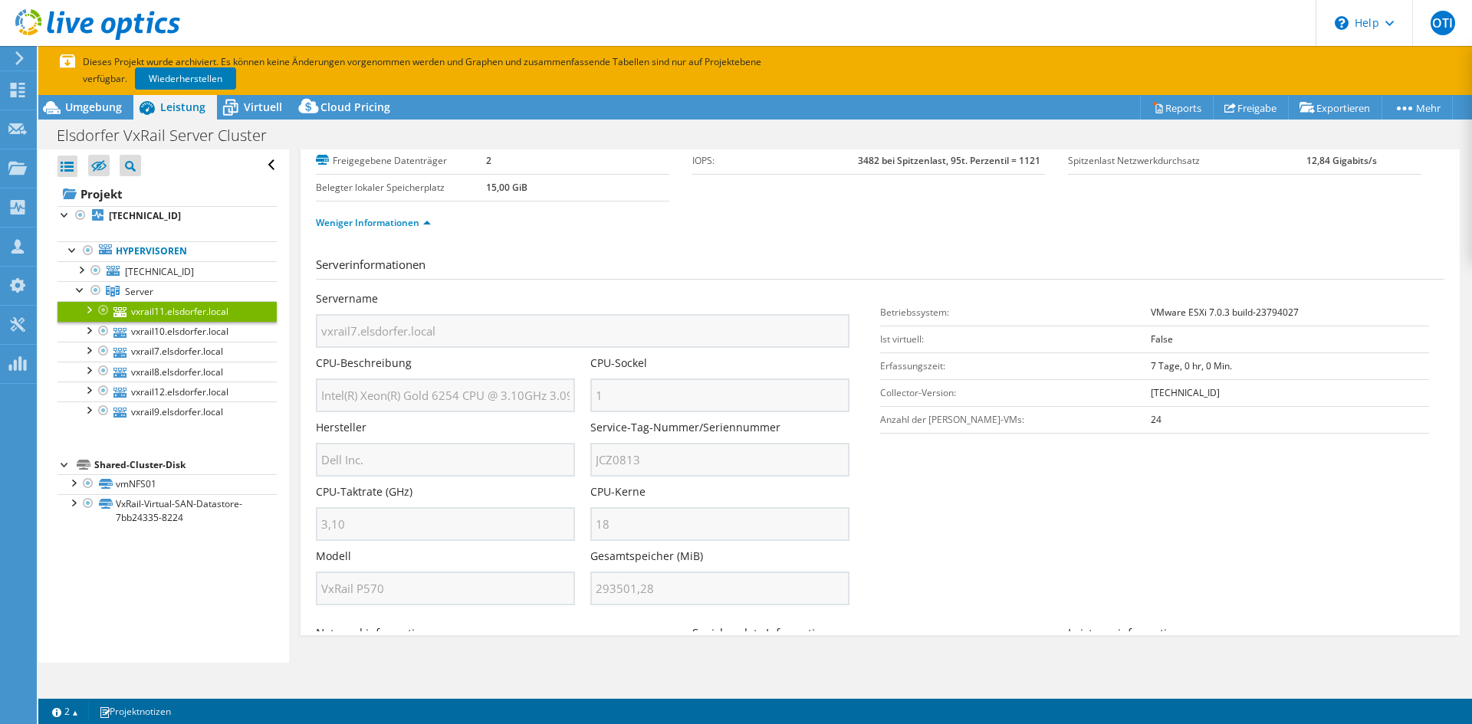
scroll to position [0, 0]
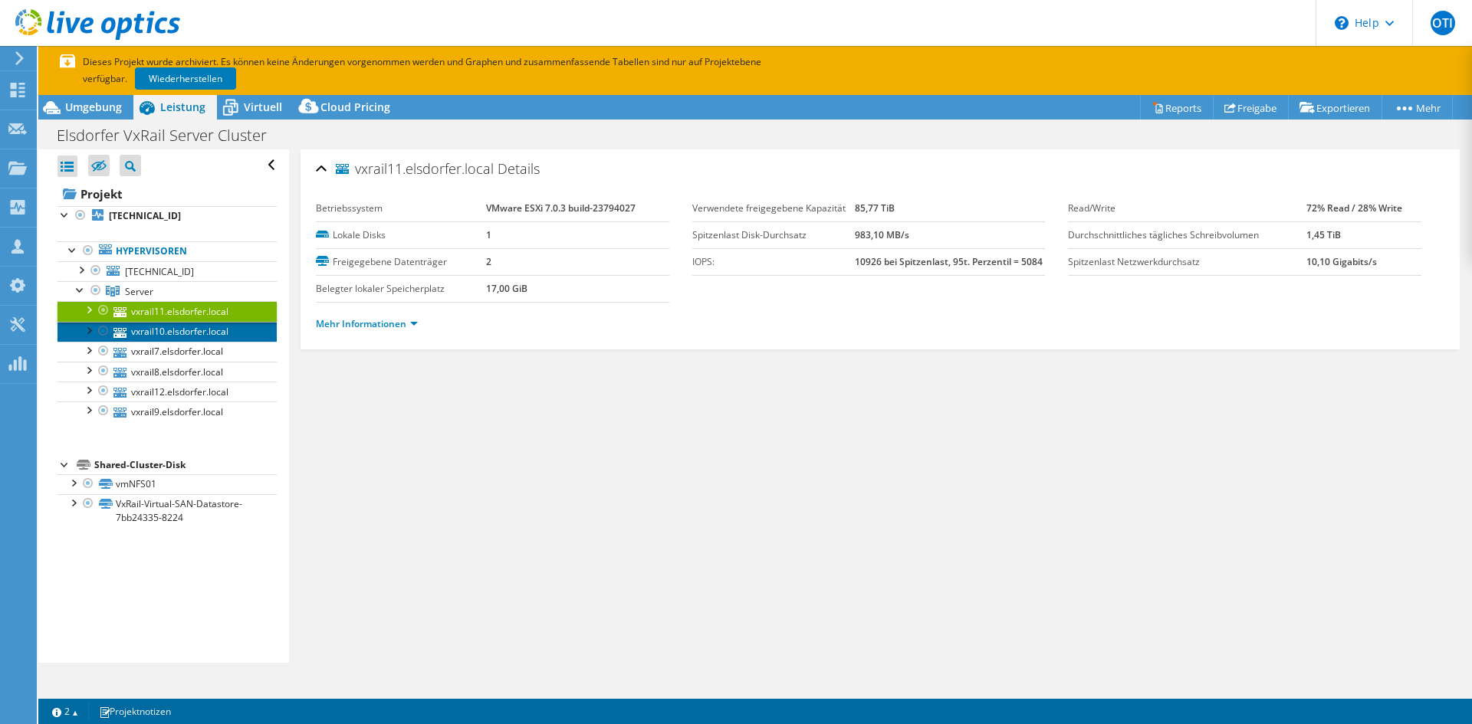
click at [174, 333] on link "vxrail10.elsdorfer.local" at bounding box center [166, 332] width 219 height 20
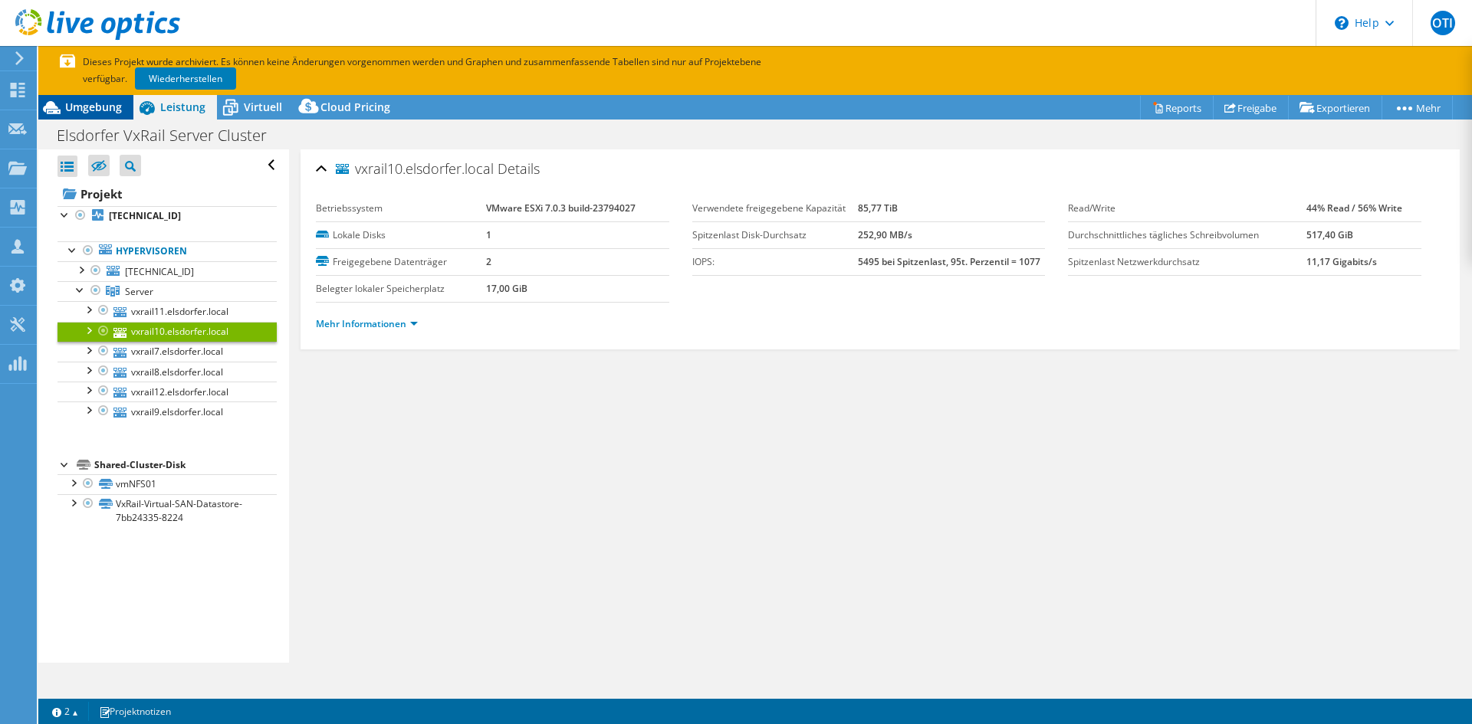
click at [88, 99] on div "Umgebung" at bounding box center [85, 107] width 95 height 25
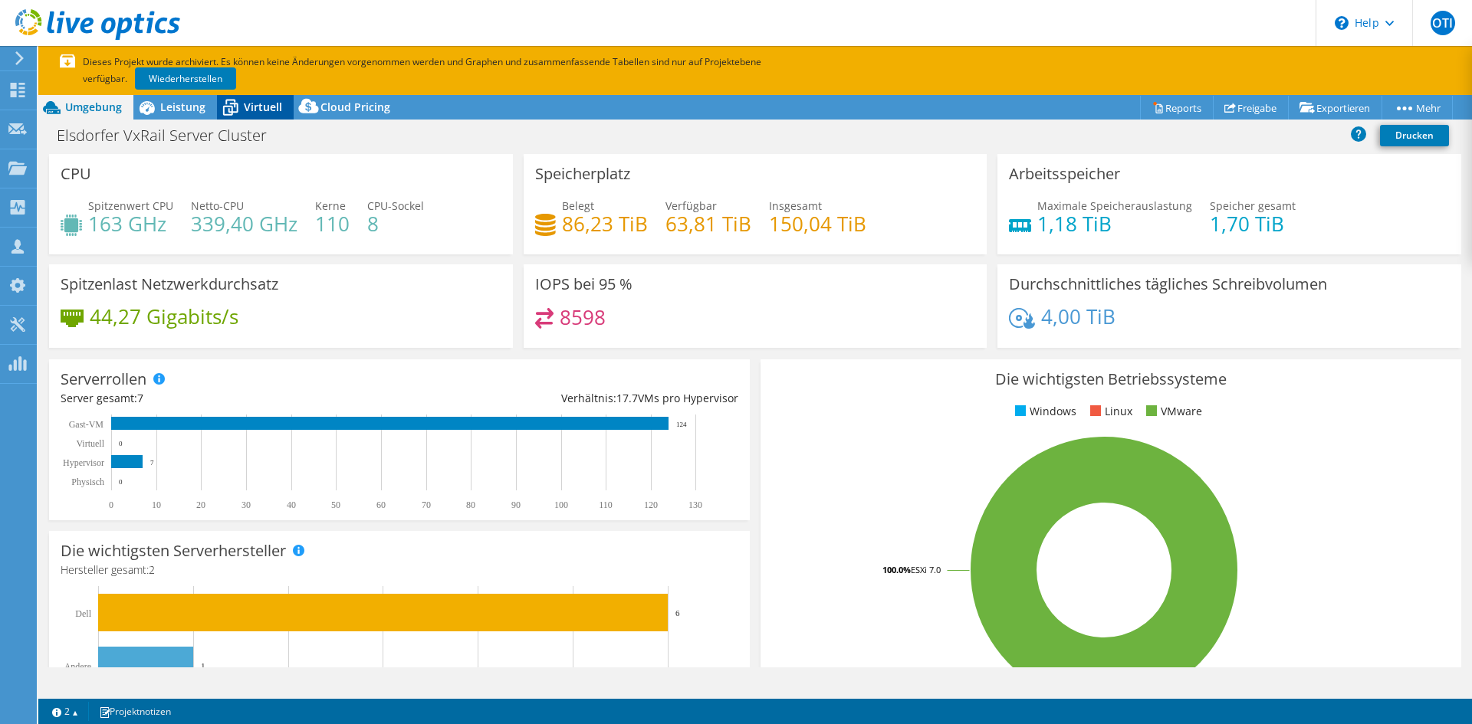
click at [242, 107] on icon at bounding box center [230, 107] width 27 height 27
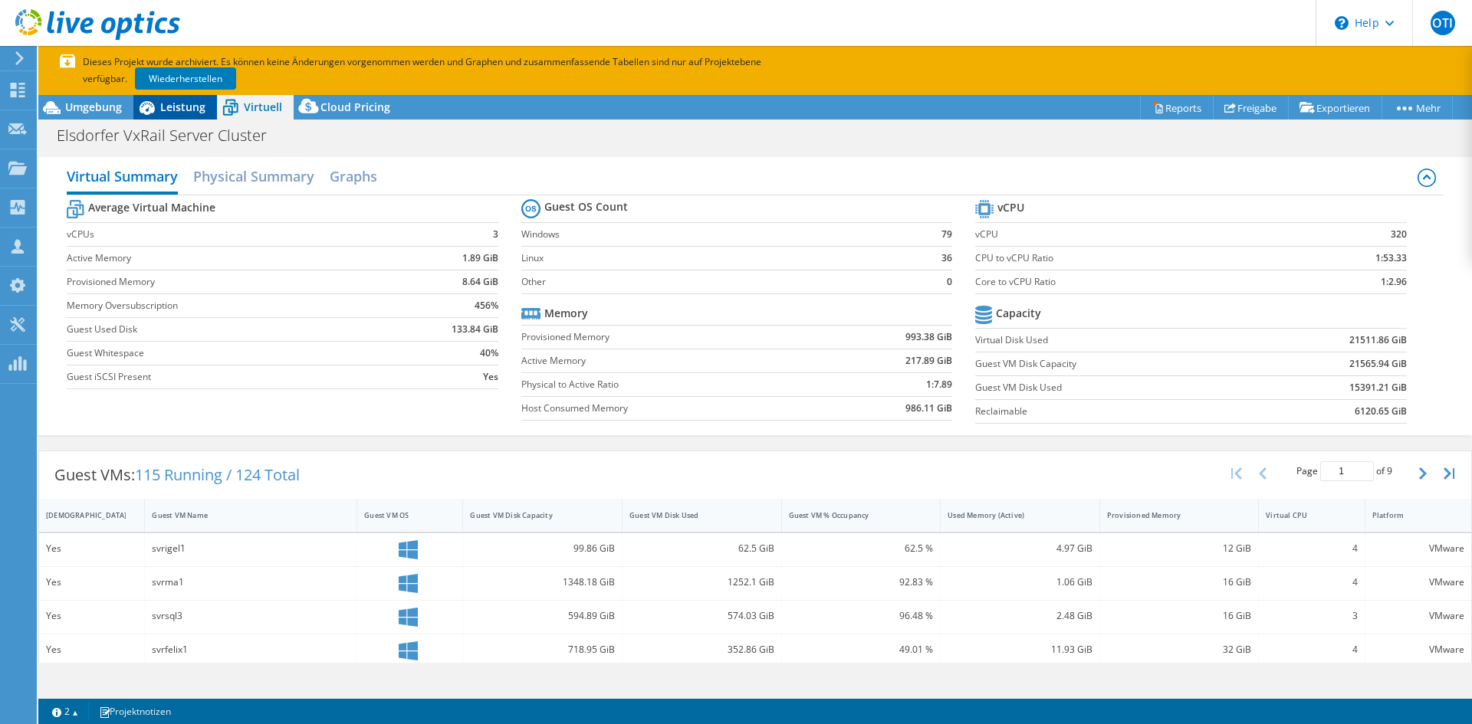
click at [173, 101] on span "Leistung" at bounding box center [182, 107] width 45 height 15
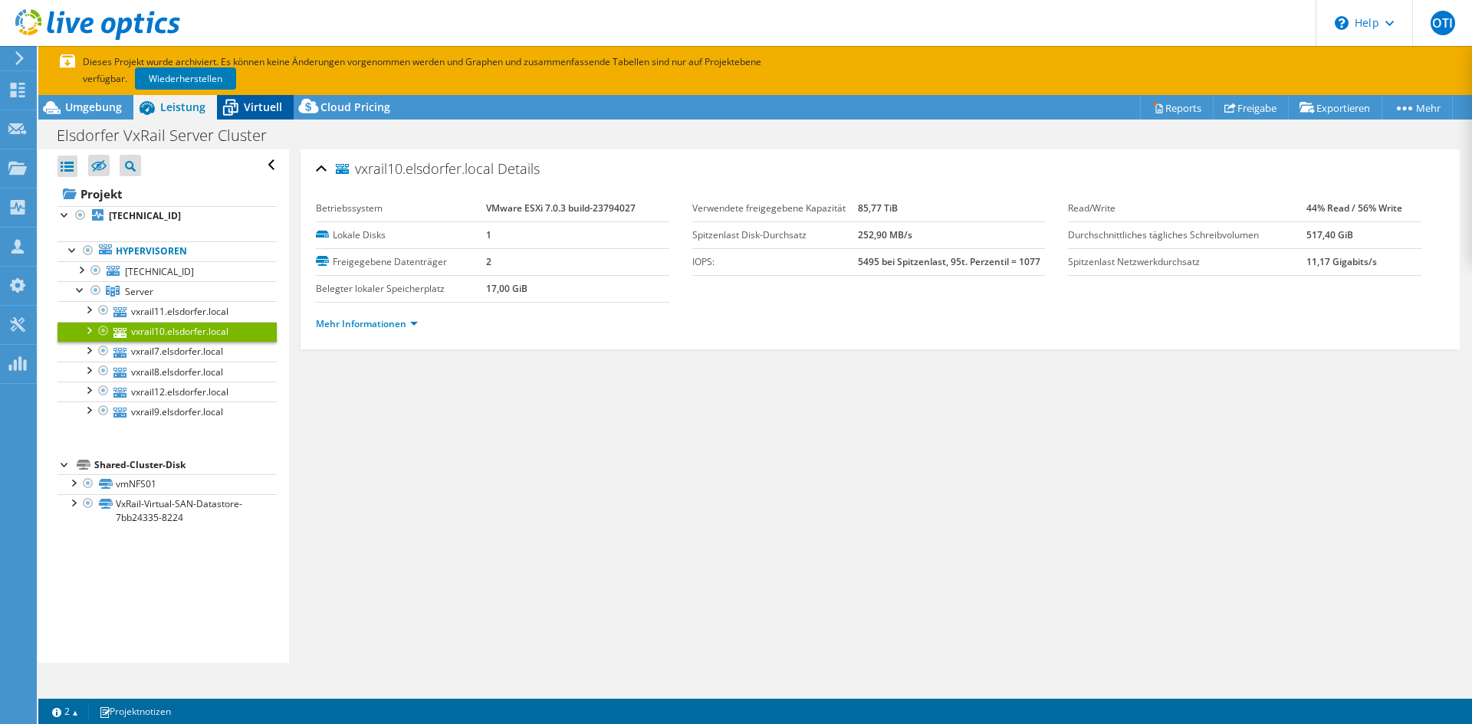
click at [277, 100] on span "Virtuell" at bounding box center [263, 107] width 38 height 15
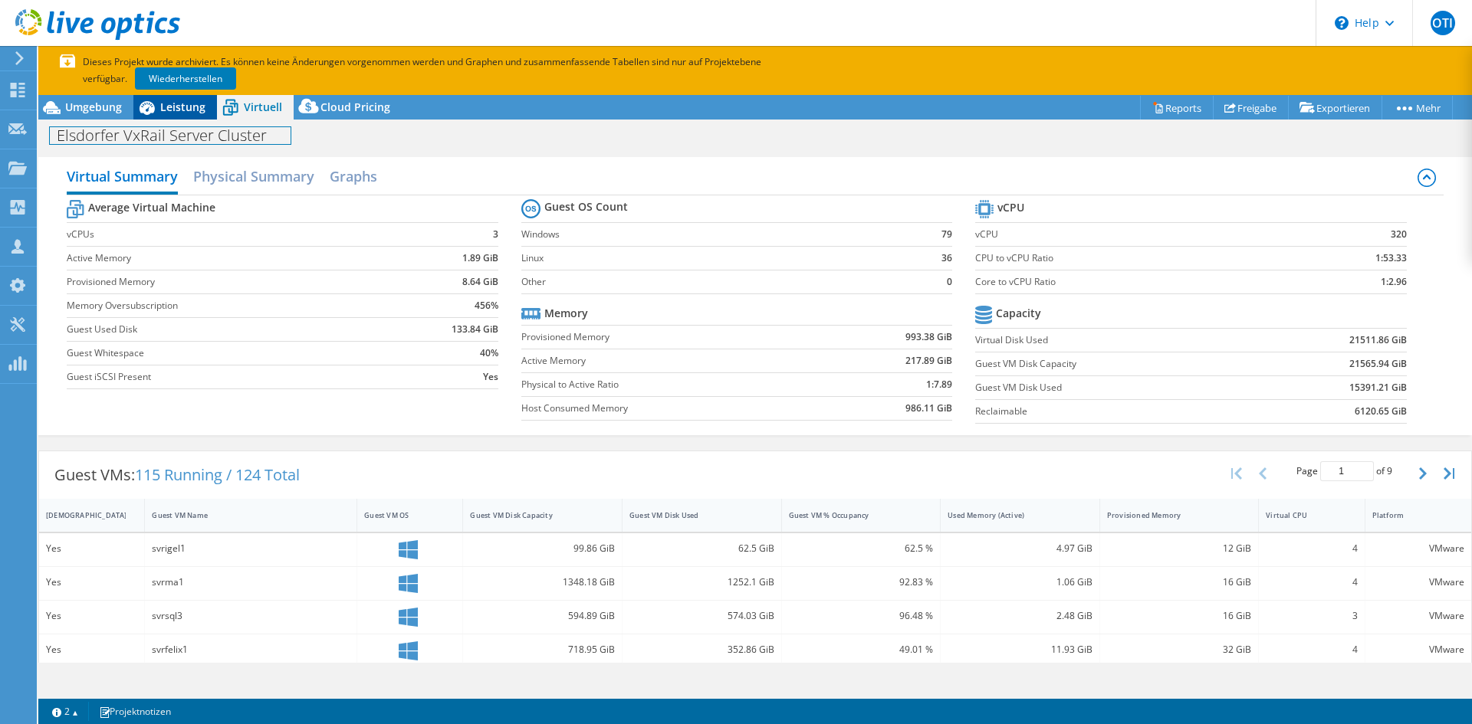
click at [209, 119] on div "Projektmaßnahmen Projektmaßnahmen Reports Freigabe Exportieren vSAN ReadyNode S…" at bounding box center [755, 434] width 1434 height 678
click at [205, 113] on div "Leistung" at bounding box center [175, 107] width 84 height 25
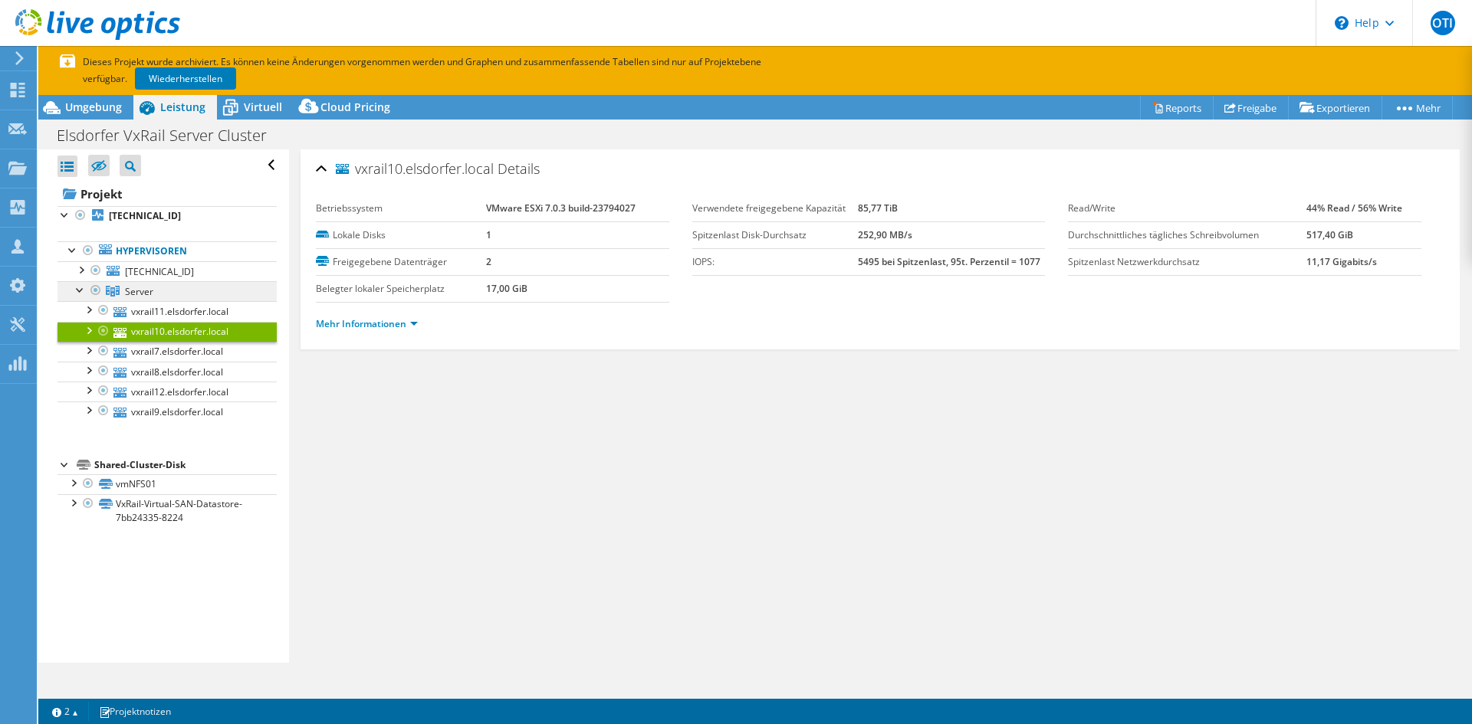
click at [187, 285] on link "Server" at bounding box center [166, 291] width 219 height 20
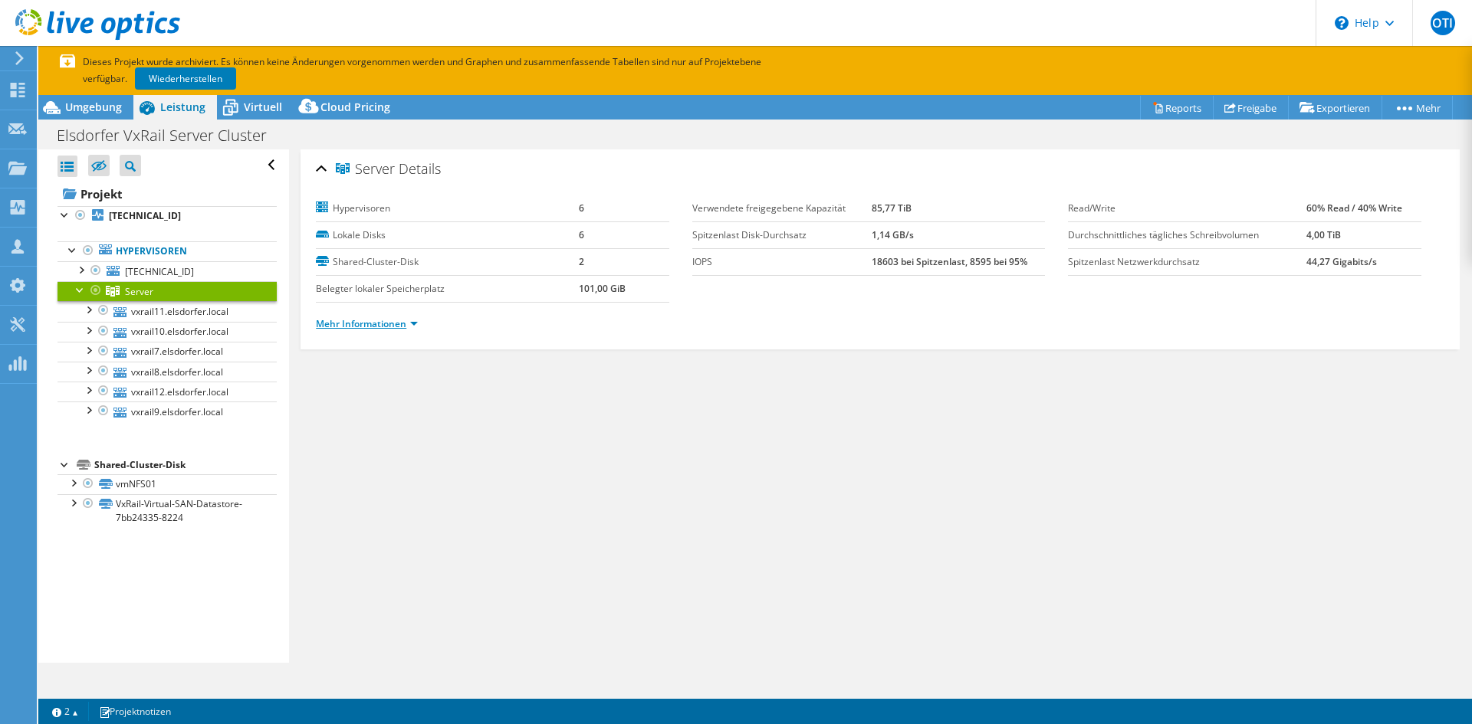
click at [409, 317] on link "Mehr Informationen" at bounding box center [367, 323] width 102 height 13
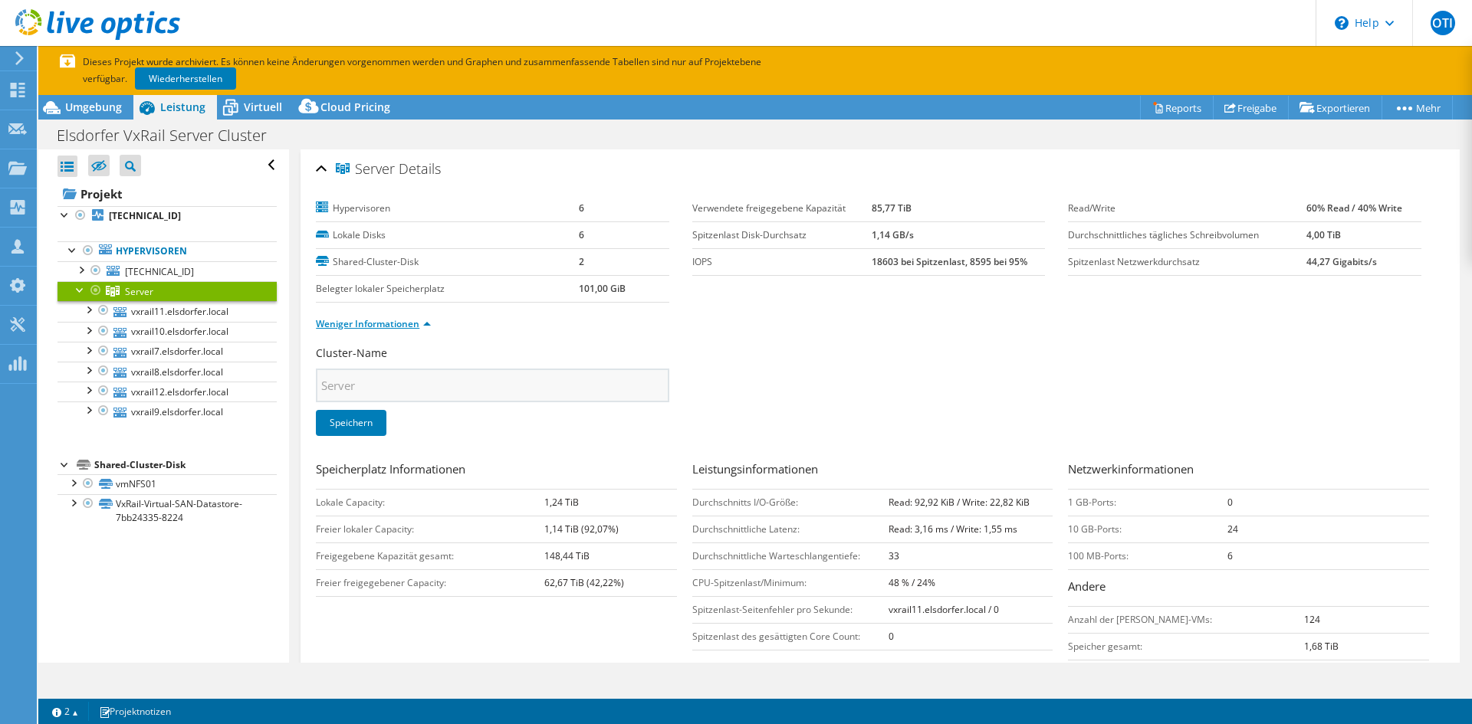
click at [409, 321] on link "Weniger Informationen" at bounding box center [373, 323] width 115 height 13
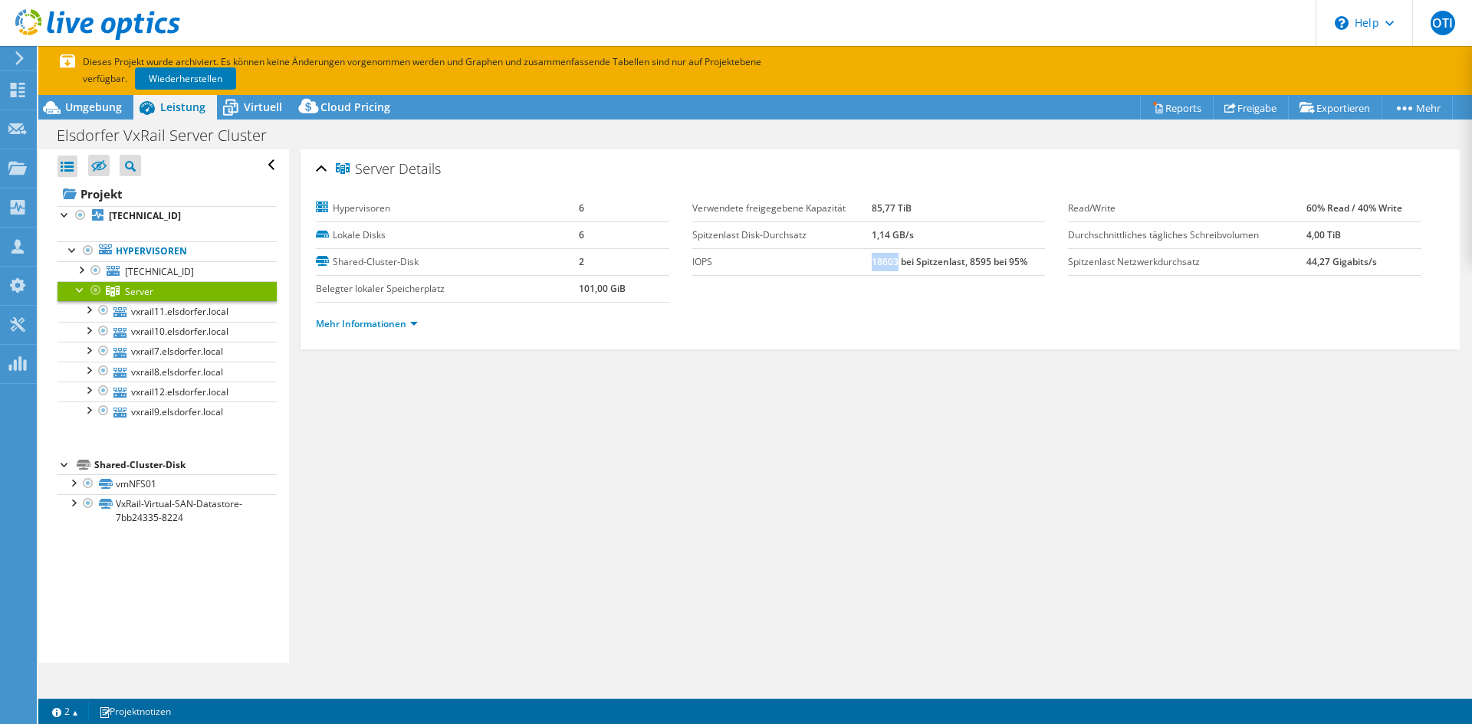
drag, startPoint x: 892, startPoint y: 264, endPoint x: 866, endPoint y: 265, distance: 26.1
click at [872, 265] on b "18603 bei Spitzenlast, 8595 bei 95%" at bounding box center [950, 261] width 156 height 13
click at [264, 109] on span "Virtuell" at bounding box center [263, 107] width 38 height 15
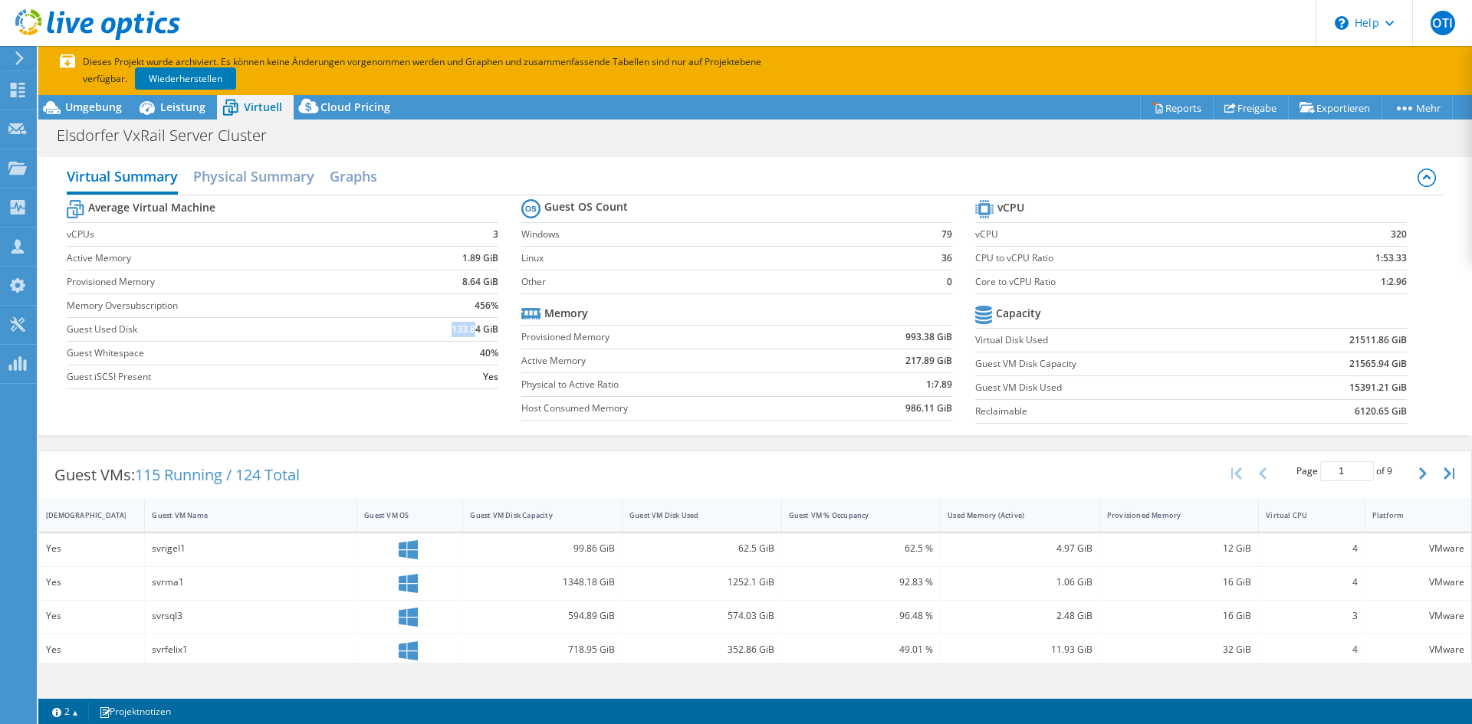
drag, startPoint x: 439, startPoint y: 327, endPoint x: 475, endPoint y: 329, distance: 35.3
click at [475, 329] on td "133.84 GiB" at bounding box center [446, 329] width 103 height 24
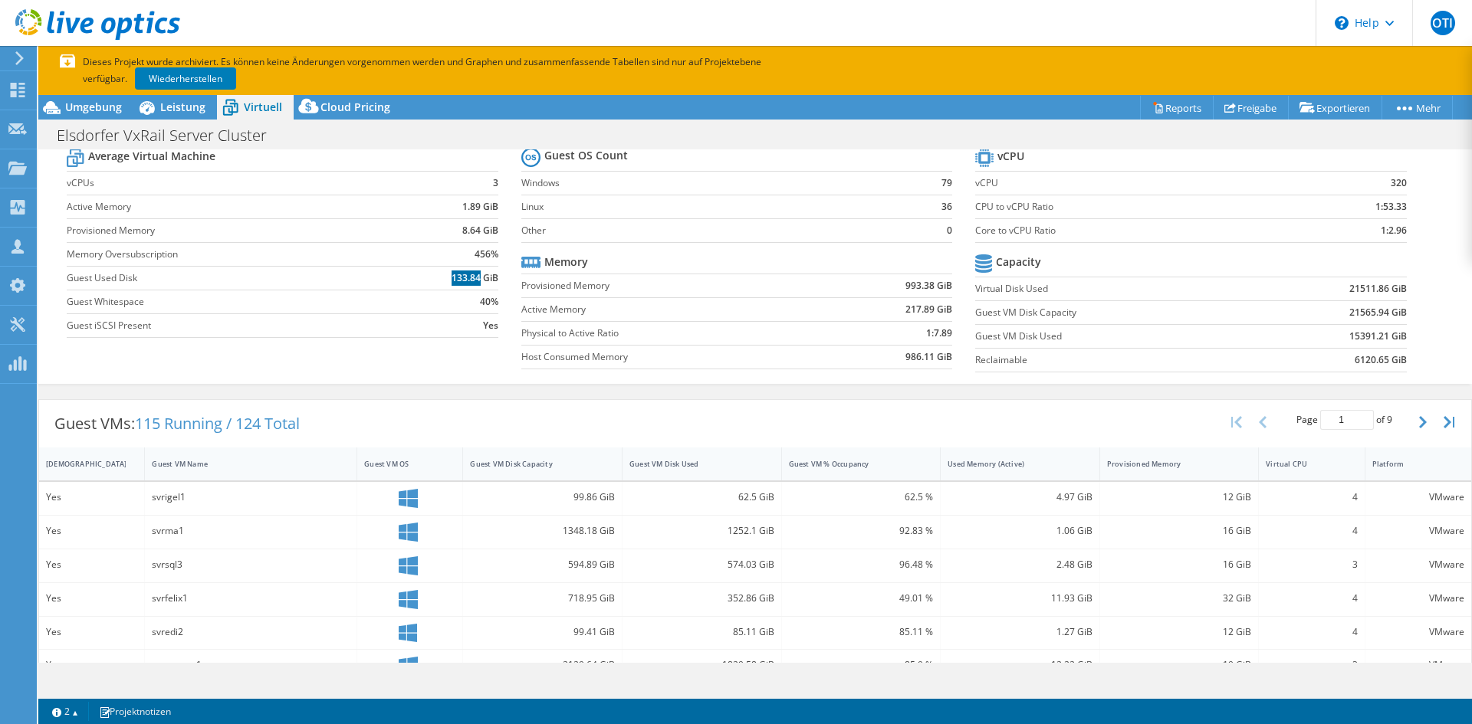
scroll to position [77, 0]
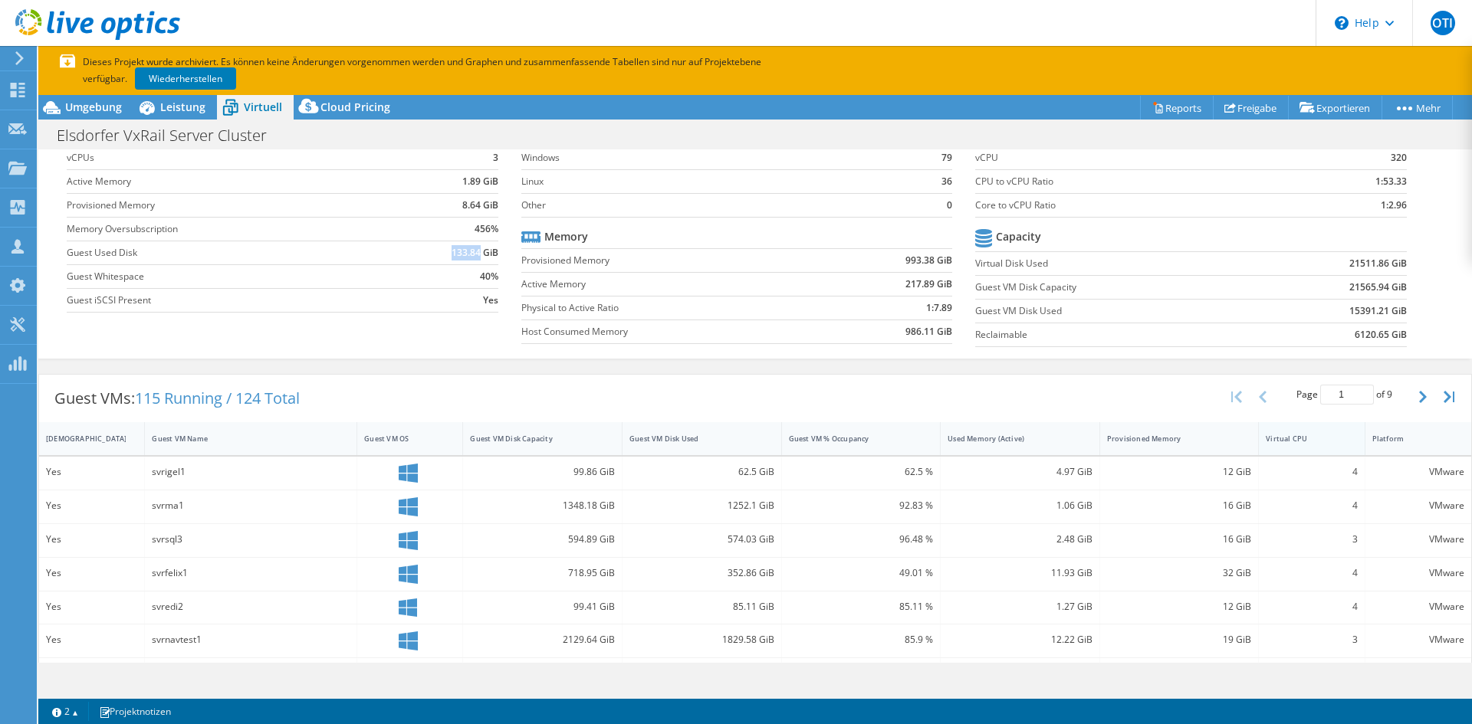
click at [1271, 442] on div "Virtual CPU" at bounding box center [1302, 439] width 73 height 10
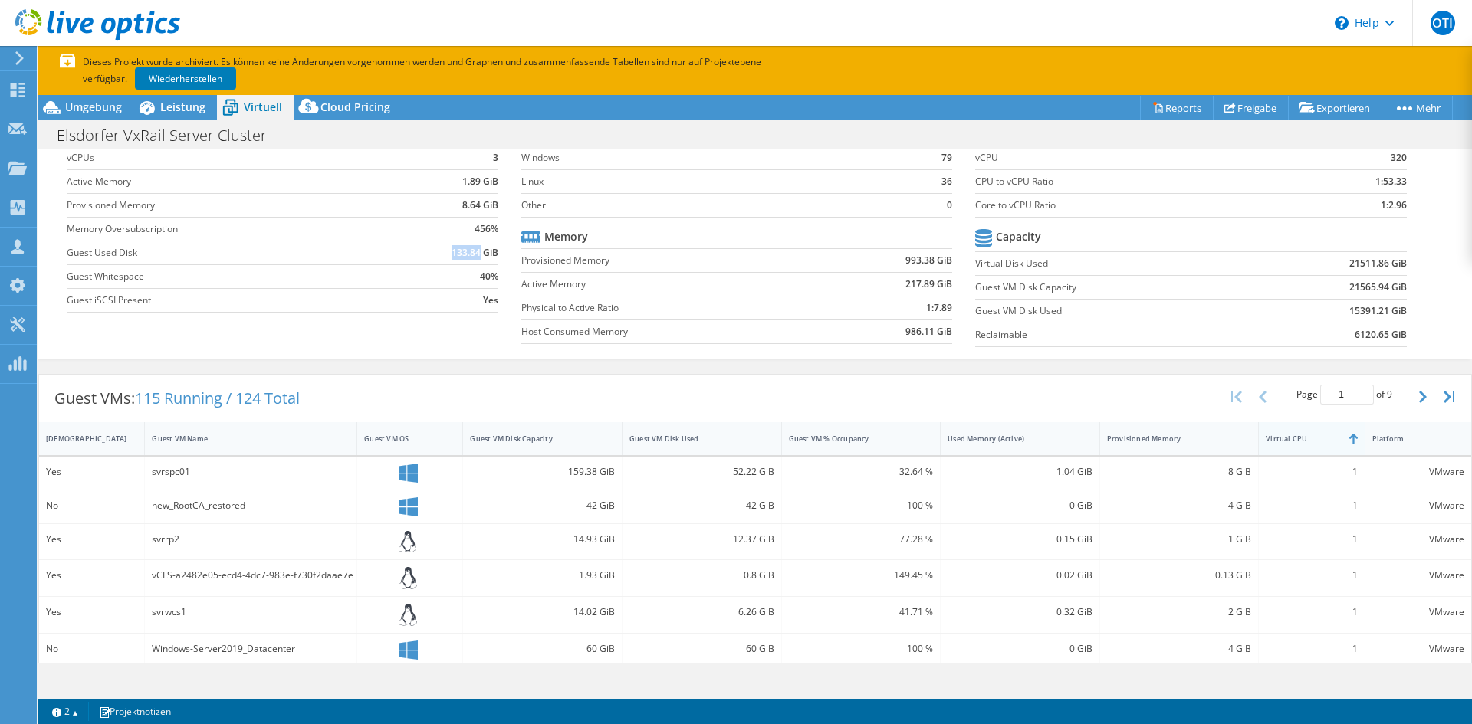
click at [1273, 442] on div "Virtual CPU" at bounding box center [1302, 439] width 73 height 10
click at [1217, 446] on div "Provisioned Memory" at bounding box center [1170, 439] width 140 height 24
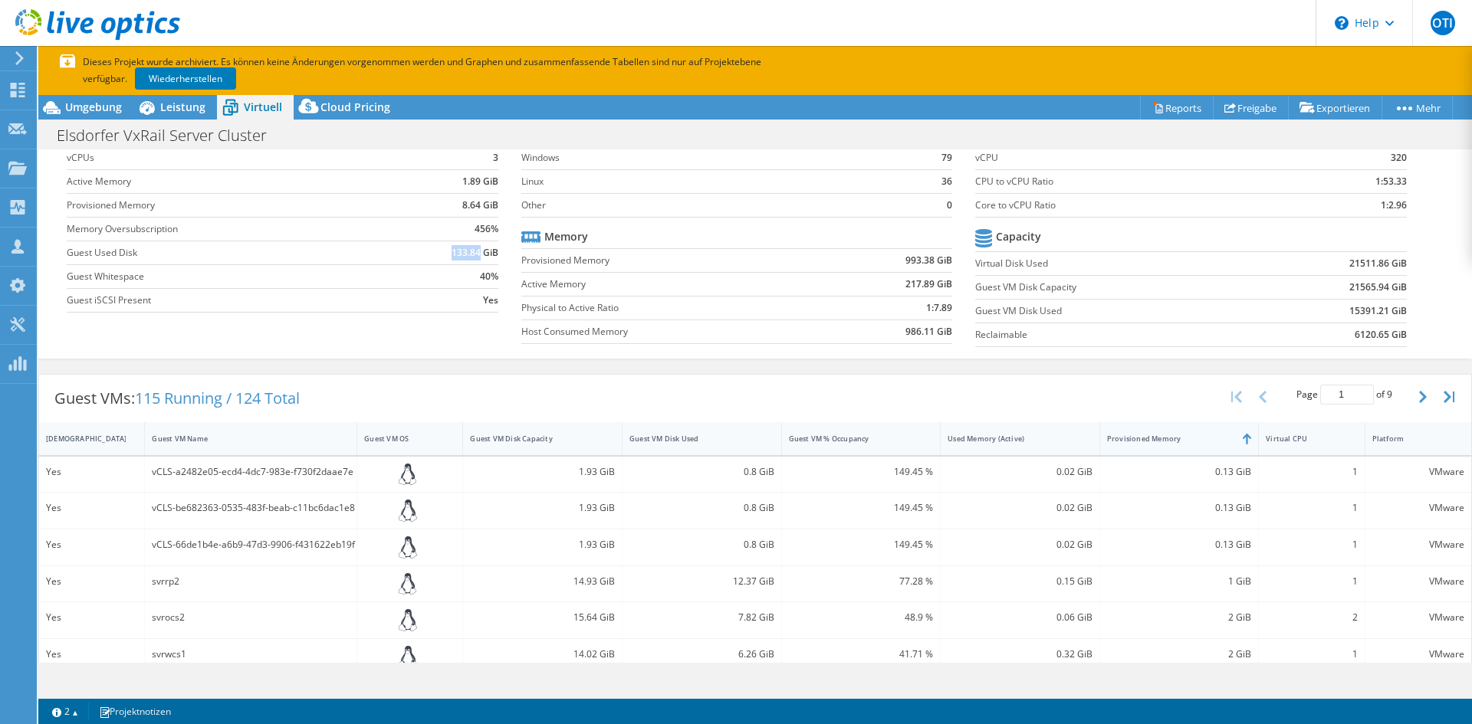
click at [1206, 447] on div "Provisioned Memory" at bounding box center [1170, 439] width 140 height 24
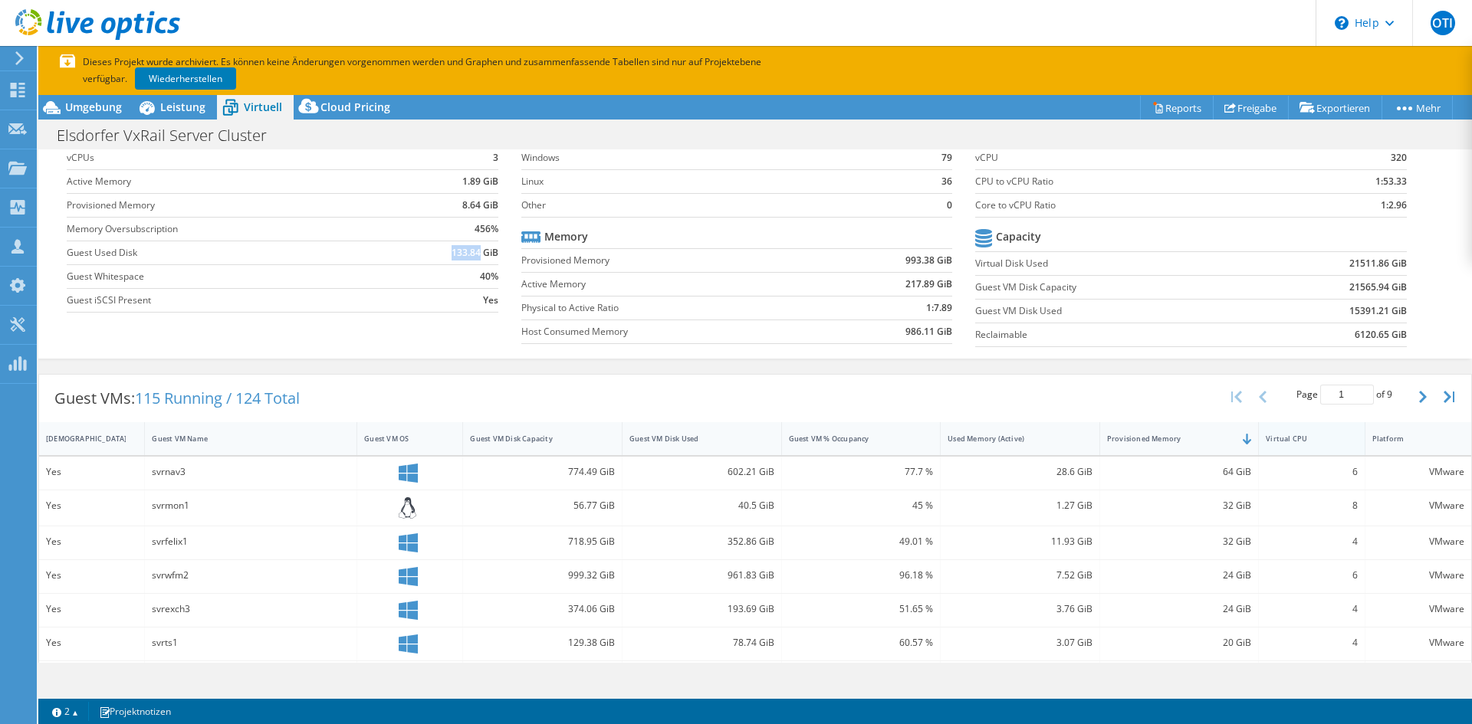
click at [1296, 448] on div "Virtual CPU" at bounding box center [1302, 439] width 87 height 24
click at [1306, 446] on div "Virtual CPU" at bounding box center [1302, 439] width 87 height 24
click at [1187, 440] on div "Provisioned Memory" at bounding box center [1170, 439] width 126 height 10
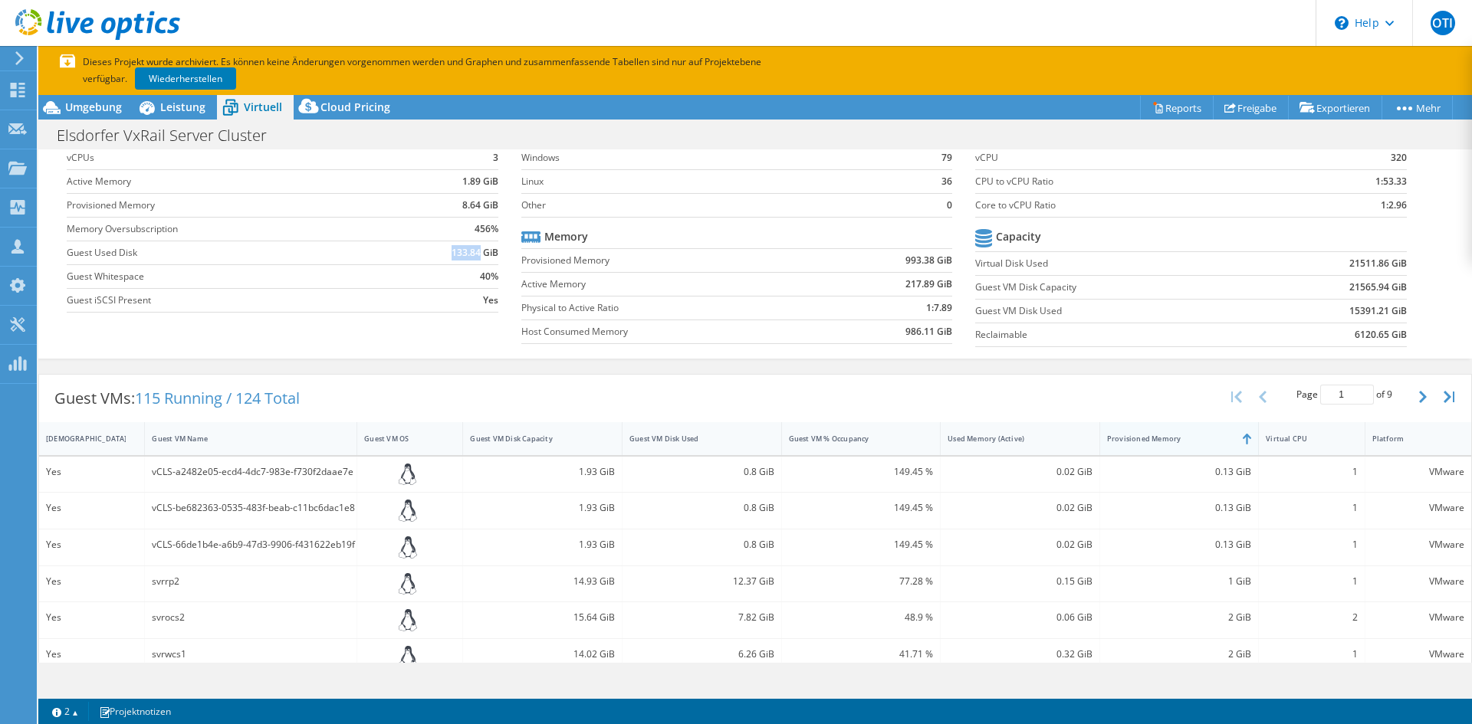
click at [1187, 440] on div "Provisioned Memory" at bounding box center [1170, 439] width 126 height 10
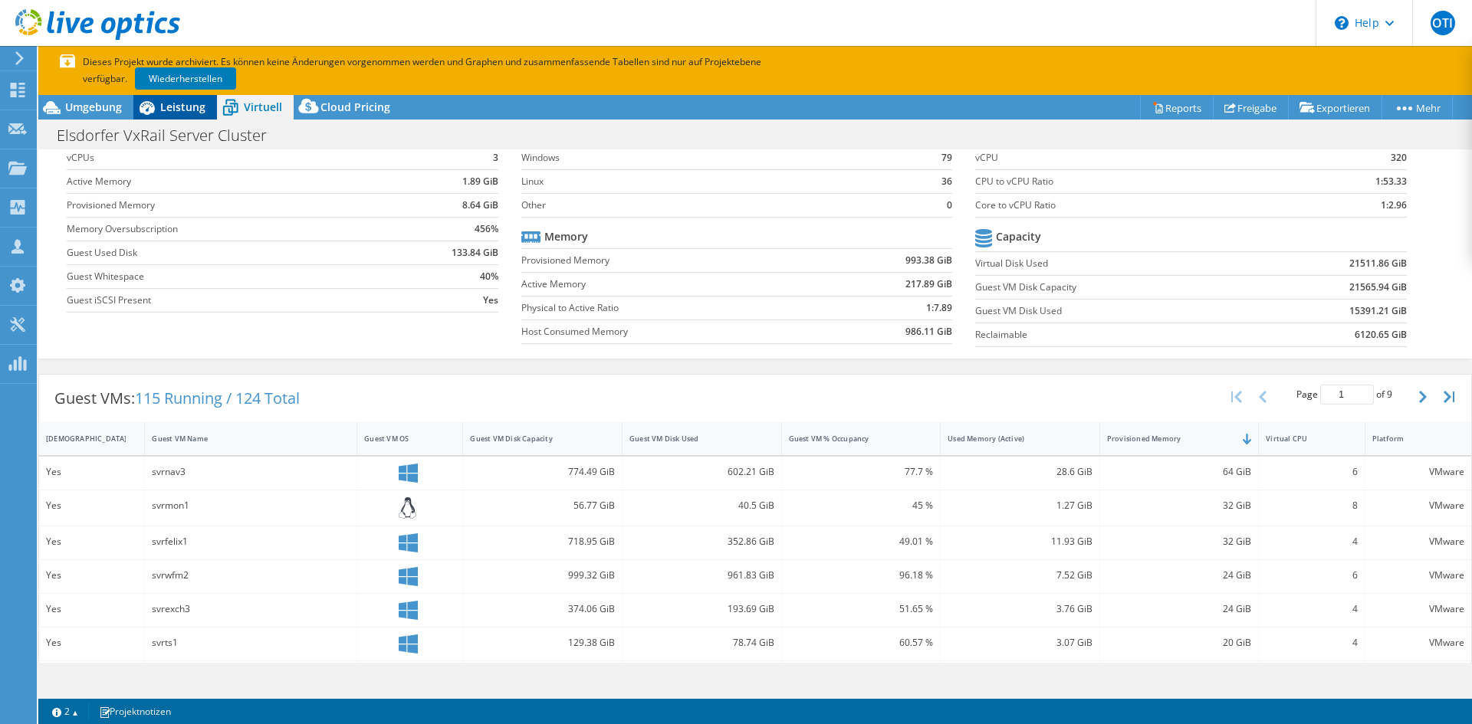
click at [188, 108] on span "Leistung" at bounding box center [182, 107] width 45 height 15
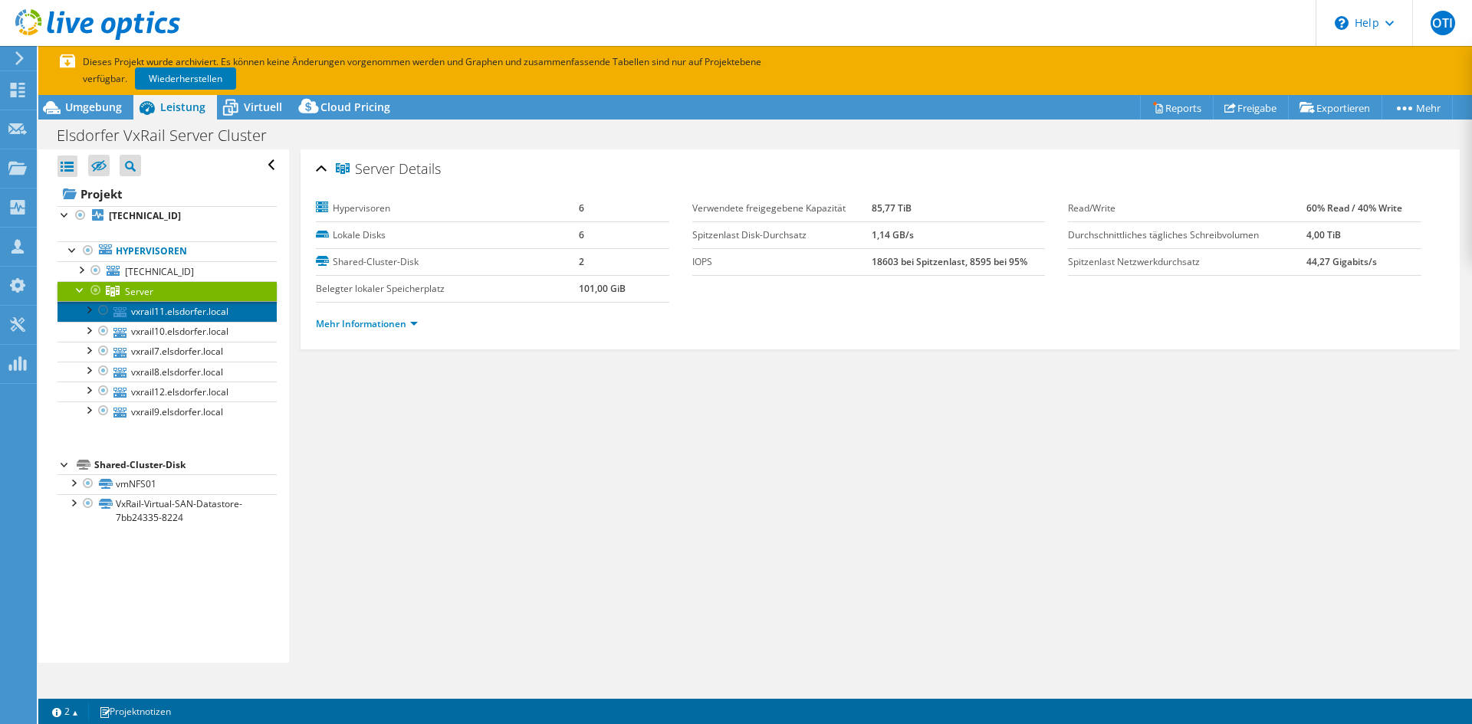
click at [200, 307] on link "vxrail11.elsdorfer.local" at bounding box center [166, 311] width 219 height 20
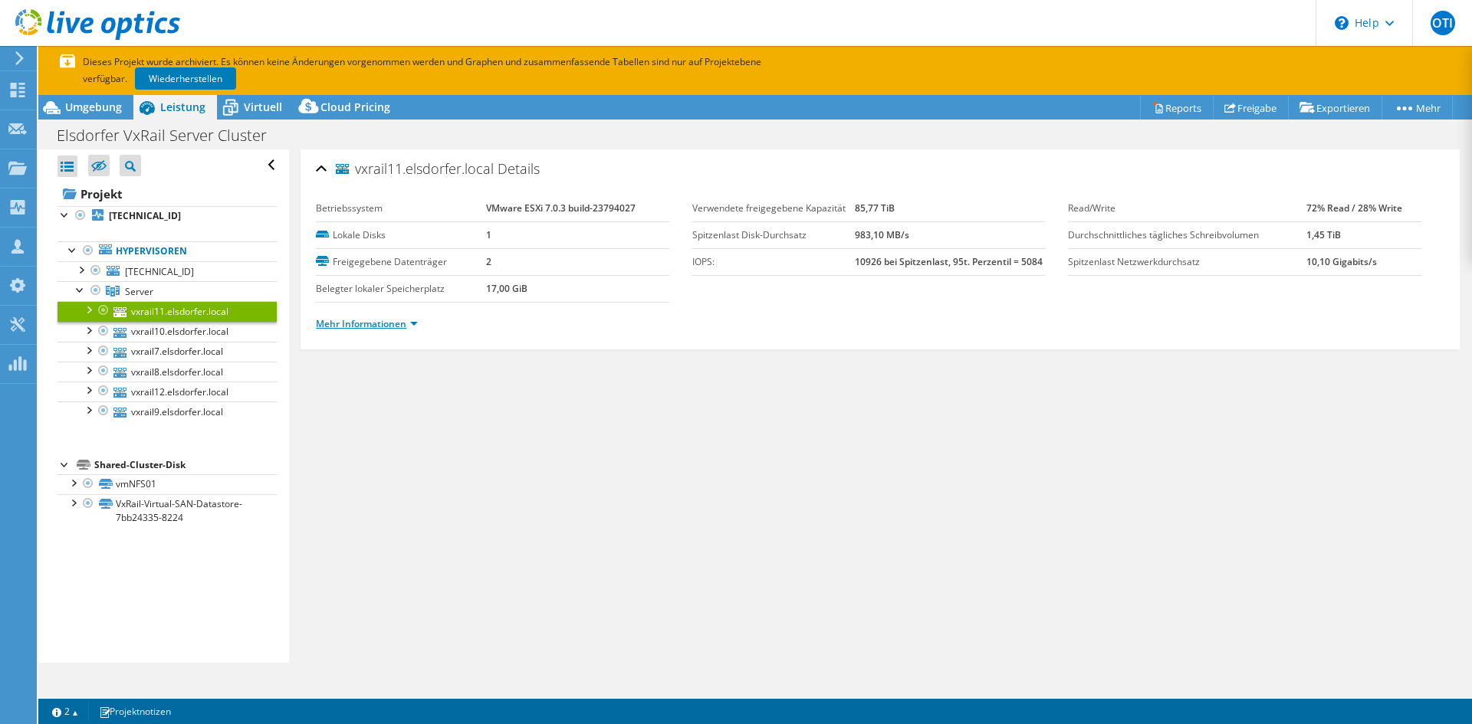
click at [393, 318] on link "Mehr Informationen" at bounding box center [367, 323] width 102 height 13
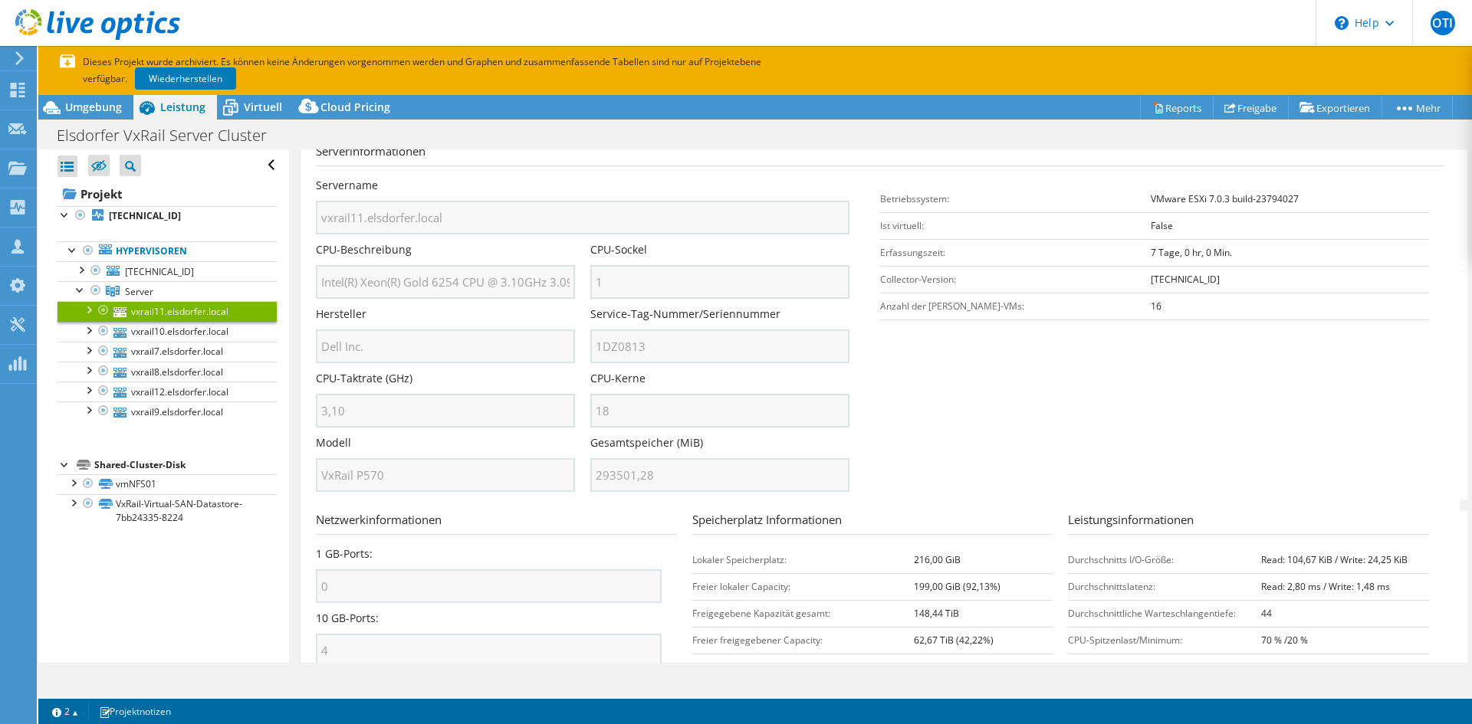
scroll to position [188, 0]
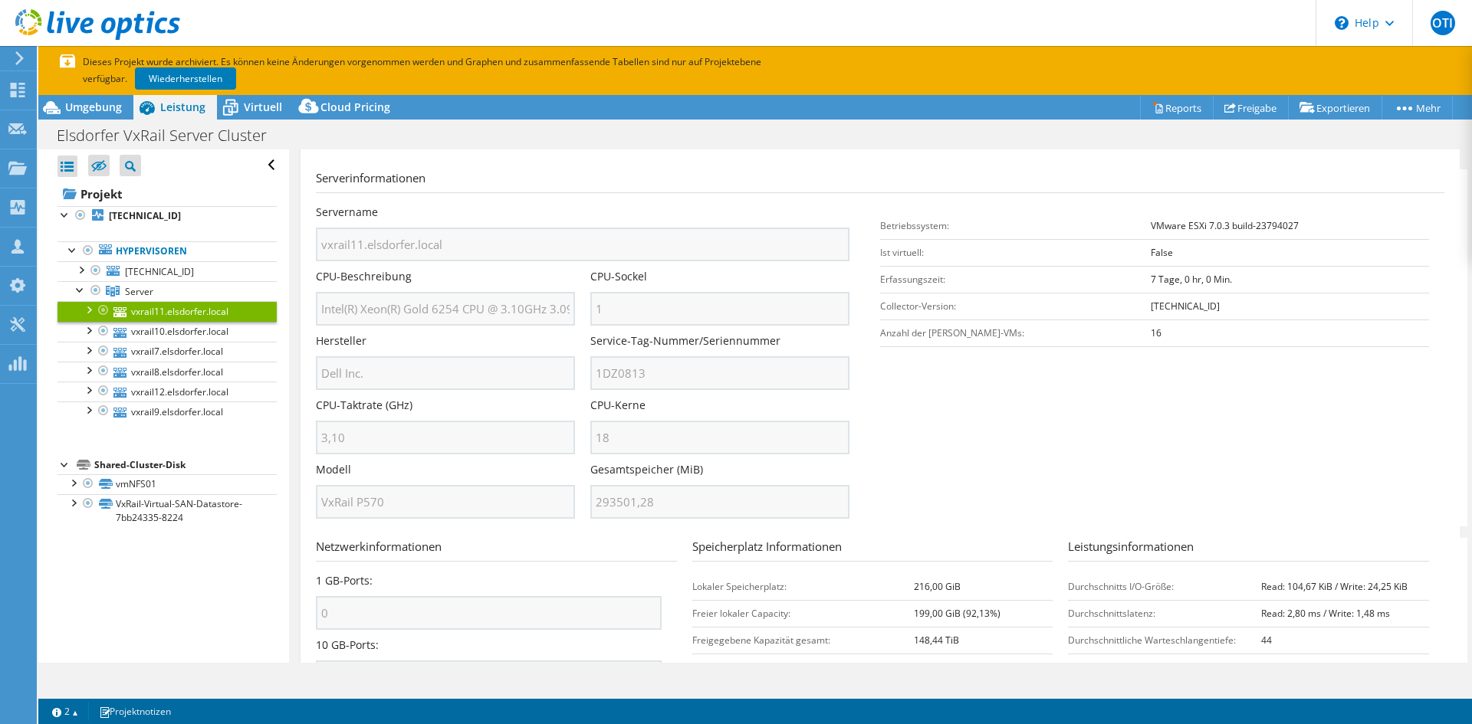
click at [886, 442] on section "Serverinformationen Servername vxrail11.elsdorfer.local CPU-Beschreibung Intel(…" at bounding box center [884, 347] width 1136 height 357
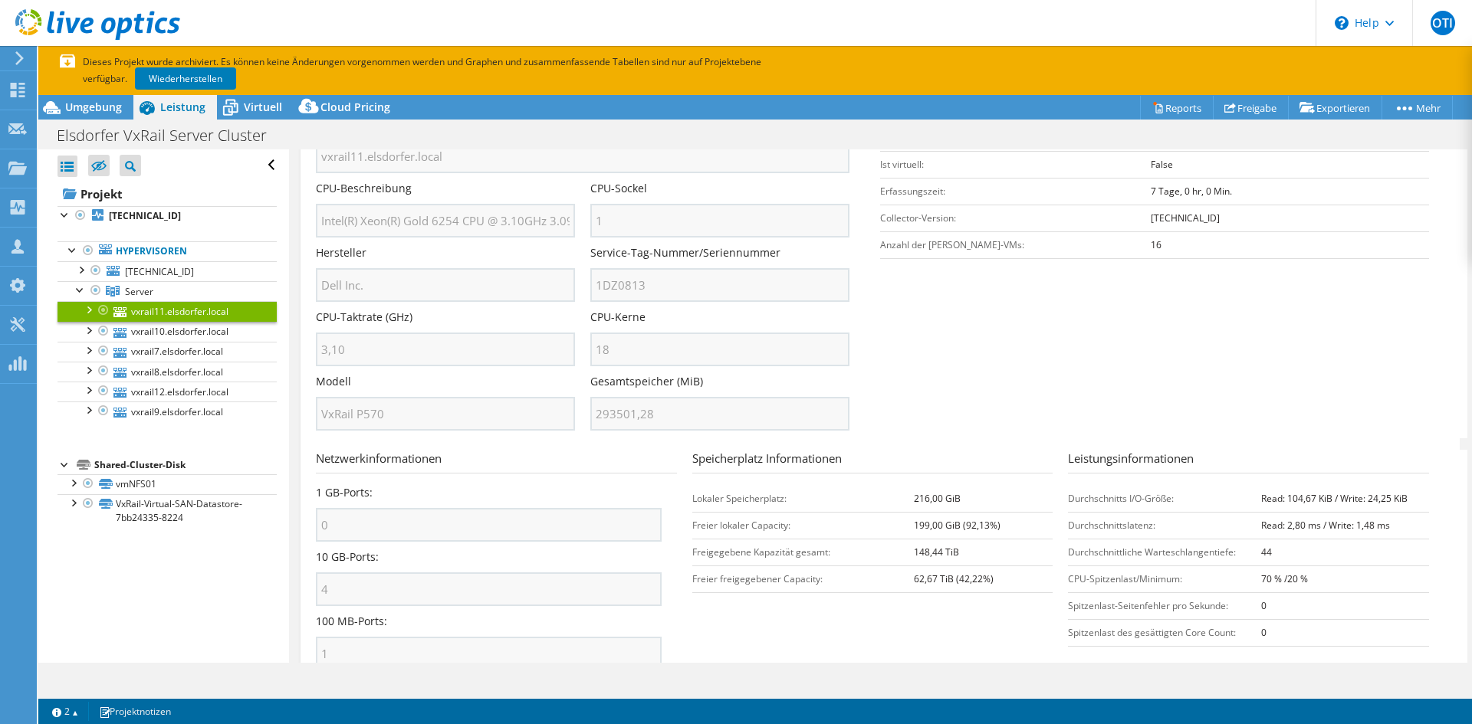
scroll to position [341, 0]
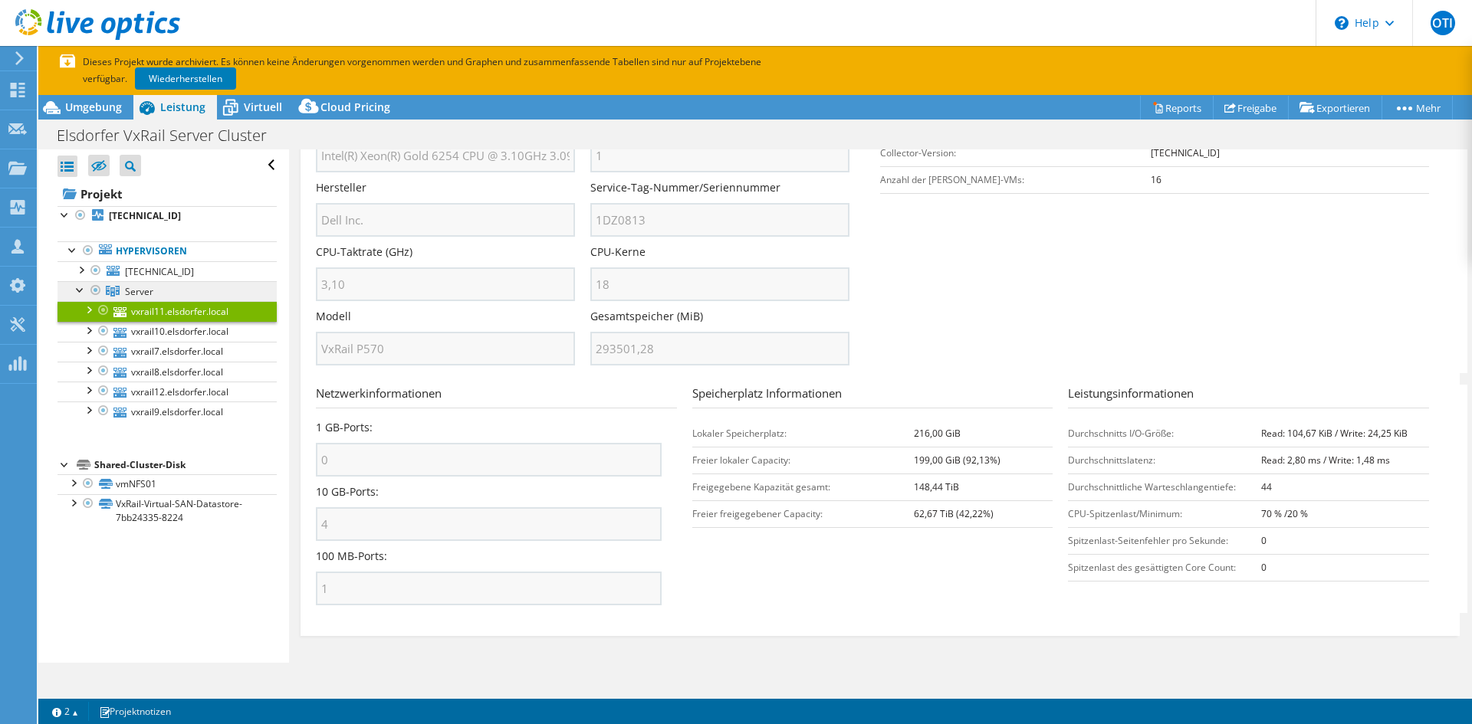
click at [174, 284] on link "Server" at bounding box center [166, 291] width 219 height 20
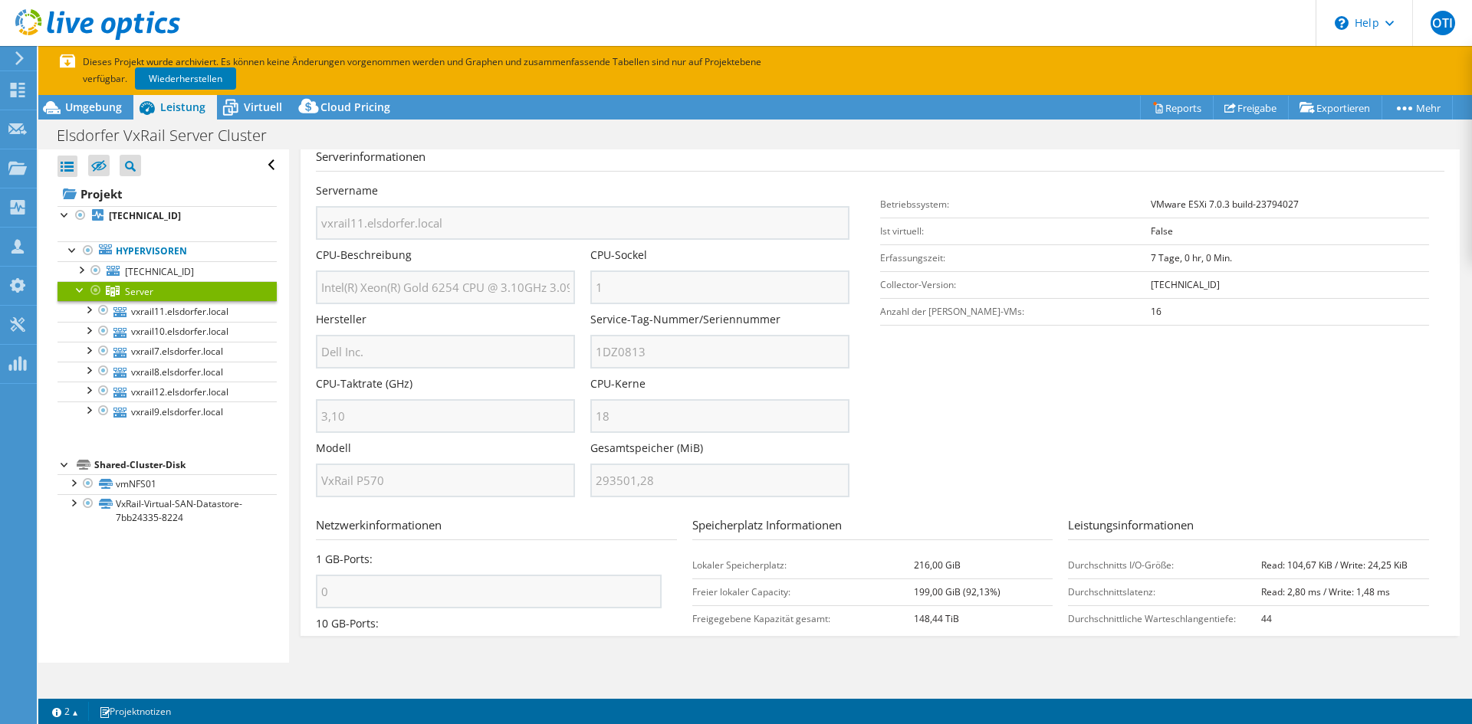
scroll to position [0, 0]
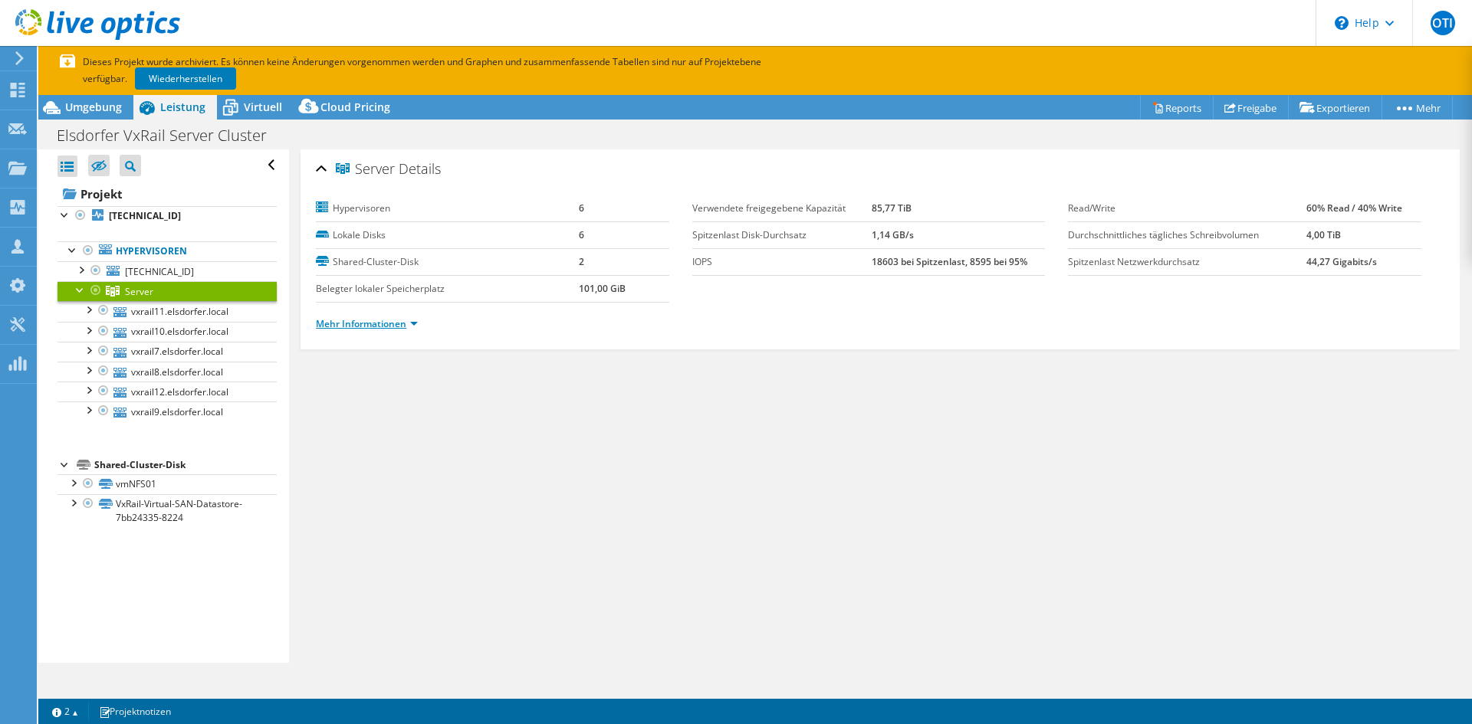
click at [402, 319] on link "Mehr Informationen" at bounding box center [367, 323] width 102 height 13
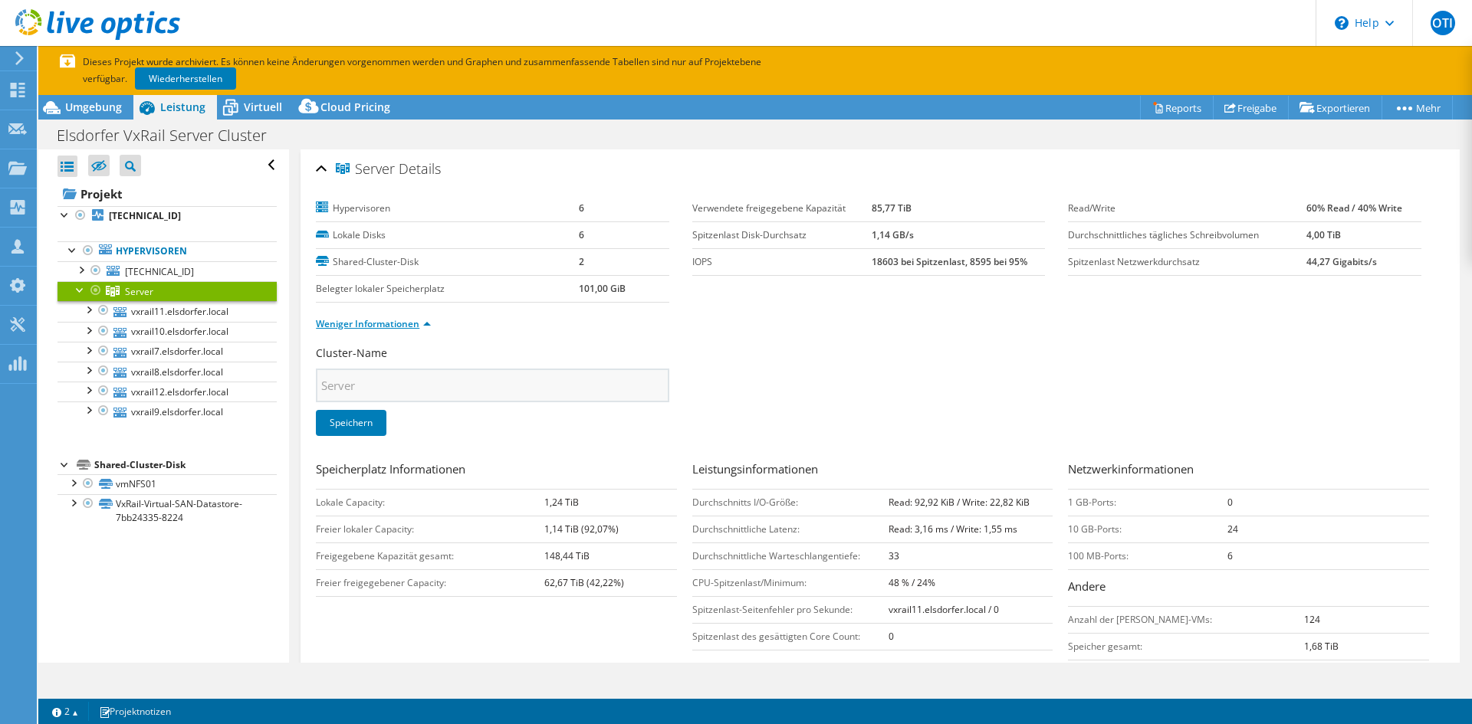
click at [381, 327] on link "Weniger Informationen" at bounding box center [373, 323] width 115 height 13
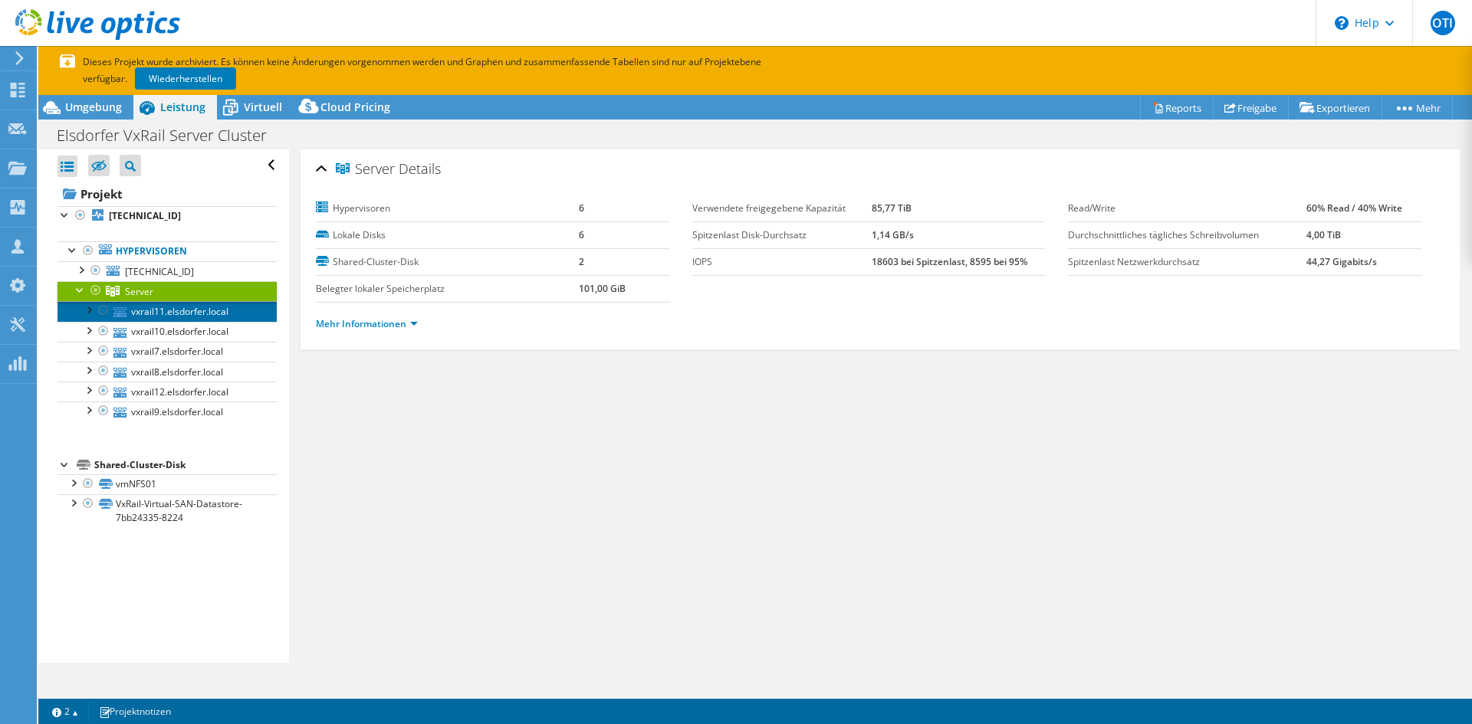
click at [222, 305] on link "vxrail11.elsdorfer.local" at bounding box center [166, 311] width 219 height 20
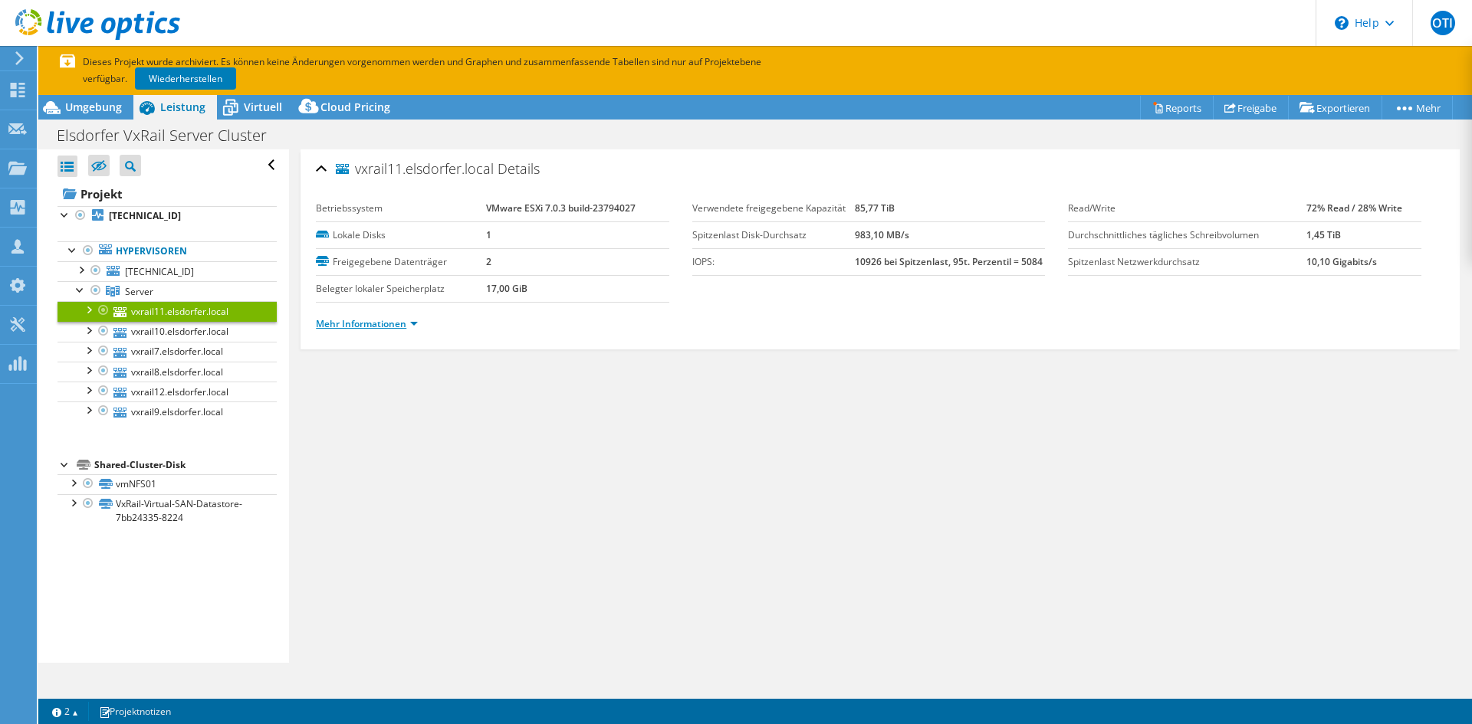
click at [391, 323] on link "Mehr Informationen" at bounding box center [367, 323] width 102 height 13
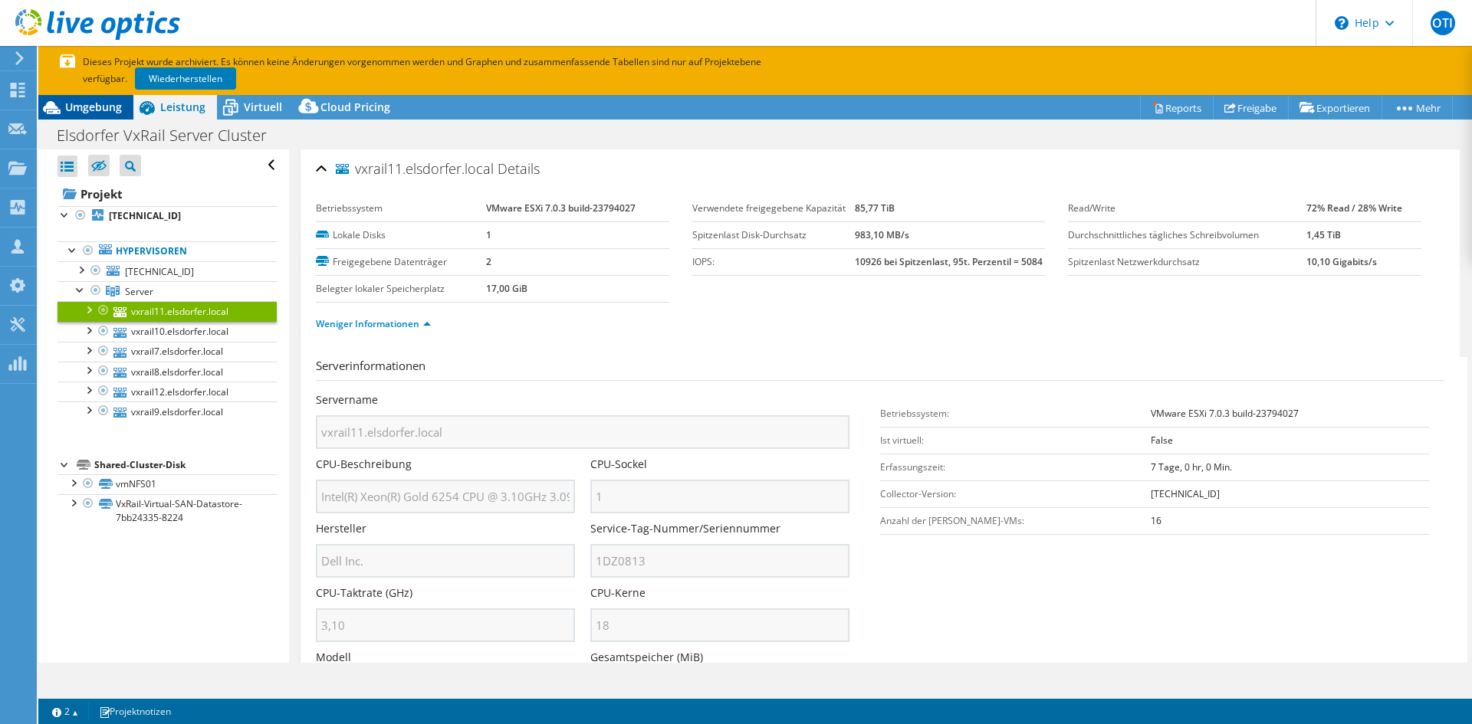
click at [128, 103] on div "Umgebung" at bounding box center [85, 107] width 95 height 25
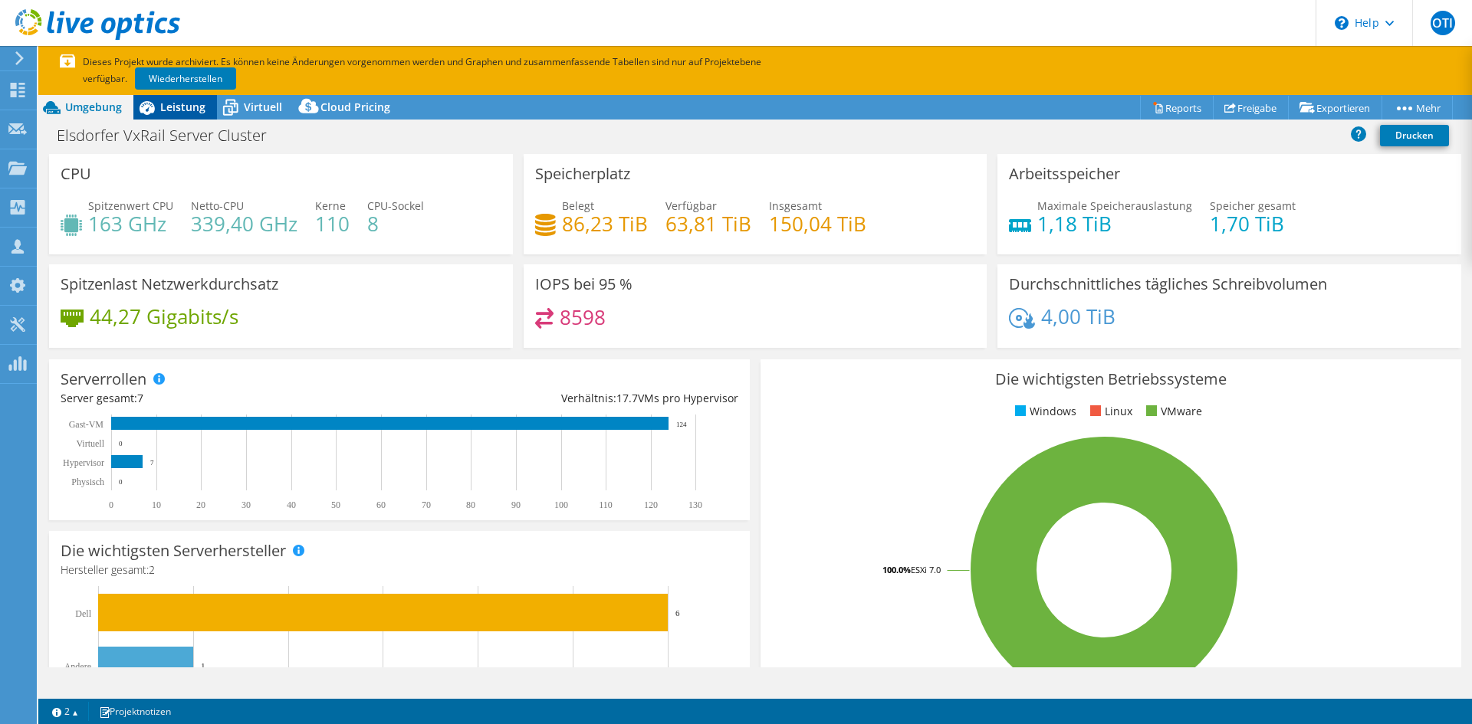
click at [184, 107] on span "Leistung" at bounding box center [182, 107] width 45 height 15
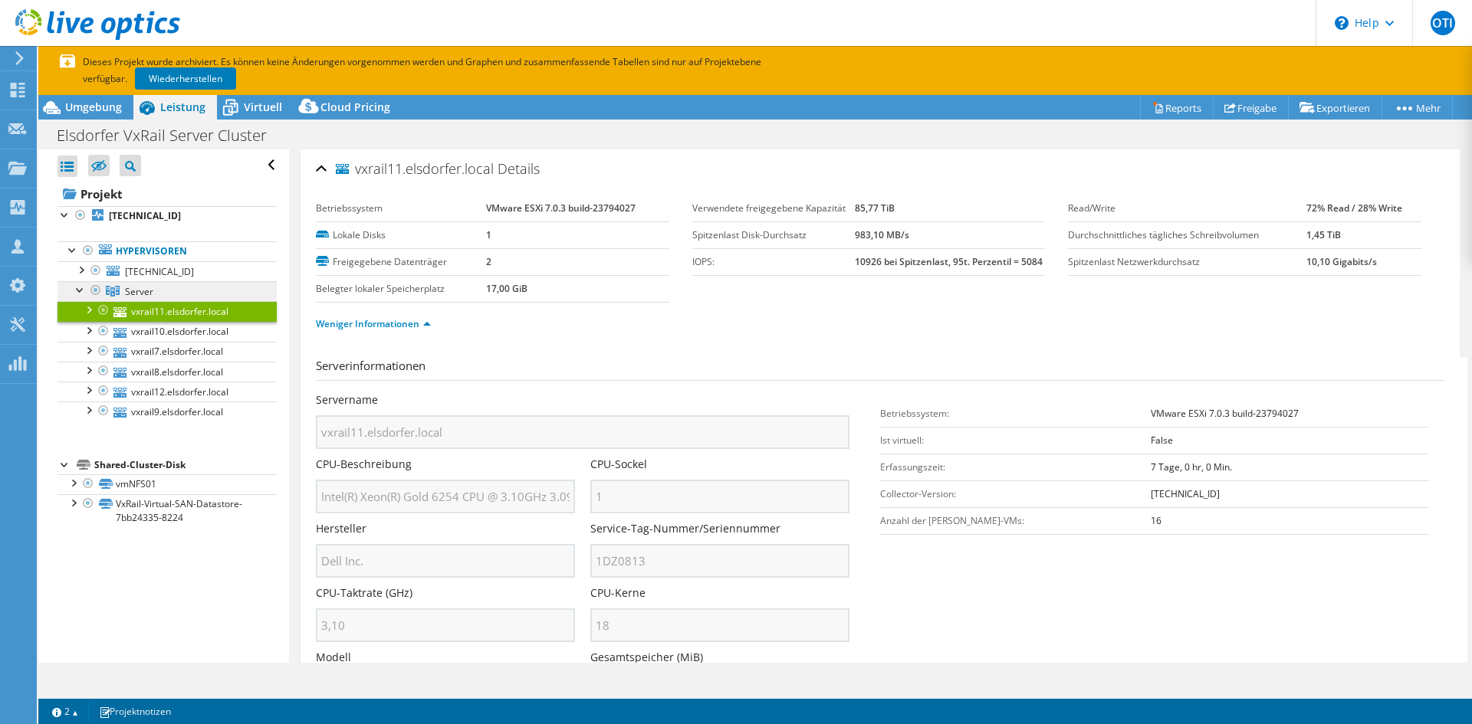
click at [127, 286] on span "Server" at bounding box center [139, 291] width 28 height 13
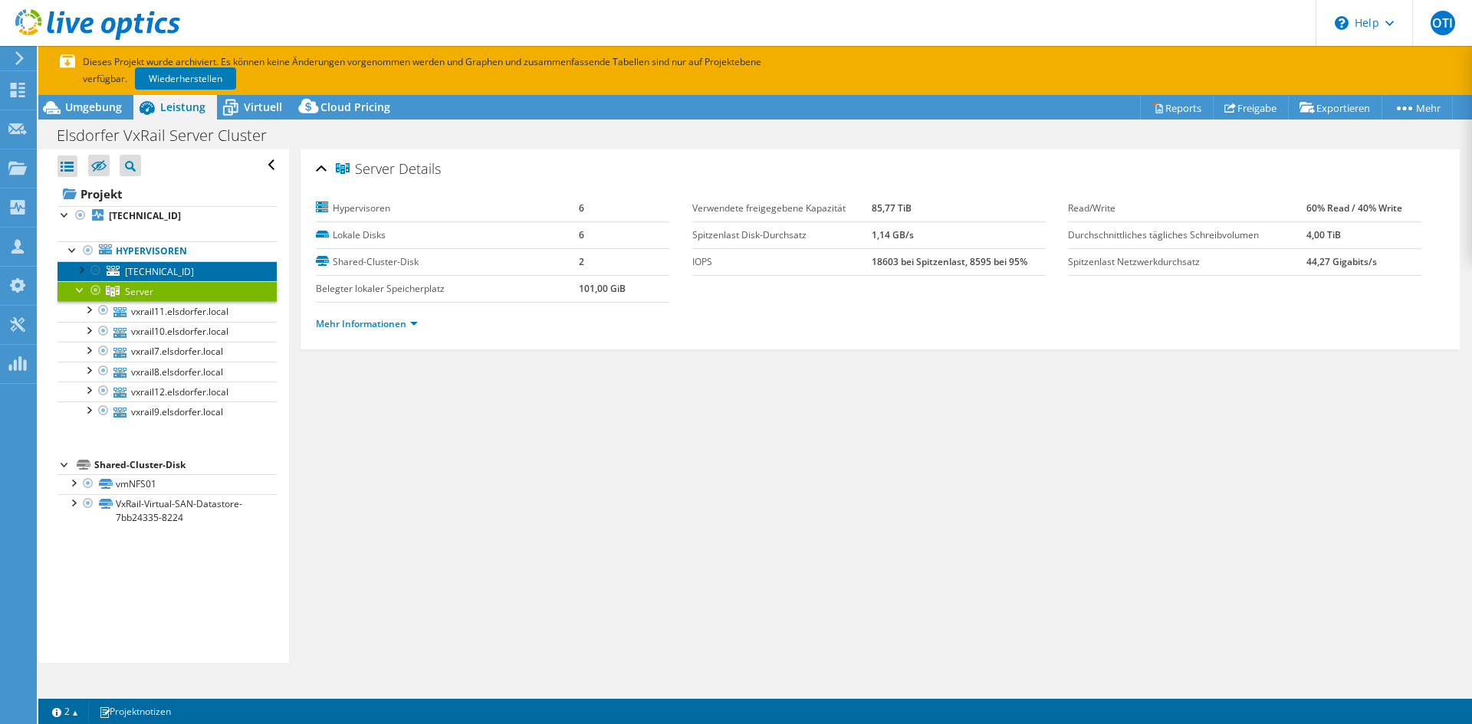
click at [140, 270] on span "[TECHNICAL_ID]" at bounding box center [159, 271] width 69 height 13
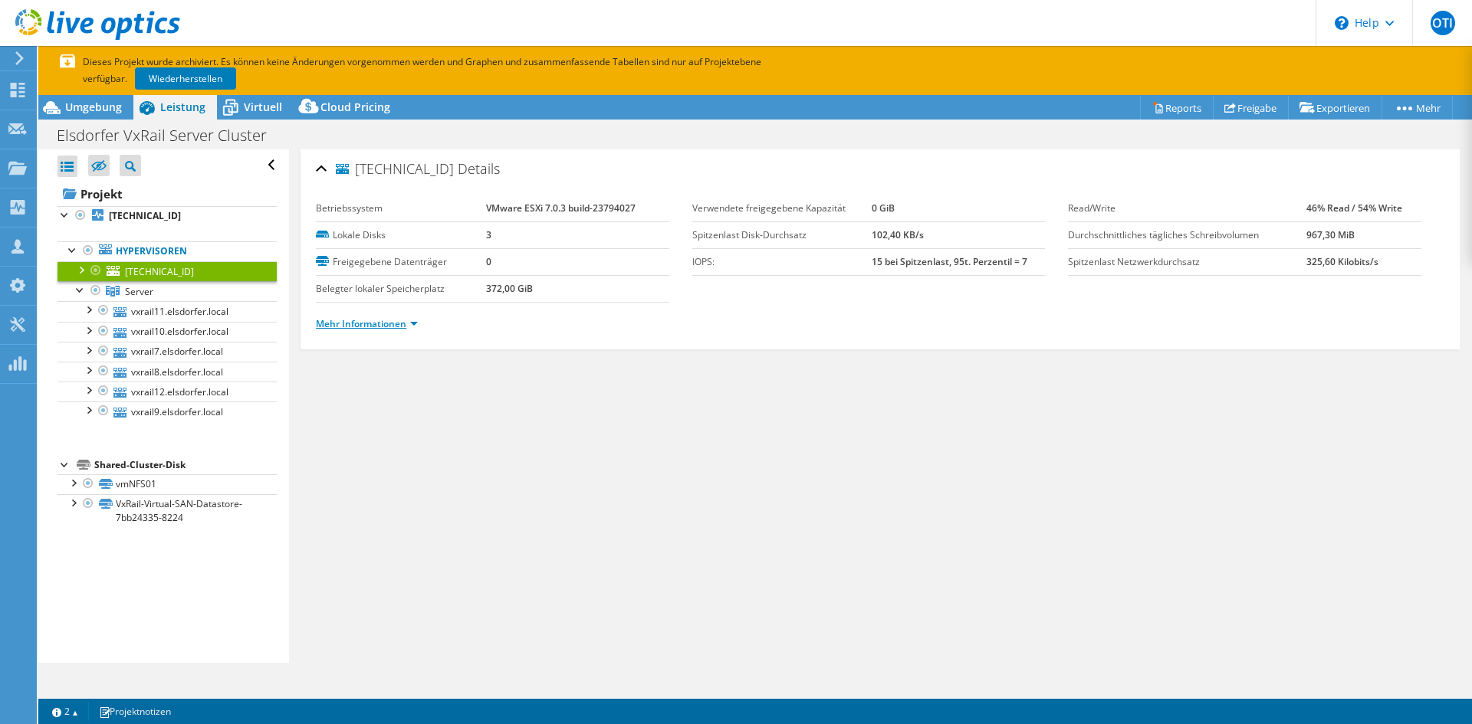
click at [344, 317] on link "Mehr Informationen" at bounding box center [367, 323] width 102 height 13
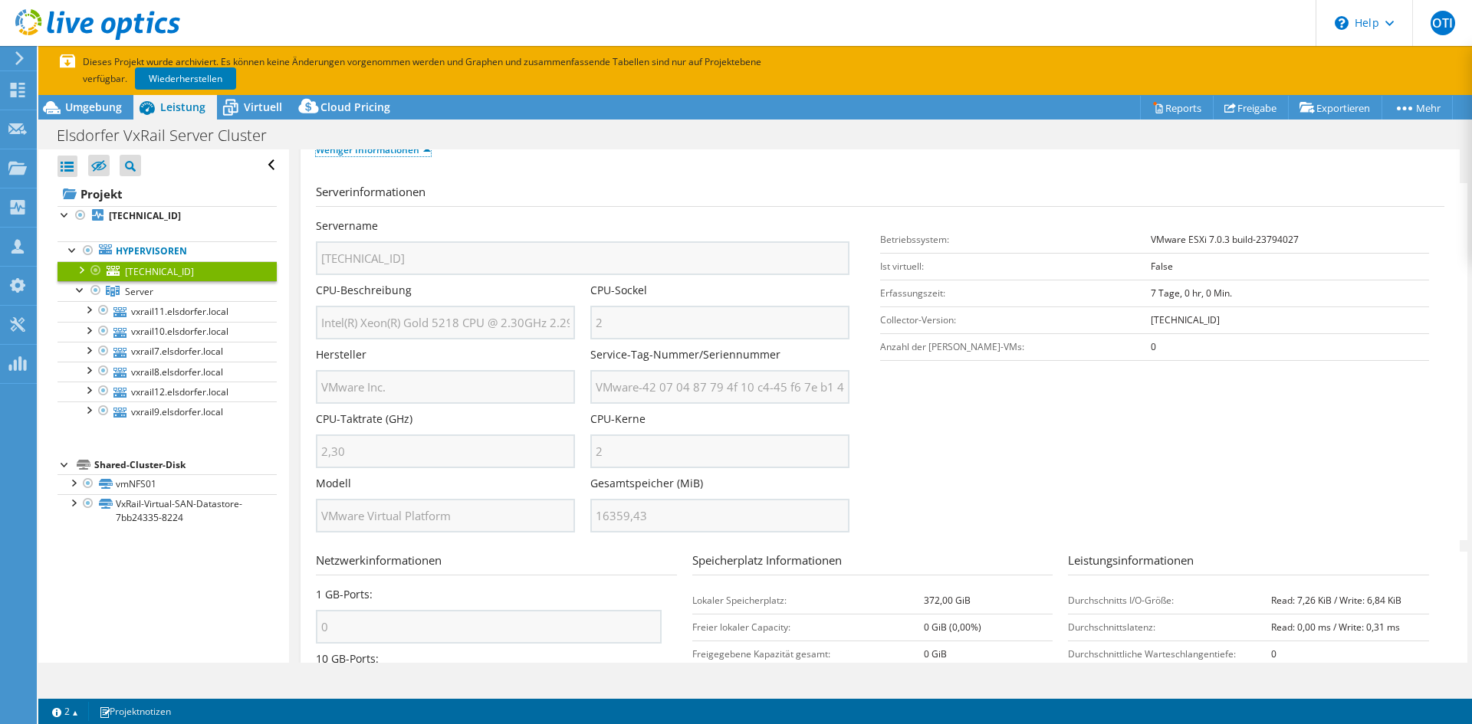
scroll to position [153, 0]
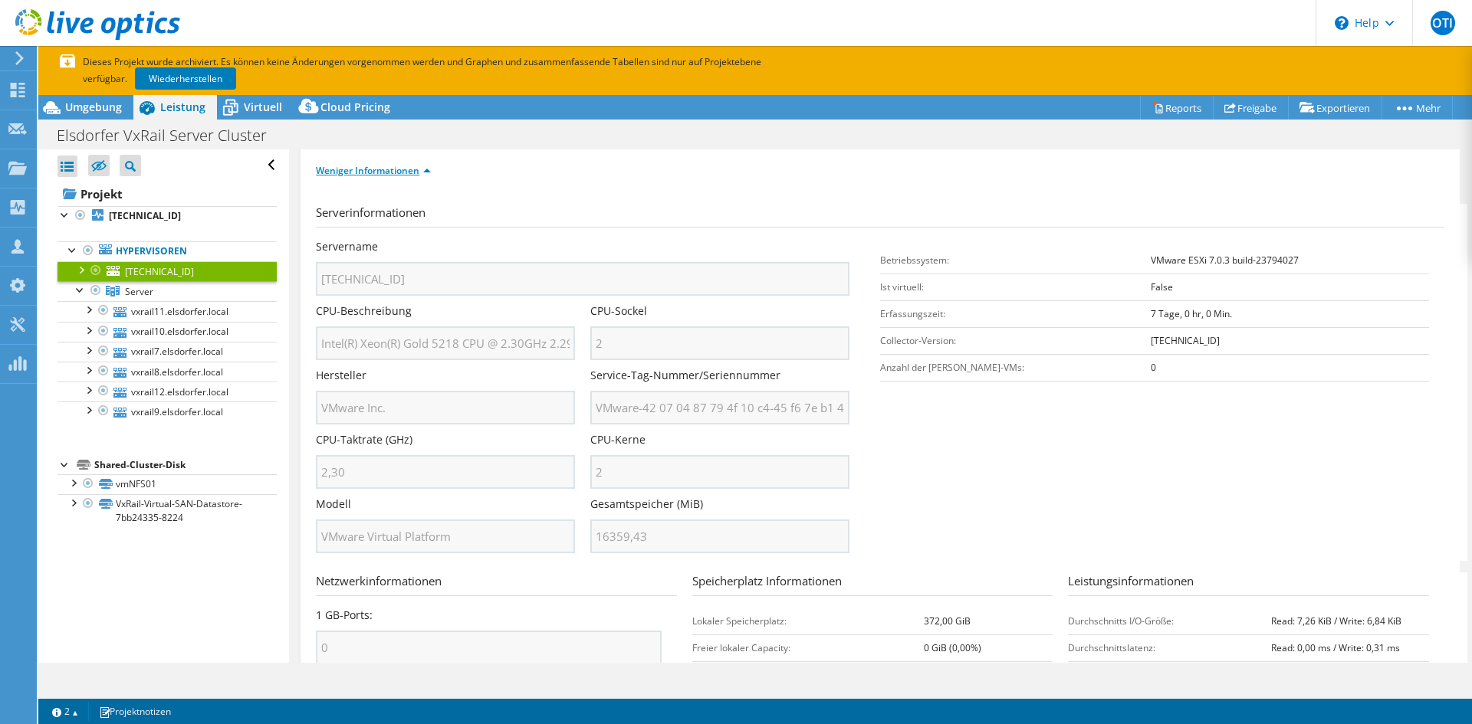
click at [355, 172] on link "Weniger Informationen" at bounding box center [373, 170] width 115 height 13
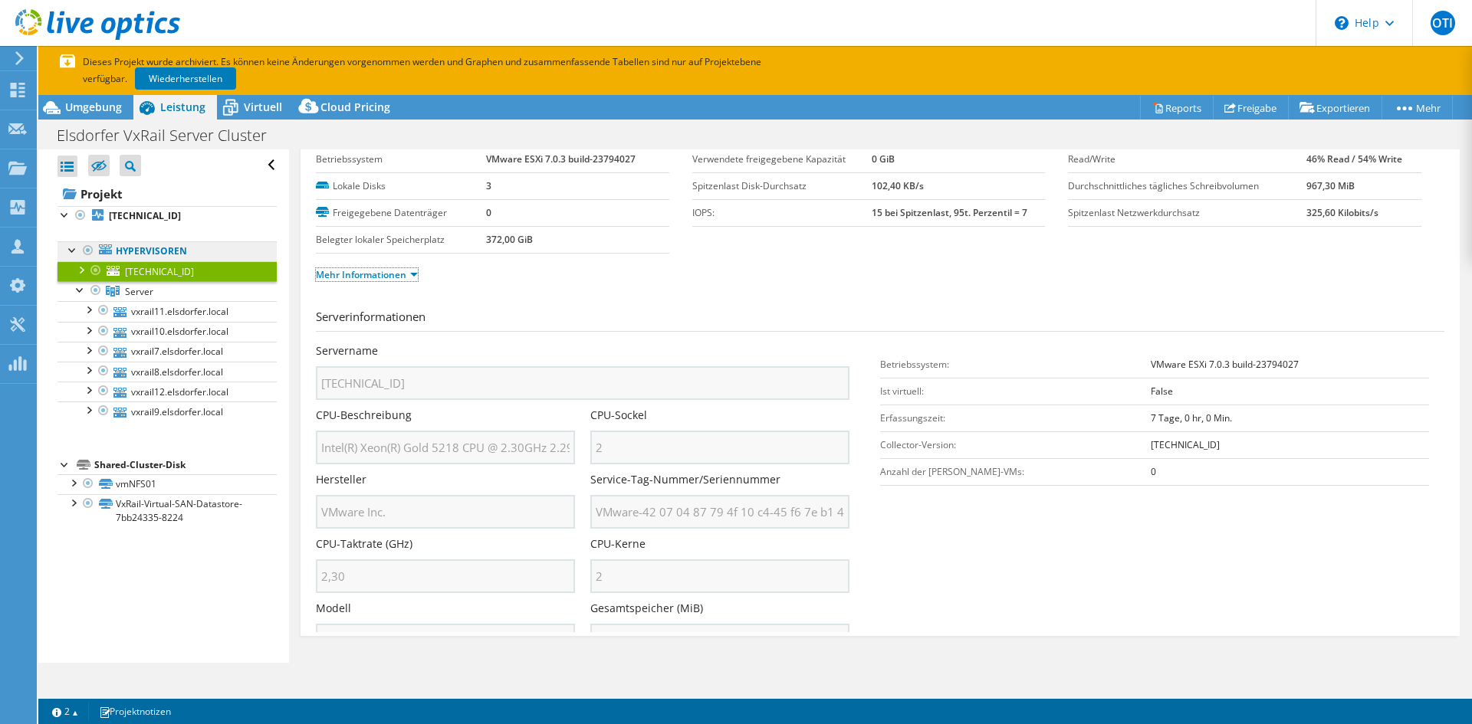
scroll to position [0, 0]
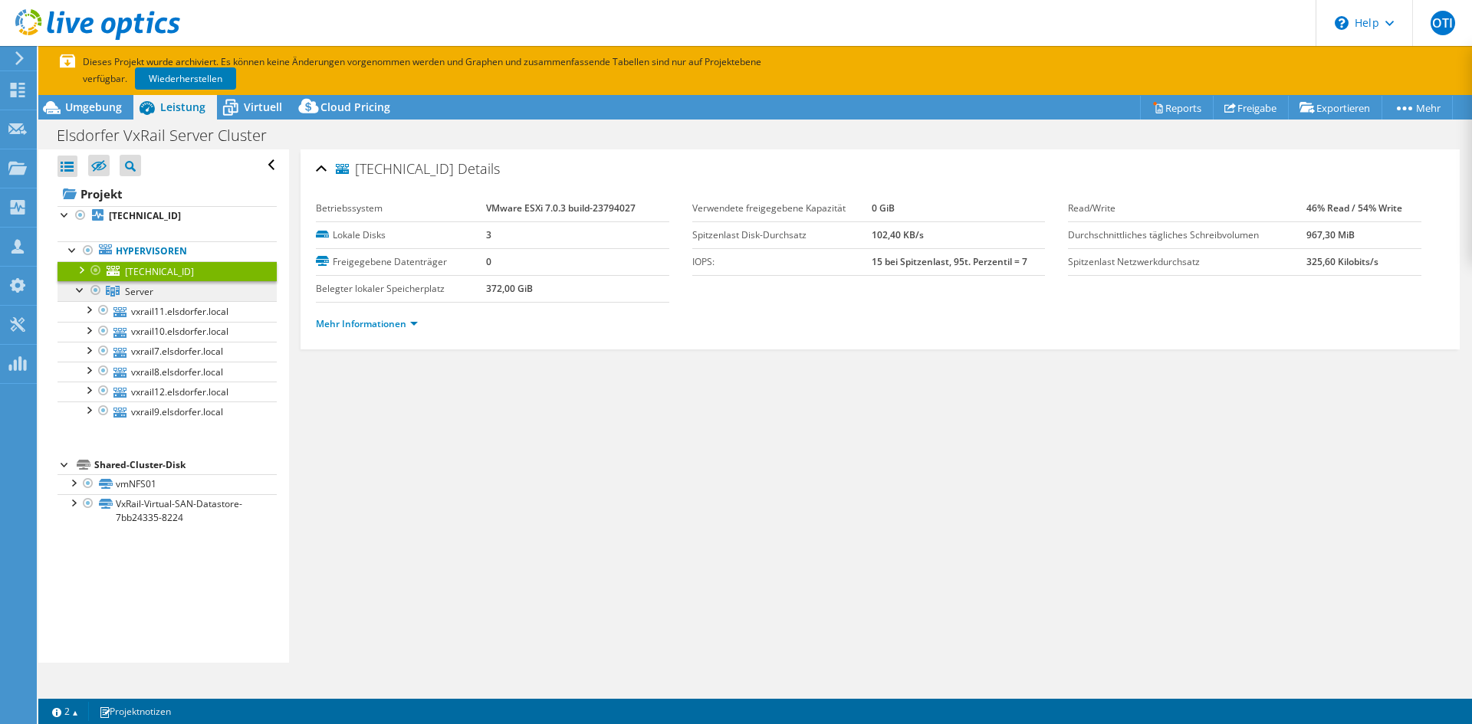
click at [156, 285] on link "Server" at bounding box center [166, 291] width 219 height 20
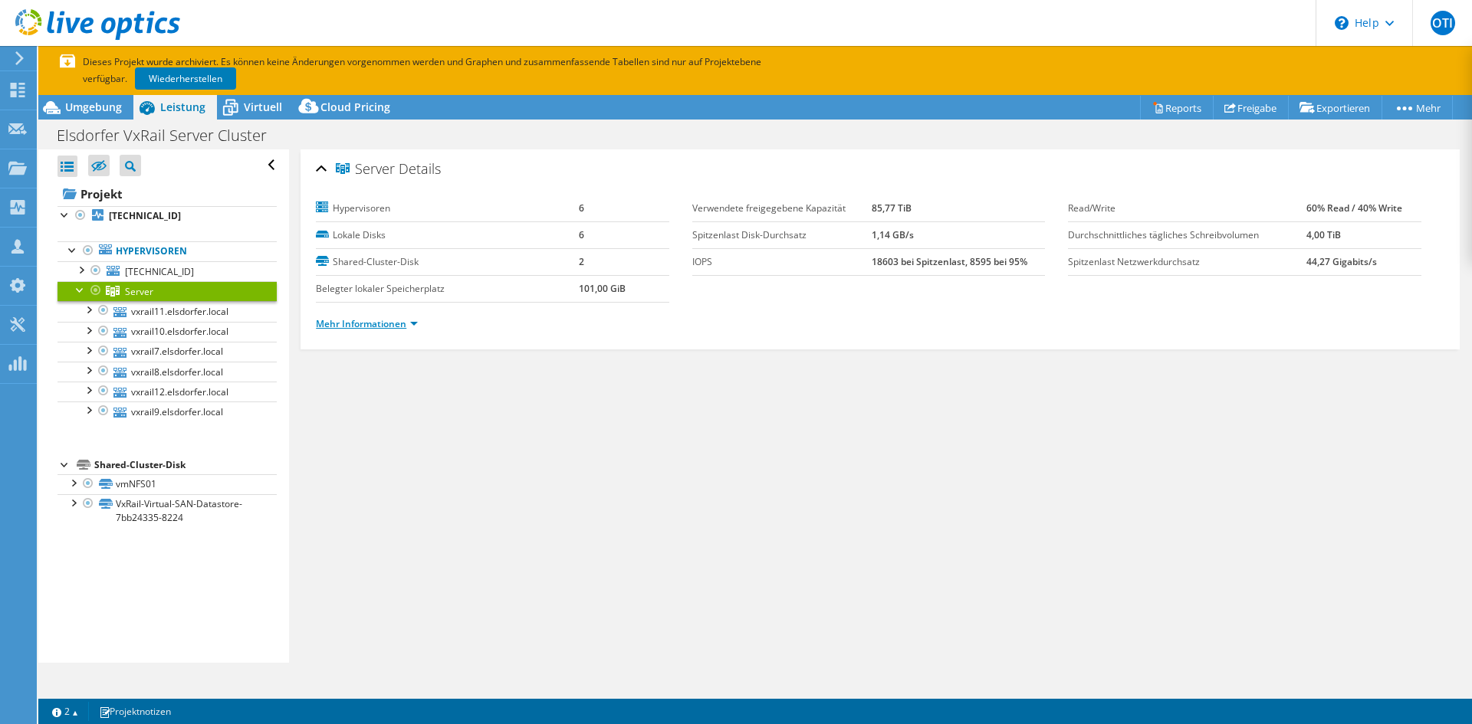
click at [392, 328] on link "Mehr Informationen" at bounding box center [367, 323] width 102 height 13
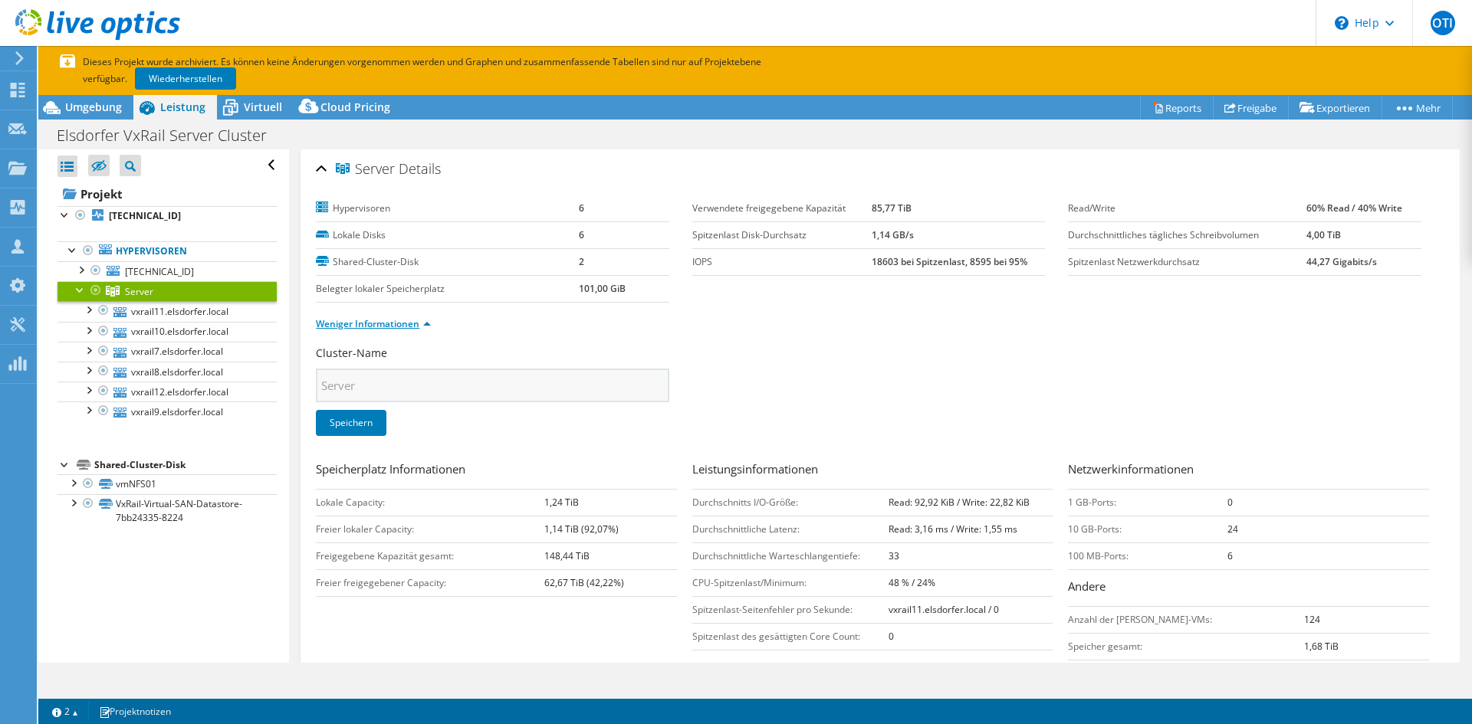
click at [391, 328] on link "Weniger Informationen" at bounding box center [373, 323] width 115 height 13
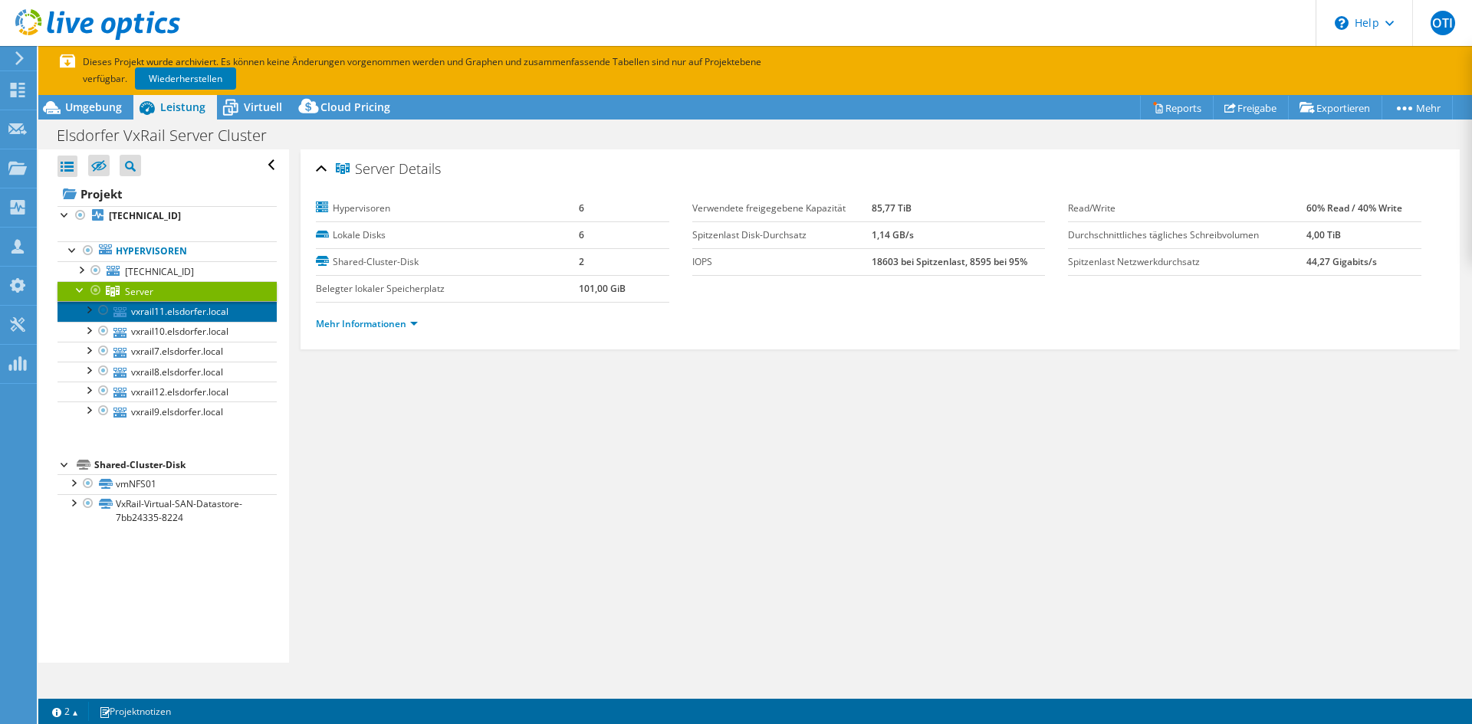
click at [179, 315] on link "vxrail11.elsdorfer.local" at bounding box center [166, 311] width 219 height 20
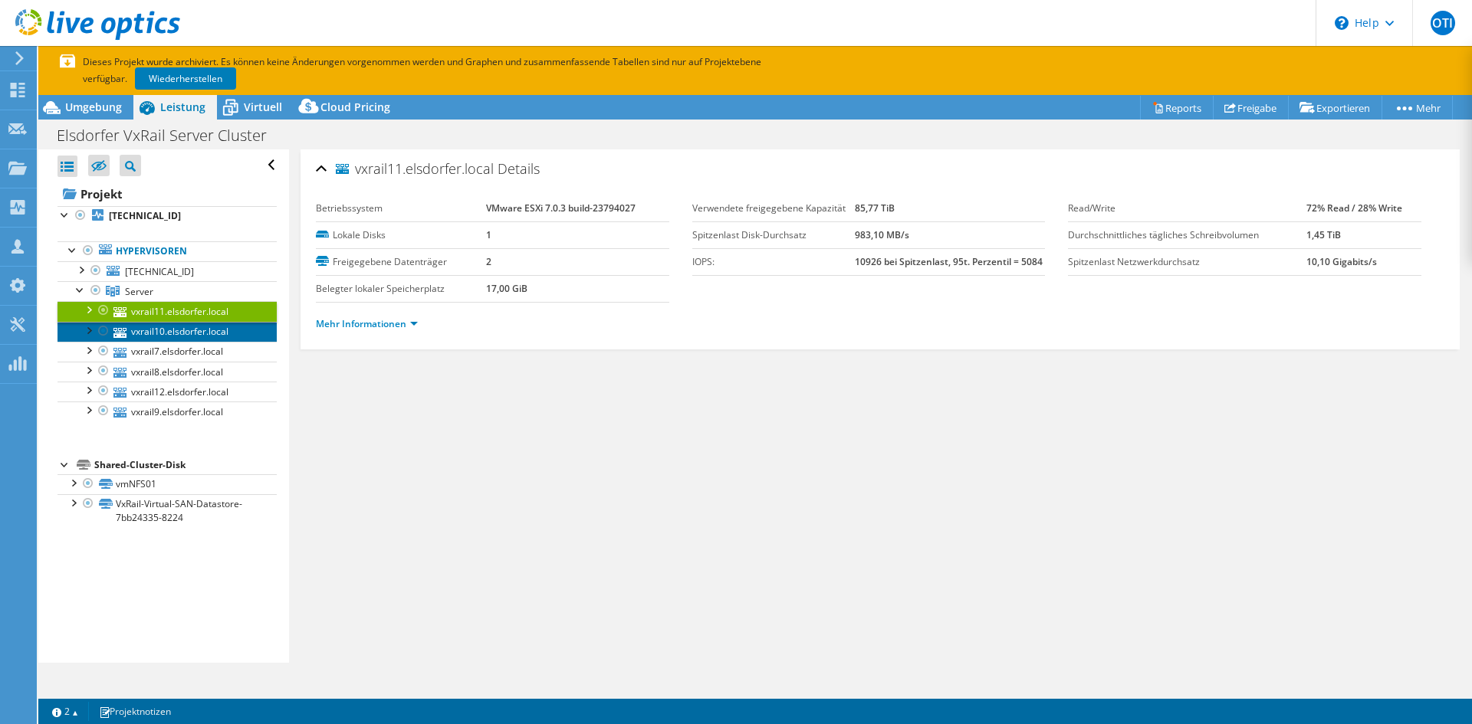
click at [183, 335] on link "vxrail10.elsdorfer.local" at bounding box center [166, 332] width 219 height 20
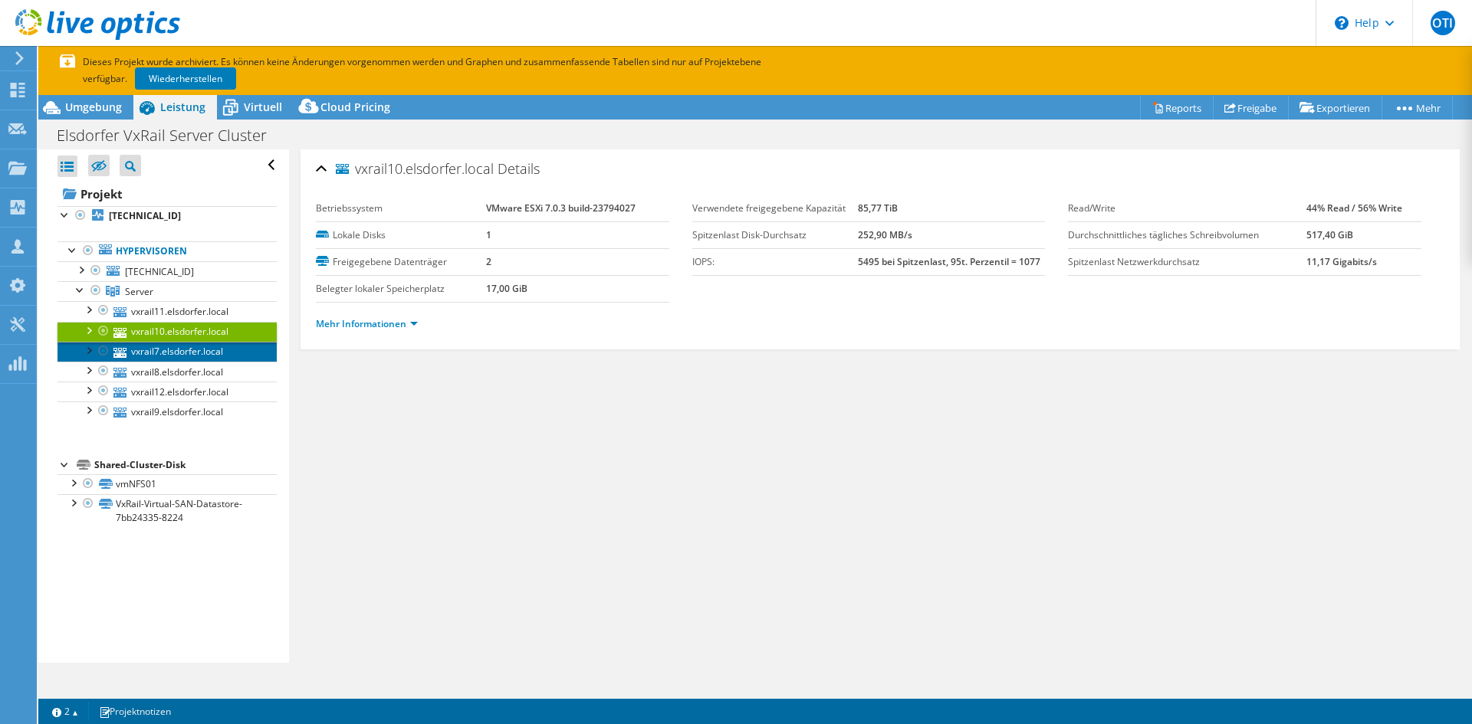
click at [196, 357] on link "vxrail7.elsdorfer.local" at bounding box center [166, 352] width 219 height 20
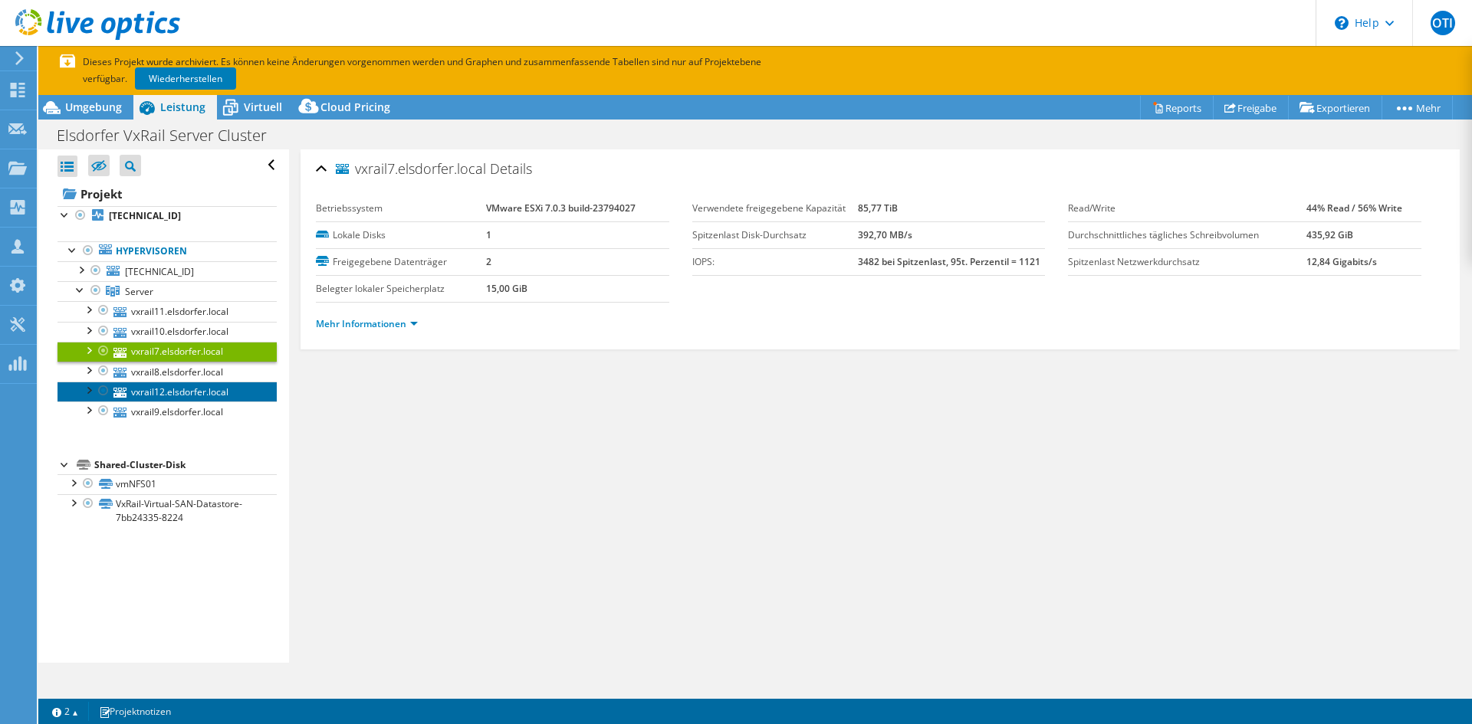
click at [188, 393] on link "vxrail12.elsdorfer.local" at bounding box center [166, 392] width 219 height 20
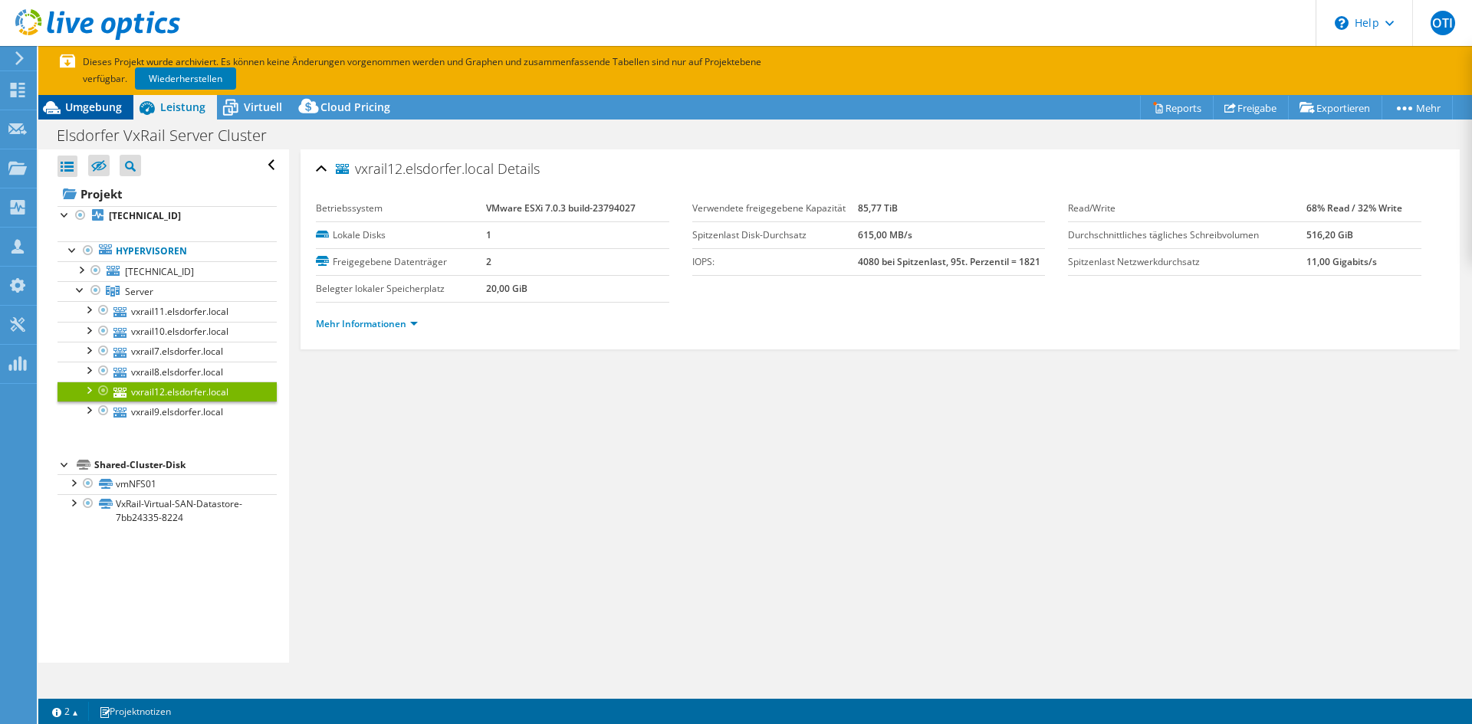
click at [105, 97] on div "Umgebung" at bounding box center [85, 107] width 95 height 25
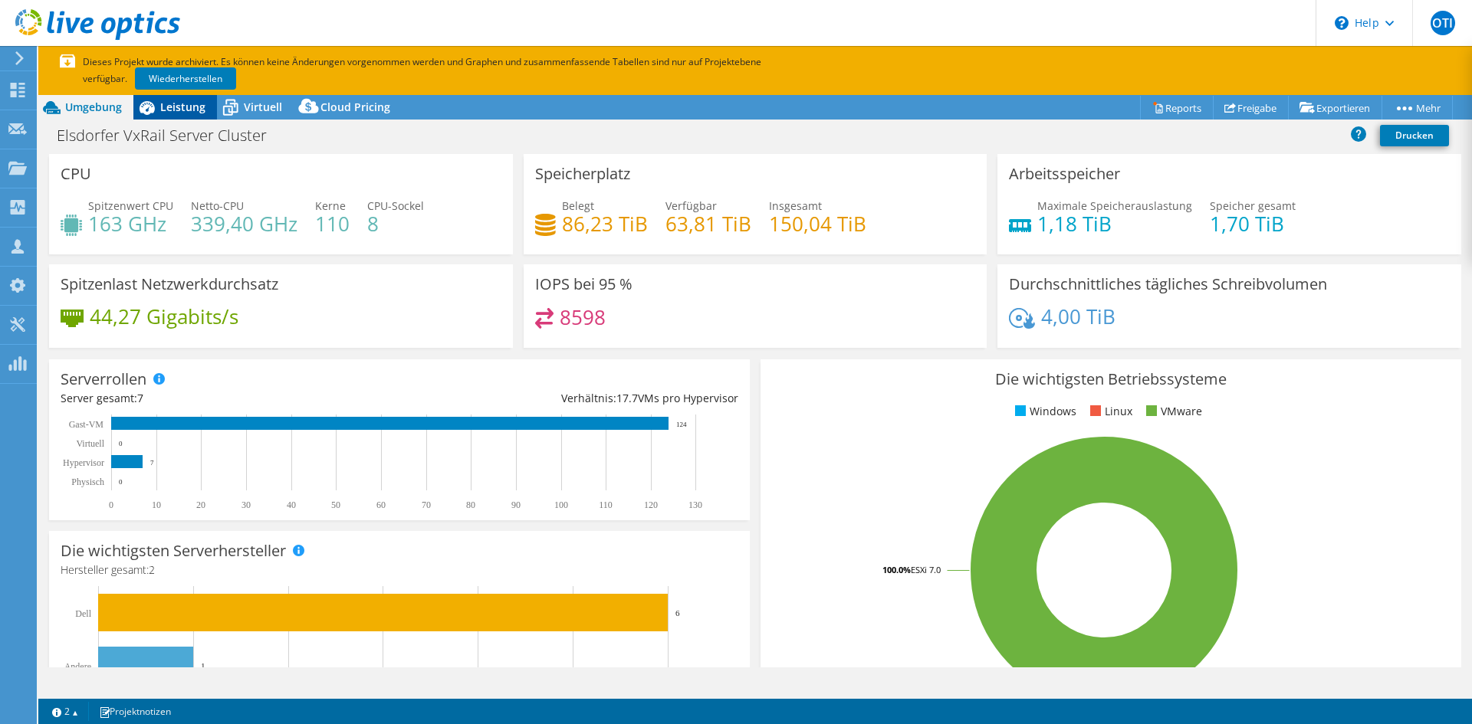
click at [155, 105] on icon at bounding box center [146, 107] width 27 height 27
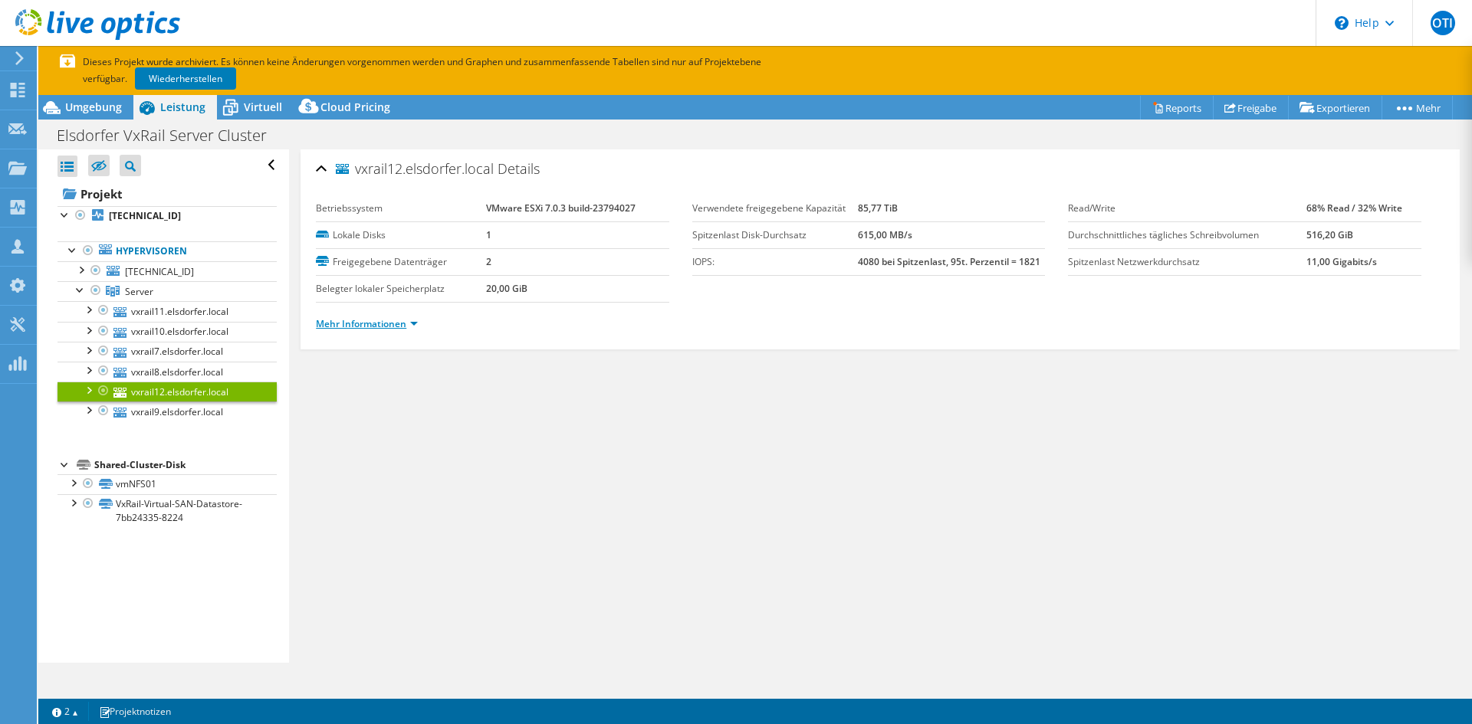
click at [417, 325] on link "Mehr Informationen" at bounding box center [367, 323] width 102 height 13
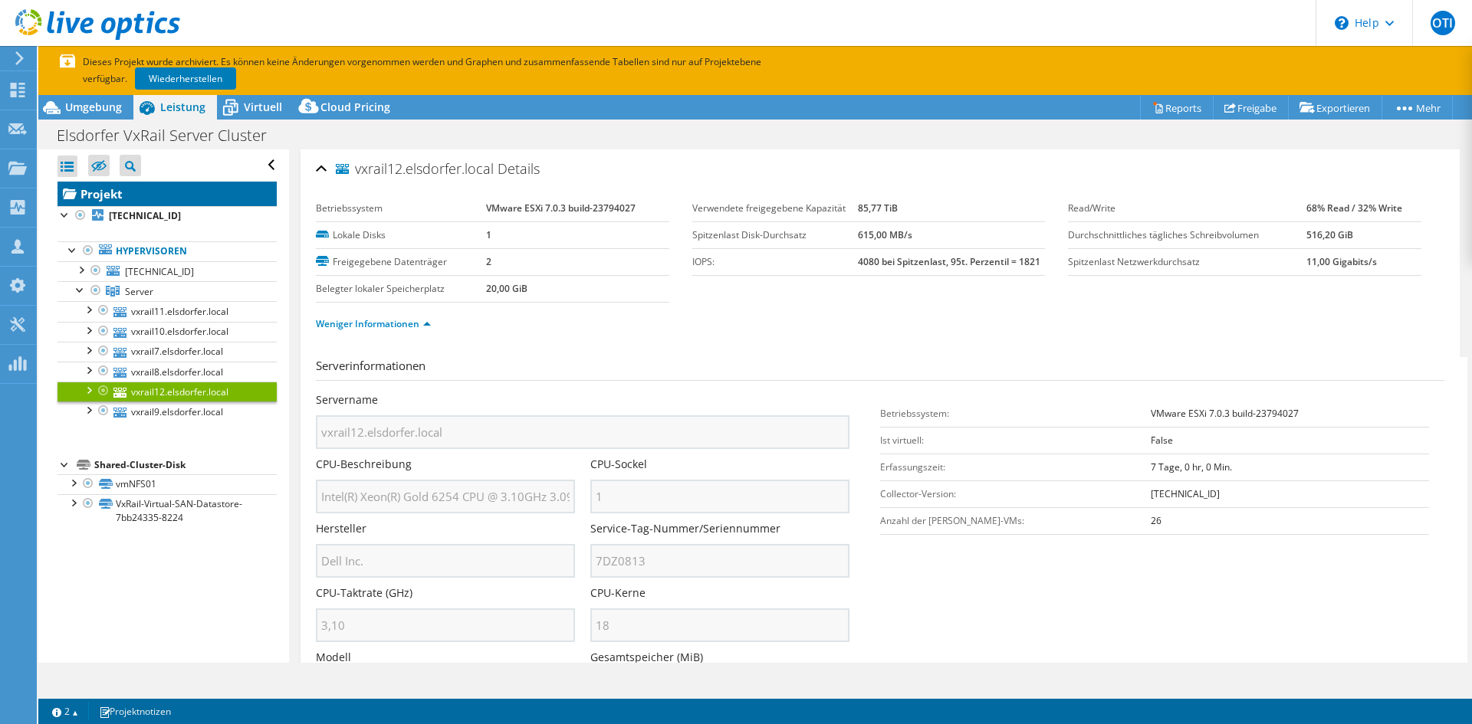
click at [127, 200] on link "Projekt" at bounding box center [166, 194] width 219 height 25
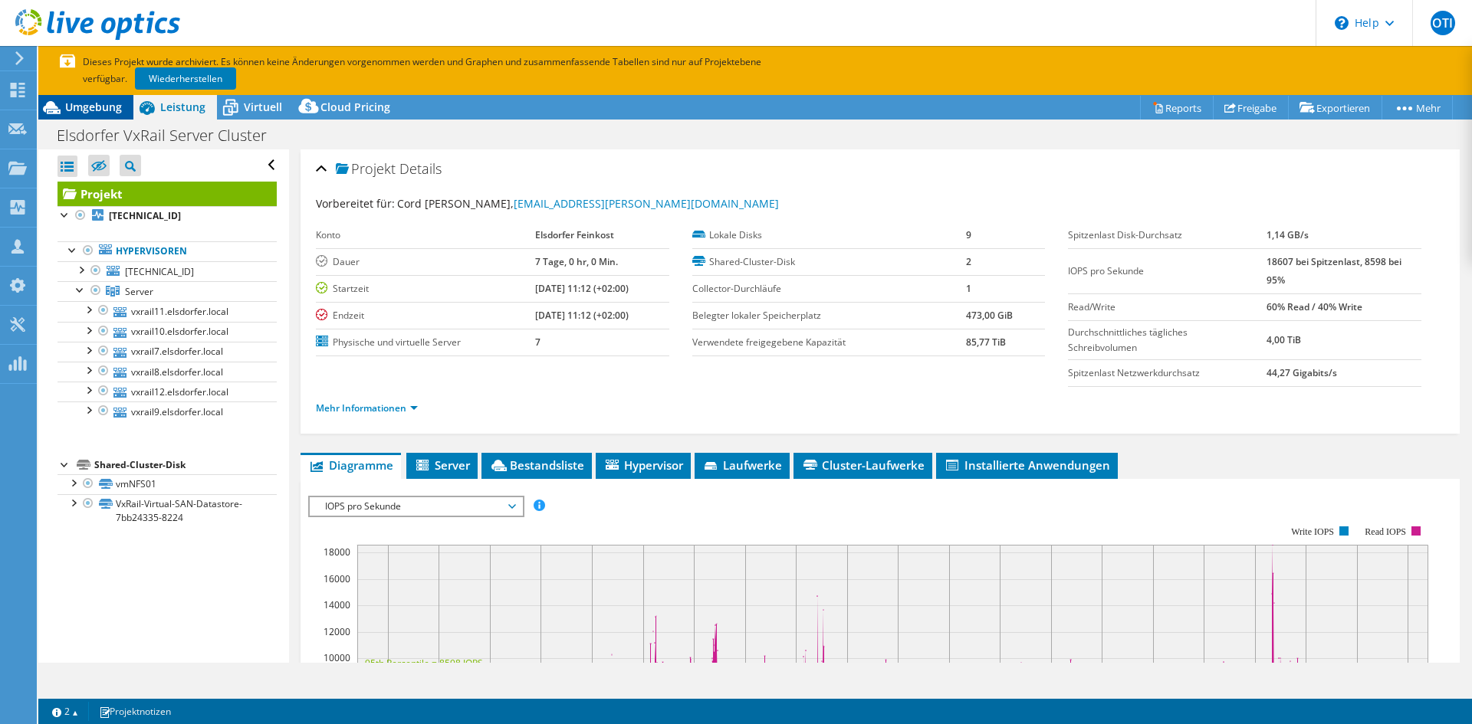
click at [112, 98] on div "Umgebung" at bounding box center [85, 107] width 95 height 25
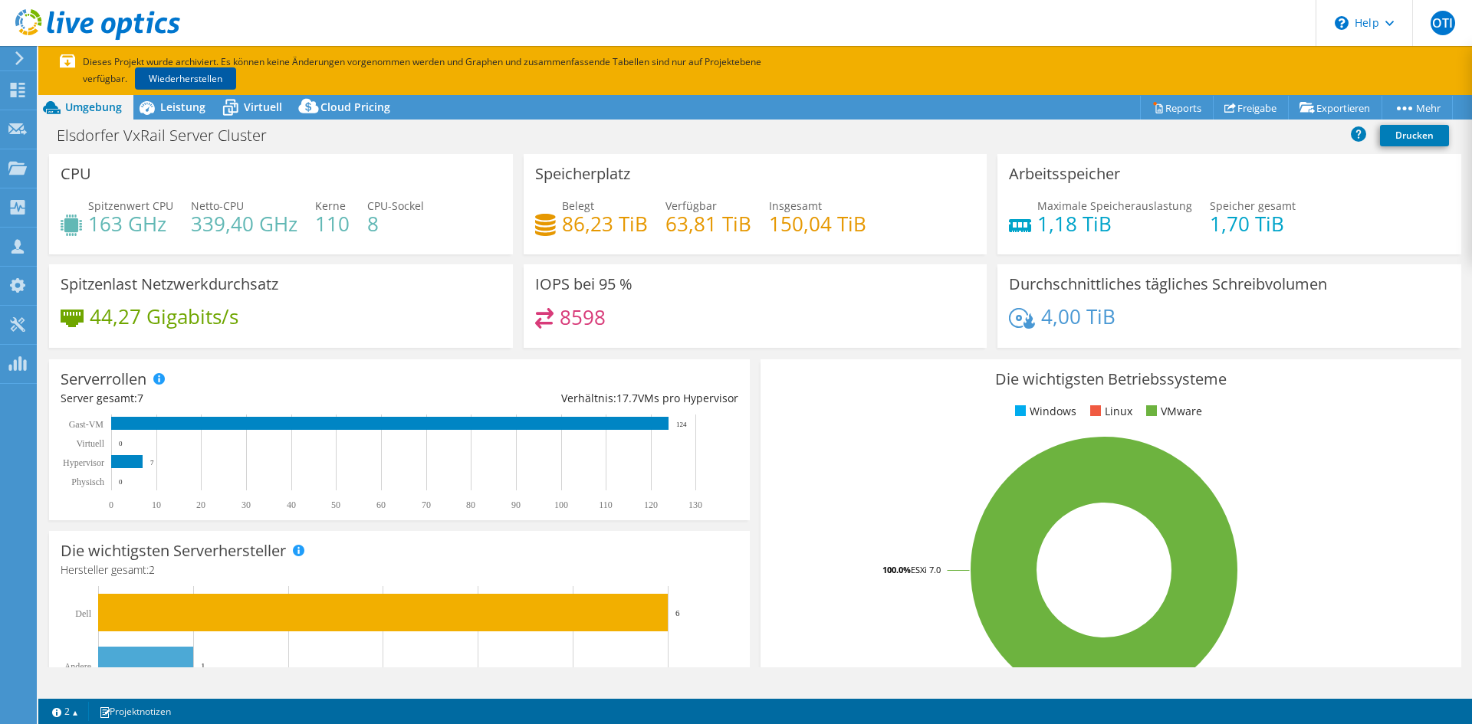
click at [186, 83] on link "Wiederherstellen" at bounding box center [185, 78] width 101 height 22
click at [198, 107] on span "Leistung" at bounding box center [182, 107] width 45 height 15
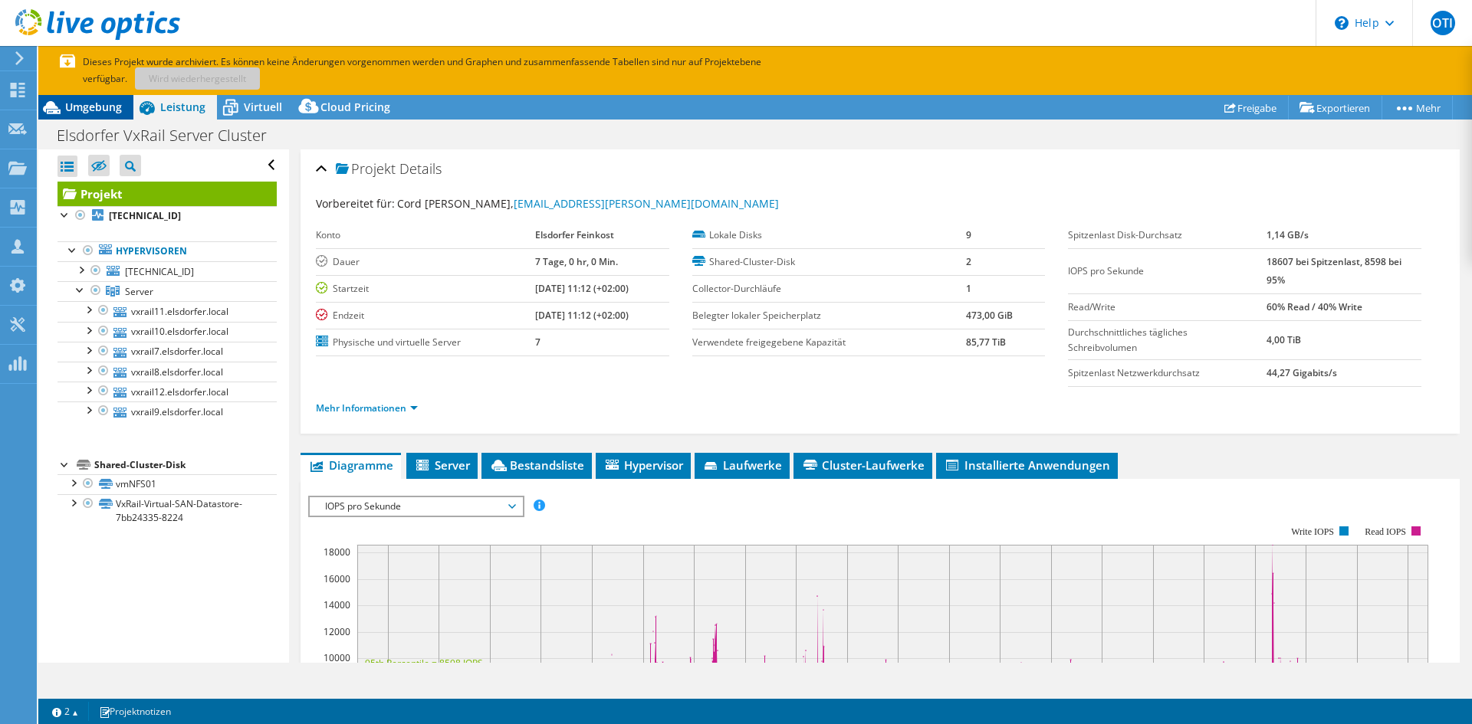
click at [94, 105] on span "Umgebung" at bounding box center [93, 107] width 57 height 15
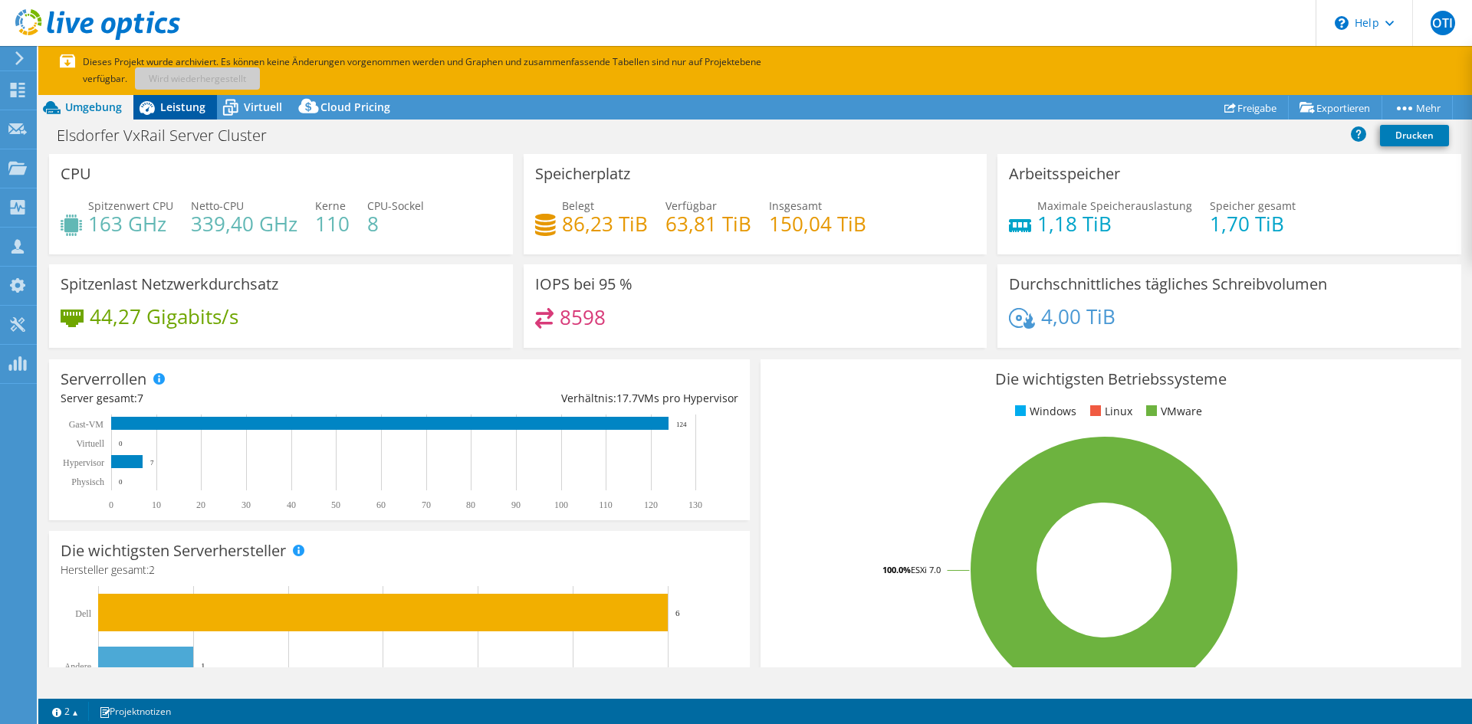
click at [186, 106] on span "Leistung" at bounding box center [182, 107] width 45 height 15
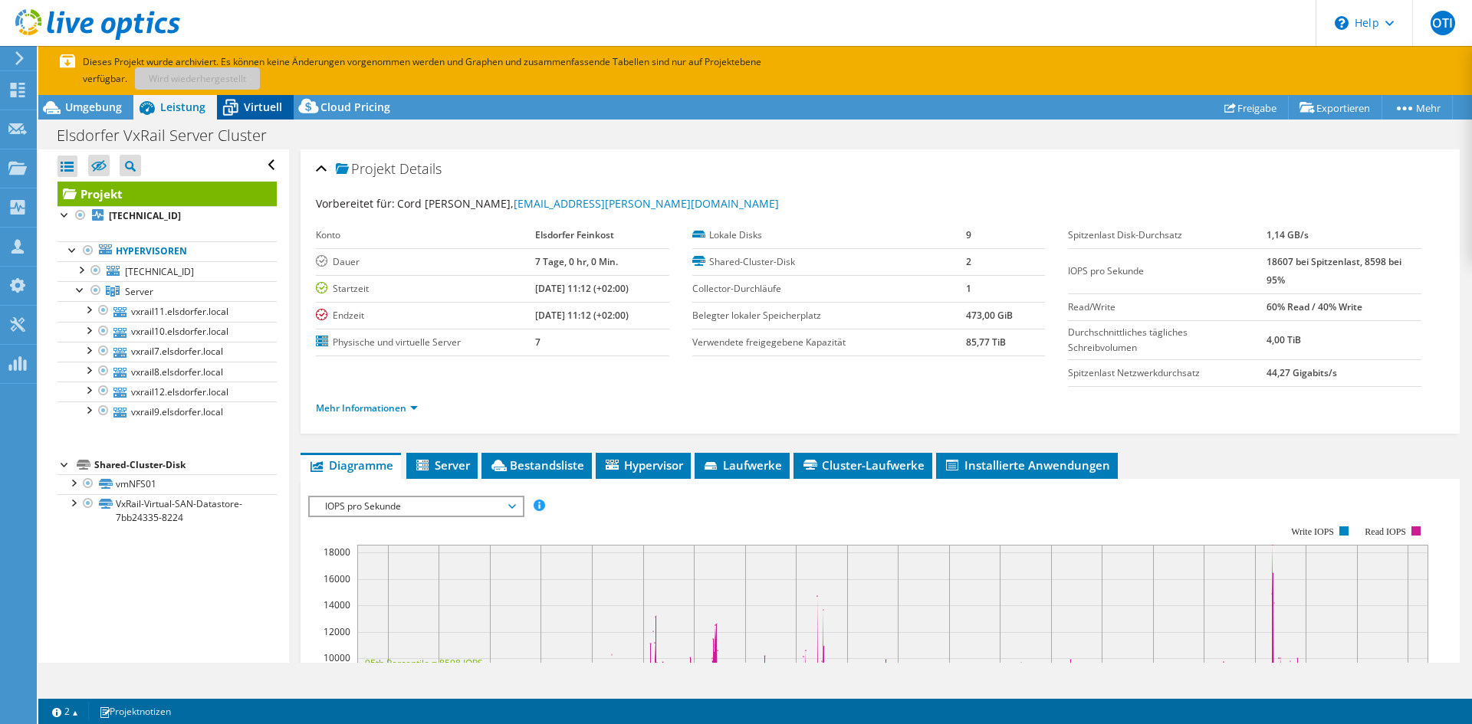
click at [248, 103] on span "Virtuell" at bounding box center [263, 107] width 38 height 15
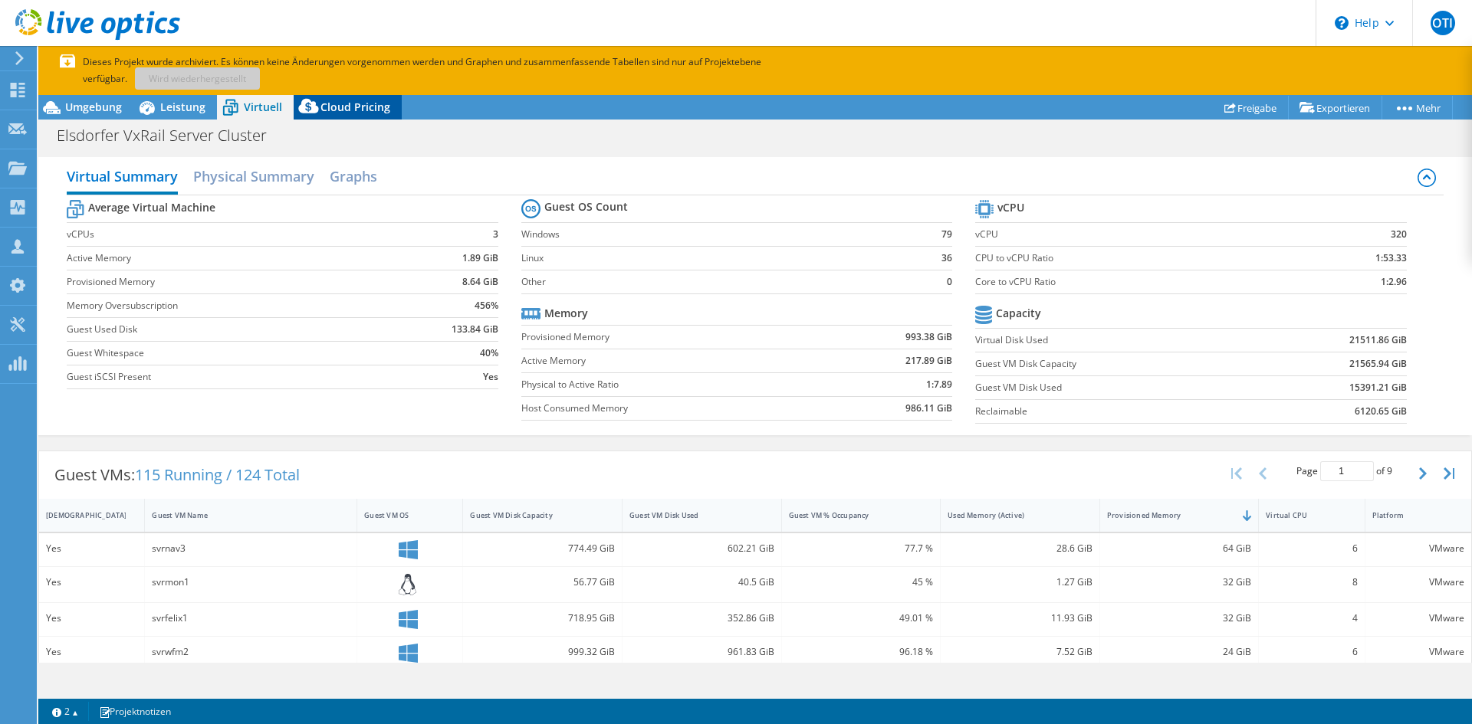
click at [298, 105] on icon at bounding box center [308, 106] width 20 height 15
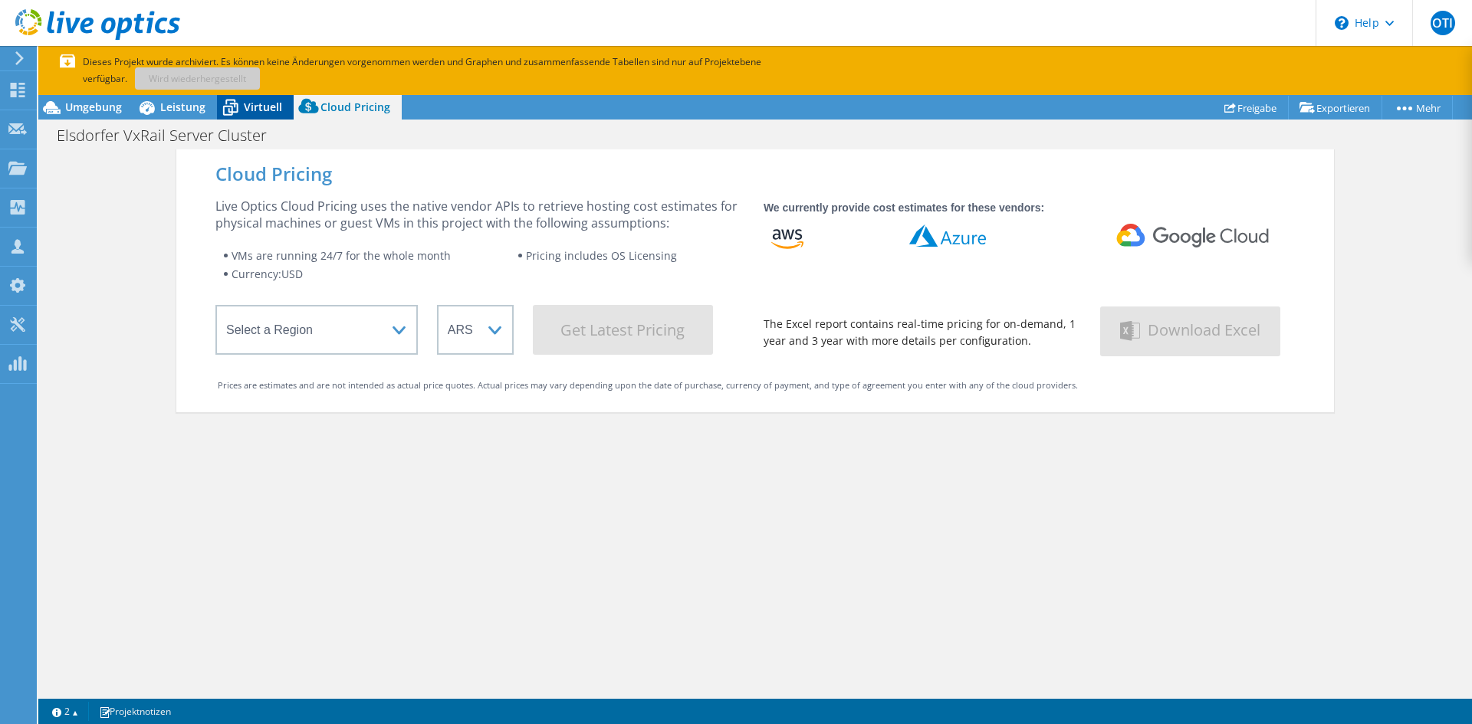
click at [246, 110] on span "Virtuell" at bounding box center [263, 107] width 38 height 15
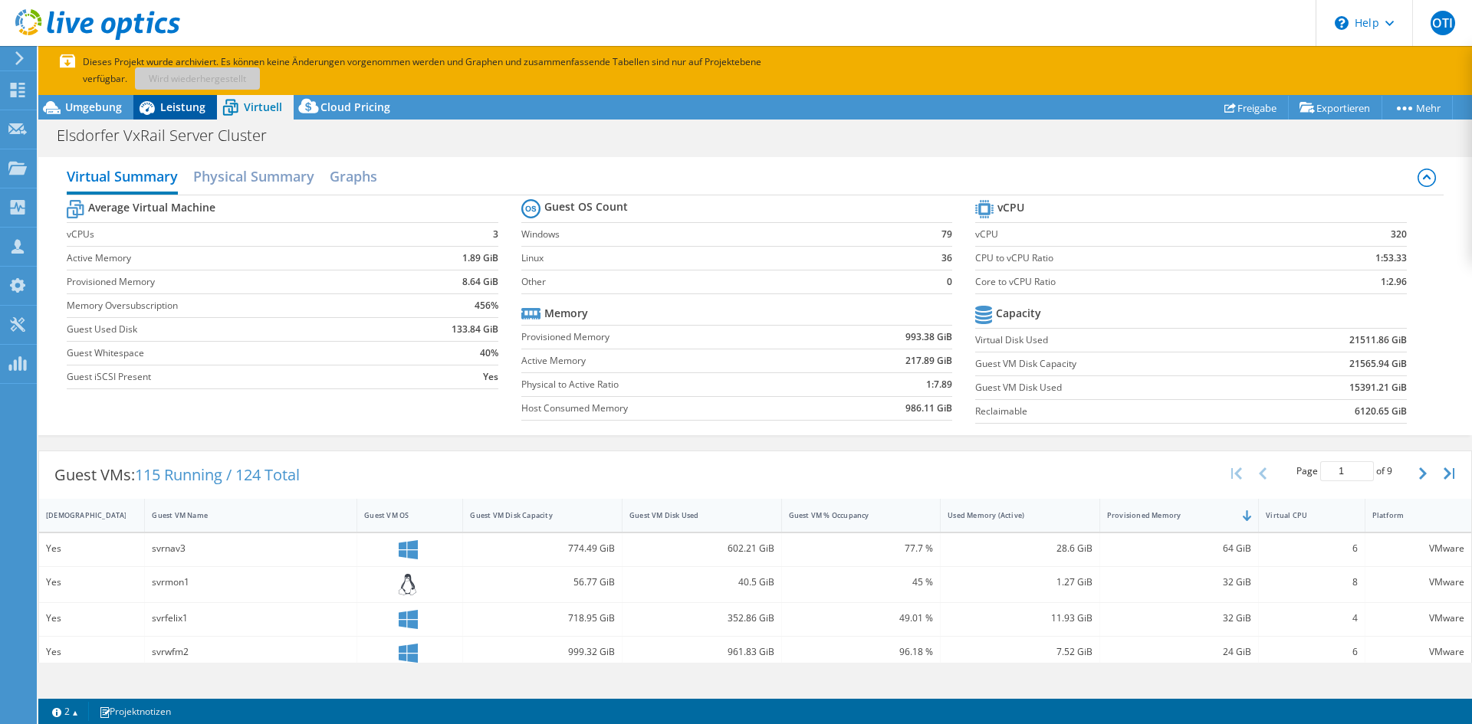
click at [146, 117] on icon at bounding box center [146, 107] width 27 height 27
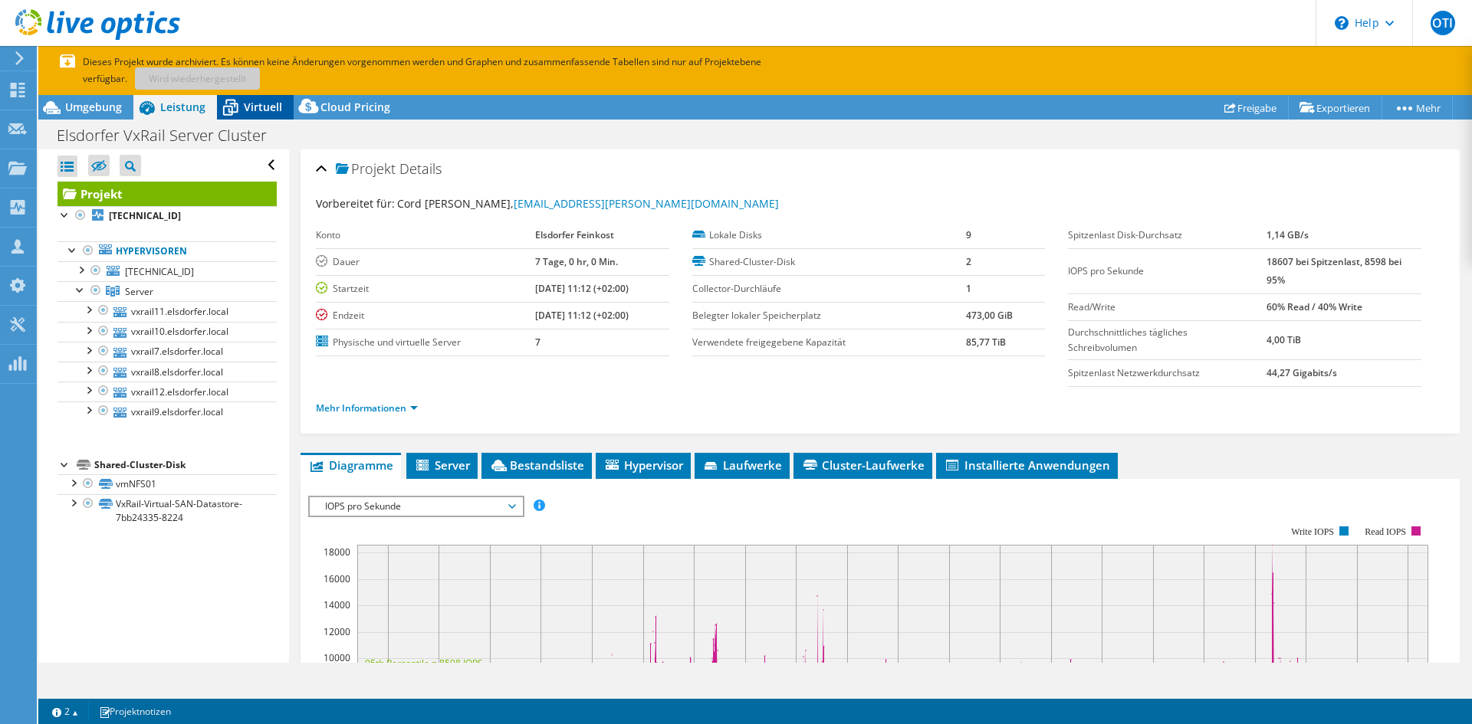
click at [242, 117] on icon at bounding box center [230, 107] width 27 height 27
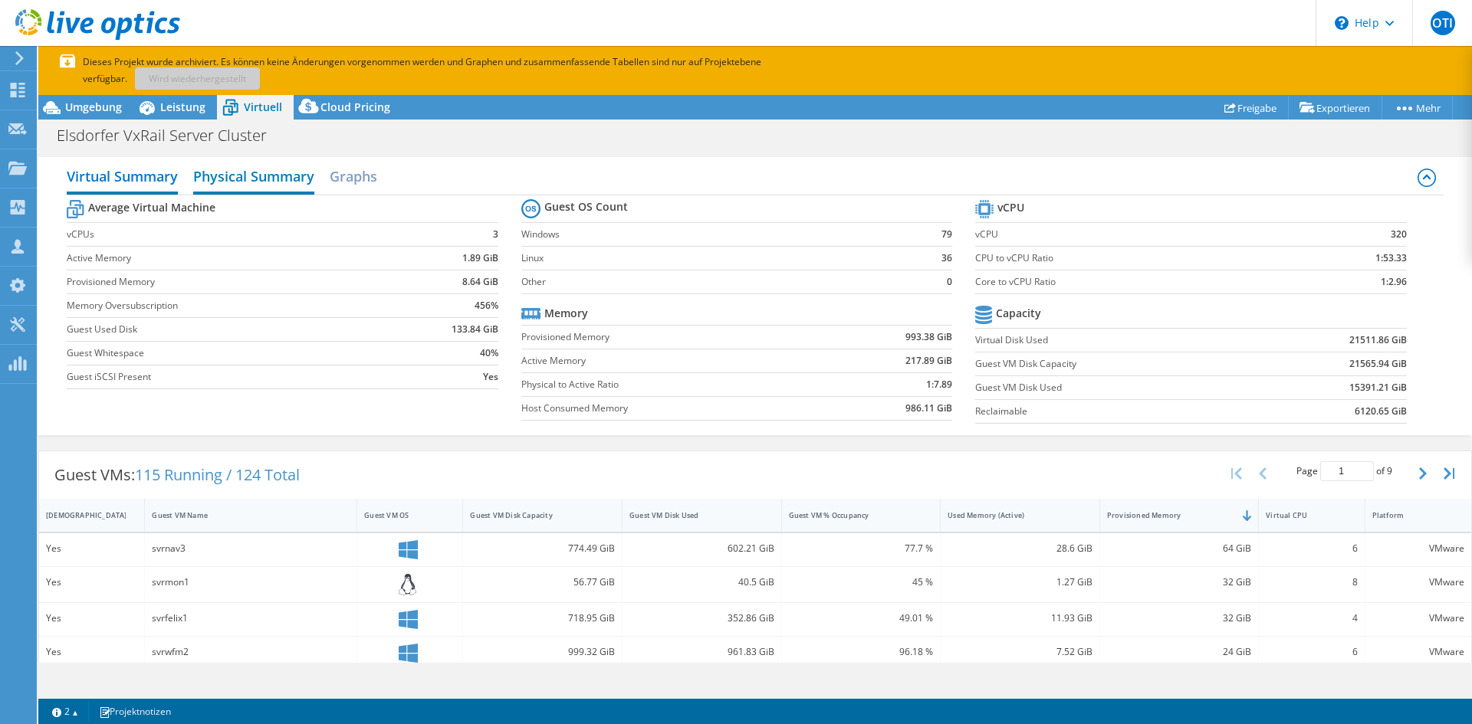
click at [274, 175] on h2 "Physical Summary" at bounding box center [253, 178] width 121 height 34
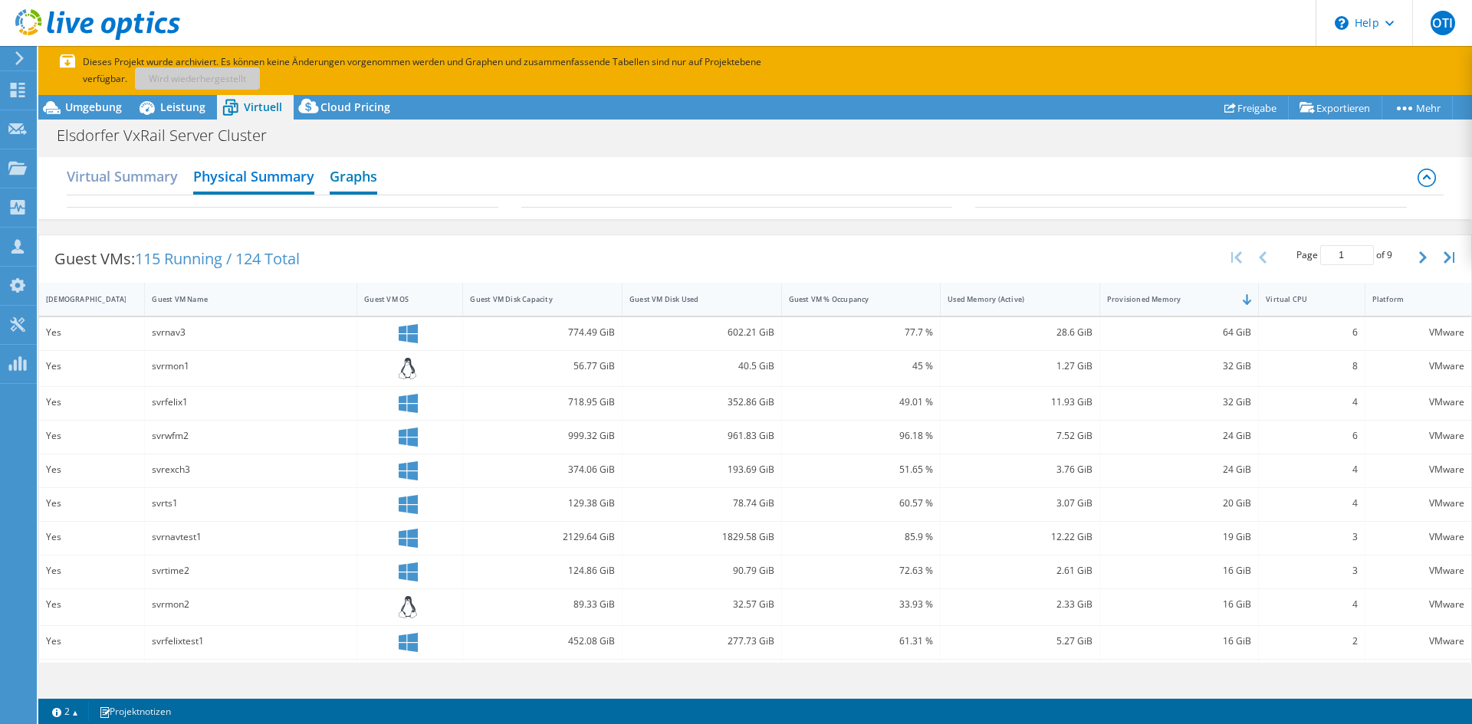
click at [363, 182] on h2 "Graphs" at bounding box center [354, 178] width 48 height 34
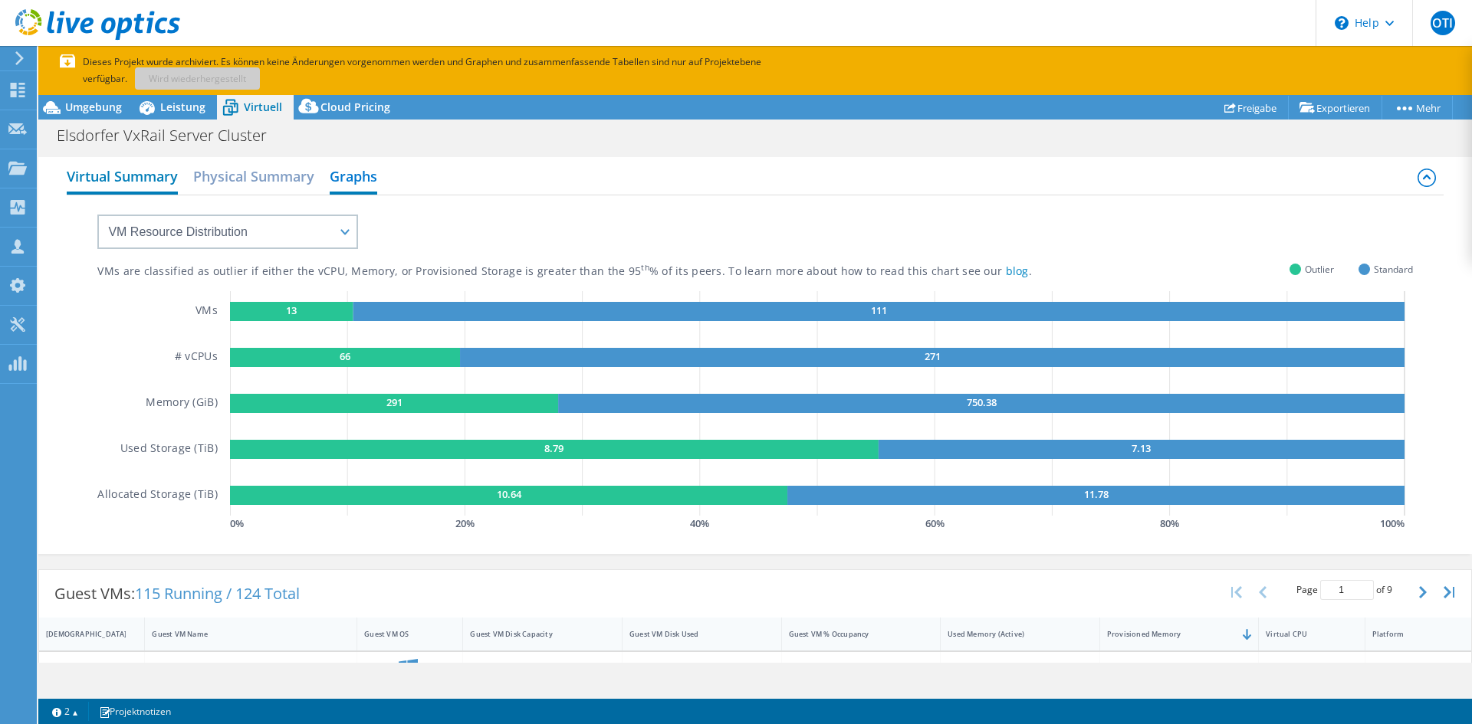
click at [136, 176] on h2 "Virtual Summary" at bounding box center [122, 178] width 111 height 34
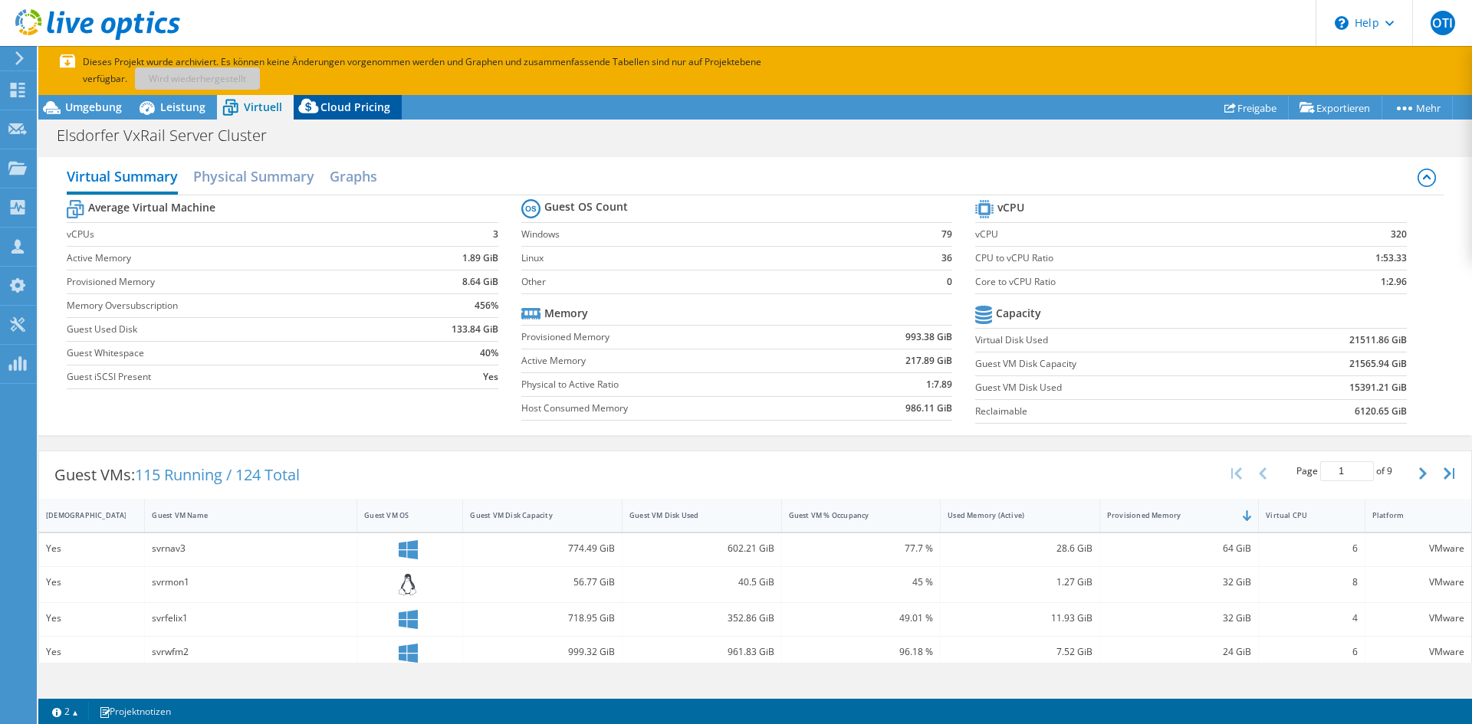
click at [340, 109] on span "Cloud Pricing" at bounding box center [355, 107] width 70 height 15
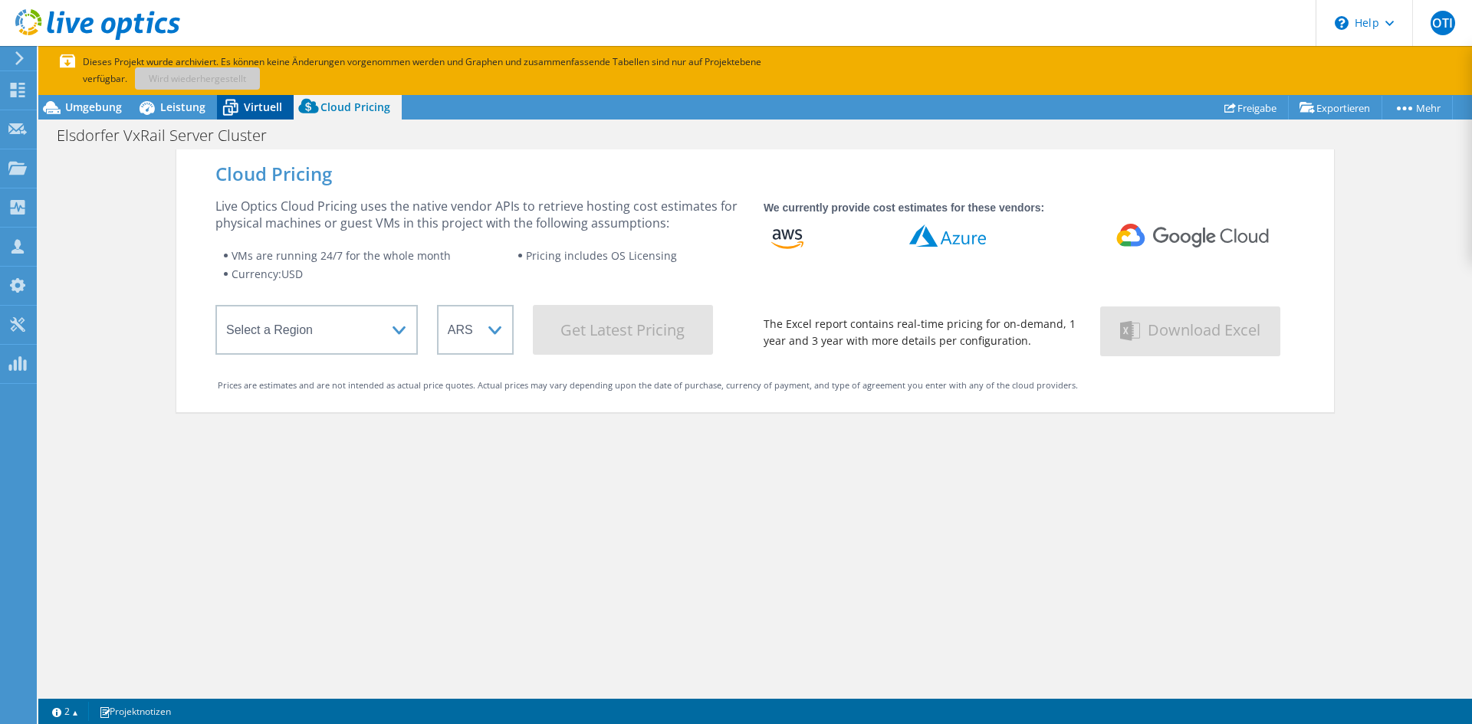
drag, startPoint x: 261, startPoint y: 117, endPoint x: 245, endPoint y: 117, distance: 16.9
click at [260, 117] on div "Virtuell" at bounding box center [255, 107] width 77 height 25
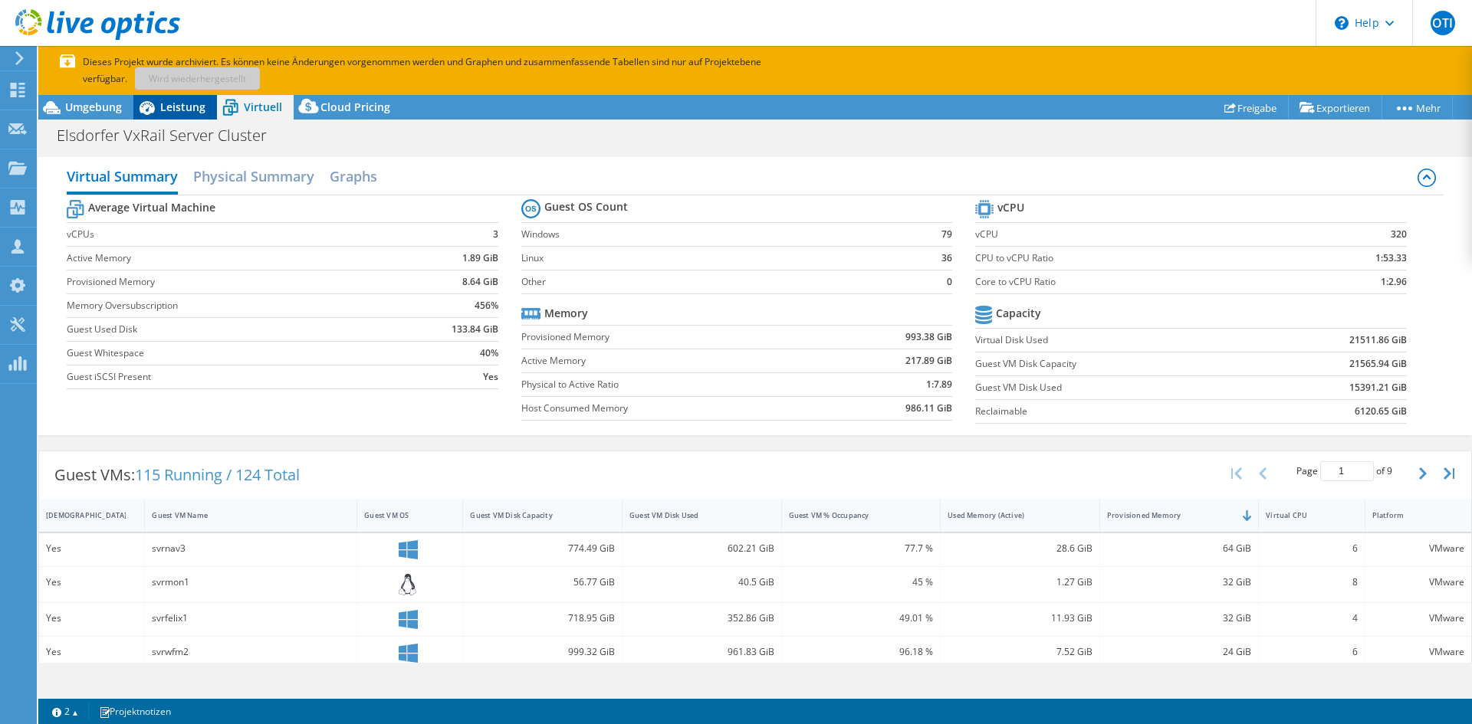
click at [188, 117] on div "Leistung" at bounding box center [175, 107] width 84 height 25
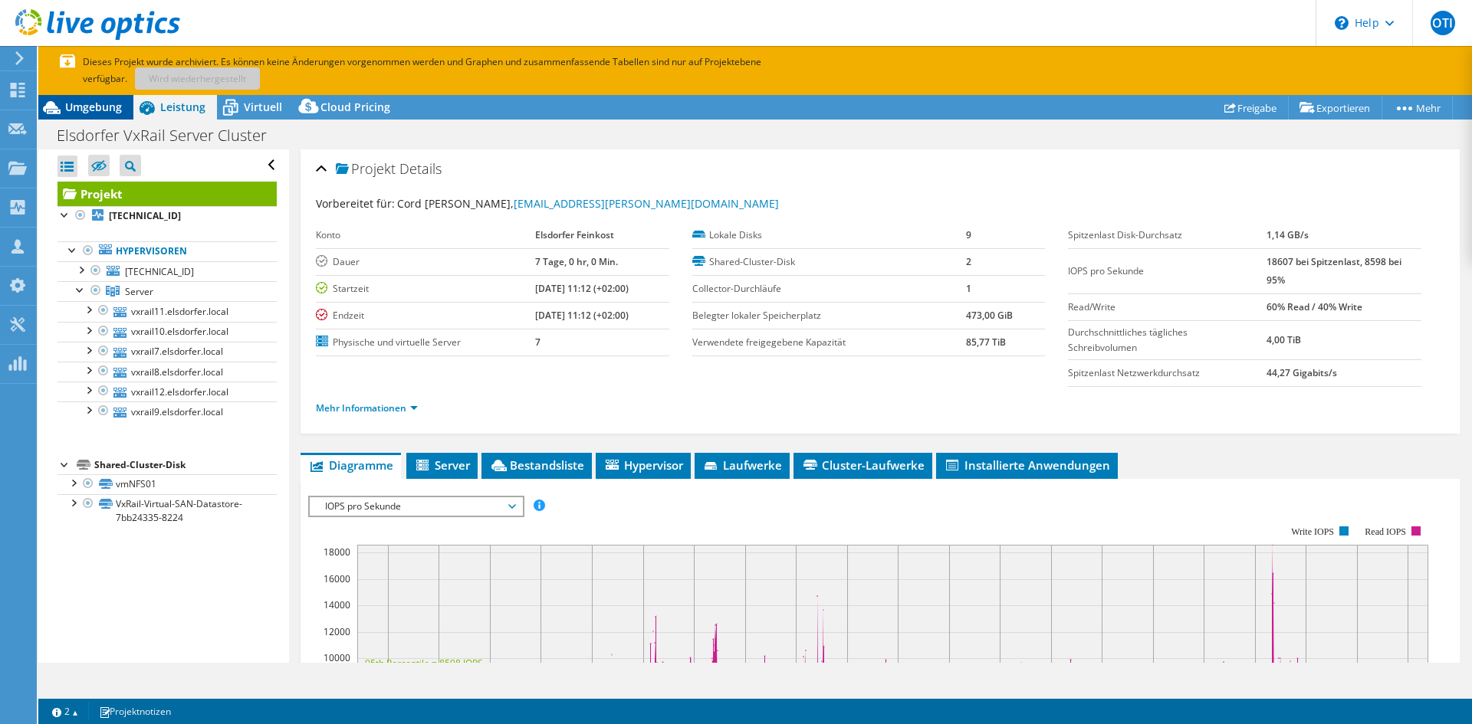
click at [102, 103] on span "Umgebung" at bounding box center [93, 107] width 57 height 15
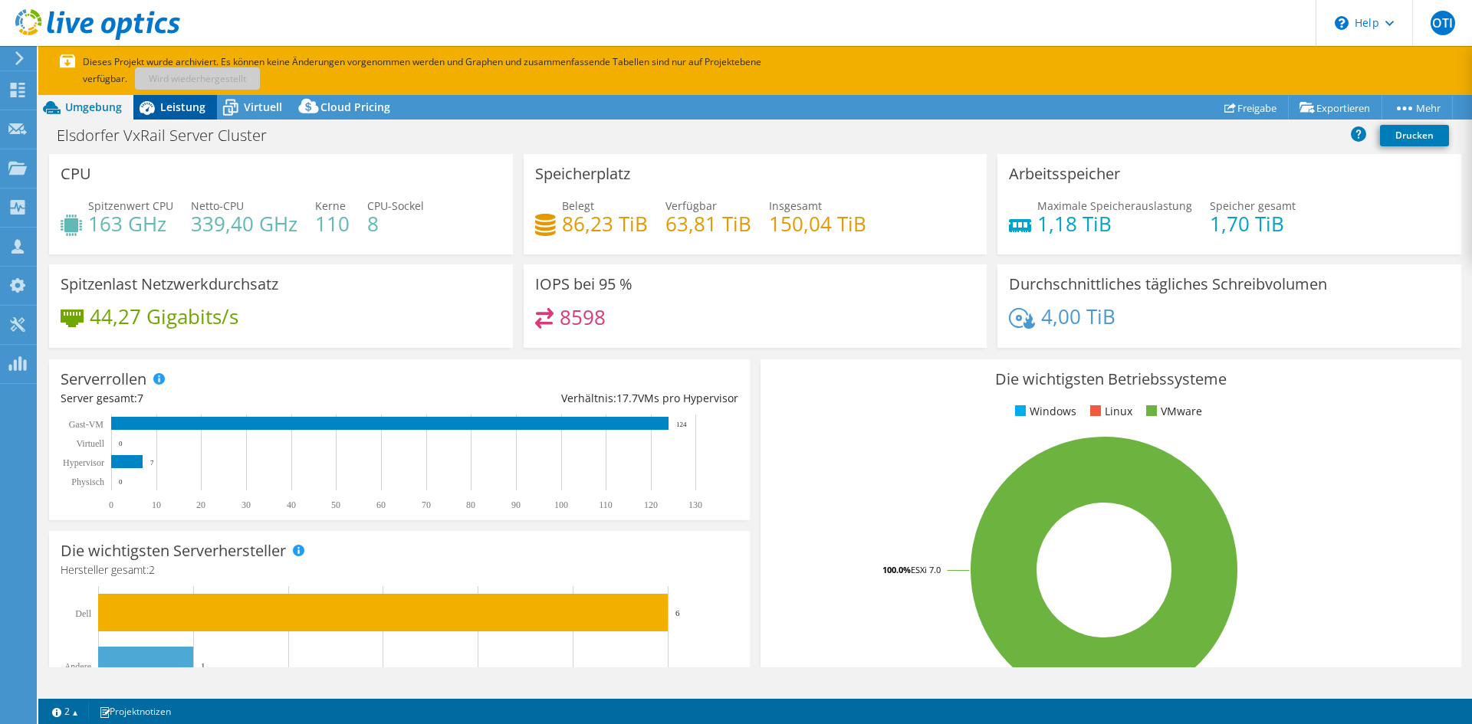
click at [158, 106] on icon at bounding box center [146, 107] width 27 height 27
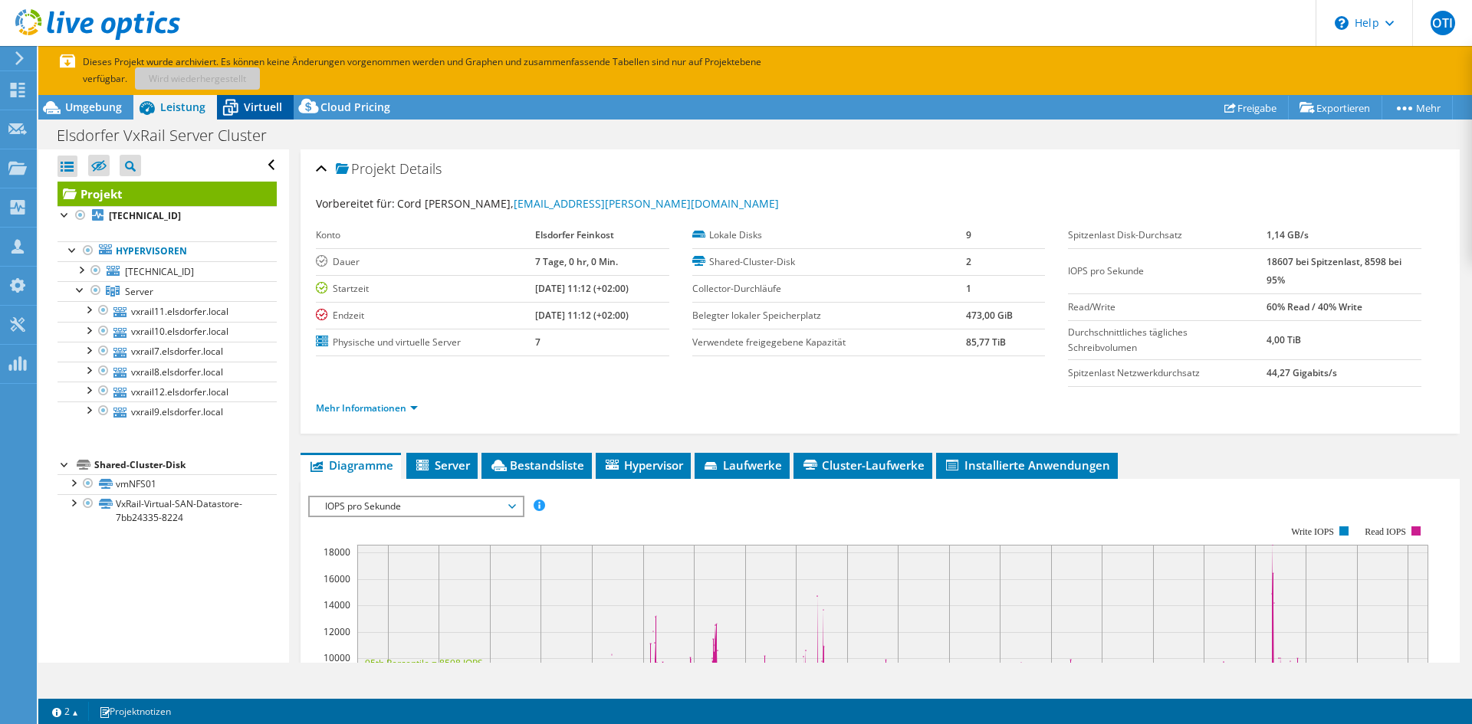
click at [278, 103] on span "Virtuell" at bounding box center [263, 107] width 38 height 15
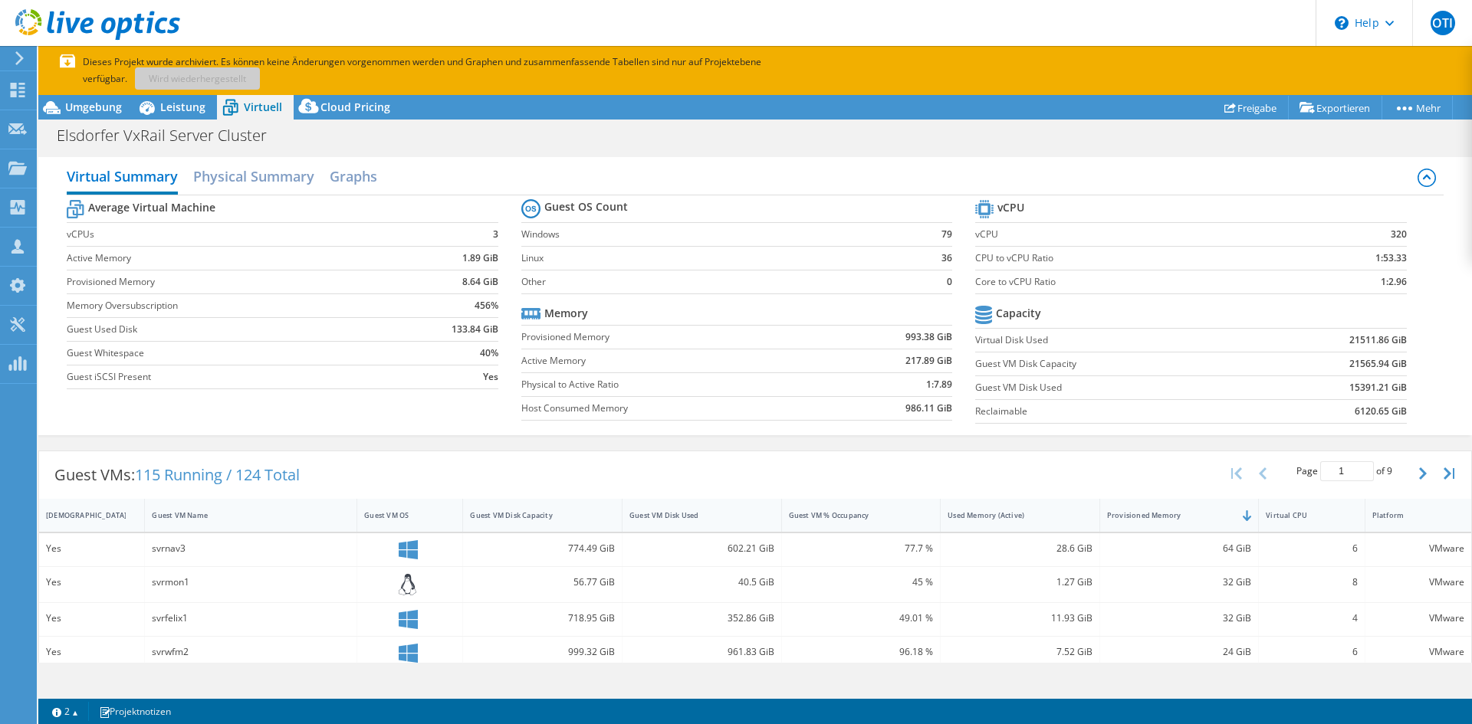
click at [217, 109] on icon at bounding box center [230, 107] width 27 height 27
click at [194, 110] on span "Leistung" at bounding box center [182, 107] width 45 height 15
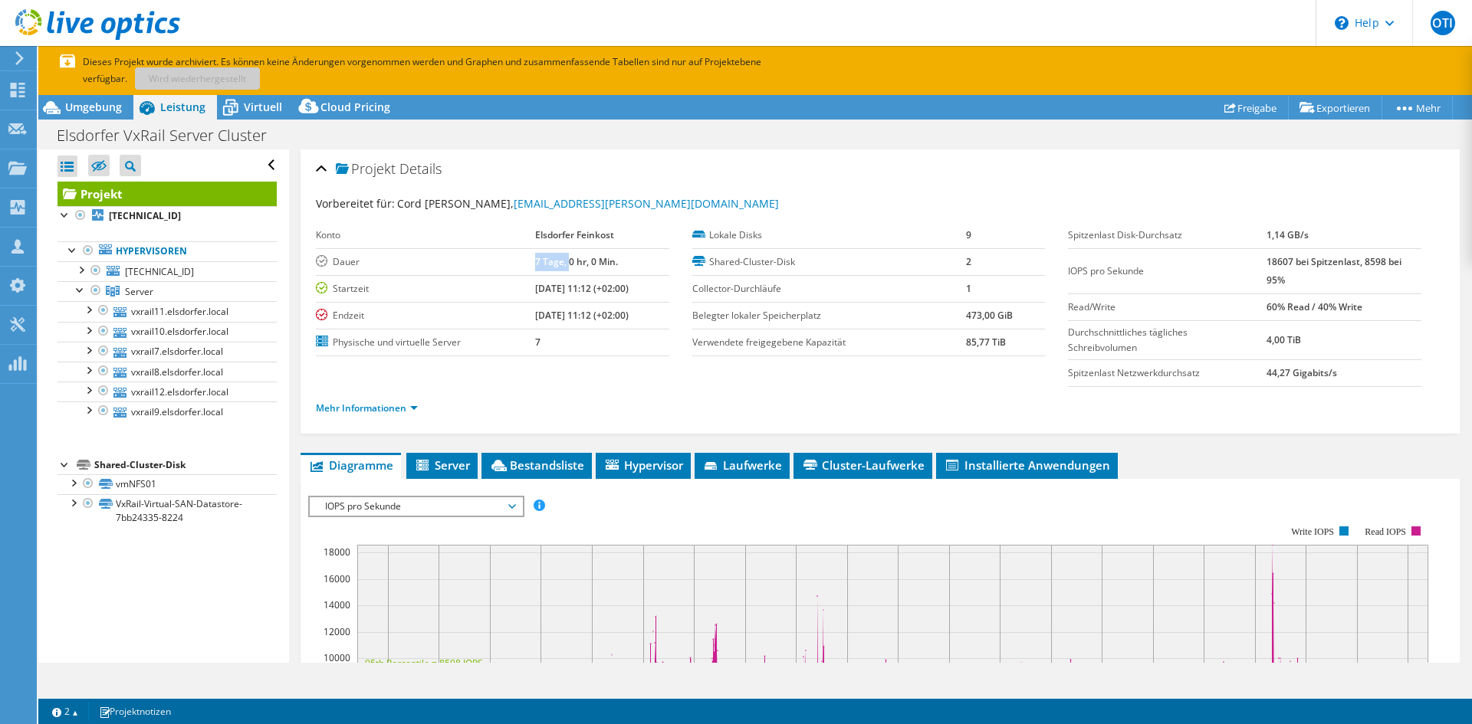
drag, startPoint x: 530, startPoint y: 265, endPoint x: 515, endPoint y: 265, distance: 14.6
click at [515, 265] on tr "[PERSON_NAME] 7 Tage, 0 hr, 0 Min." at bounding box center [492, 261] width 353 height 27
click at [515, 265] on label "Dauer" at bounding box center [425, 262] width 219 height 15
drag, startPoint x: 521, startPoint y: 265, endPoint x: 606, endPoint y: 274, distance: 85.6
click at [606, 274] on td "7 Tage, 0 hr, 0 Min." at bounding box center [602, 261] width 134 height 27
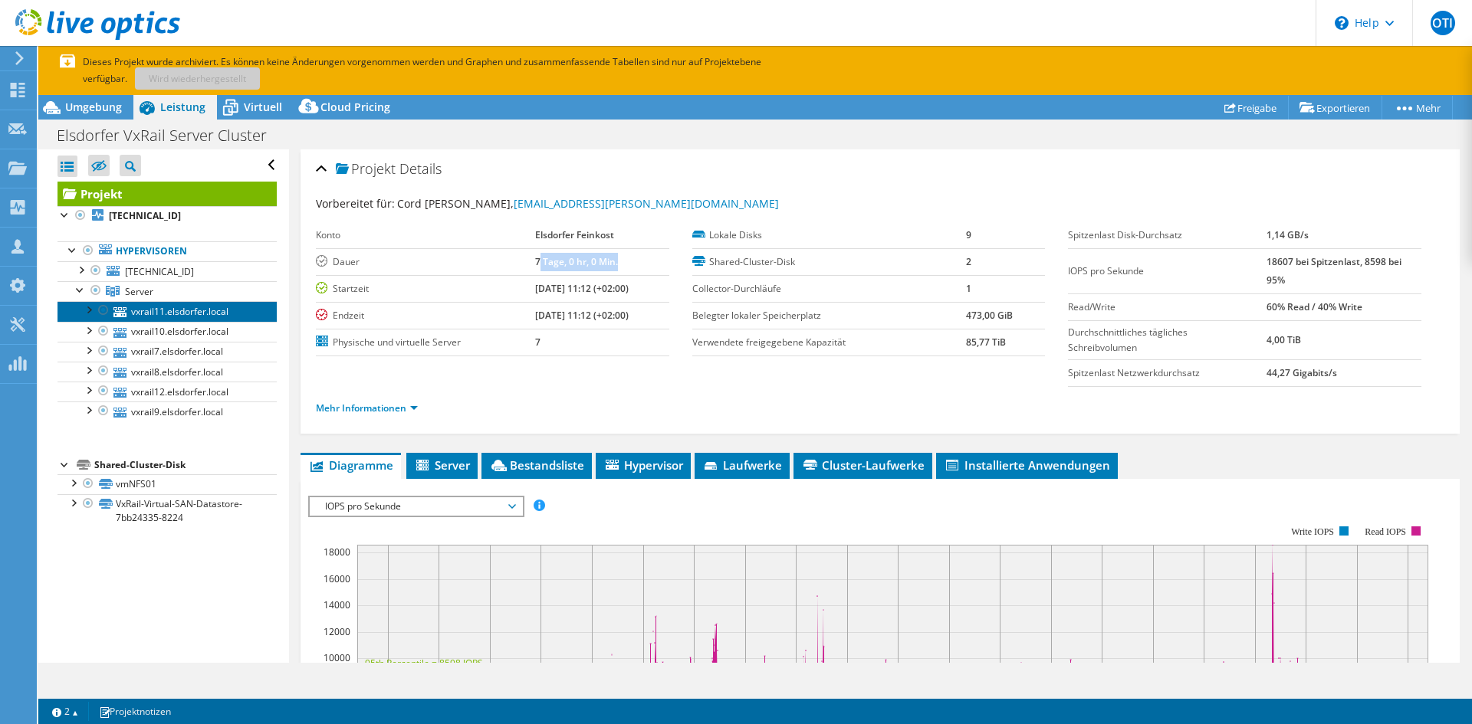
click at [185, 312] on link "vxrail11.elsdorfer.local" at bounding box center [166, 311] width 219 height 20
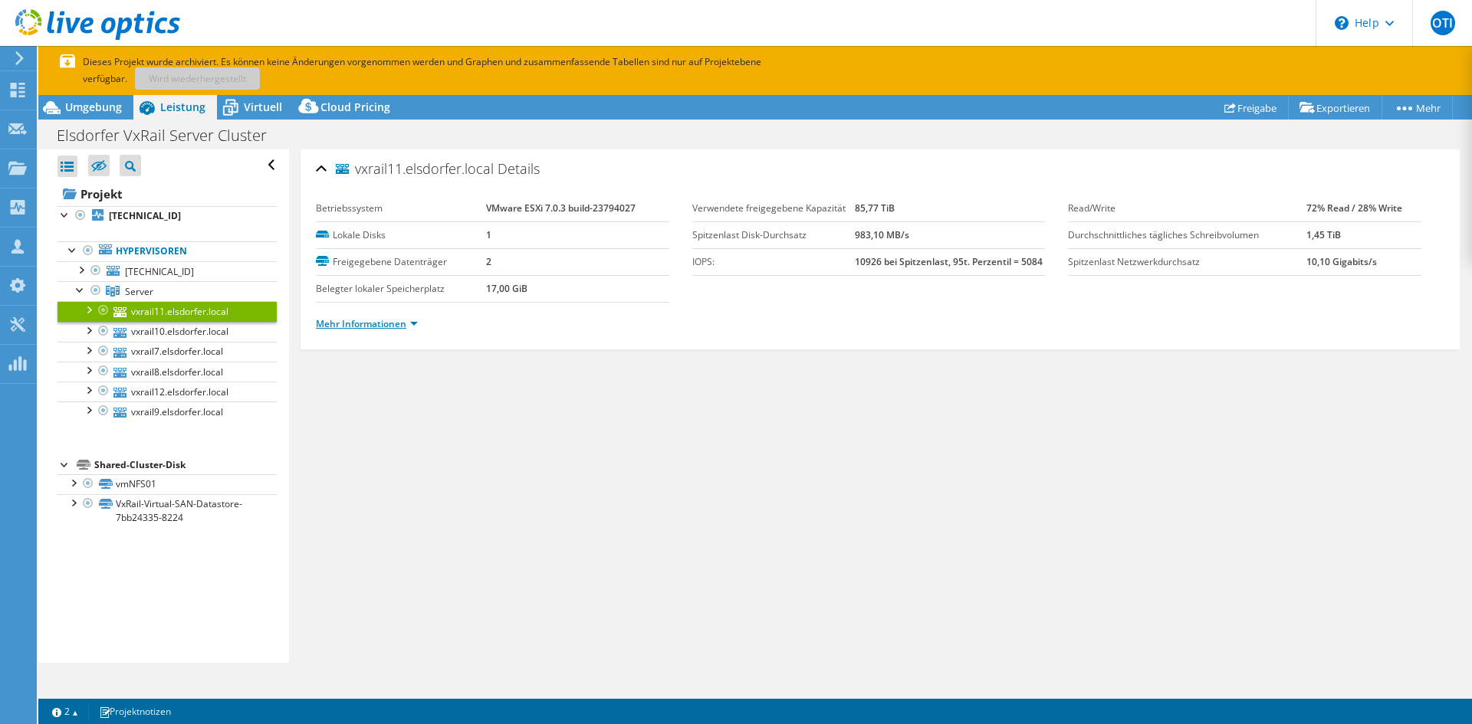
click at [347, 323] on link "Mehr Informationen" at bounding box center [367, 323] width 102 height 13
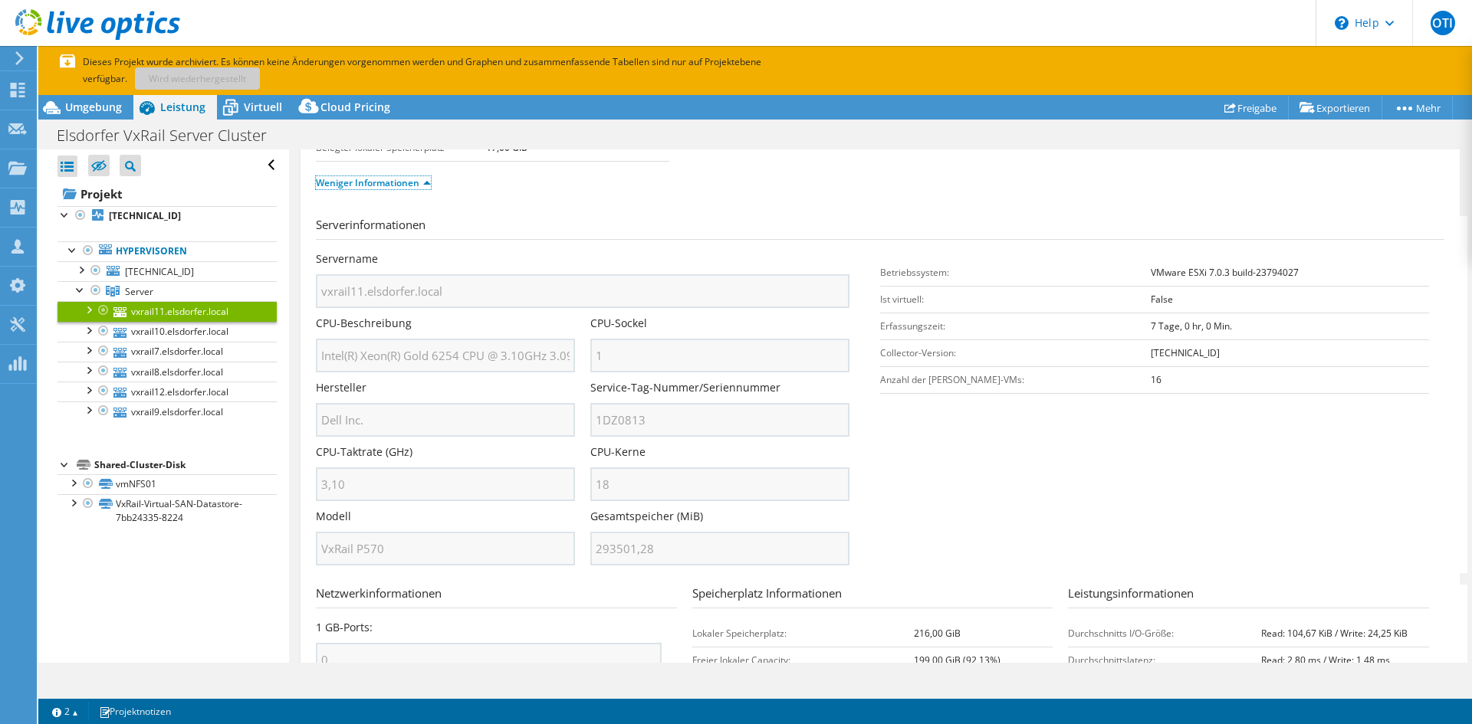
scroll to position [153, 0]
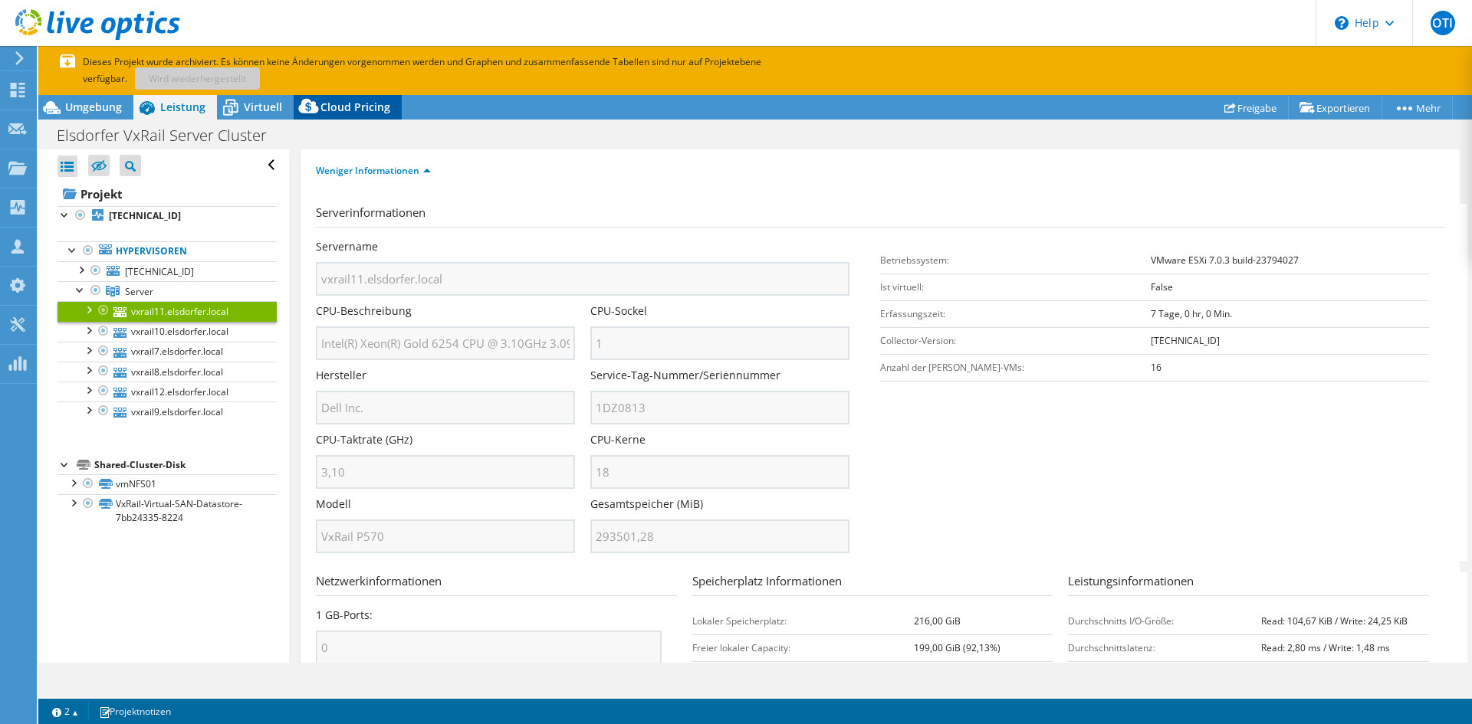
click at [361, 110] on span "Cloud Pricing" at bounding box center [355, 107] width 70 height 15
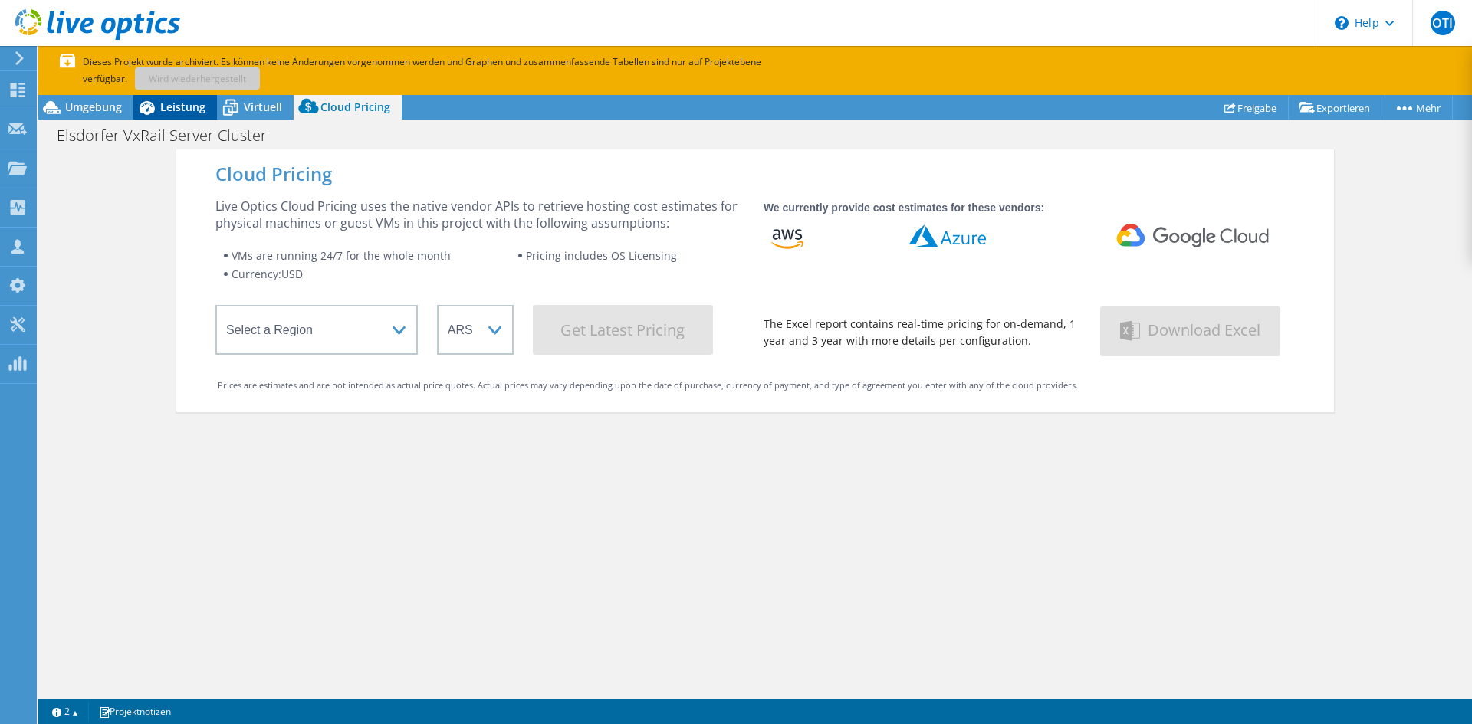
click at [170, 99] on div "Leistung" at bounding box center [175, 107] width 84 height 25
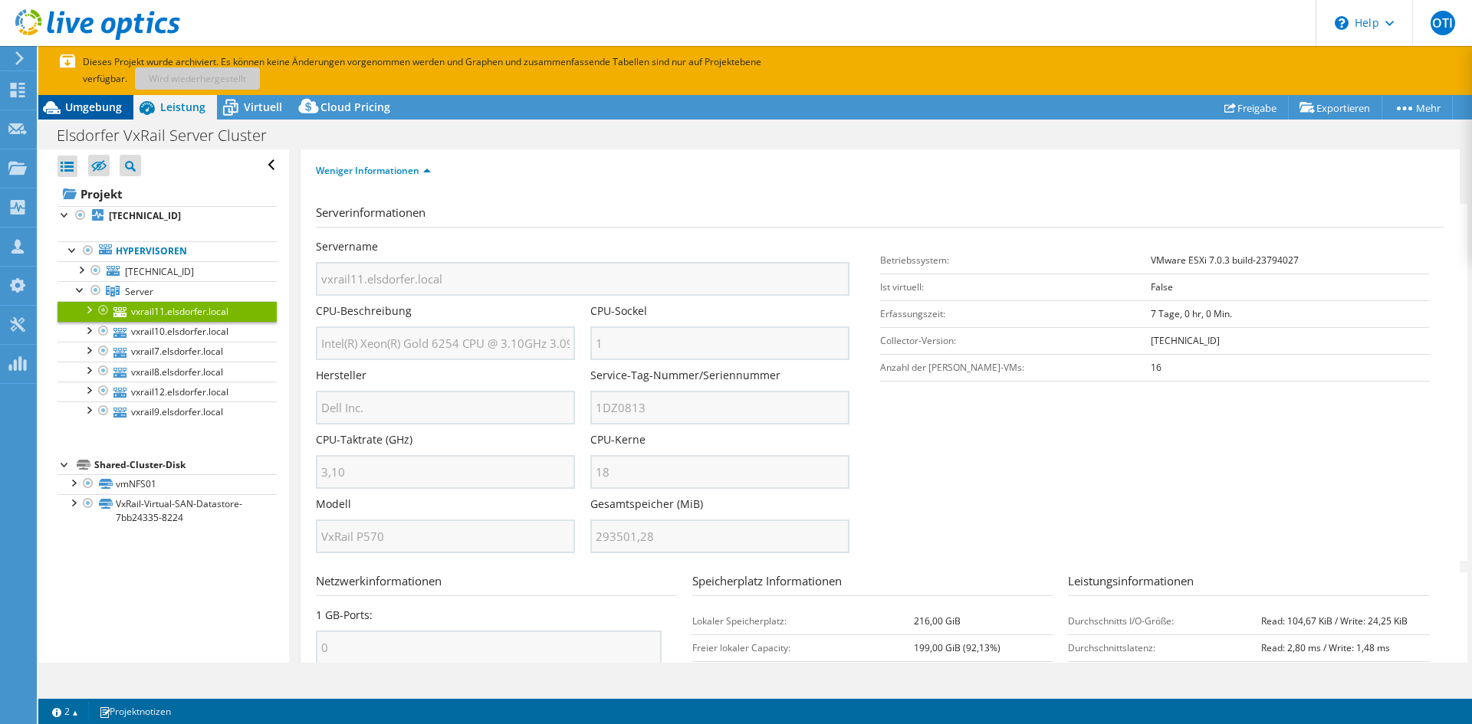
click at [95, 103] on span "Umgebung" at bounding box center [93, 107] width 57 height 15
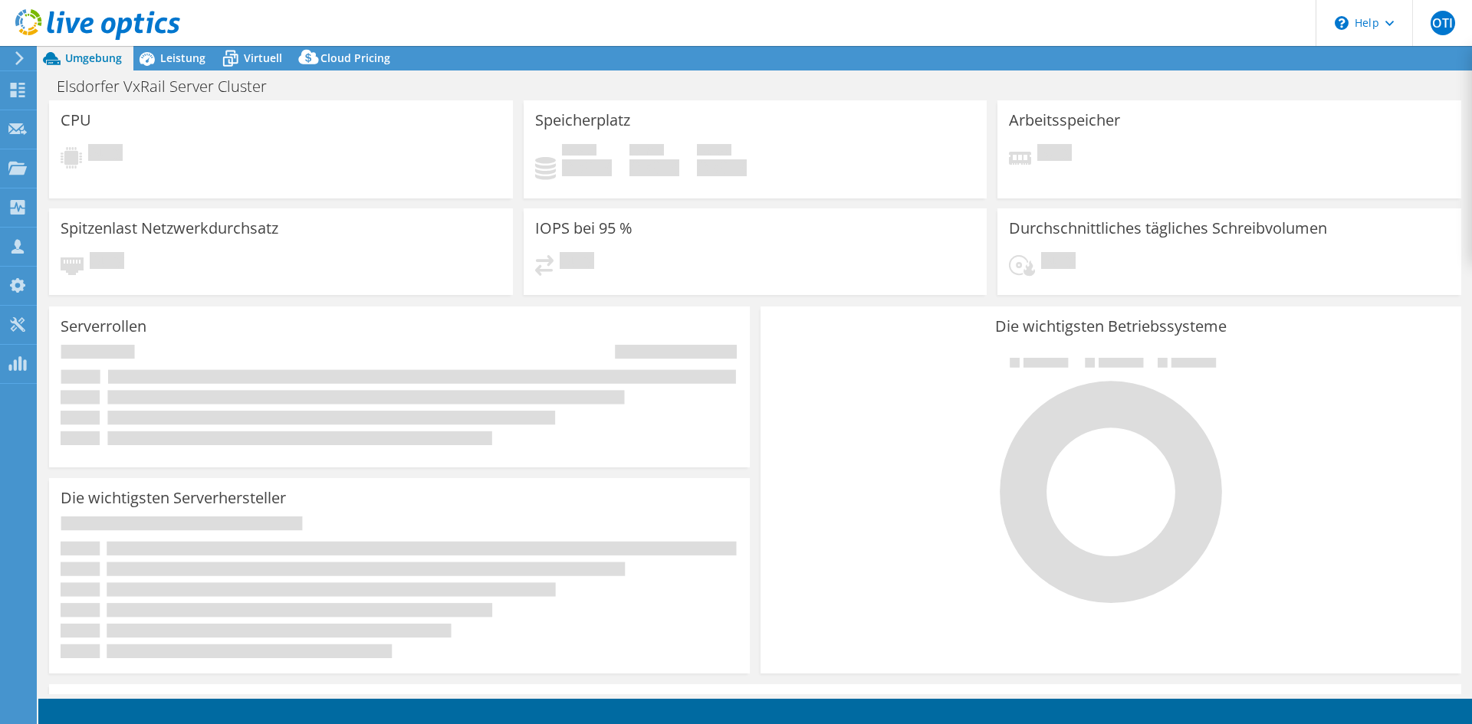
select select "USD"
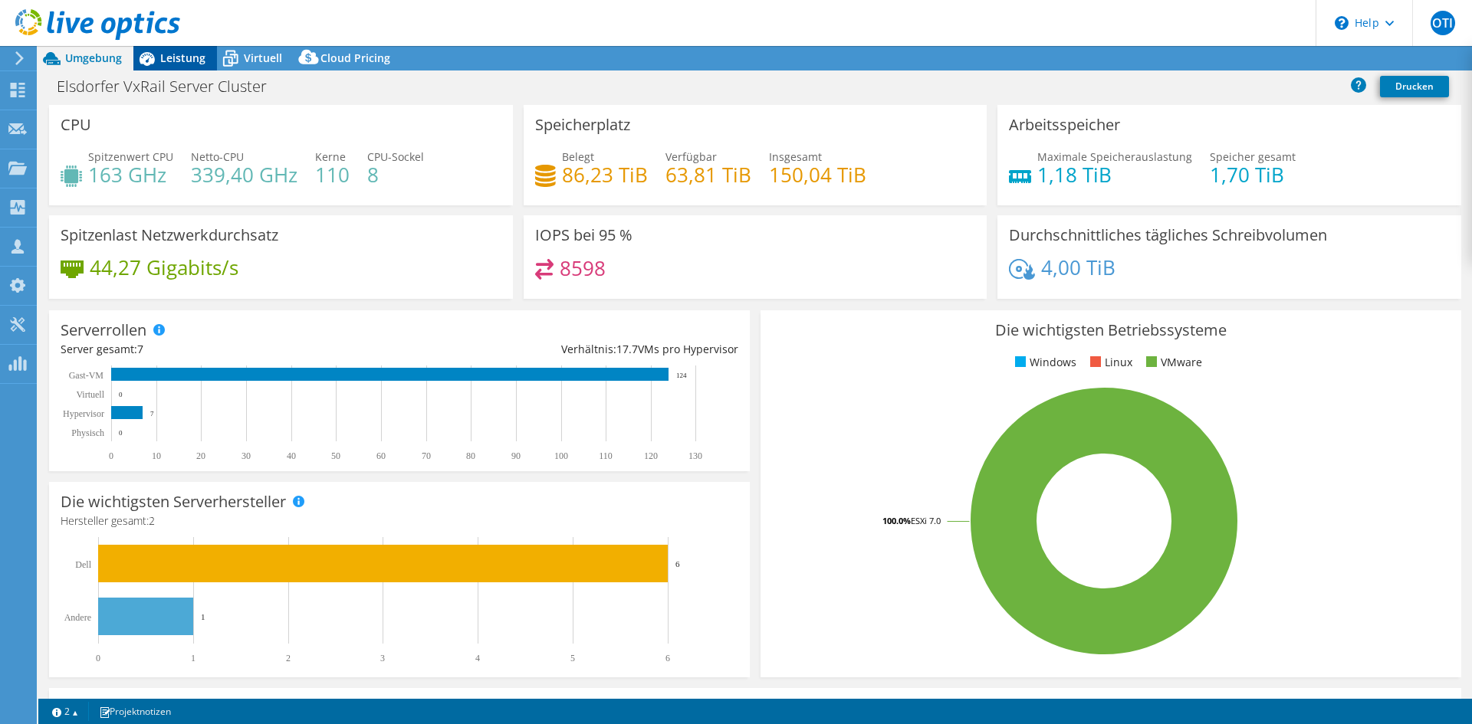
click at [152, 66] on icon at bounding box center [146, 58] width 27 height 27
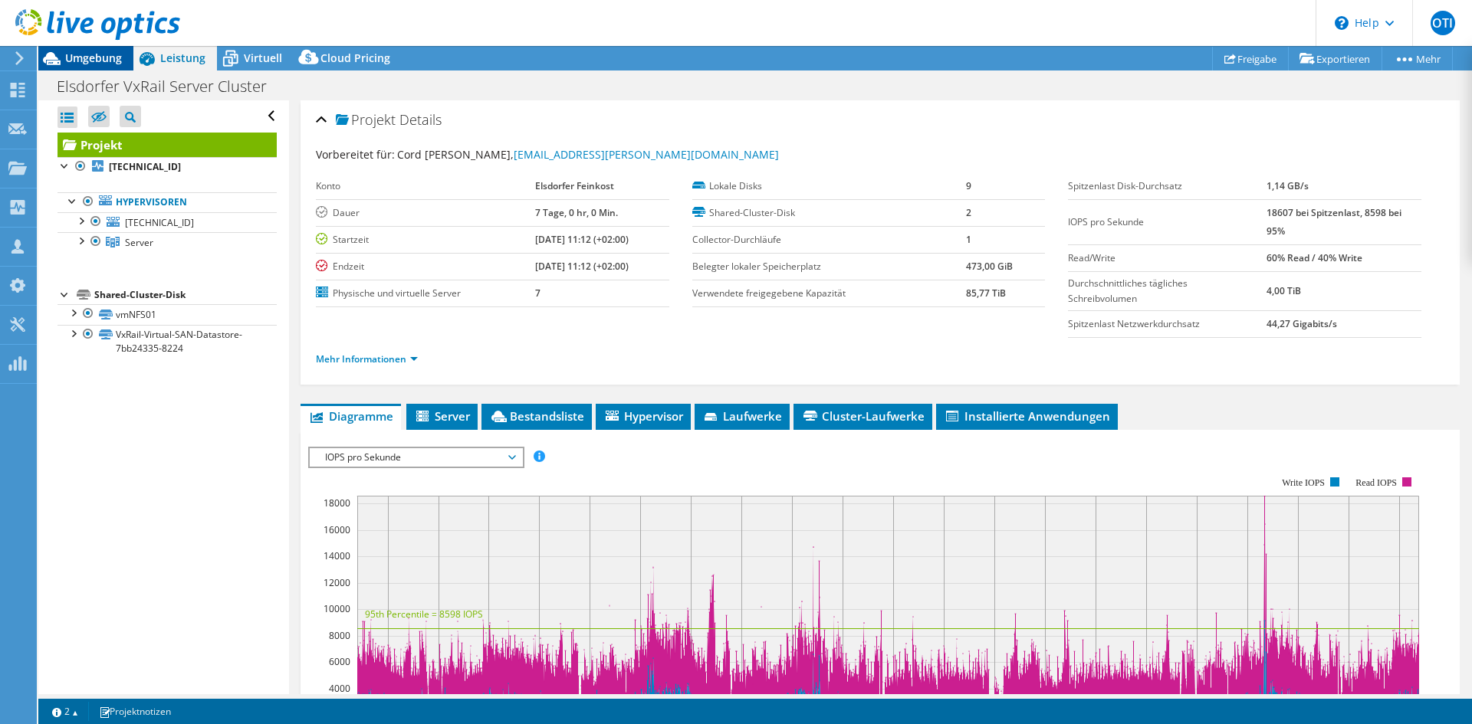
click at [85, 58] on span "Umgebung" at bounding box center [93, 58] width 57 height 15
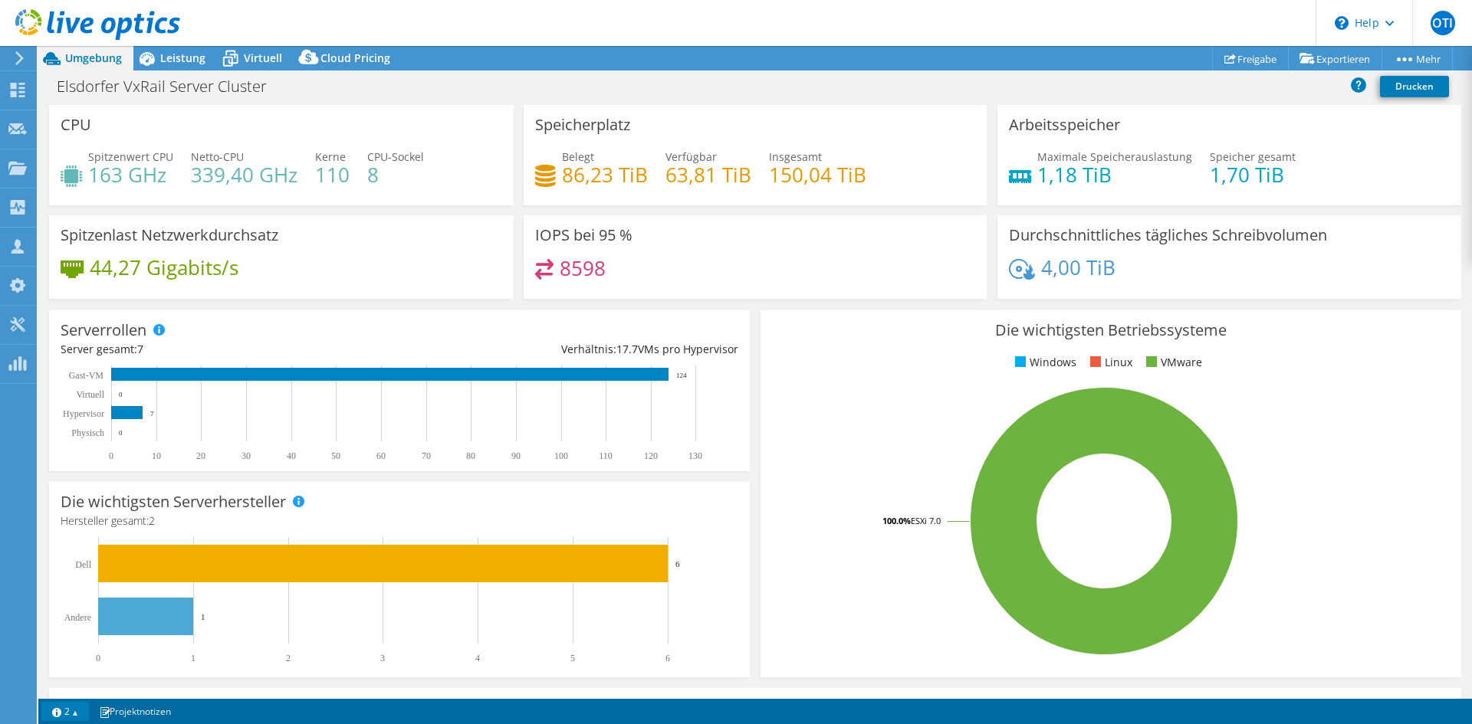
click at [80, 708] on link "2" at bounding box center [65, 711] width 48 height 19
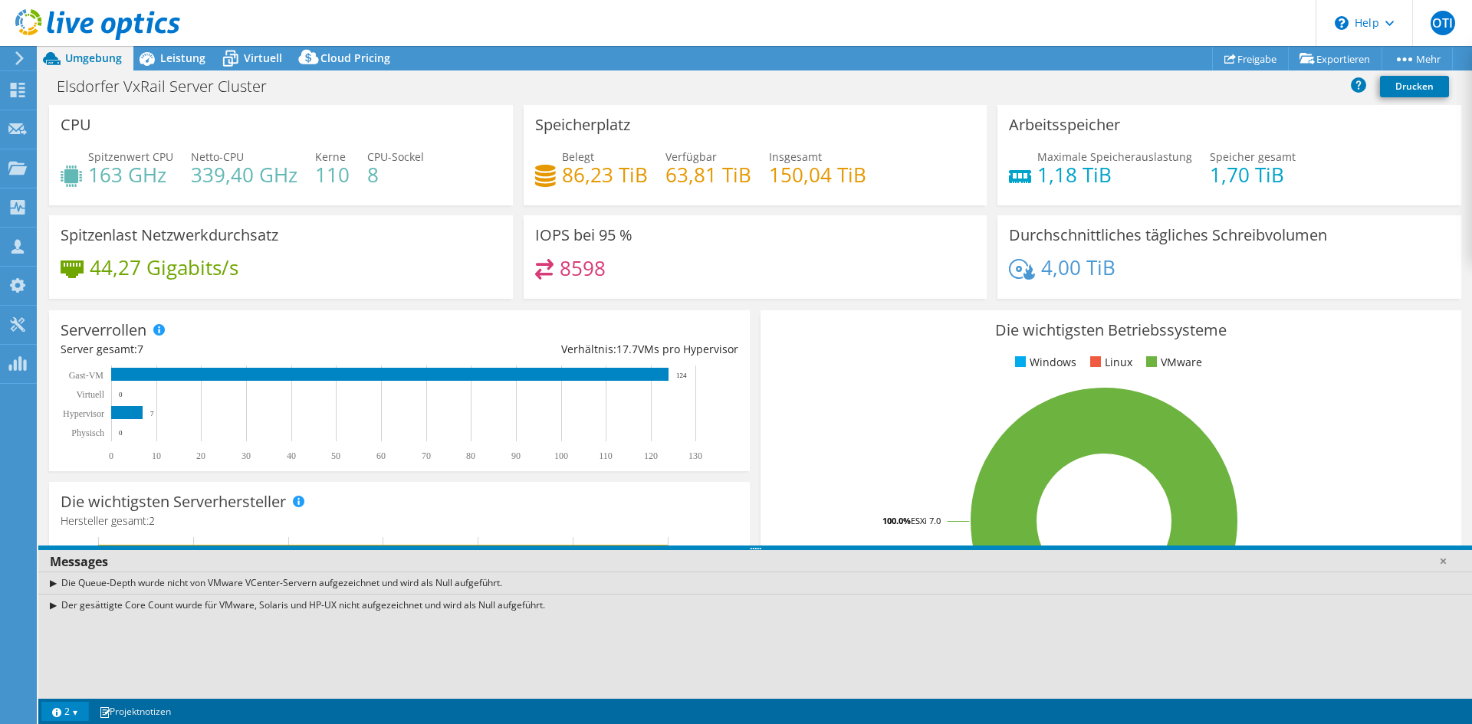
click at [80, 708] on link "2" at bounding box center [65, 711] width 48 height 19
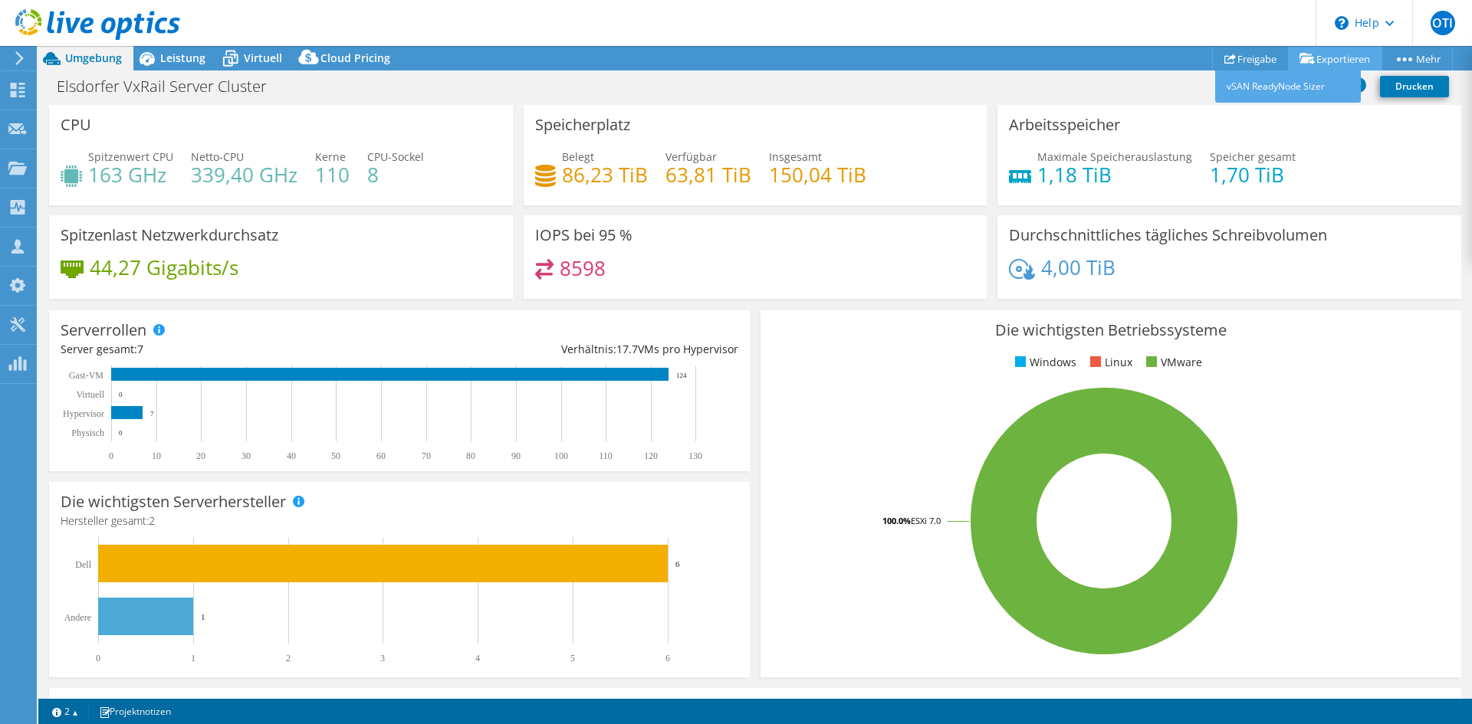
click at [1350, 54] on link "Exportieren" at bounding box center [1335, 59] width 94 height 24
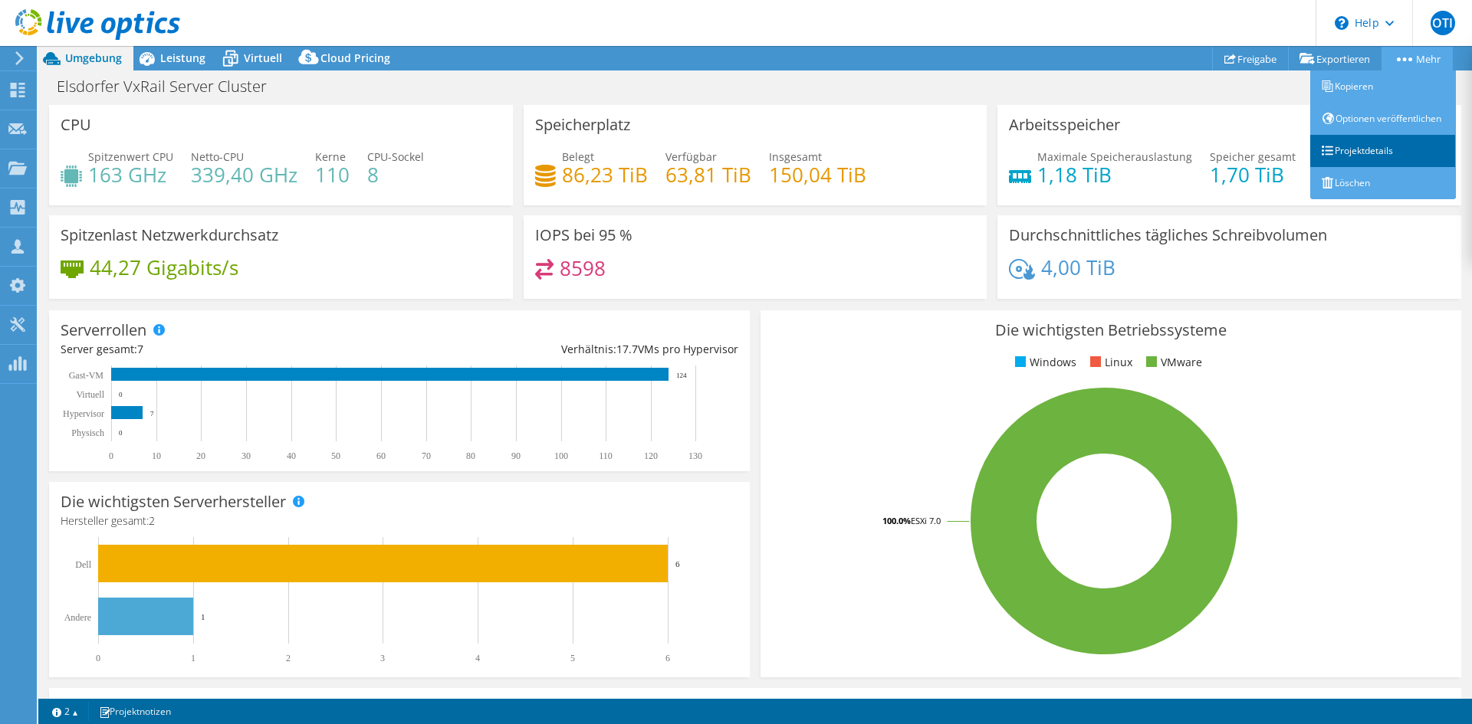
click at [1391, 167] on link "Projektdetails" at bounding box center [1383, 151] width 146 height 32
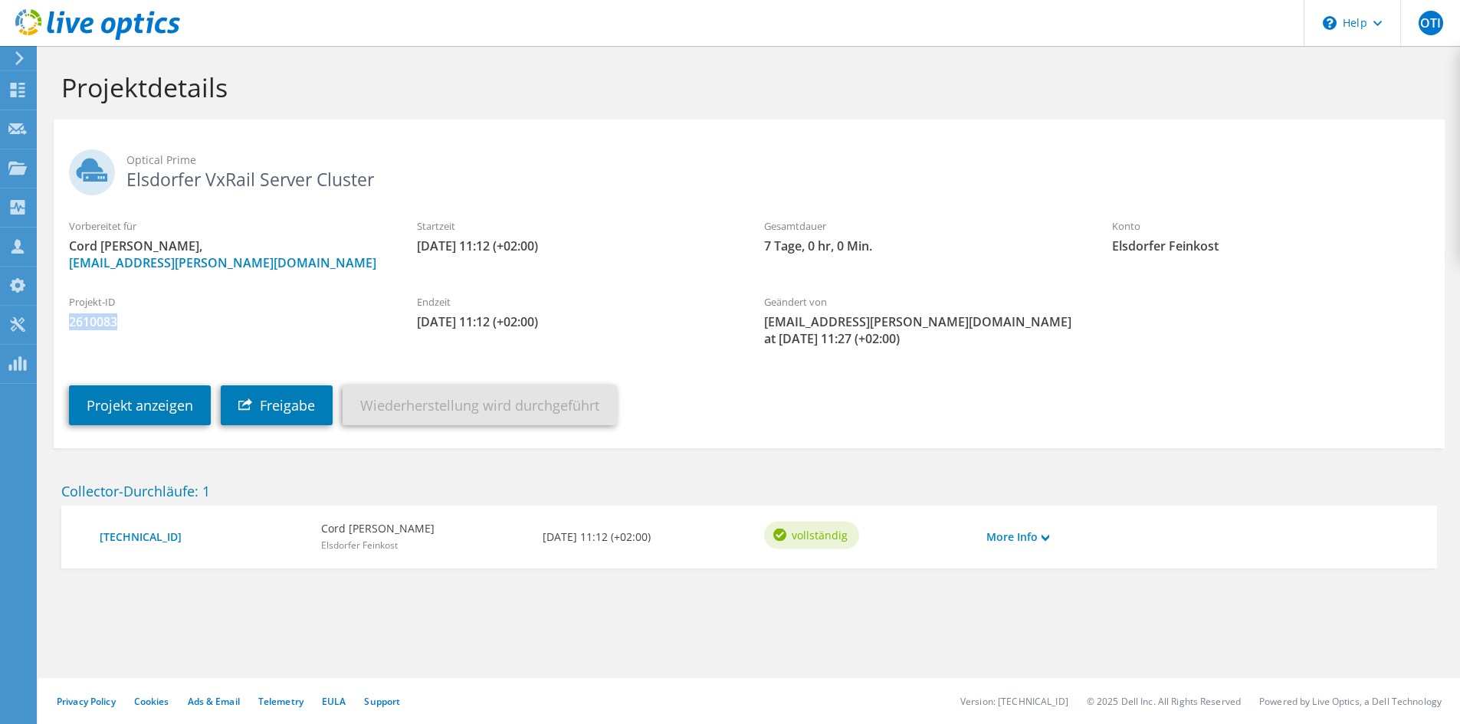
drag, startPoint x: 126, startPoint y: 322, endPoint x: 71, endPoint y: 323, distance: 54.4
click at [71, 323] on span "2610083" at bounding box center [227, 322] width 317 height 17
copy span "2610083"
click at [1286, 150] on h2 "Optical Prime Elsdorfer VxRail Server Cluster" at bounding box center [749, 168] width 1361 height 38
click at [251, 407] on icon at bounding box center [245, 404] width 14 height 13
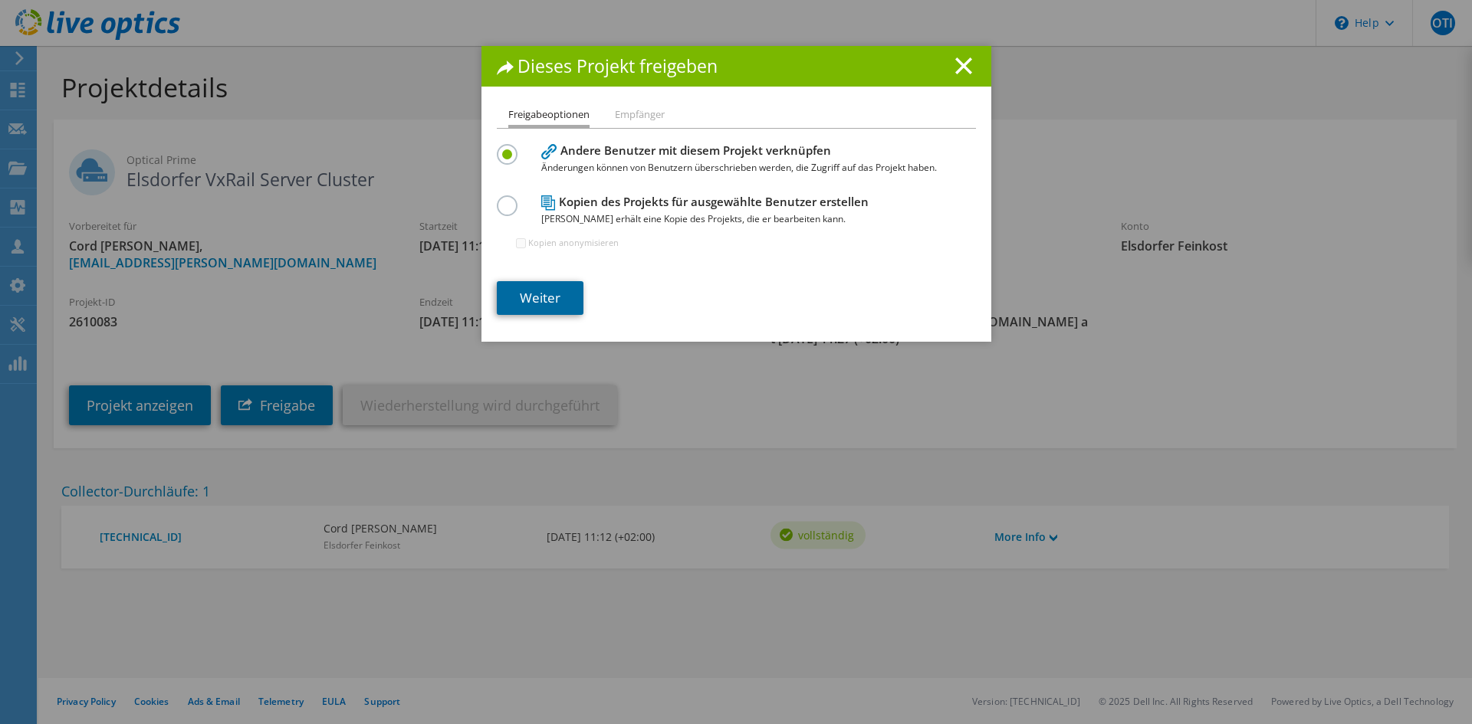
click at [547, 294] on link "Weiter" at bounding box center [540, 298] width 87 height 34
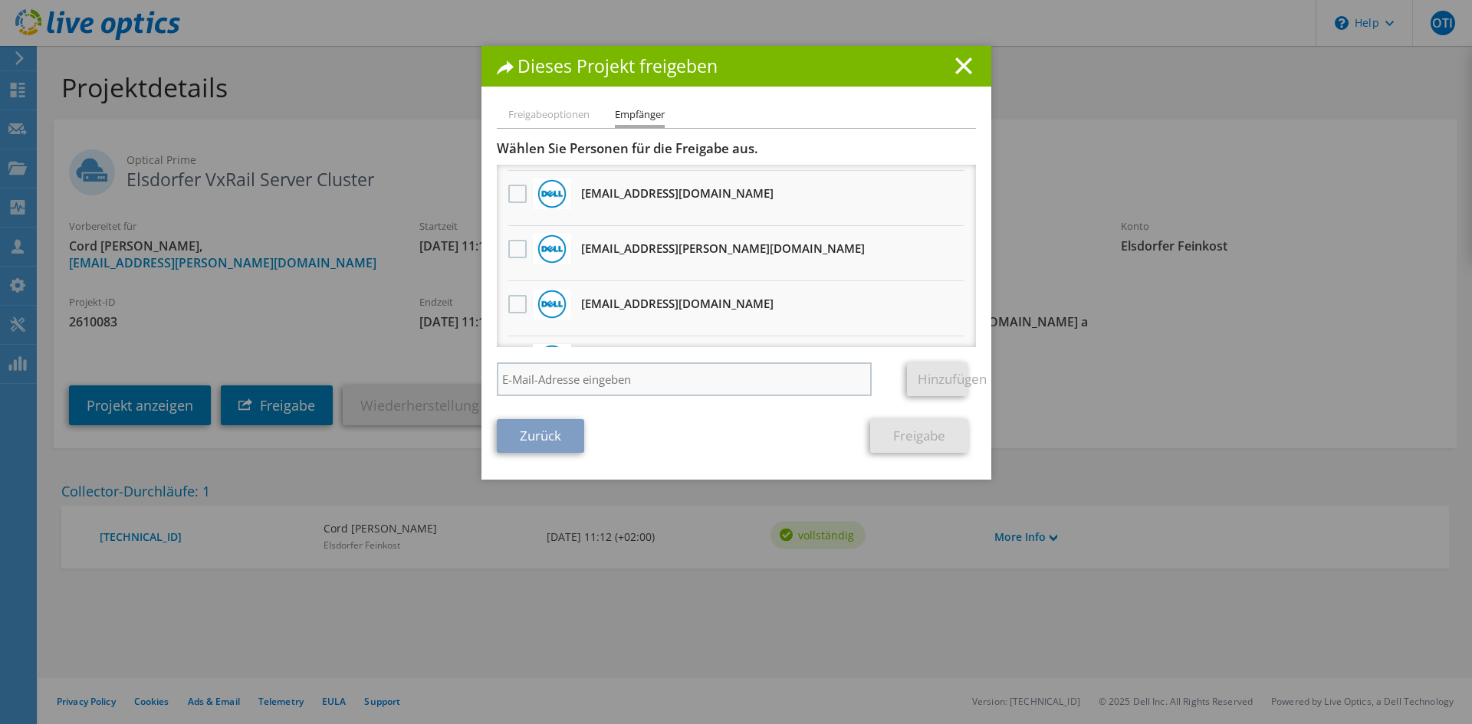
scroll to position [1032, 0]
click at [581, 388] on input "search" at bounding box center [685, 380] width 376 height 34
paste input "[EMAIL_ADDRESS][DOMAIN_NAME]"
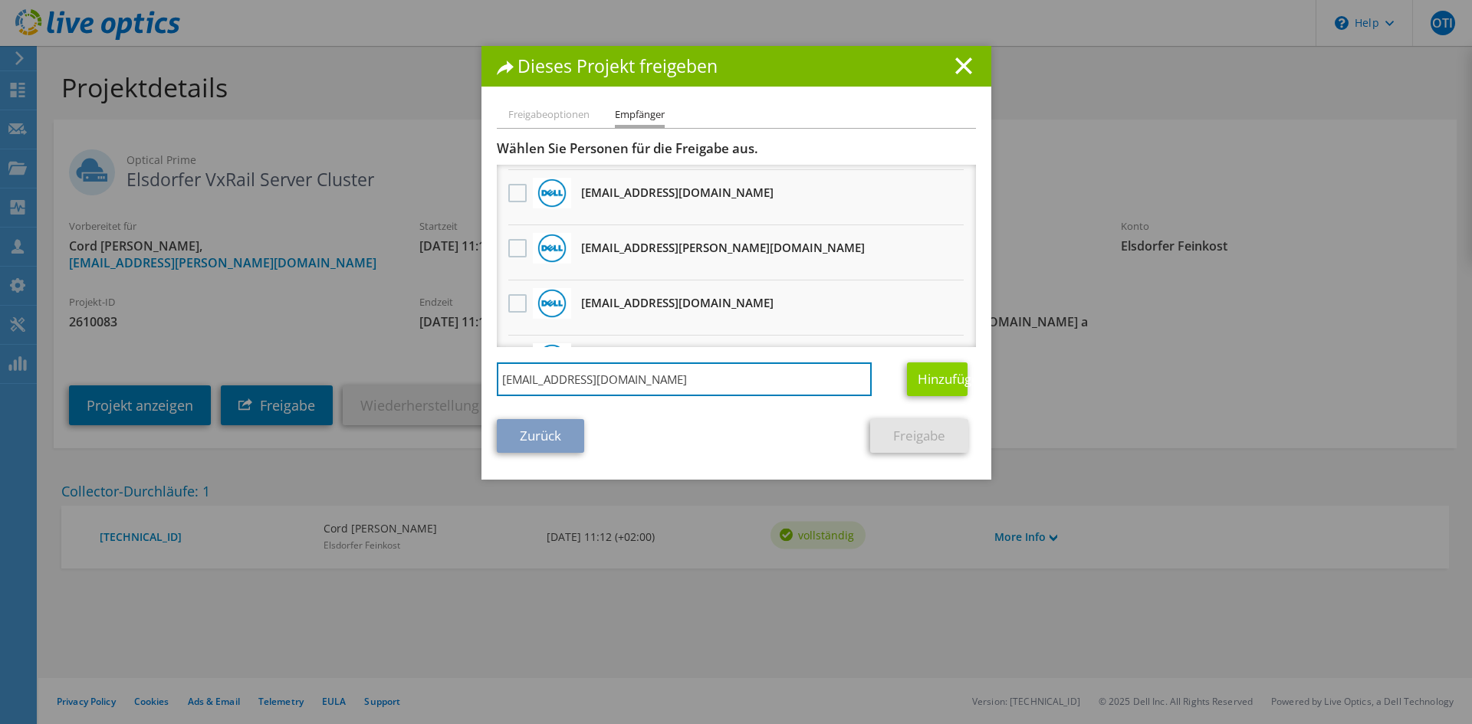
type input "[EMAIL_ADDRESS][DOMAIN_NAME]"
click at [918, 381] on link "Hinzufügen" at bounding box center [937, 380] width 61 height 34
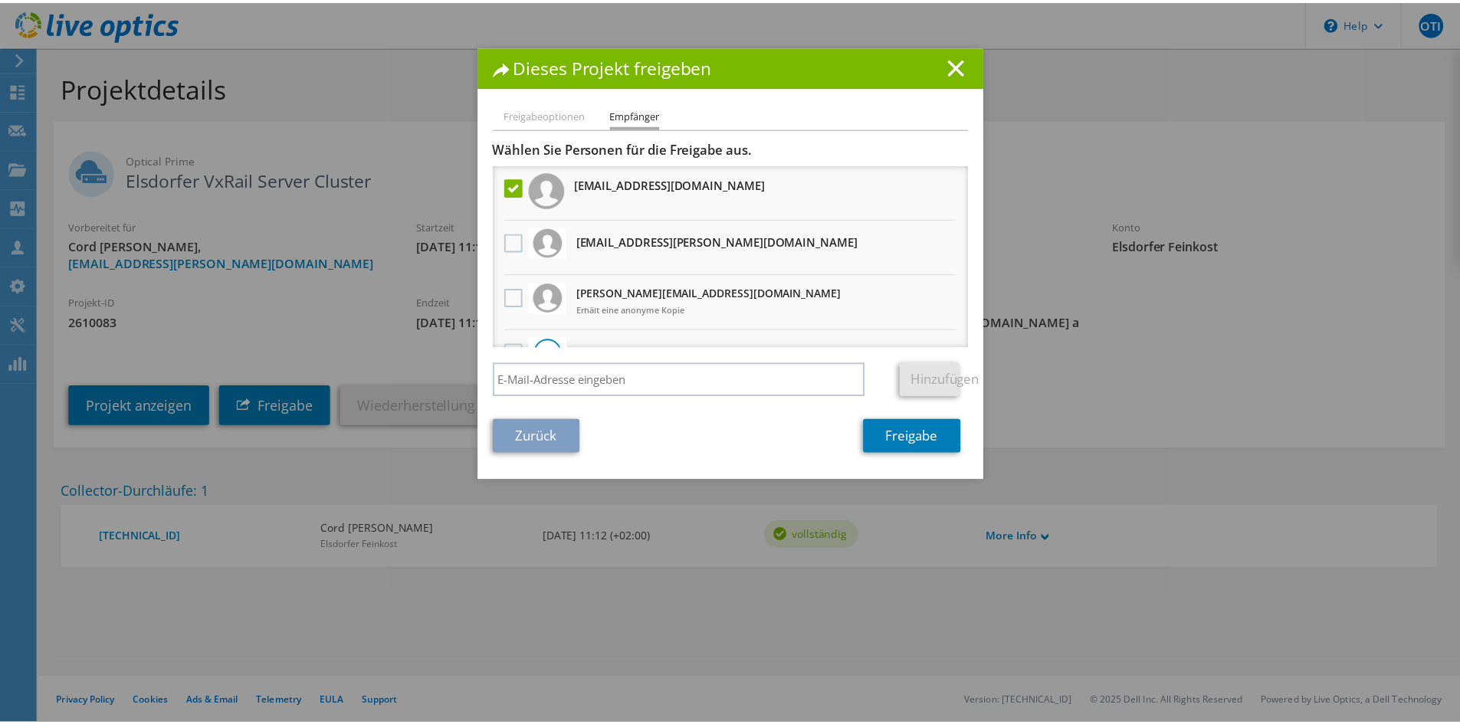
scroll to position [0, 0]
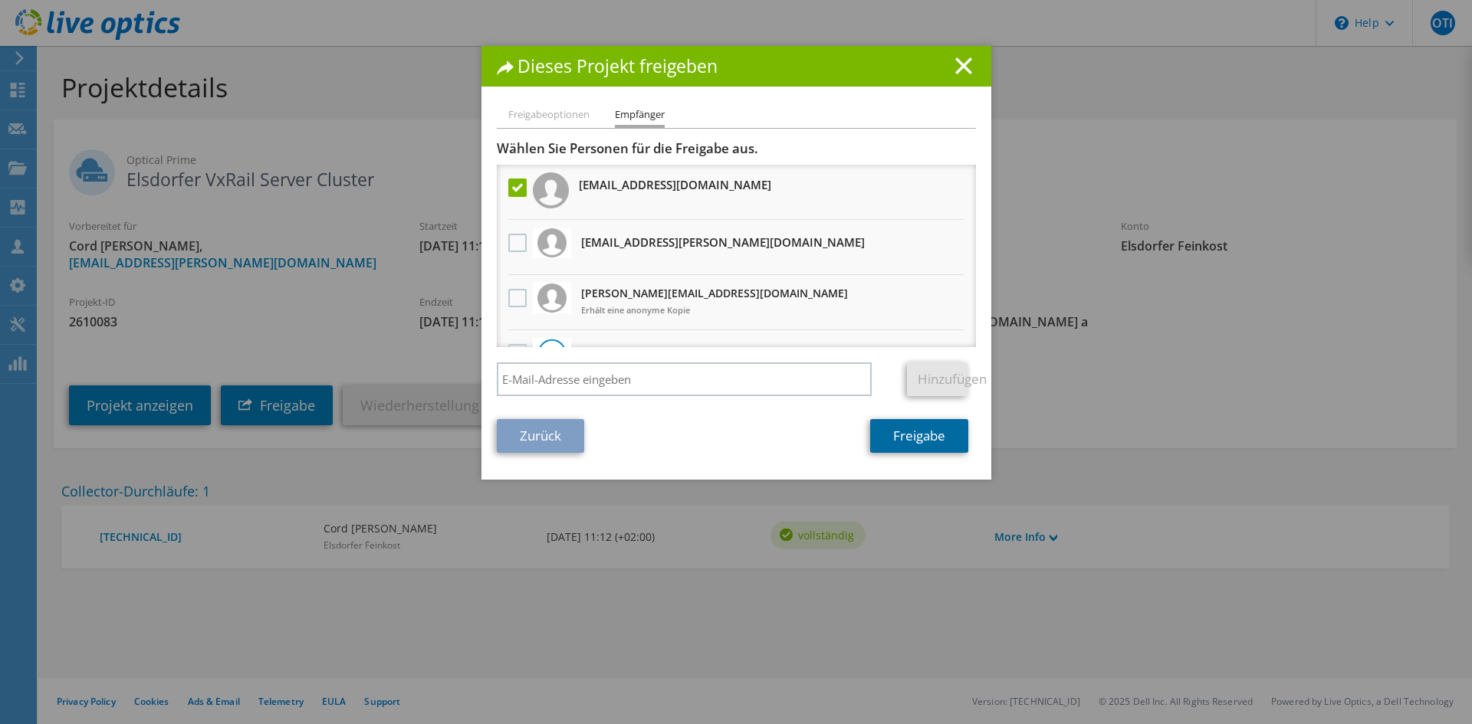
click at [925, 446] on link "Freigabe" at bounding box center [919, 436] width 98 height 34
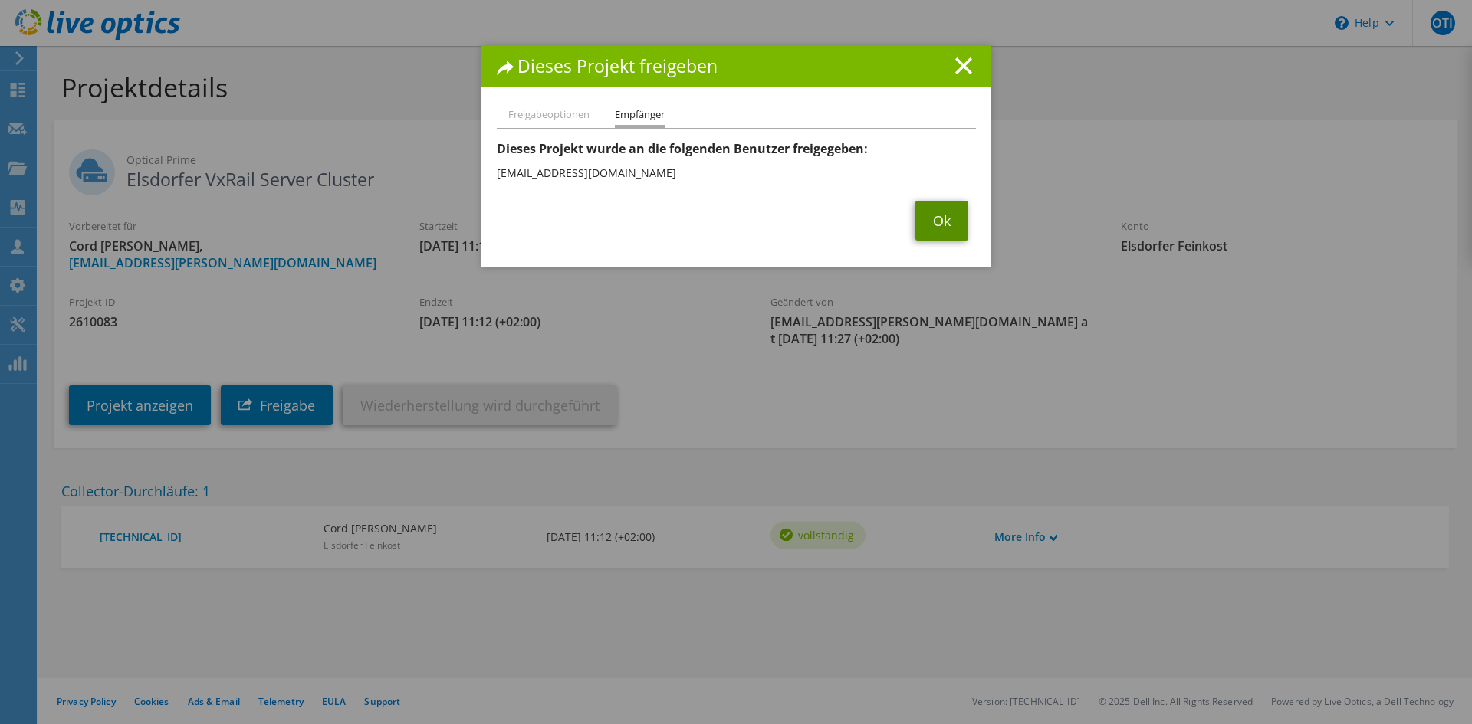
click at [927, 235] on link "Ok" at bounding box center [941, 221] width 53 height 40
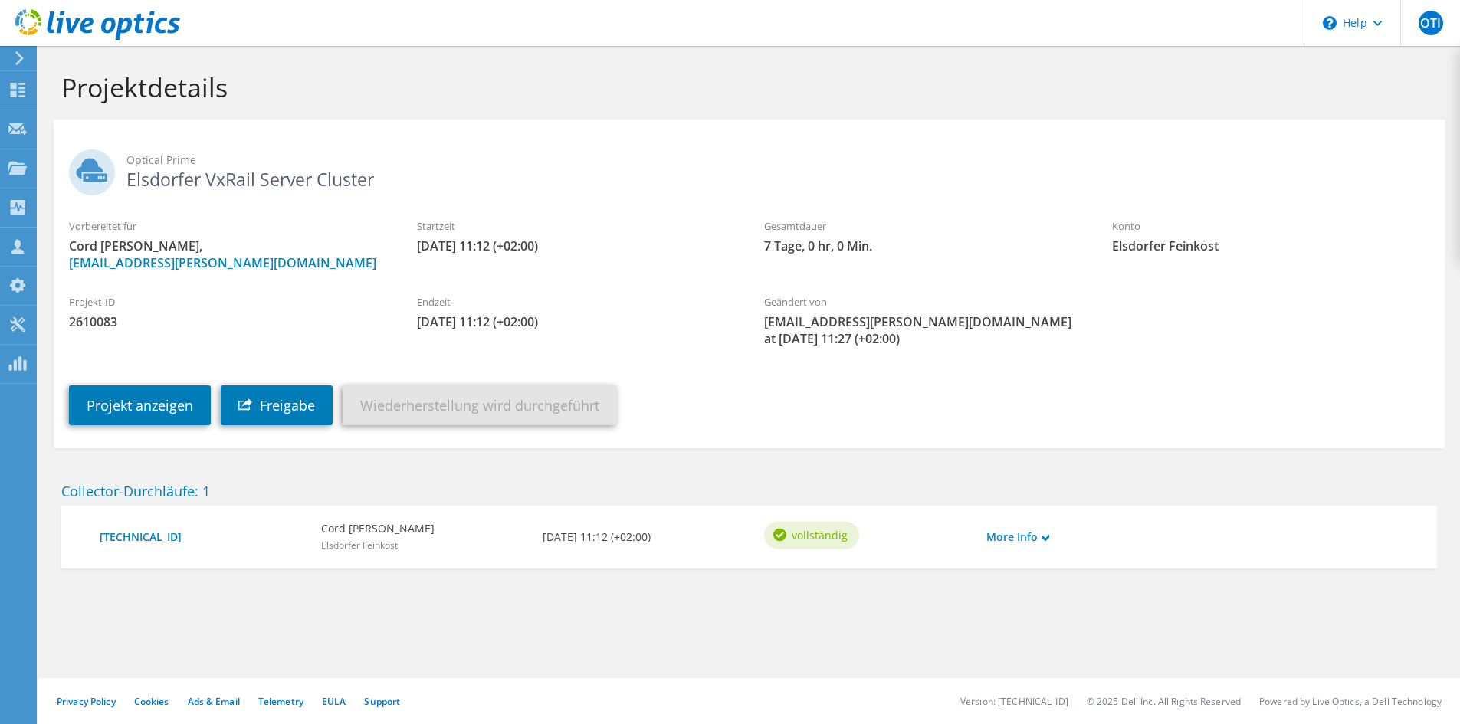
click at [657, 552] on div "[DATE] 11:12 (+02:00)" at bounding box center [646, 537] width 222 height 32
click at [157, 404] on link "Projekt anzeigen" at bounding box center [140, 406] width 142 height 40
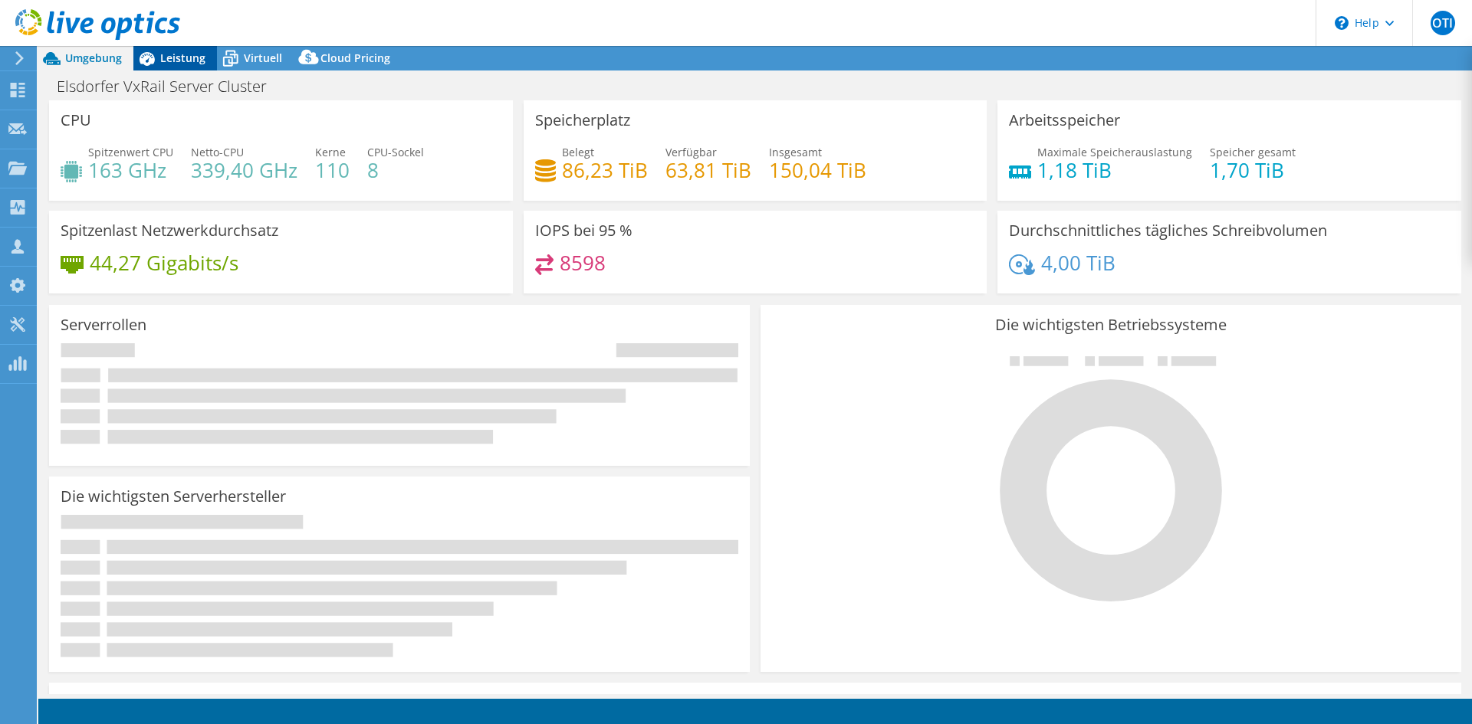
click at [172, 60] on span "Leistung" at bounding box center [182, 58] width 45 height 15
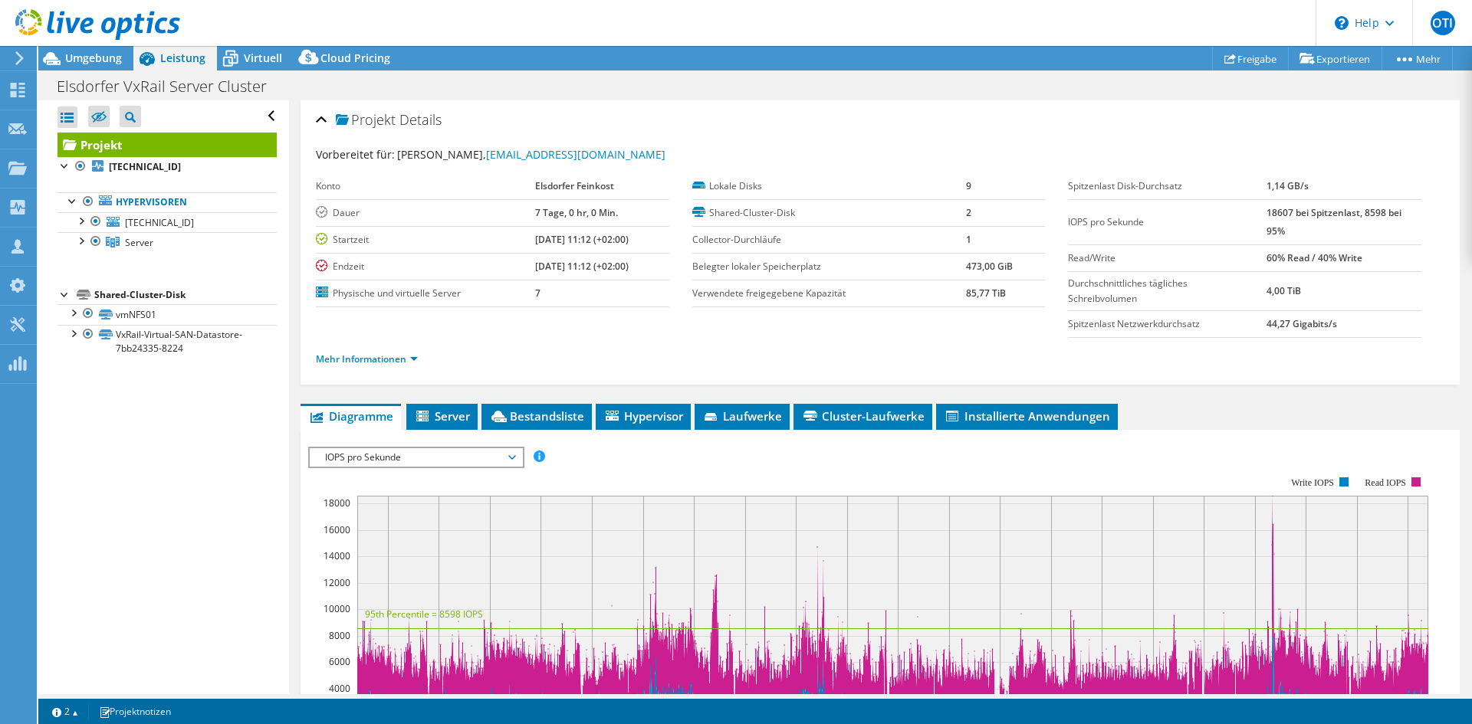
click at [392, 458] on span "IOPS pro Sekunde" at bounding box center [415, 457] width 197 height 18
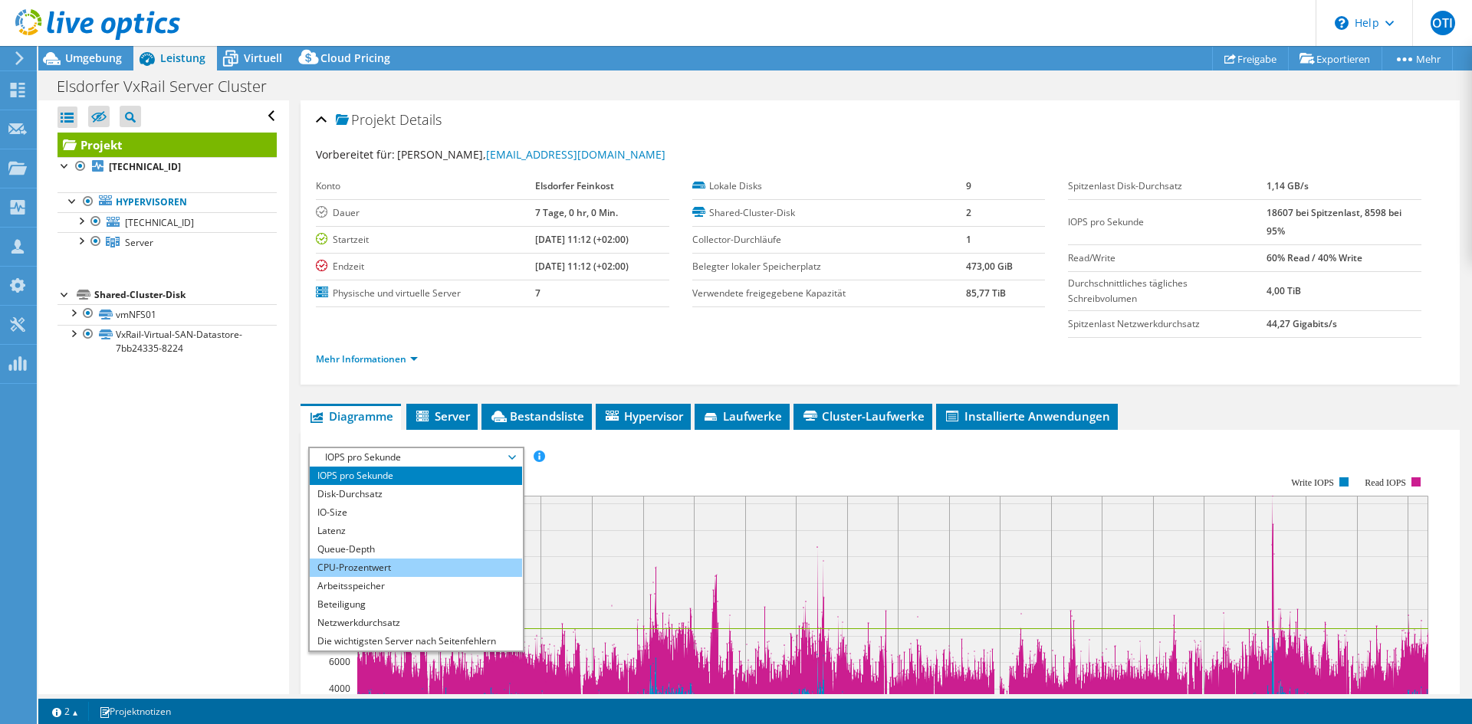
click at [375, 573] on li "CPU-Prozentwert" at bounding box center [416, 568] width 212 height 18
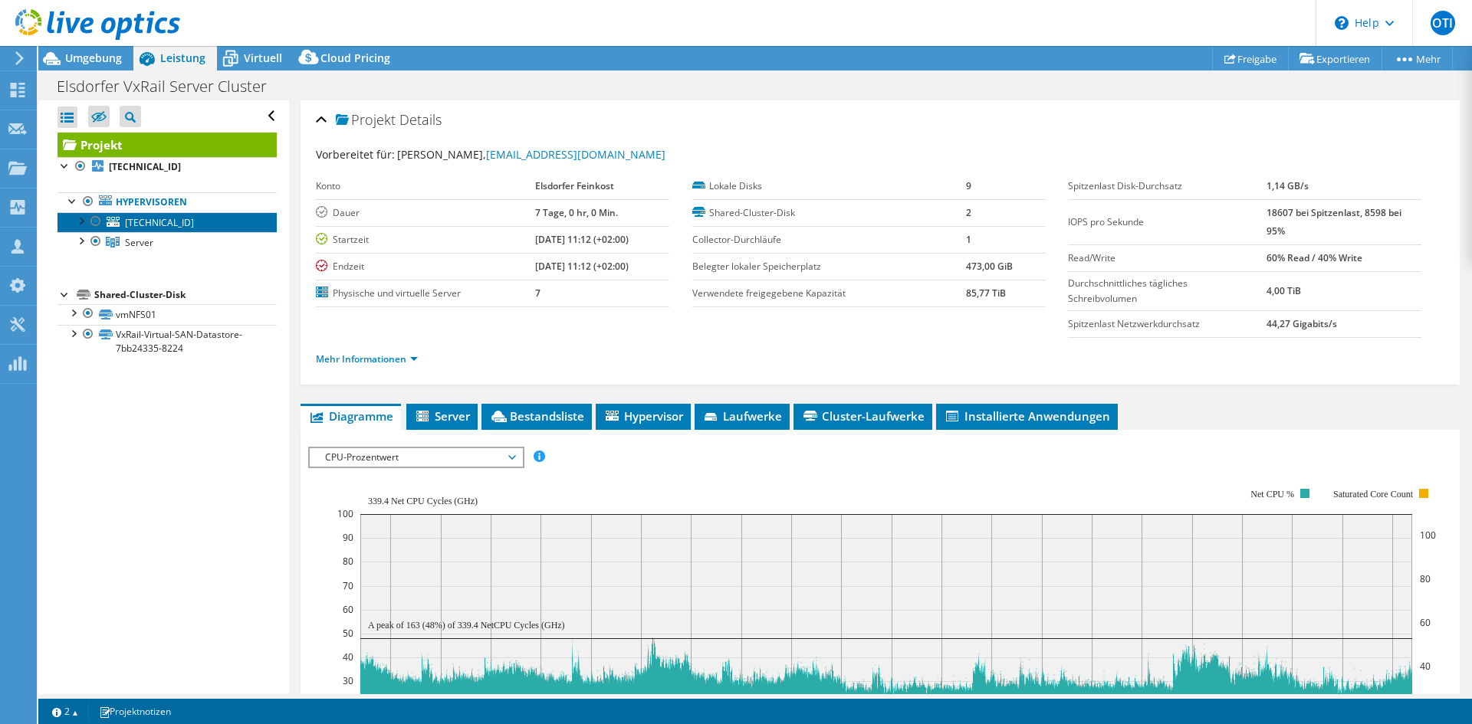
click at [148, 220] on span "[TECHNICAL_ID]" at bounding box center [159, 222] width 69 height 13
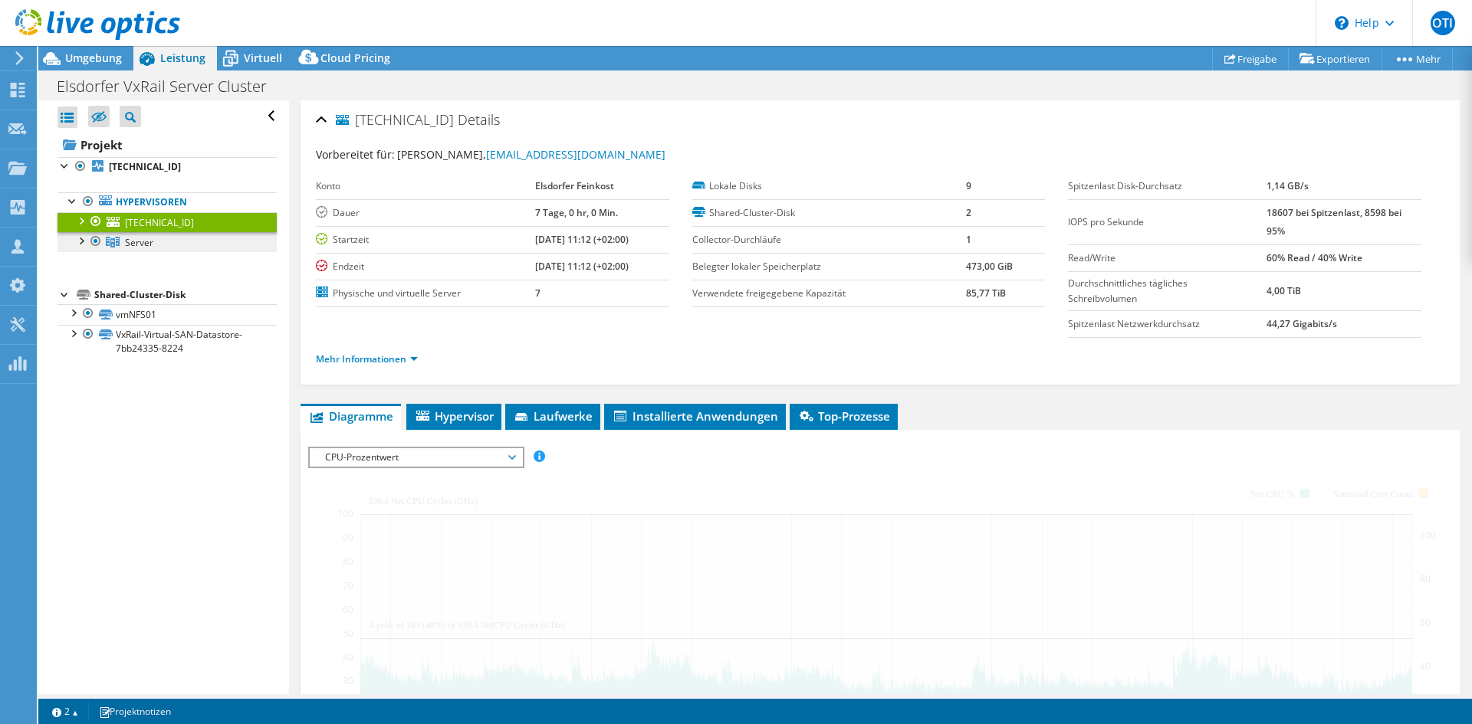
click at [145, 241] on span "Server" at bounding box center [139, 242] width 28 height 13
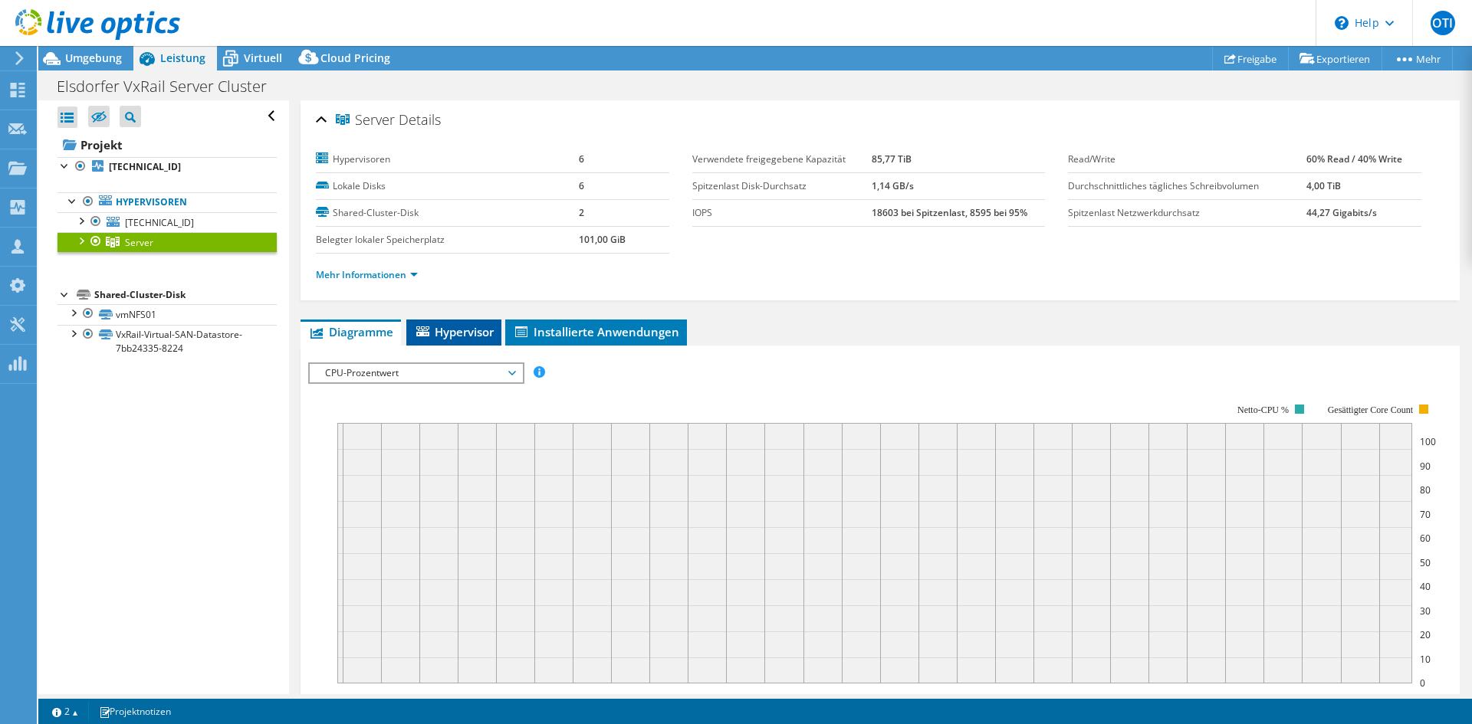
click at [449, 338] on span "Hypervisor" at bounding box center [454, 331] width 80 height 15
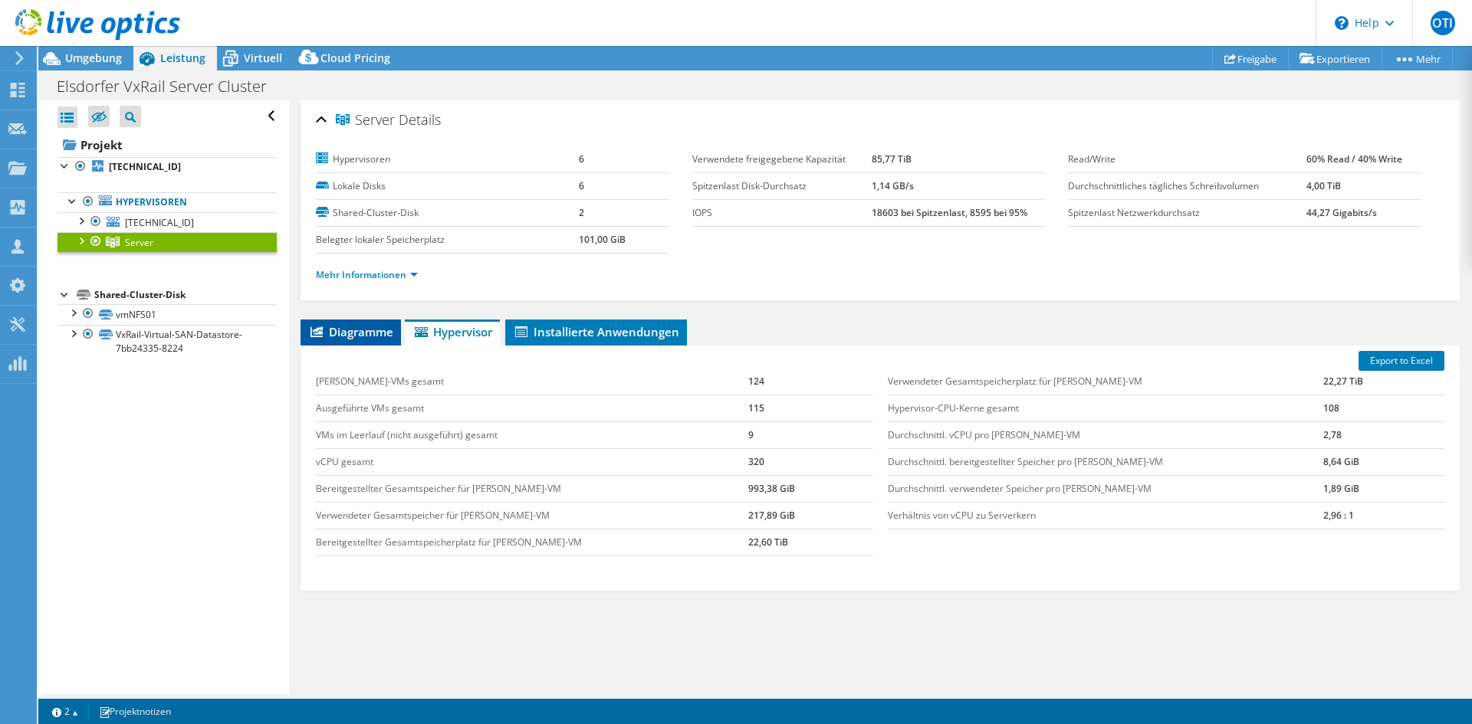
click at [363, 332] on span "Diagramme" at bounding box center [350, 331] width 85 height 15
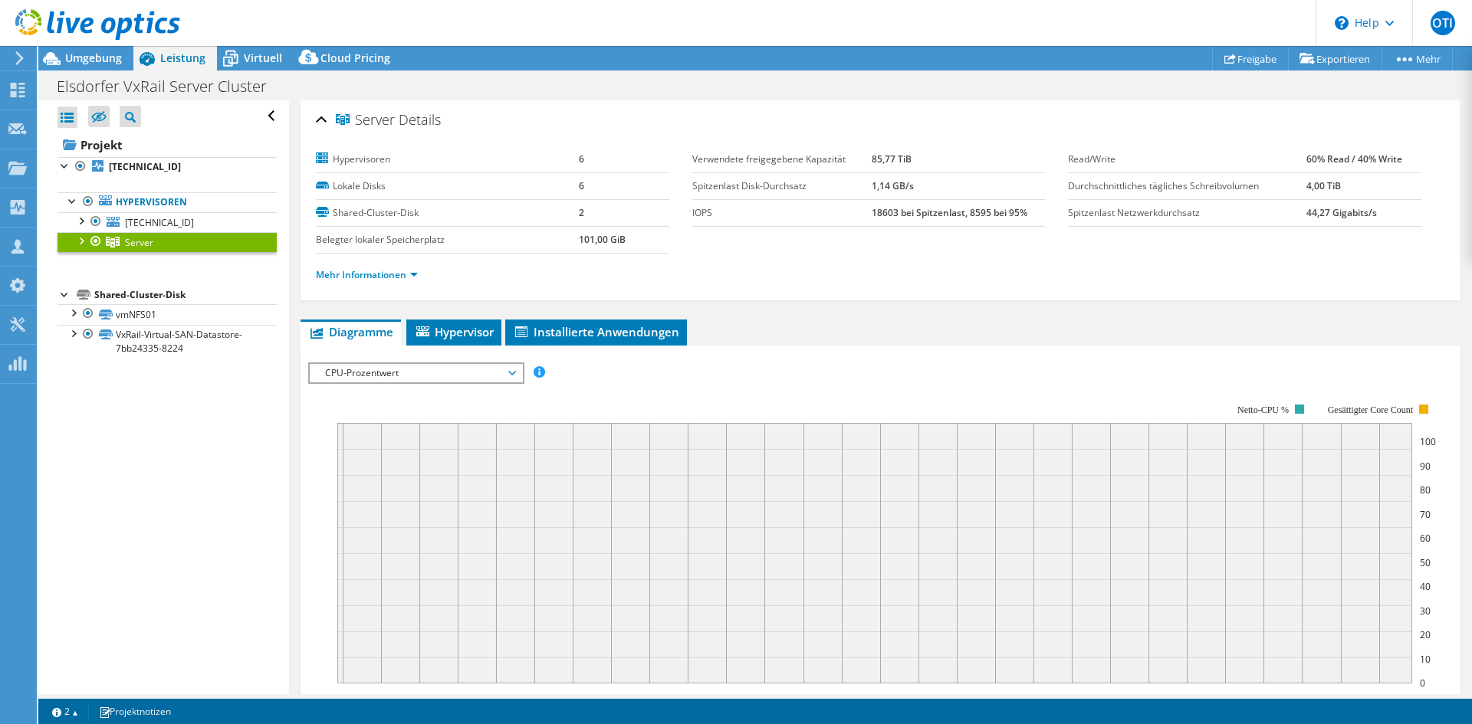
click at [379, 369] on span "CPU-Prozentwert" at bounding box center [415, 373] width 197 height 18
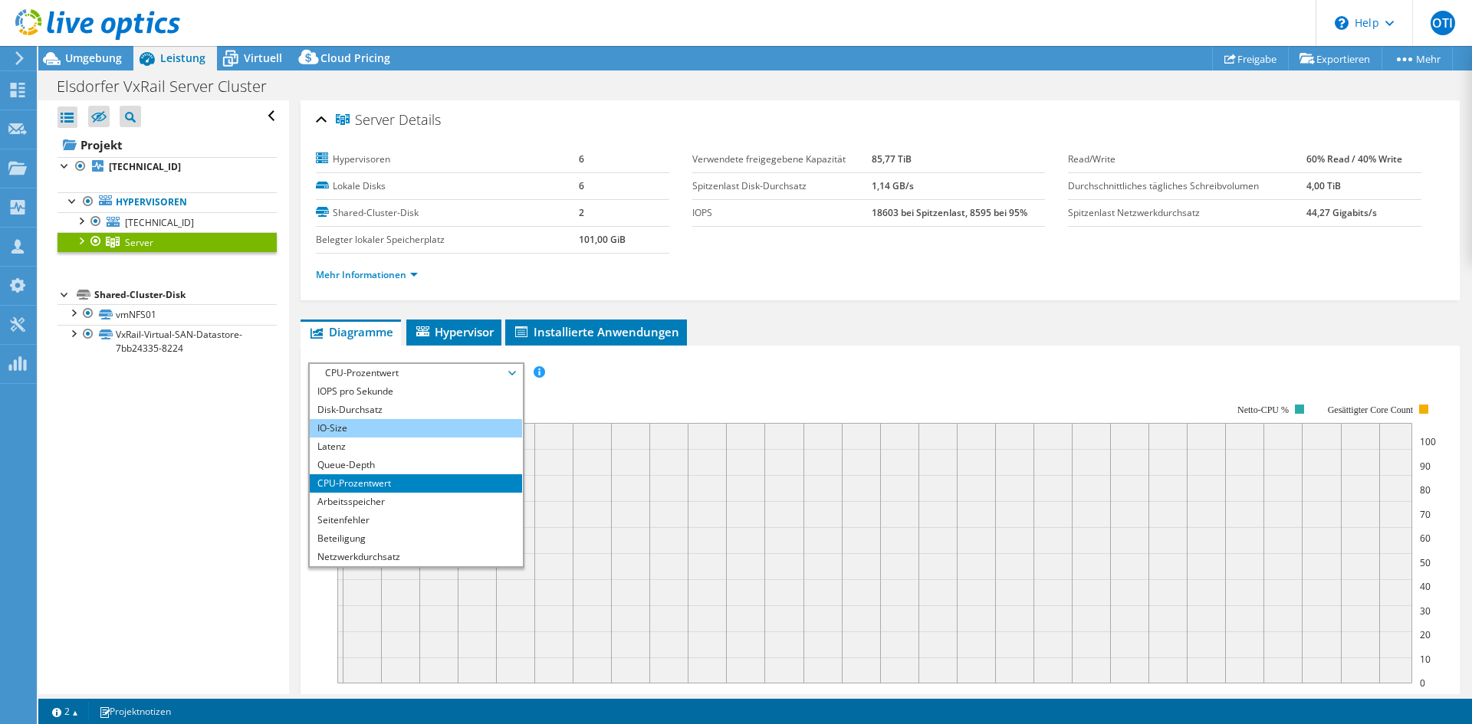
click at [386, 422] on li "IO-Size" at bounding box center [416, 428] width 212 height 18
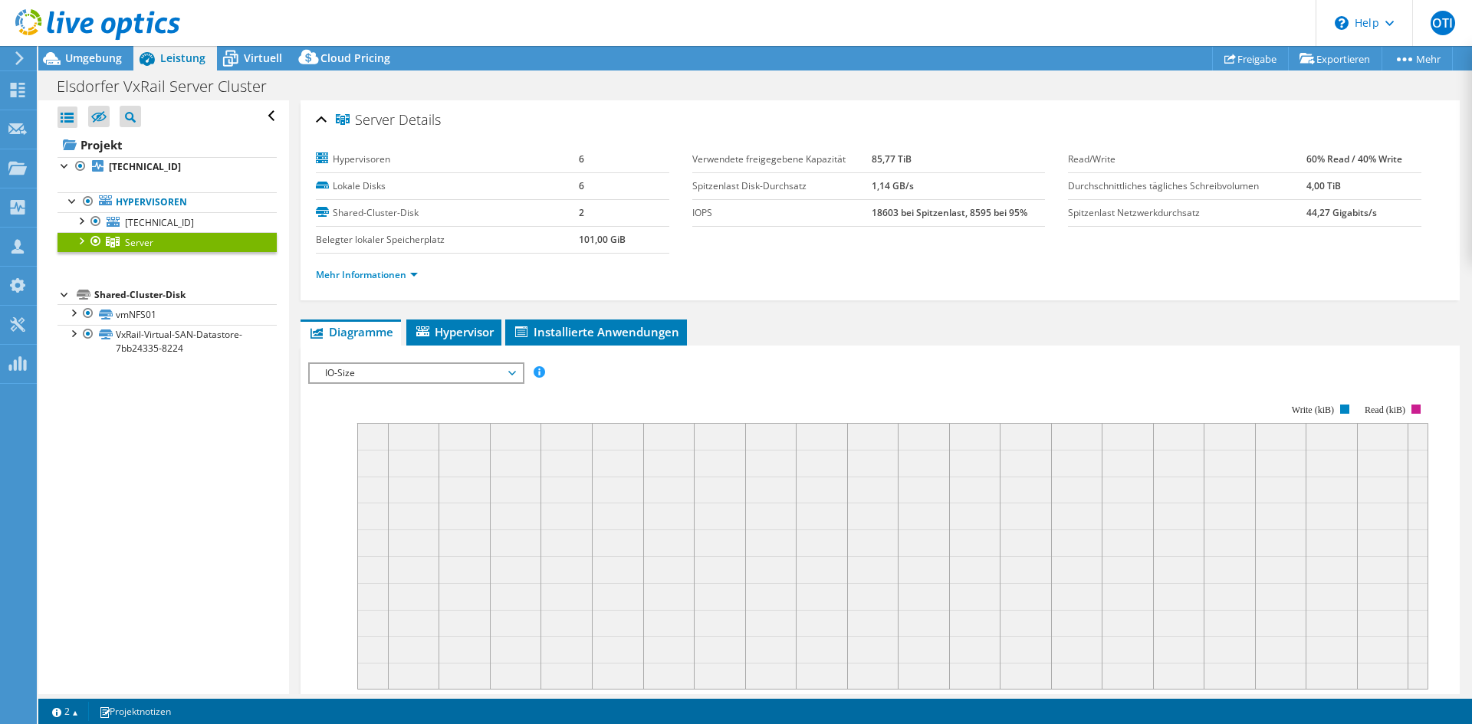
drag, startPoint x: 386, startPoint y: 372, endPoint x: 379, endPoint y: 419, distance: 47.4
click at [386, 373] on span "IO-Size" at bounding box center [415, 373] width 197 height 18
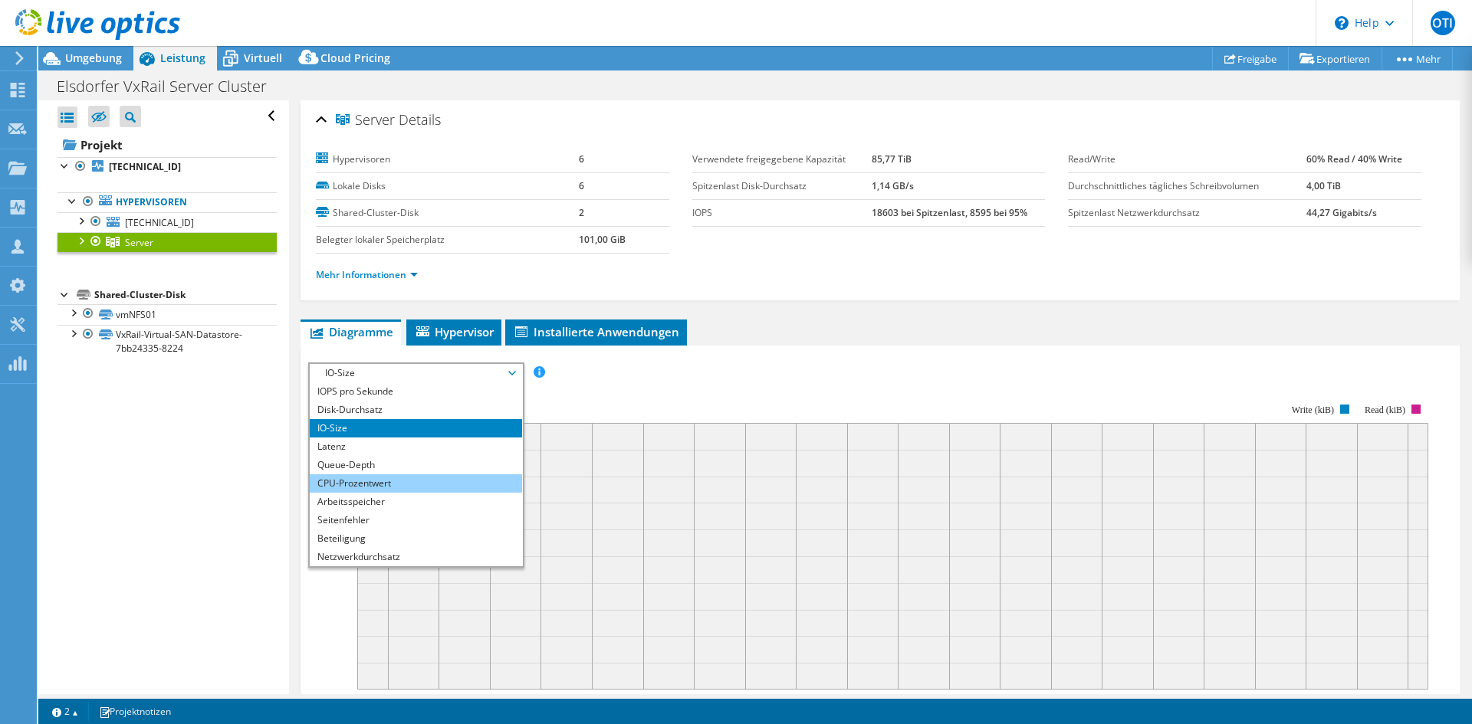
click at [363, 481] on li "CPU-Prozentwert" at bounding box center [416, 484] width 212 height 18
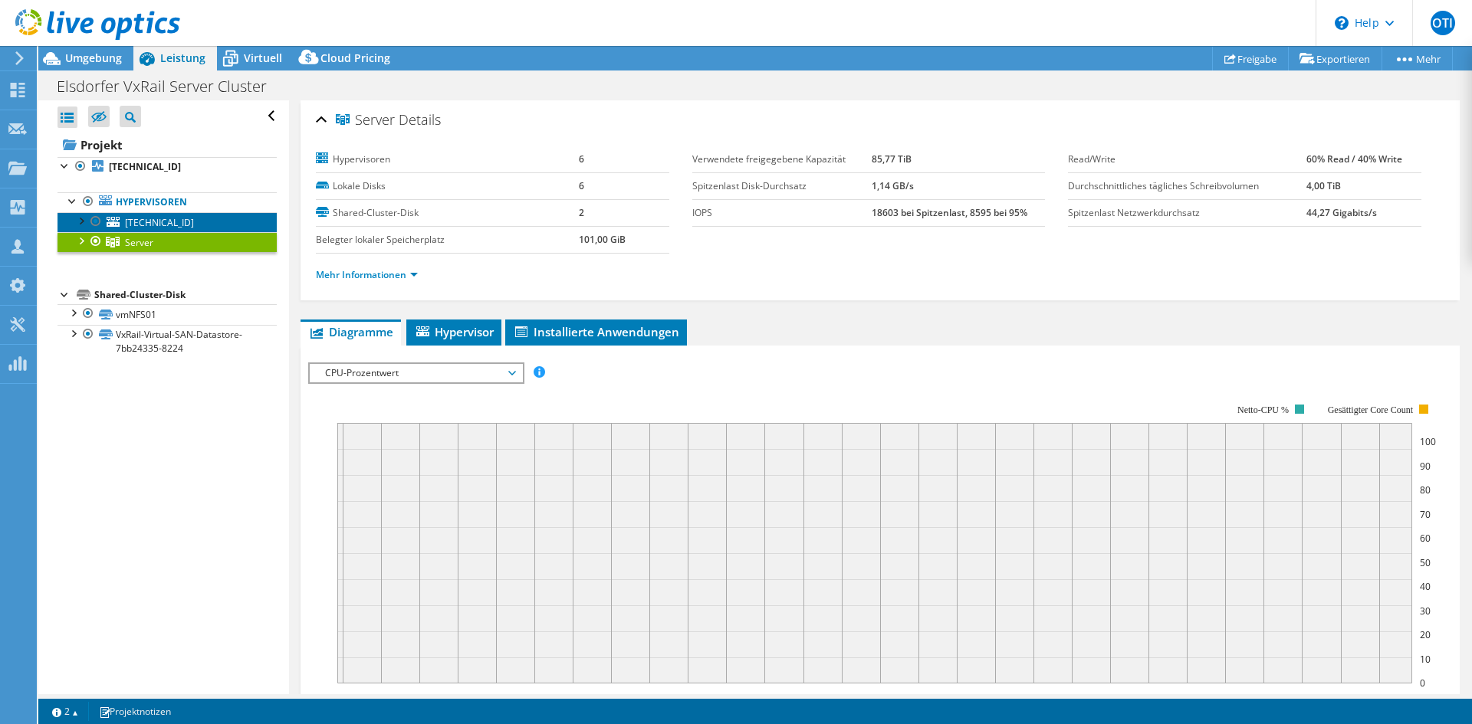
click at [153, 225] on span "[TECHNICAL_ID]" at bounding box center [159, 222] width 69 height 13
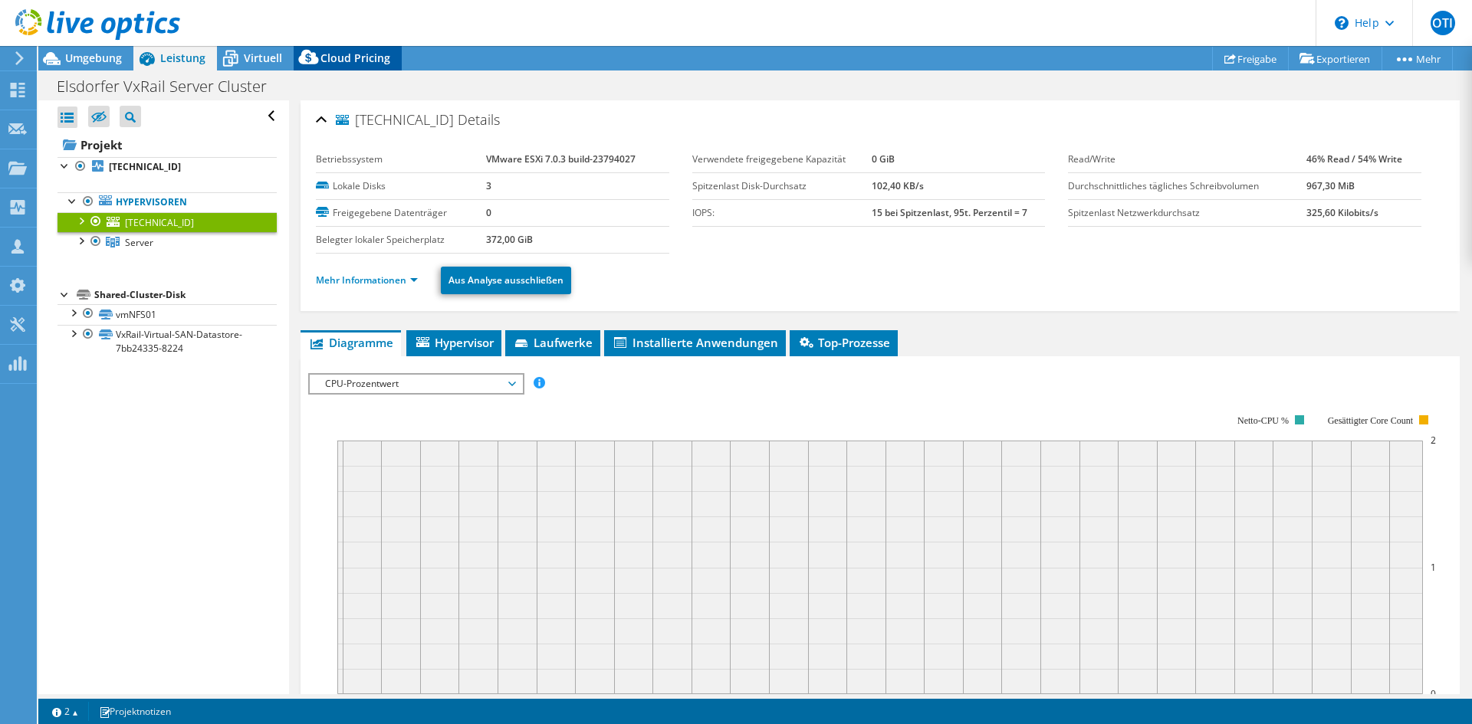
drag, startPoint x: 353, startPoint y: 57, endPoint x: 327, endPoint y: 55, distance: 26.2
click at [346, 57] on span "Cloud Pricing" at bounding box center [355, 58] width 70 height 15
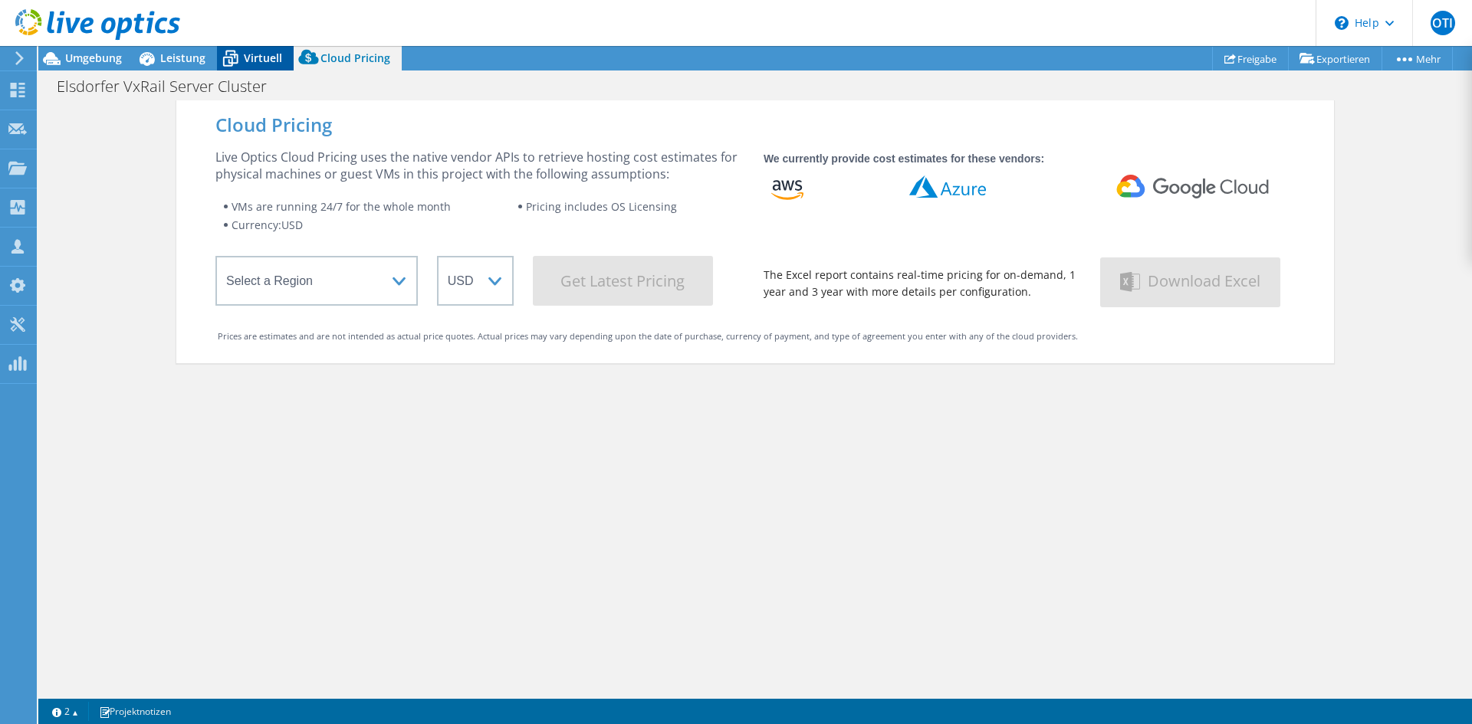
click at [235, 53] on icon at bounding box center [230, 58] width 27 height 27
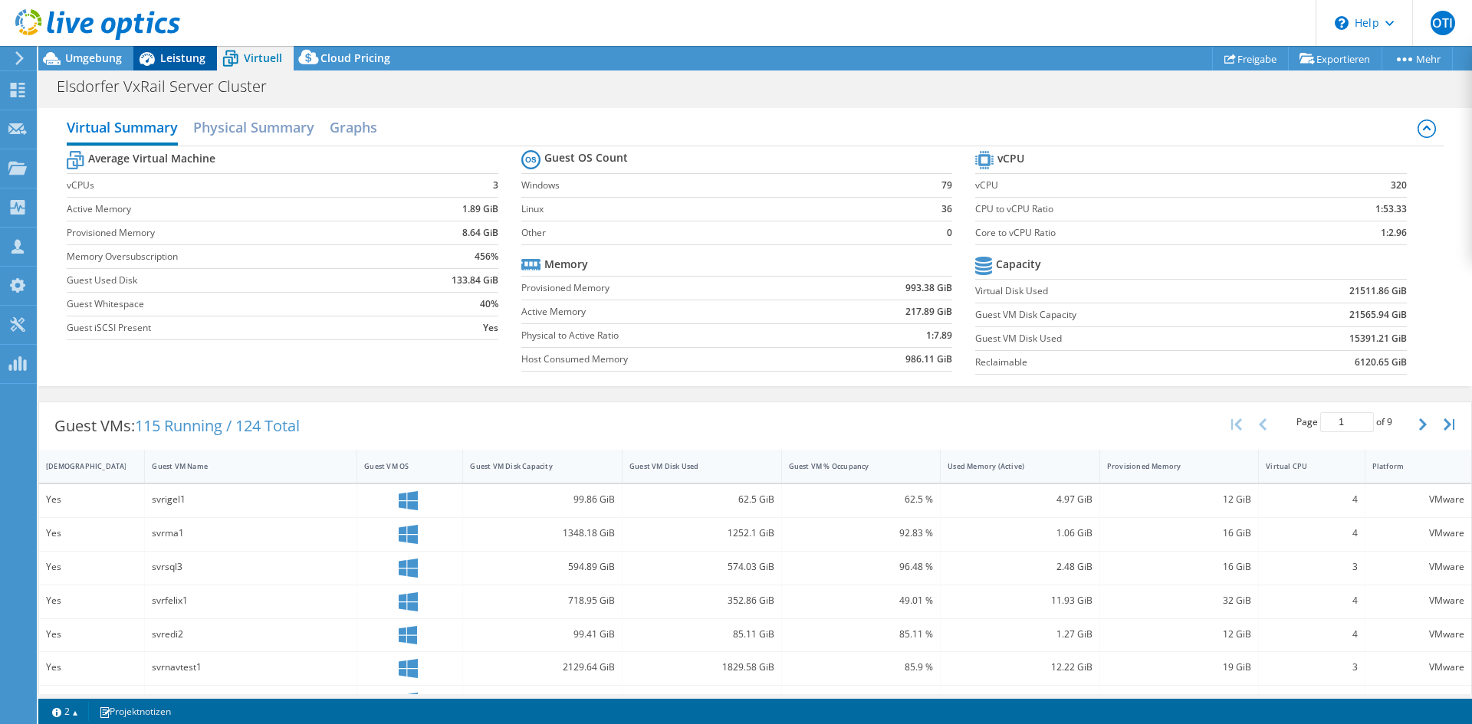
click at [182, 60] on span "Leistung" at bounding box center [182, 58] width 45 height 15
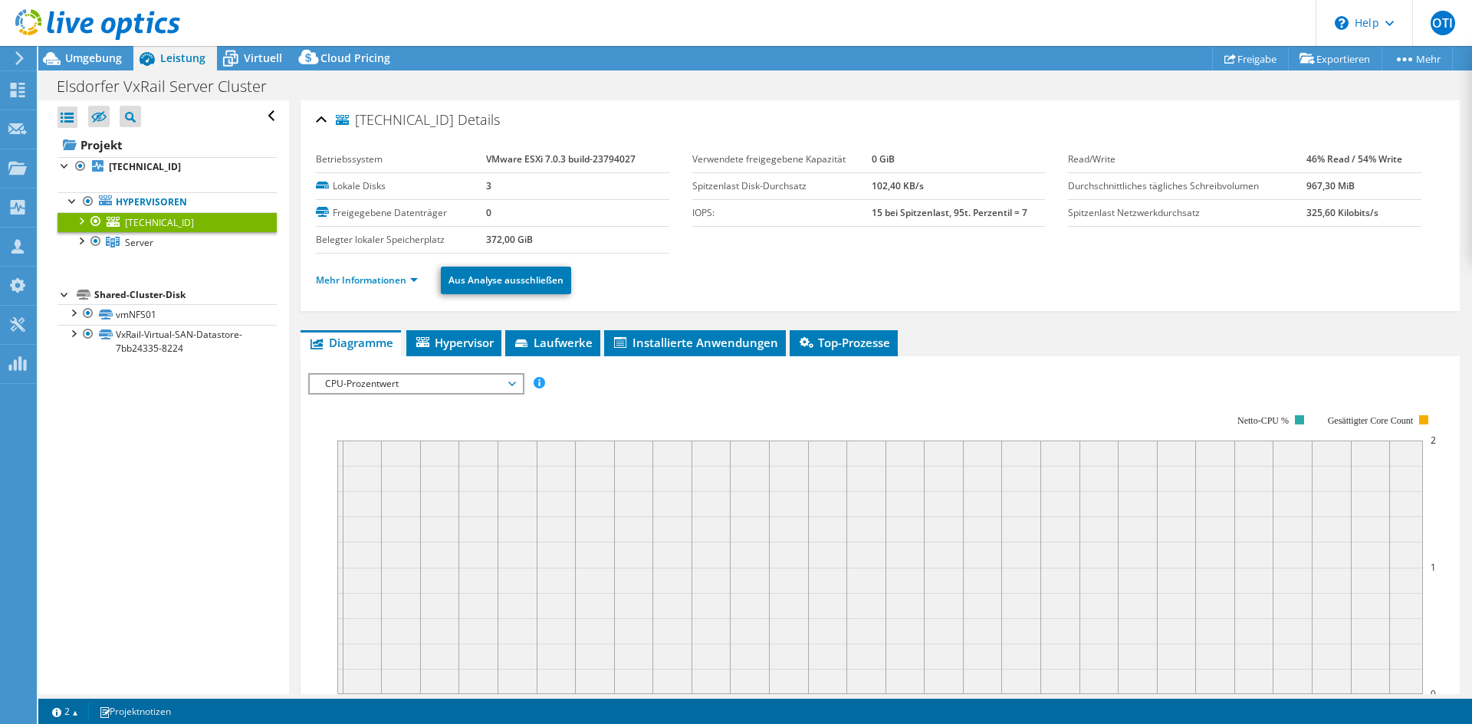
click at [390, 271] on ul "Mehr Informationen Aus Analyse ausschließen" at bounding box center [880, 278] width 1128 height 31
click at [113, 245] on icon at bounding box center [113, 242] width 14 height 11
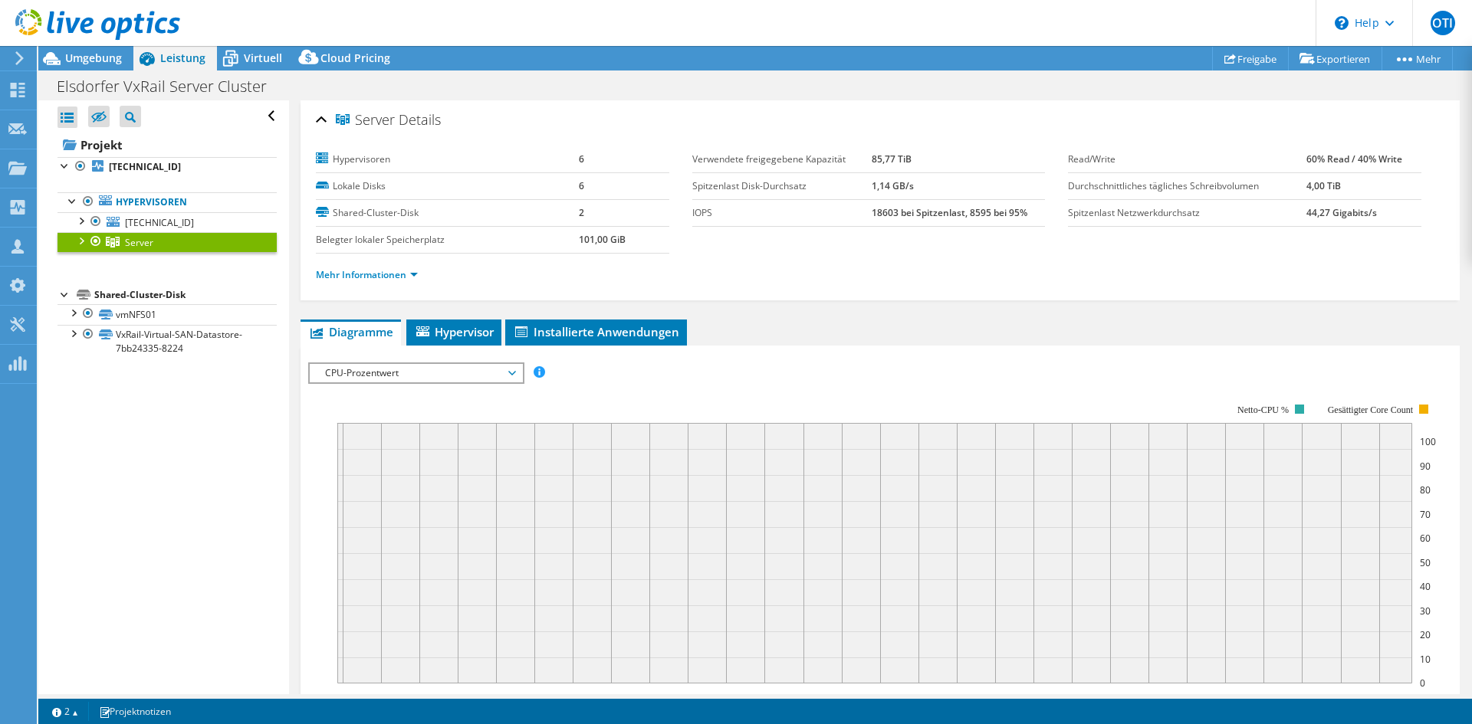
click at [80, 241] on div at bounding box center [80, 239] width 15 height 15
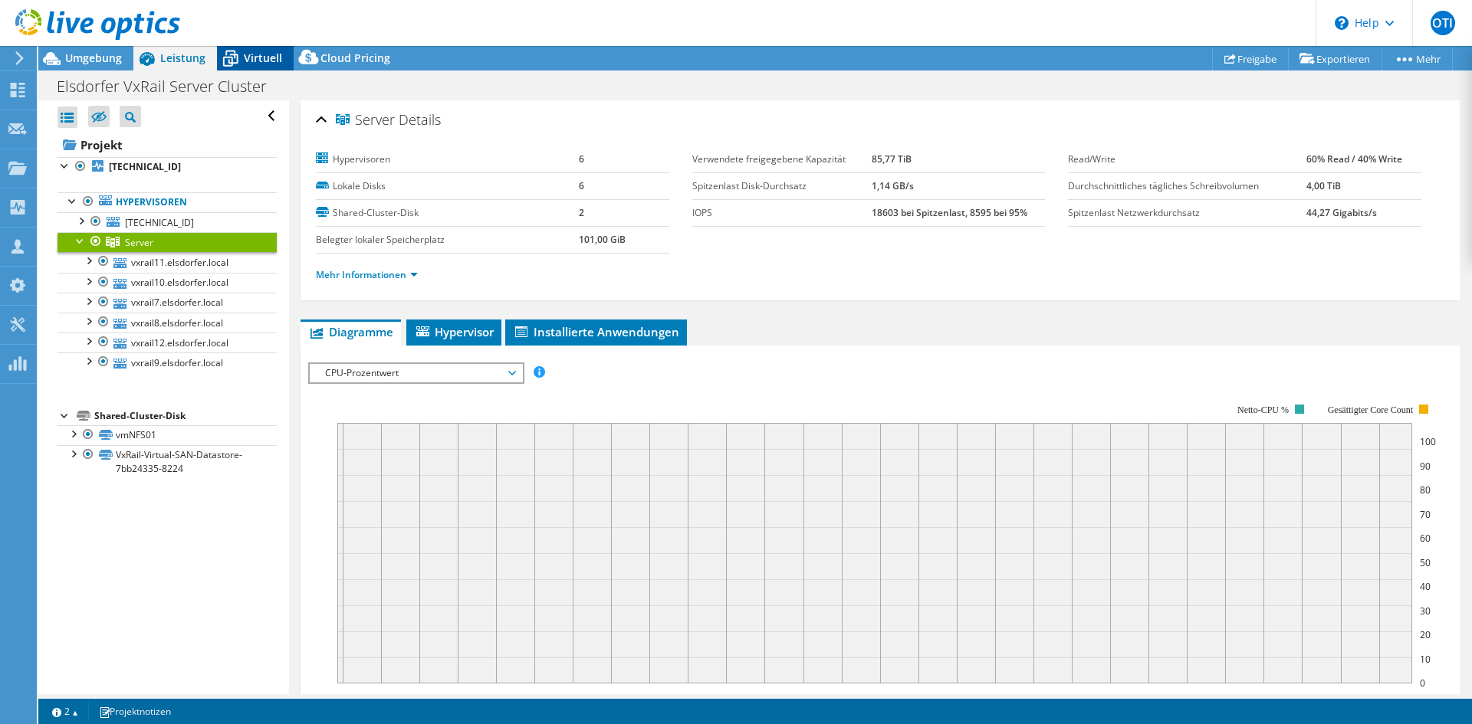
click at [253, 62] on span "Virtuell" at bounding box center [263, 58] width 38 height 15
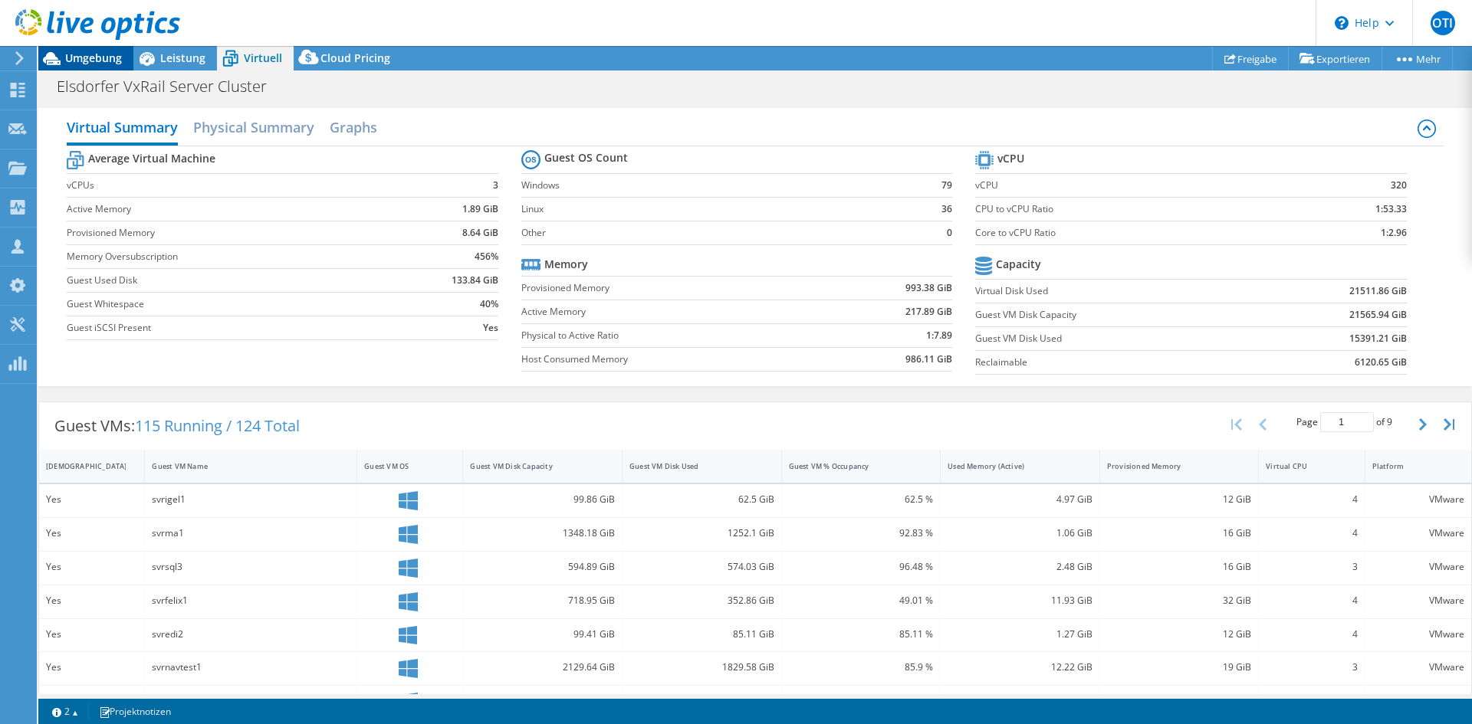
click at [110, 64] on span "Umgebung" at bounding box center [93, 58] width 57 height 15
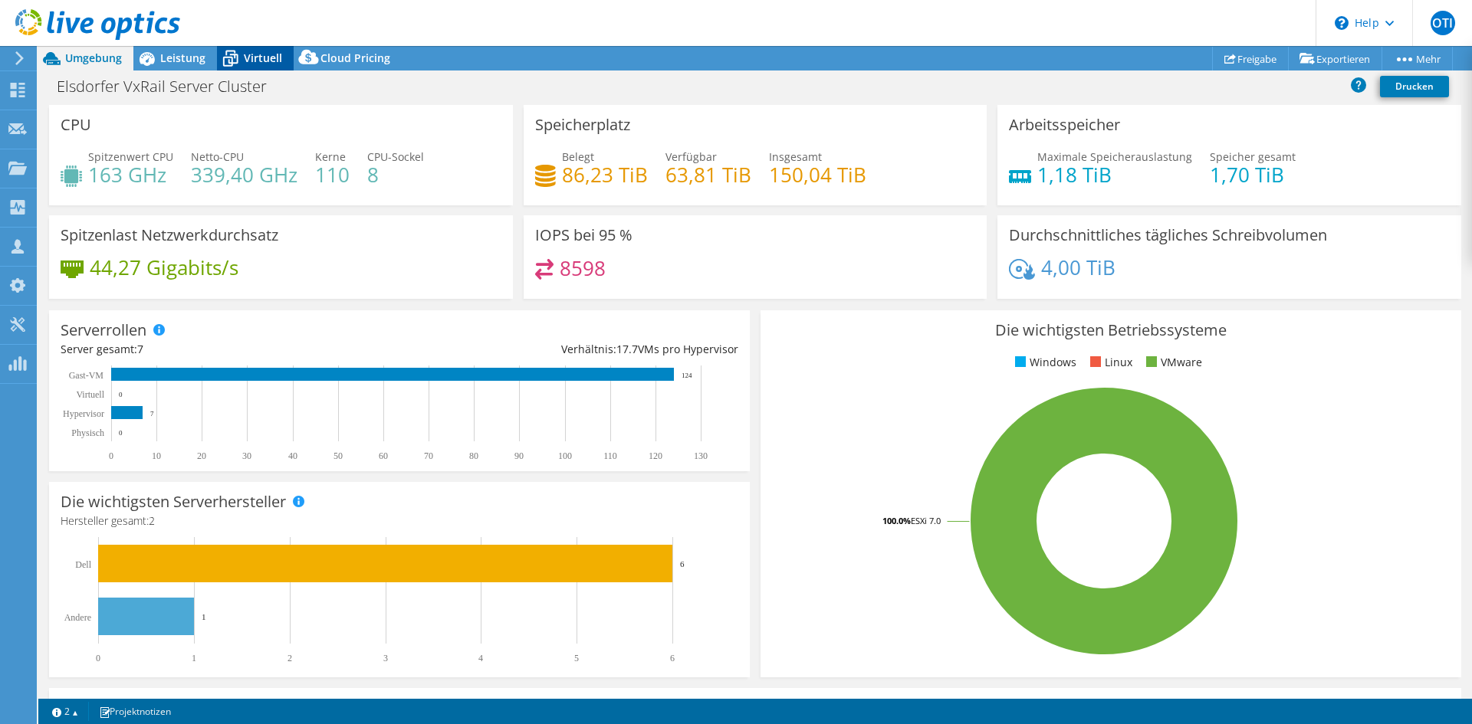
click at [260, 54] on span "Virtuell" at bounding box center [263, 58] width 38 height 15
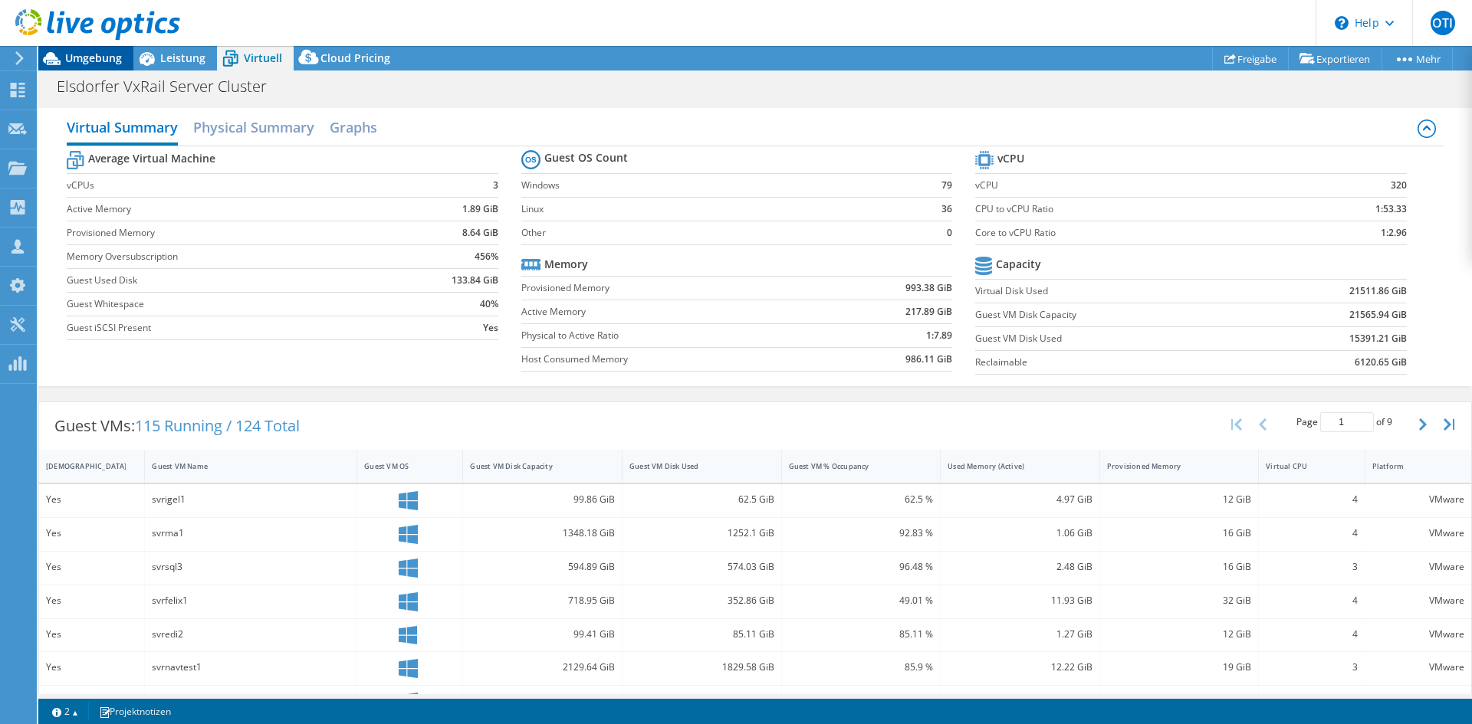
click at [108, 54] on span "Umgebung" at bounding box center [93, 58] width 57 height 15
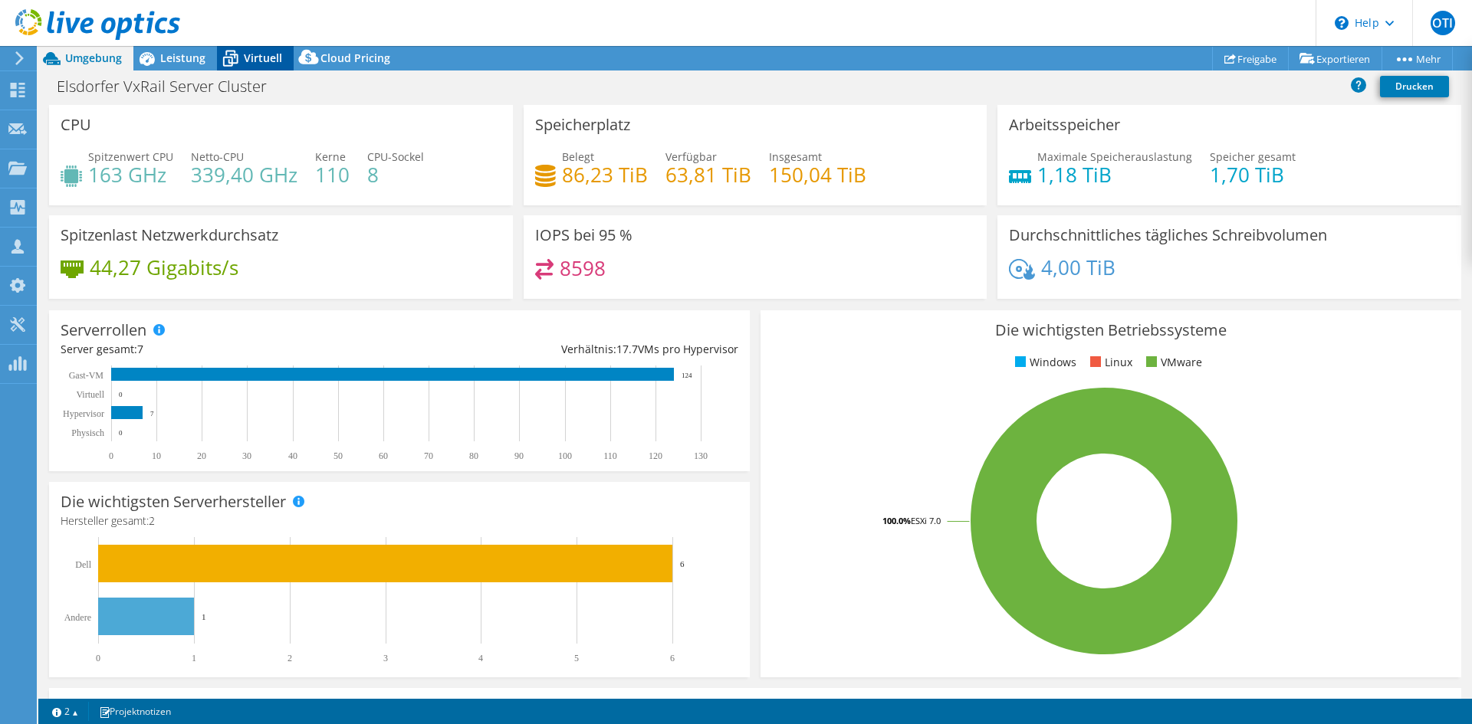
click at [222, 54] on icon at bounding box center [230, 58] width 27 height 27
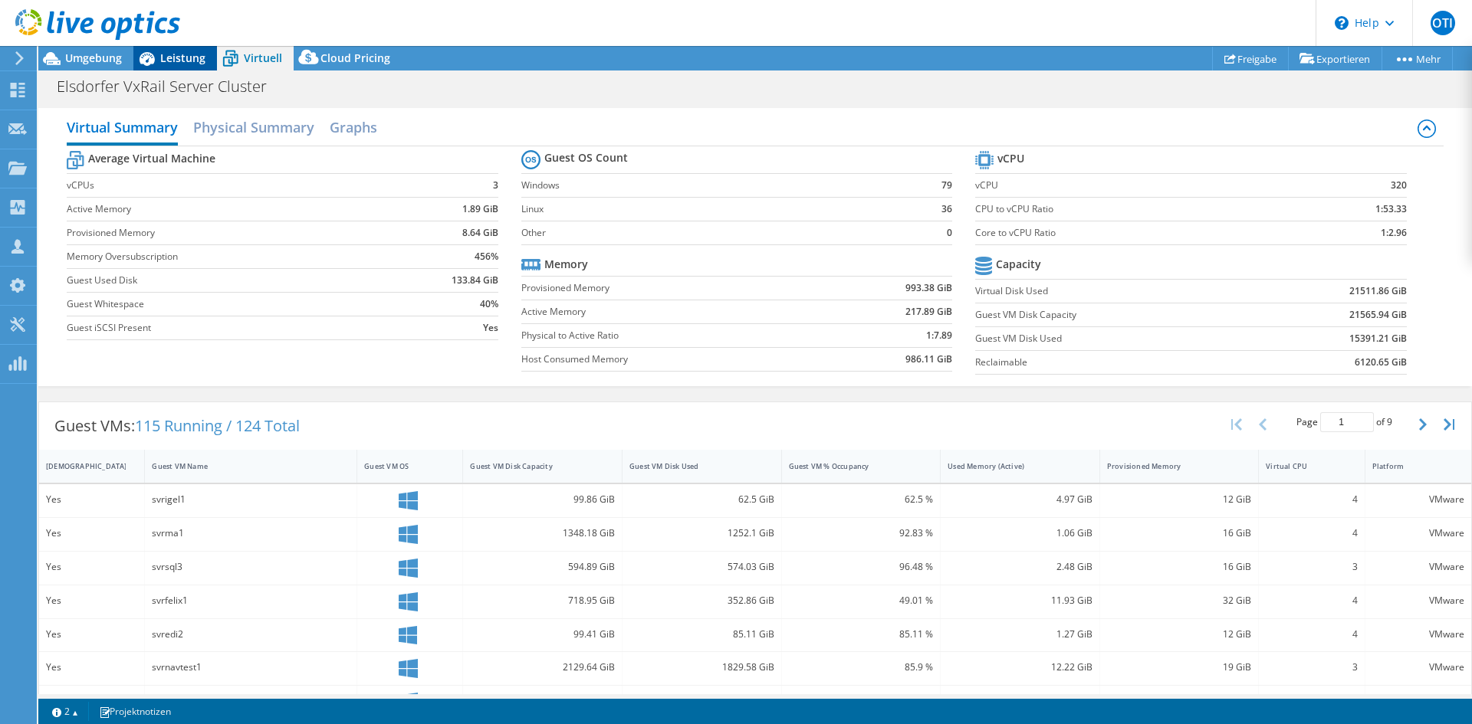
click at [156, 58] on icon at bounding box center [146, 58] width 27 height 27
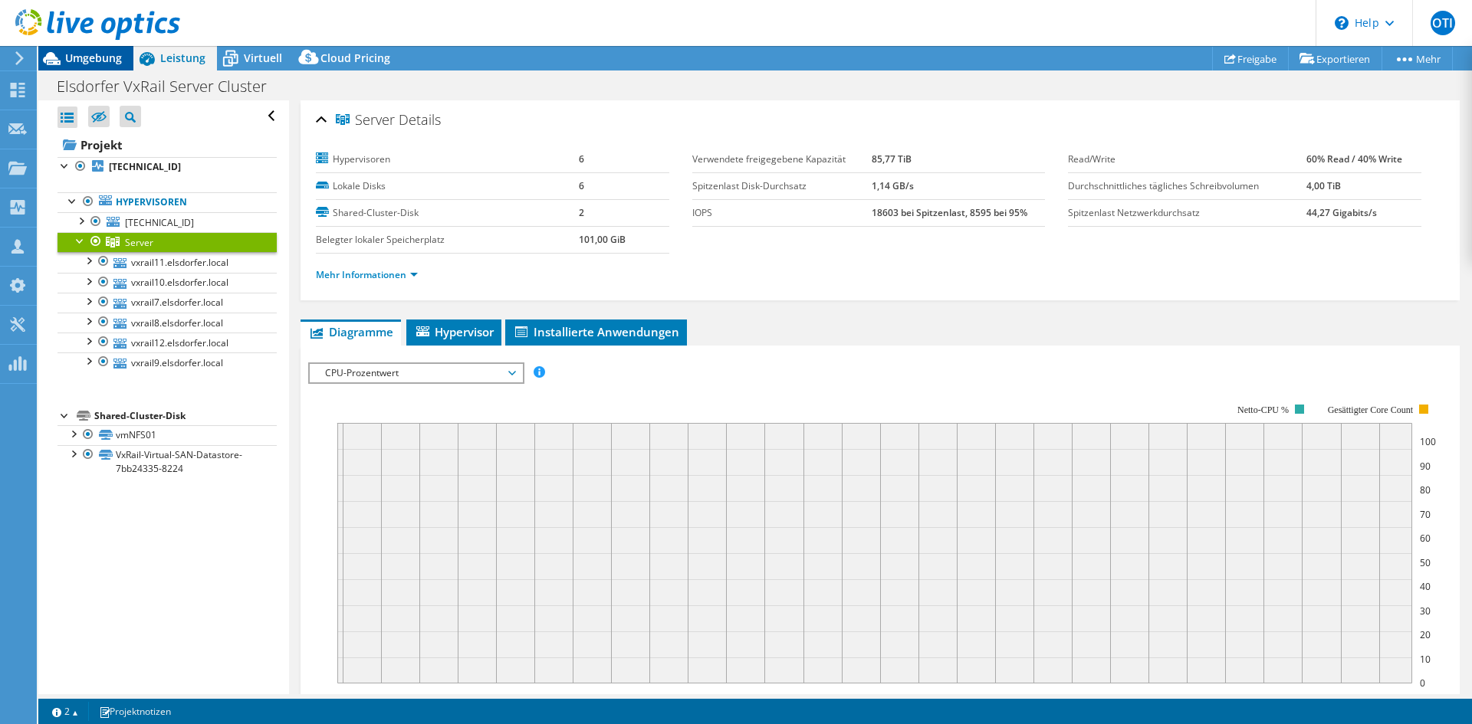
click at [100, 56] on span "Umgebung" at bounding box center [93, 58] width 57 height 15
